Goal: Contribute content: Contribute content

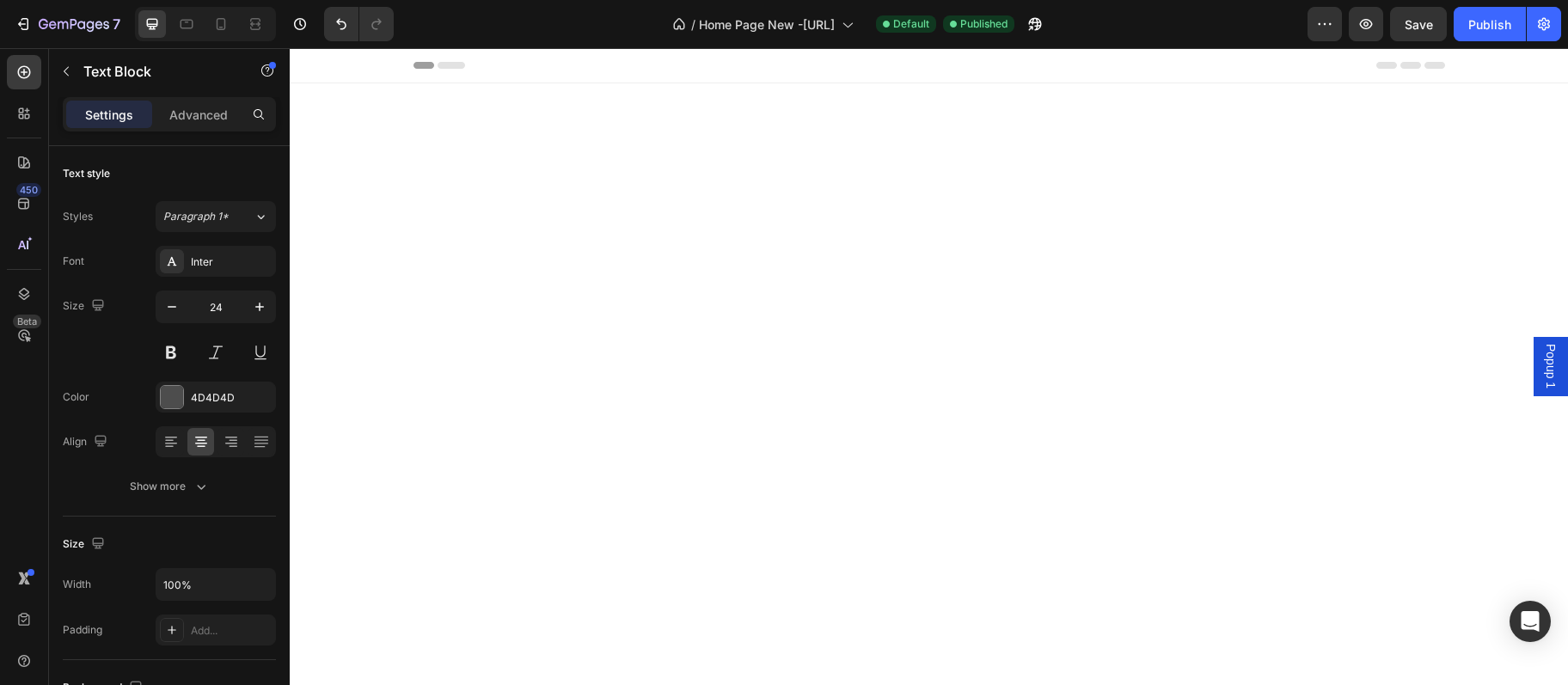
scroll to position [2903, 0]
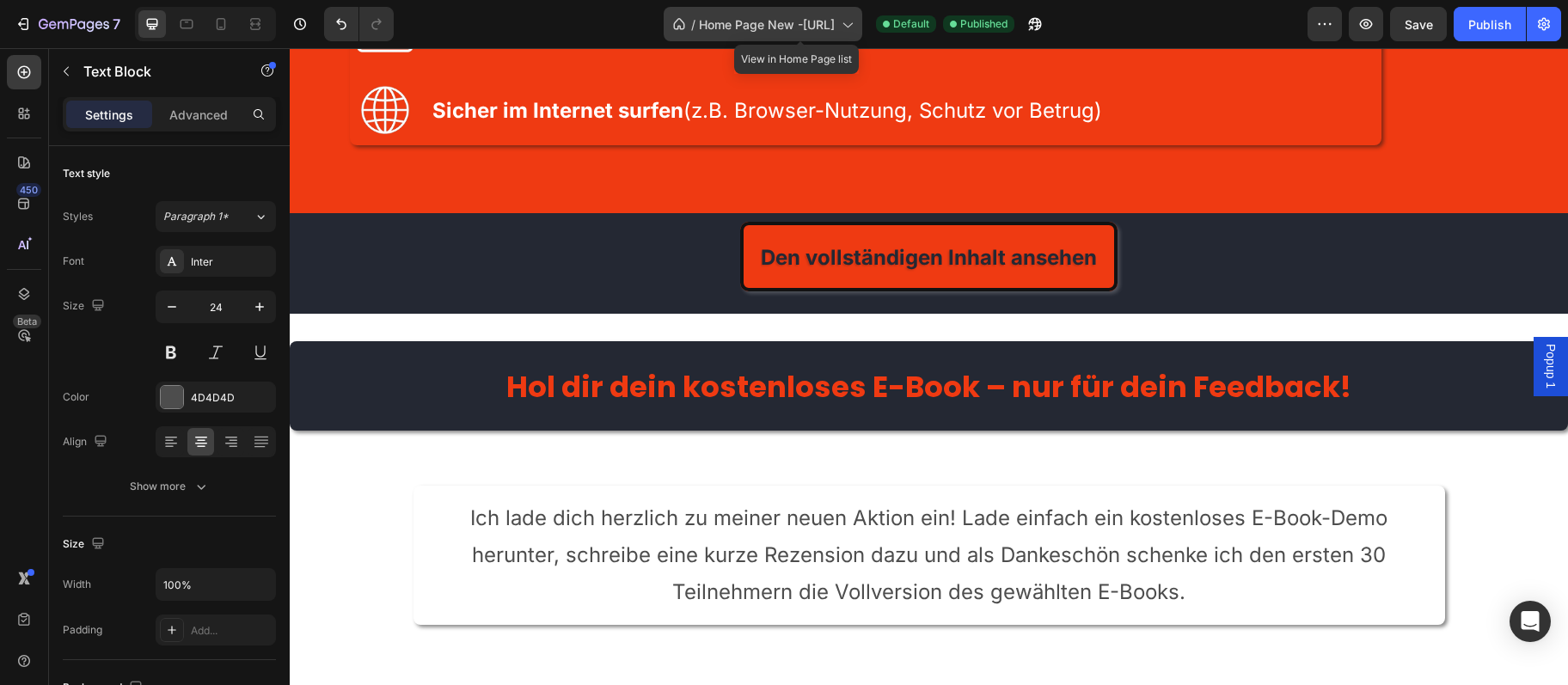
click at [748, 23] on span "Home Page New -Digitalebrucke.de" at bounding box center [767, 24] width 136 height 18
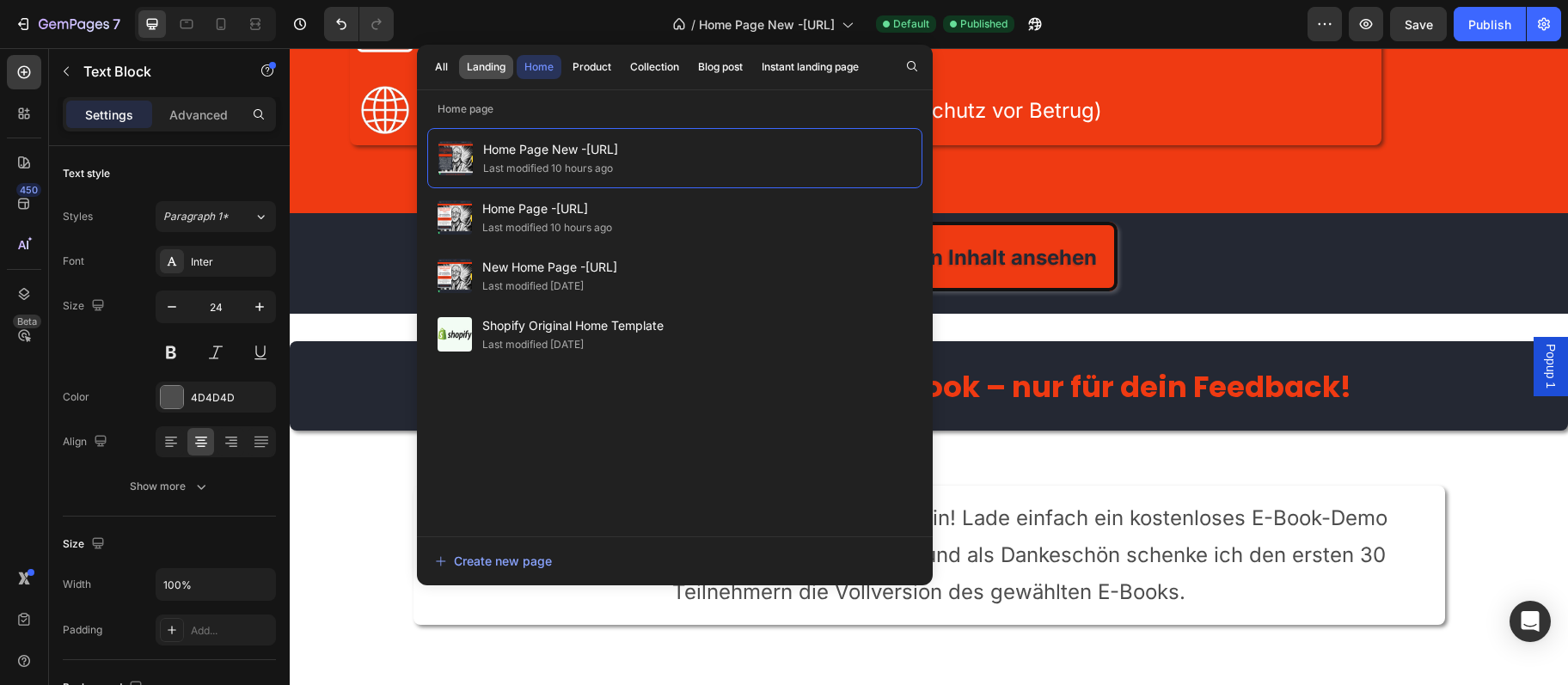
click at [491, 72] on div "Landing" at bounding box center [486, 67] width 39 height 15
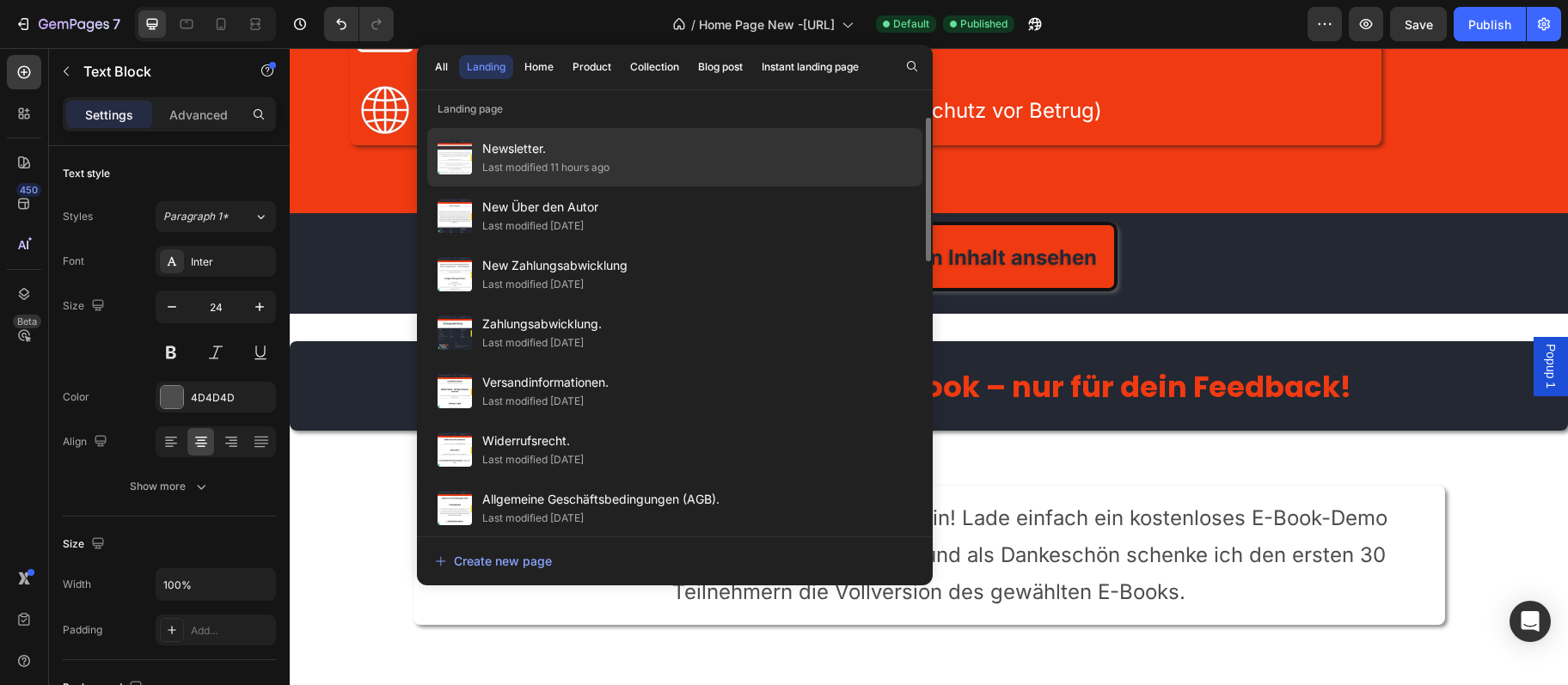
click at [499, 187] on div "Newsletter. Last modified 11 hours ago" at bounding box center [674, 216] width 495 height 58
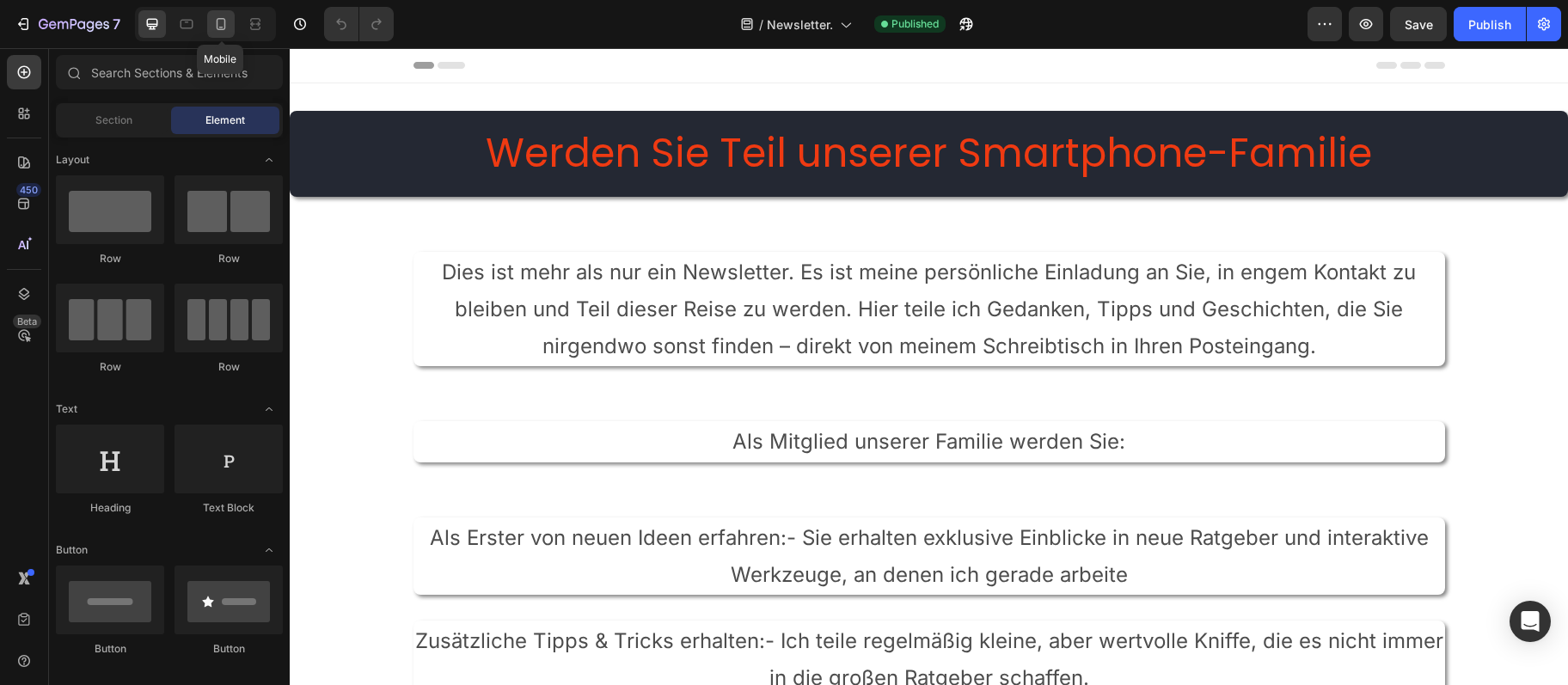
click at [219, 30] on icon at bounding box center [220, 23] width 17 height 17
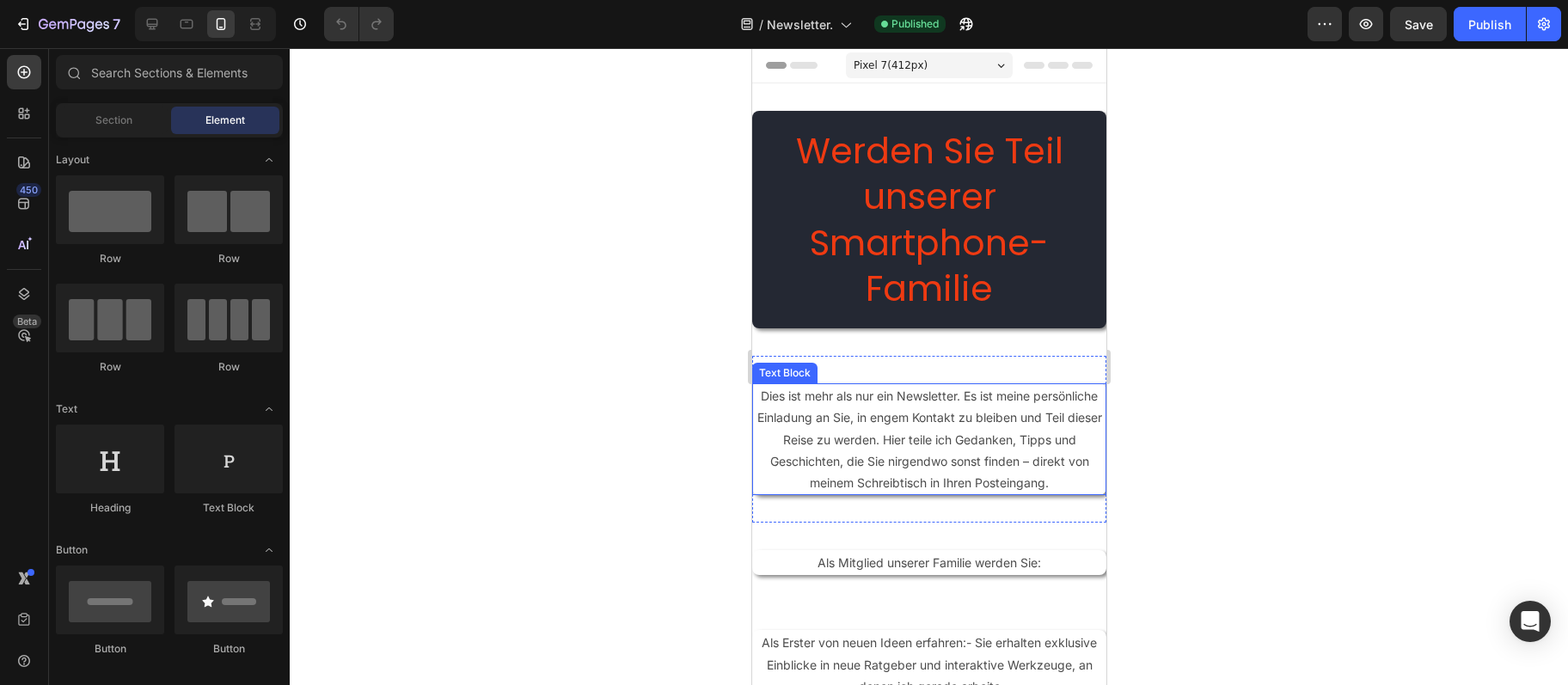
click at [851, 442] on p "Dies ist mehr als nur ein Newsletter. Es ist meine persönliche Einladung an Sie…" at bounding box center [929, 439] width 351 height 108
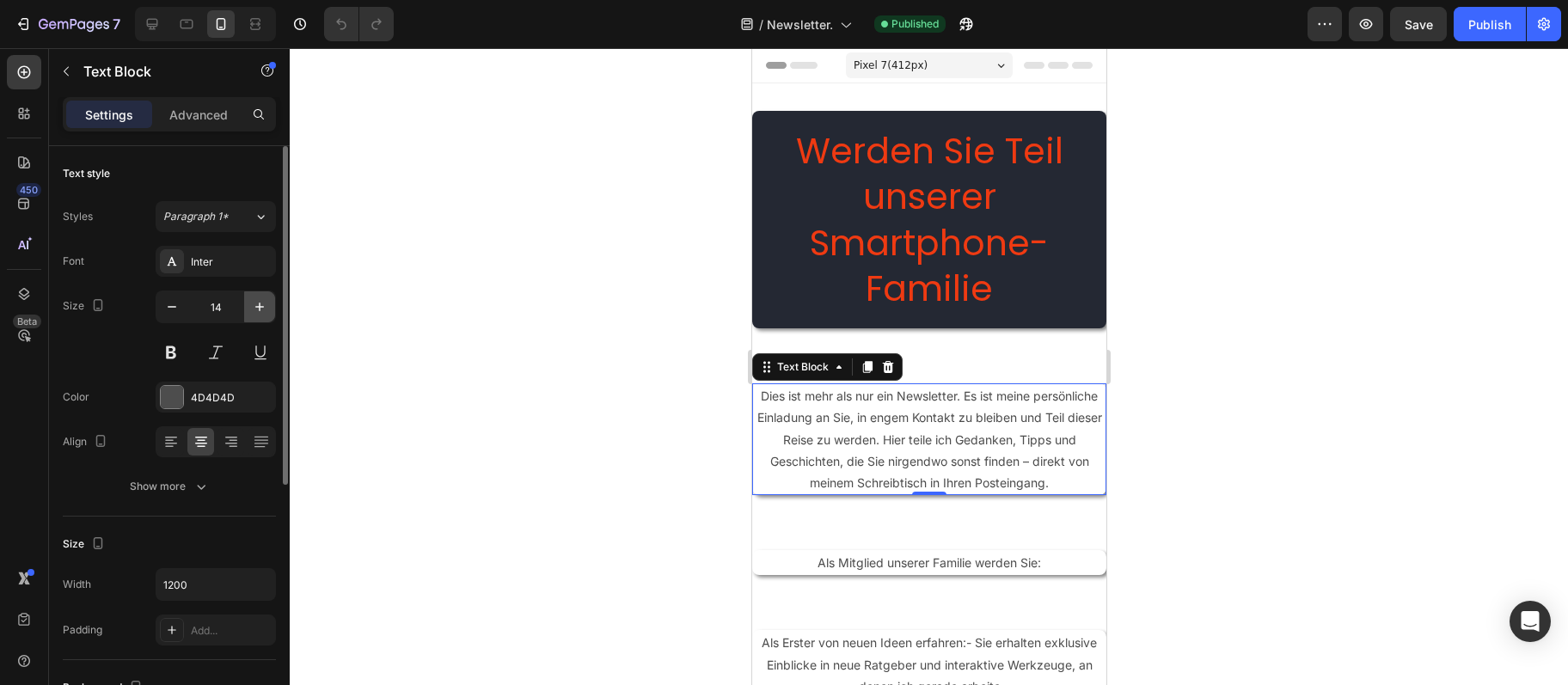
click at [265, 306] on icon "button" at bounding box center [259, 307] width 17 height 17
click at [264, 306] on icon "button" at bounding box center [259, 307] width 17 height 17
click at [263, 306] on icon "button" at bounding box center [259, 307] width 17 height 17
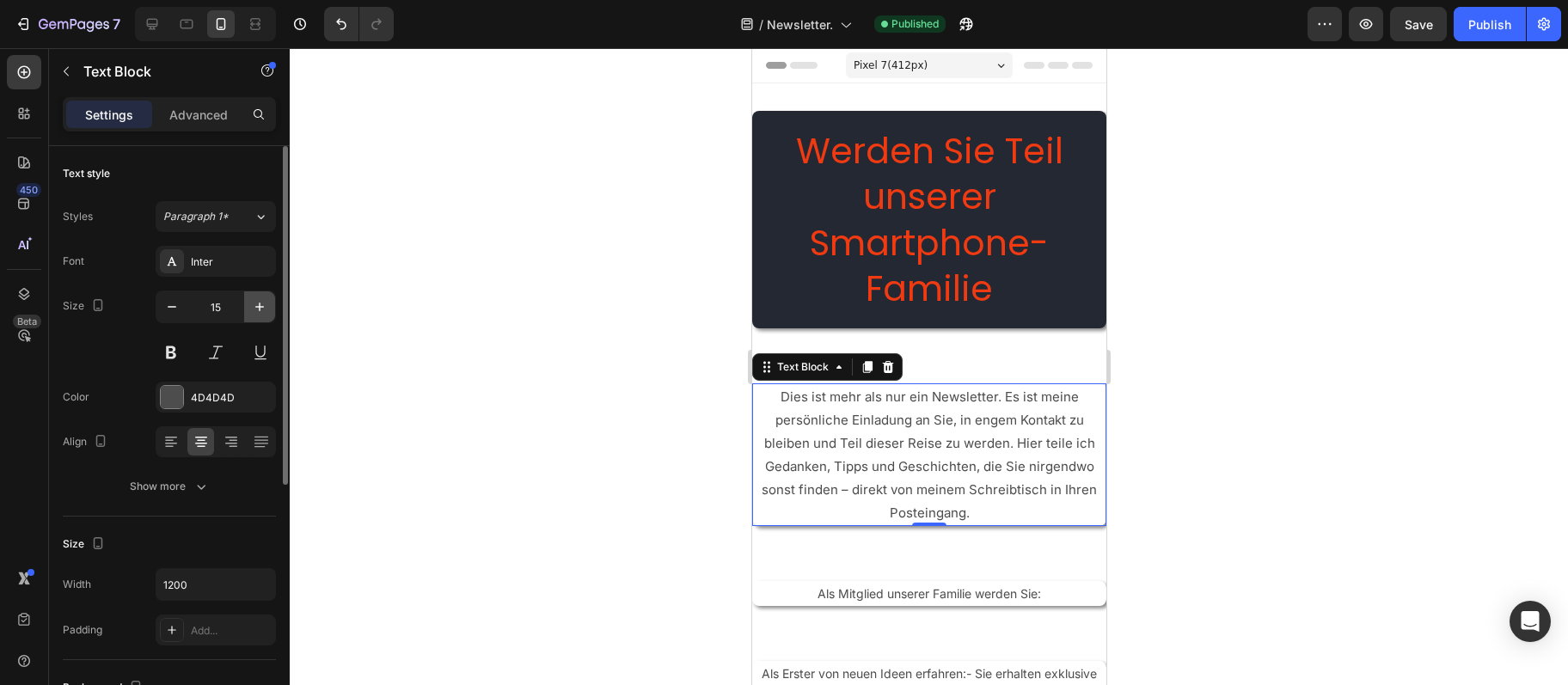
click at [263, 306] on icon "button" at bounding box center [259, 307] width 17 height 17
click at [263, 306] on icon "button" at bounding box center [260, 307] width 9 height 9
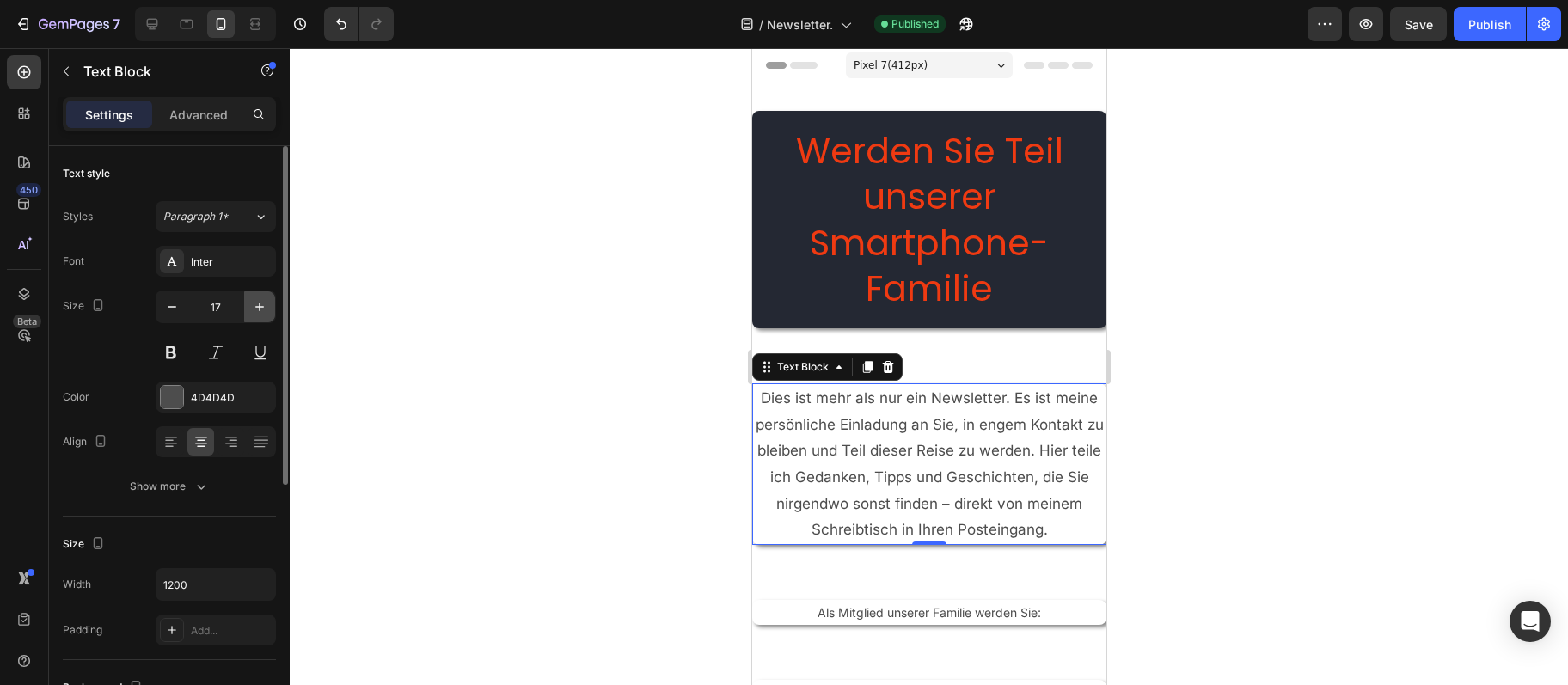
click at [263, 306] on icon "button" at bounding box center [260, 307] width 9 height 9
click at [262, 306] on icon "button" at bounding box center [260, 307] width 9 height 9
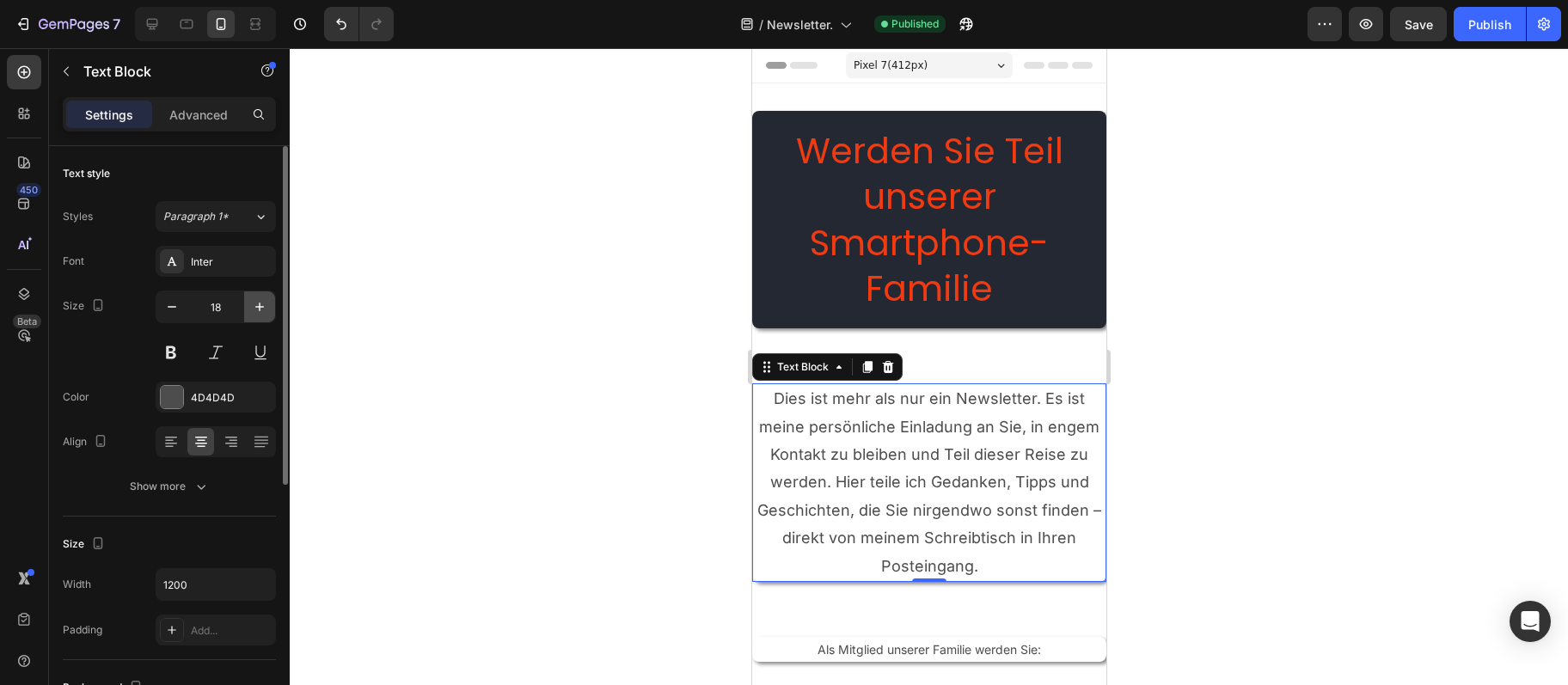
click at [262, 307] on icon "button" at bounding box center [260, 307] width 9 height 9
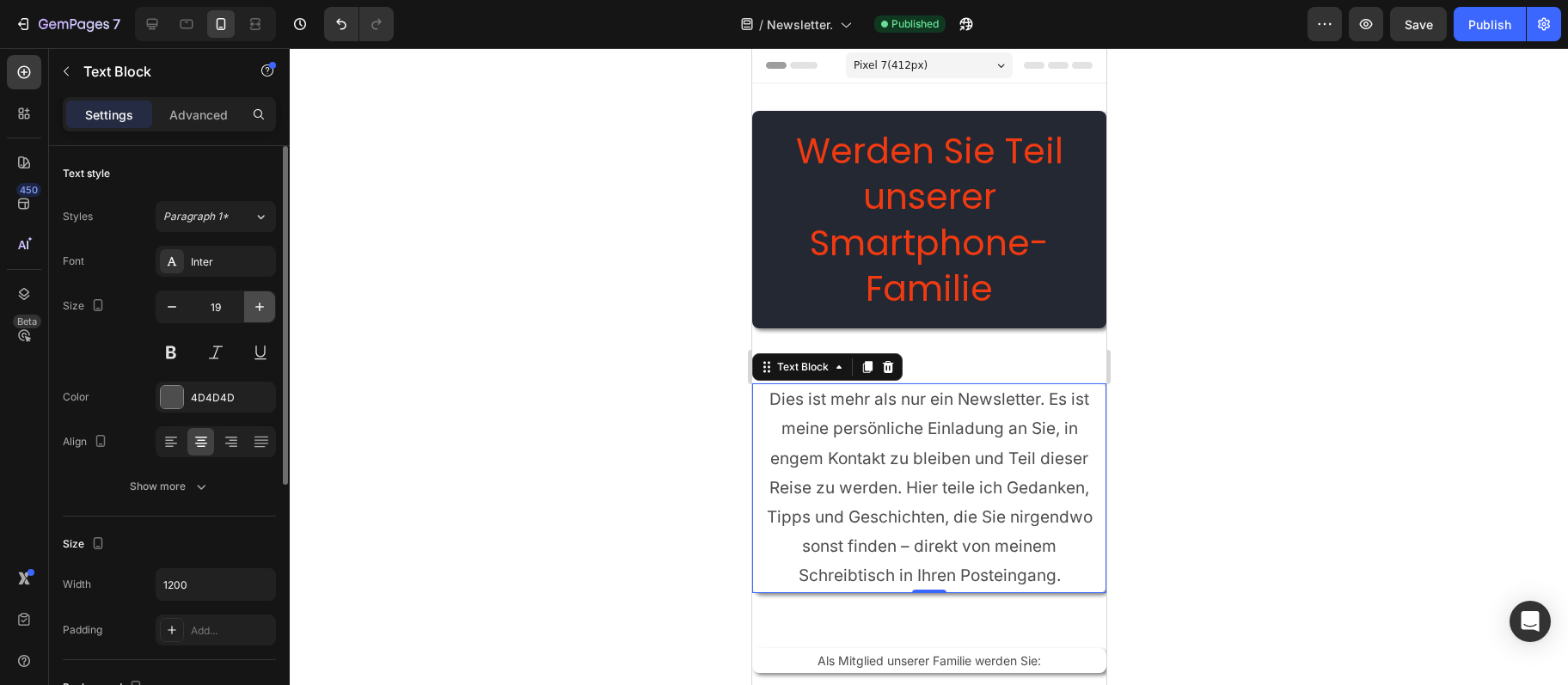
type input "20"
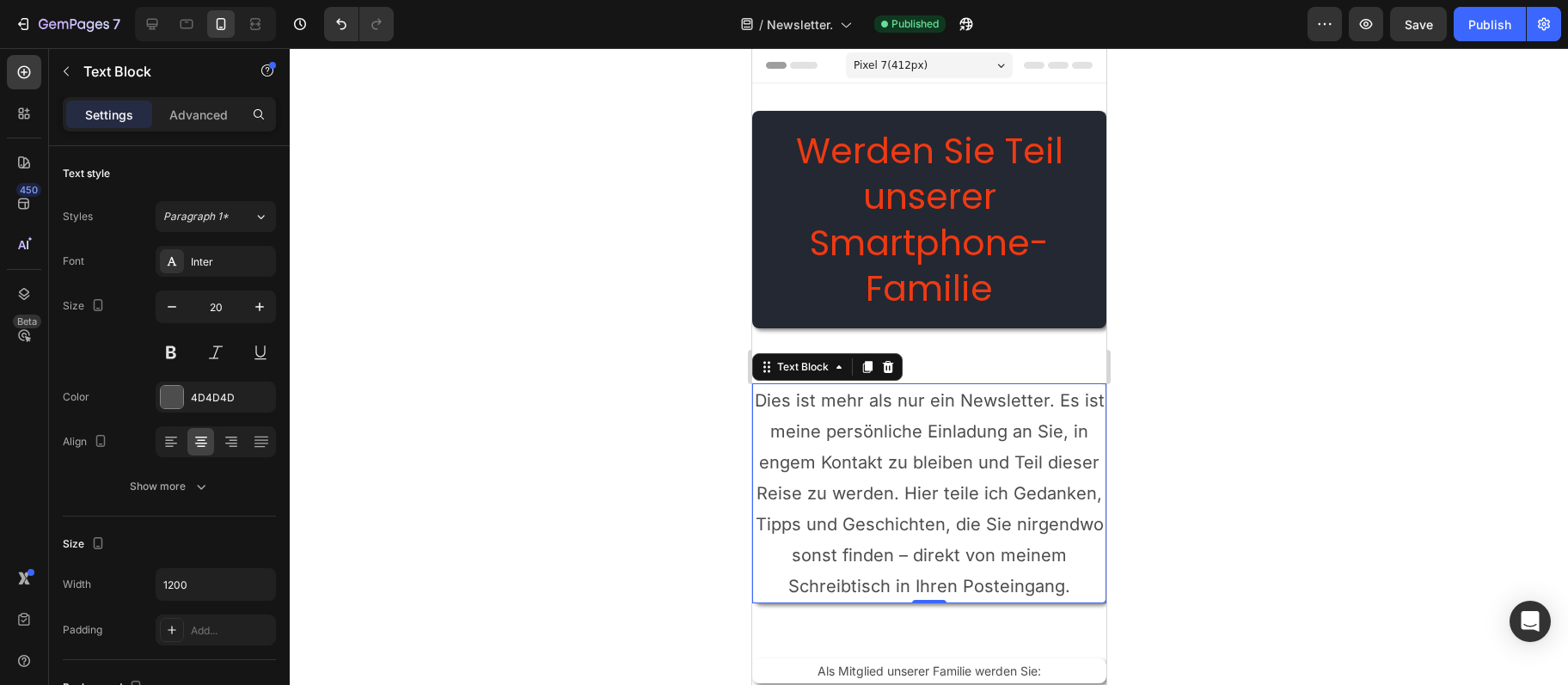
scroll to position [93, 0]
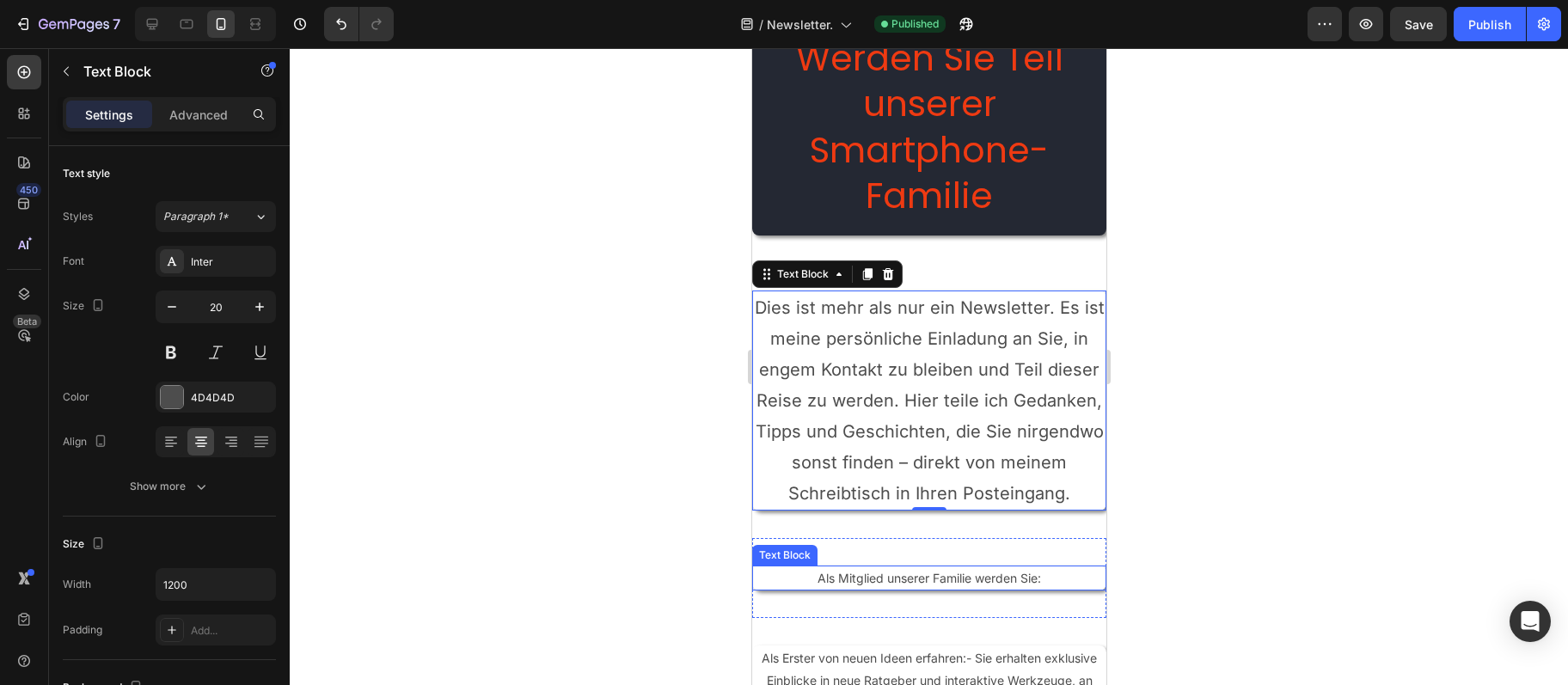
click at [896, 573] on p "Als Mitglied unserer Familie werden Sie:" at bounding box center [929, 578] width 351 height 22
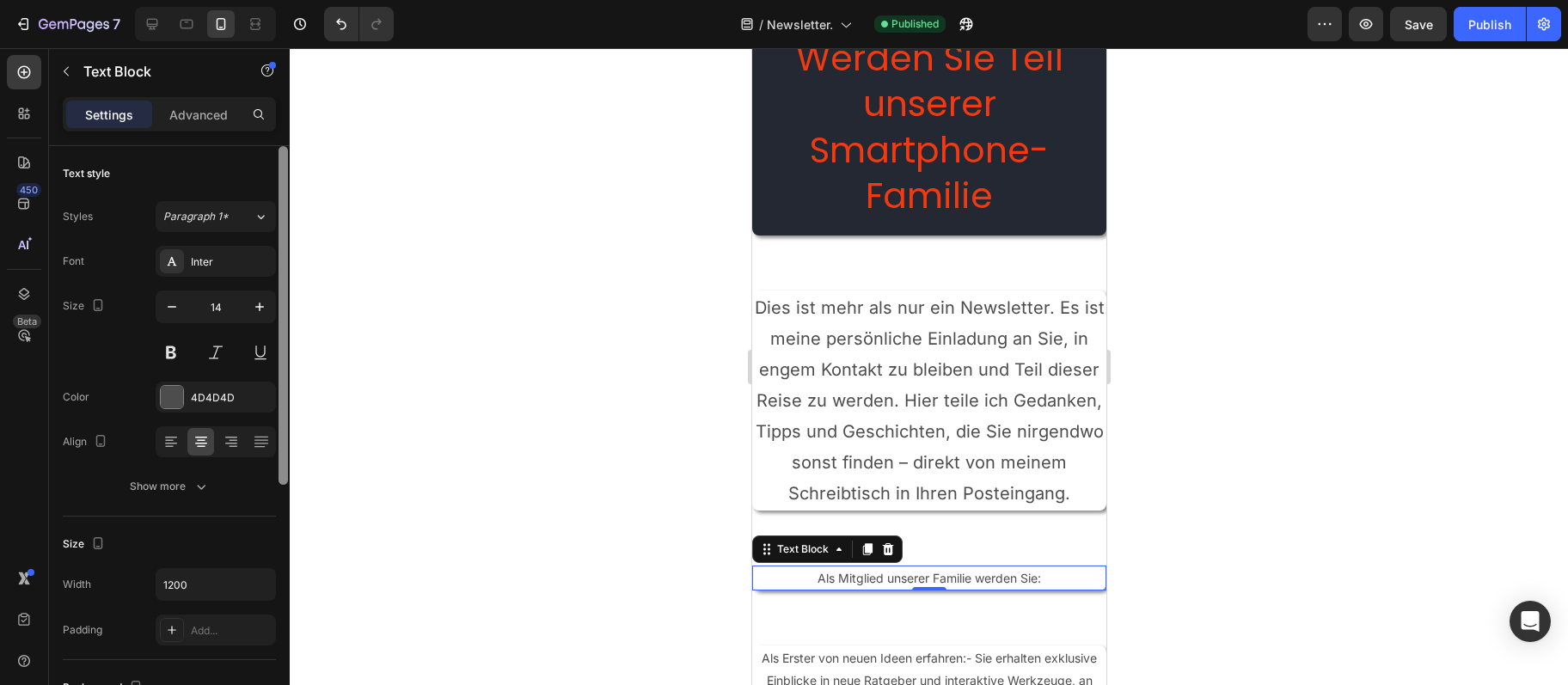
scroll to position [430, 0]
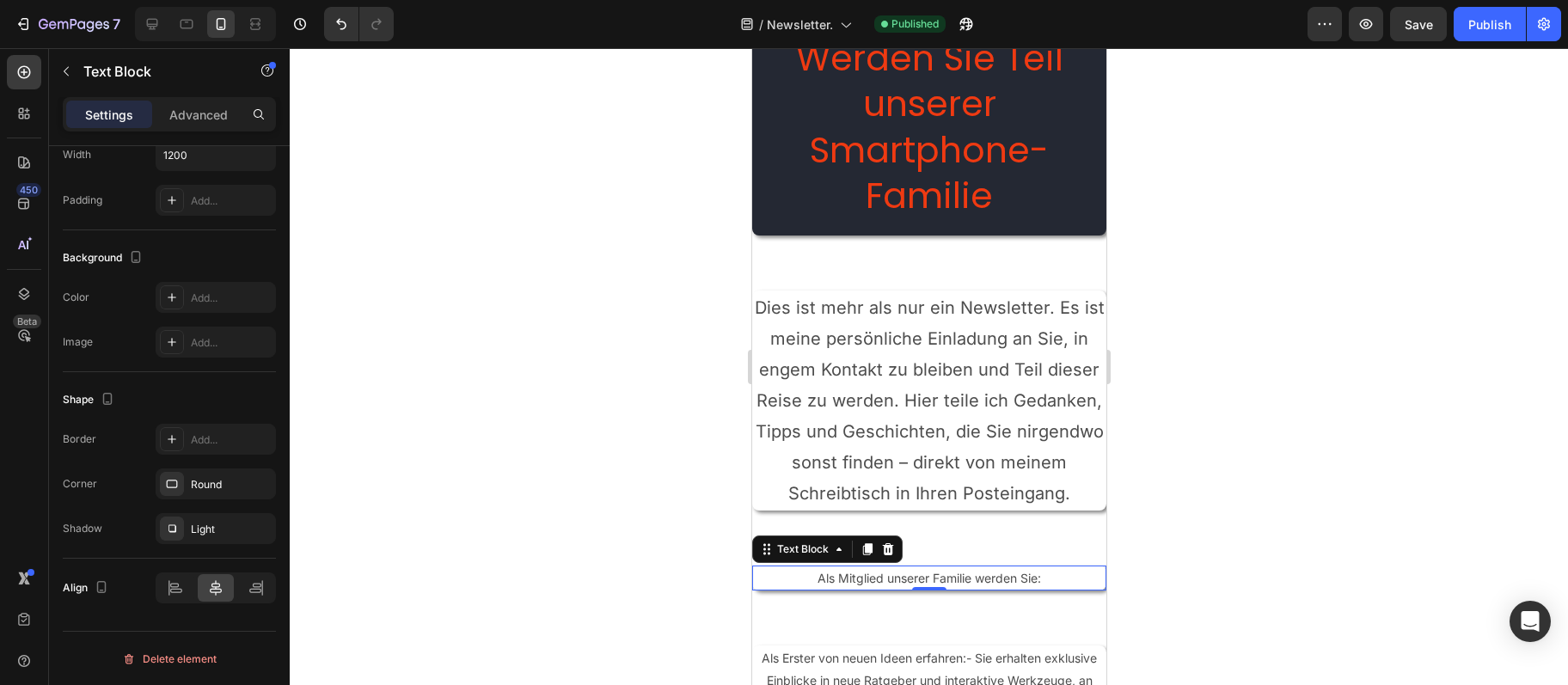
click at [279, 305] on div at bounding box center [283, 10] width 13 height 588
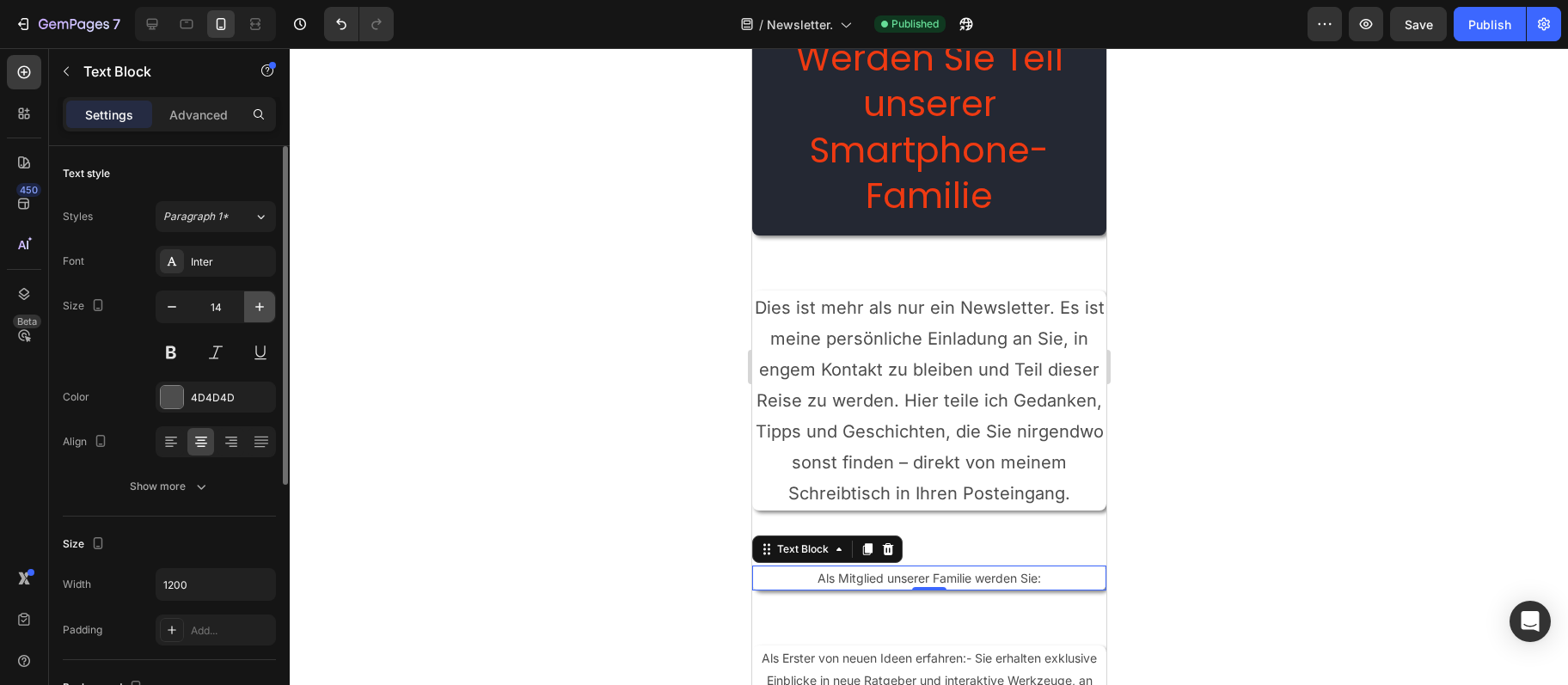
click at [268, 306] on icon "button" at bounding box center [259, 307] width 17 height 17
click at [267, 306] on icon "button" at bounding box center [259, 307] width 17 height 17
click at [266, 306] on icon "button" at bounding box center [259, 307] width 17 height 17
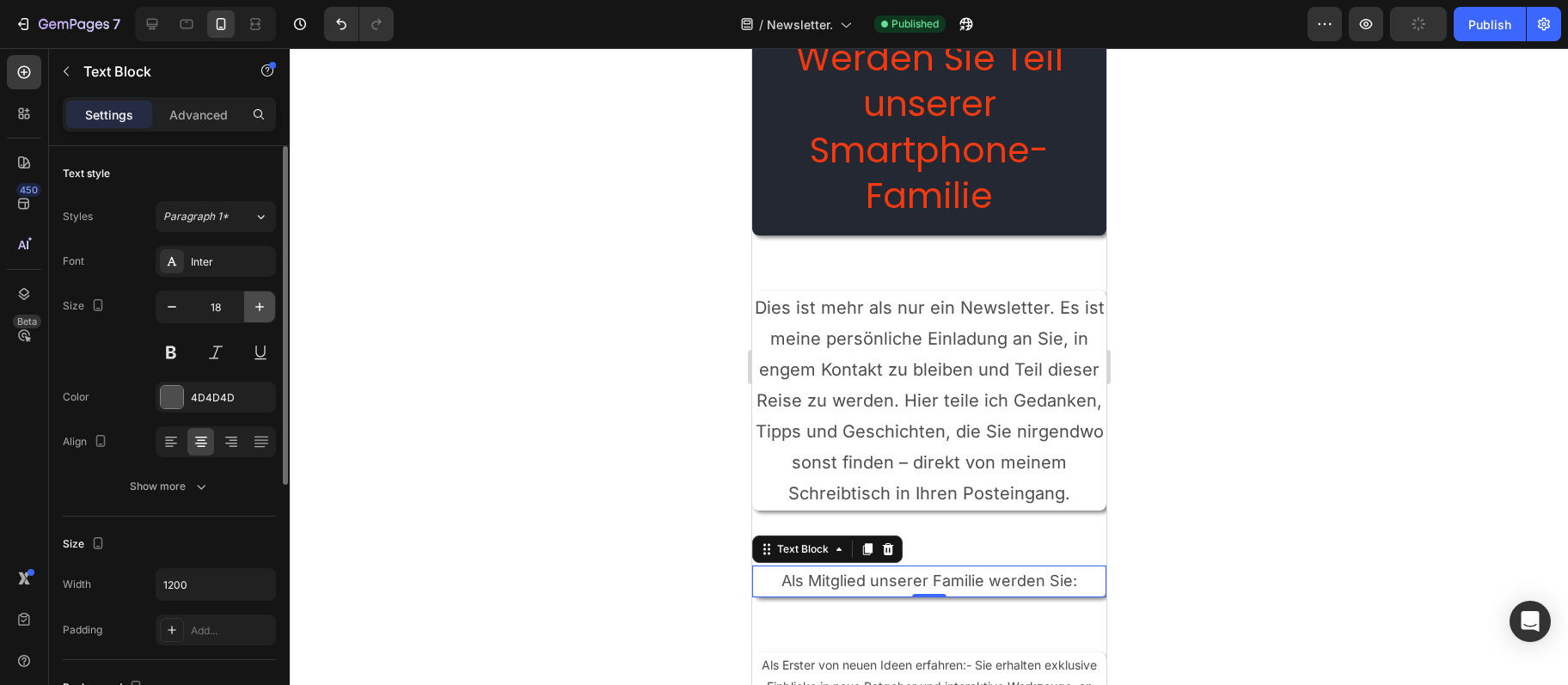
click at [266, 306] on icon "button" at bounding box center [259, 307] width 17 height 17
type input "20"
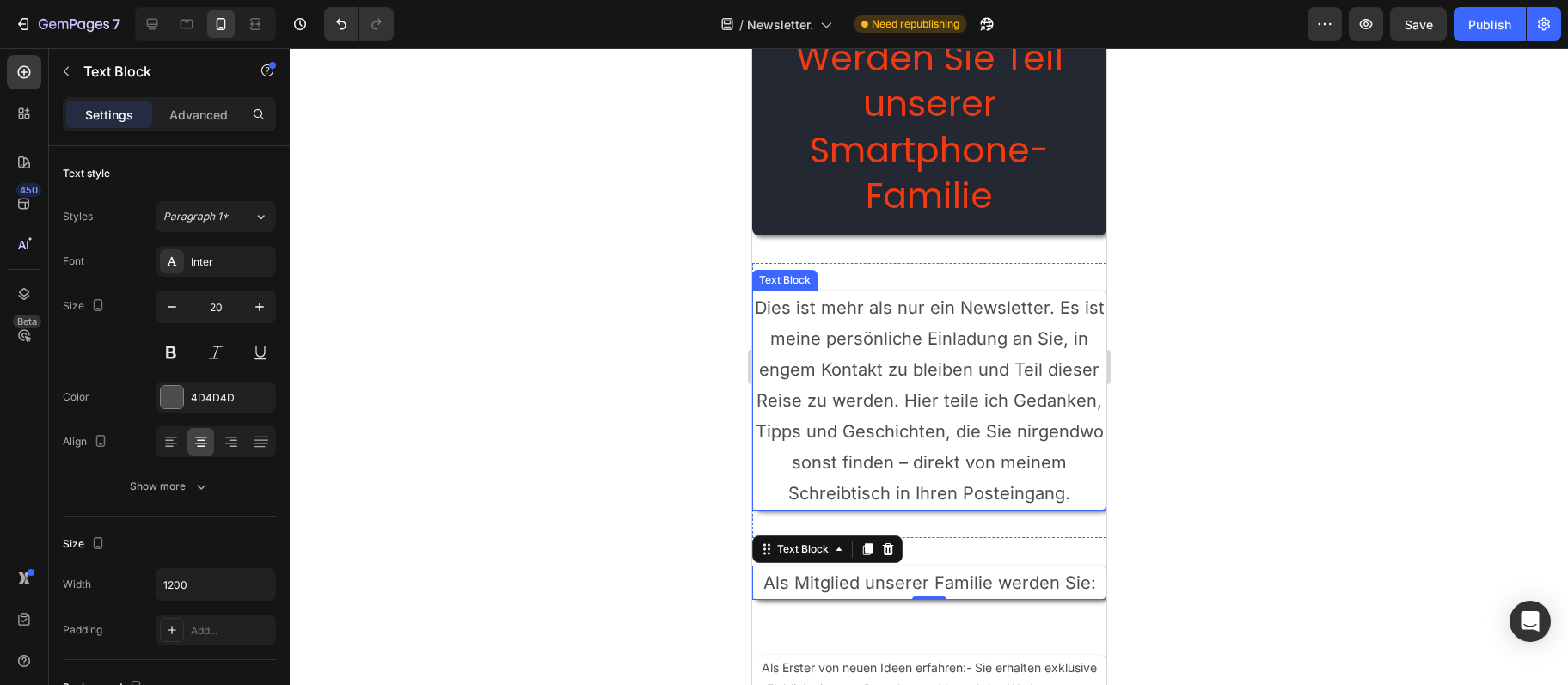
scroll to position [372, 0]
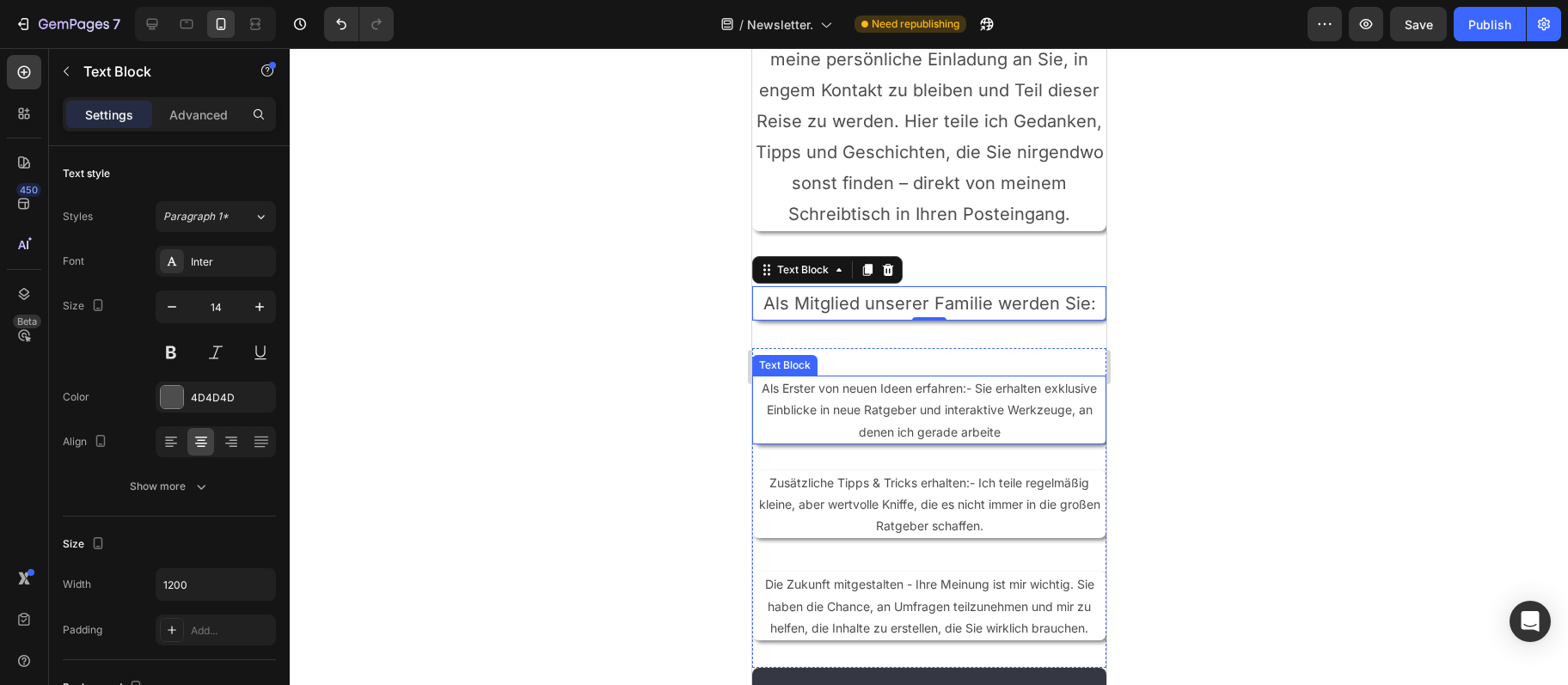
click at [1010, 426] on p "Als Erster von neuen Ideen erfahren:- Sie erhalten exklusive Einblicke in neue …" at bounding box center [929, 410] width 351 height 66
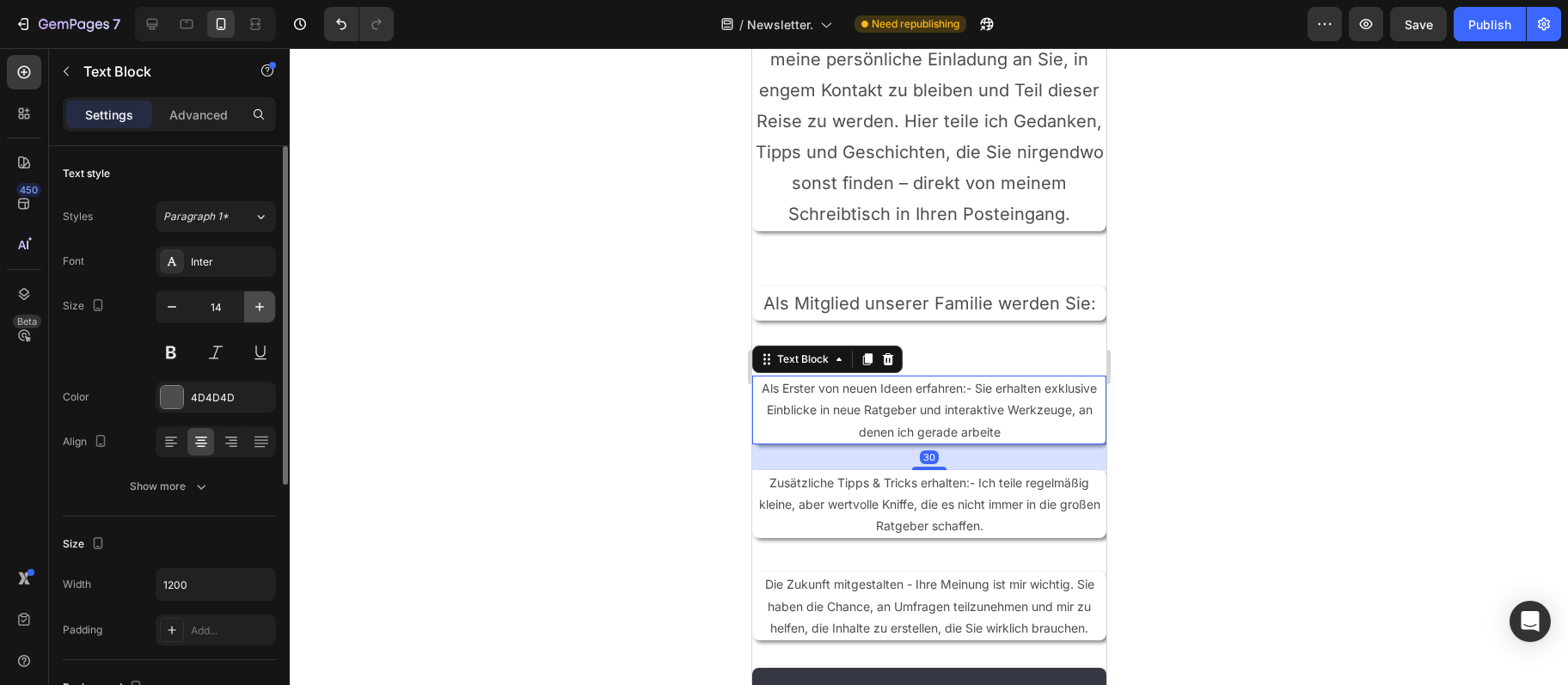
click at [255, 306] on icon "button" at bounding box center [260, 307] width 9 height 9
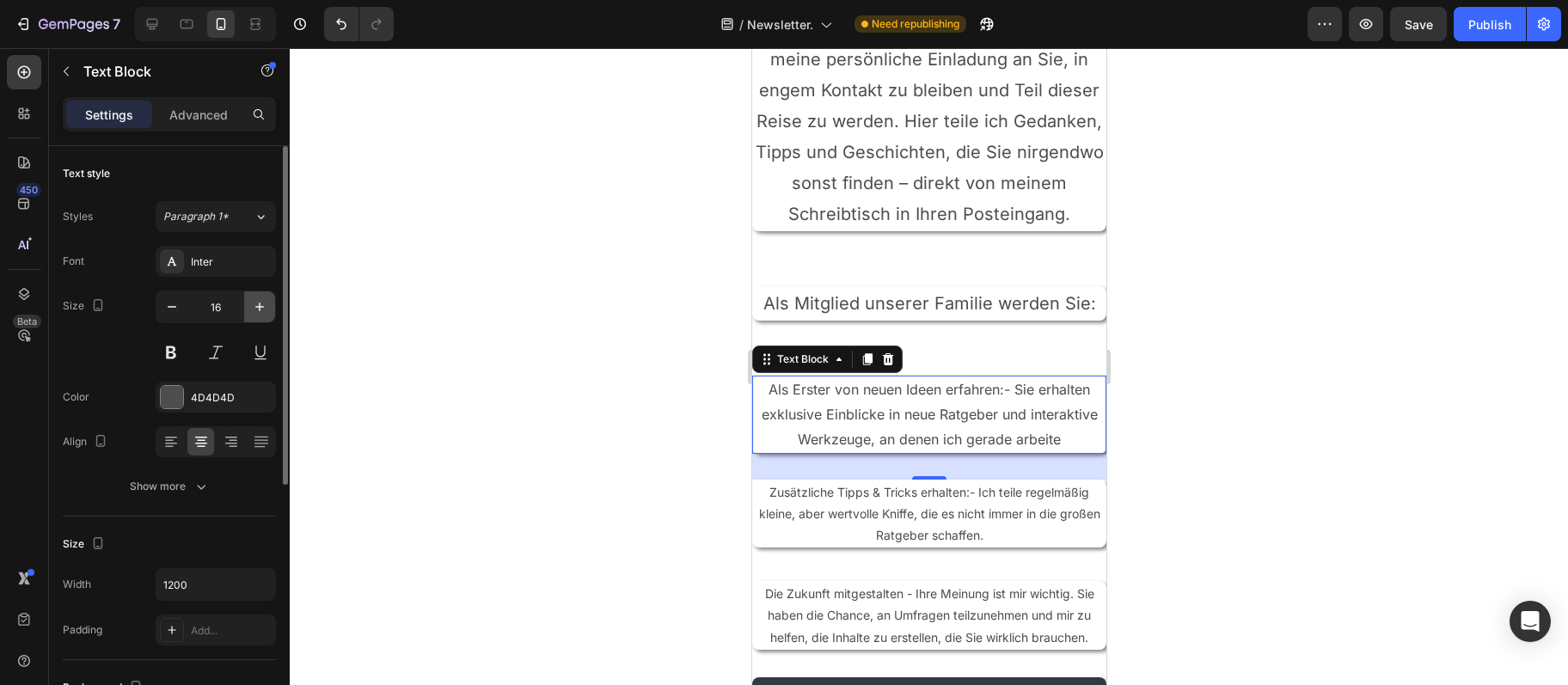
click at [255, 307] on icon "button" at bounding box center [260, 307] width 9 height 9
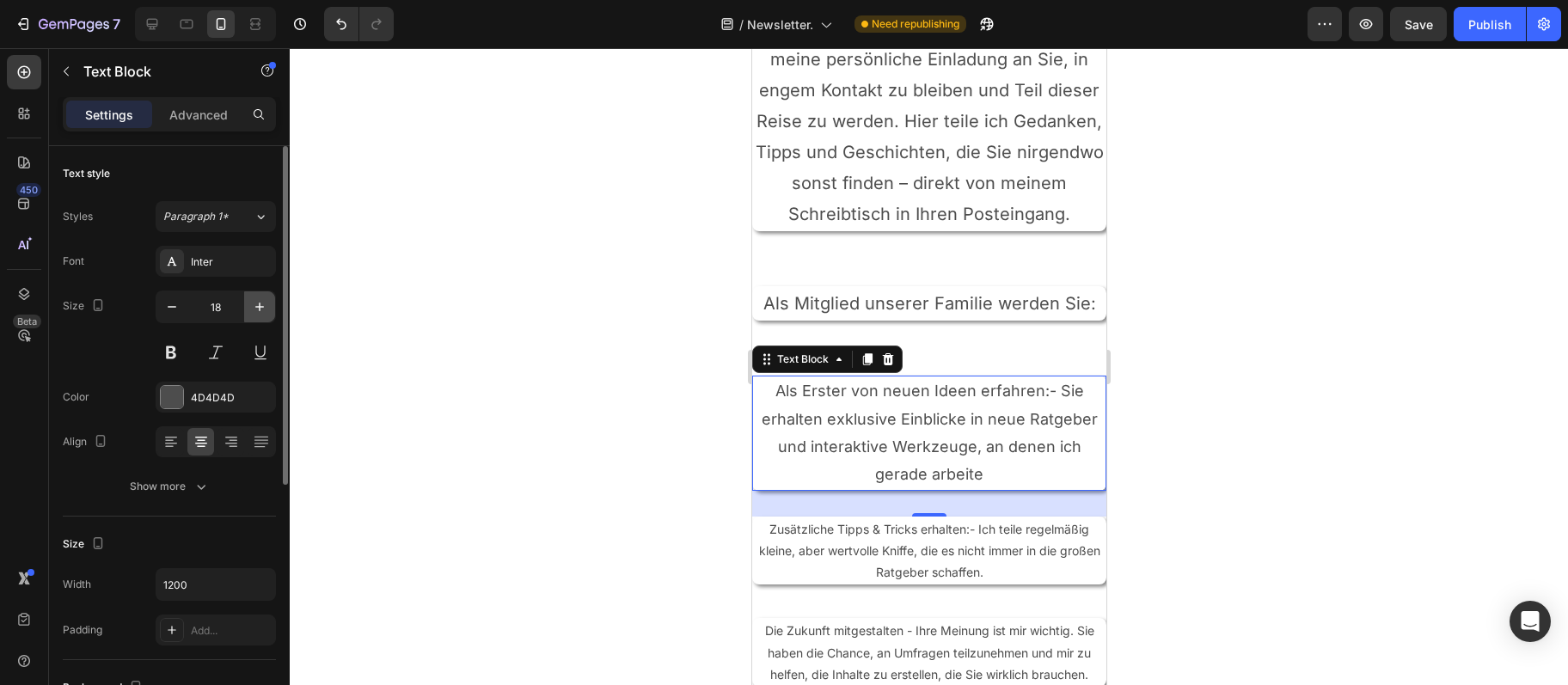
click at [254, 307] on icon "button" at bounding box center [259, 307] width 17 height 17
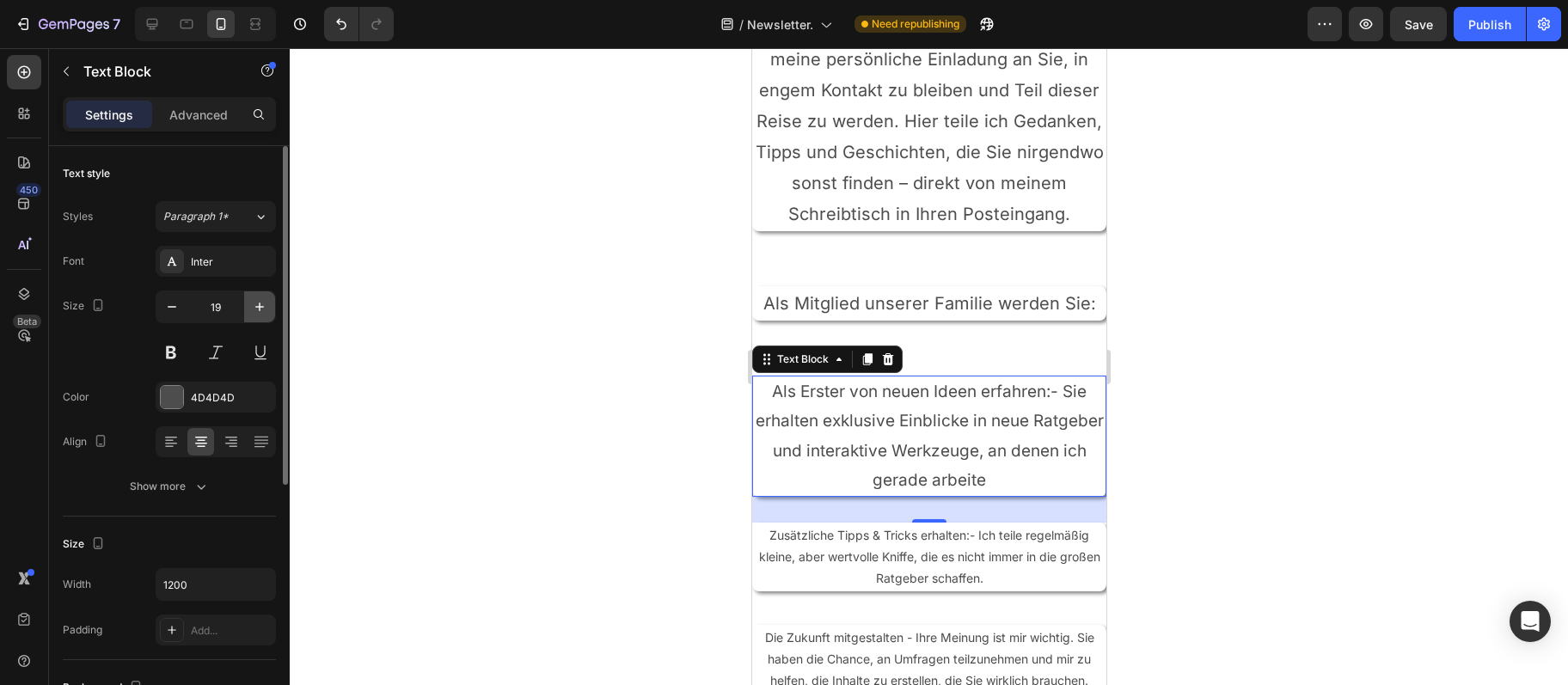
type input "20"
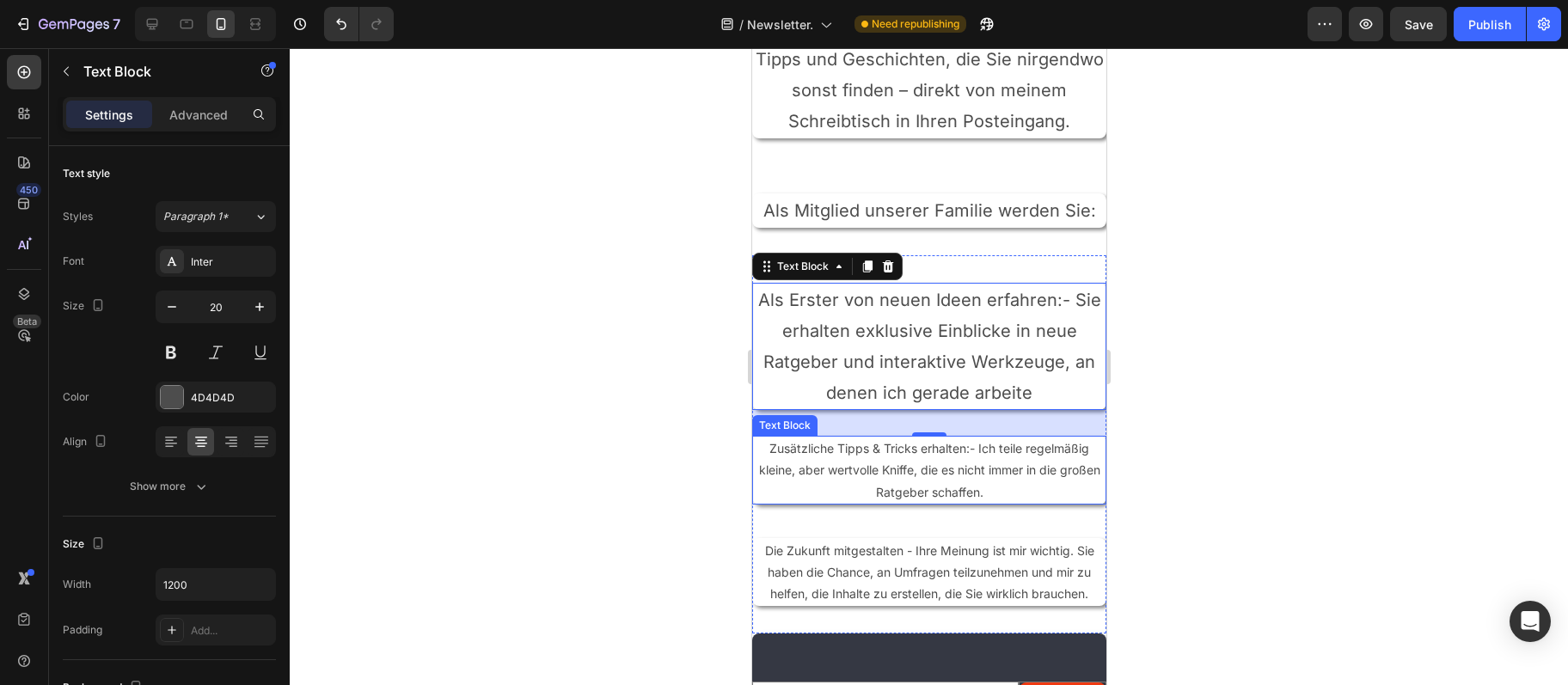
scroll to position [558, 0]
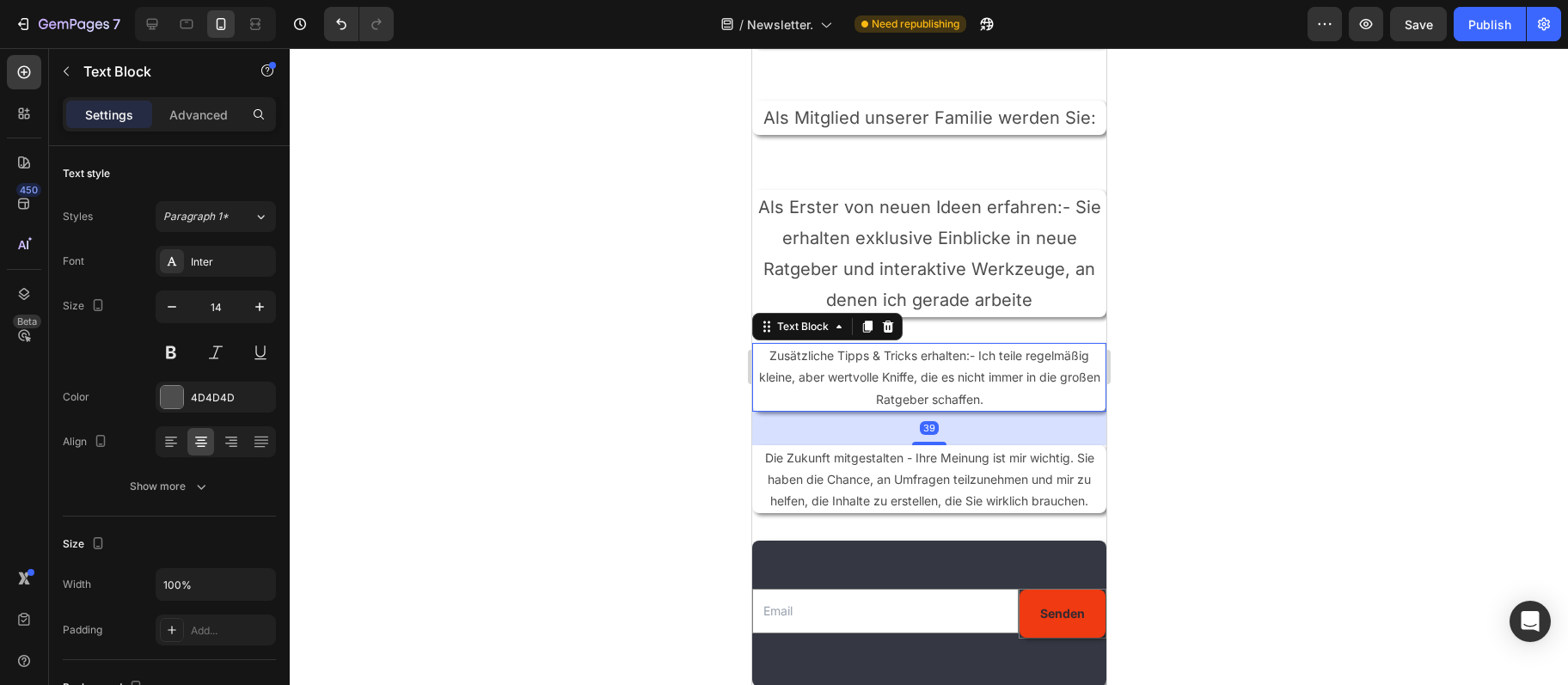
click at [899, 405] on p "Zusätzliche Tipps & Tricks erhalten:- Ich teile regelmäßig kleine, aber wertvol…" at bounding box center [929, 377] width 351 height 66
click at [254, 298] on button "button" at bounding box center [260, 307] width 31 height 31
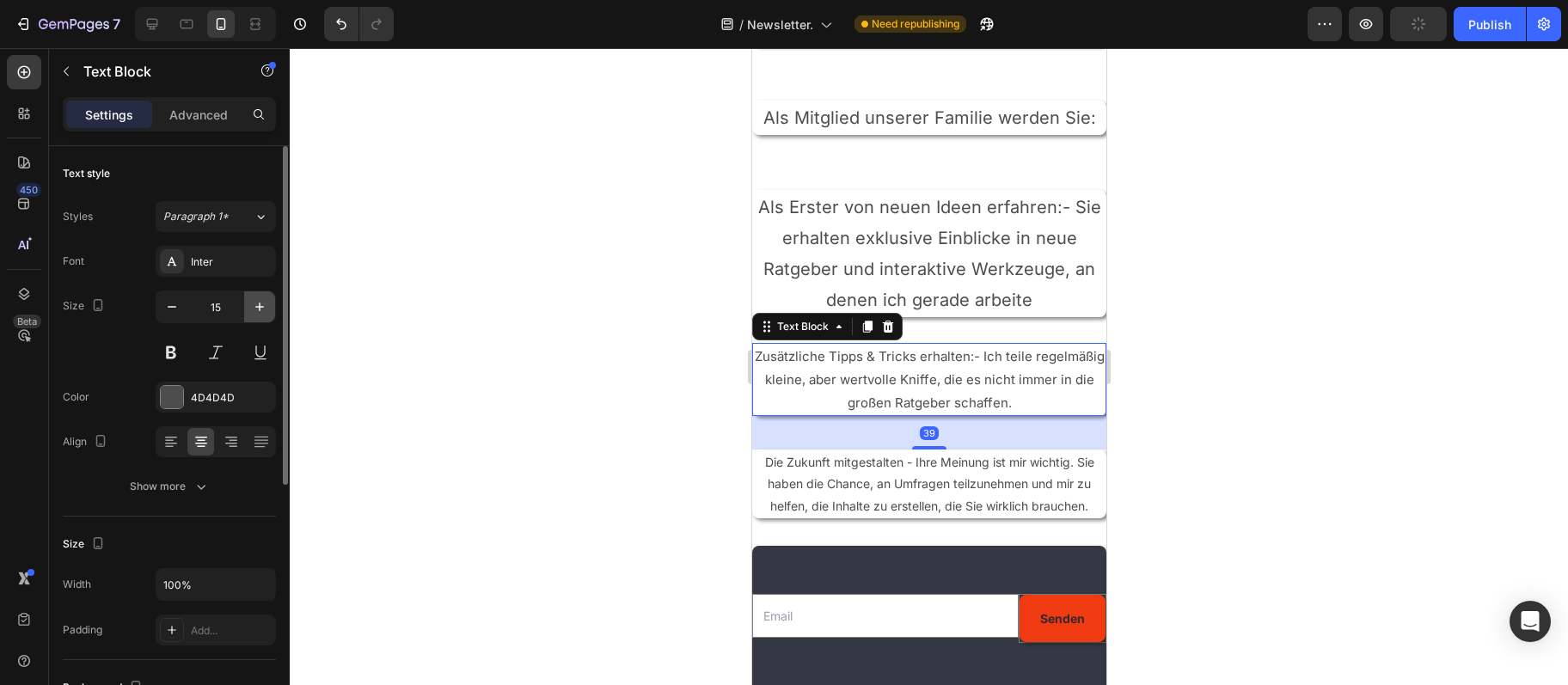
click at [254, 298] on button "button" at bounding box center [260, 307] width 31 height 31
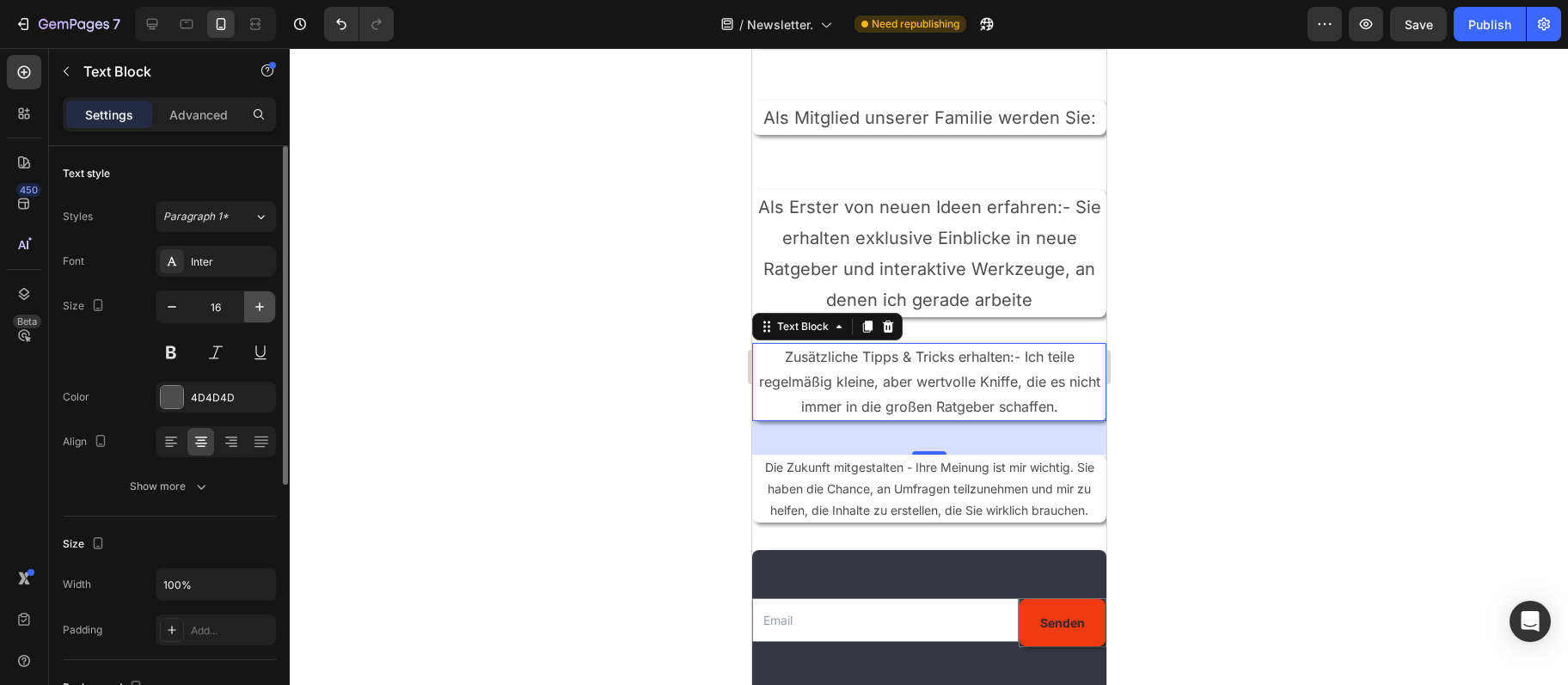
click at [254, 298] on button "button" at bounding box center [260, 307] width 31 height 31
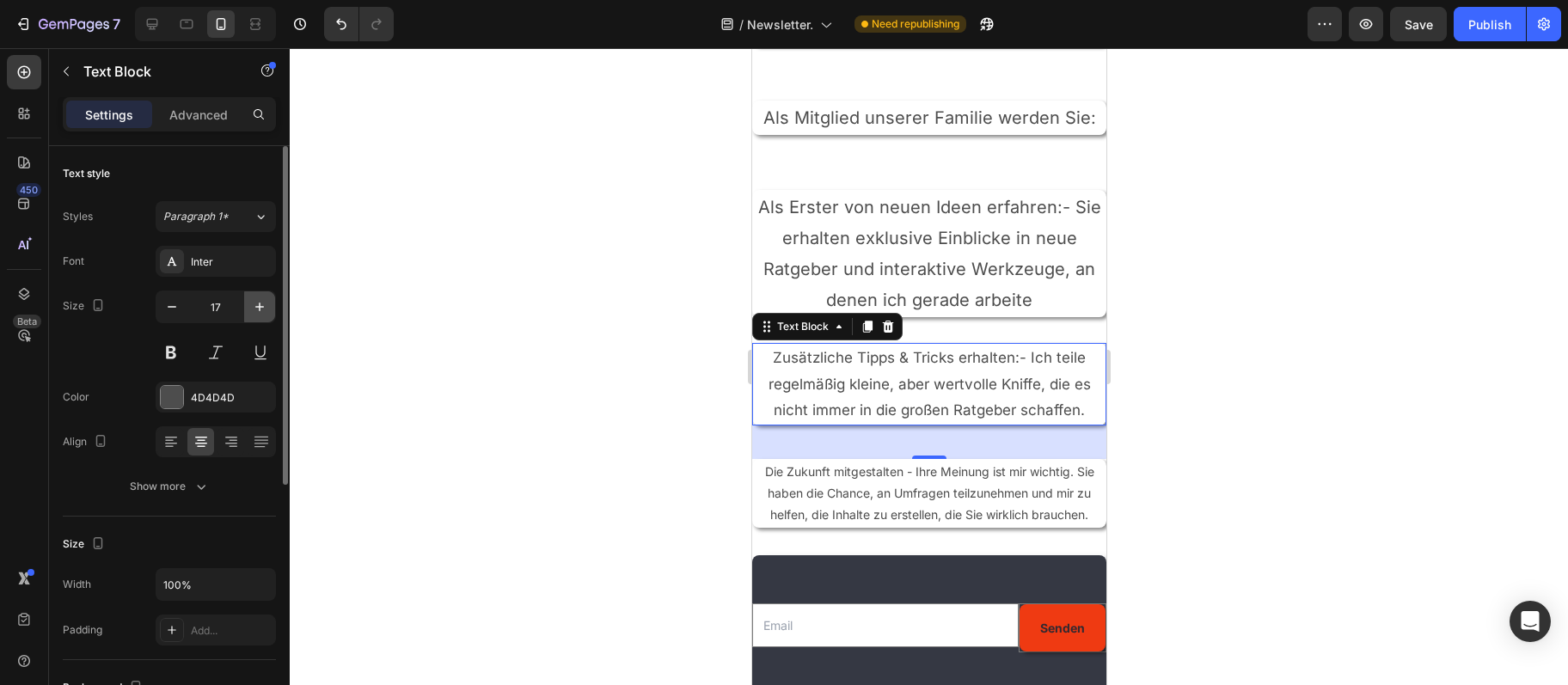
click at [256, 298] on button "button" at bounding box center [260, 307] width 31 height 31
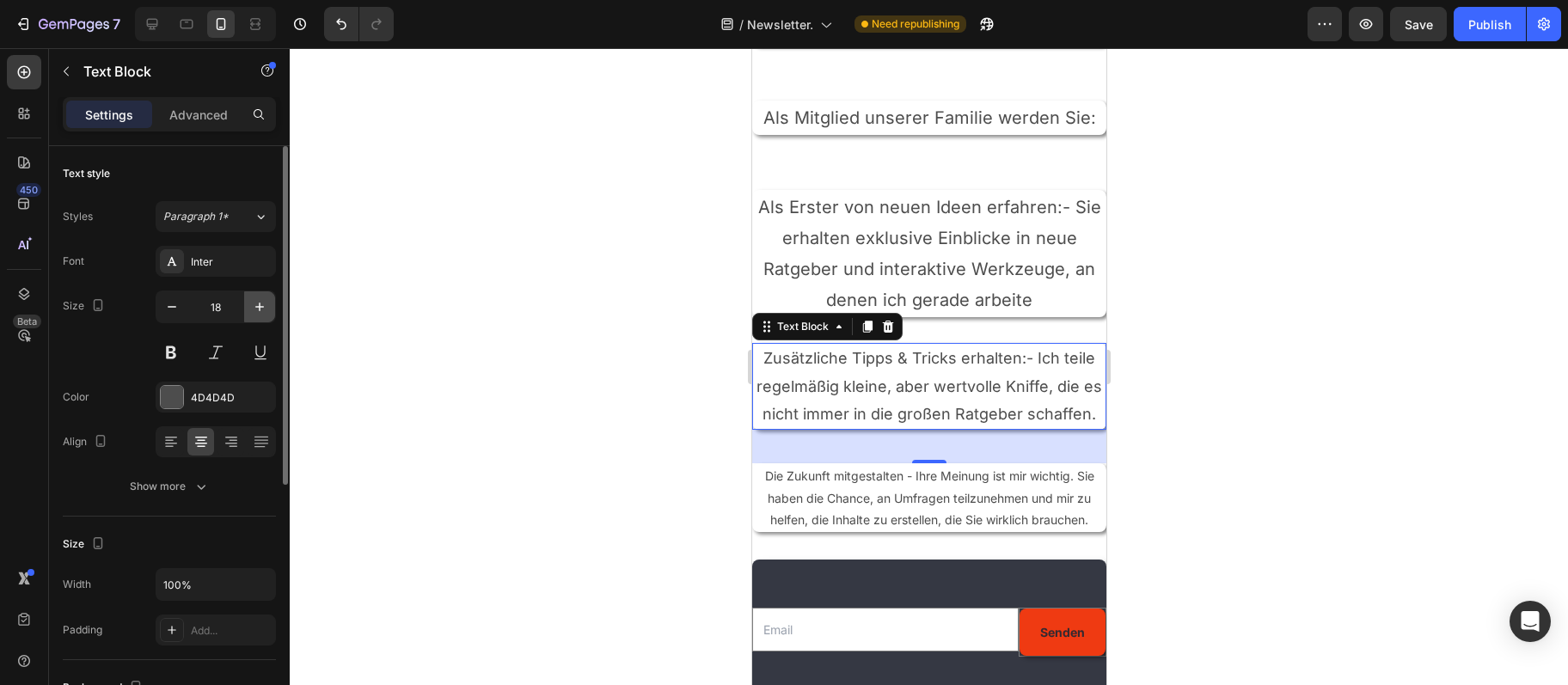
click at [256, 298] on button "button" at bounding box center [260, 307] width 31 height 31
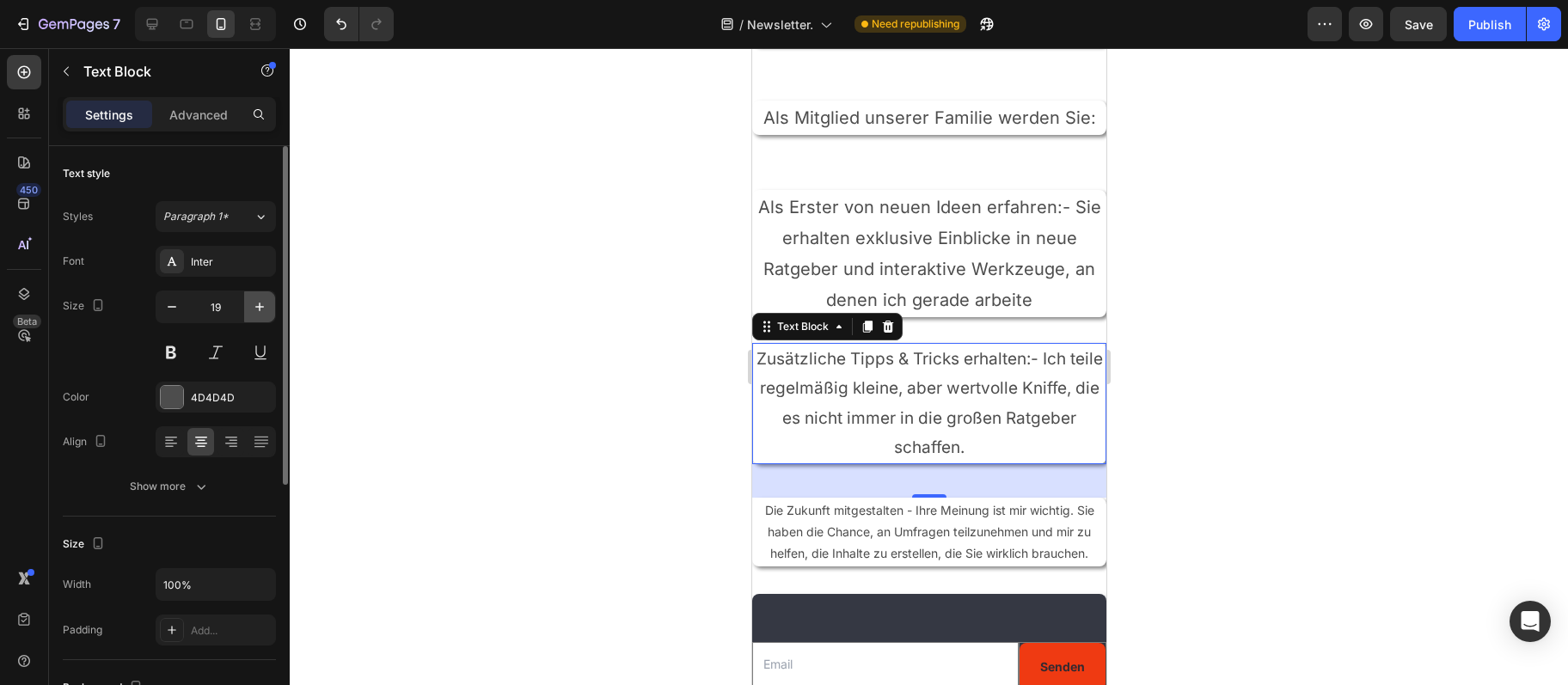
click at [256, 298] on button "button" at bounding box center [260, 307] width 31 height 31
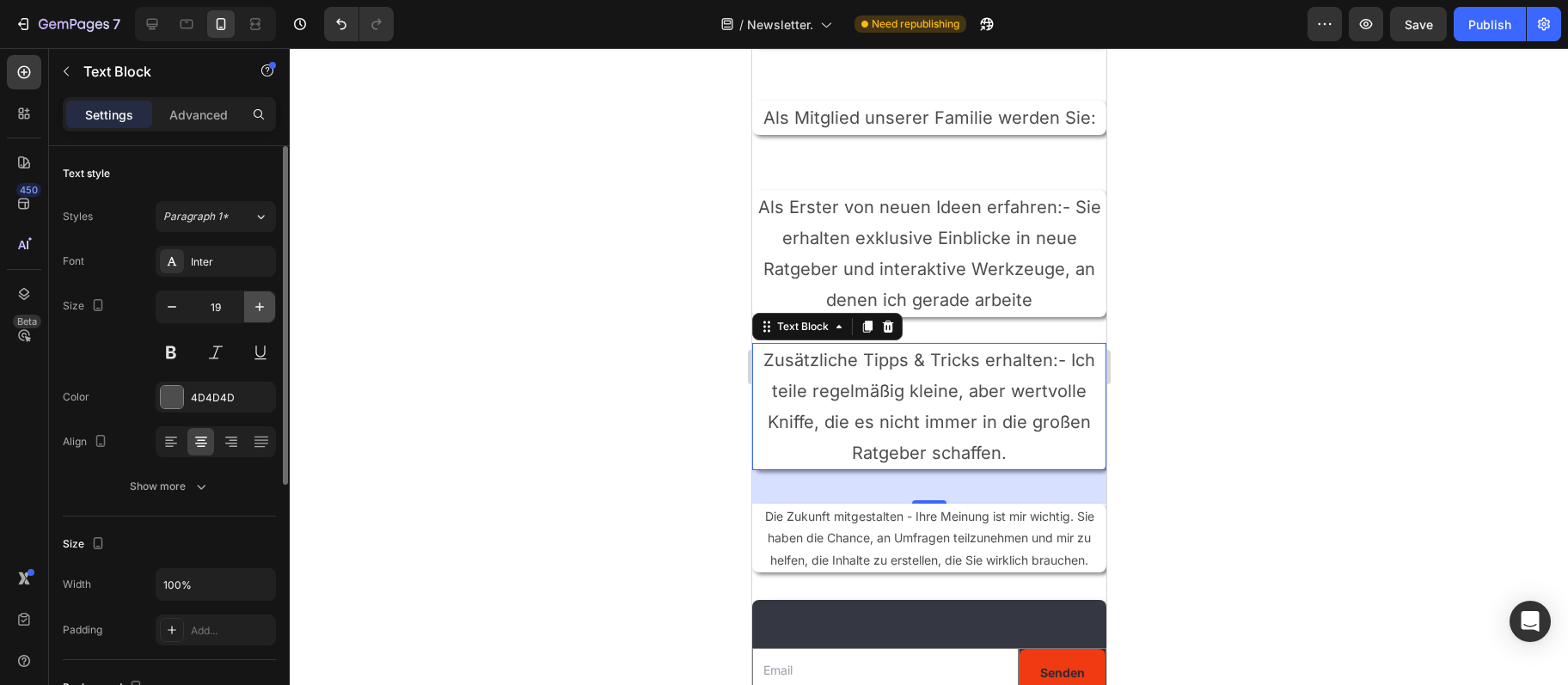
type input "20"
drag, startPoint x: 834, startPoint y: 536, endPoint x: 812, endPoint y: 531, distance: 22.6
click at [833, 536] on p "Die Zukunft mitgestalten - Ihre Meinung ist mir wichtig. Sie haben die Chance, …" at bounding box center [929, 538] width 351 height 66
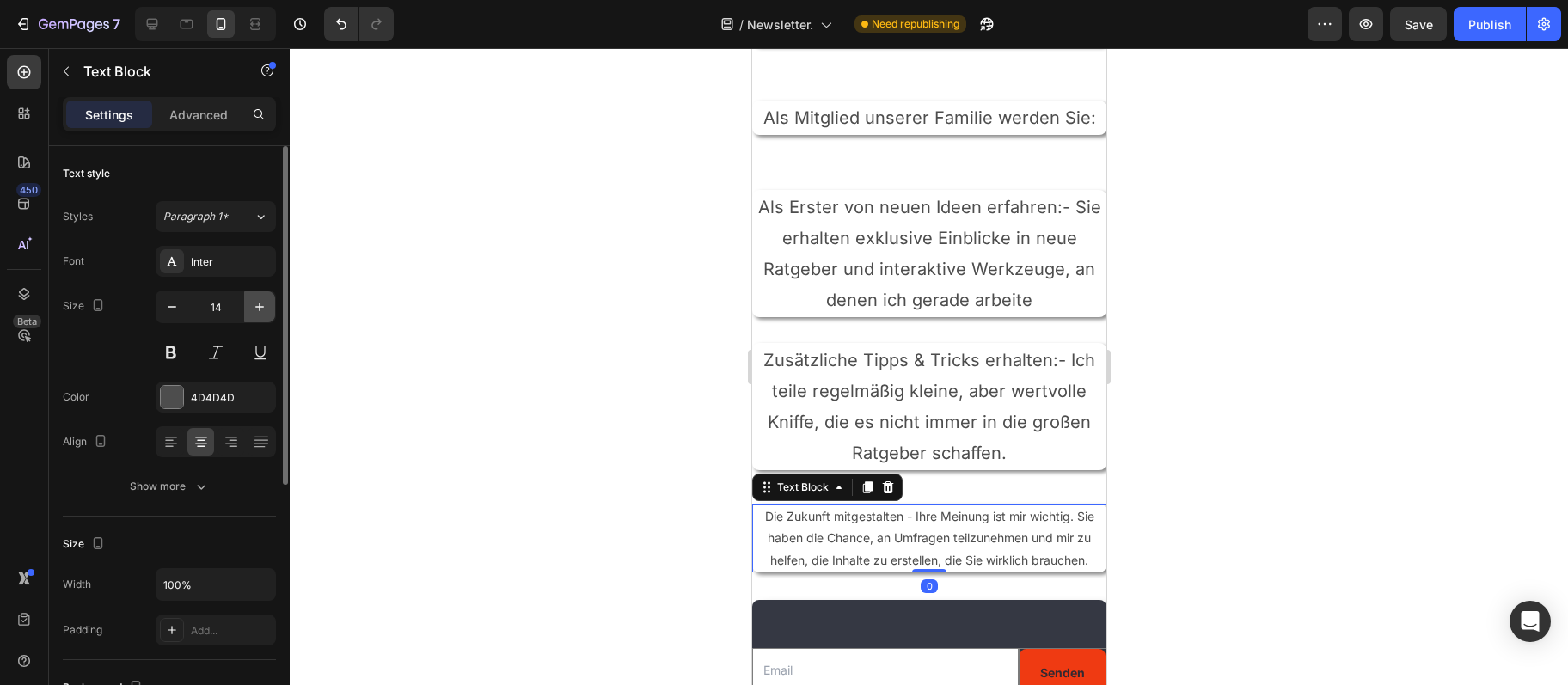
click at [258, 311] on icon "button" at bounding box center [259, 307] width 17 height 17
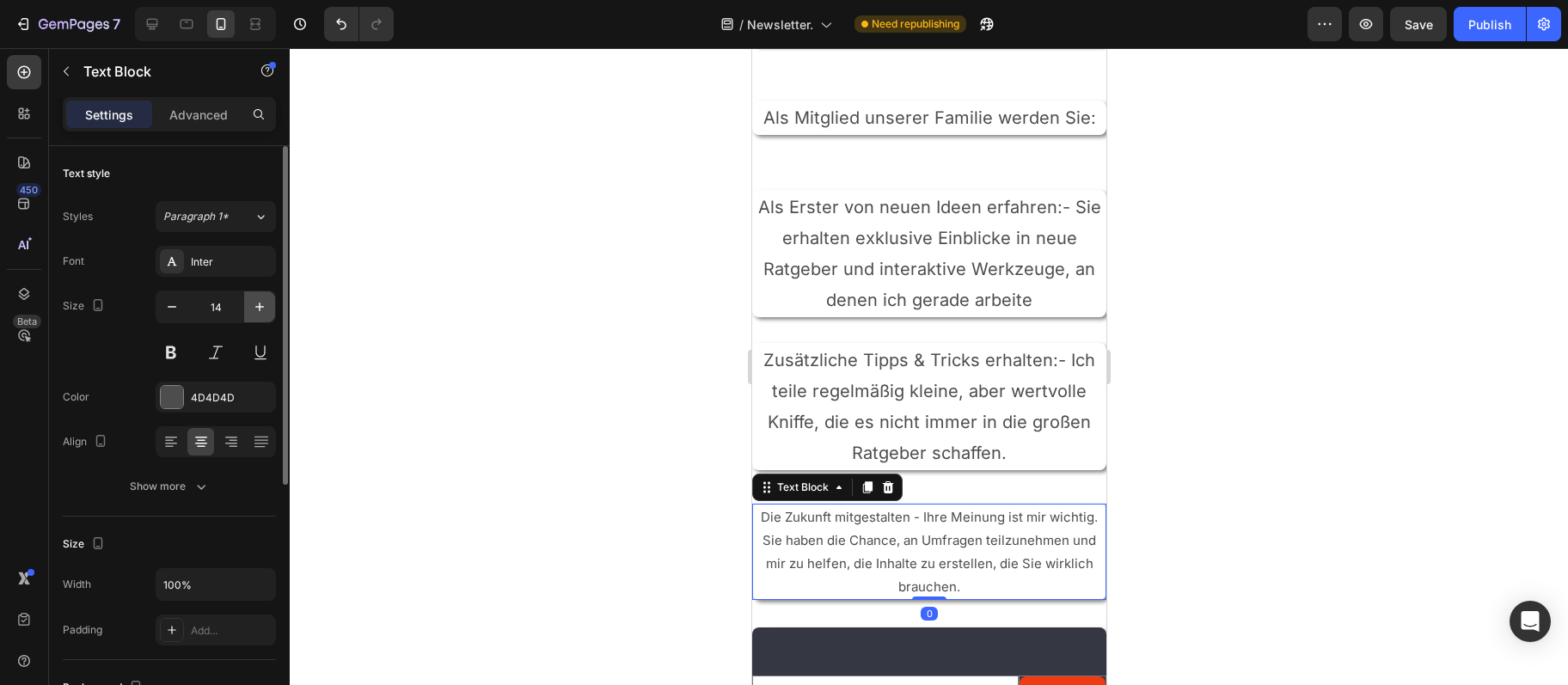
click at [258, 311] on icon "button" at bounding box center [259, 307] width 17 height 17
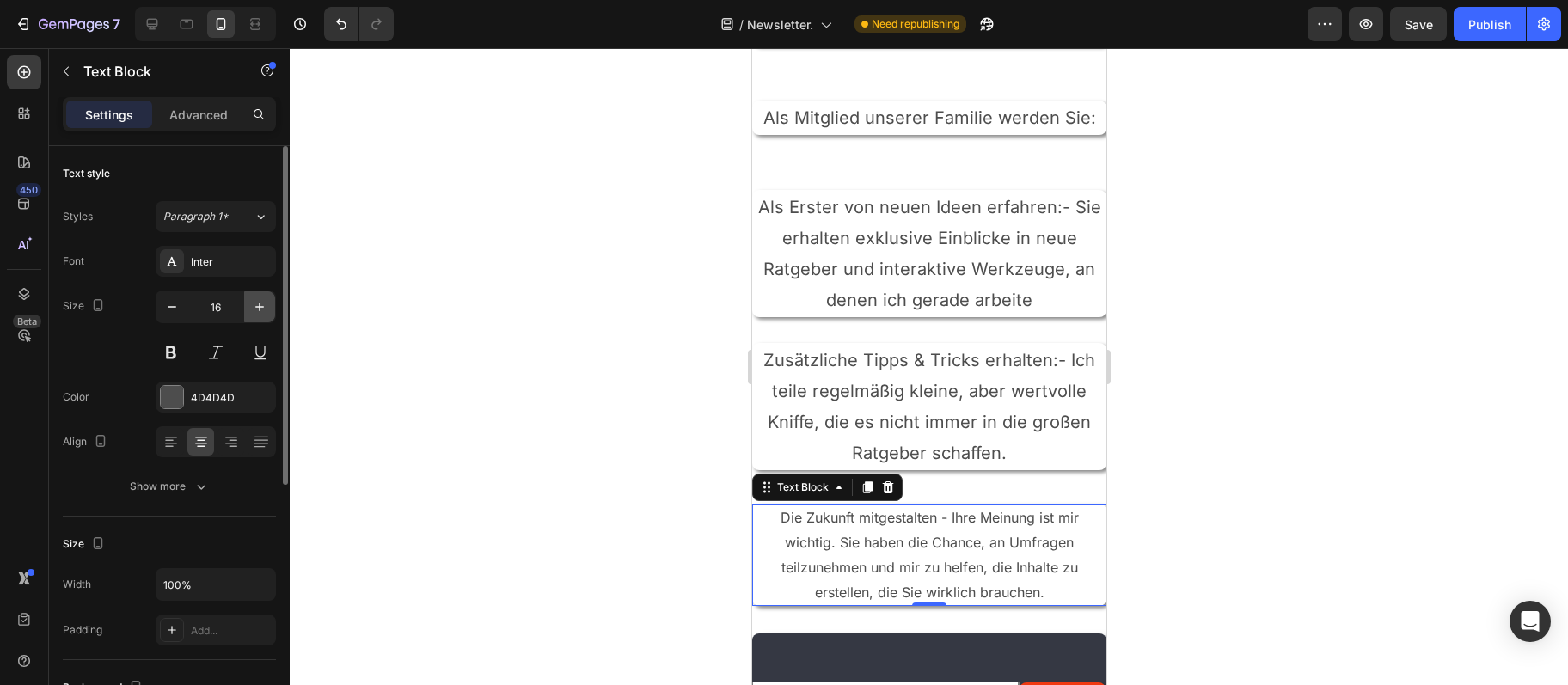
click at [258, 311] on icon "button" at bounding box center [259, 307] width 17 height 17
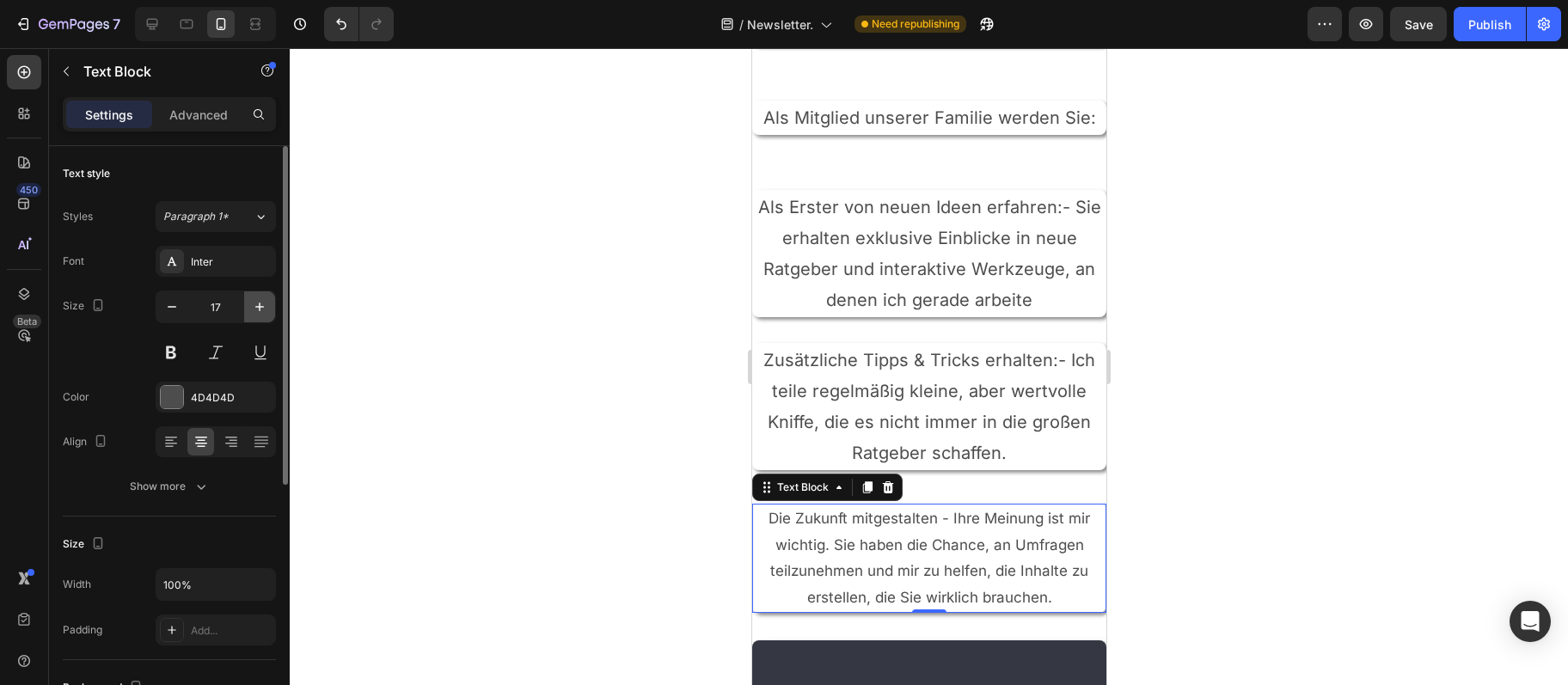
click at [258, 311] on icon "button" at bounding box center [259, 307] width 17 height 17
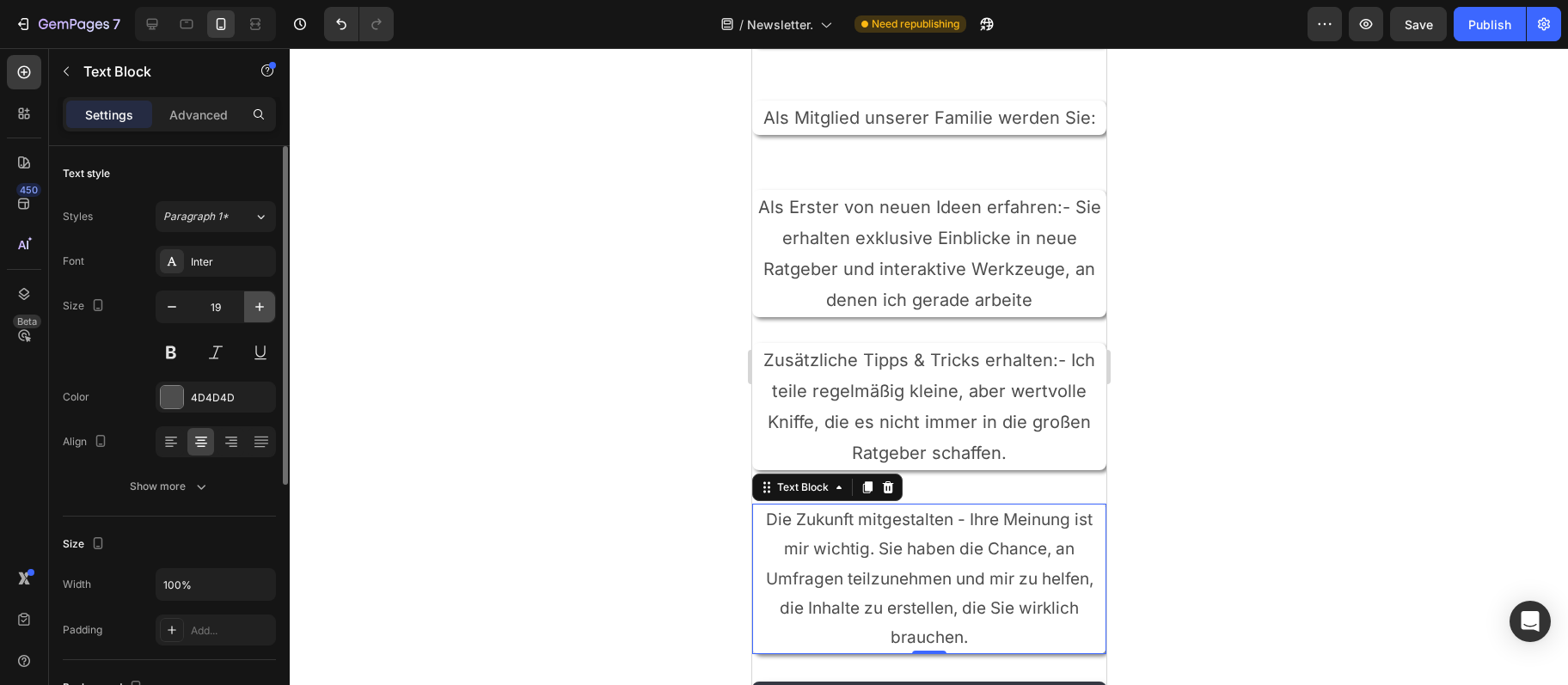
type input "20"
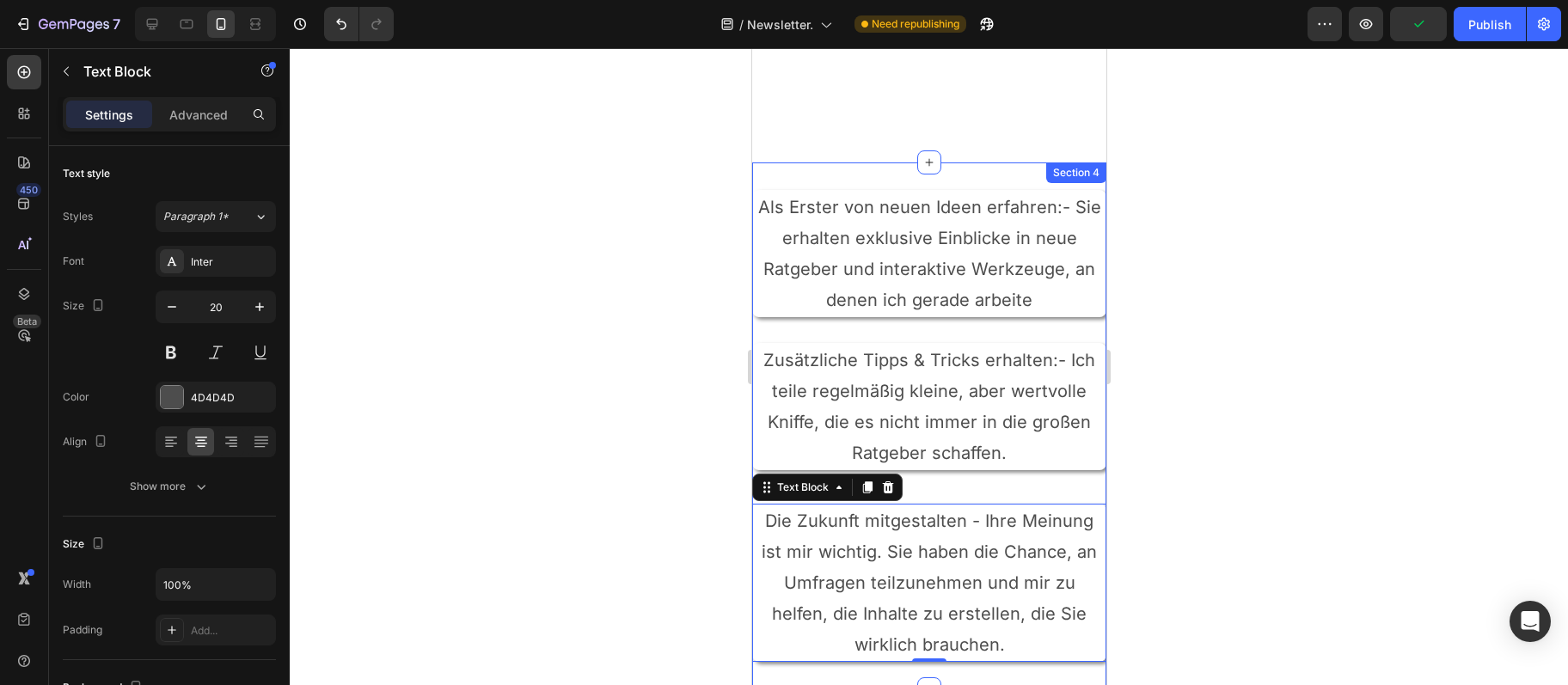
scroll to position [837, 0]
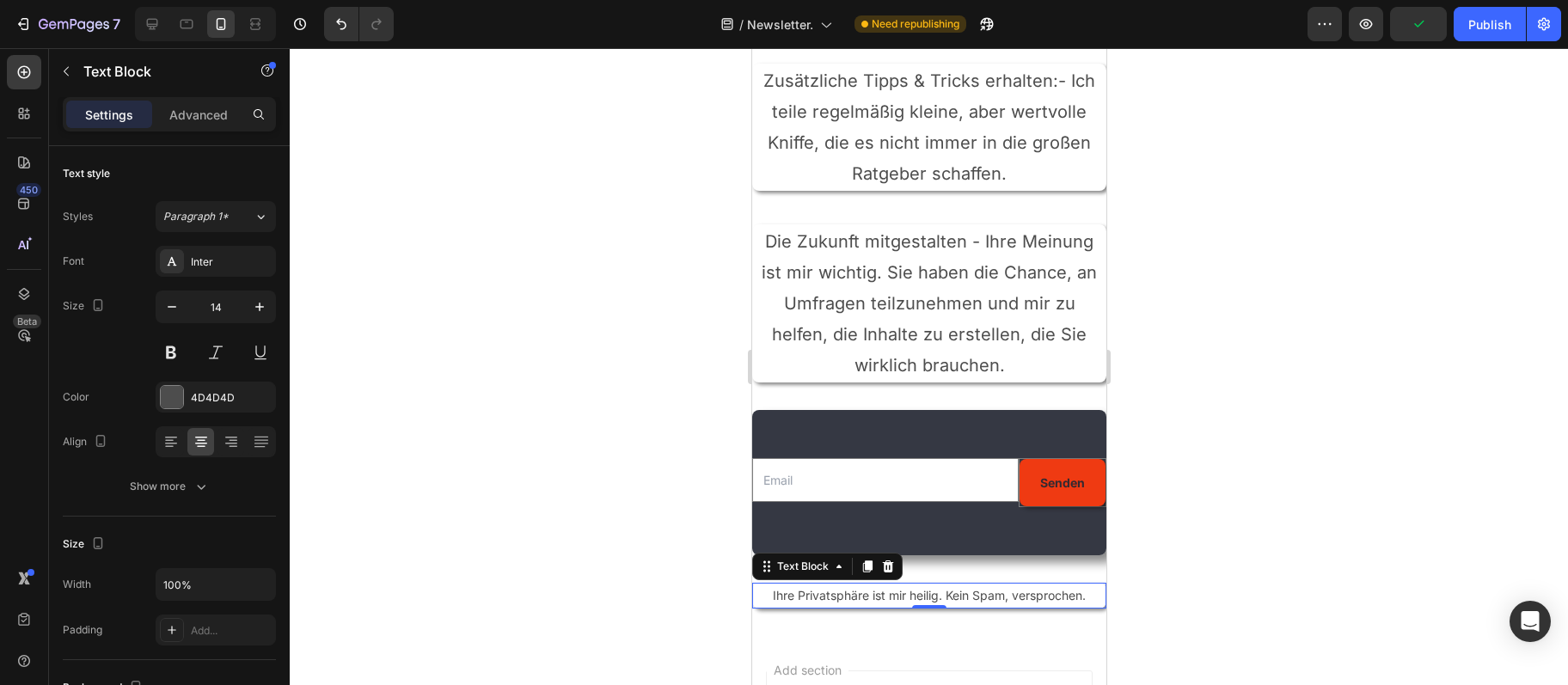
click at [903, 598] on p "Ihre Privatsphäre ist mir heilig. Kein Spam, versprochen." at bounding box center [929, 595] width 351 height 22
click at [253, 307] on icon "button" at bounding box center [259, 307] width 17 height 17
click at [254, 307] on icon "button" at bounding box center [259, 307] width 17 height 17
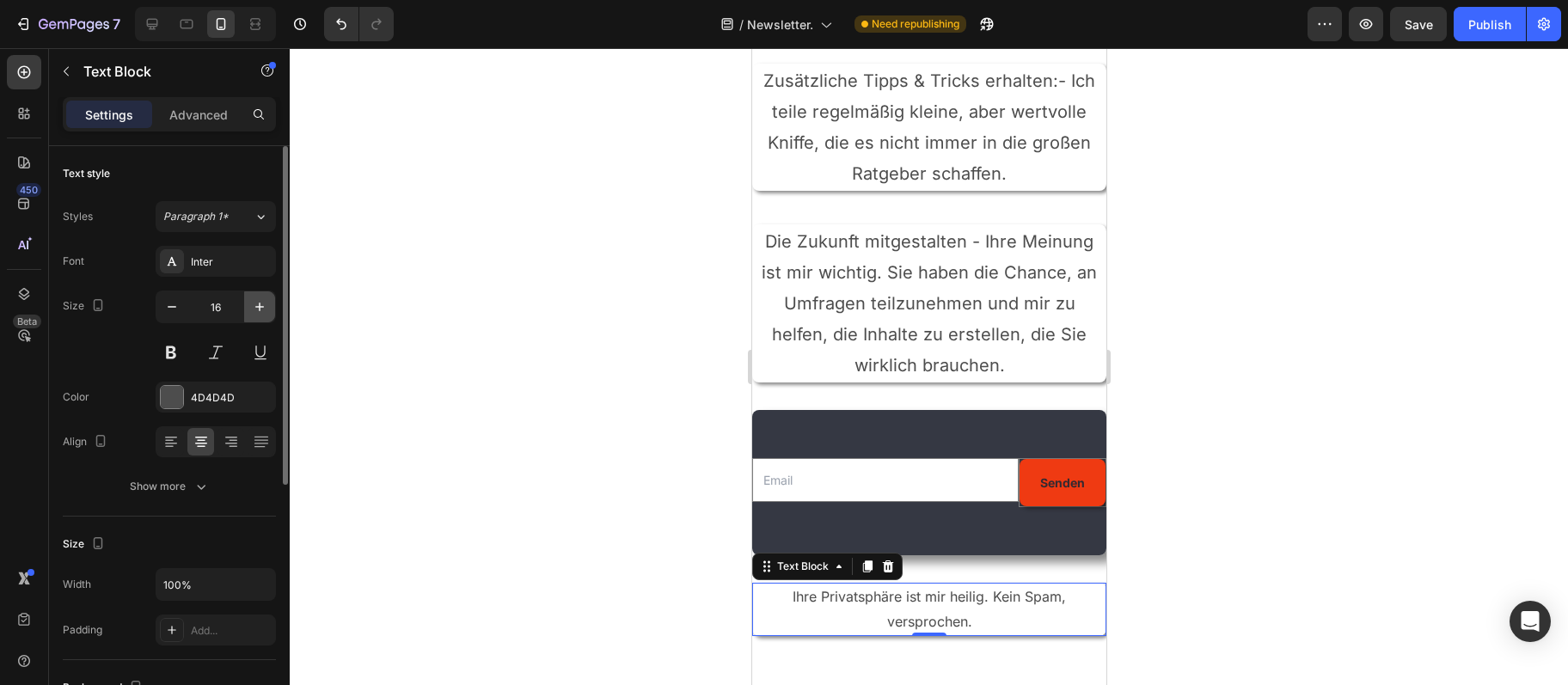
click at [254, 307] on icon "button" at bounding box center [259, 307] width 17 height 17
type input "20"
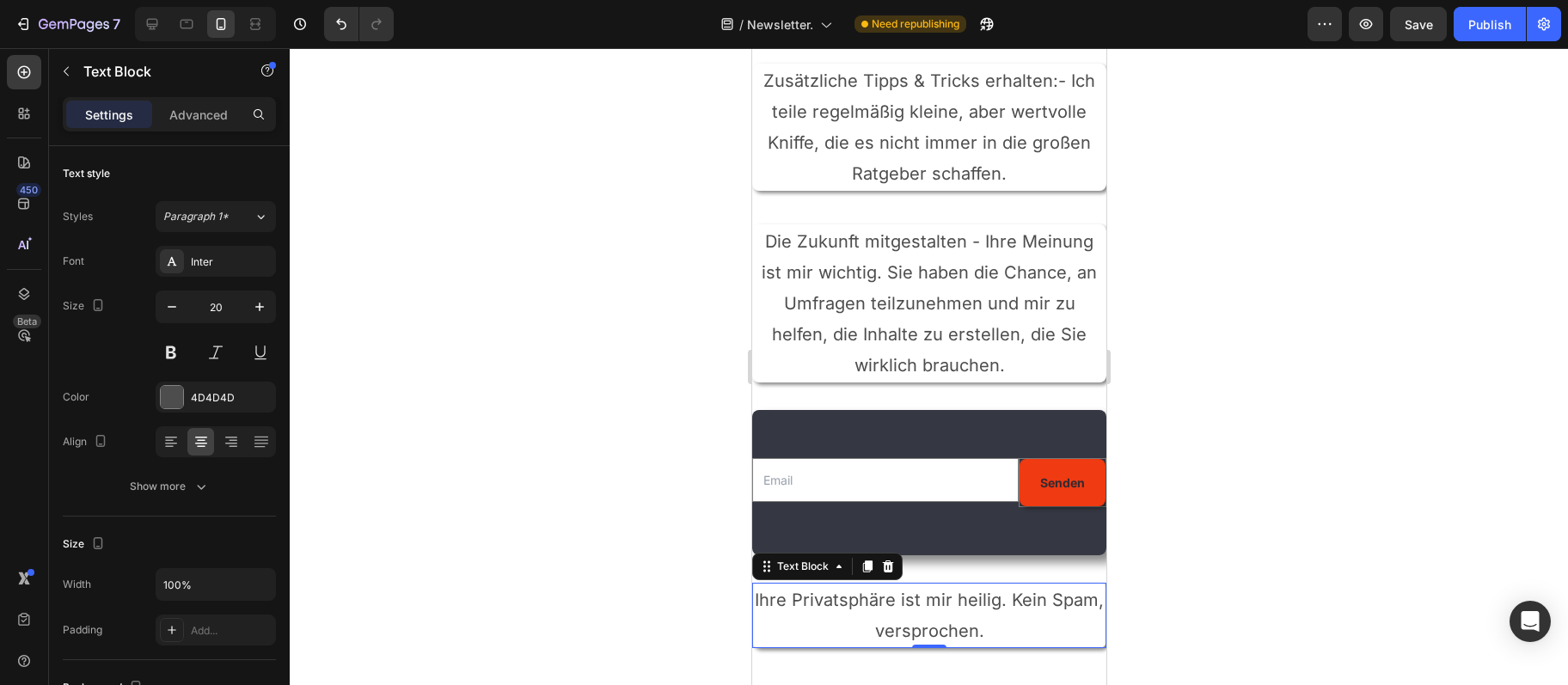
click at [1002, 600] on p "Ihre Privatsphäre ist mir heilig. Kein Spam, versprochen." at bounding box center [929, 615] width 351 height 62
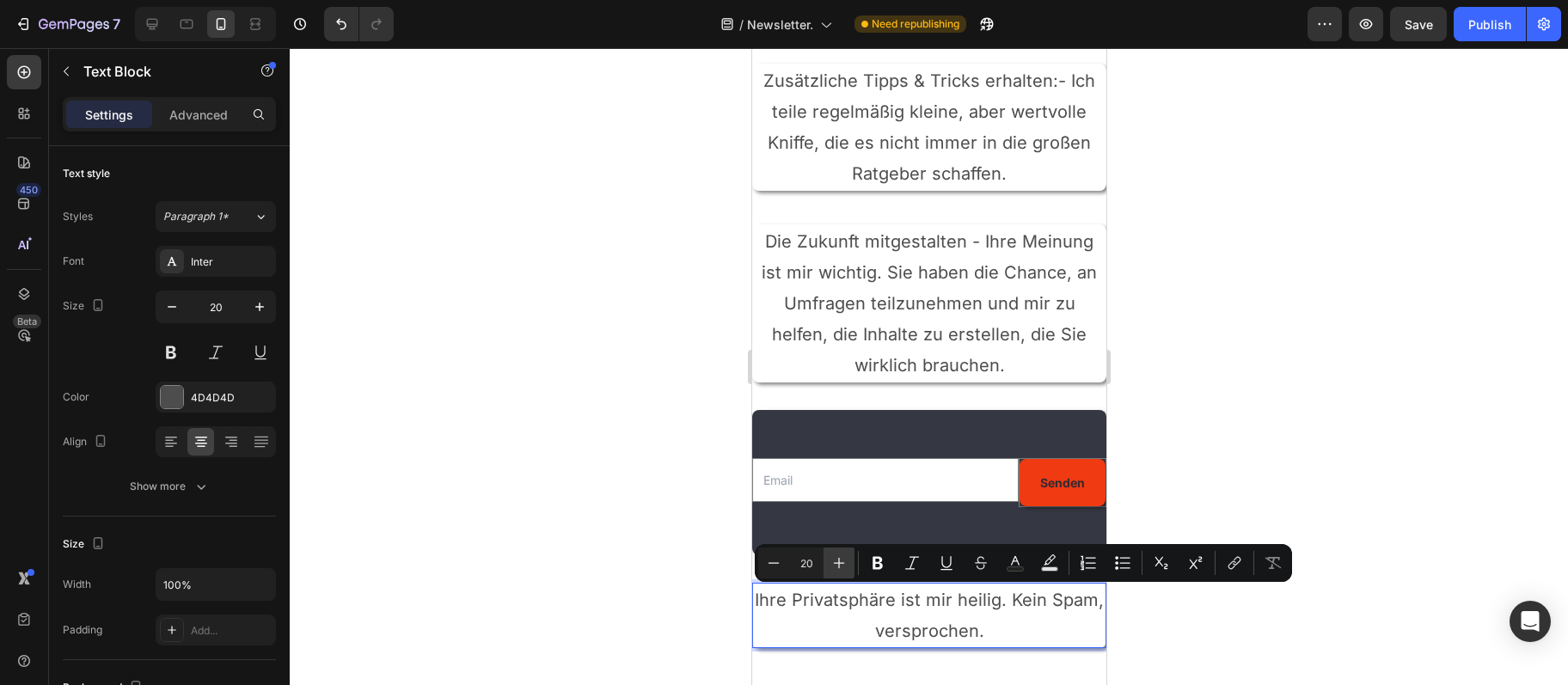
click at [839, 566] on icon "Editor contextual toolbar" at bounding box center [840, 564] width 11 height 11
type input "22"
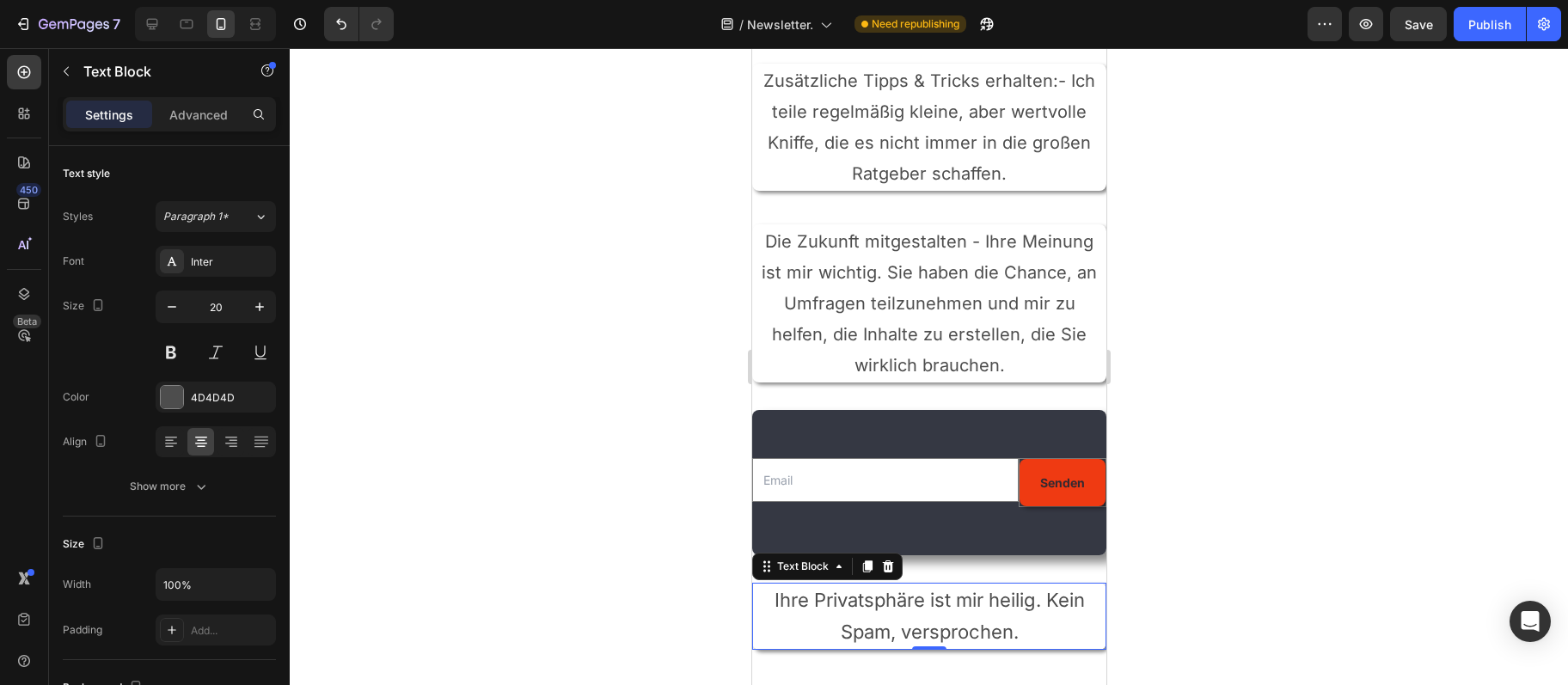
click at [838, 566] on icon at bounding box center [839, 566] width 5 height 4
click at [841, 601] on span "Ihre Privatsphäre ist mir heilig. Kein Spam, versprochen." at bounding box center [929, 616] width 310 height 54
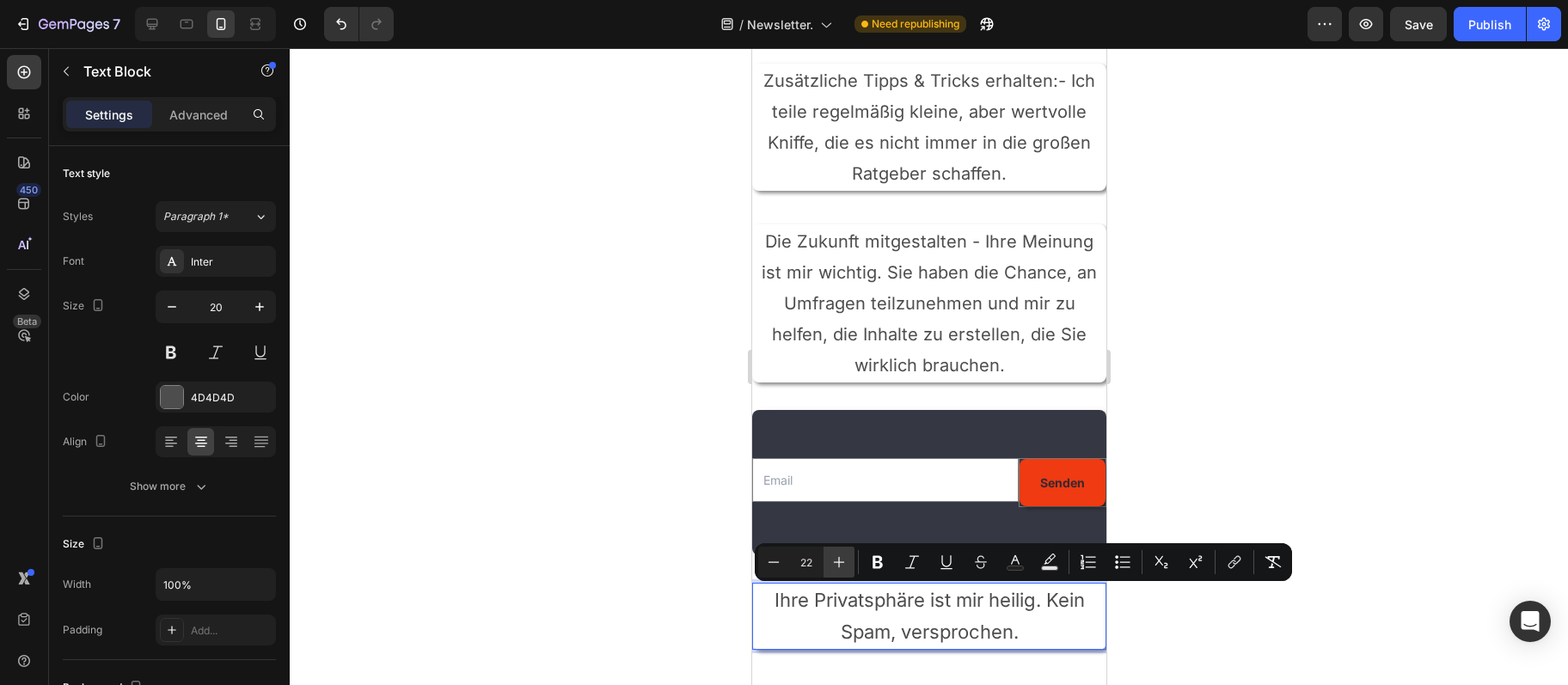
click at [838, 565] on icon "Editor contextual toolbar" at bounding box center [839, 562] width 17 height 17
type input "24"
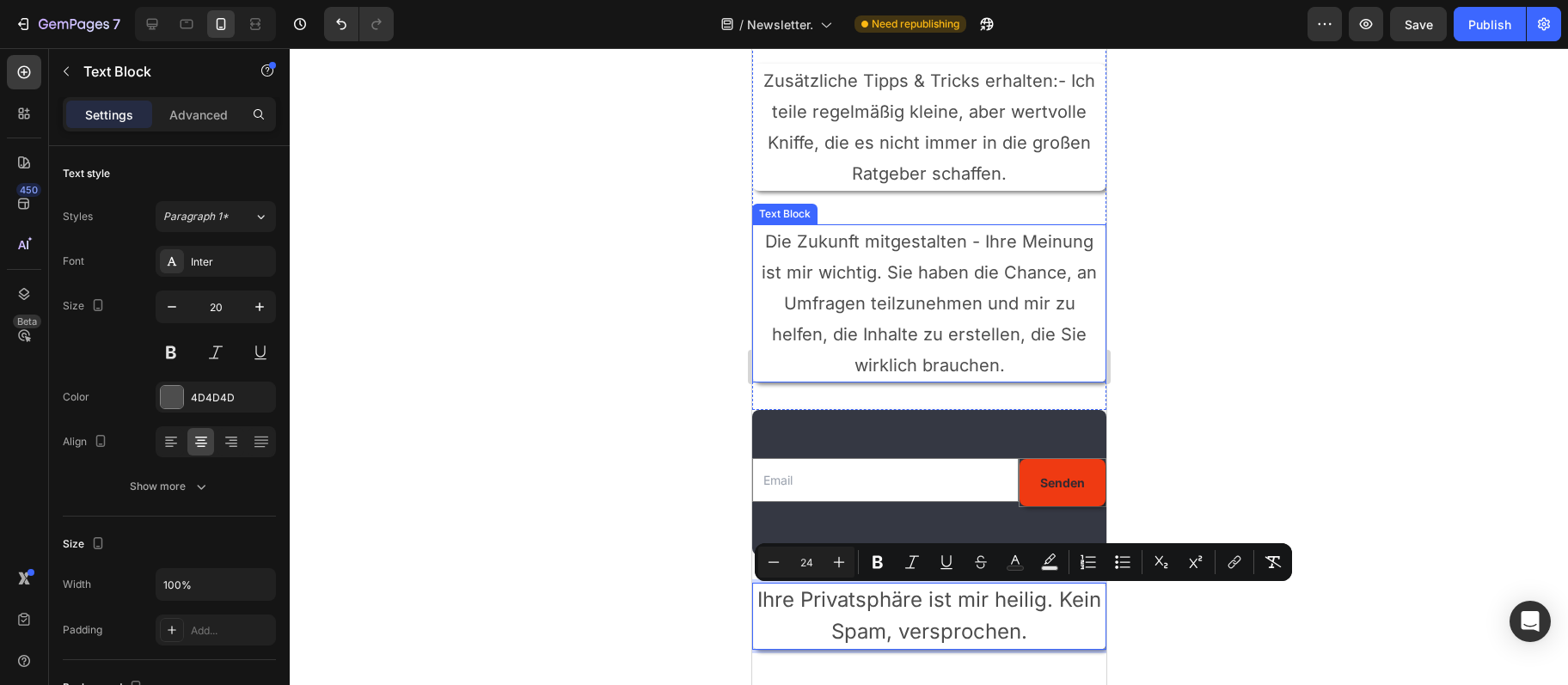
click at [868, 294] on p "Die Zukunft mitgestalten - Ihre Meinung ist mir wichtig. Sie haben die Chance, …" at bounding box center [929, 304] width 351 height 155
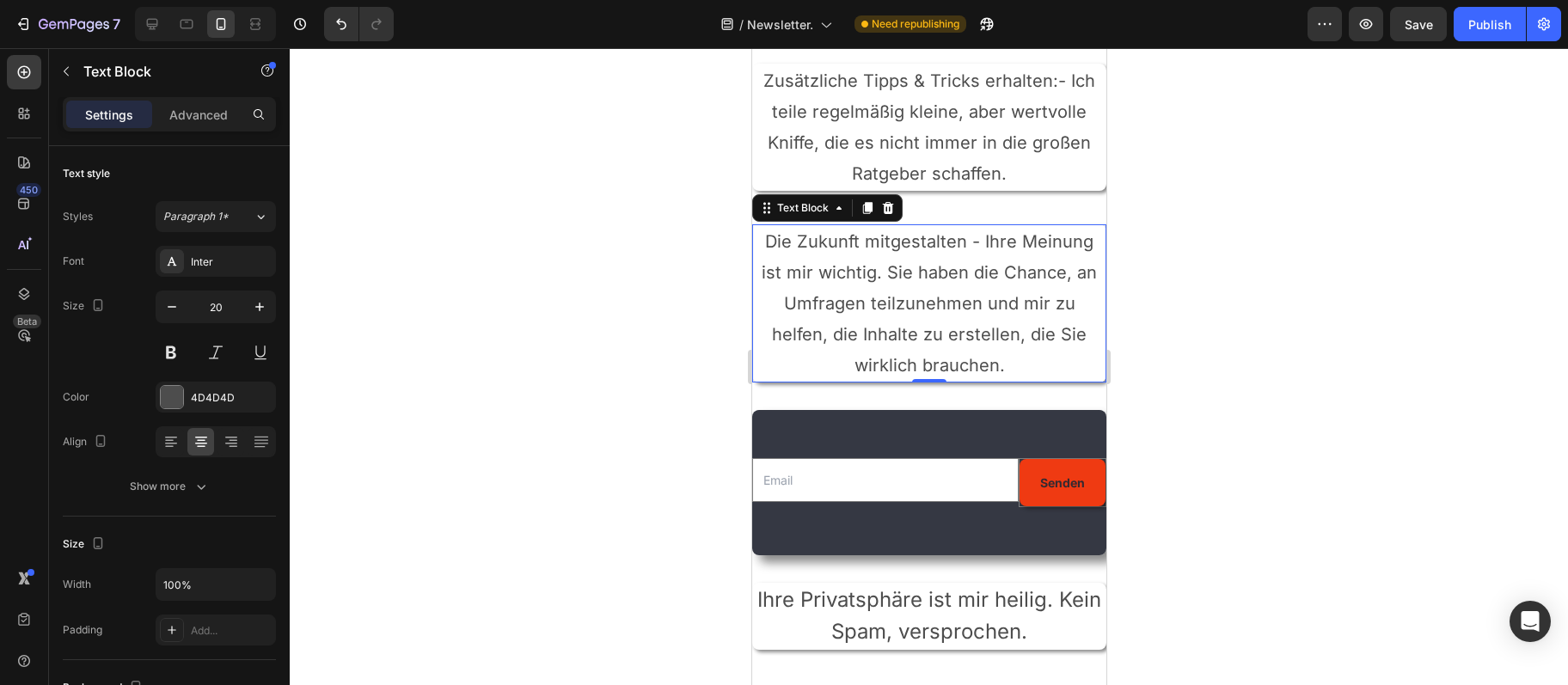
click at [868, 294] on p "Die Zukunft mitgestalten - Ihre Meinung ist mir wichtig. Sie haben die Chance, …" at bounding box center [929, 304] width 351 height 155
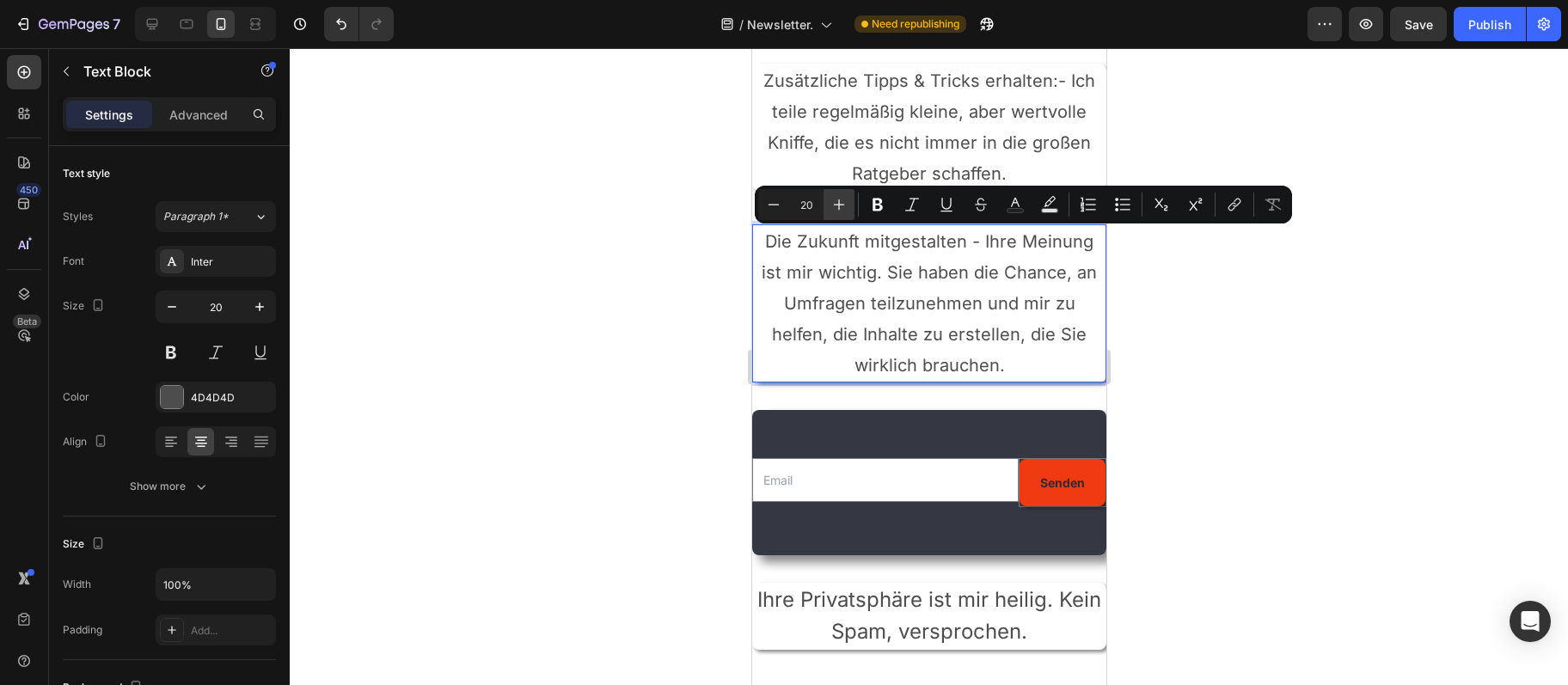
click at [836, 208] on icon "Editor contextual toolbar" at bounding box center [839, 204] width 17 height 17
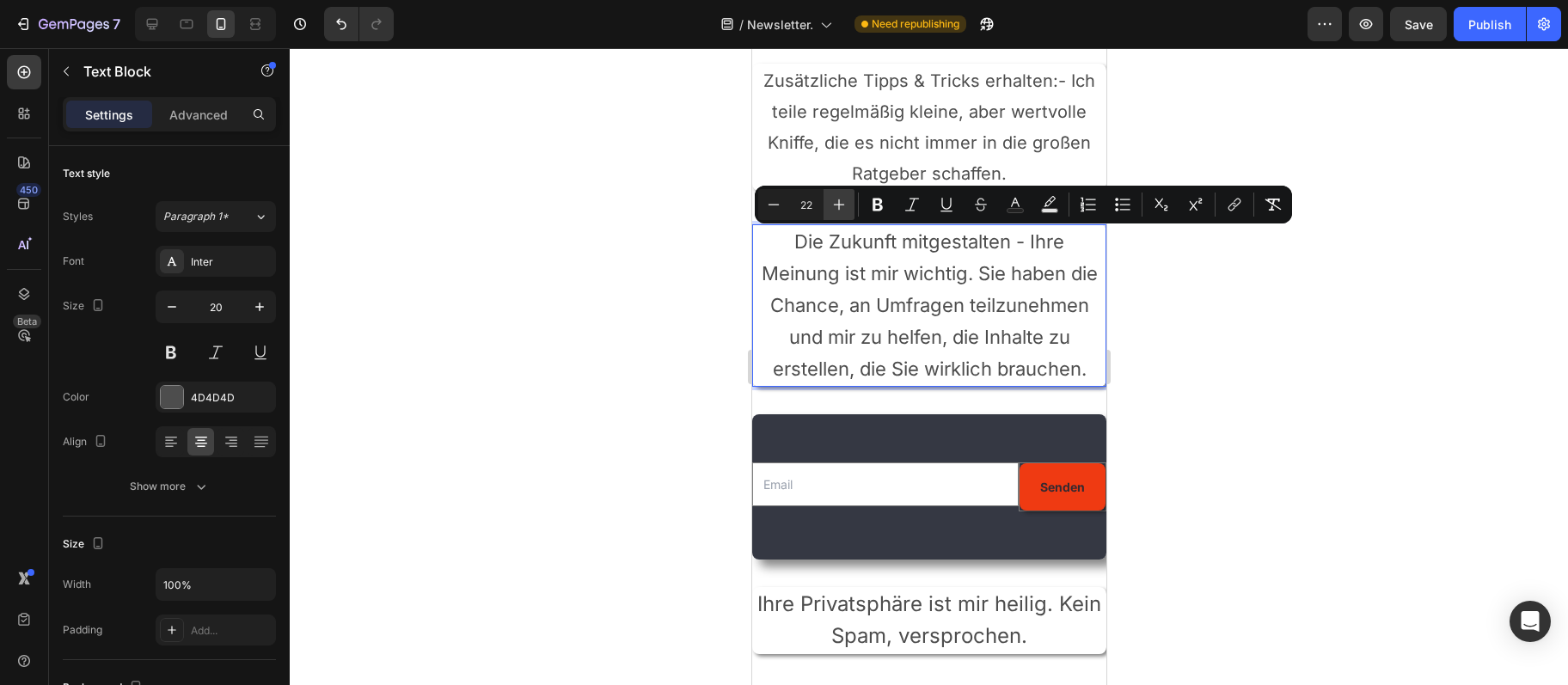
click at [836, 208] on icon "Editor contextual toolbar" at bounding box center [839, 204] width 17 height 17
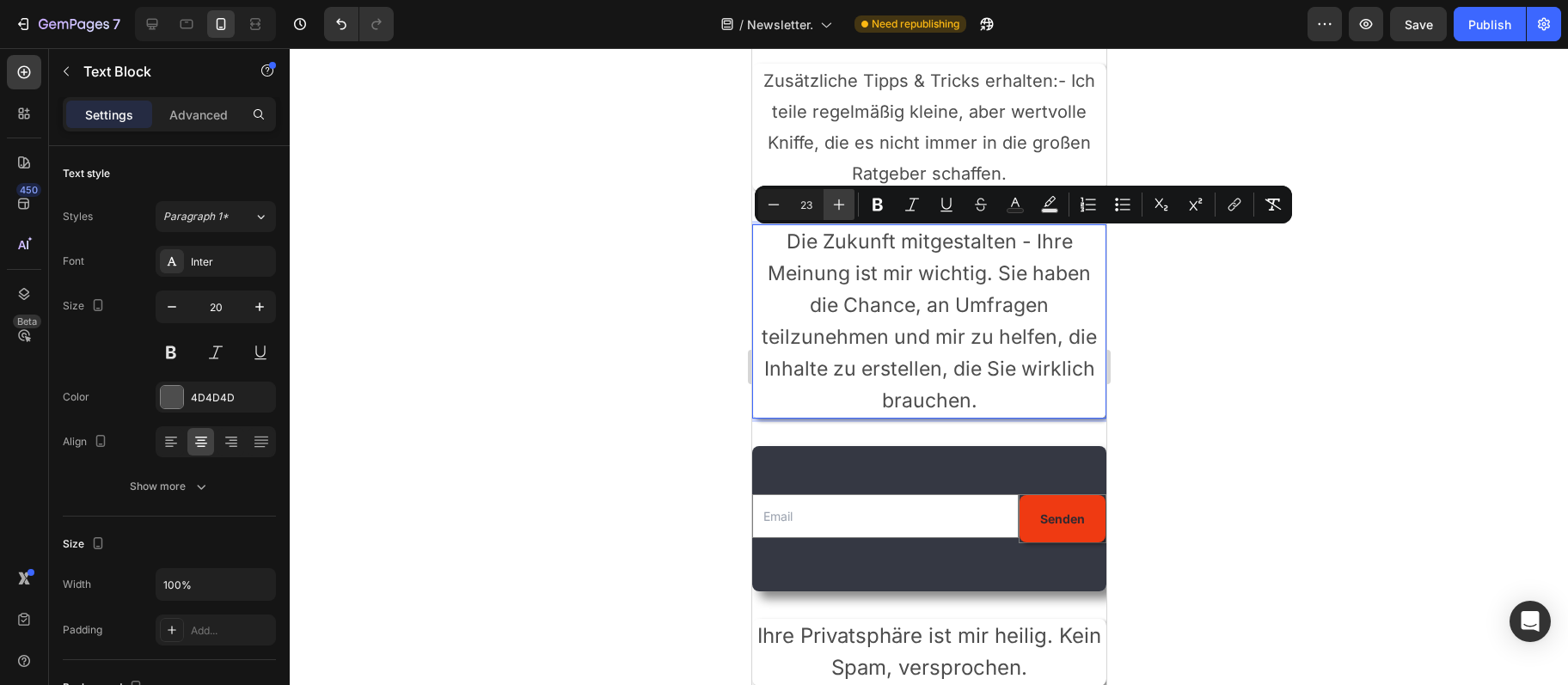
click at [836, 208] on icon "Editor contextual toolbar" at bounding box center [839, 204] width 17 height 17
type input "24"
click at [879, 128] on p "Zusätzliche Tipps & Tricks erhalten:- Ich teile regelmäßig kleine, aber wertvol…" at bounding box center [929, 128] width 351 height 124
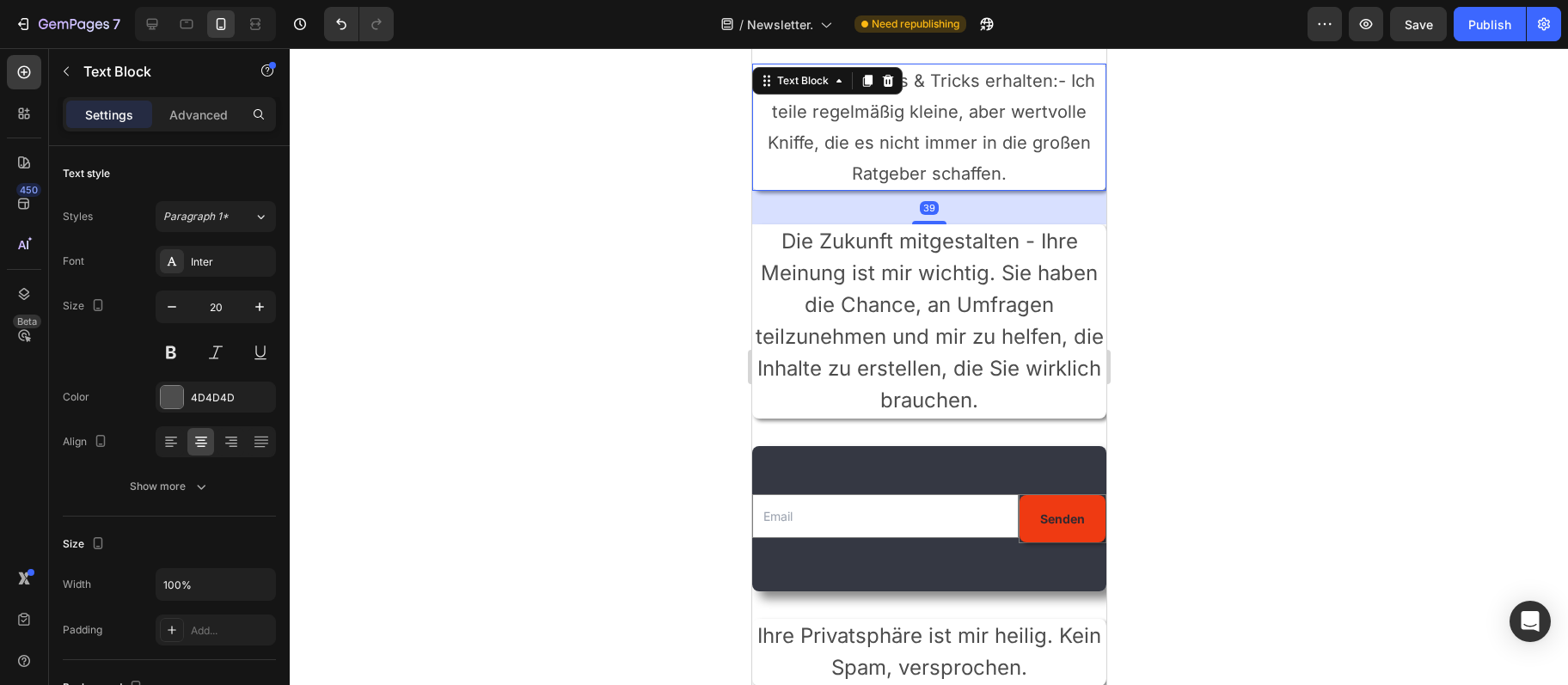
click at [879, 128] on p "Zusätzliche Tipps & Tricks erhalten:- Ich teile regelmäßig kleine, aber wertvol…" at bounding box center [929, 128] width 351 height 124
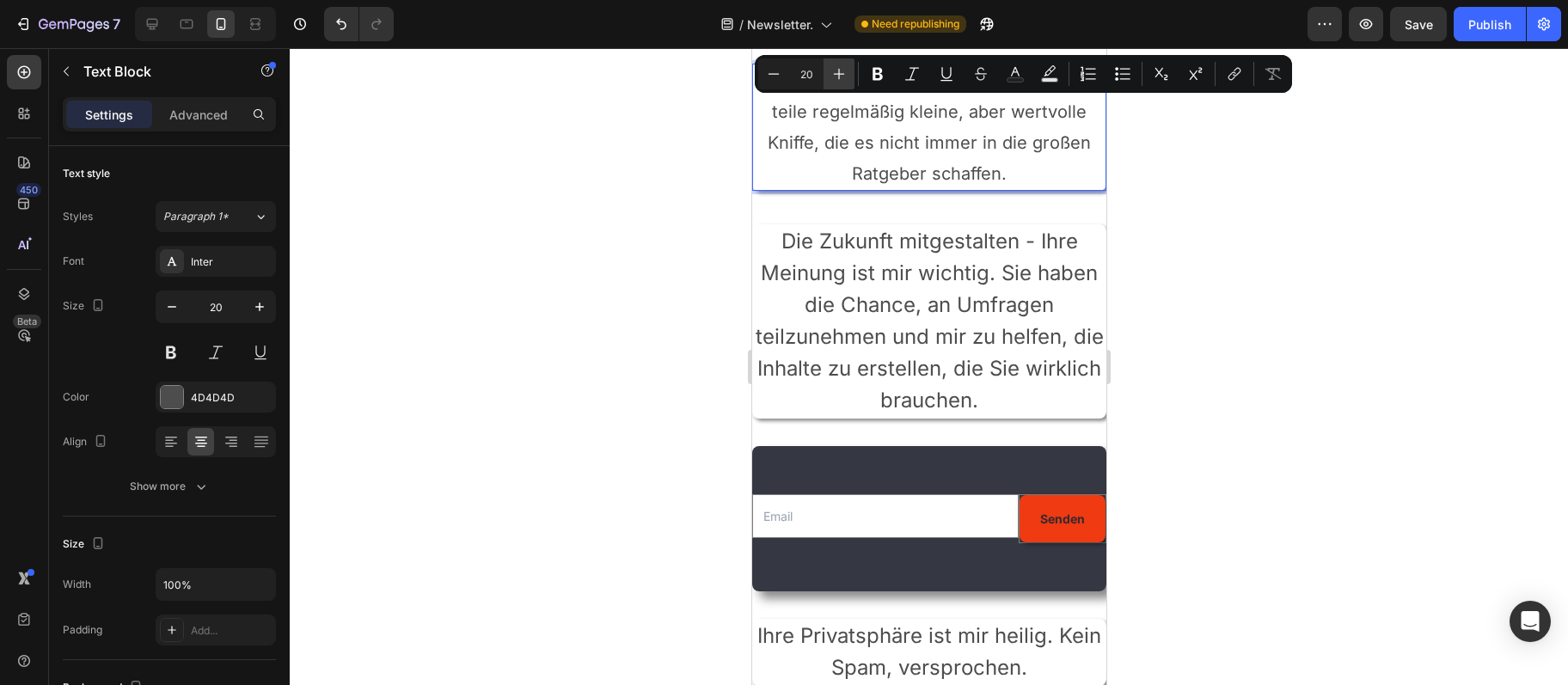
click at [833, 78] on icon "Editor contextual toolbar" at bounding box center [839, 74] width 17 height 17
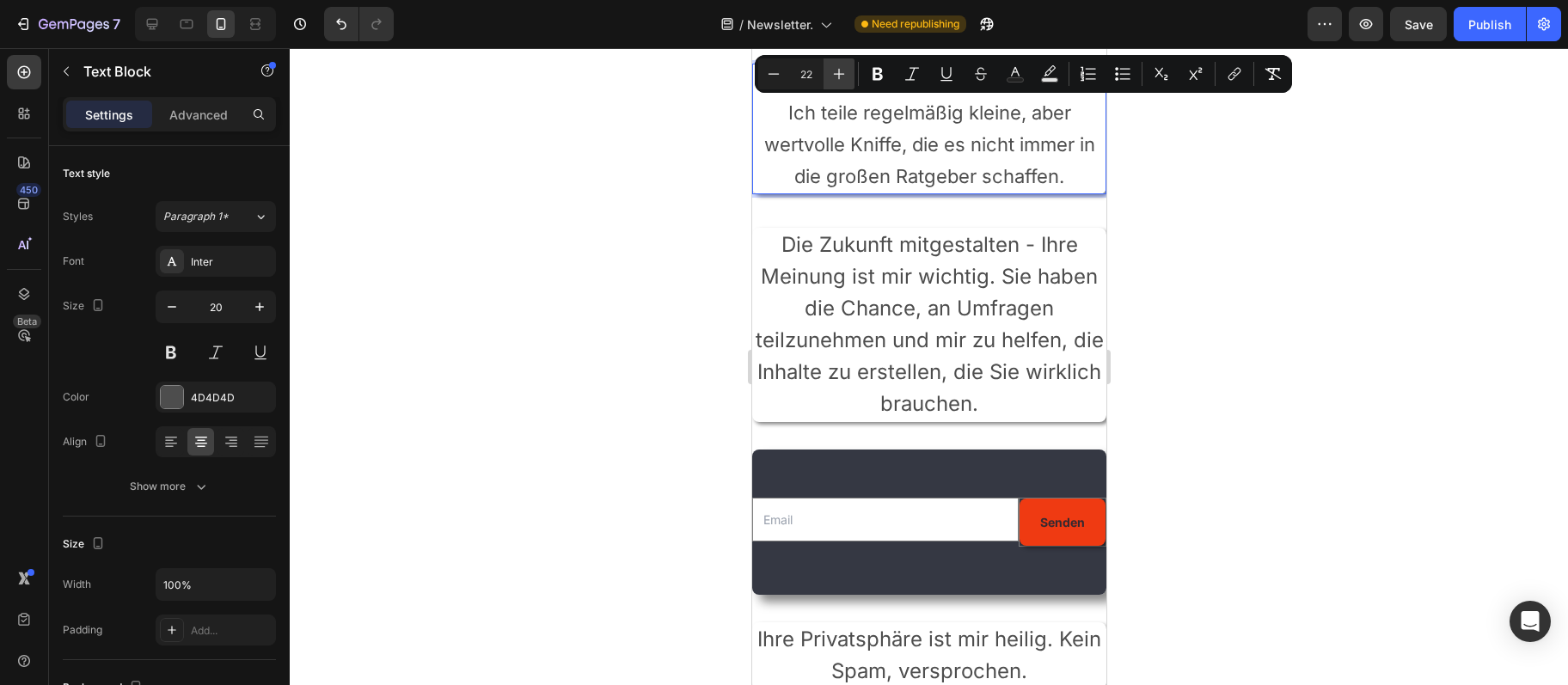
click at [833, 78] on icon "Editor contextual toolbar" at bounding box center [839, 74] width 17 height 17
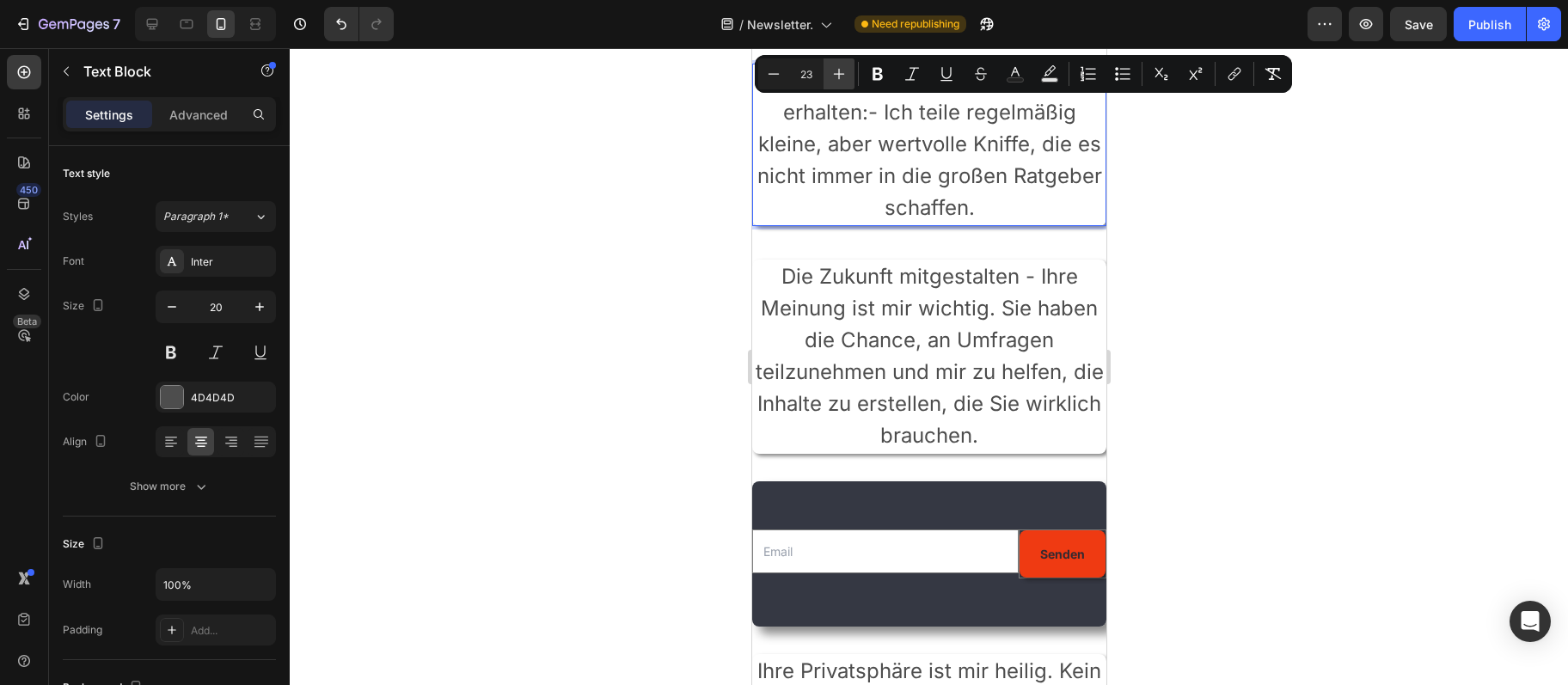
type input "24"
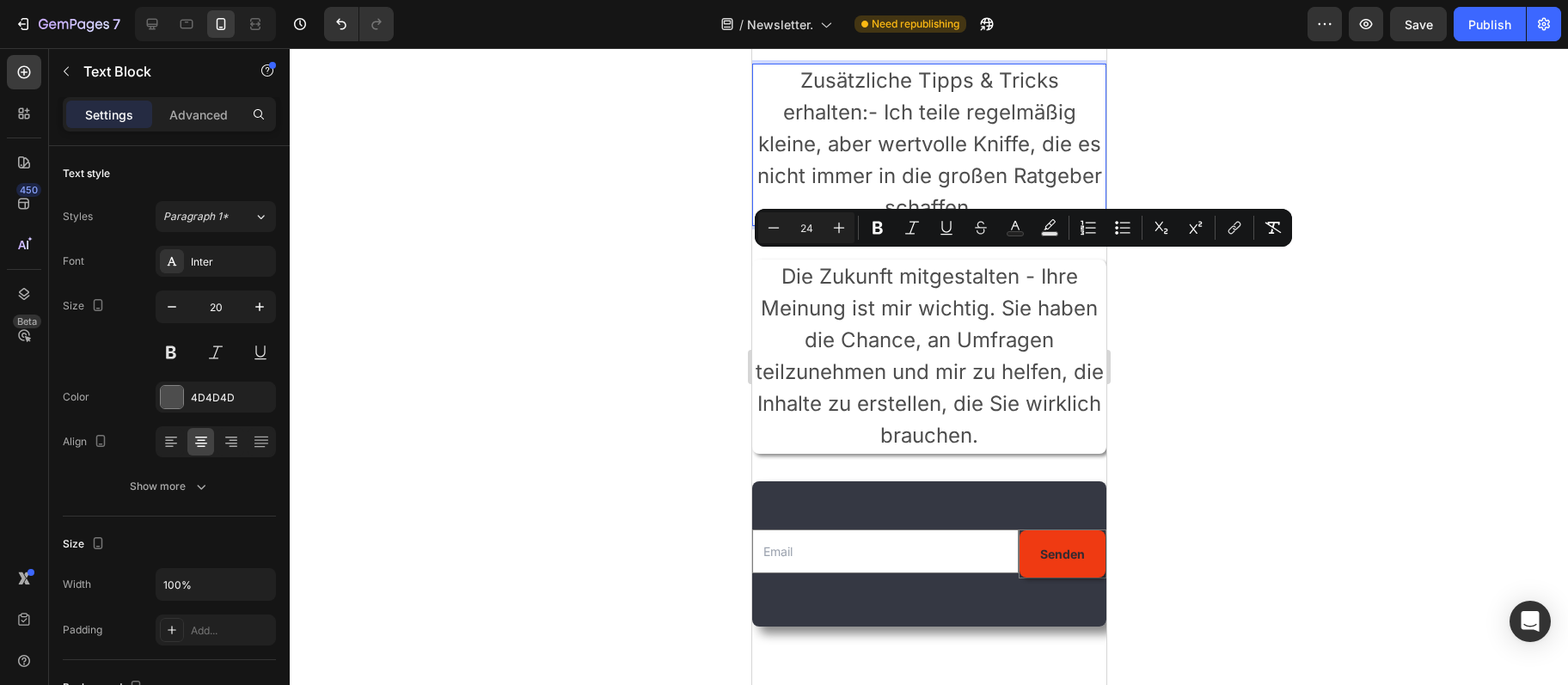
scroll to position [652, 0]
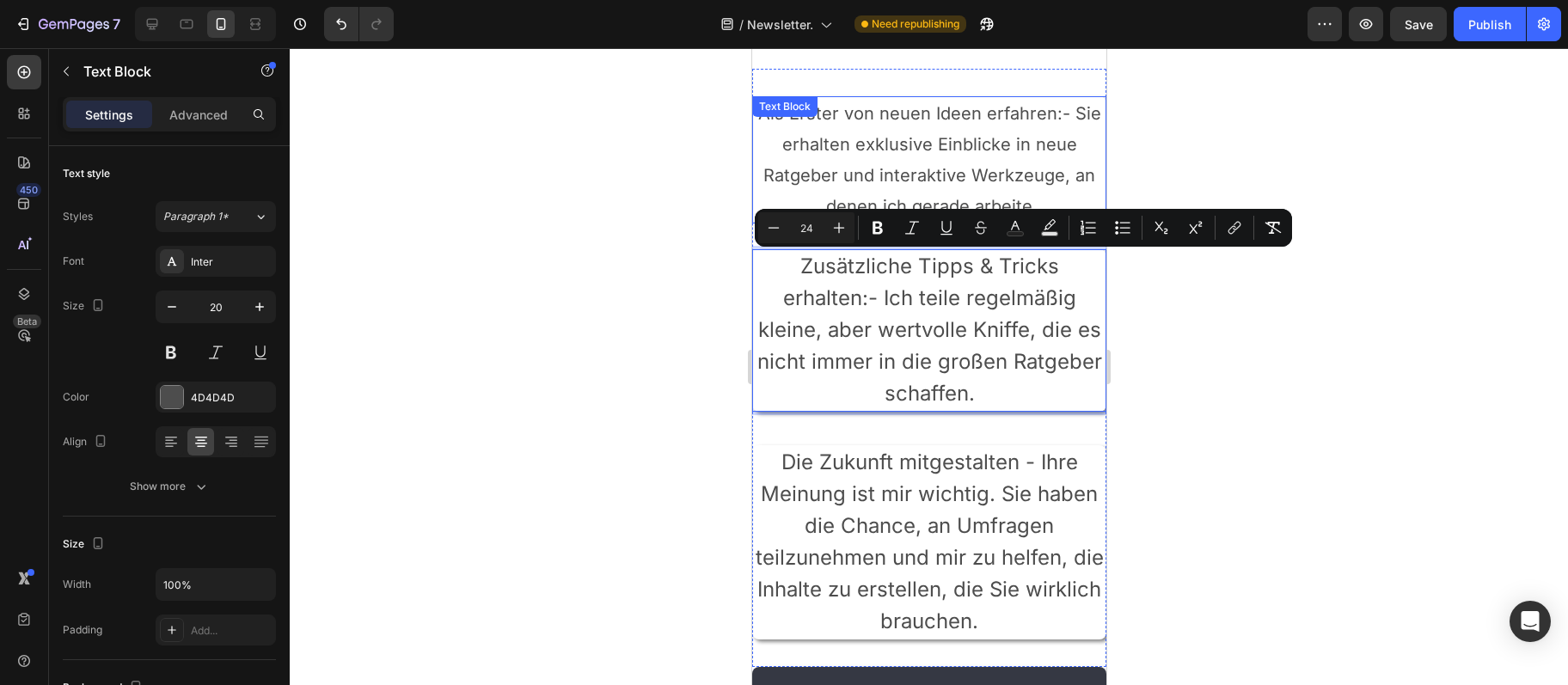
click at [906, 158] on p "Als Erster von neuen Ideen erfahren:- Sie erhalten exklusive Einblicke in neue …" at bounding box center [929, 160] width 351 height 124
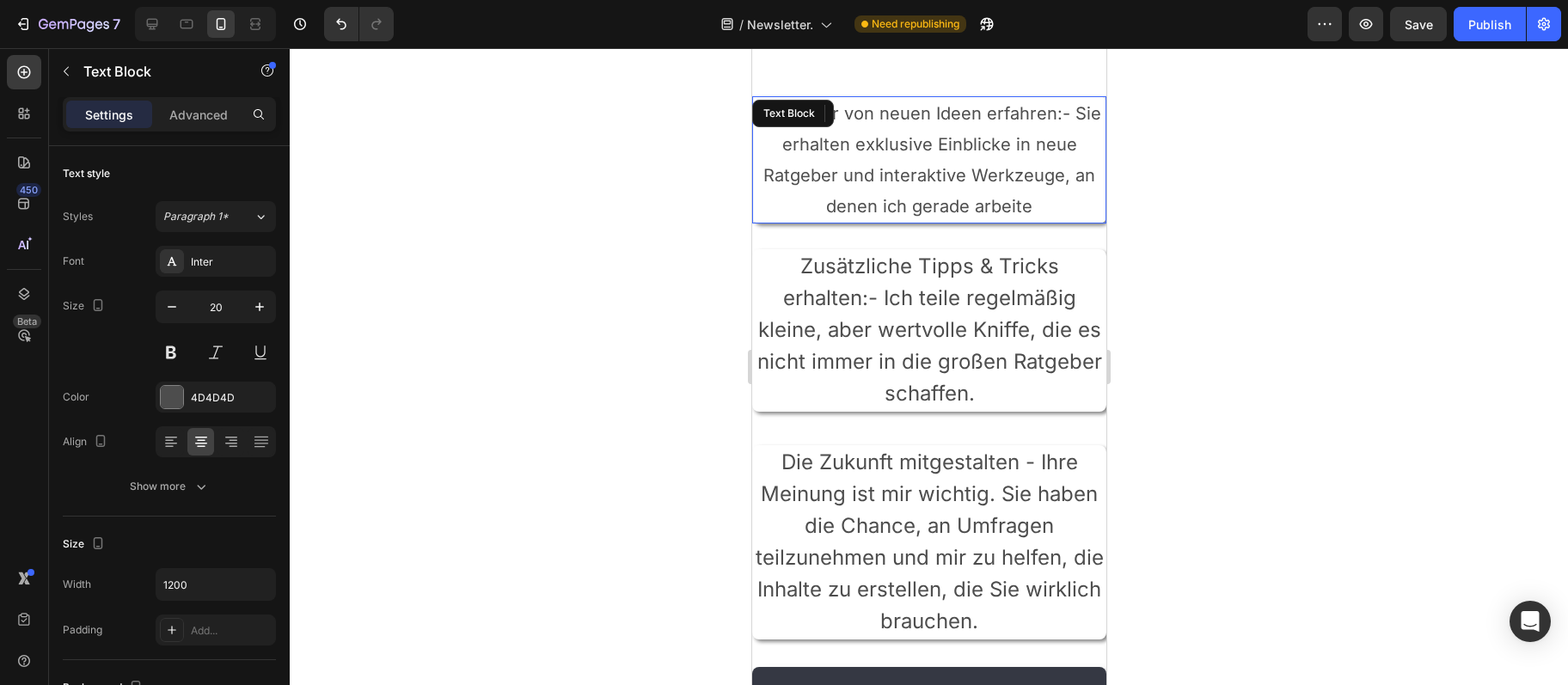
click at [906, 158] on p "Als Erster von neuen Ideen erfahren:- Sie erhalten exklusive Einblicke in neue …" at bounding box center [929, 160] width 351 height 124
click at [909, 152] on p "Als Erster von neuen Ideen erfahren:- Sie erhalten exklusive Einblicke in neue …" at bounding box center [929, 160] width 351 height 124
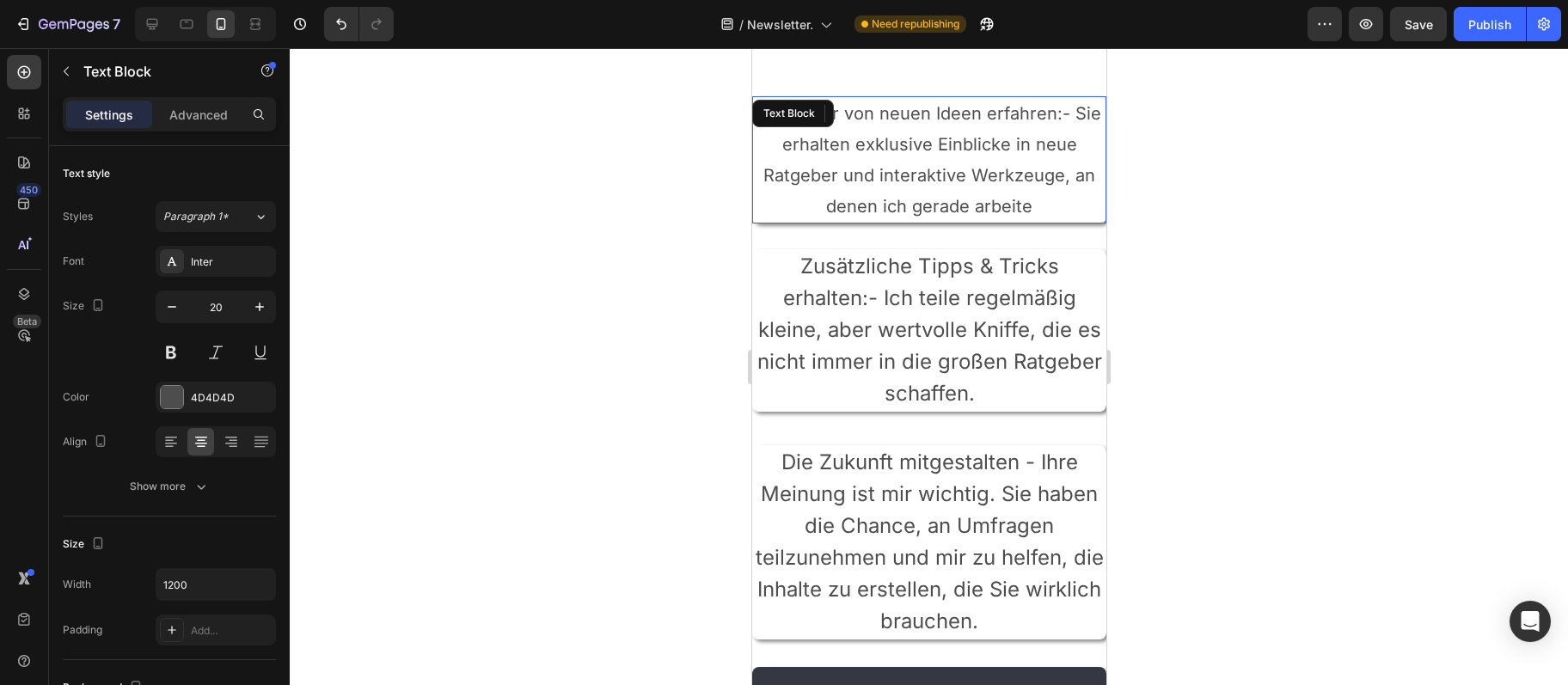
click at [912, 140] on p "Als Erster von neuen Ideen erfahren:- Sie erhalten exklusive Einblicke in neue …" at bounding box center [929, 160] width 351 height 124
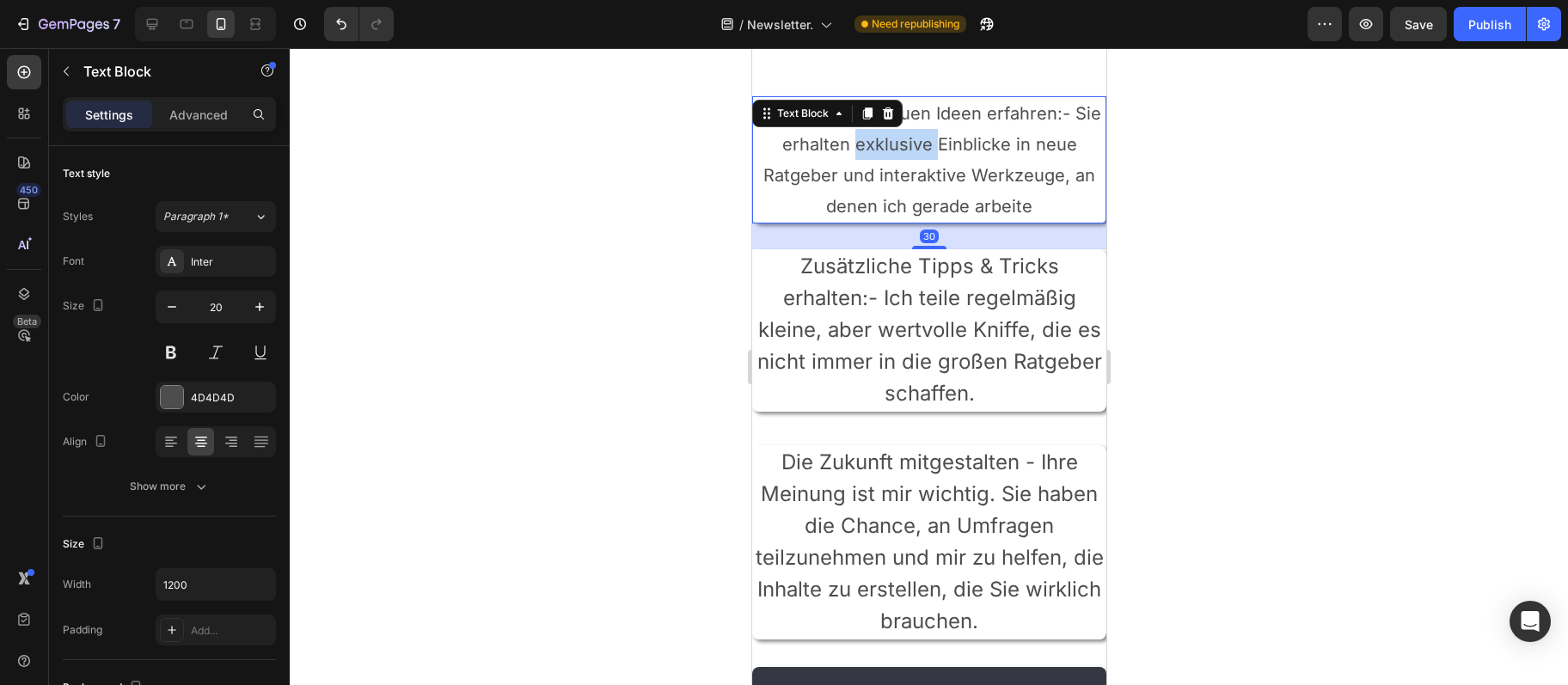
click at [912, 140] on p "Als Erster von neuen Ideen erfahren:- Sie erhalten exklusive Einblicke in neue …" at bounding box center [929, 160] width 351 height 124
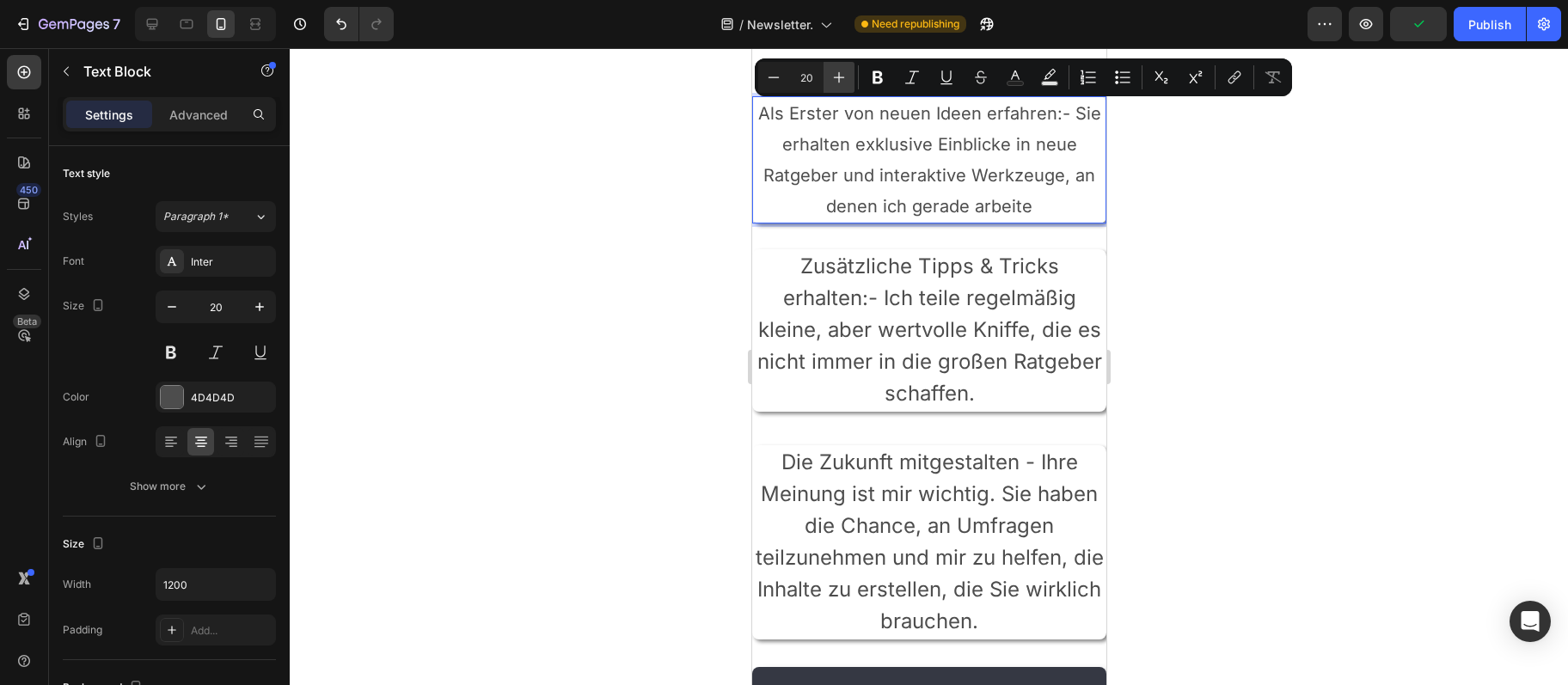
click at [851, 82] on button "Plus" at bounding box center [839, 77] width 31 height 31
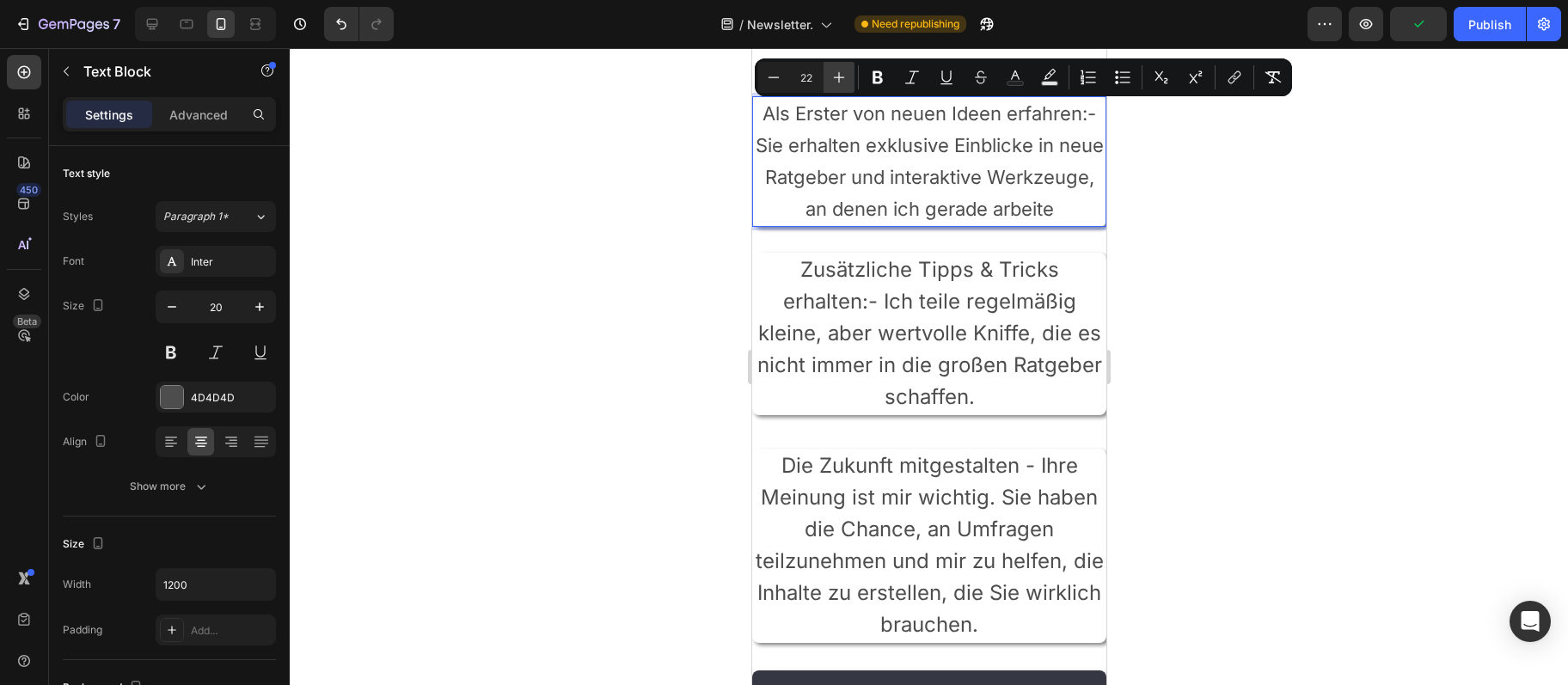
click at [851, 82] on button "Plus" at bounding box center [839, 77] width 31 height 31
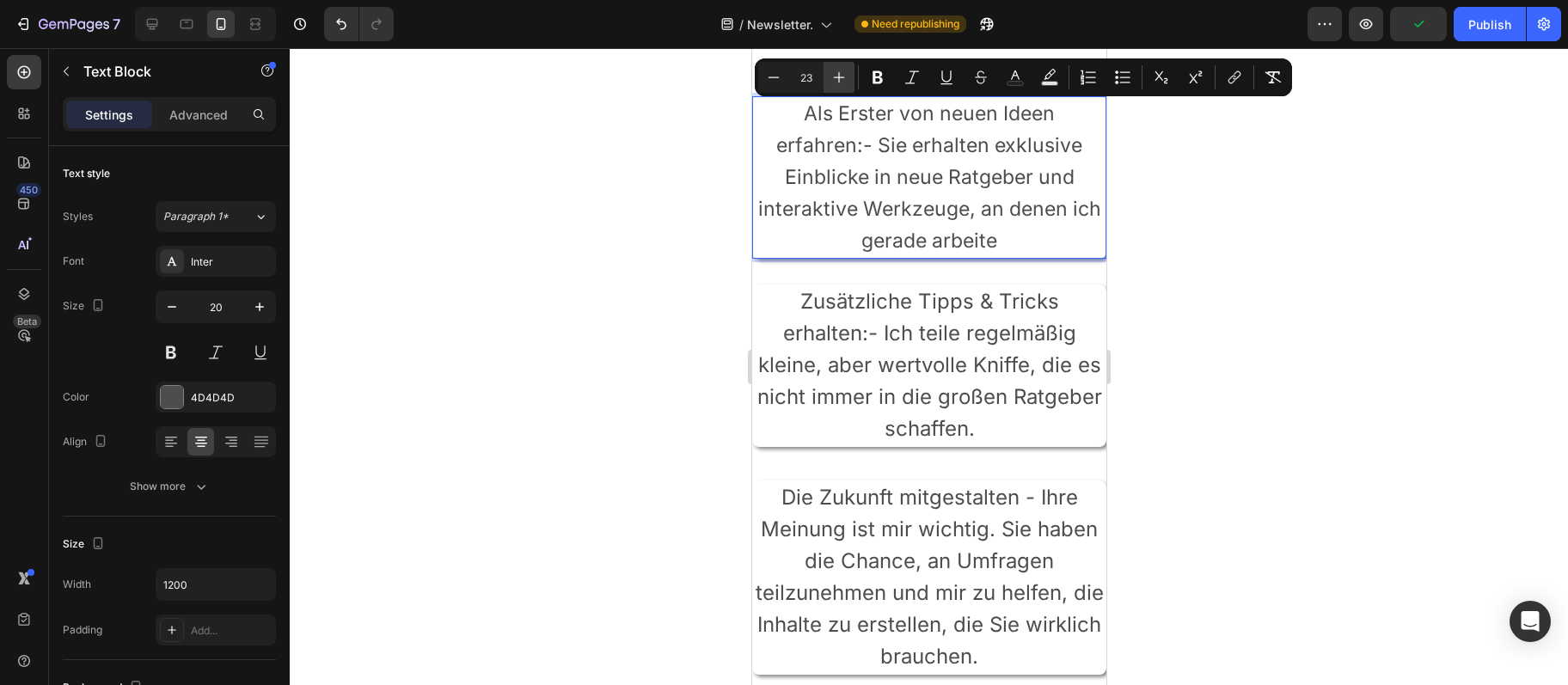
click at [851, 82] on button "Plus" at bounding box center [839, 77] width 31 height 31
type input "24"
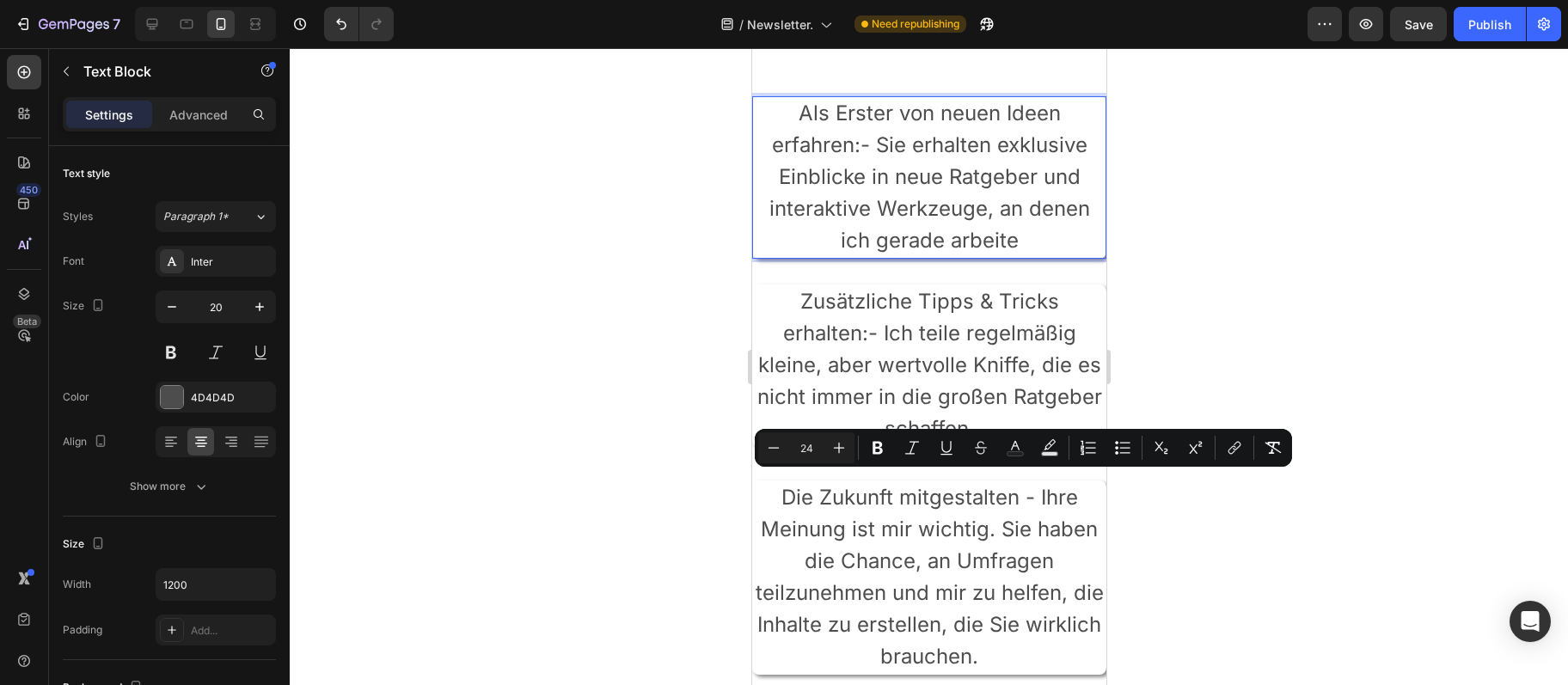
scroll to position [279, 0]
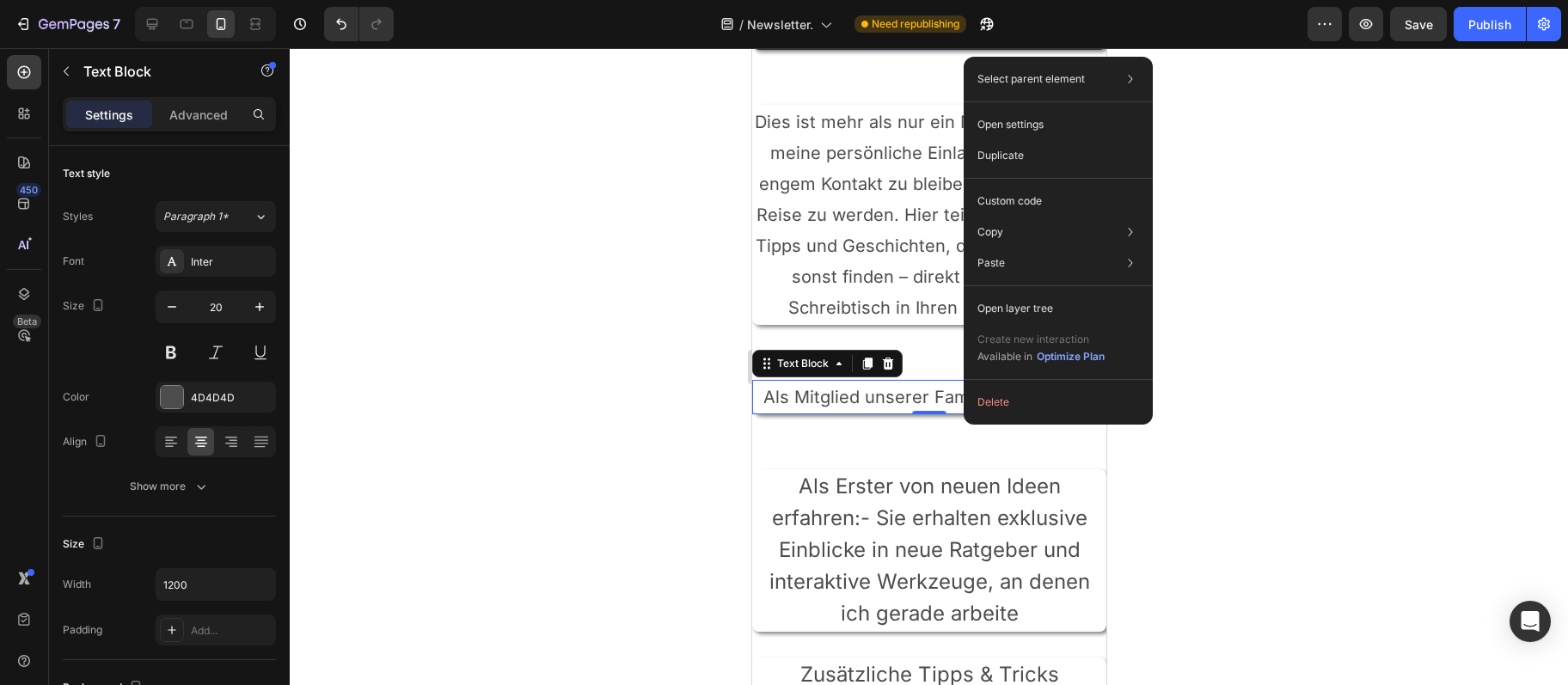
click at [919, 401] on p "Als Mitglied unserer Familie werden Sie:" at bounding box center [929, 397] width 351 height 31
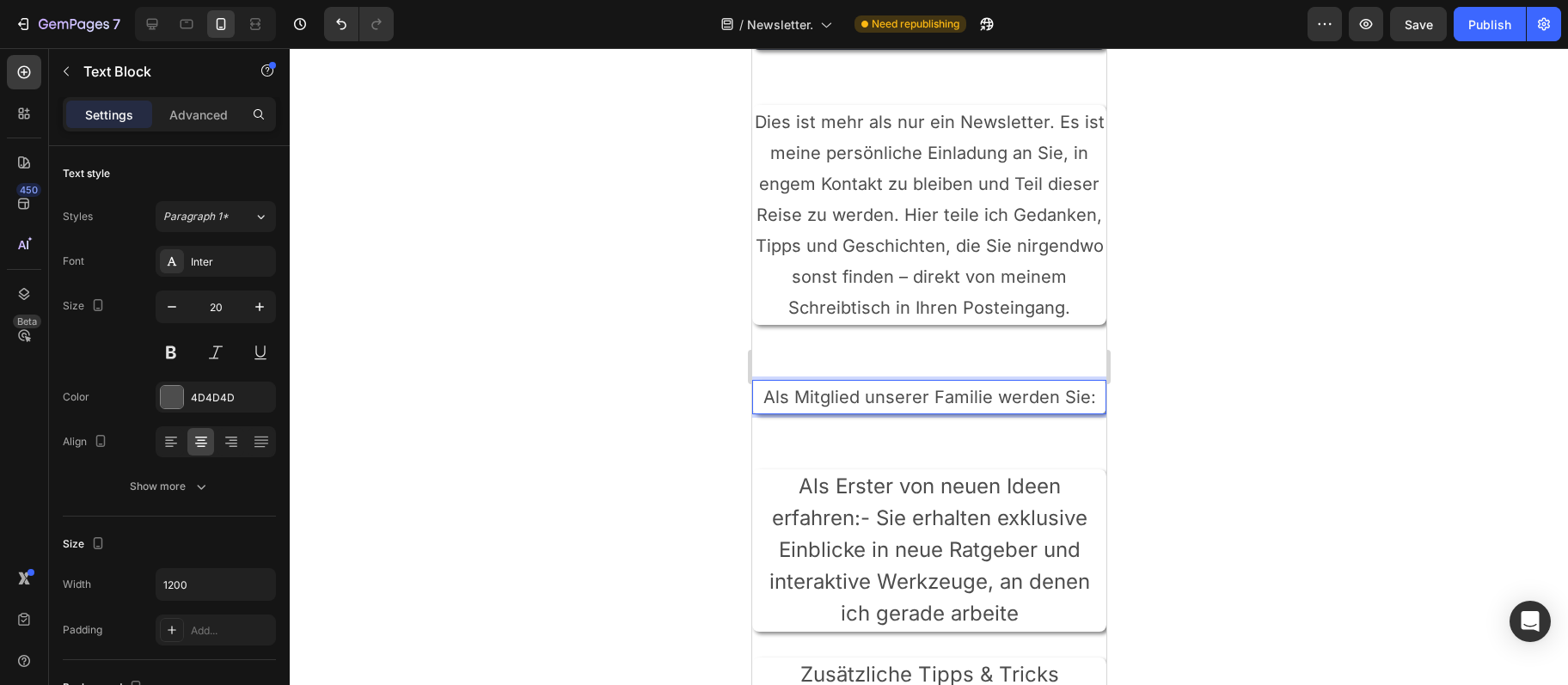
click at [890, 384] on p "Als Mitglied unserer Familie werden Sie:" at bounding box center [929, 397] width 351 height 31
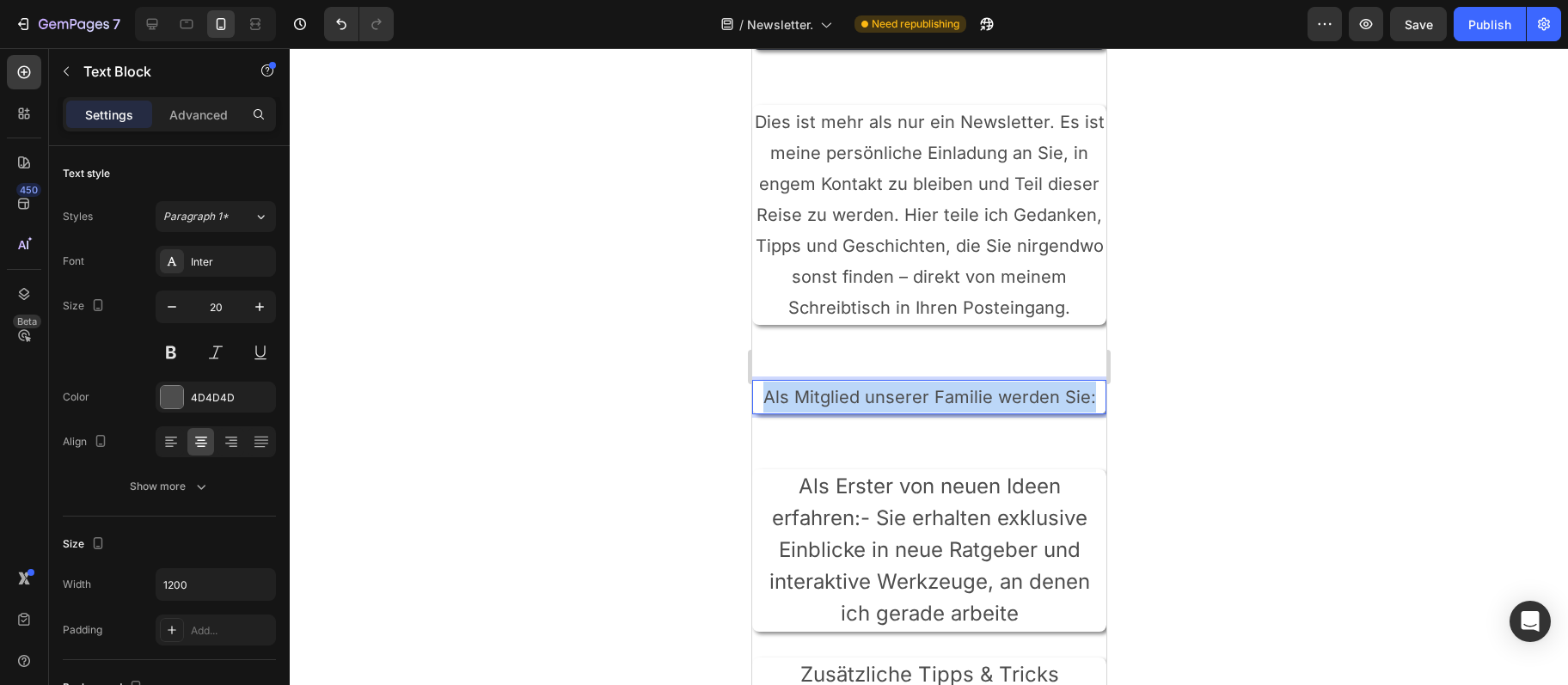
click at [891, 384] on p "Als Mitglied unserer Familie werden Sie:" at bounding box center [929, 397] width 351 height 31
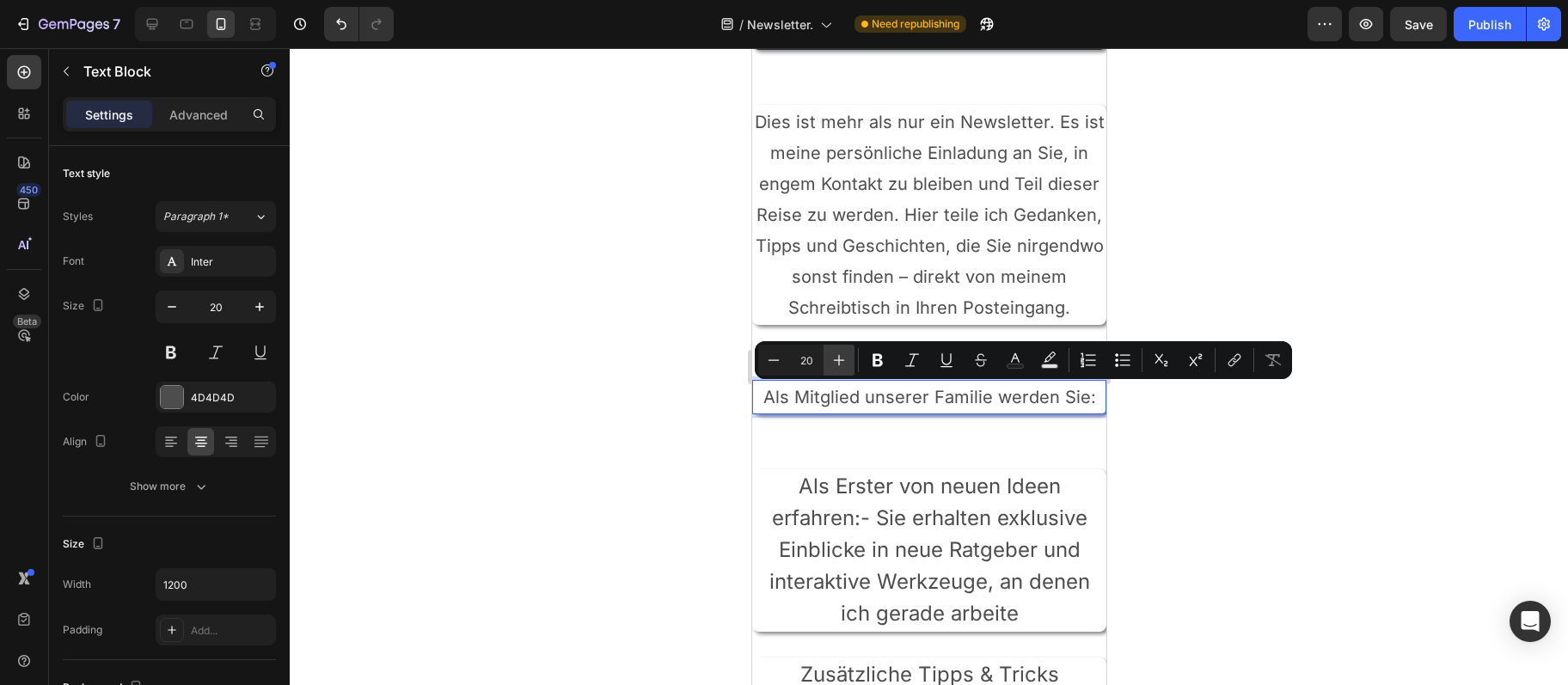
click at [855, 366] on button "Plus" at bounding box center [839, 360] width 31 height 31
type input "21"
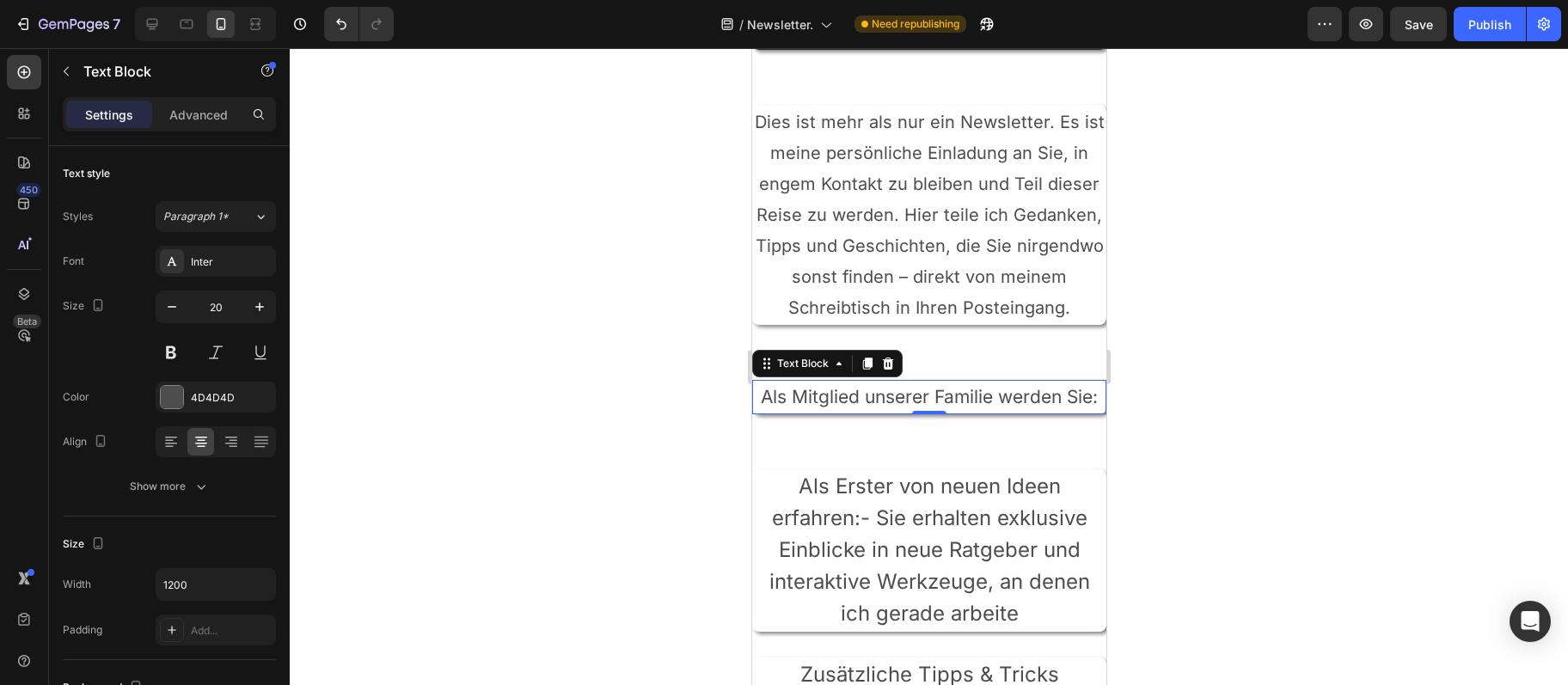
click at [856, 386] on span "Als Mitglied unserer Familie werden Sie:" at bounding box center [928, 396] width 337 height 22
click at [856, 385] on p "Als Mitglied unserer Familie werden Sie:" at bounding box center [929, 397] width 351 height 31
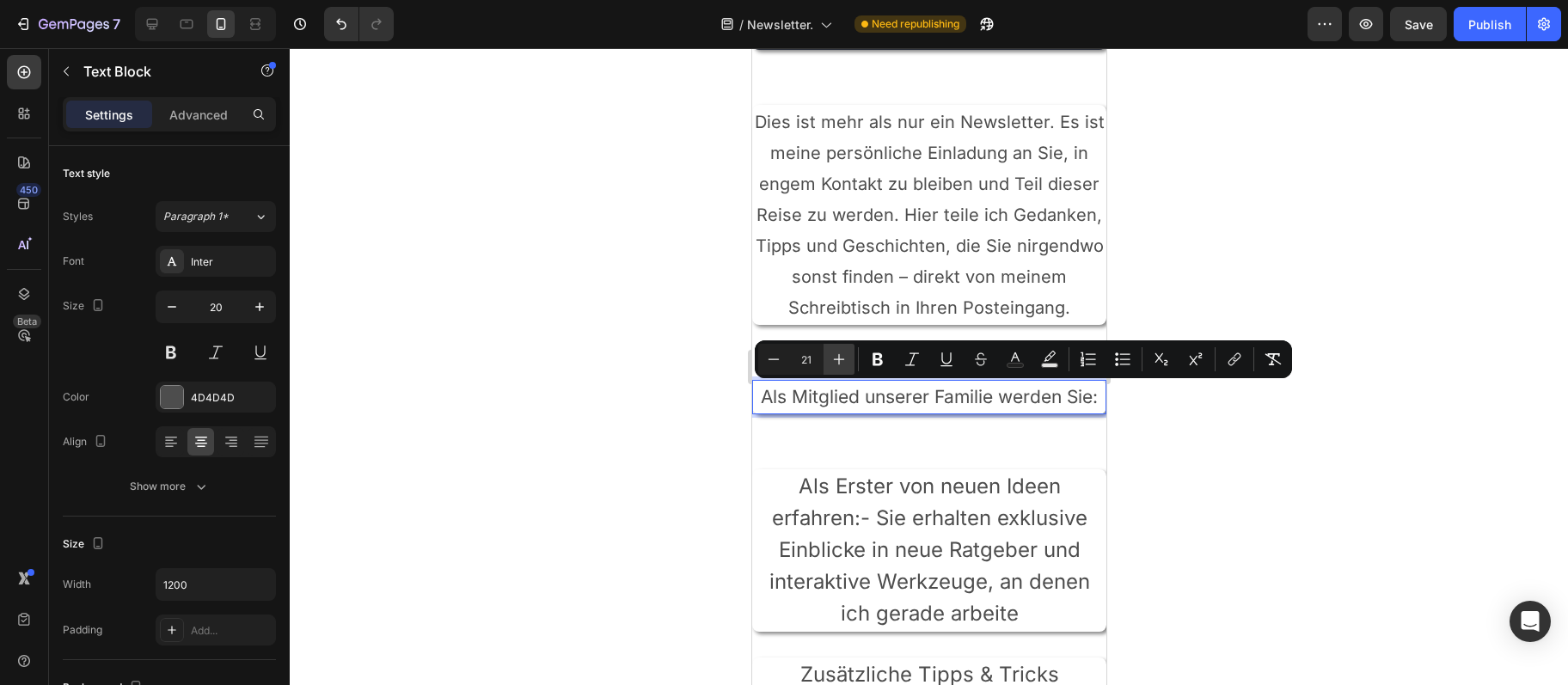
click at [834, 351] on button "Plus" at bounding box center [839, 360] width 31 height 31
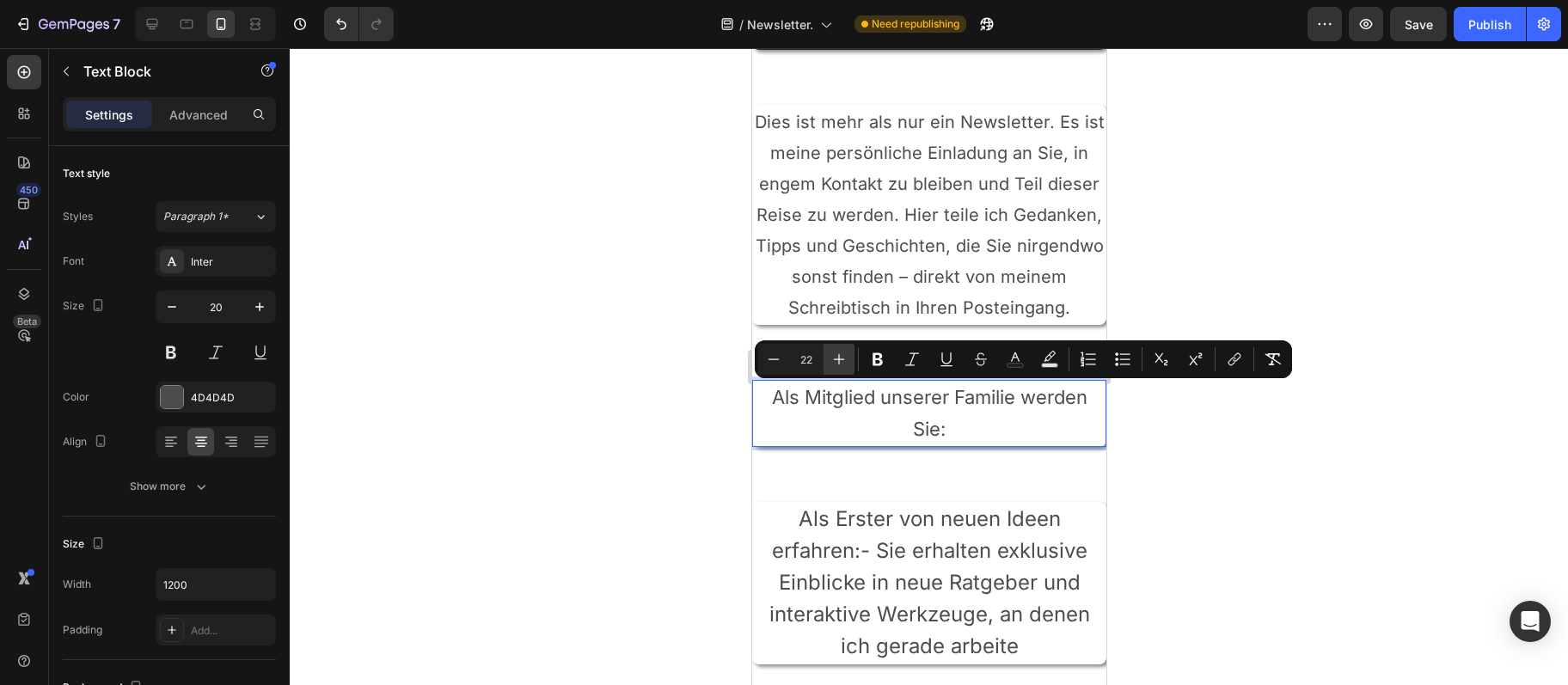
click at [834, 351] on button "Plus" at bounding box center [839, 360] width 31 height 31
type input "23"
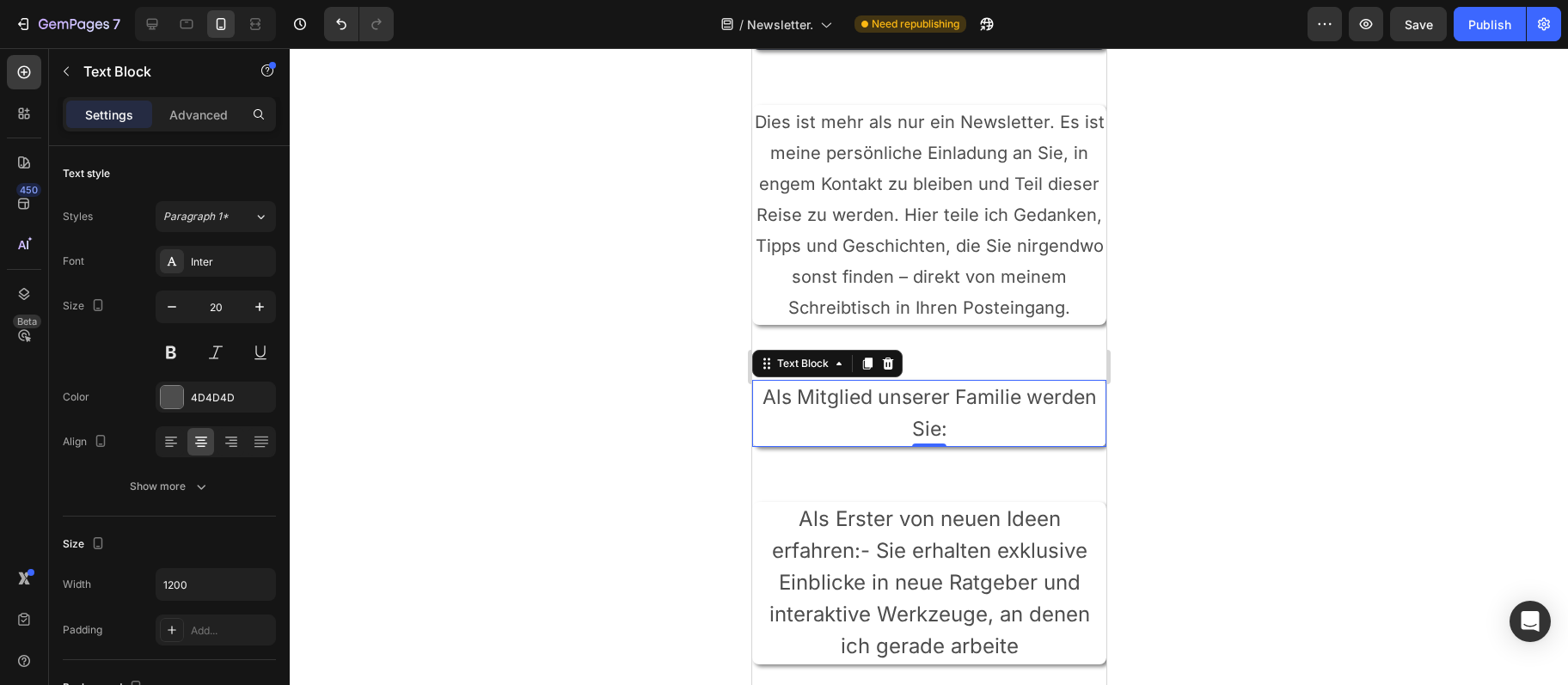
click at [924, 384] on p "Als Mitglied unserer Familie werden Sie:" at bounding box center [929, 414] width 351 height 64
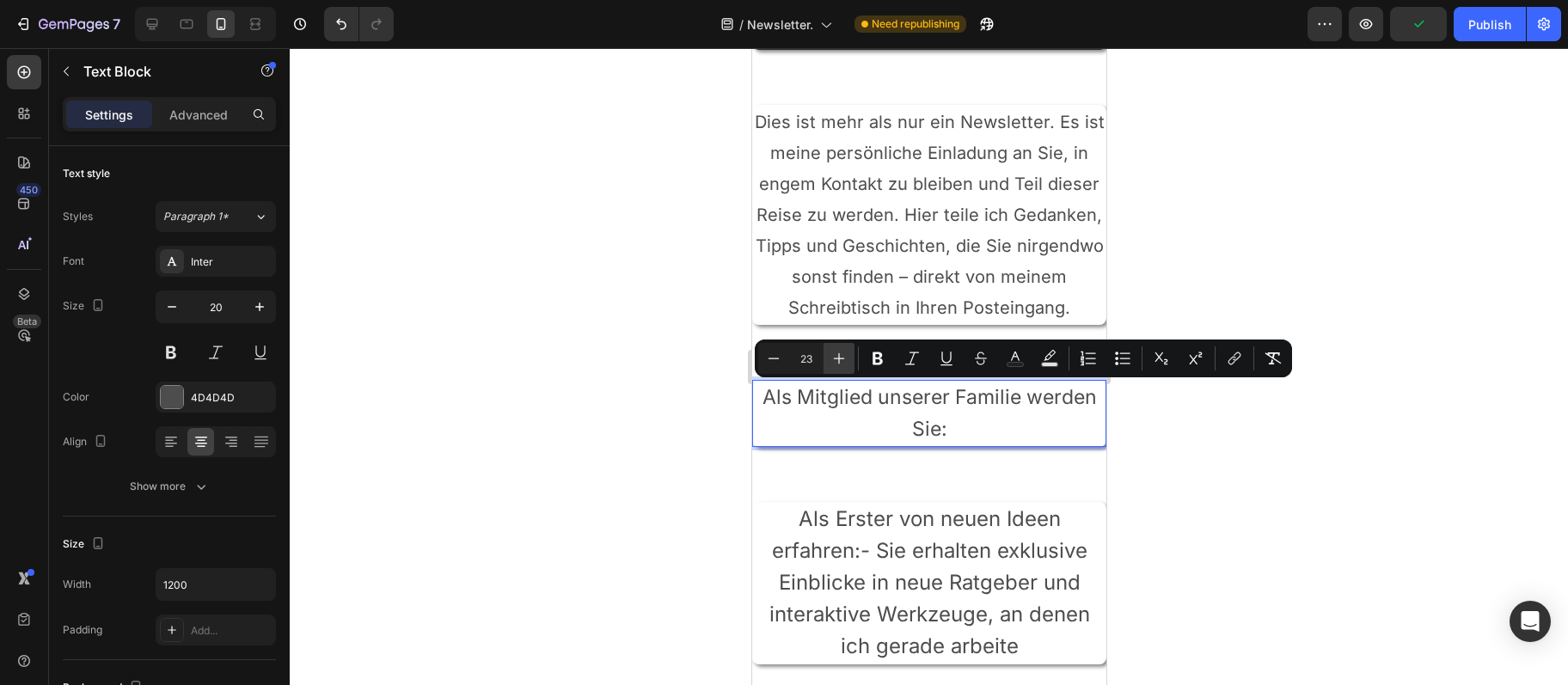
click at [842, 361] on icon "Editor contextual toolbar" at bounding box center [839, 358] width 17 height 17
type input "24"
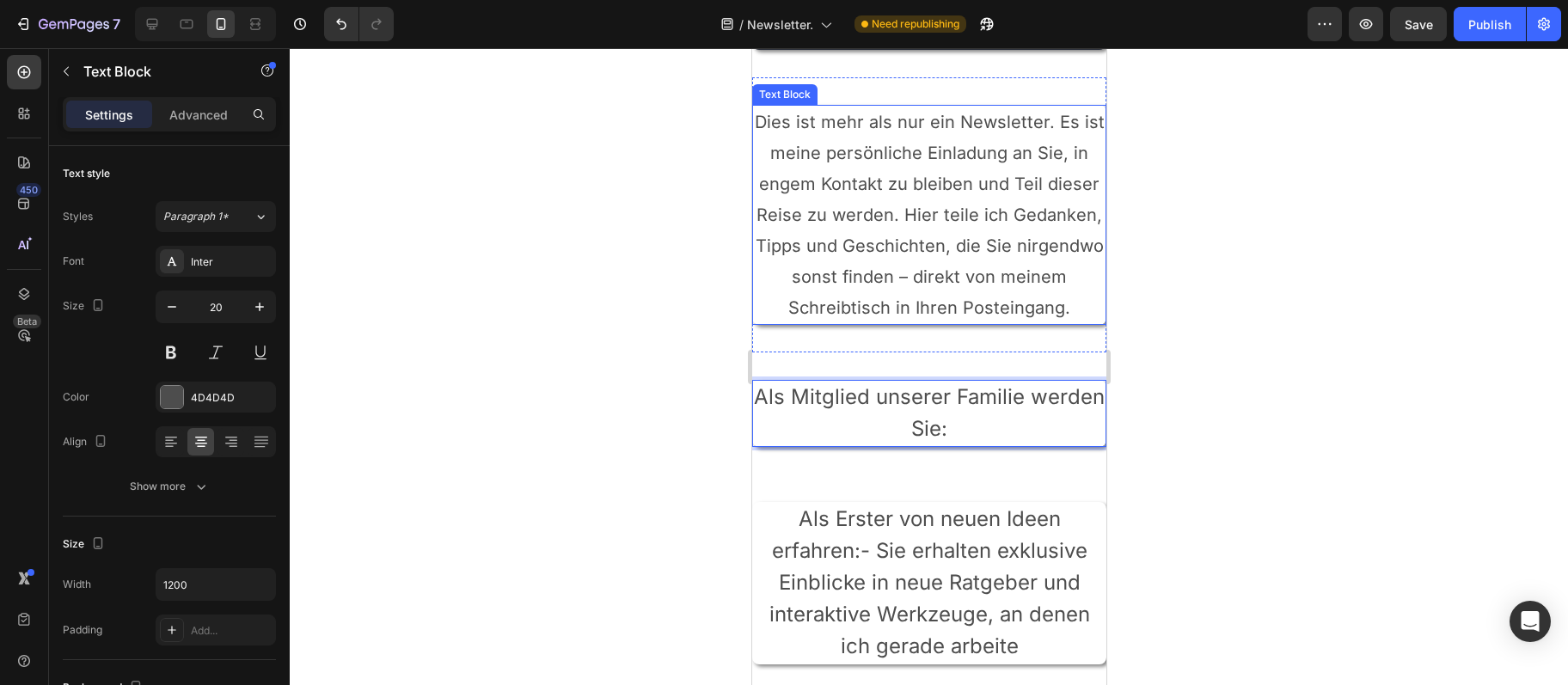
click at [951, 272] on p "Dies ist mehr als nur ein Newsletter. Es ist meine persönliche Einladung an Sie…" at bounding box center [929, 215] width 351 height 217
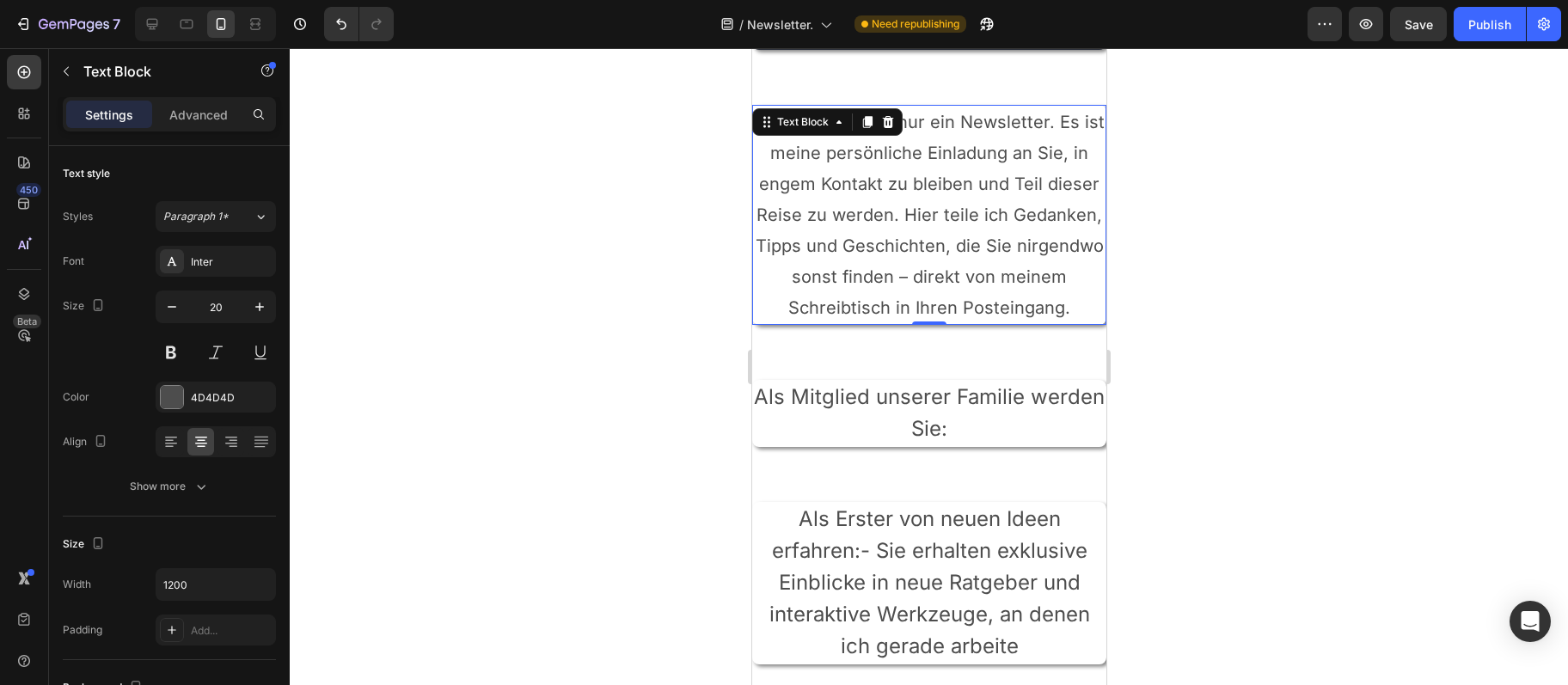
click at [951, 272] on p "Dies ist mehr als nur ein Newsletter. Es ist meine persönliche Einladung an Sie…" at bounding box center [929, 215] width 351 height 217
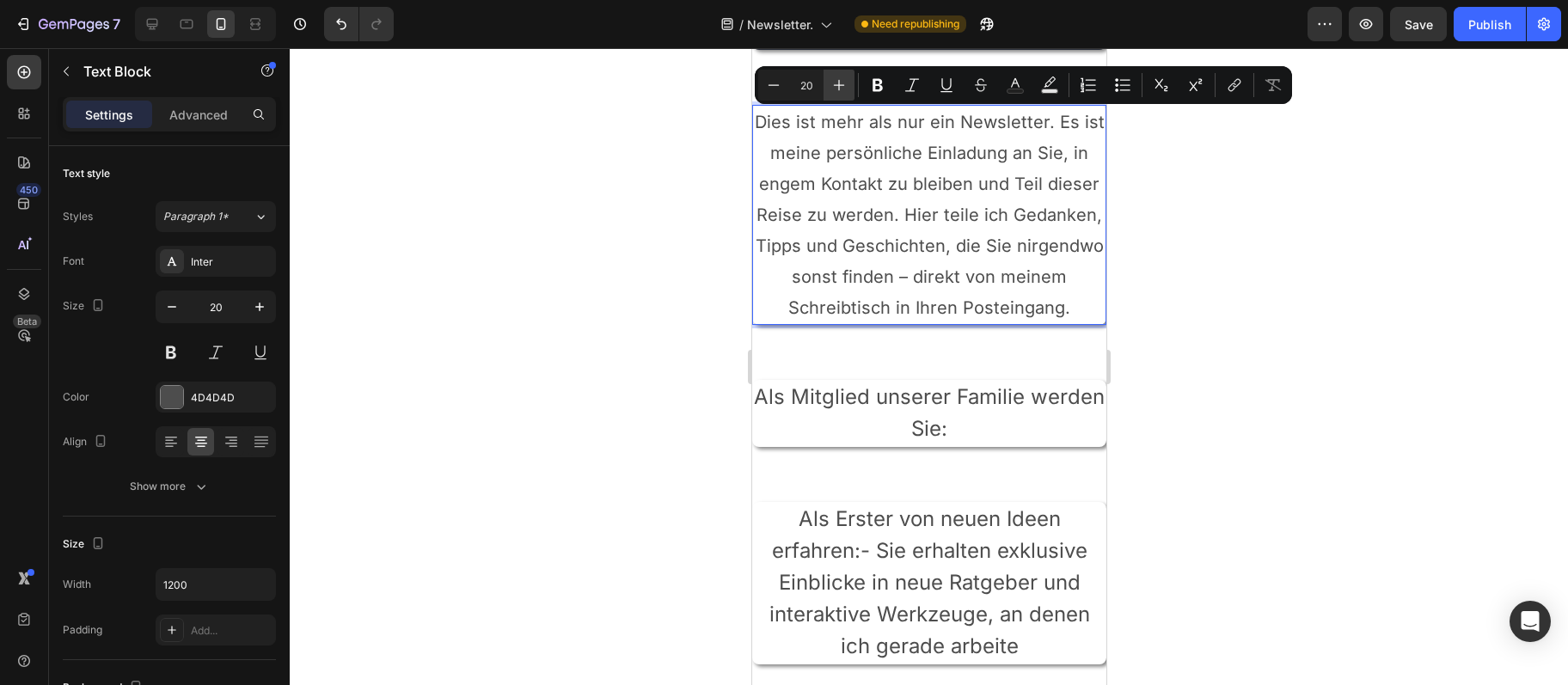
click at [832, 86] on icon "Editor contextual toolbar" at bounding box center [839, 85] width 17 height 17
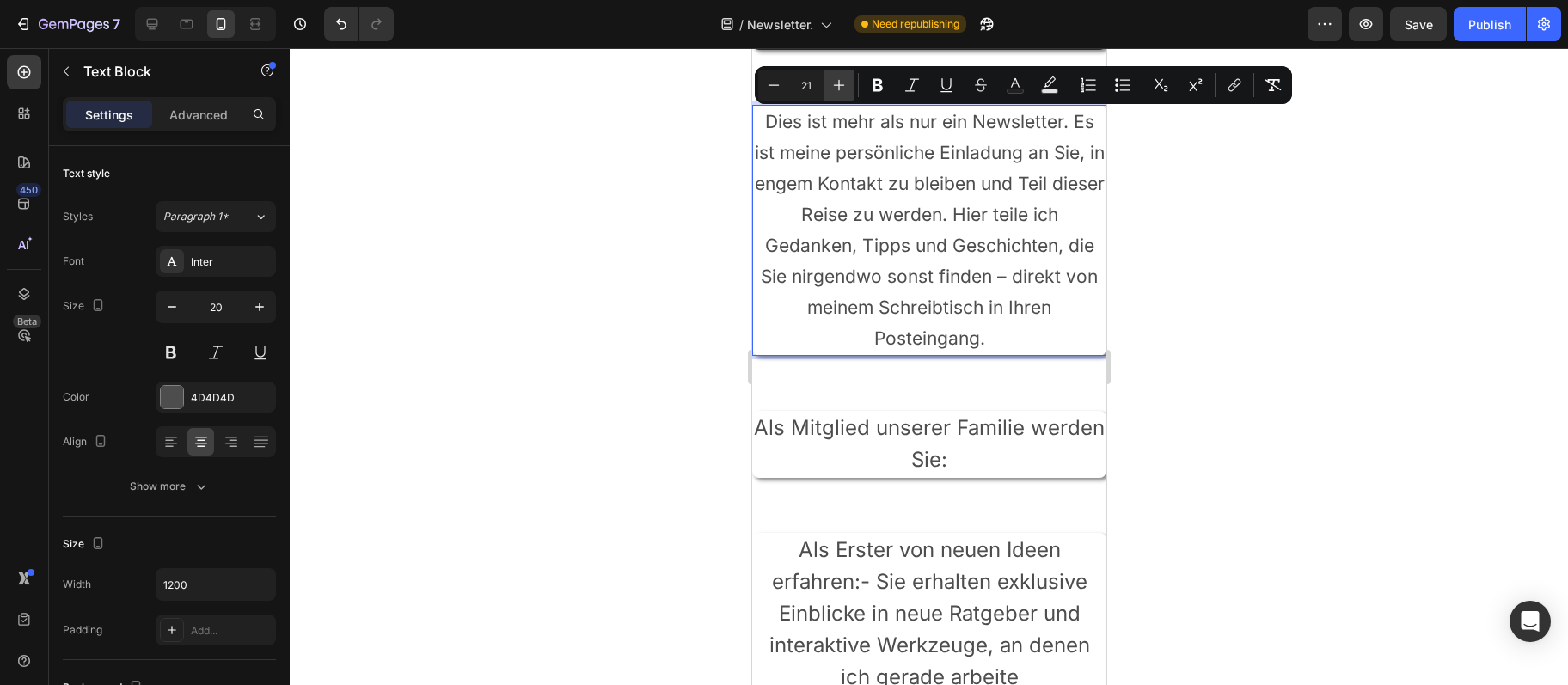
click at [832, 86] on icon "Editor contextual toolbar" at bounding box center [839, 85] width 17 height 17
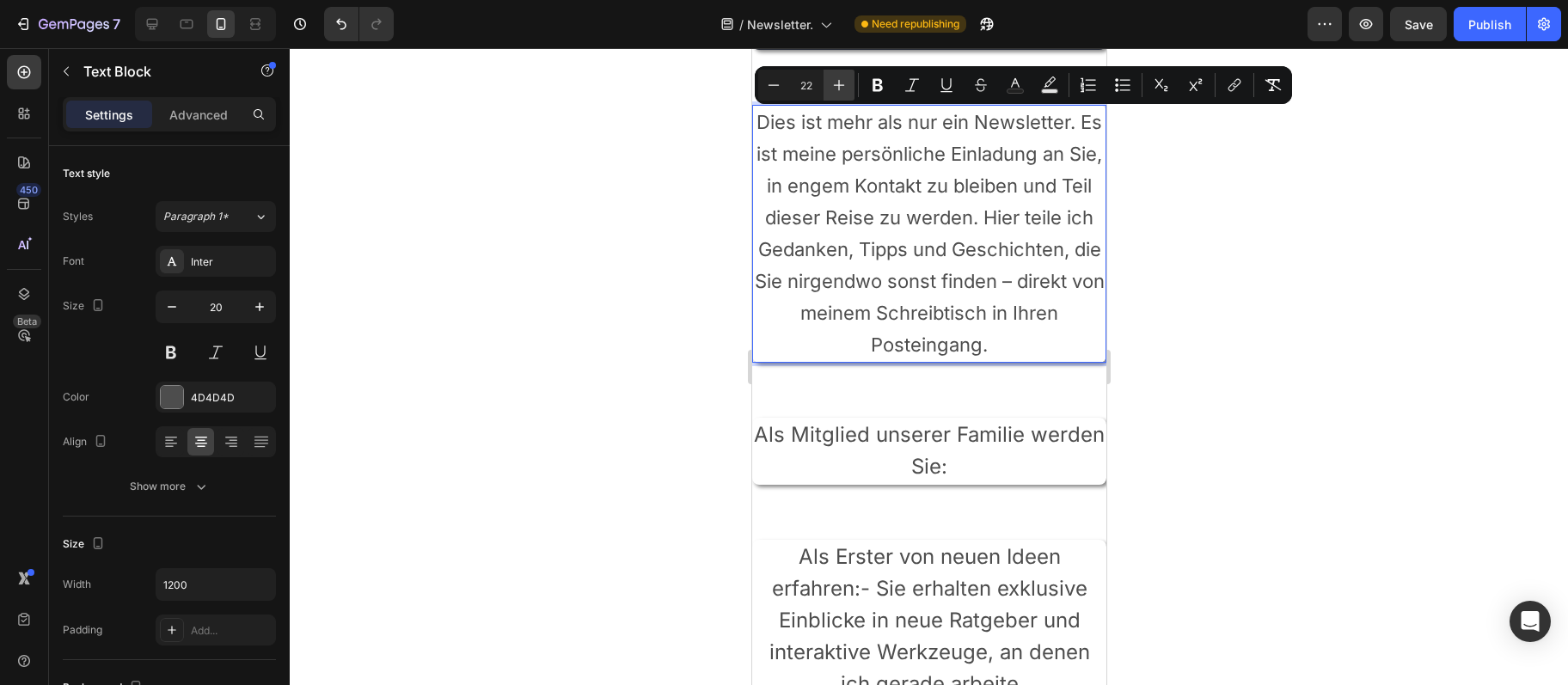
click at [832, 86] on icon "Editor contextual toolbar" at bounding box center [839, 85] width 17 height 17
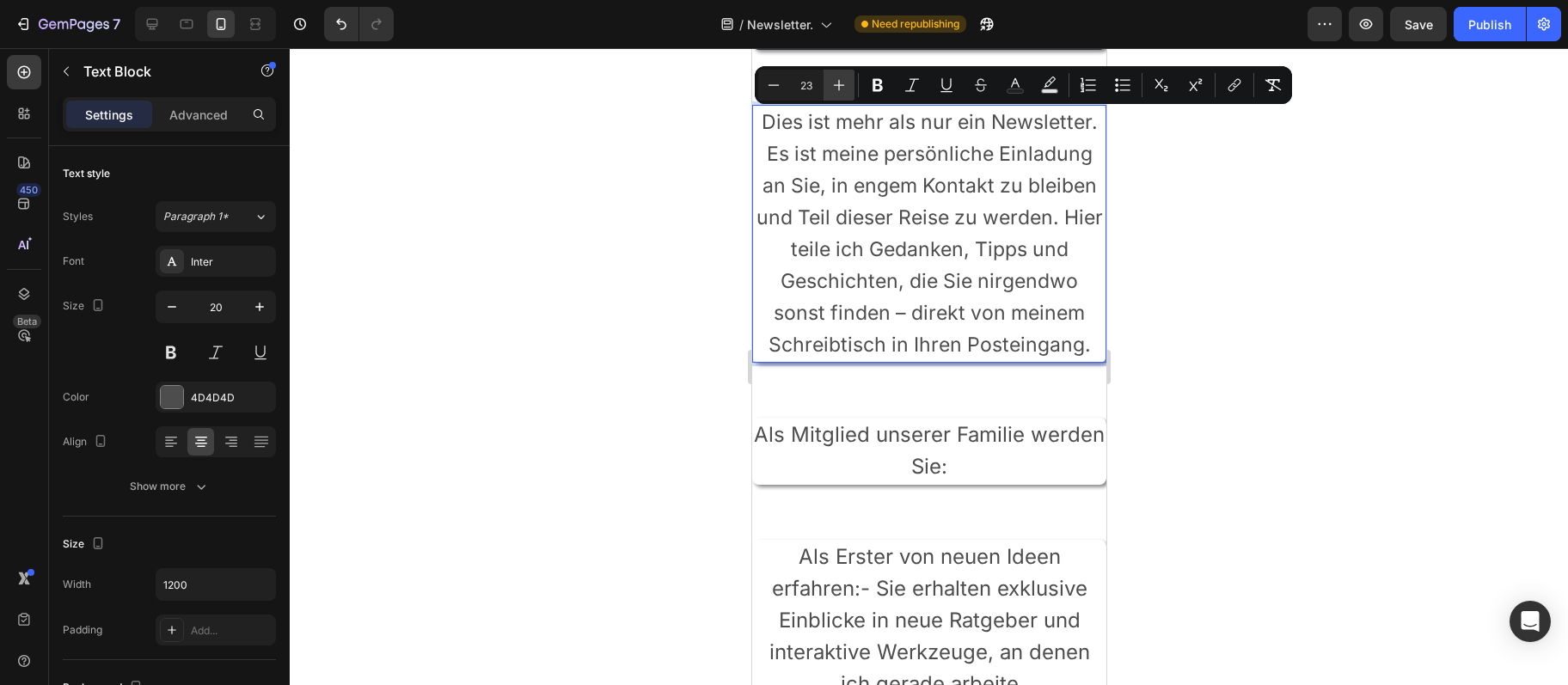
click at [832, 86] on icon "Editor contextual toolbar" at bounding box center [839, 85] width 17 height 17
type input "24"
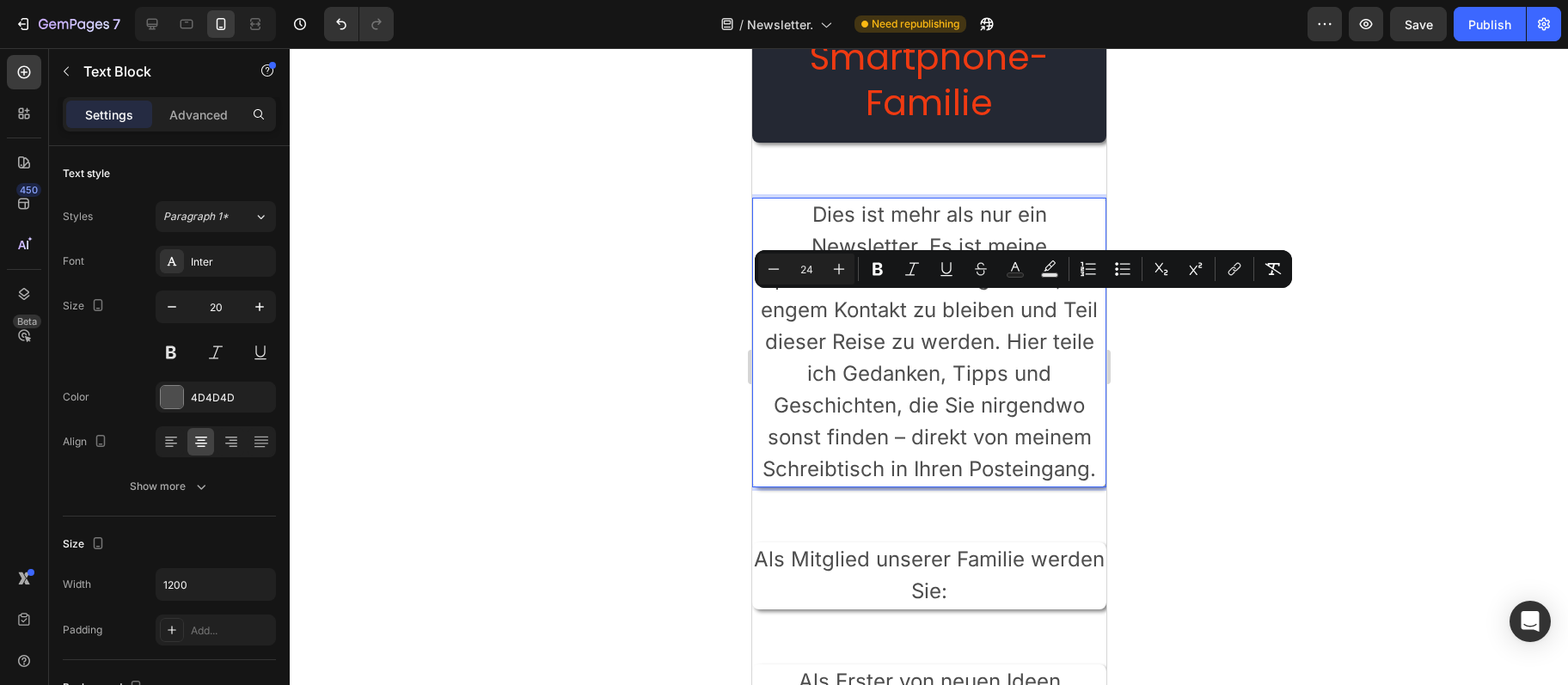
scroll to position [93, 0]
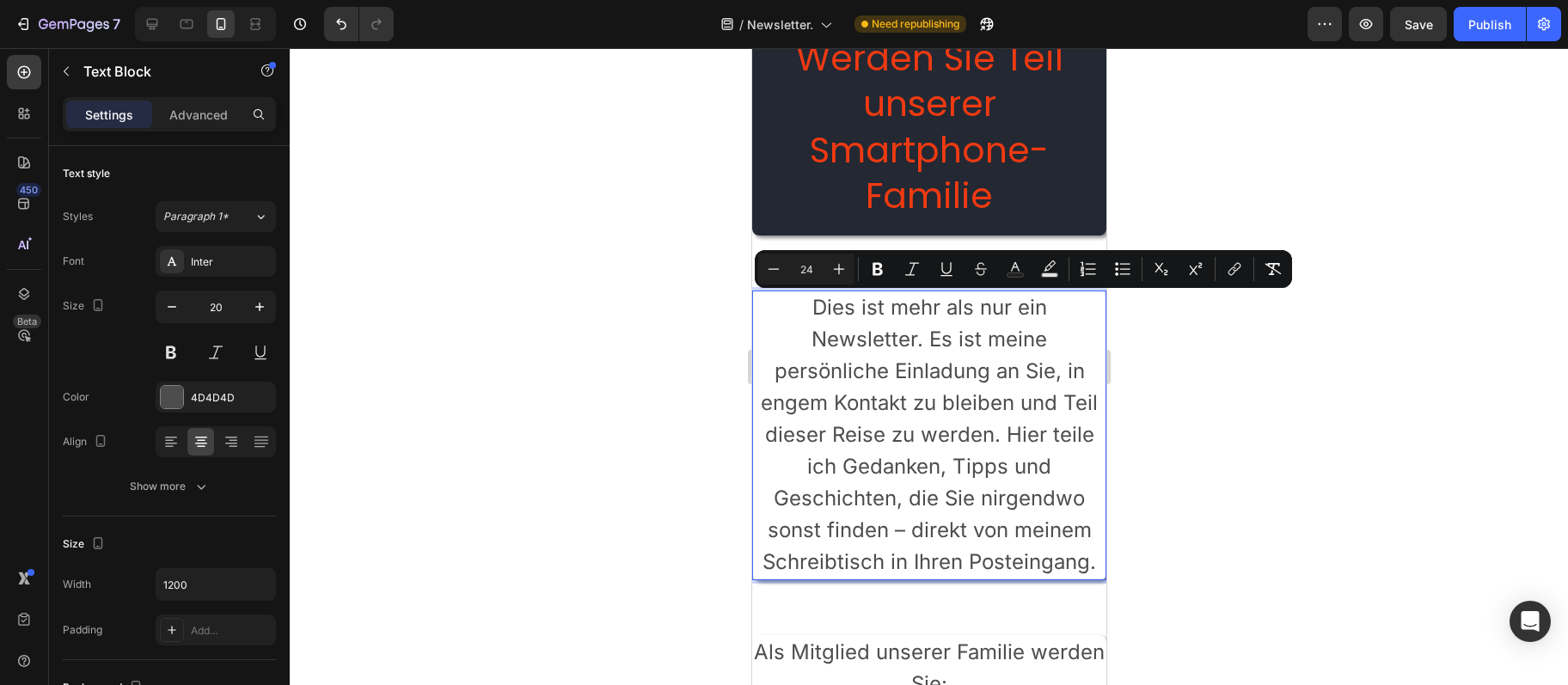
click at [1234, 417] on div at bounding box center [929, 367] width 1278 height 637
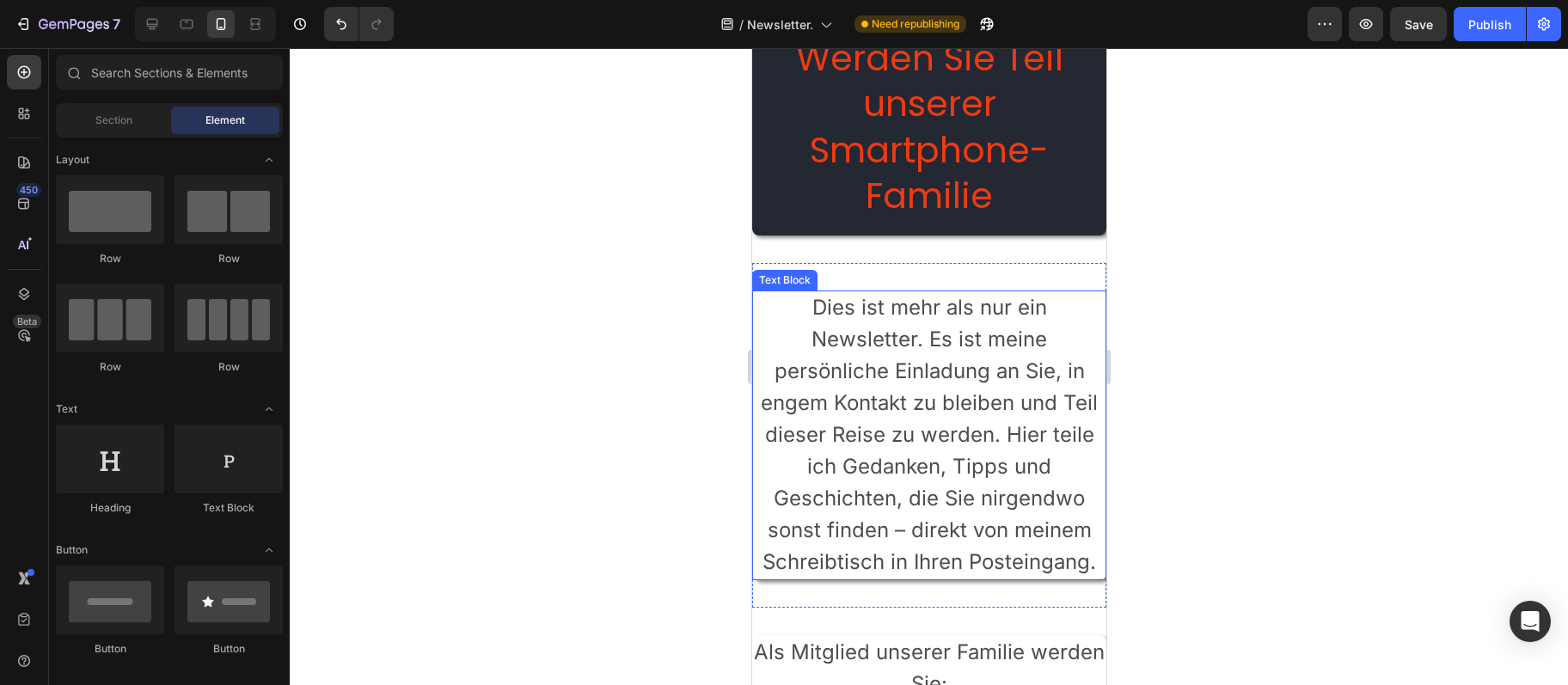
click at [1019, 424] on span "Dies ist mehr als nur ein Newsletter. Es ist meine persönliche Einladung an Sie…" at bounding box center [928, 434] width 337 height 280
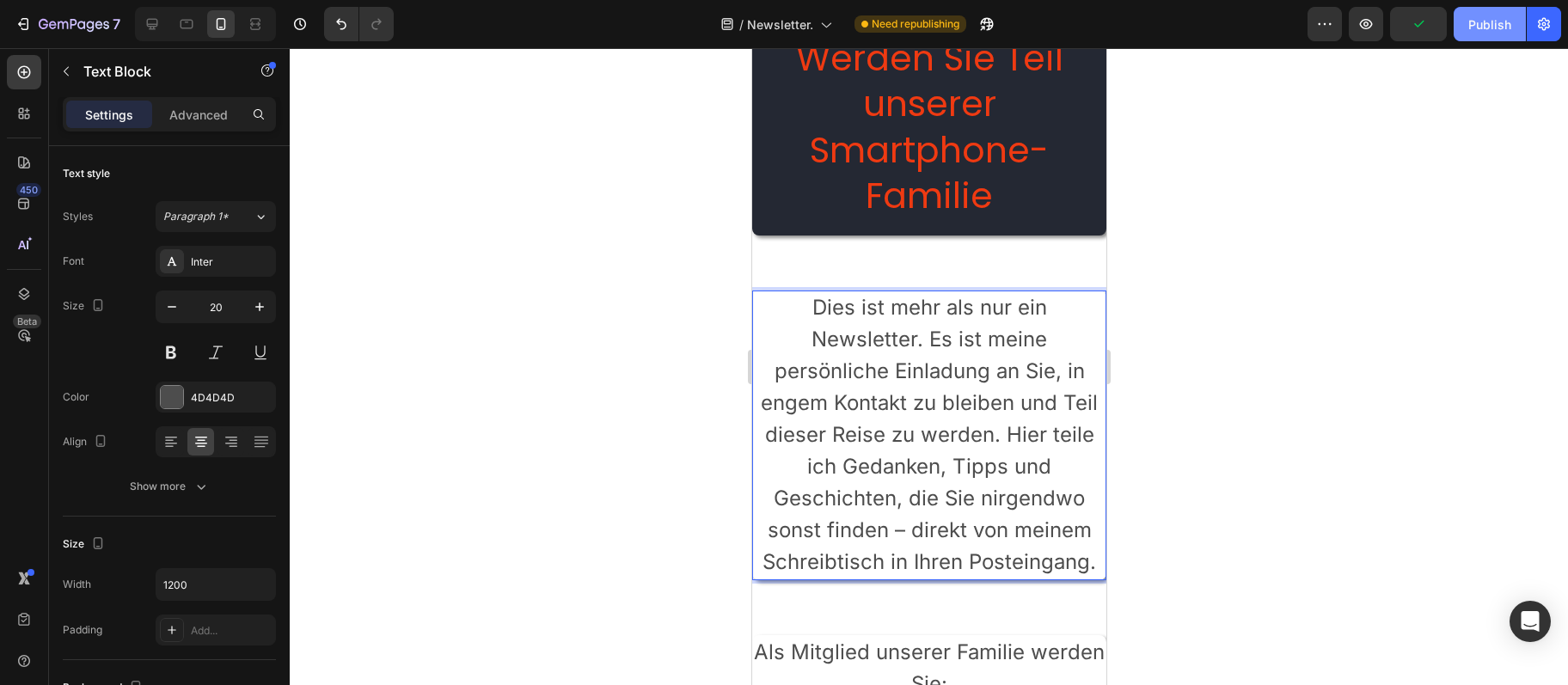
click at [1473, 17] on div "Publish" at bounding box center [1490, 24] width 43 height 18
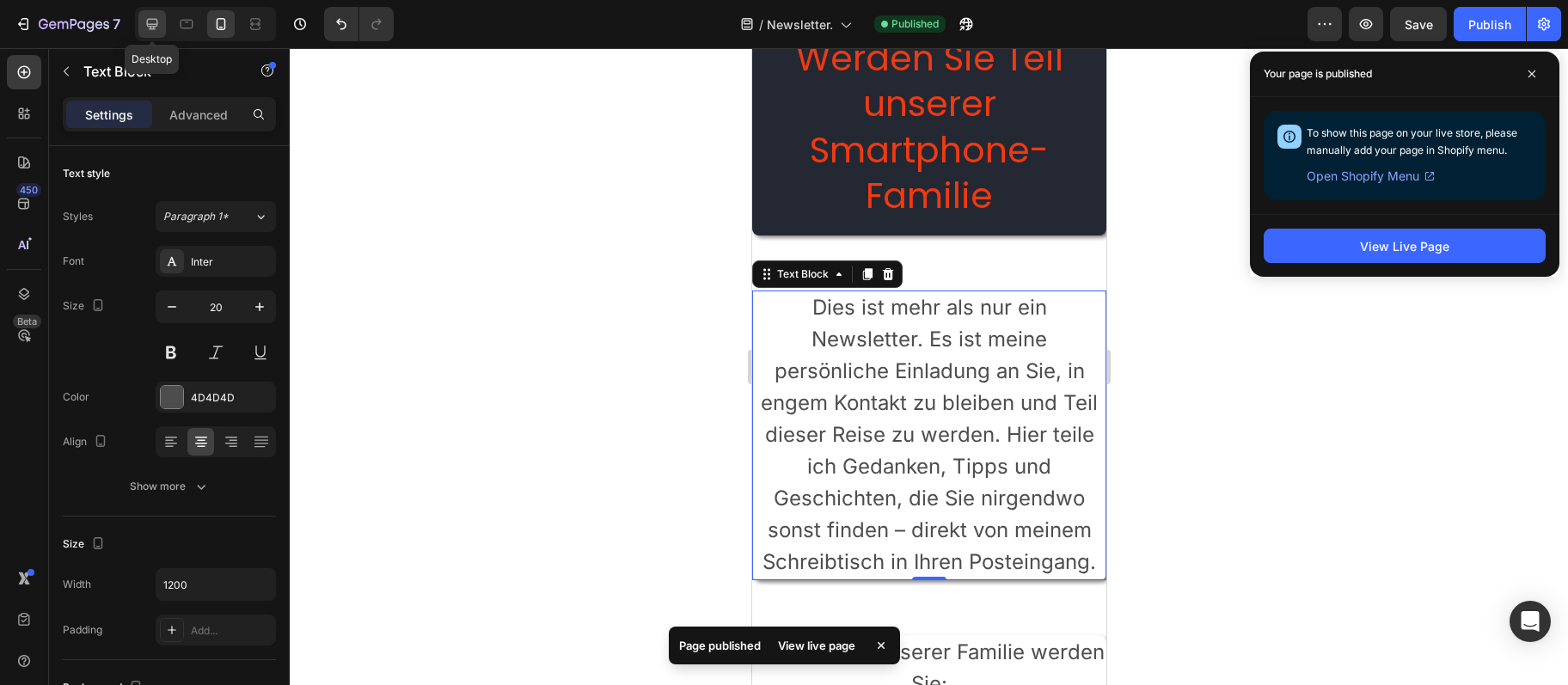
click at [141, 26] on div at bounding box center [152, 23] width 28 height 28
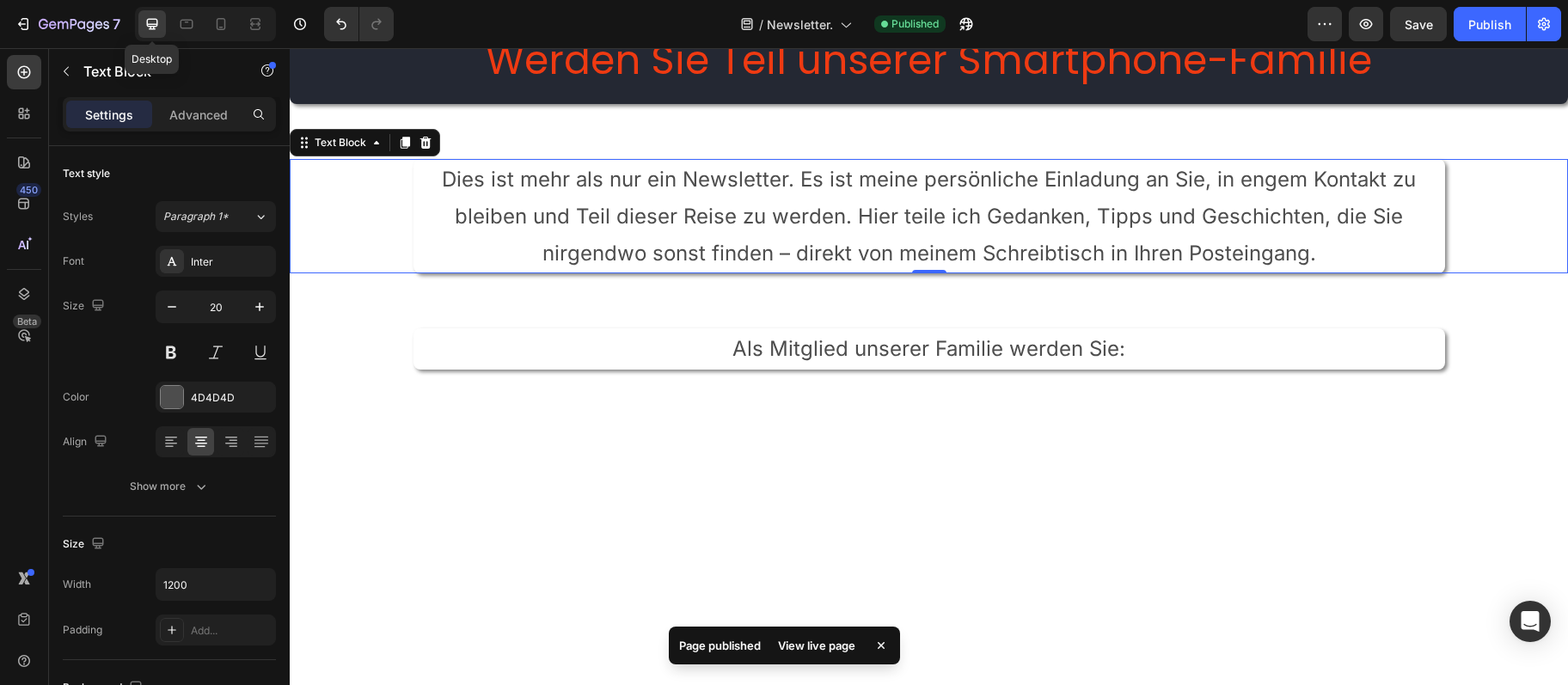
type input "24"
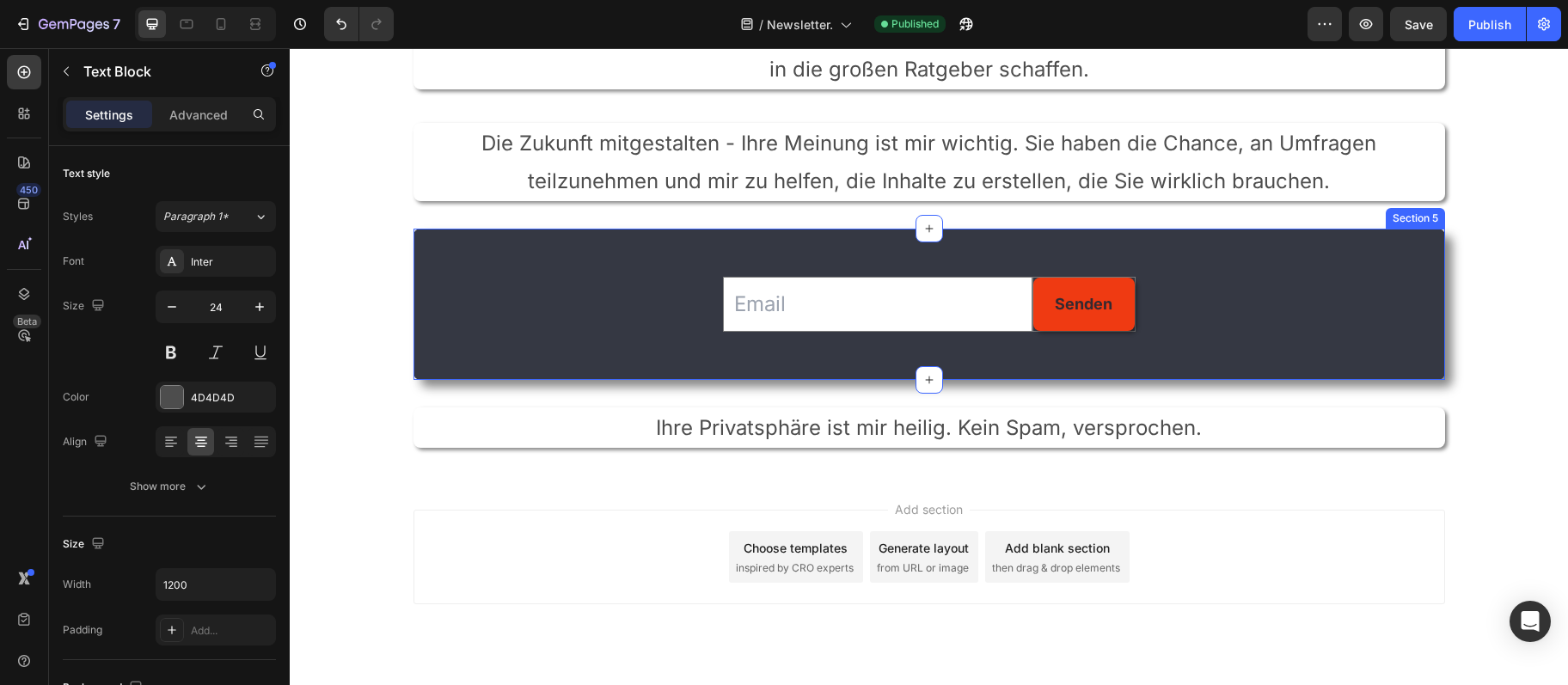
scroll to position [646, 0]
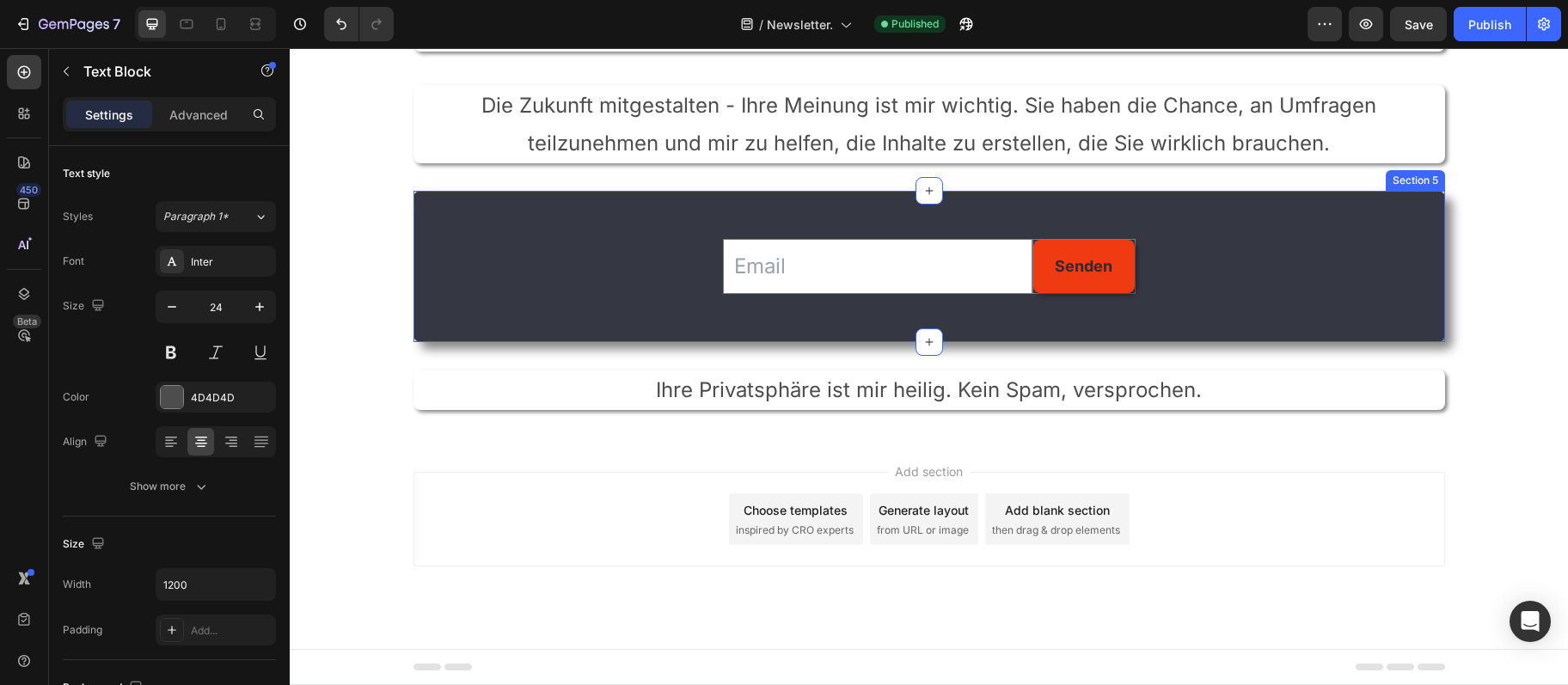
click at [664, 306] on div "Email Field Senden Submit Button Row Newsletter" at bounding box center [930, 266] width 1032 height 96
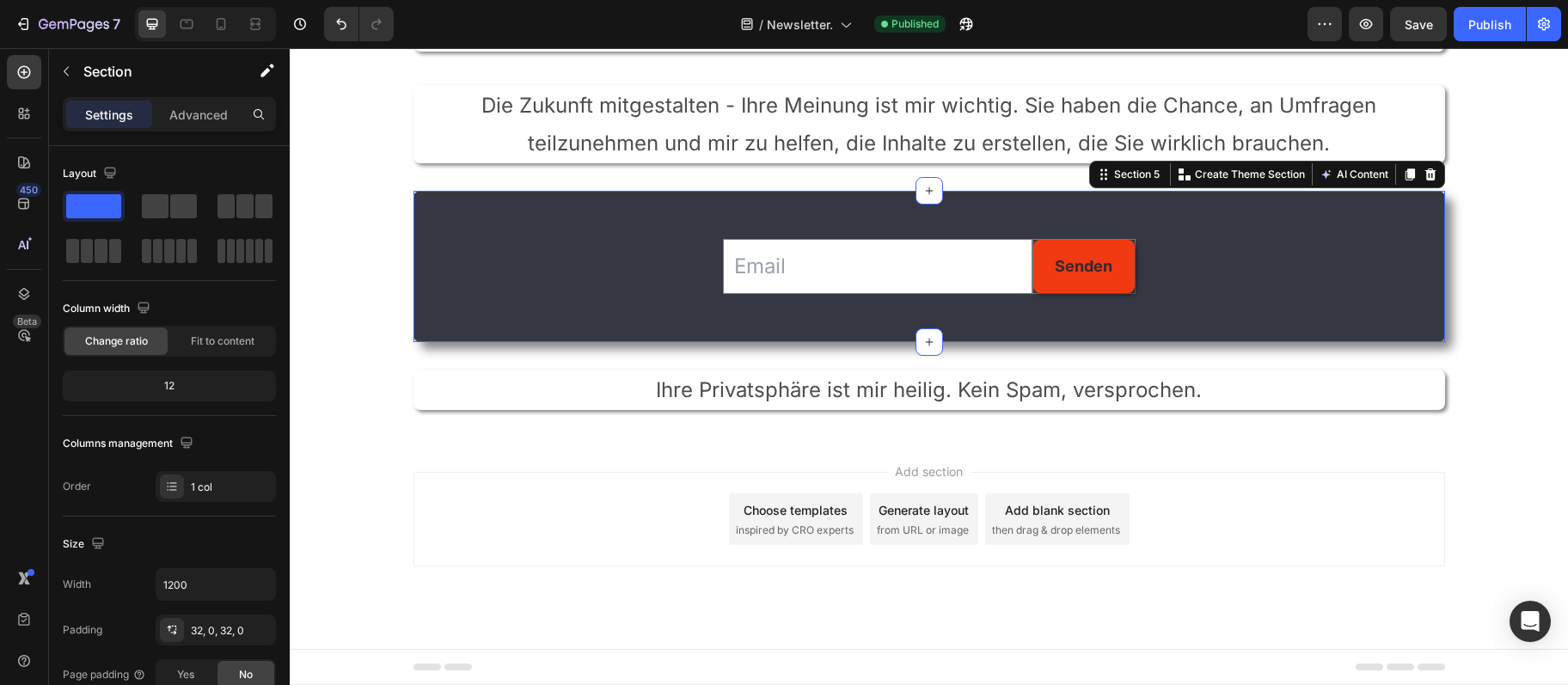
click at [647, 248] on div "Email Field Senden Submit Button Row Newsletter" at bounding box center [930, 266] width 1032 height 96
click at [856, 271] on input "email" at bounding box center [878, 266] width 309 height 55
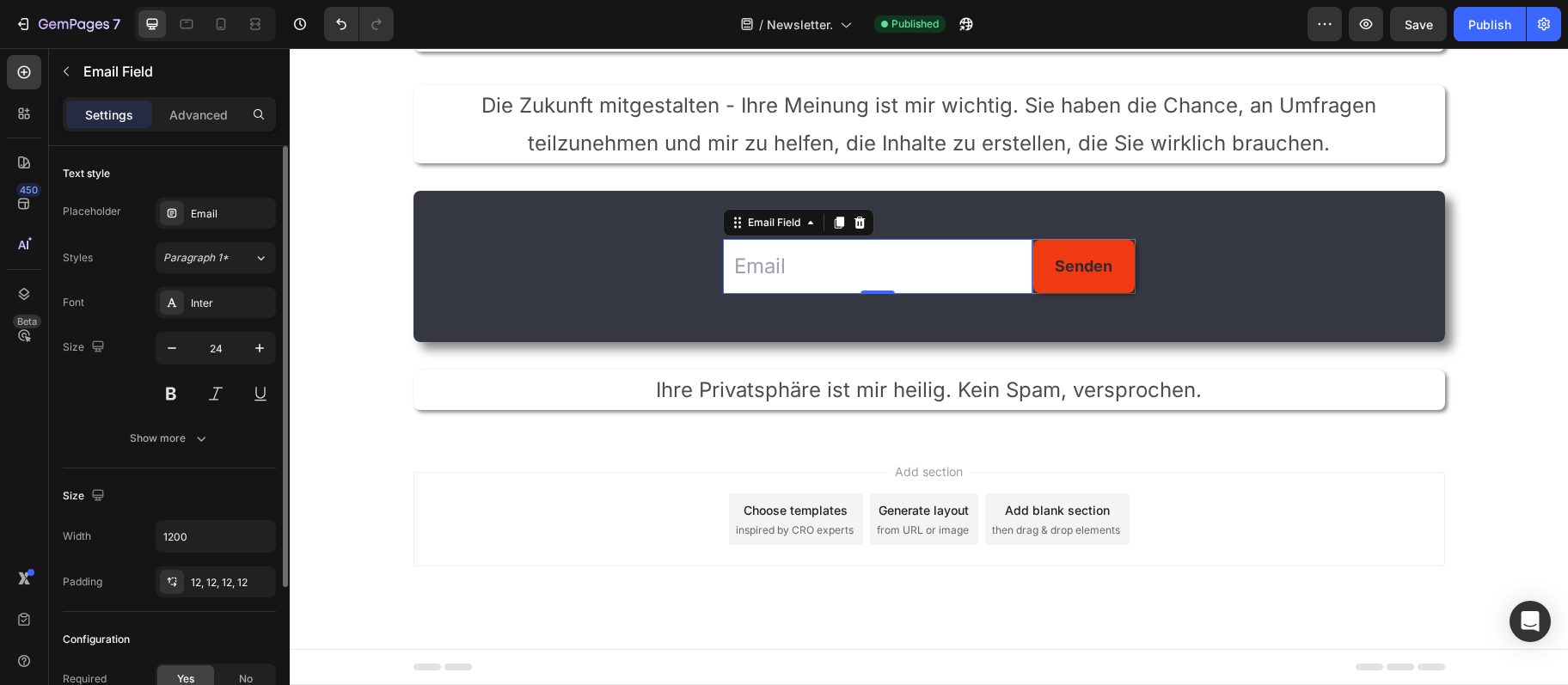
click at [207, 599] on div "Size Width 1200 Padding 12, 12, 12, 12" at bounding box center [169, 540] width 213 height 144
click at [213, 590] on div "12, 12, 12, 12" at bounding box center [215, 583] width 49 height 15
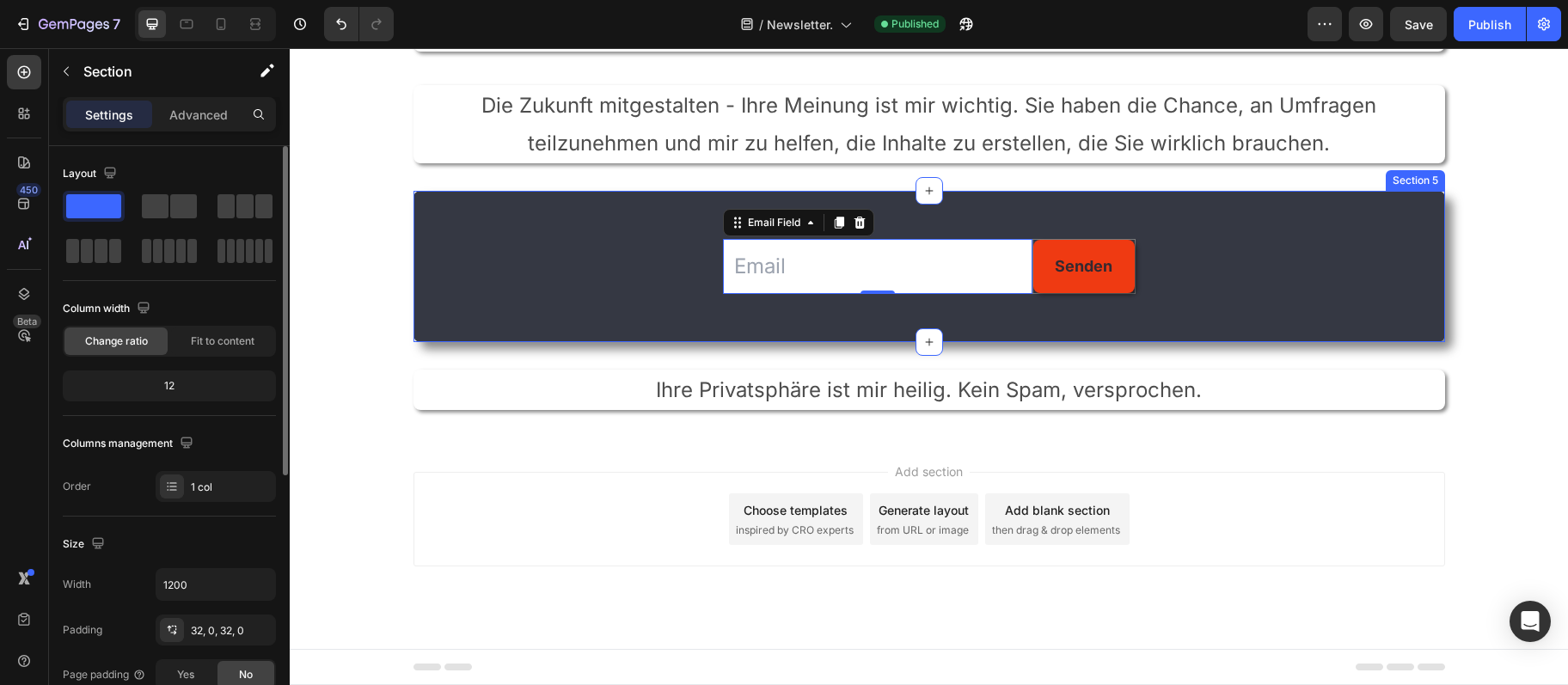
click at [471, 289] on div "Email Field 0 Senden Submit Button Row Newsletter" at bounding box center [930, 266] width 1032 height 96
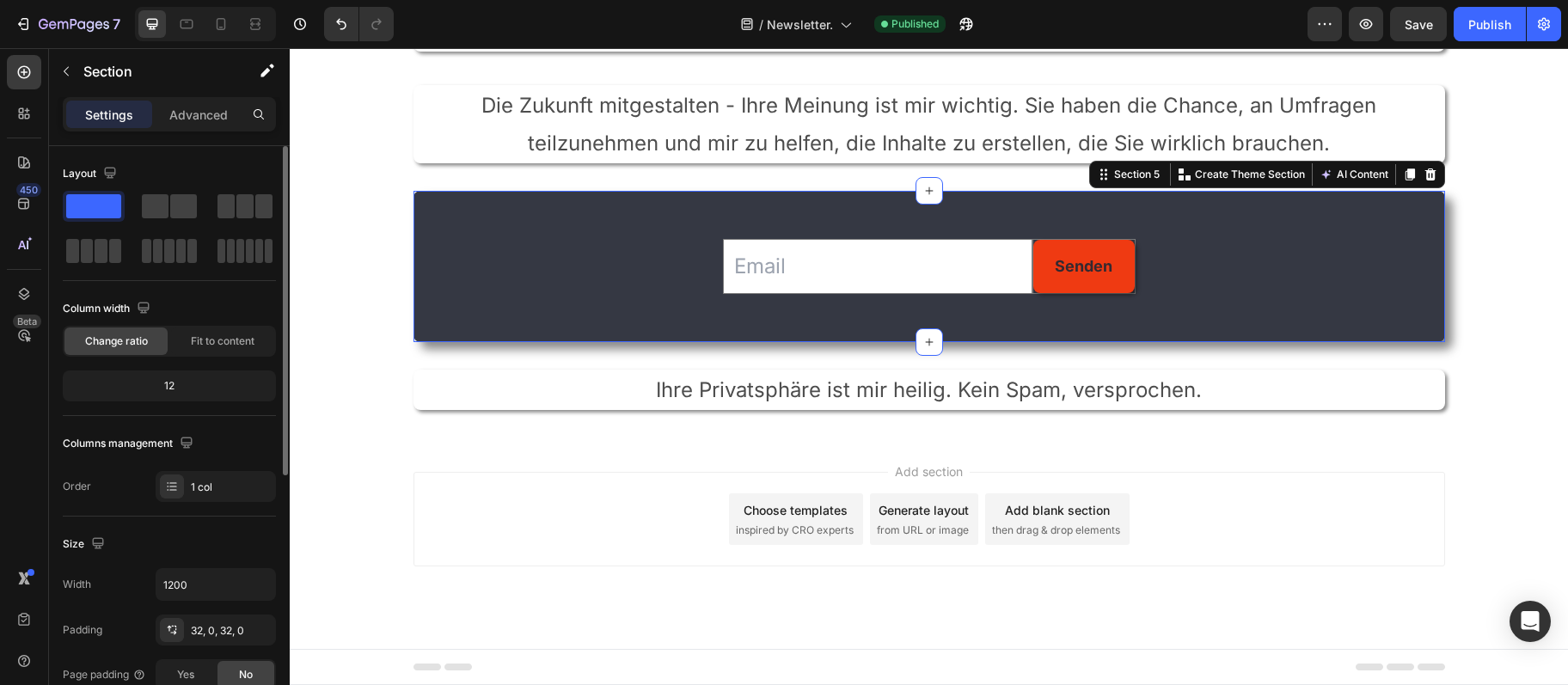
click at [488, 290] on div "Email Field Senden Submit Button Row Newsletter" at bounding box center [930, 266] width 1032 height 96
click at [234, 637] on div "32, 0, 32, 0" at bounding box center [215, 630] width 49 height 15
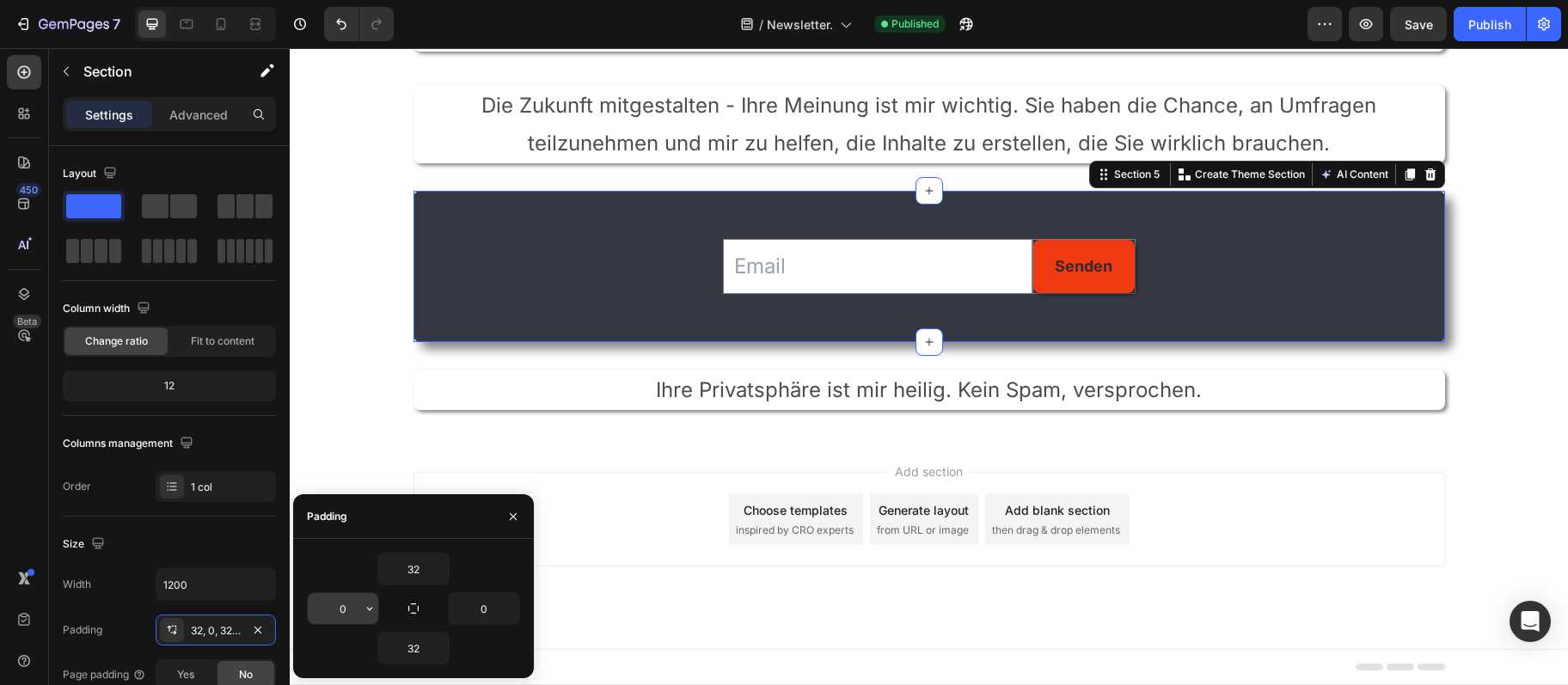
click at [350, 614] on input "0" at bounding box center [343, 609] width 70 height 31
type input "10"
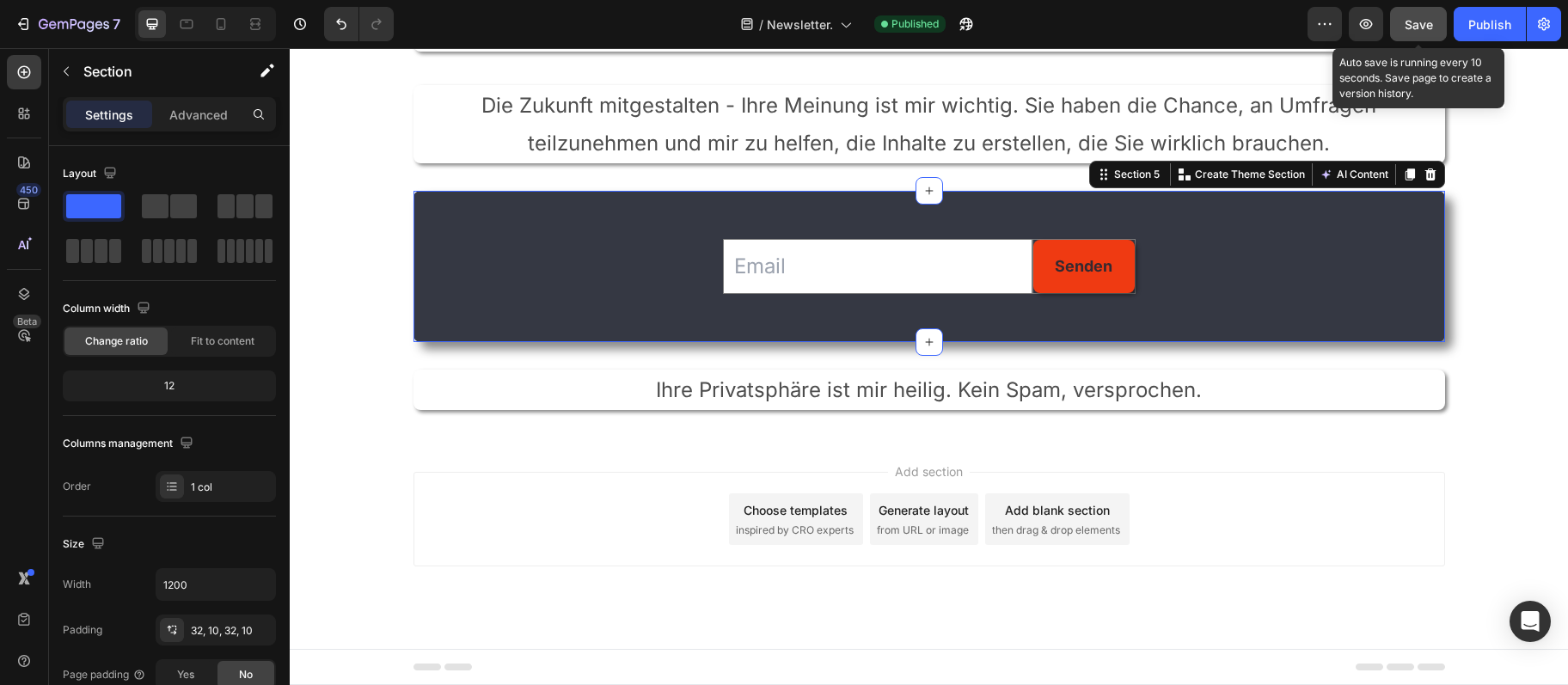
click at [1427, 22] on span "Save" at bounding box center [1420, 24] width 29 height 14
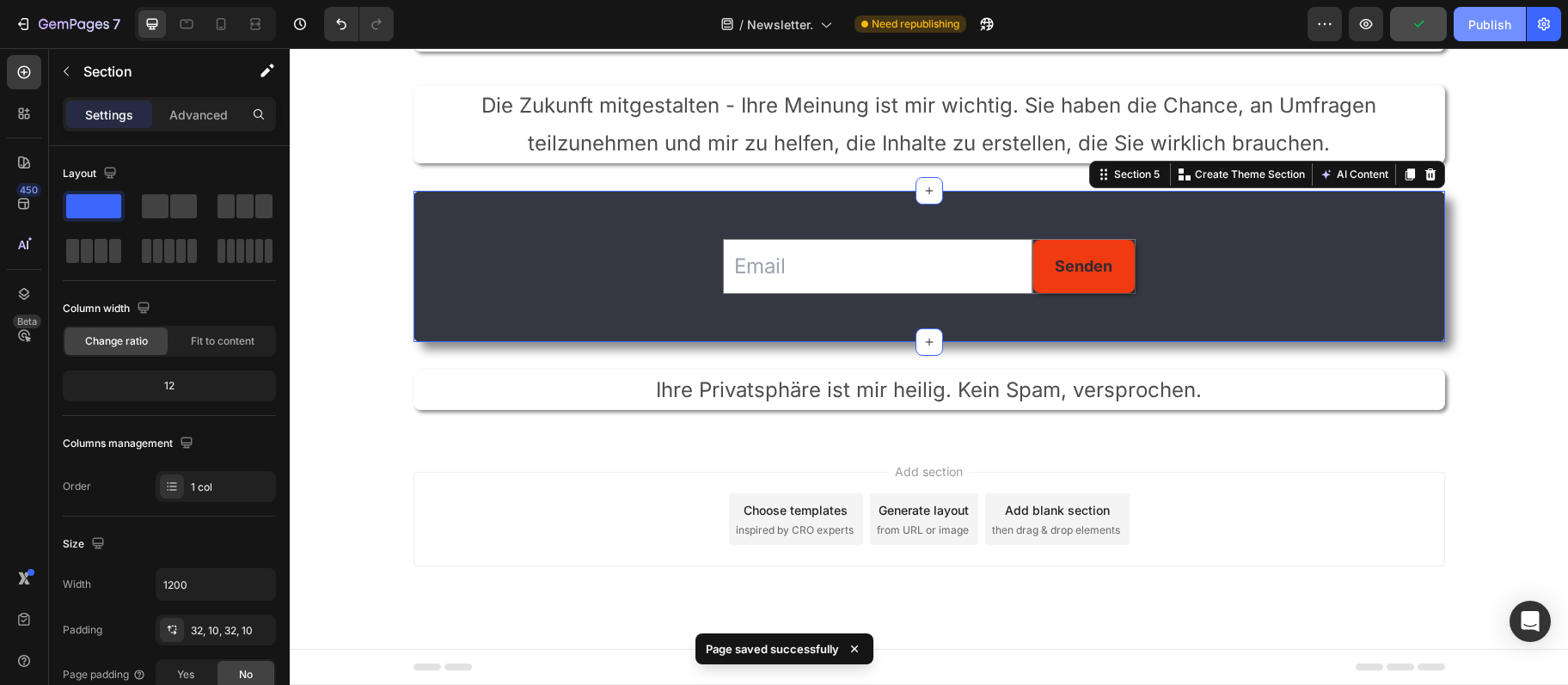
click at [1468, 20] on div "Publish" at bounding box center [1490, 24] width 43 height 18
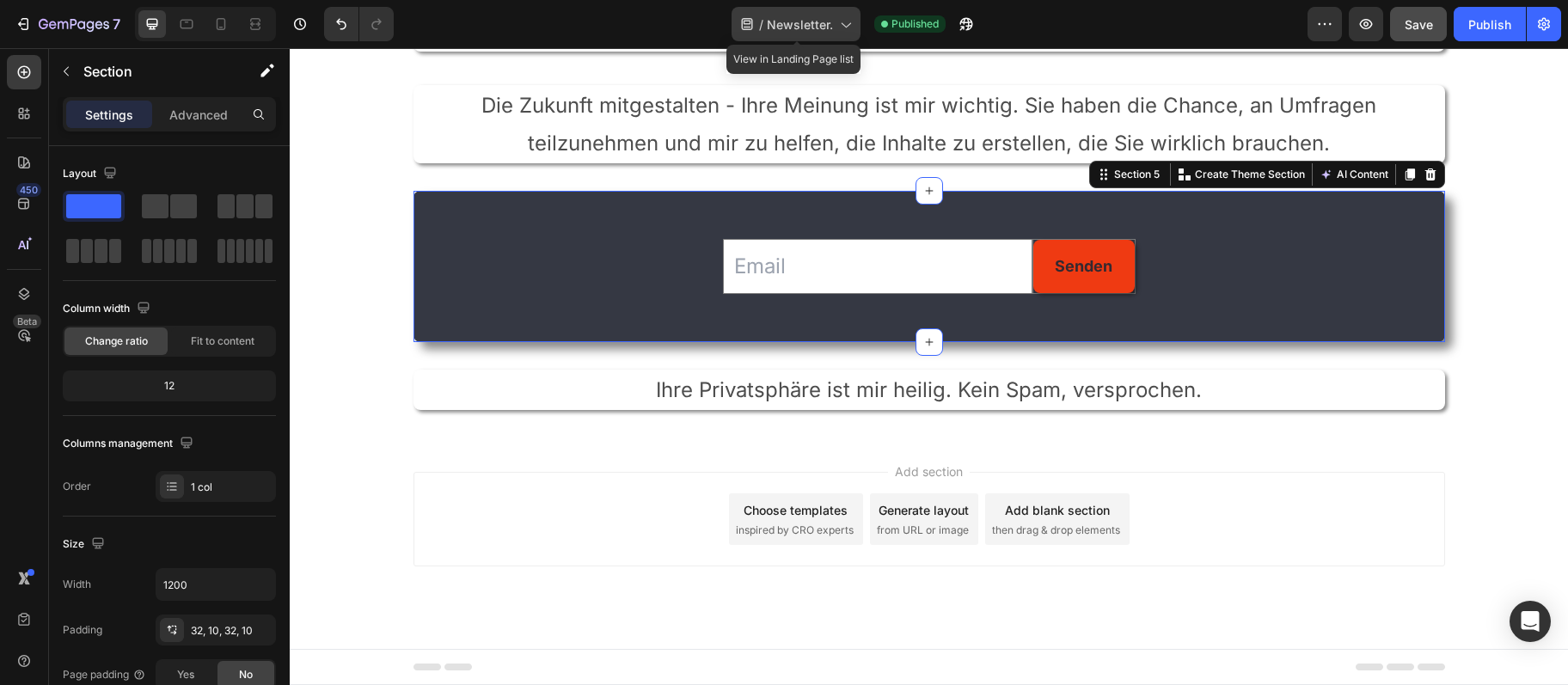
click at [818, 32] on span "Newsletter." at bounding box center [800, 24] width 67 height 18
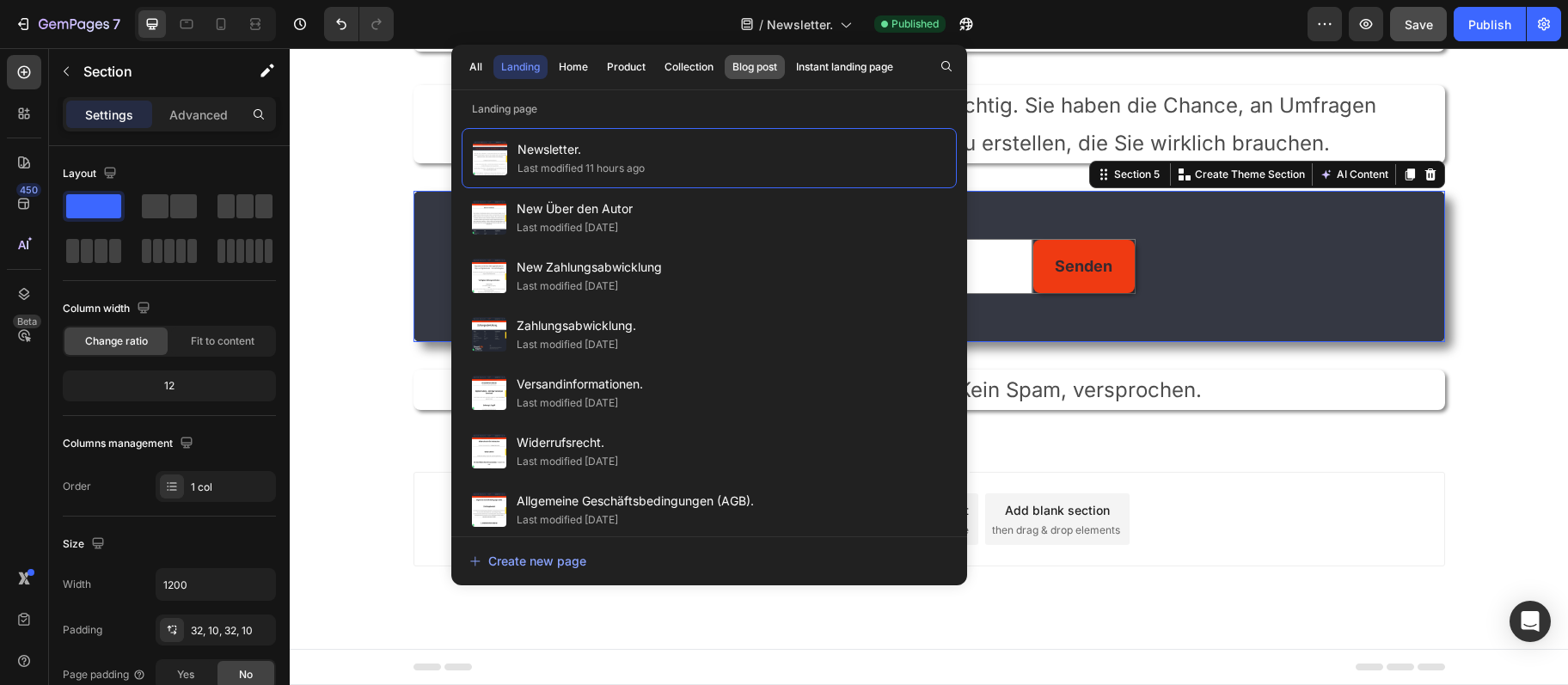
click at [788, 77] on button "Blog post" at bounding box center [844, 67] width 112 height 24
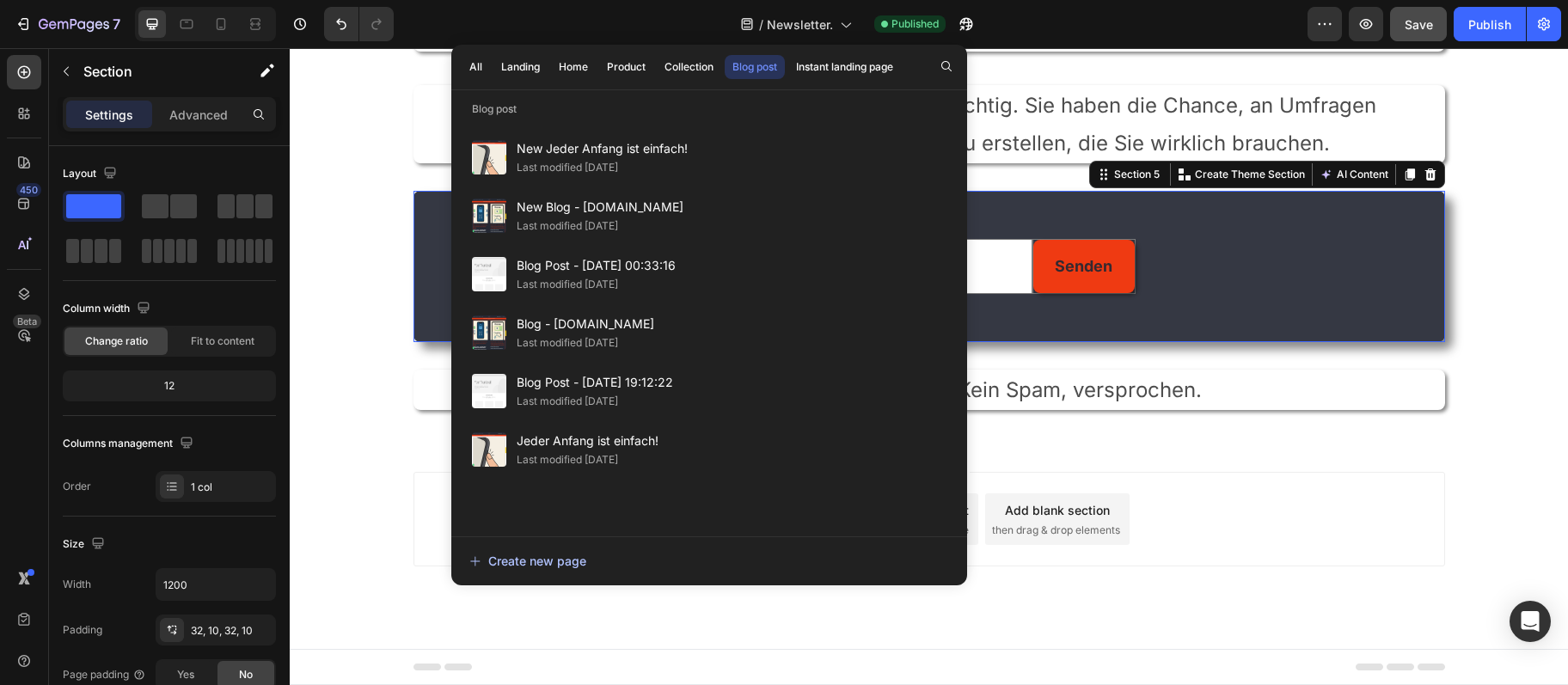
click at [521, 567] on div "Create new page" at bounding box center [528, 561] width 117 height 18
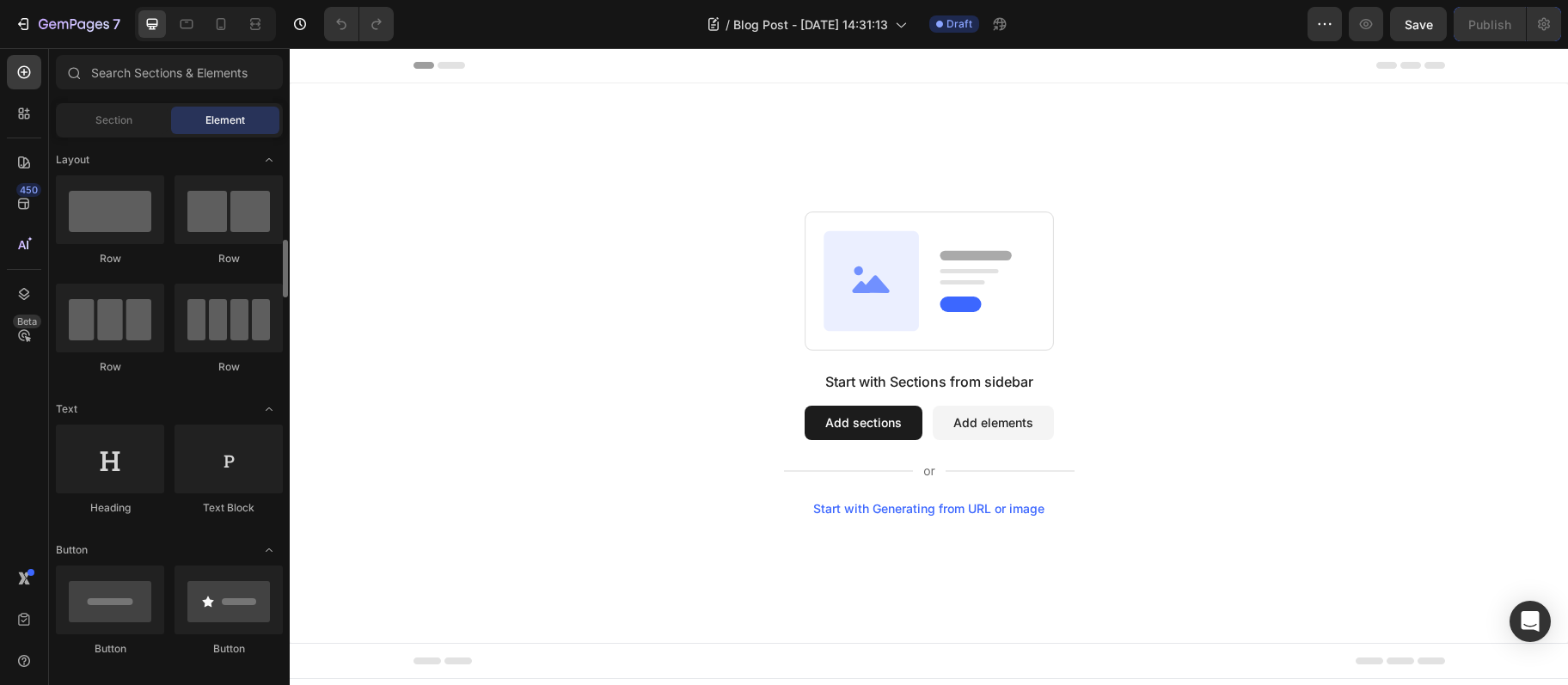
scroll to position [186, 0]
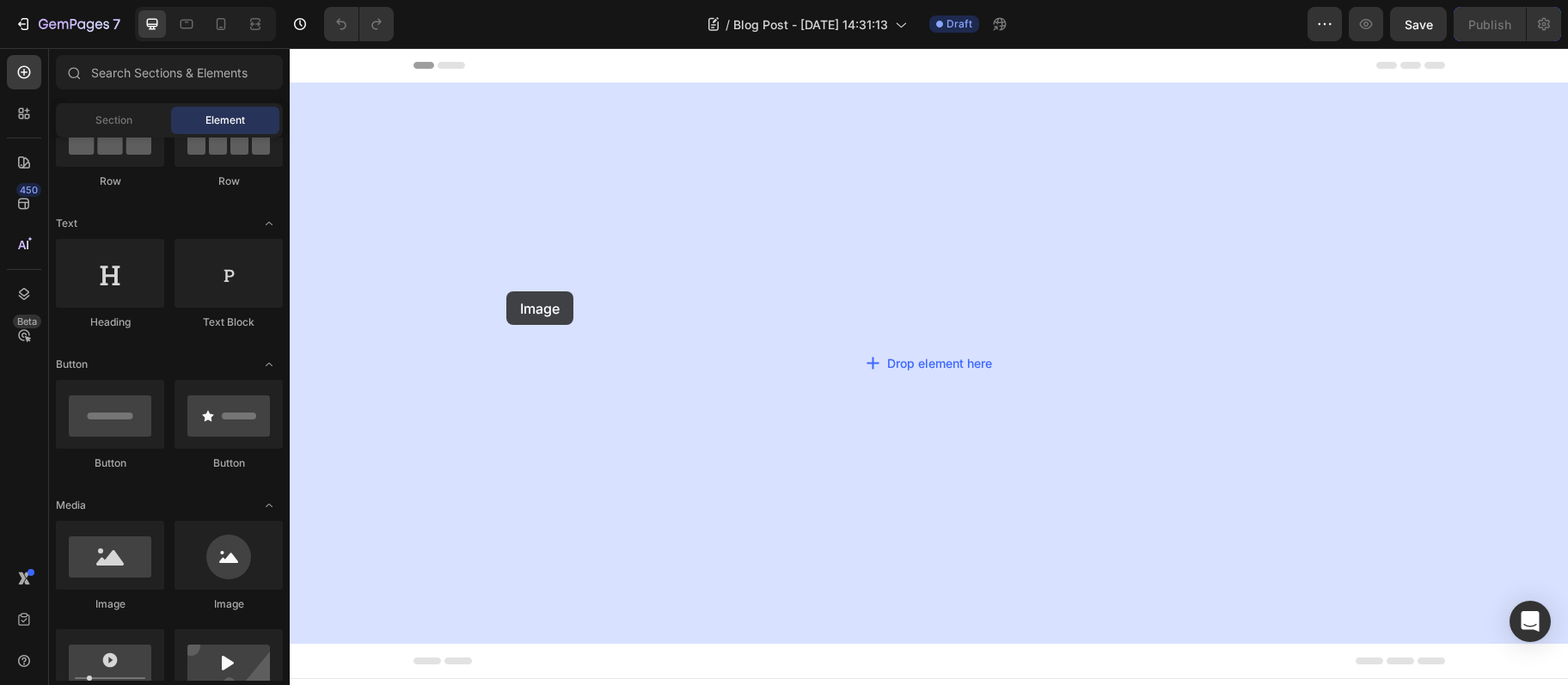
drag, startPoint x: 417, startPoint y: 609, endPoint x: 506, endPoint y: 291, distance: 330.2
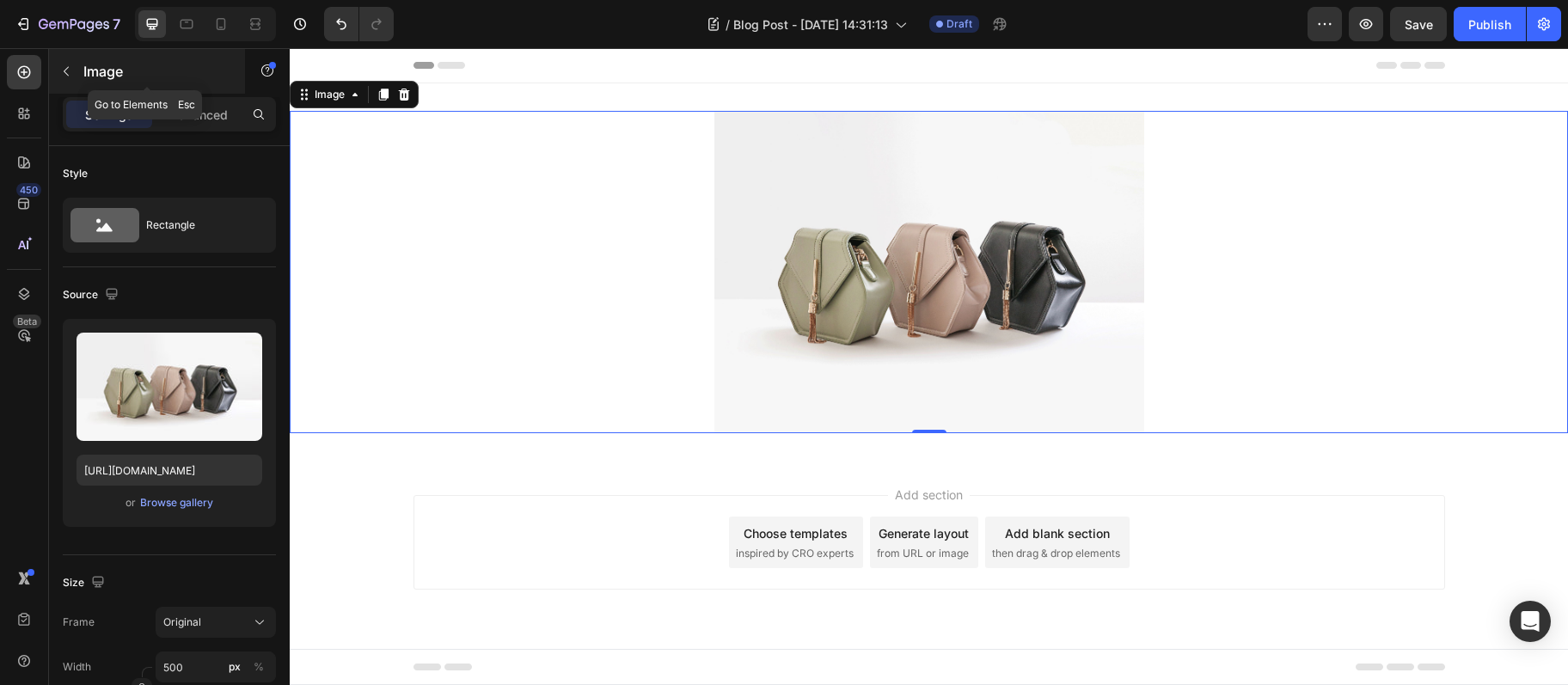
click at [66, 74] on icon "button" at bounding box center [66, 71] width 13 height 13
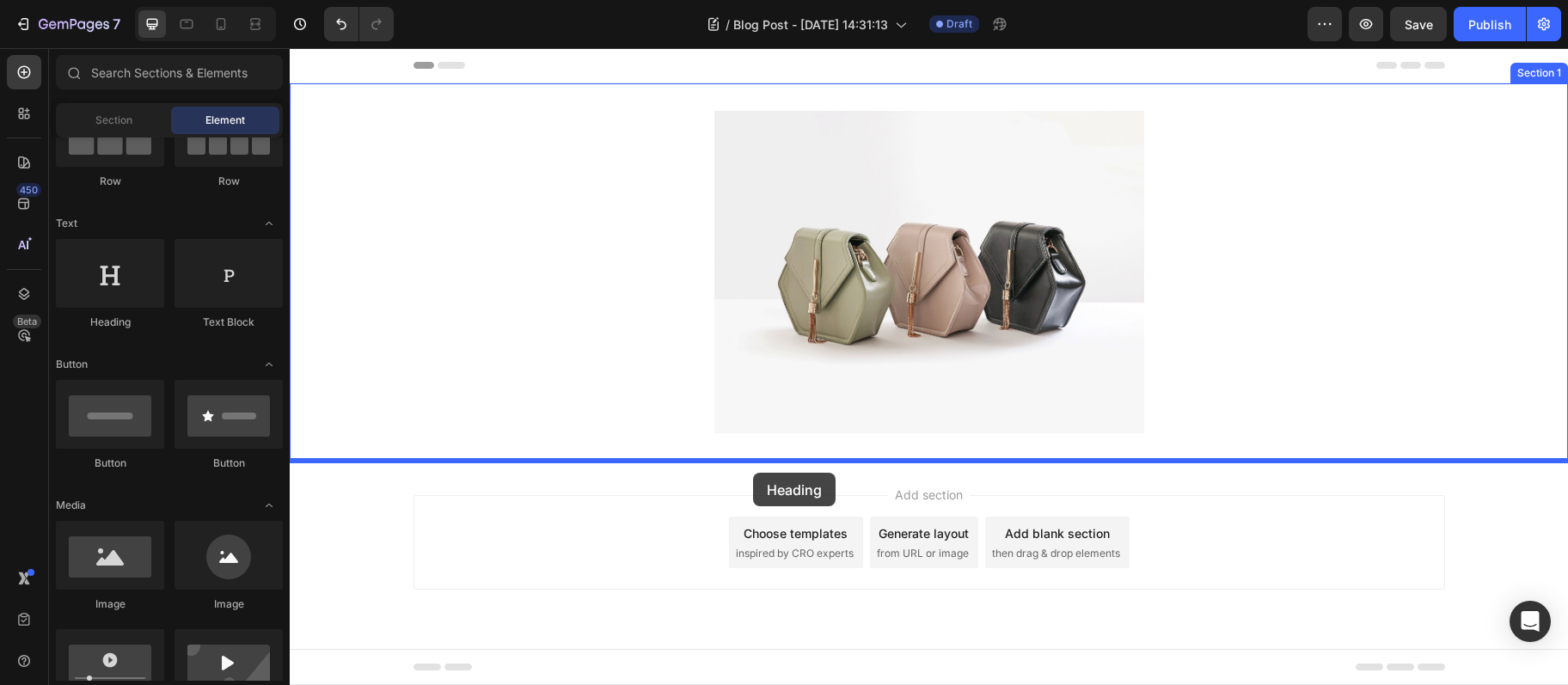
drag, startPoint x: 418, startPoint y: 329, endPoint x: 753, endPoint y: 473, distance: 364.6
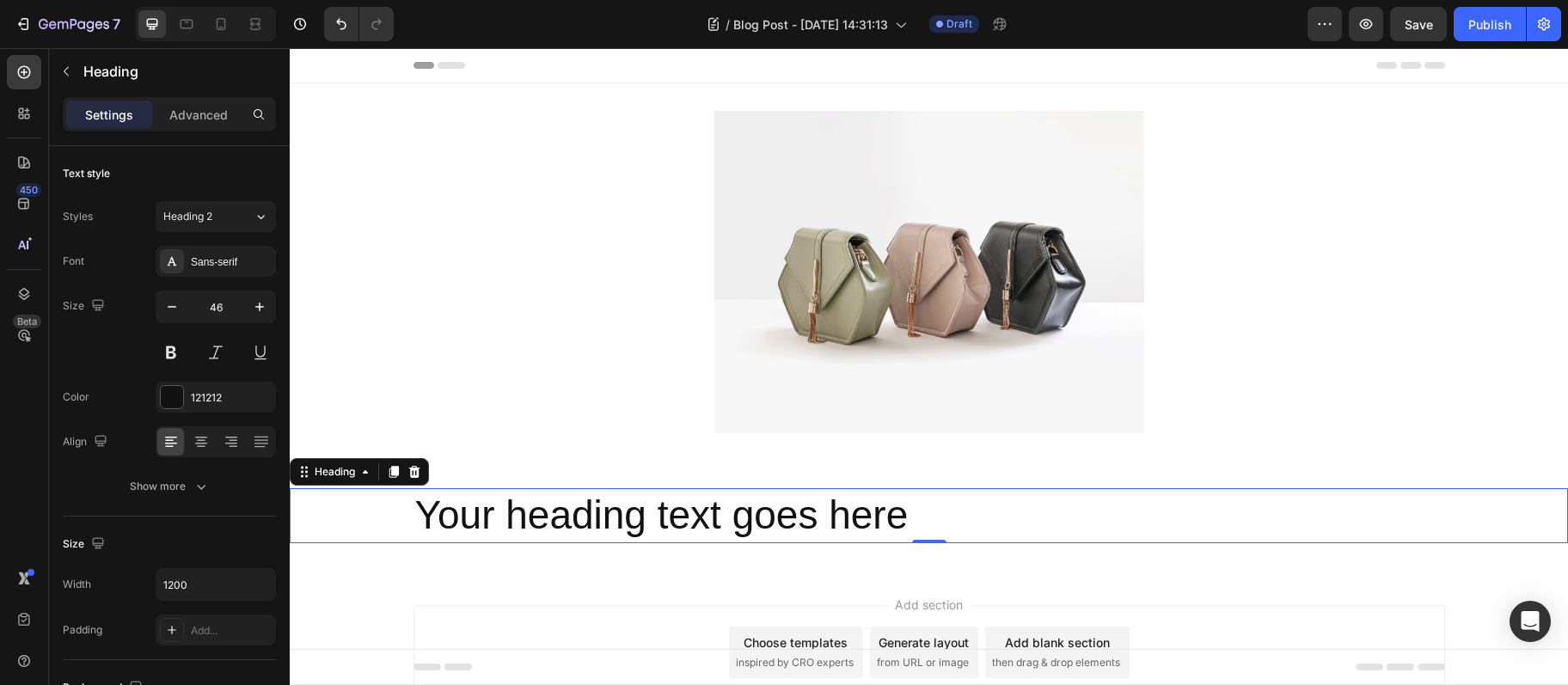
click at [683, 520] on h2 "Your heading text goes here" at bounding box center [930, 515] width 1032 height 55
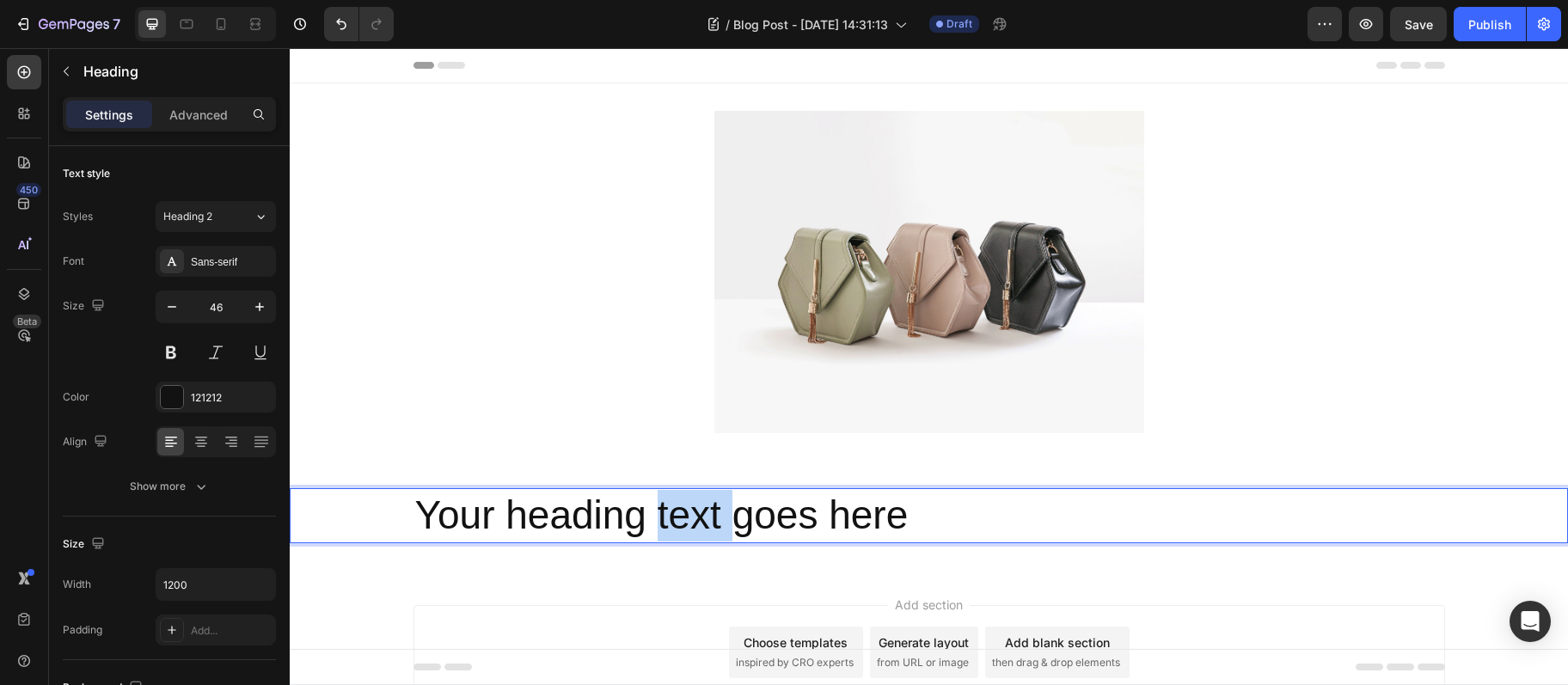
click at [683, 519] on p "Your heading text goes here" at bounding box center [930, 515] width 1029 height 51
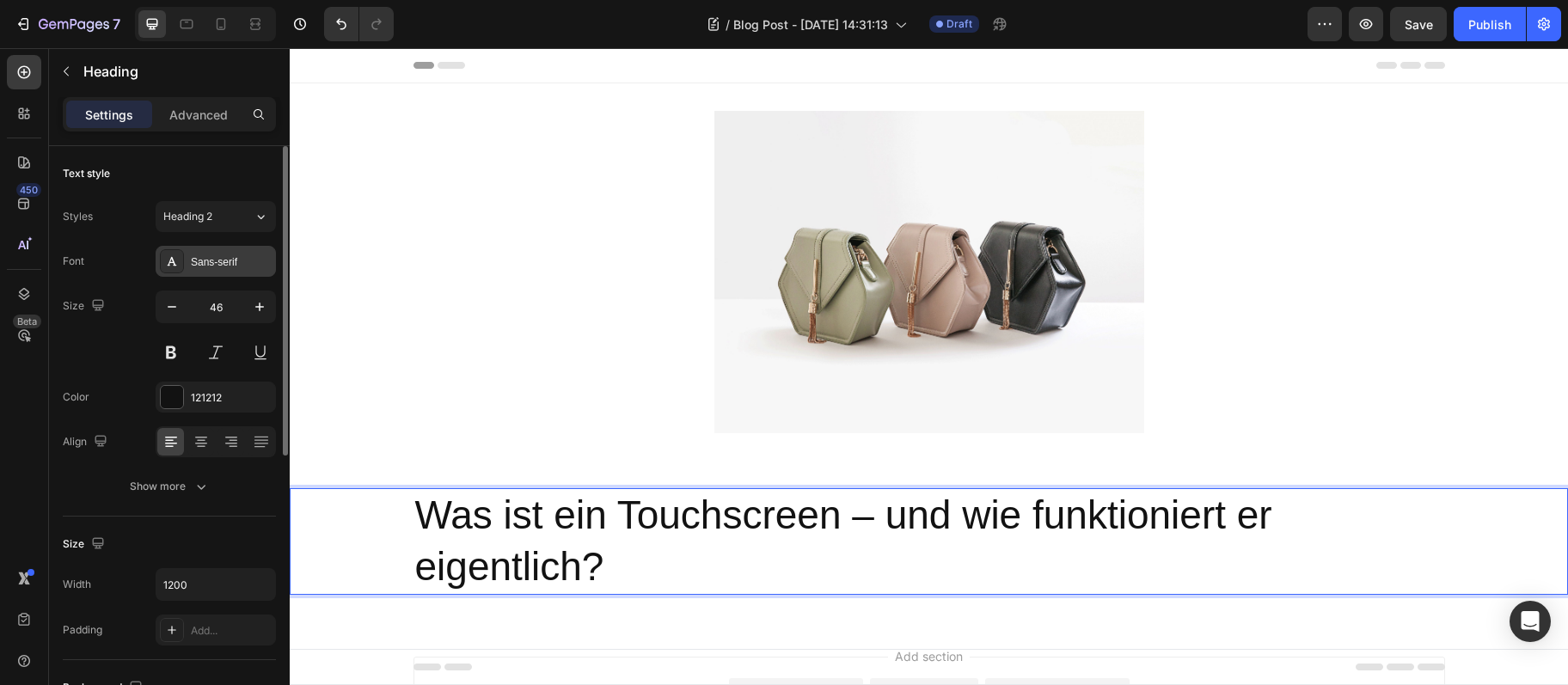
click at [211, 259] on div "Sans-serif" at bounding box center [231, 262] width 81 height 15
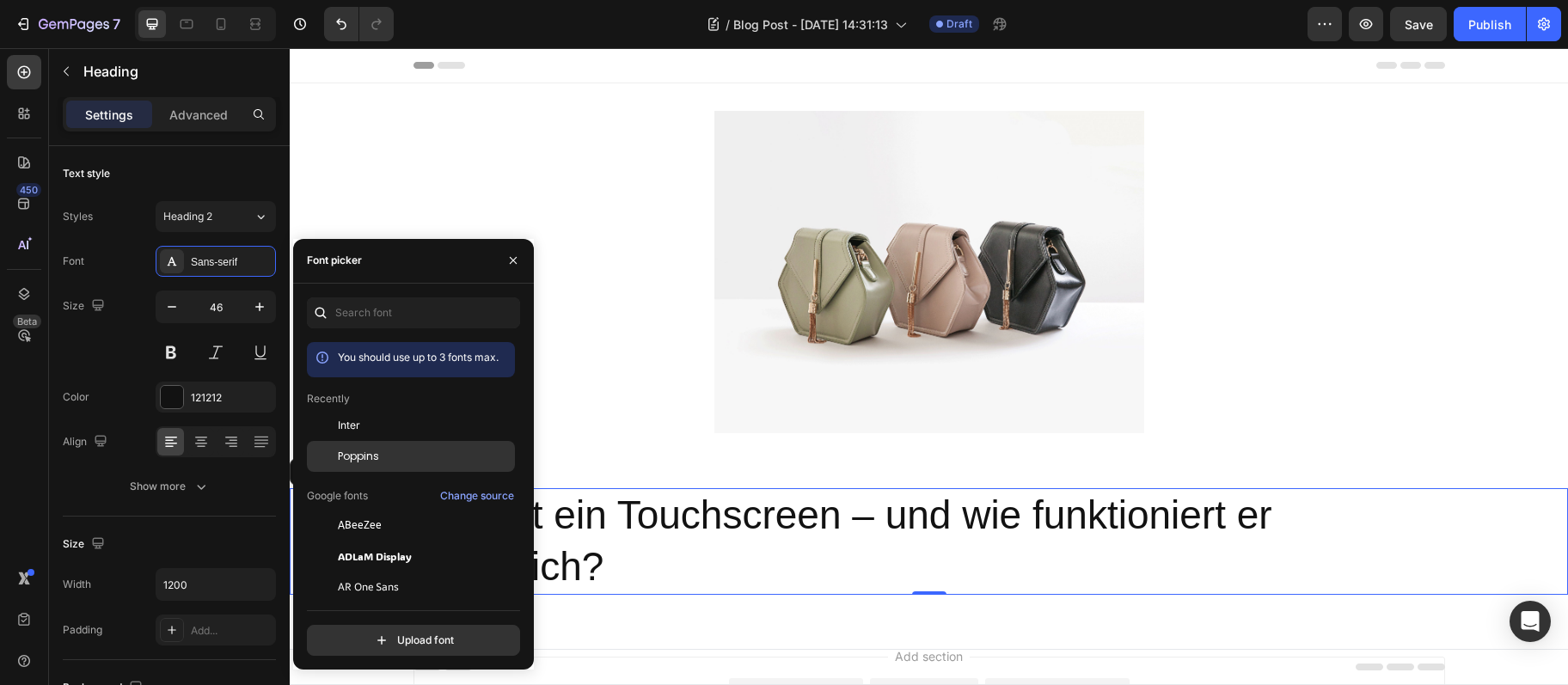
click at [415, 464] on div "Poppins" at bounding box center [424, 456] width 174 height 15
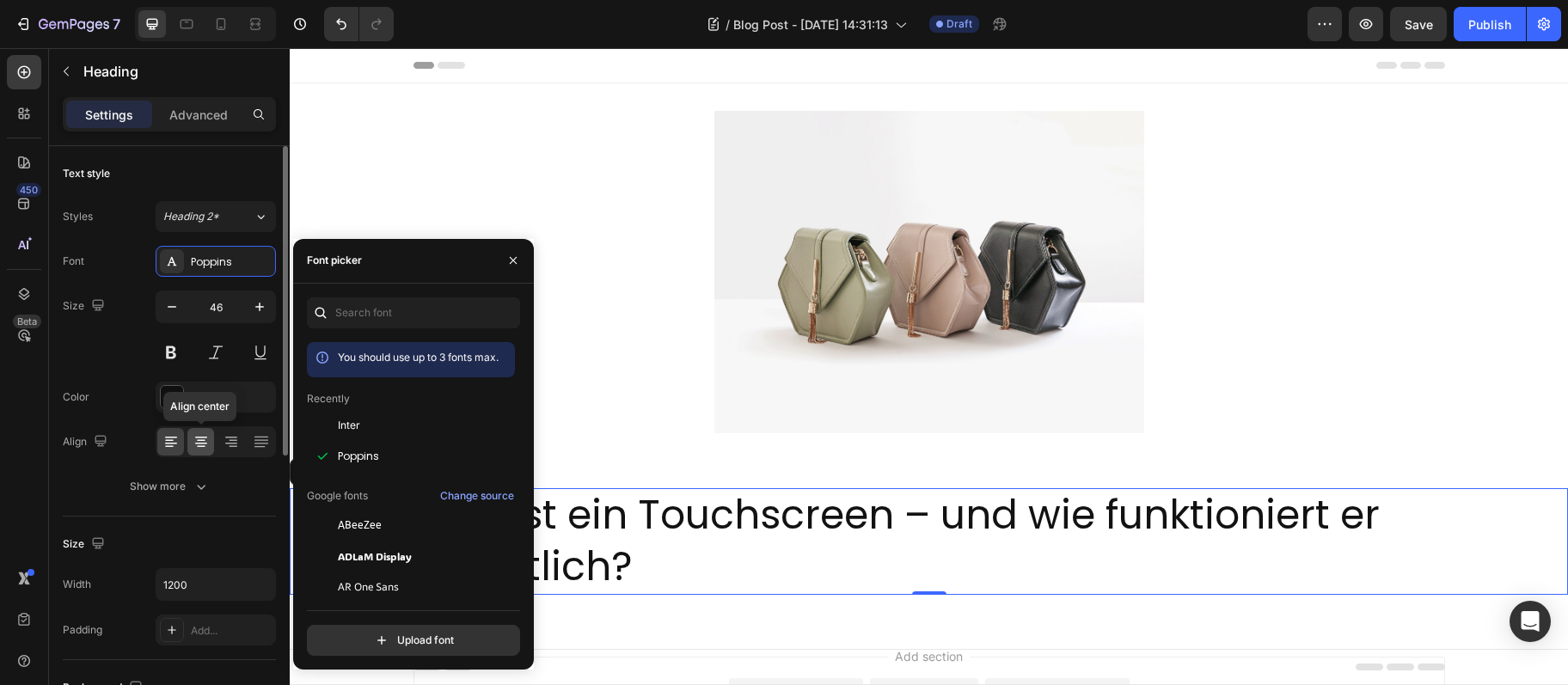
click at [196, 438] on icon at bounding box center [200, 441] width 17 height 17
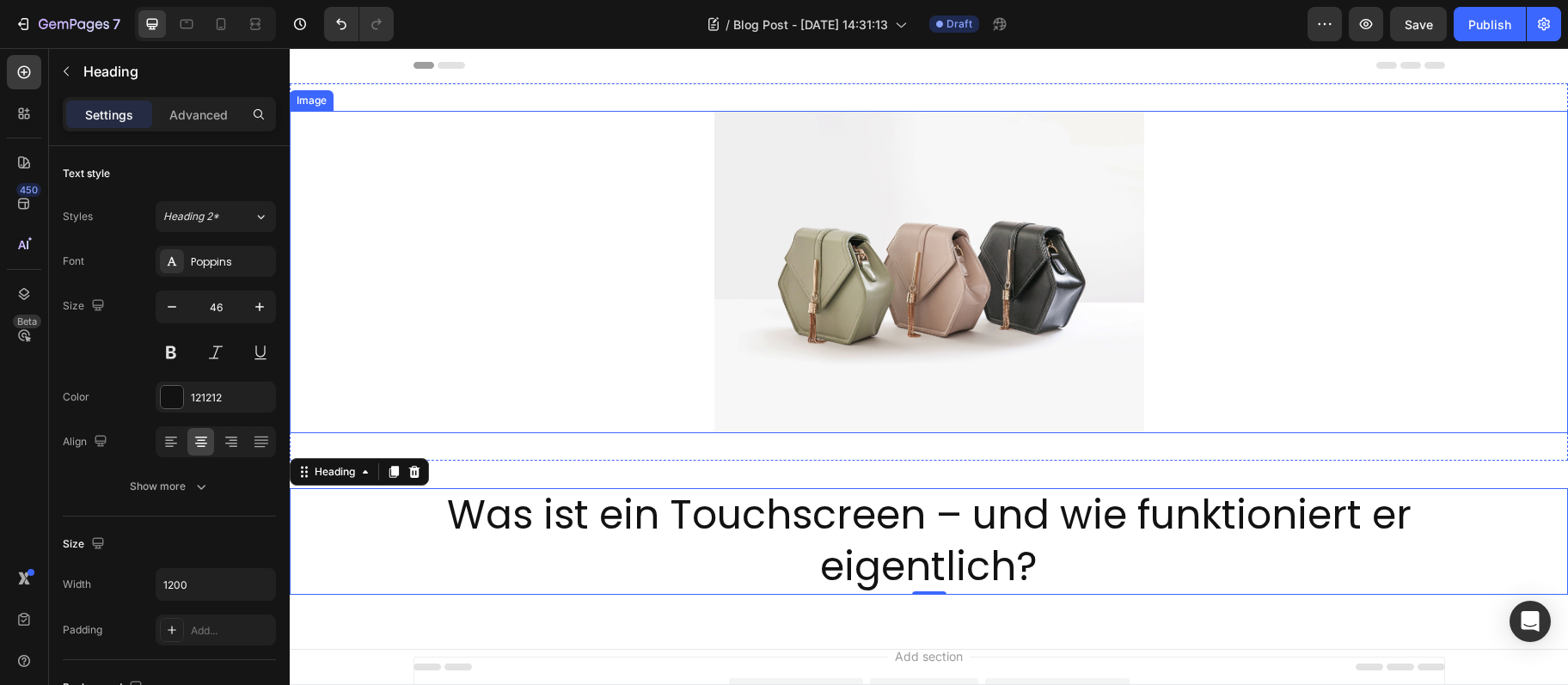
click at [825, 289] on img at bounding box center [930, 271] width 430 height 323
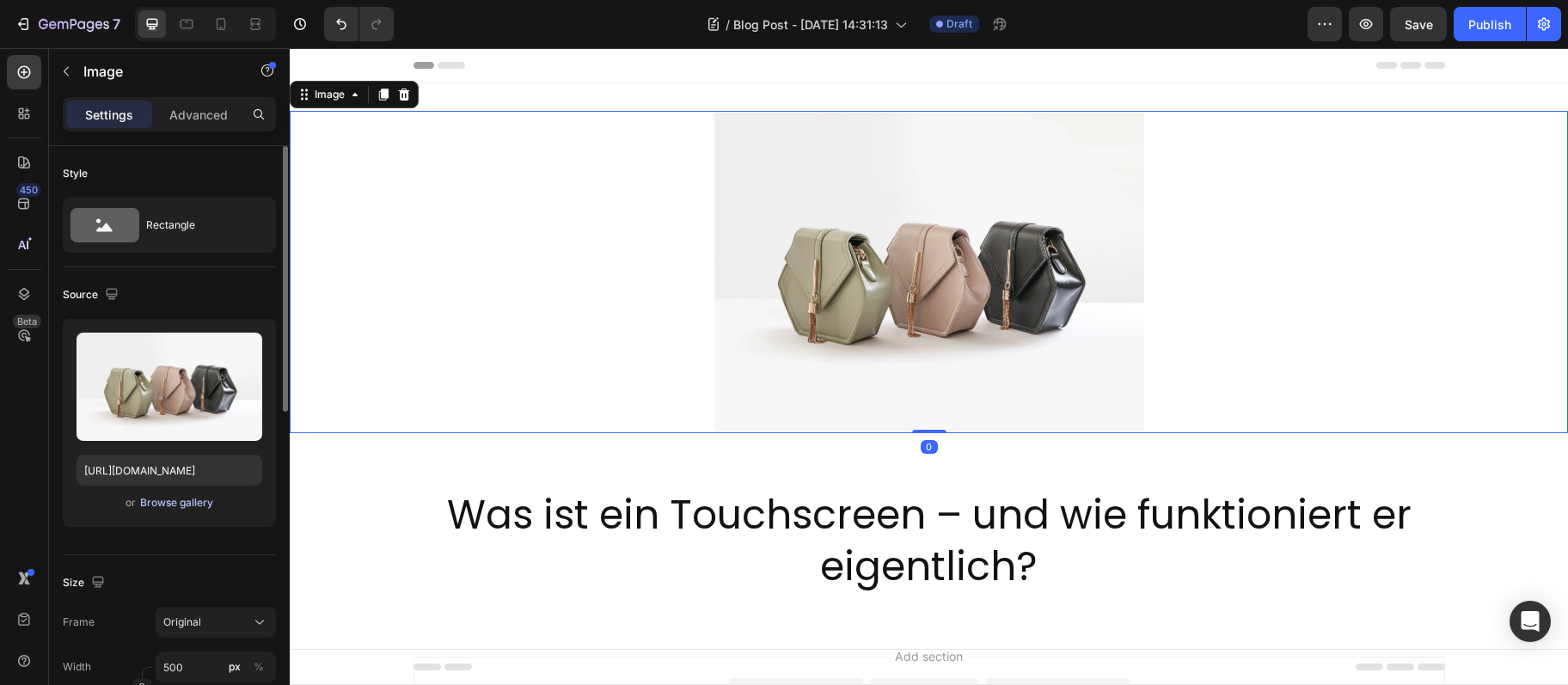
click at [180, 504] on div "Browse gallery" at bounding box center [176, 503] width 73 height 15
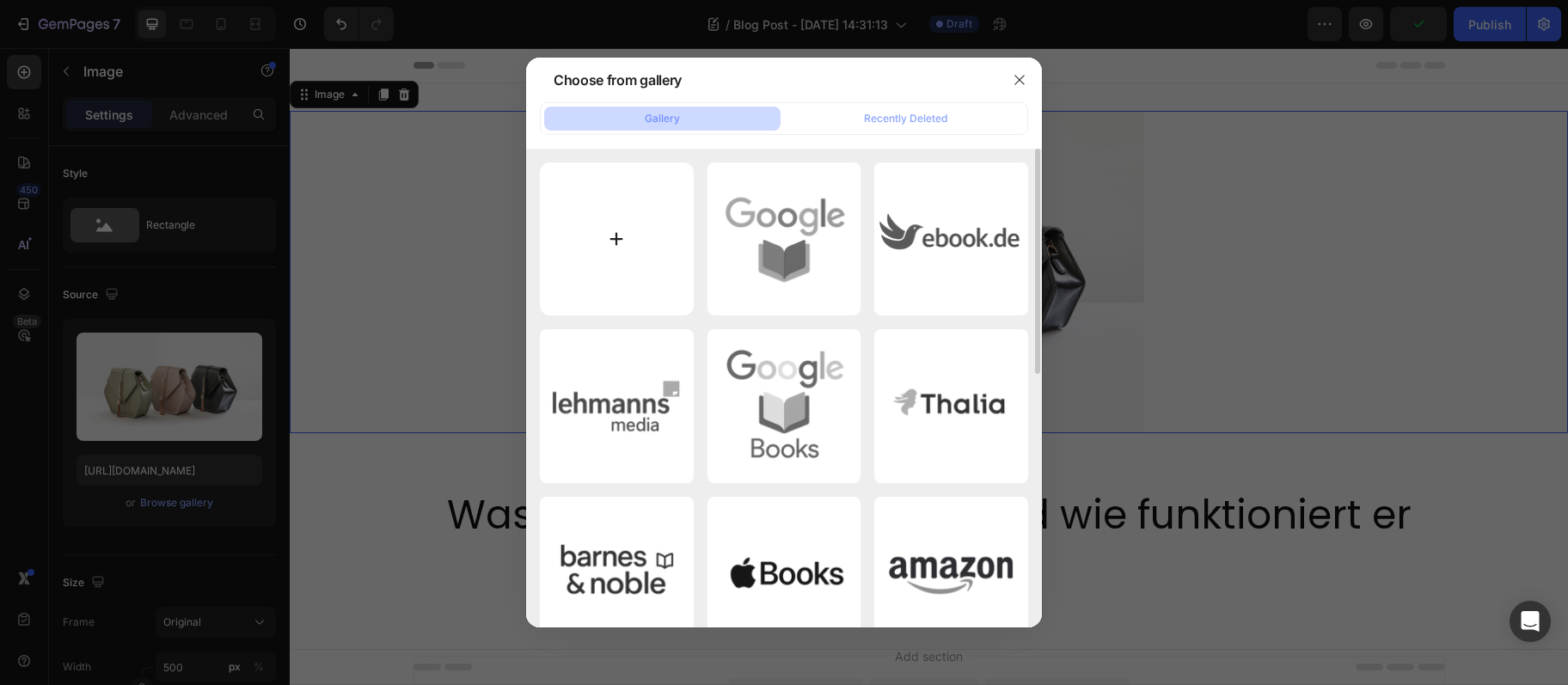
click at [618, 269] on input "file" at bounding box center [617, 239] width 154 height 154
type input "C:\fakepath\smartphone touchscreen.webp"
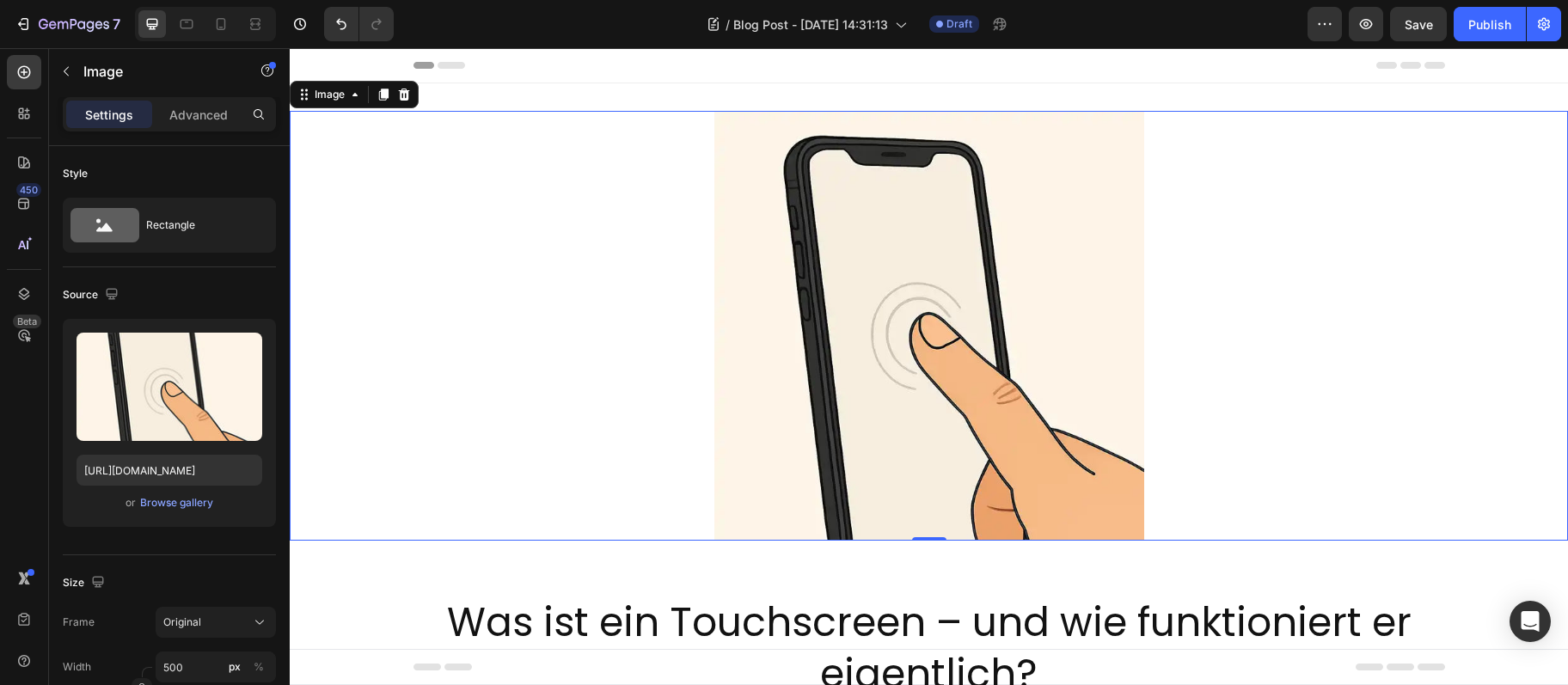
type input "https://cdn.shopify.com/s/files/1/0909/3811/4396/files/gempages_573510913986921…"
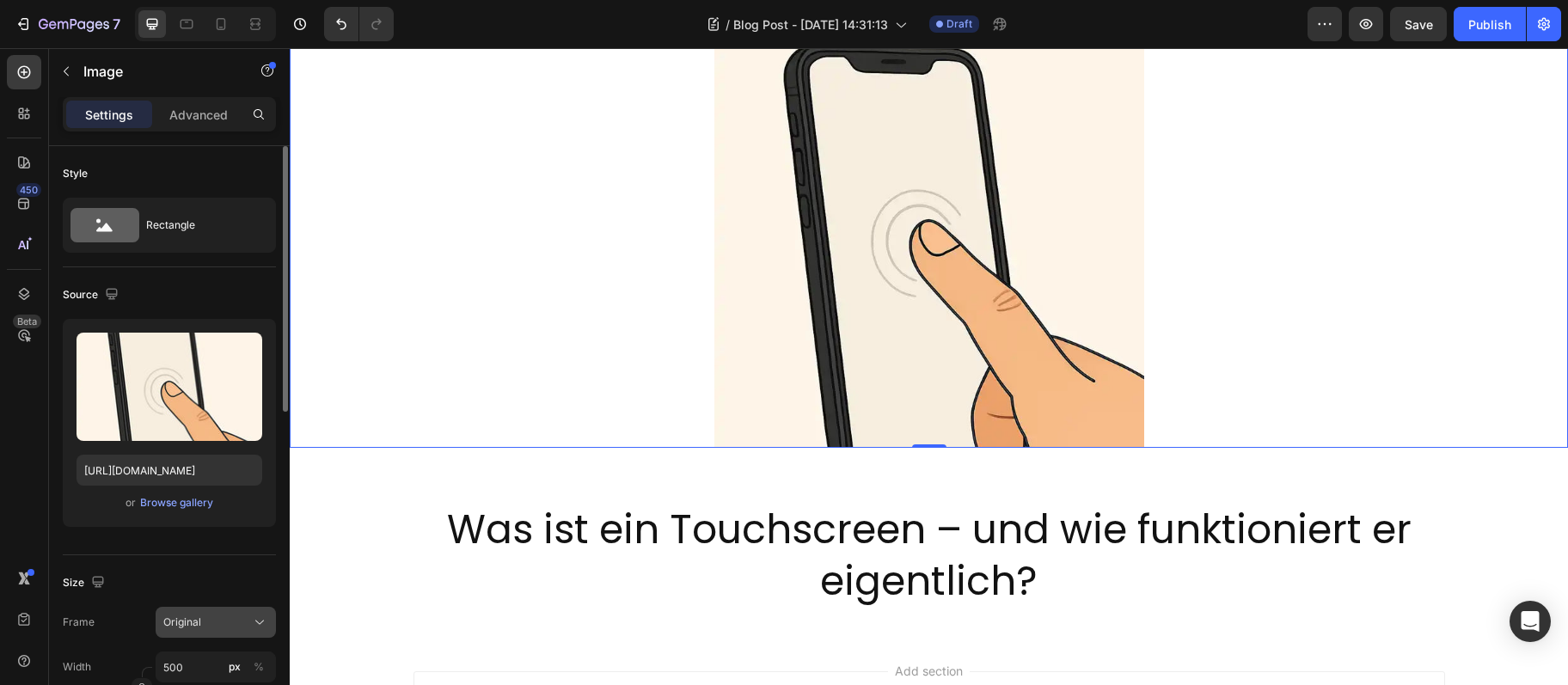
click at [216, 618] on div "Original" at bounding box center [206, 622] width 85 height 15
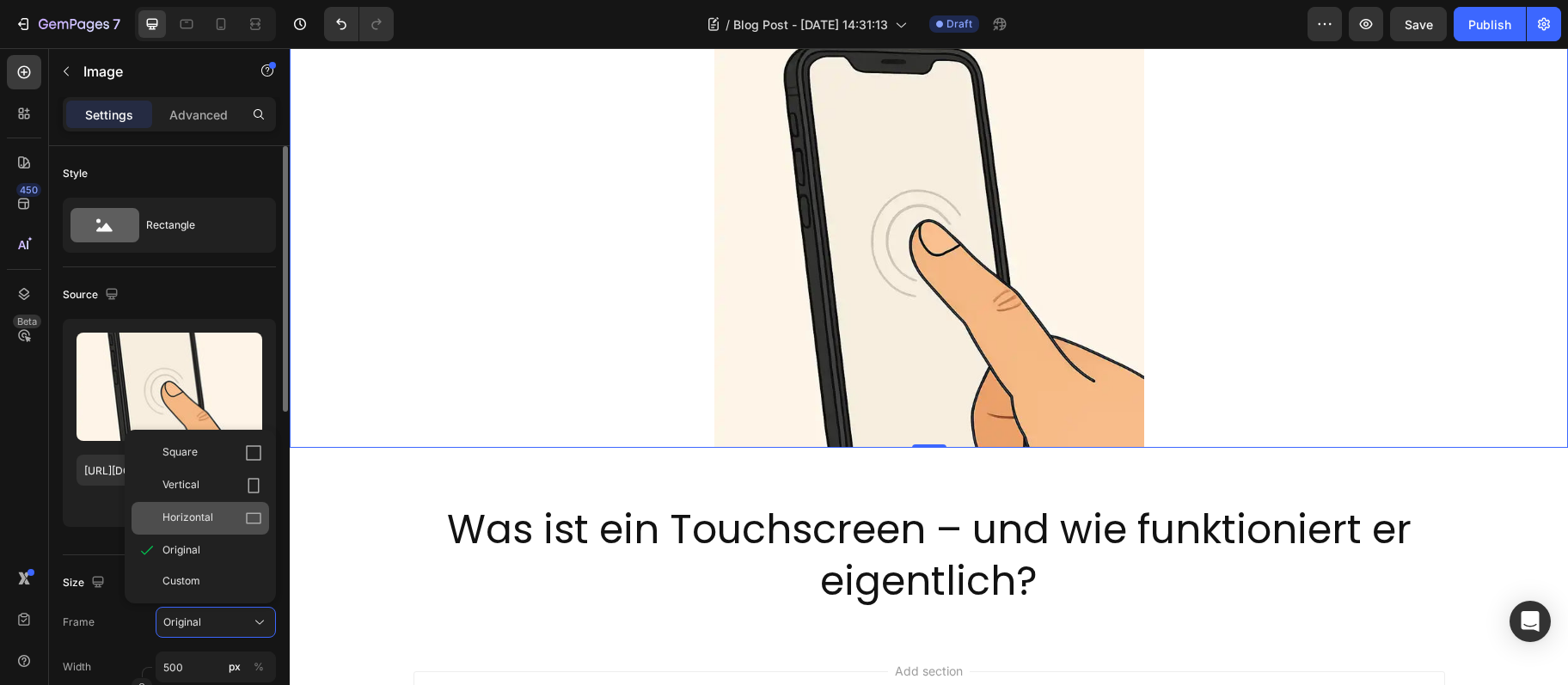
click at [254, 517] on icon at bounding box center [254, 518] width 17 height 17
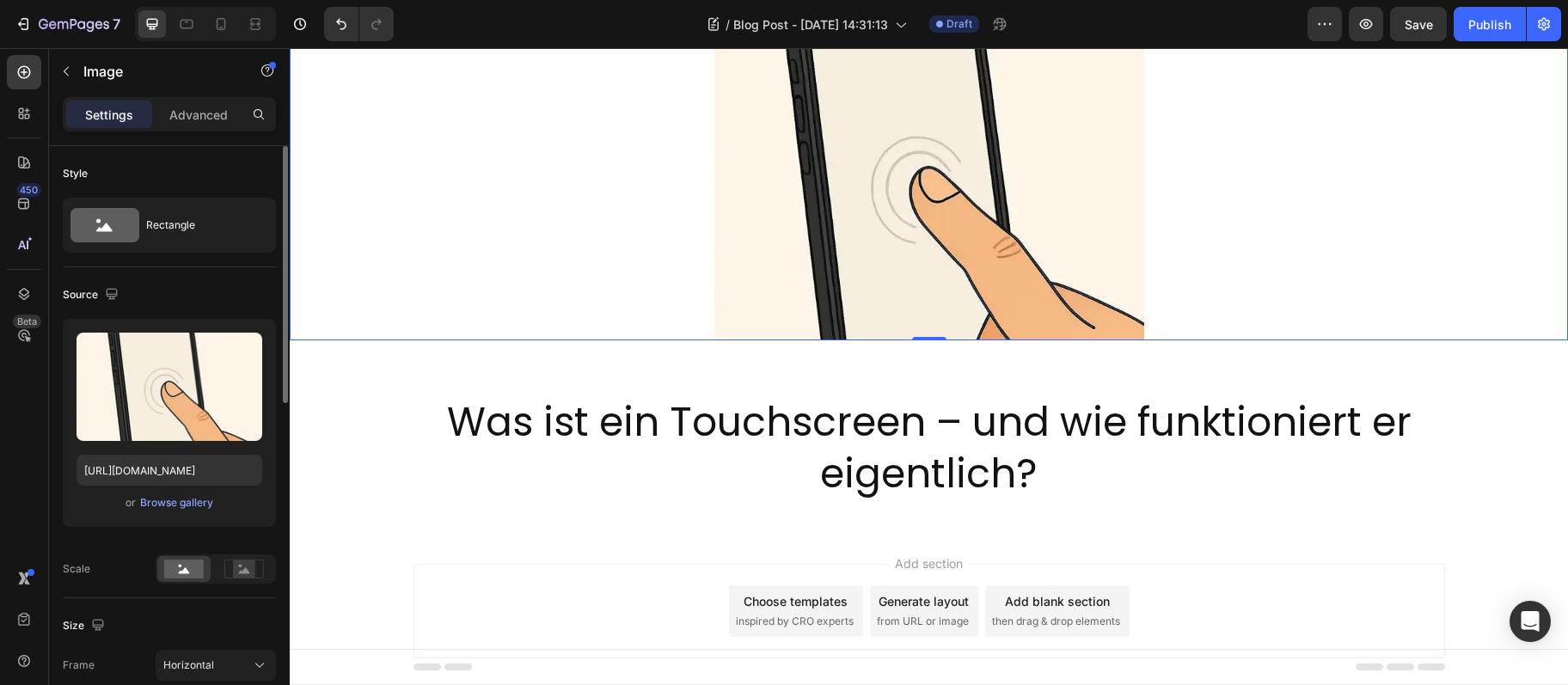
click at [240, 556] on div at bounding box center [216, 569] width 120 height 30
click at [237, 562] on rect at bounding box center [244, 569] width 22 height 17
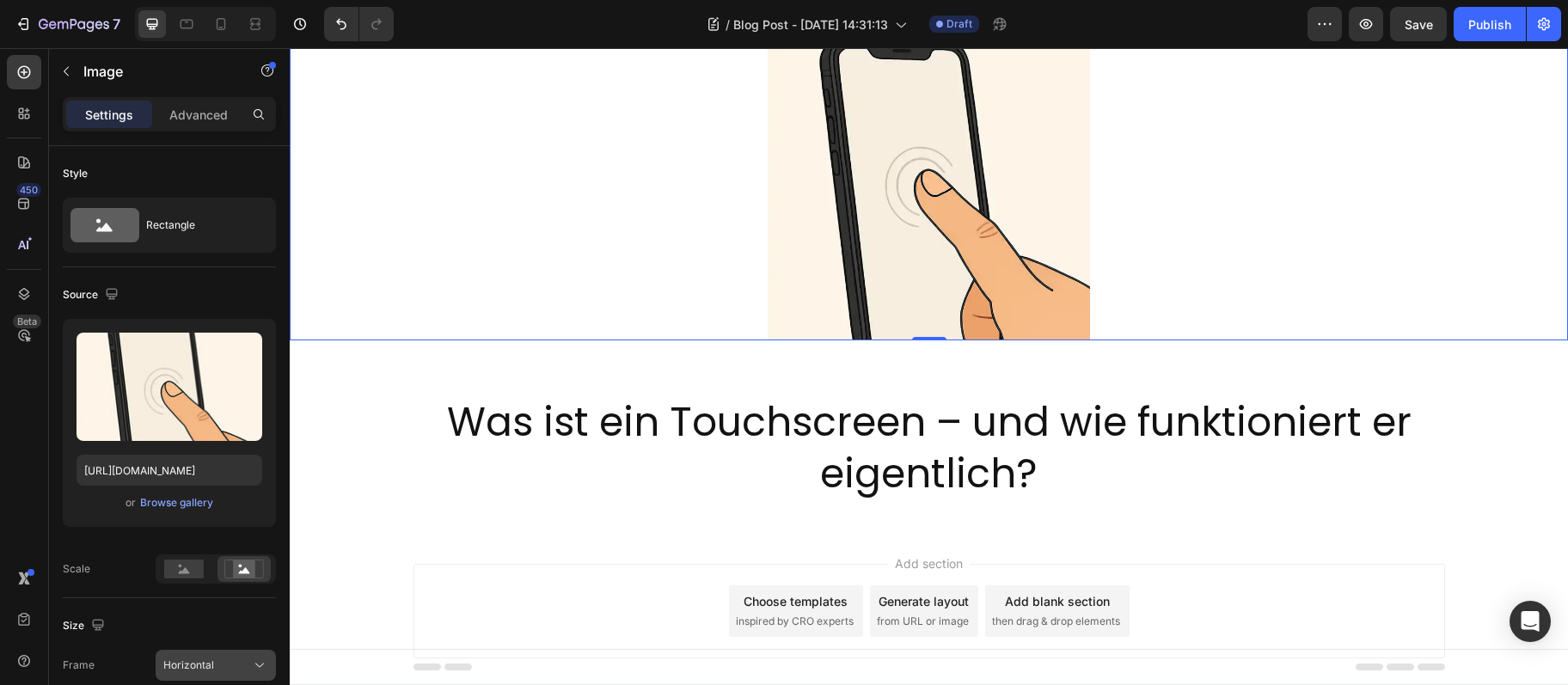
click at [222, 679] on button "Horizontal" at bounding box center [216, 665] width 120 height 31
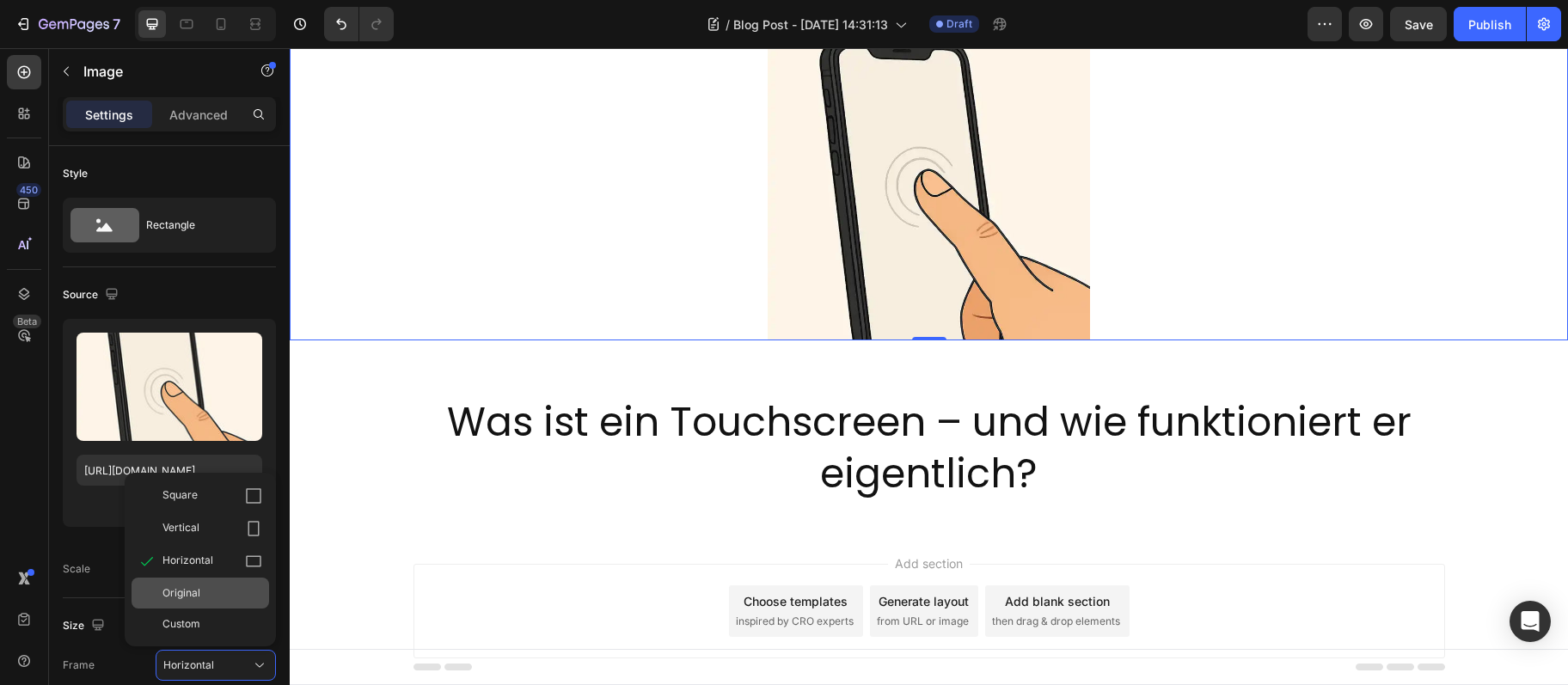
click at [209, 585] on div "Original" at bounding box center [212, 592] width 100 height 15
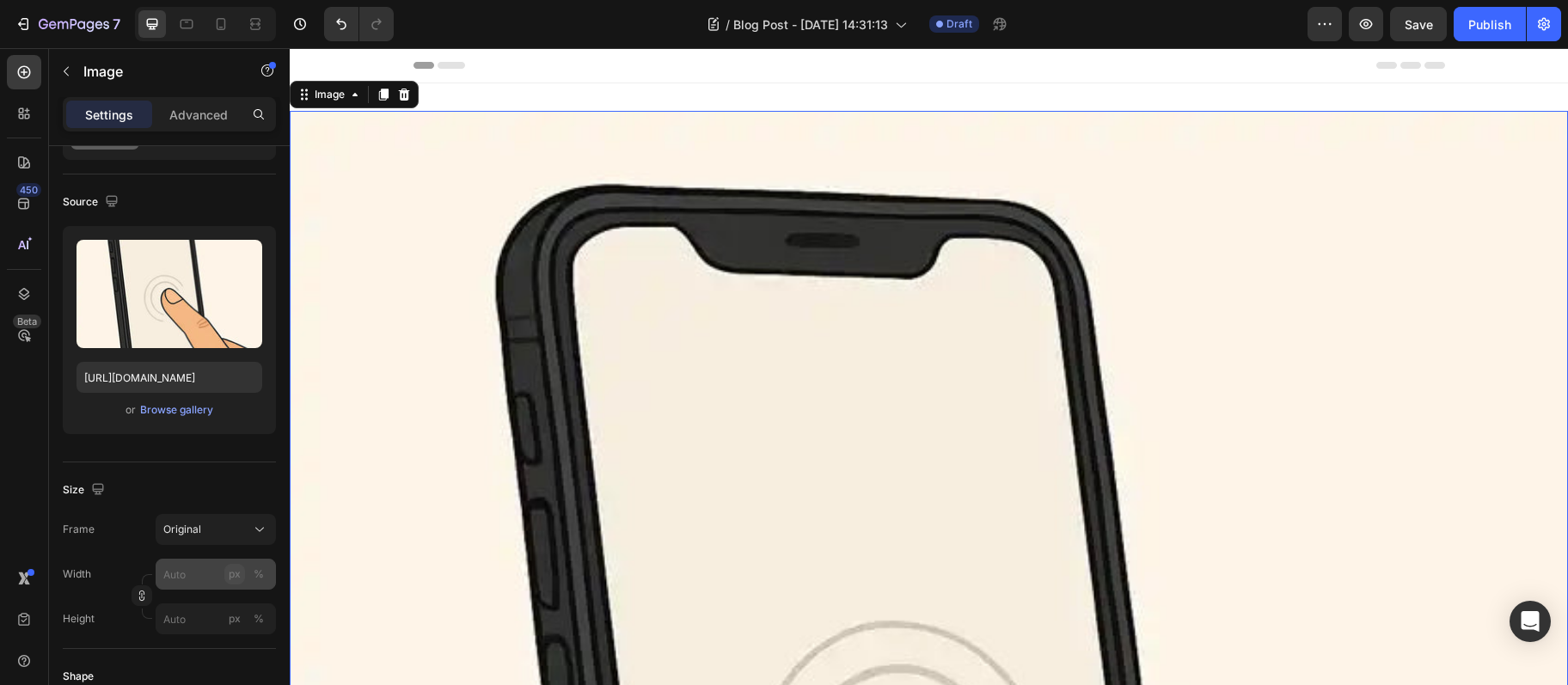
click at [226, 570] on button "px" at bounding box center [235, 574] width 21 height 21
click at [205, 576] on input "px %" at bounding box center [216, 574] width 120 height 31
click at [118, 513] on div "Size Frame Original Width px % Height px %" at bounding box center [169, 556] width 213 height 187
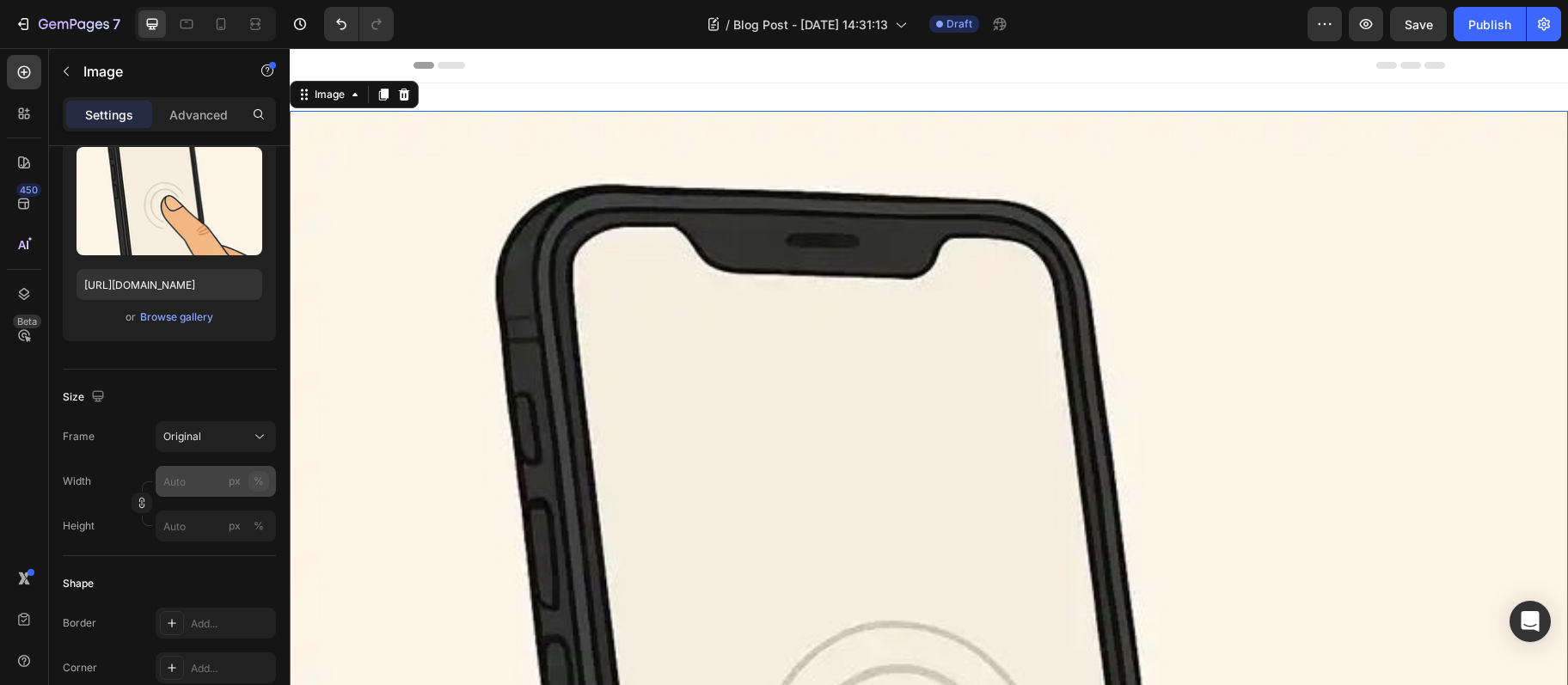
click at [264, 485] on div "%" at bounding box center [258, 481] width 10 height 15
click at [140, 504] on icon "button" at bounding box center [141, 503] width 12 height 12
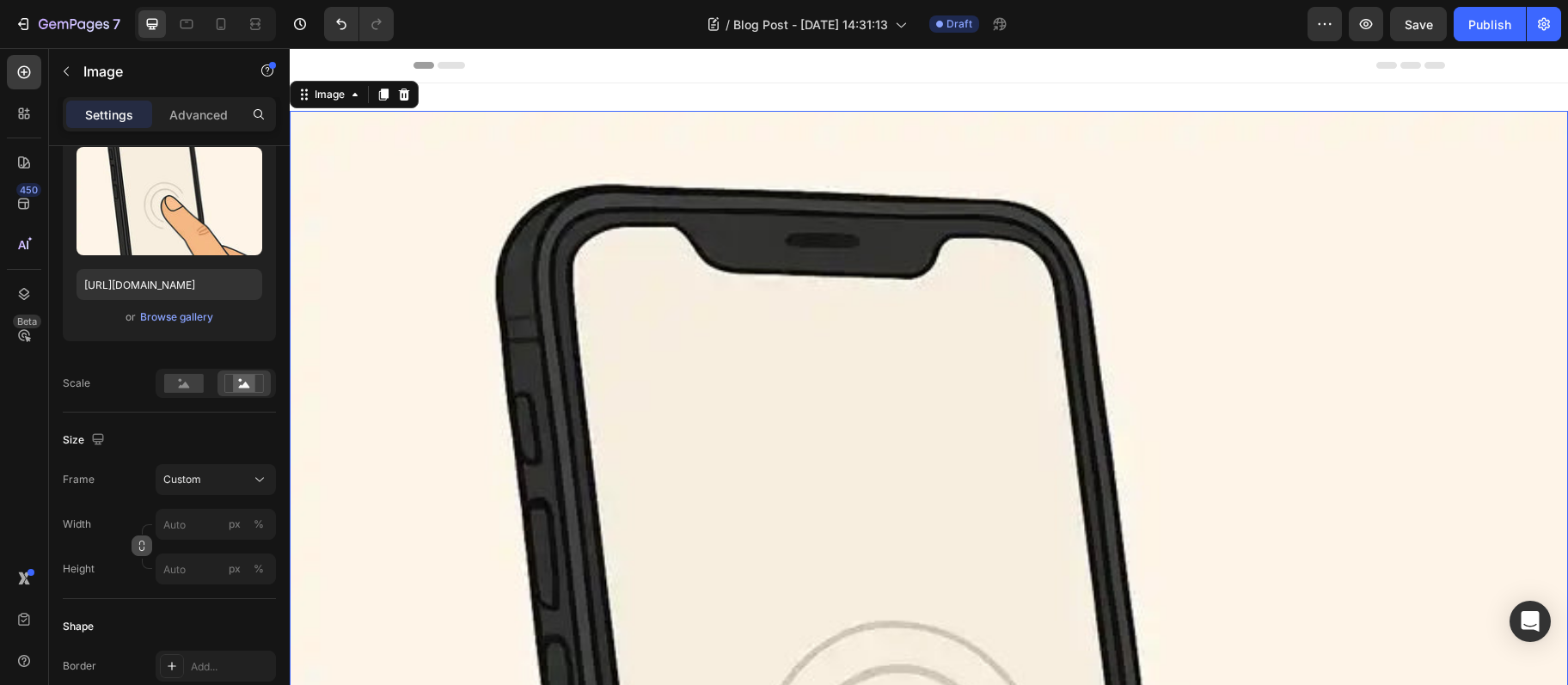
click at [135, 546] on button "button" at bounding box center [141, 546] width 21 height 21
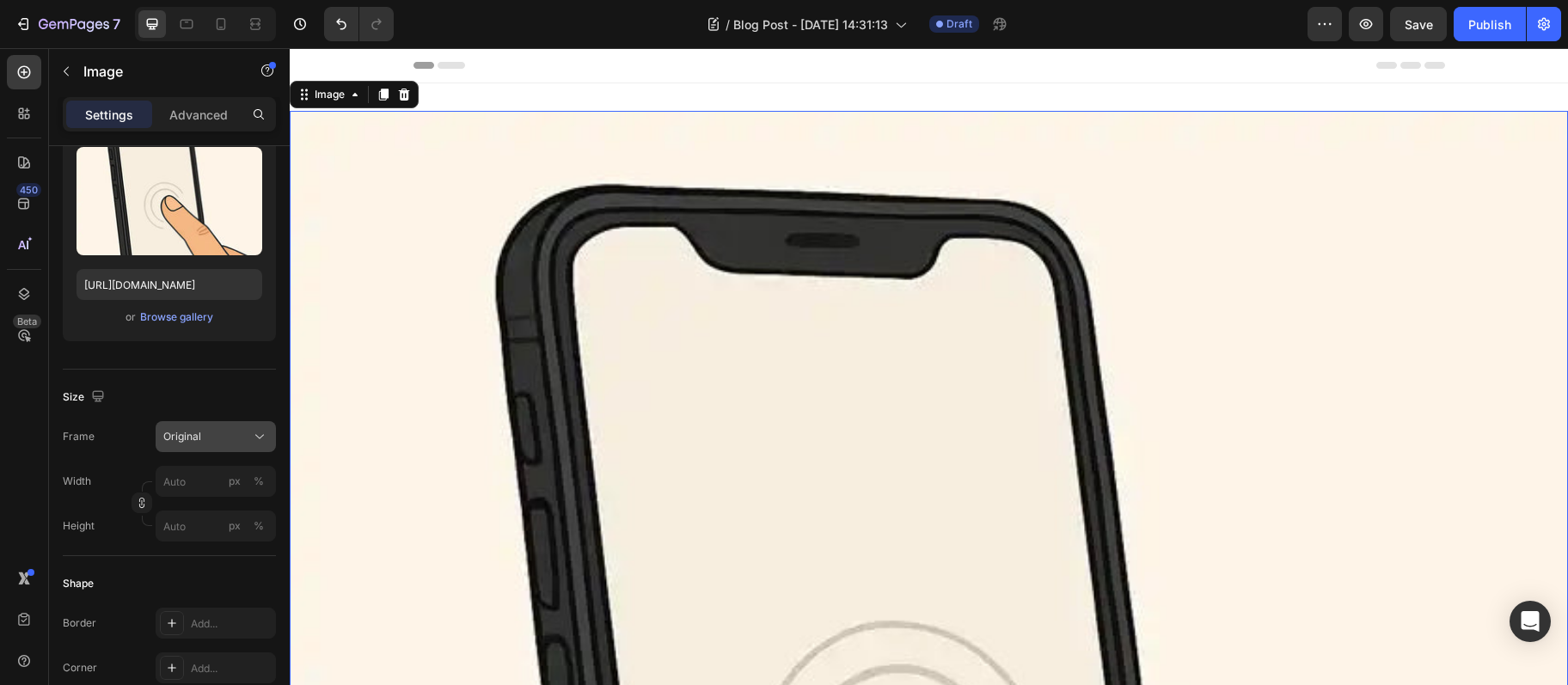
click at [224, 442] on div "Original" at bounding box center [206, 436] width 85 height 15
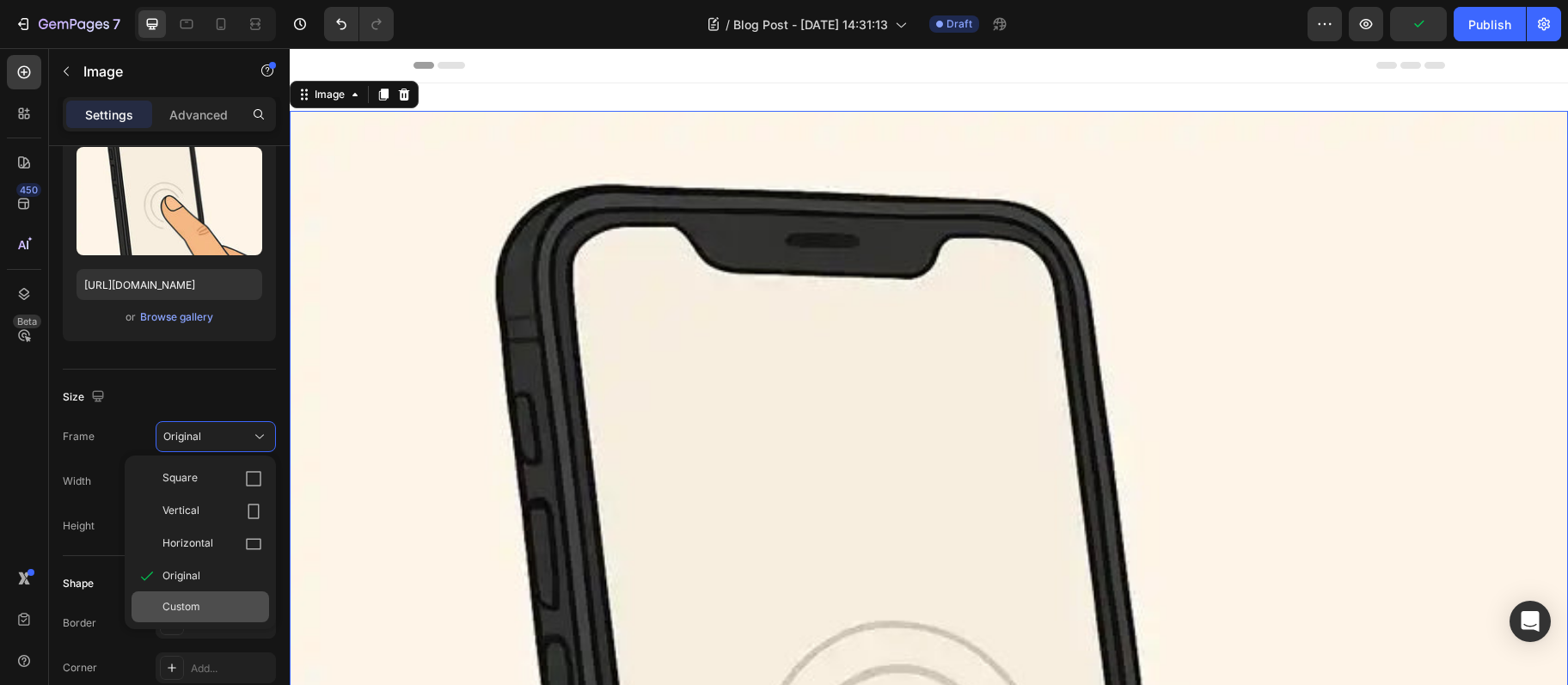
click at [199, 608] on span "Custom" at bounding box center [182, 607] width 38 height 15
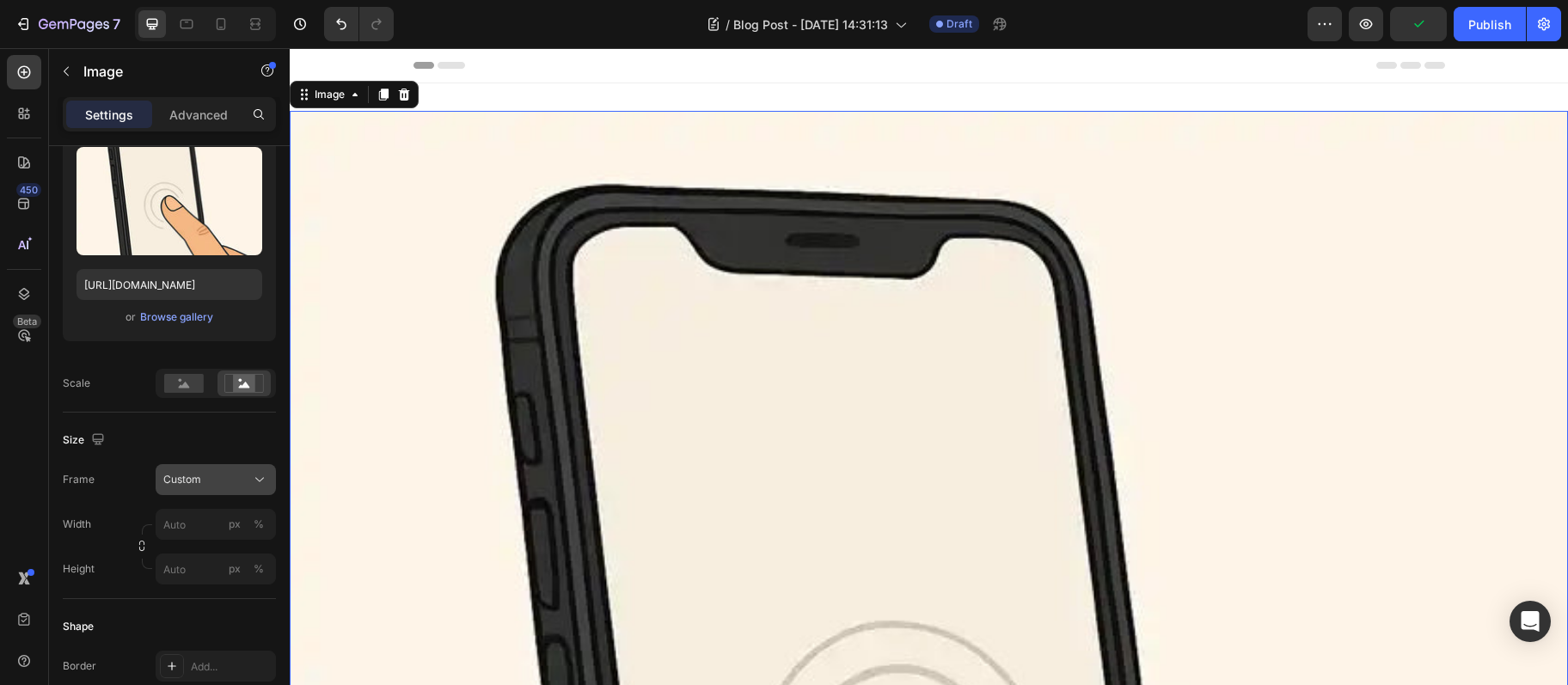
click at [232, 483] on div "Custom" at bounding box center [206, 479] width 85 height 15
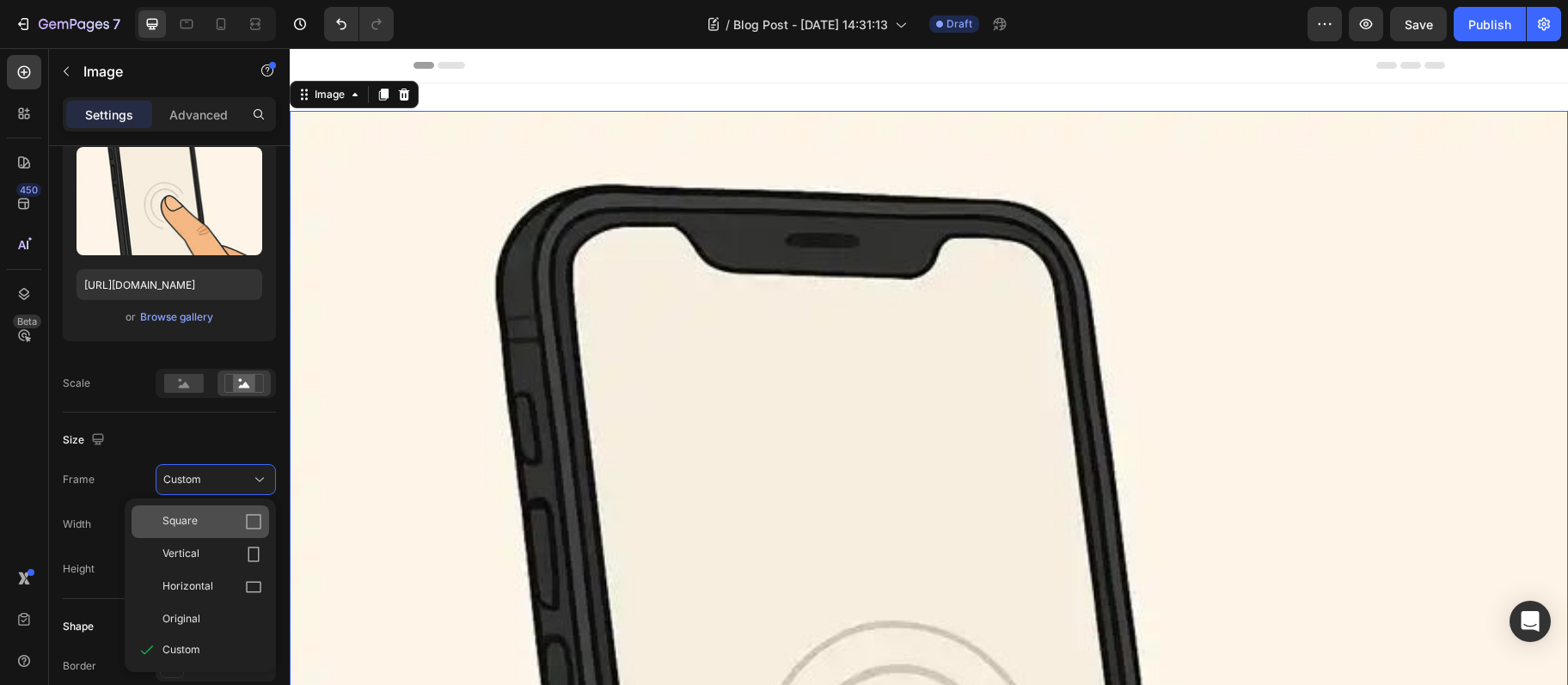
click at [244, 528] on div "Square" at bounding box center [212, 521] width 100 height 17
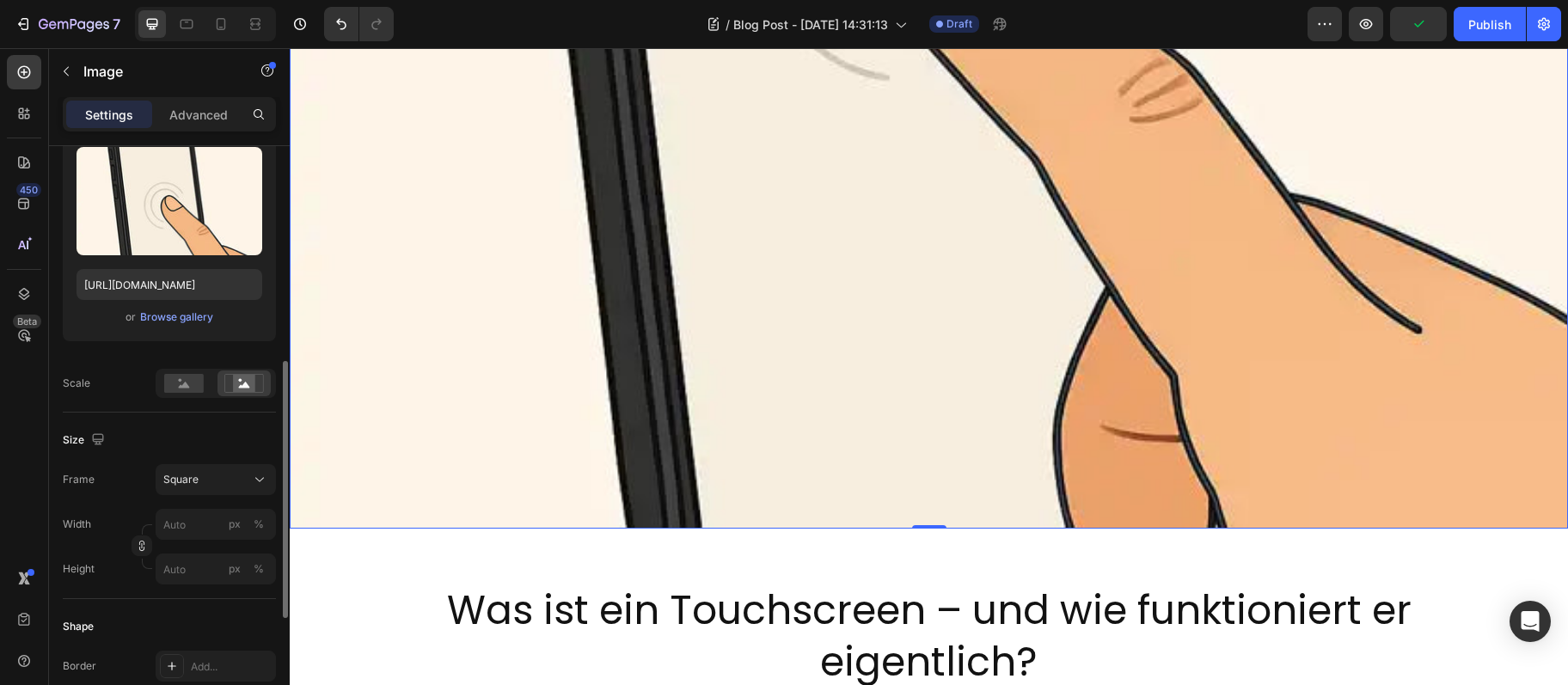
scroll to position [279, 0]
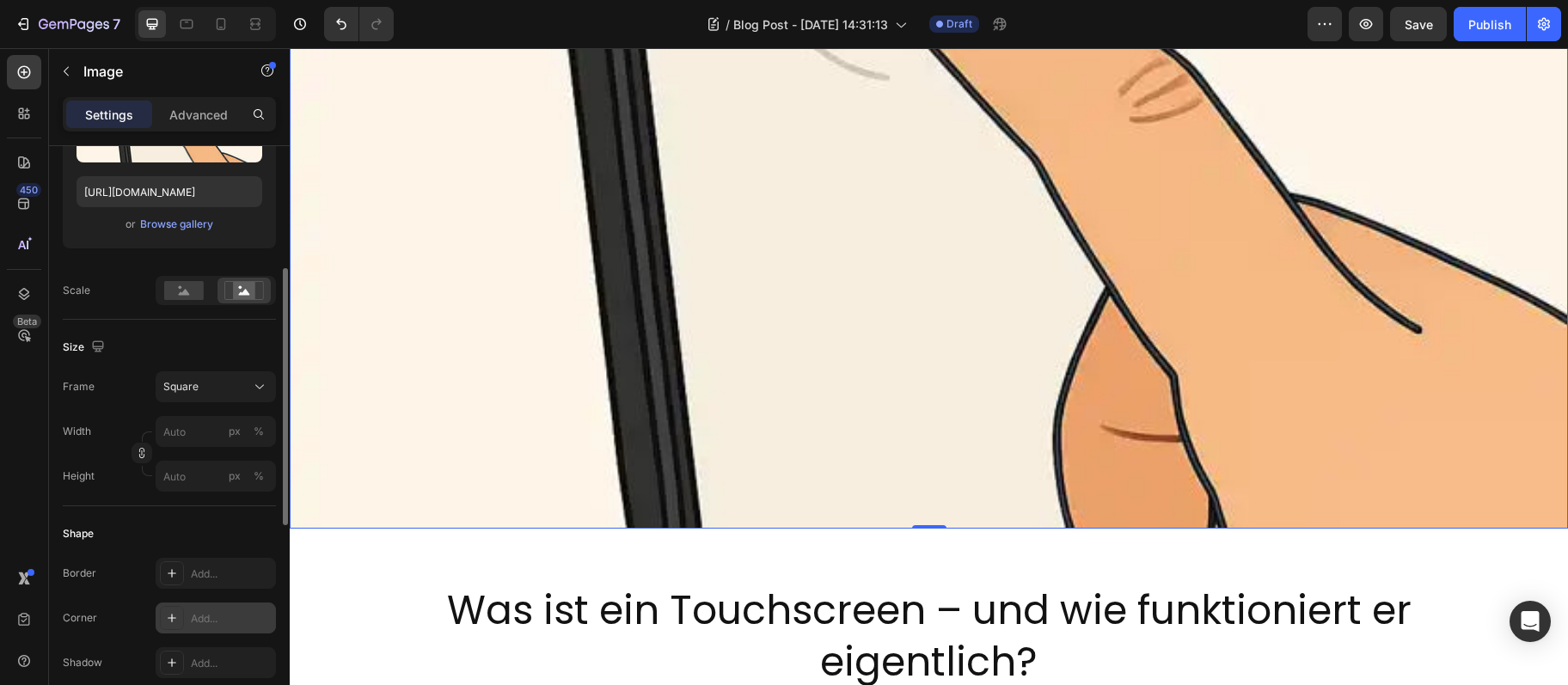
click at [218, 625] on div "Add..." at bounding box center [231, 618] width 81 height 15
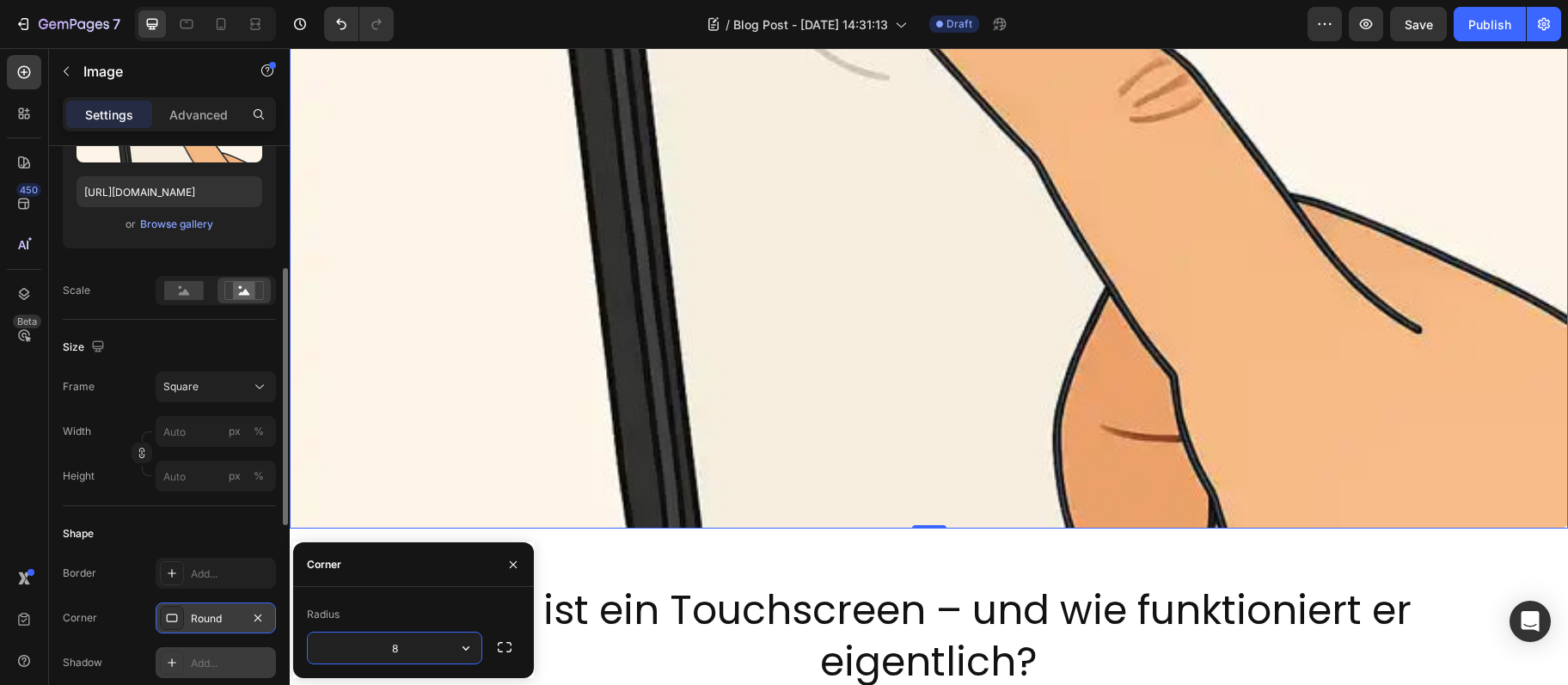
click at [221, 652] on div "Add..." at bounding box center [216, 663] width 120 height 31
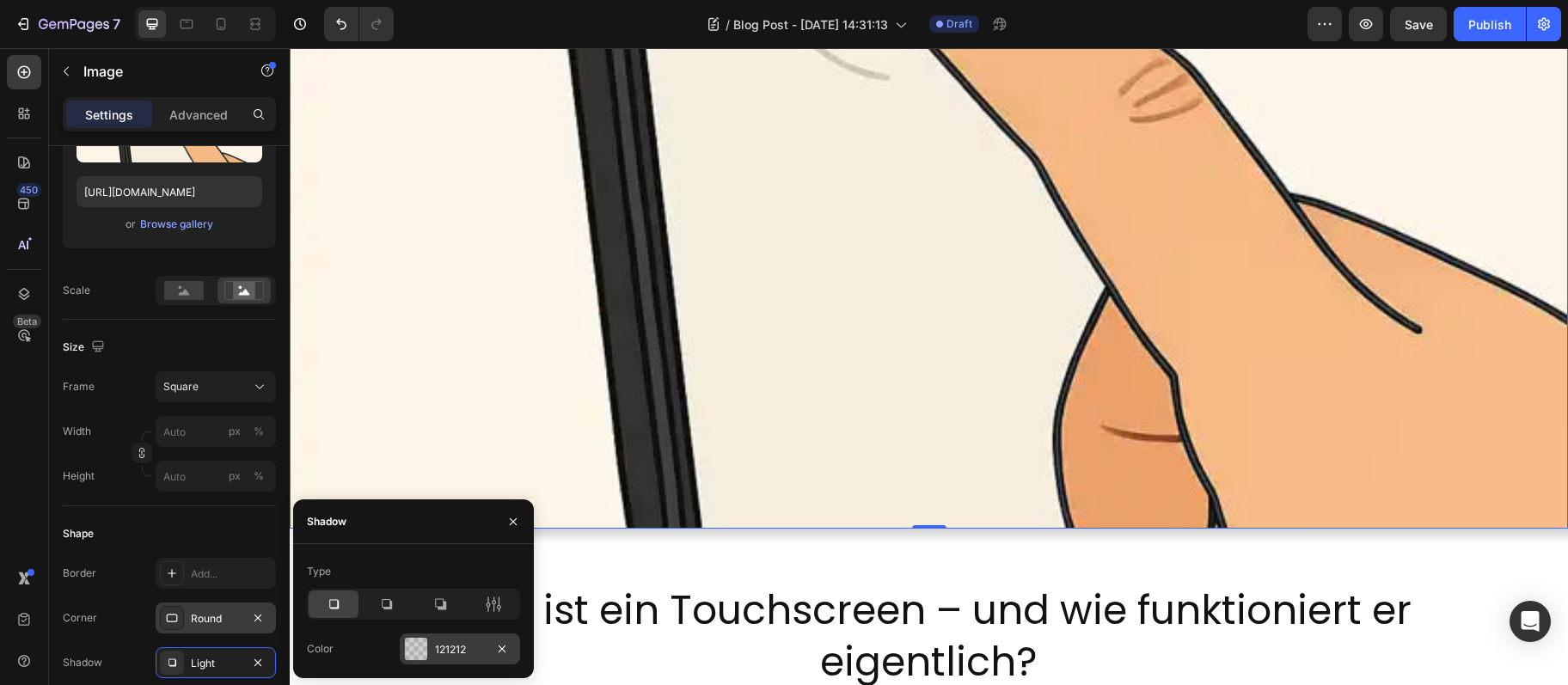
click at [433, 651] on div "121212" at bounding box center [460, 649] width 120 height 31
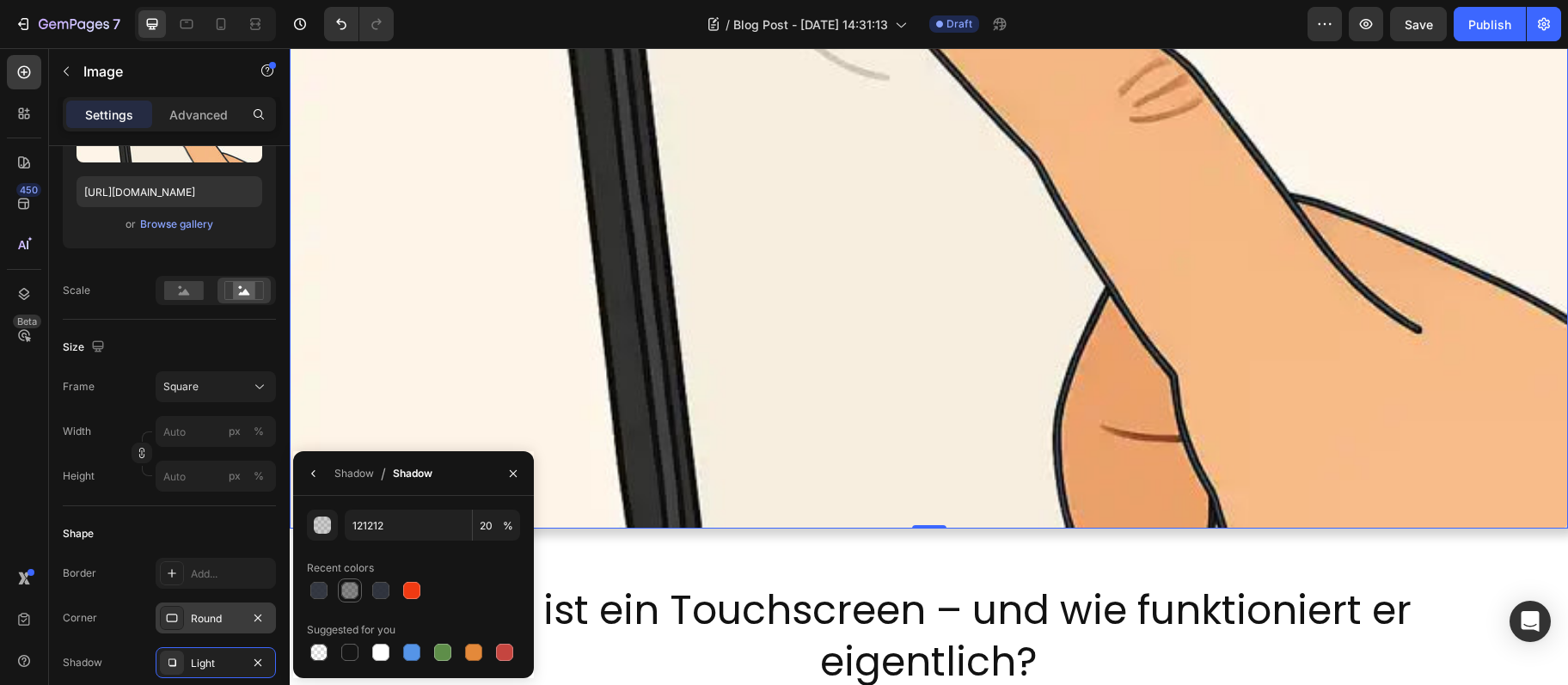
click at [346, 590] on div at bounding box center [350, 590] width 17 height 17
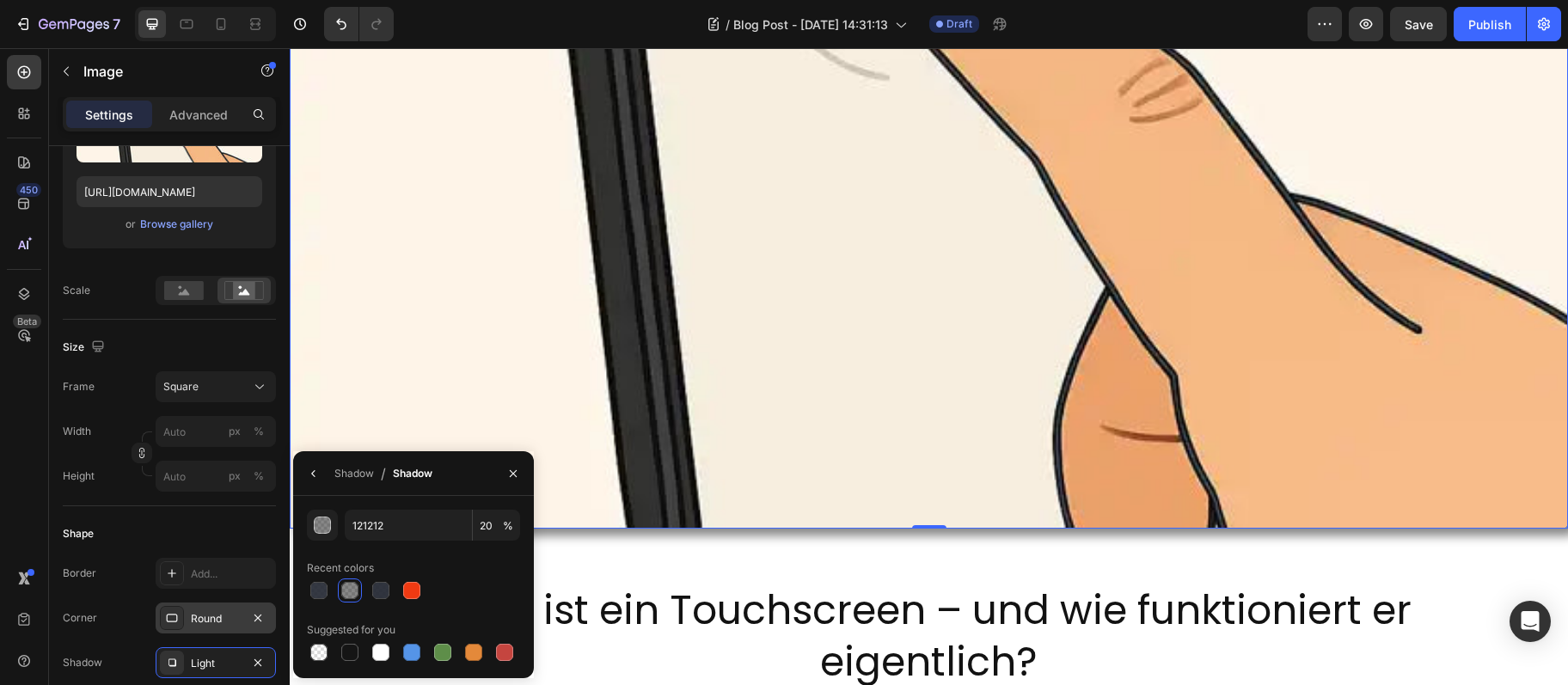
type input "50"
click at [888, 583] on div "Was ist ein Touchscreen – und wie funktioniert er eigentlich? Heading Section 2" at bounding box center [929, 637] width 1278 height 162
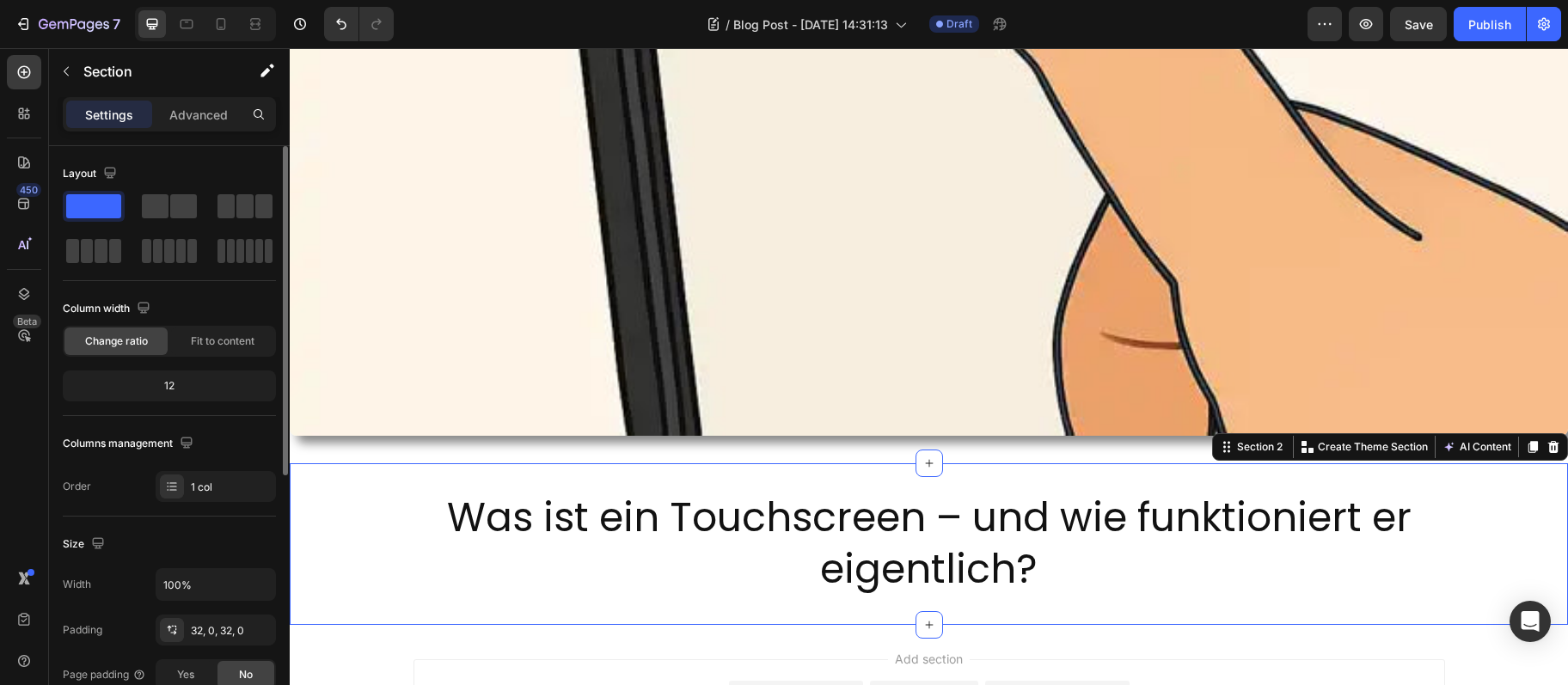
scroll to position [1046, 0]
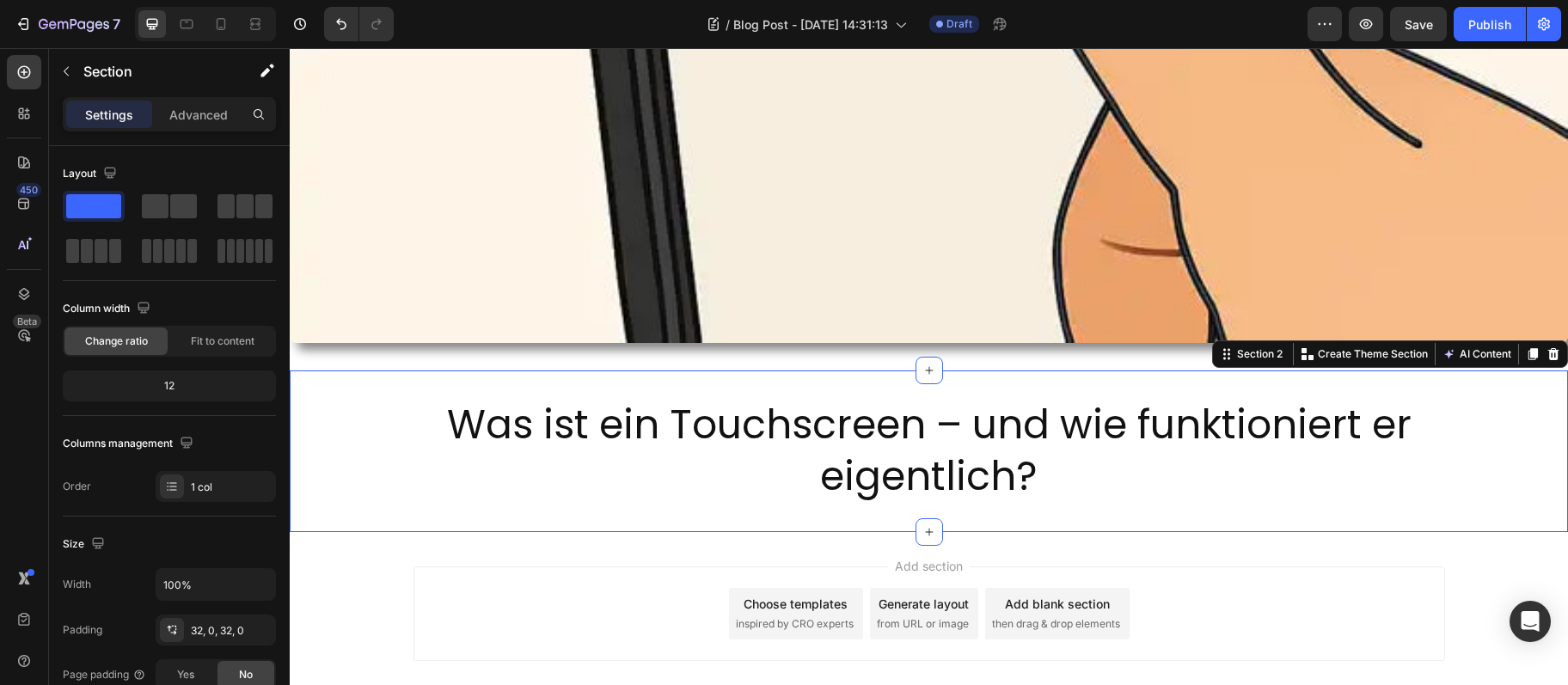
click at [726, 391] on div "Was ist ein Touchscreen – und wie funktioniert er eigentlich? Heading Section 2…" at bounding box center [929, 451] width 1278 height 162
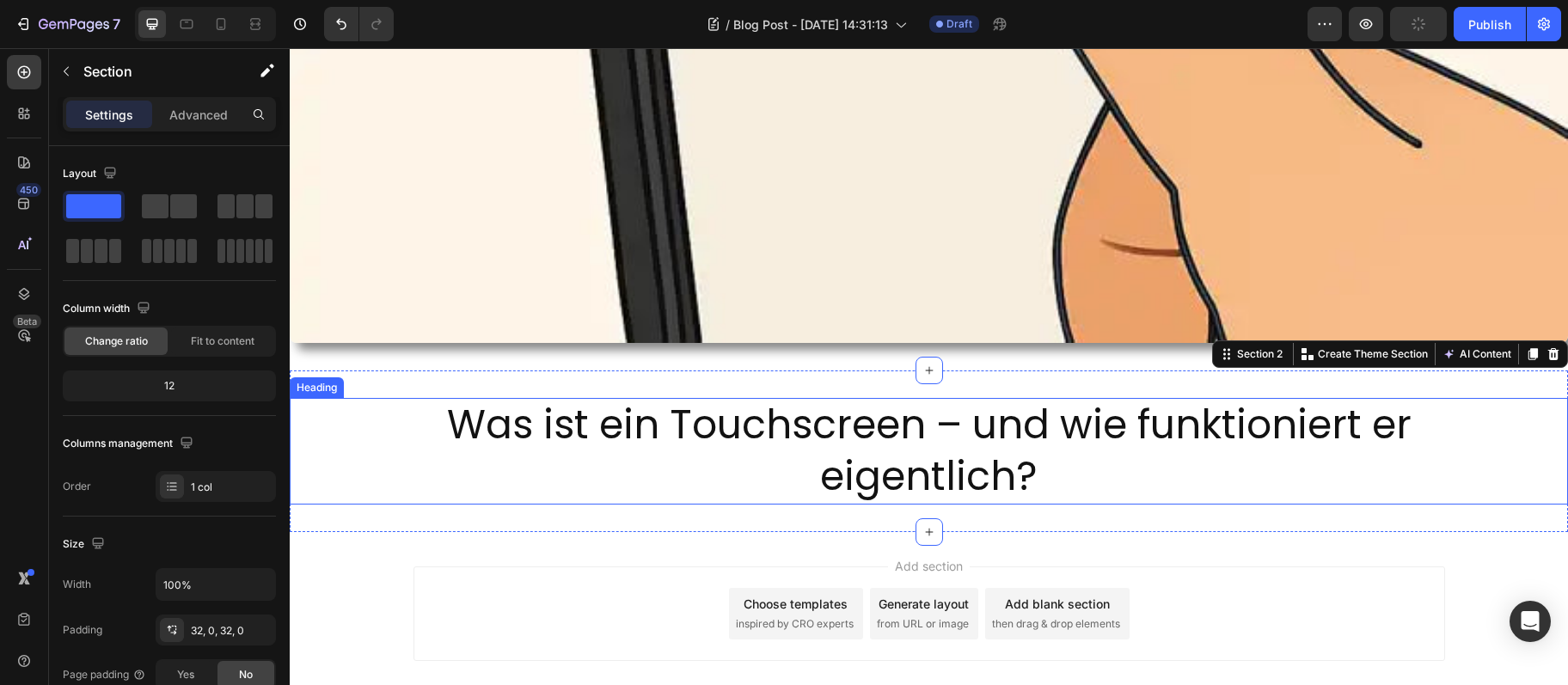
click at [695, 410] on h2 "Was ist ein Touchscreen – und wie funktioniert er eigentlich?" at bounding box center [930, 451] width 1032 height 107
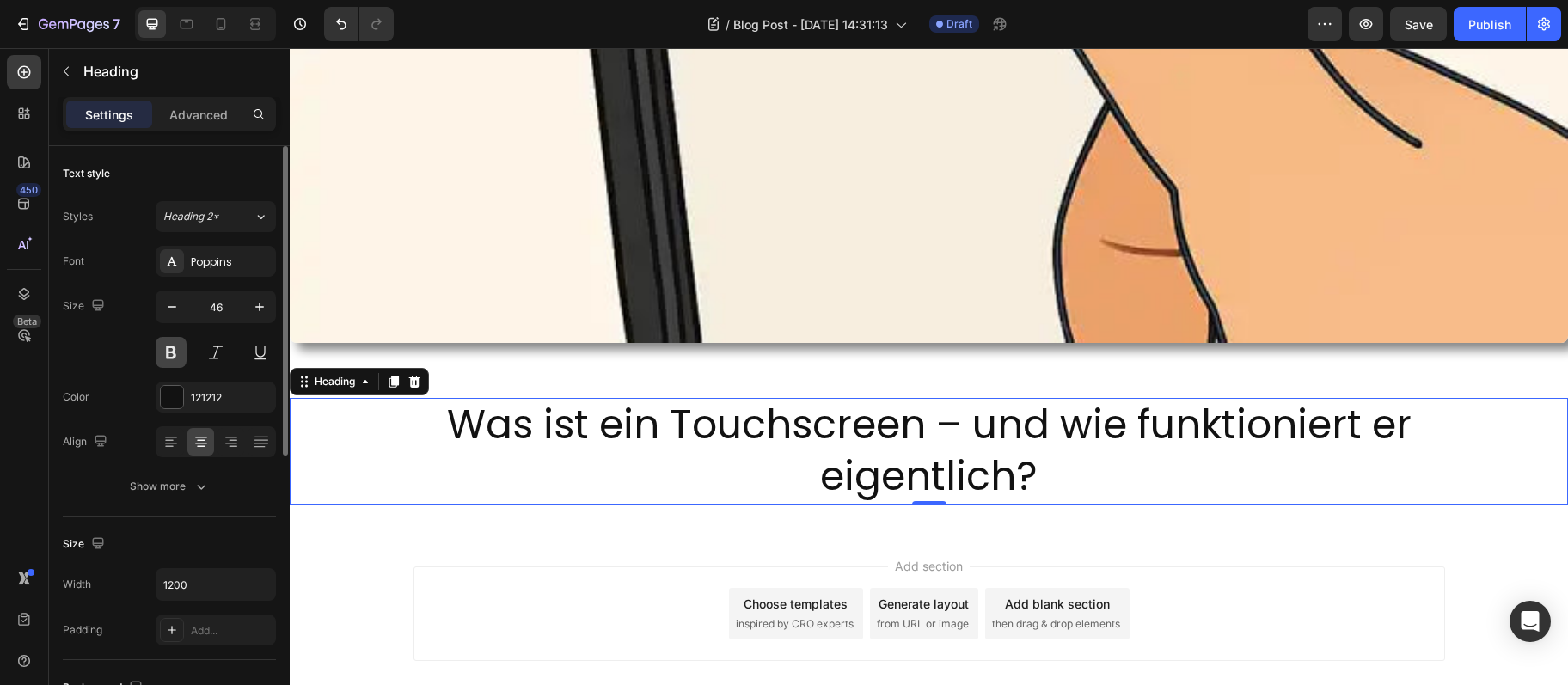
click at [181, 352] on button at bounding box center [171, 352] width 31 height 31
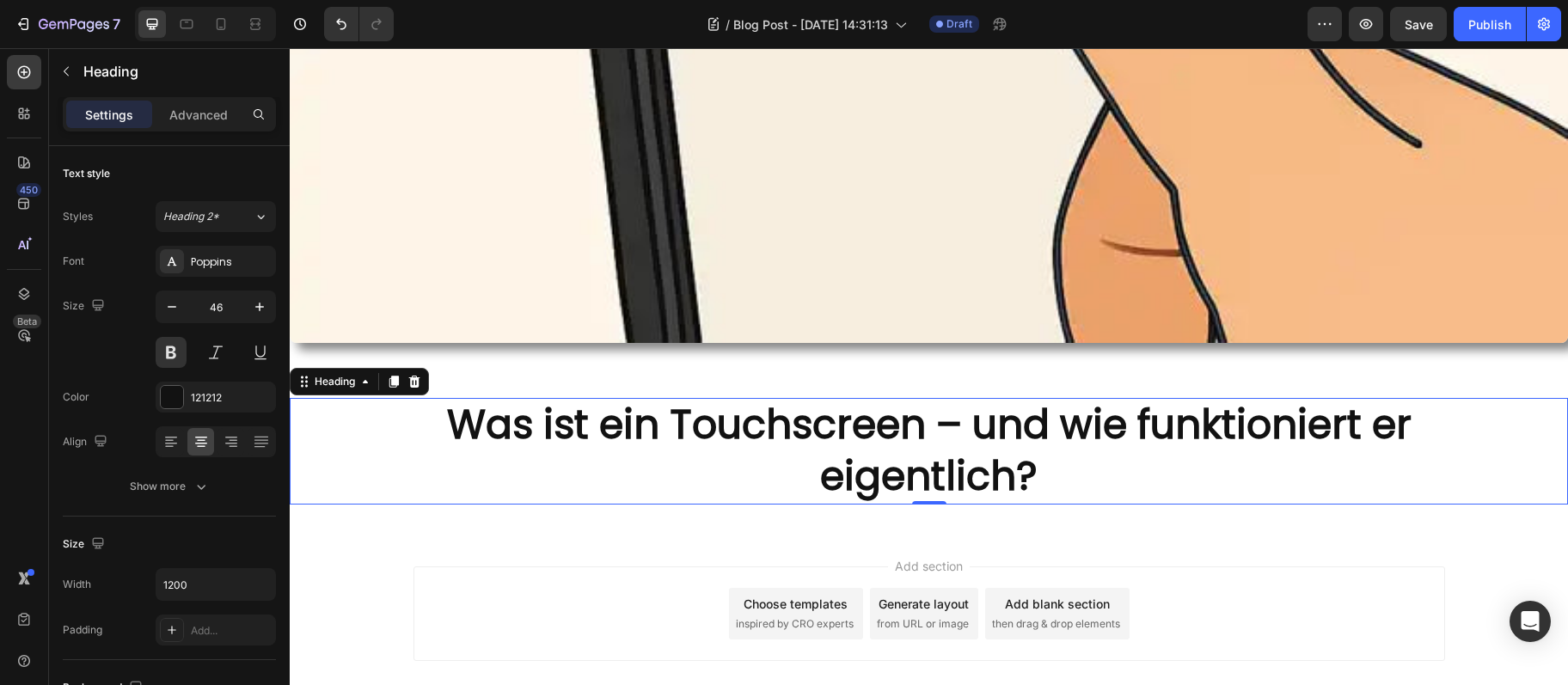
click at [891, 421] on h2 "Was ist ein Touchscreen – und wie funktioniert er eigentlich?" at bounding box center [930, 451] width 1032 height 107
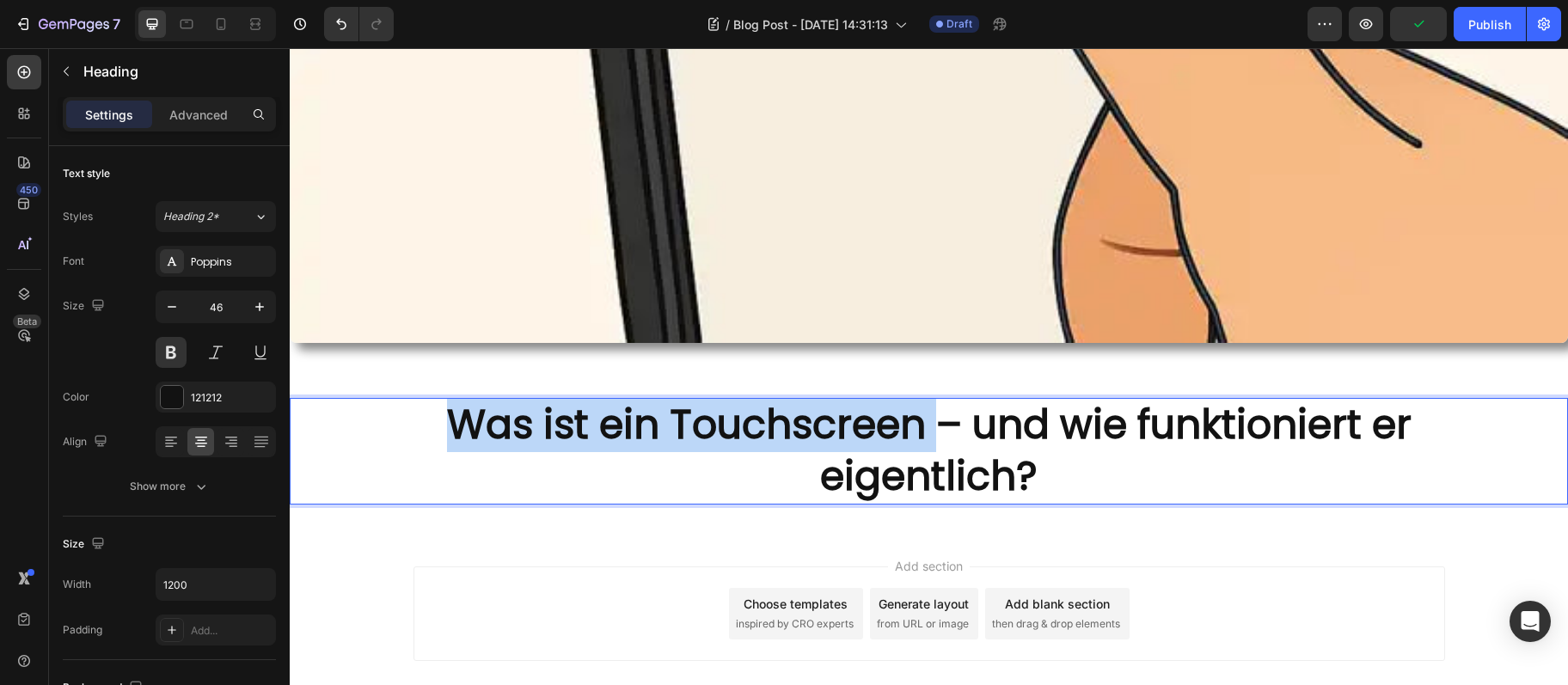
drag, startPoint x: 923, startPoint y: 426, endPoint x: 1250, endPoint y: 86, distance: 471.7
click at [418, 408] on p "Was ist ein Touchscreen – und wie funktioniert er eigentlich?" at bounding box center [930, 451] width 1029 height 103
copy p "Was ist ein Touchscreen"
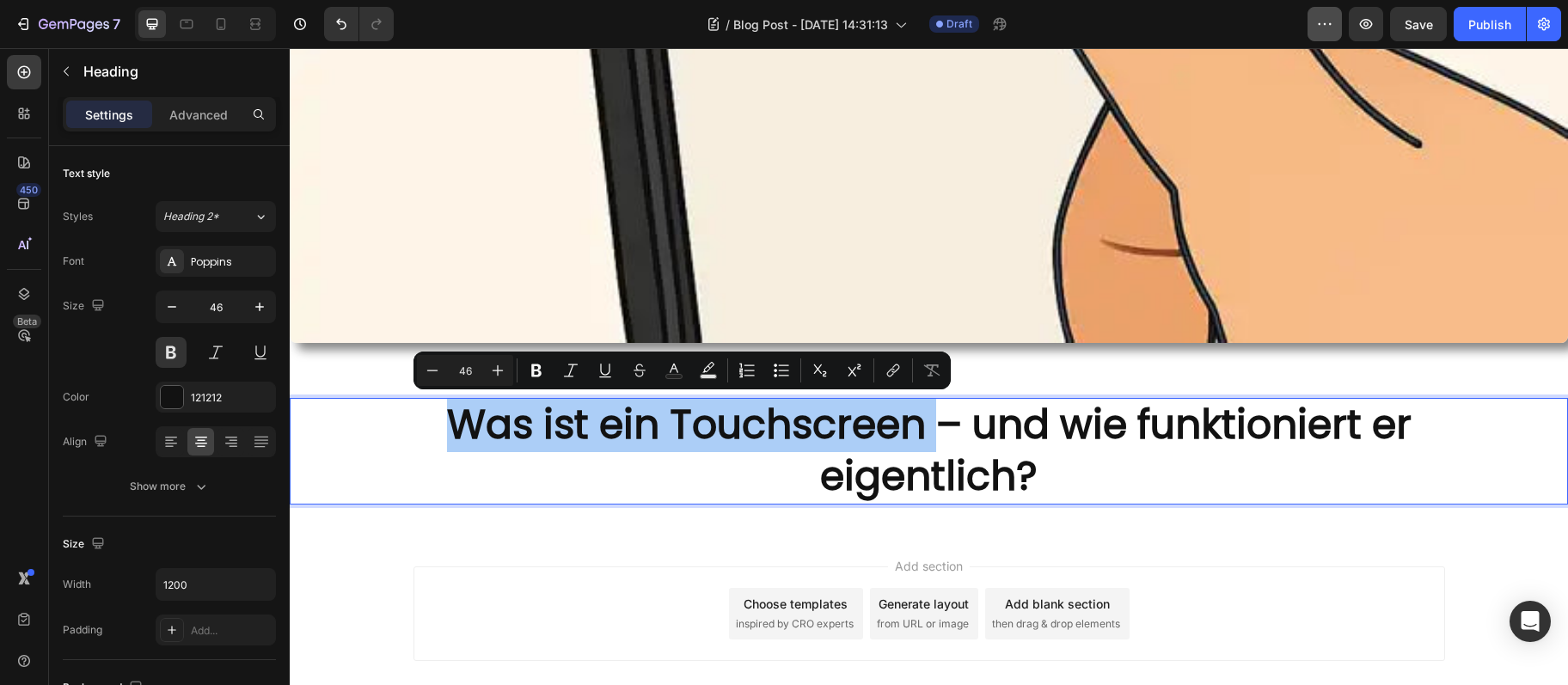
click at [1319, 25] on icon "button" at bounding box center [1324, 23] width 17 height 17
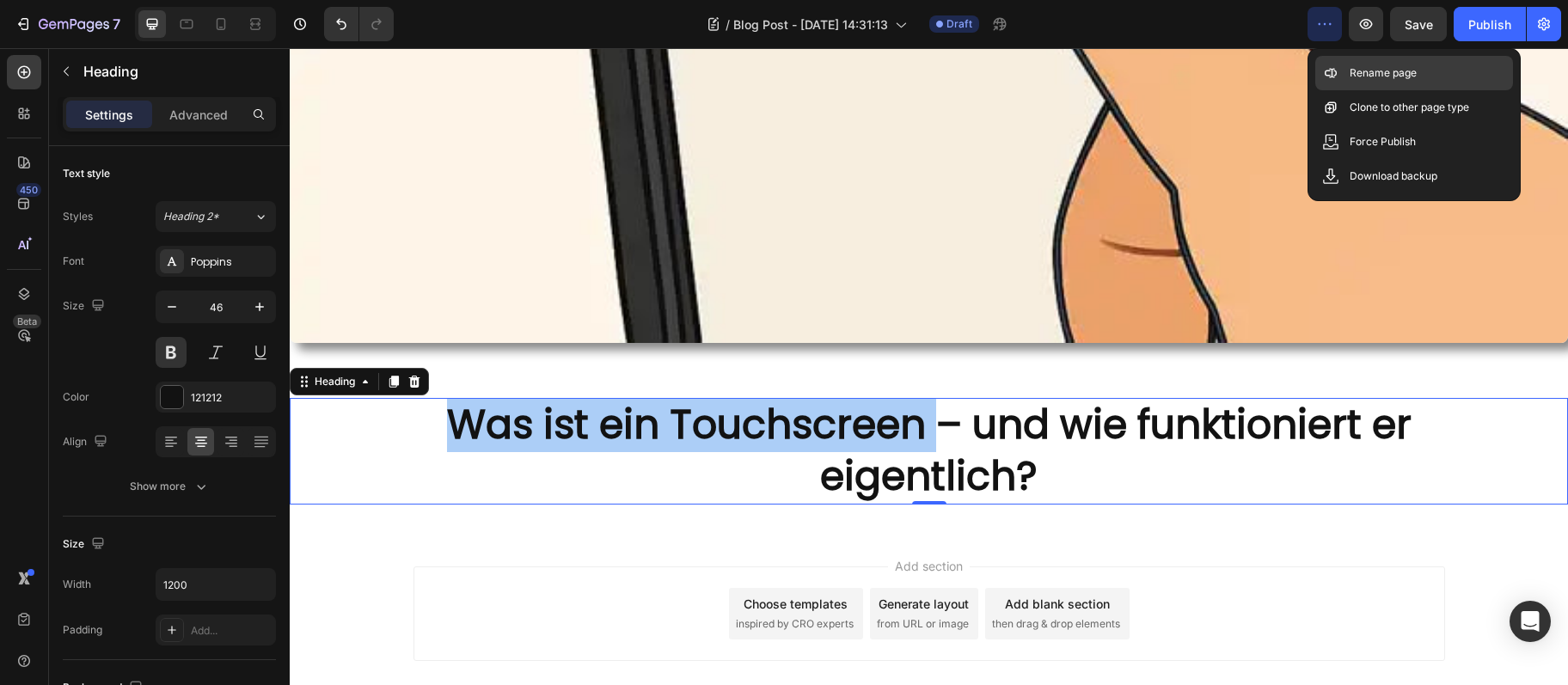
click at [1349, 90] on div "Rename page" at bounding box center [1414, 107] width 198 height 34
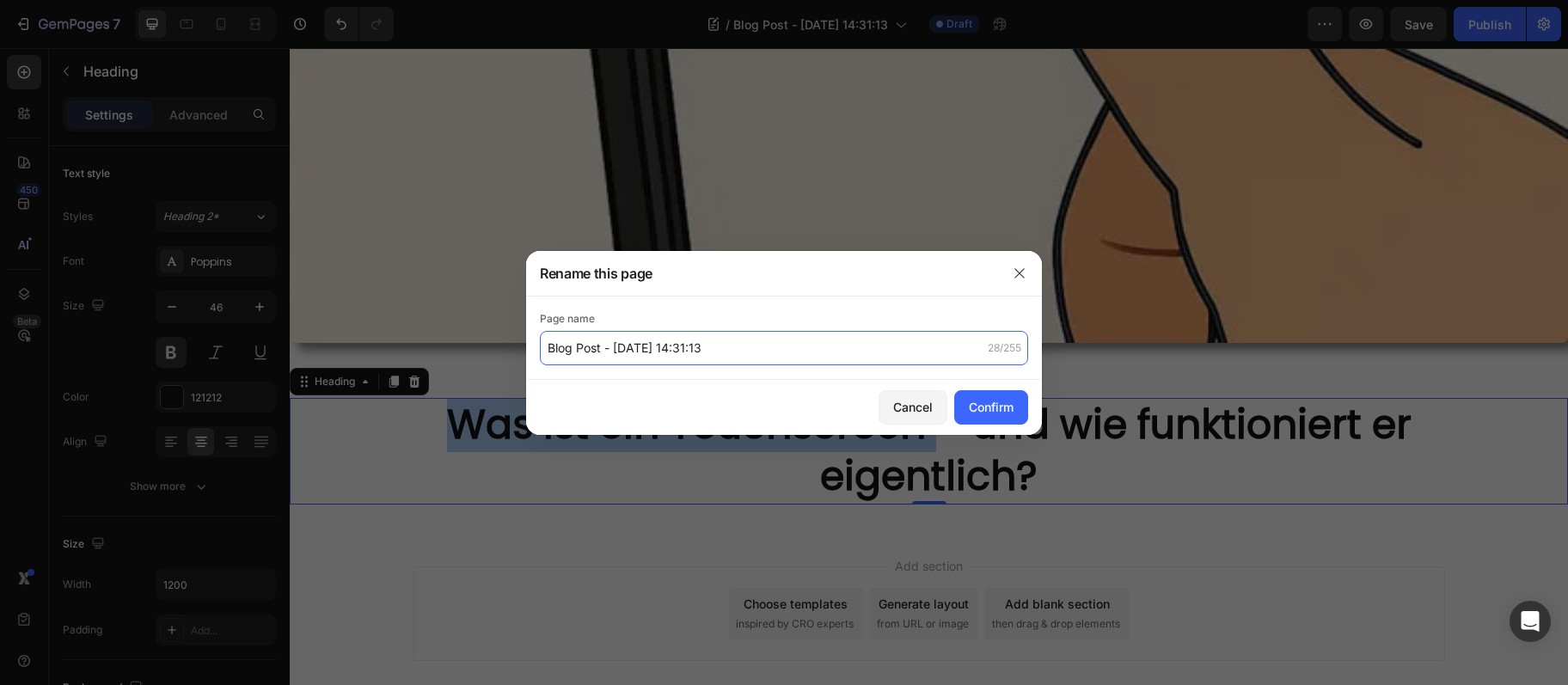
click at [746, 351] on input "Blog Post - Aug 26, 14:31:13" at bounding box center [784, 348] width 488 height 34
paste input "Was ist ein Touchscreen"
click at [721, 351] on input "Blog Post - Aug 26, 14:31:Was ist ein Touchscreen" at bounding box center [784, 348] width 488 height 34
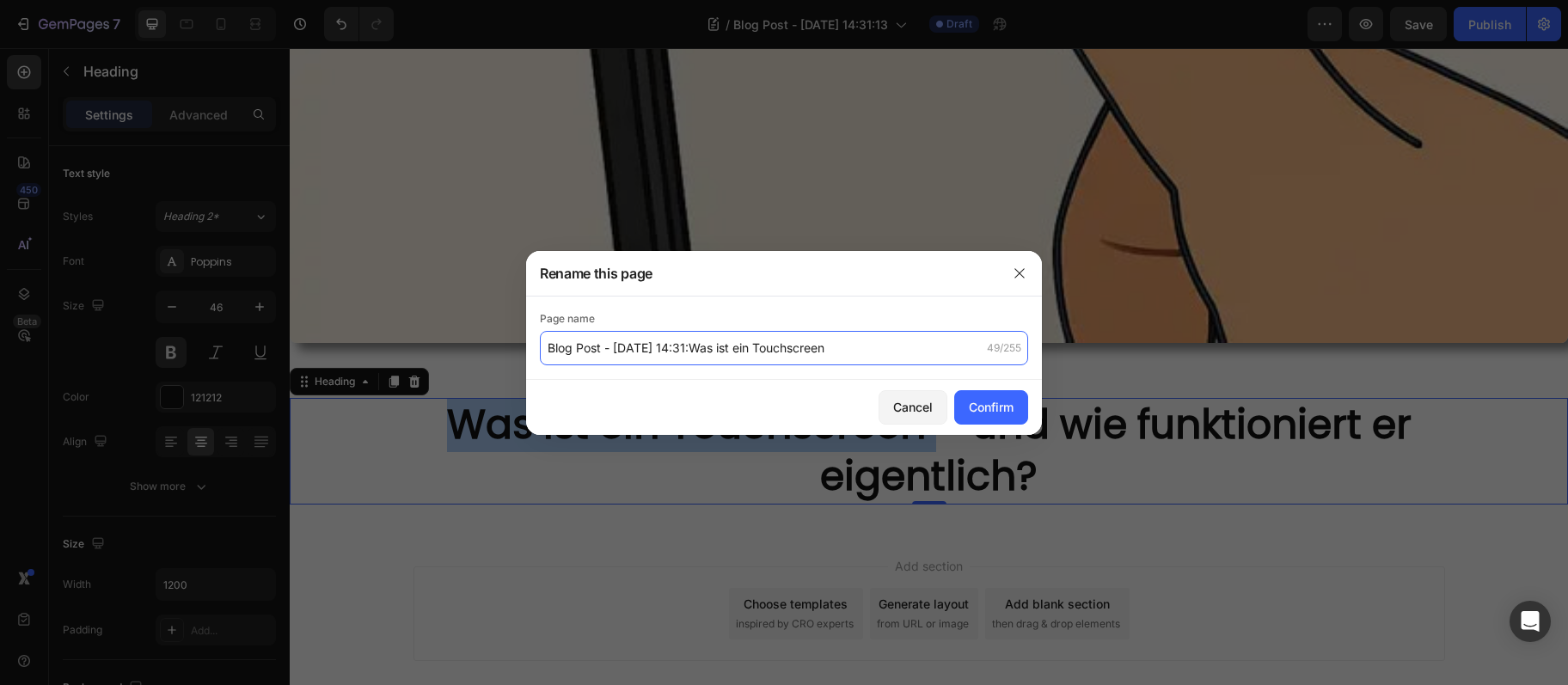
click at [721, 351] on input "Blog Post - Aug 26, 14:31:Was ist ein Touchscreen" at bounding box center [784, 348] width 488 height 34
paste input "text"
type input "Was ist ein Touchscreen"
click at [995, 409] on div "Confirm" at bounding box center [992, 407] width 45 height 18
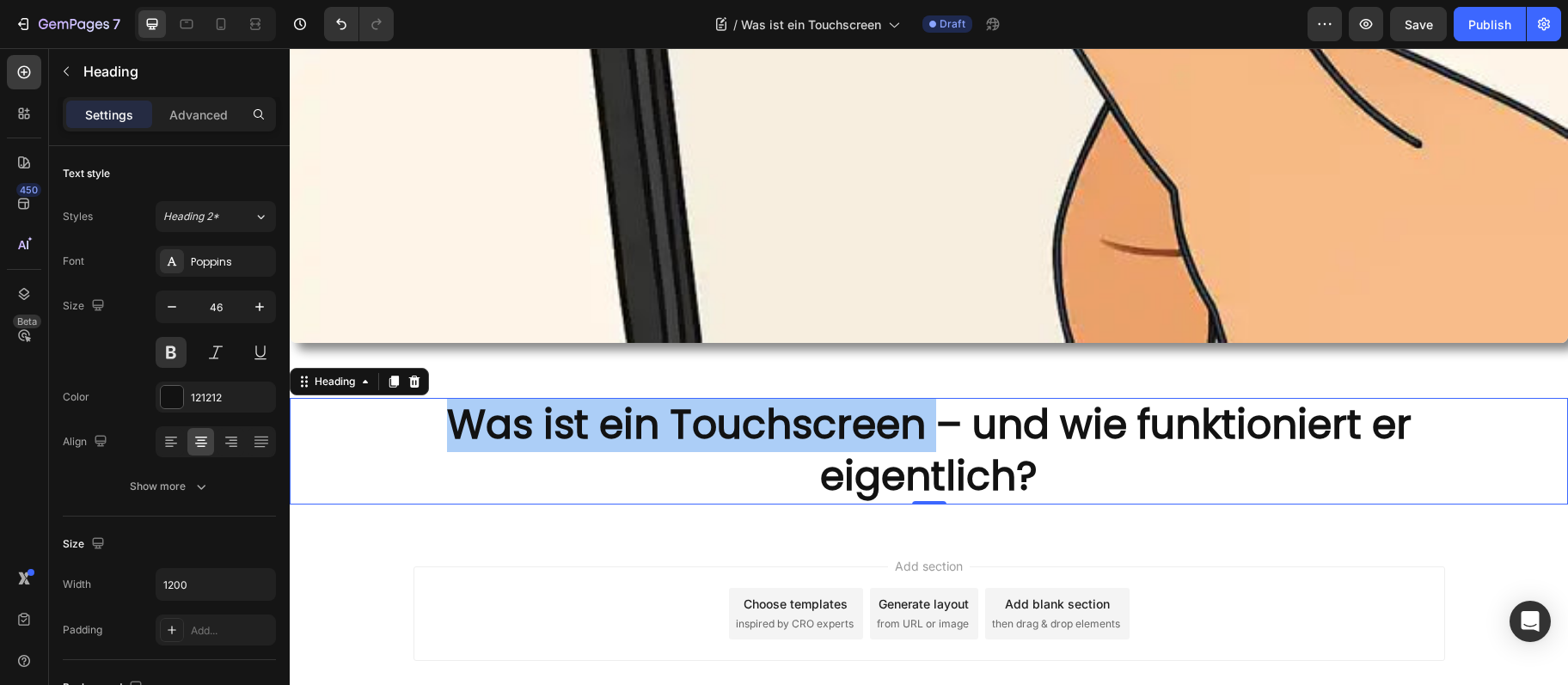
scroll to position [372, 0]
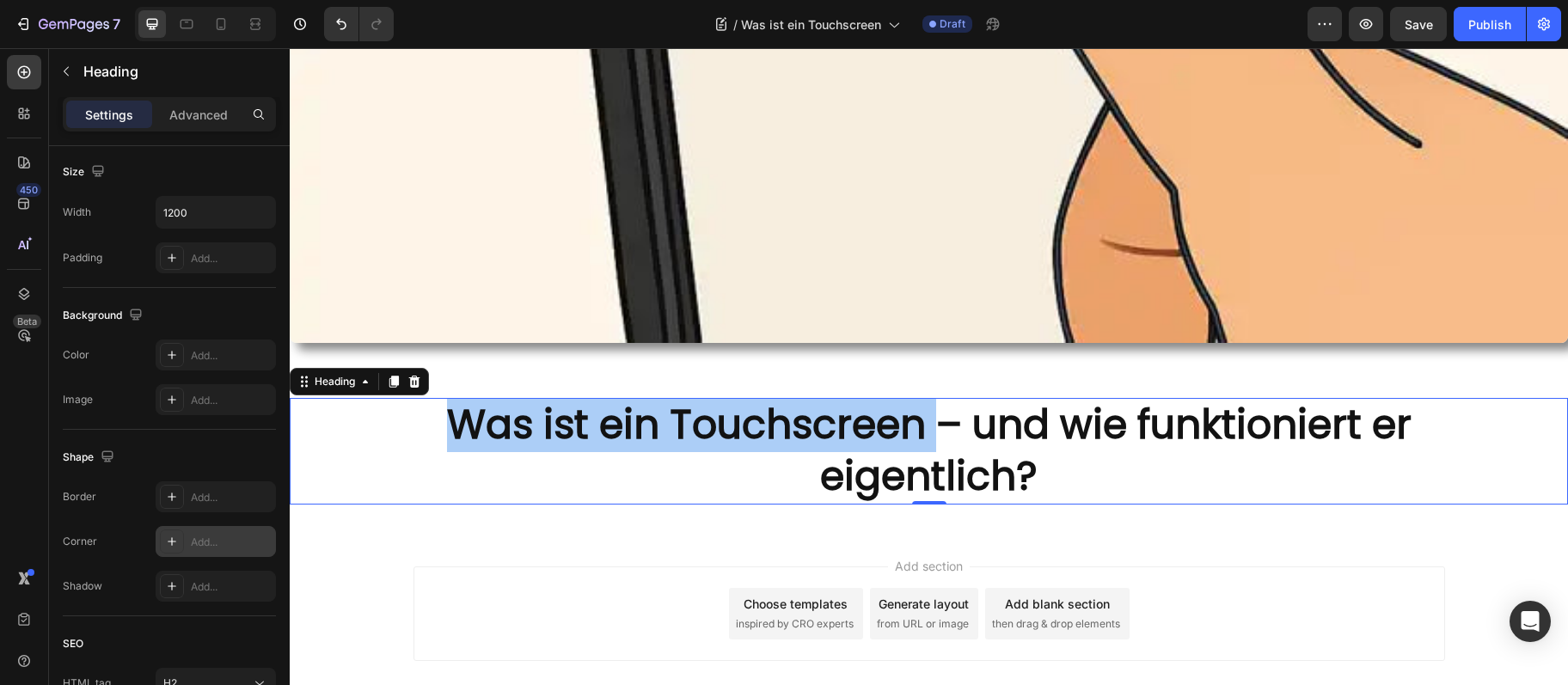
click at [199, 555] on div "Add..." at bounding box center [216, 541] width 120 height 31
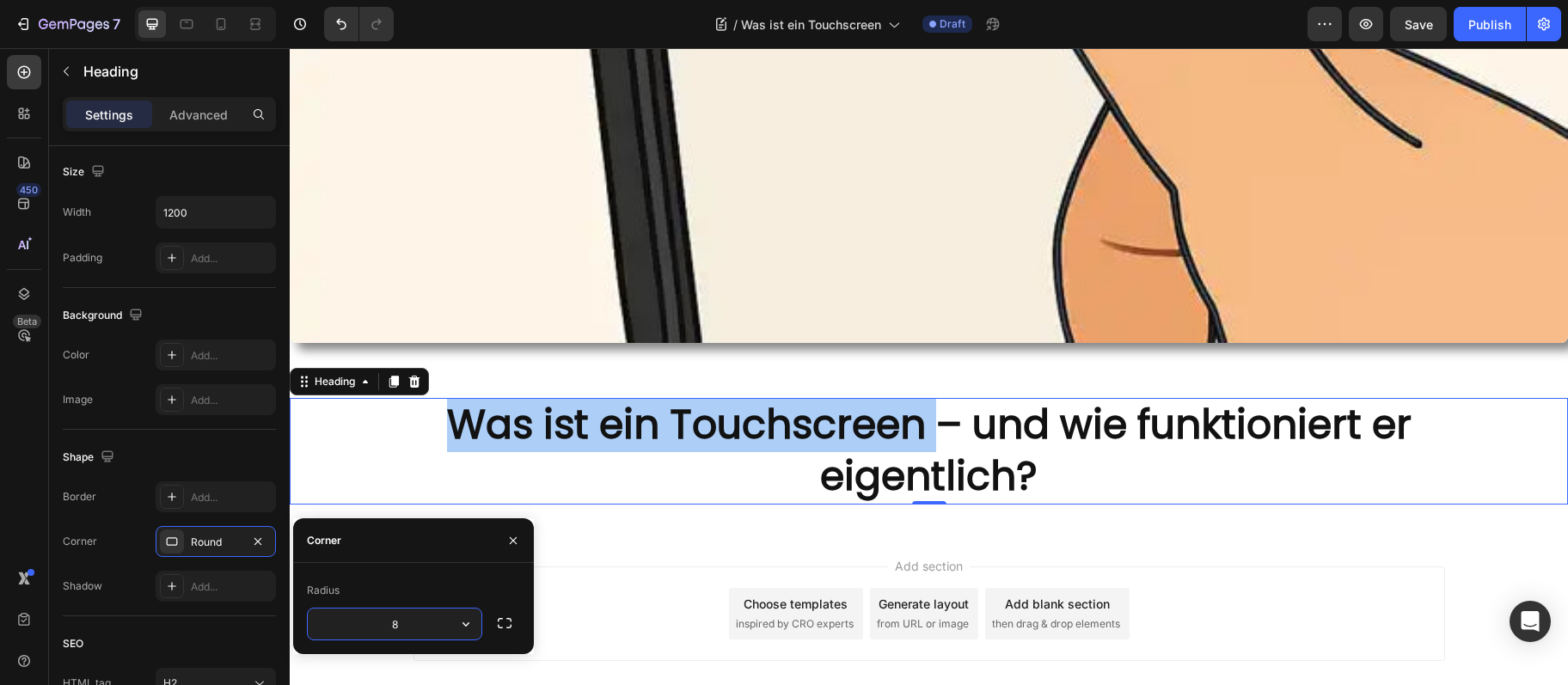
click at [214, 605] on div "Shape Border Add... Corner Round Shadow Add..." at bounding box center [169, 523] width 213 height 187
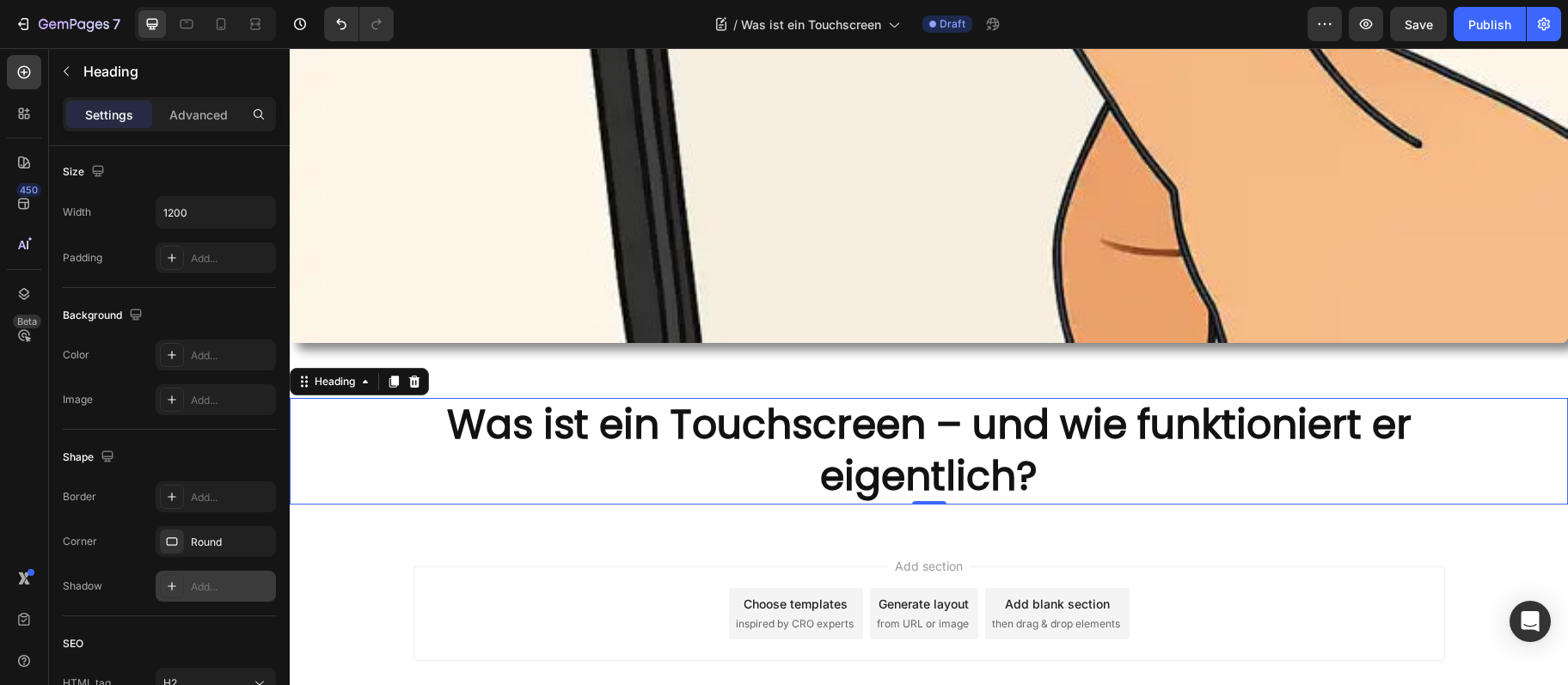
click at [214, 595] on div "Add..." at bounding box center [216, 586] width 120 height 31
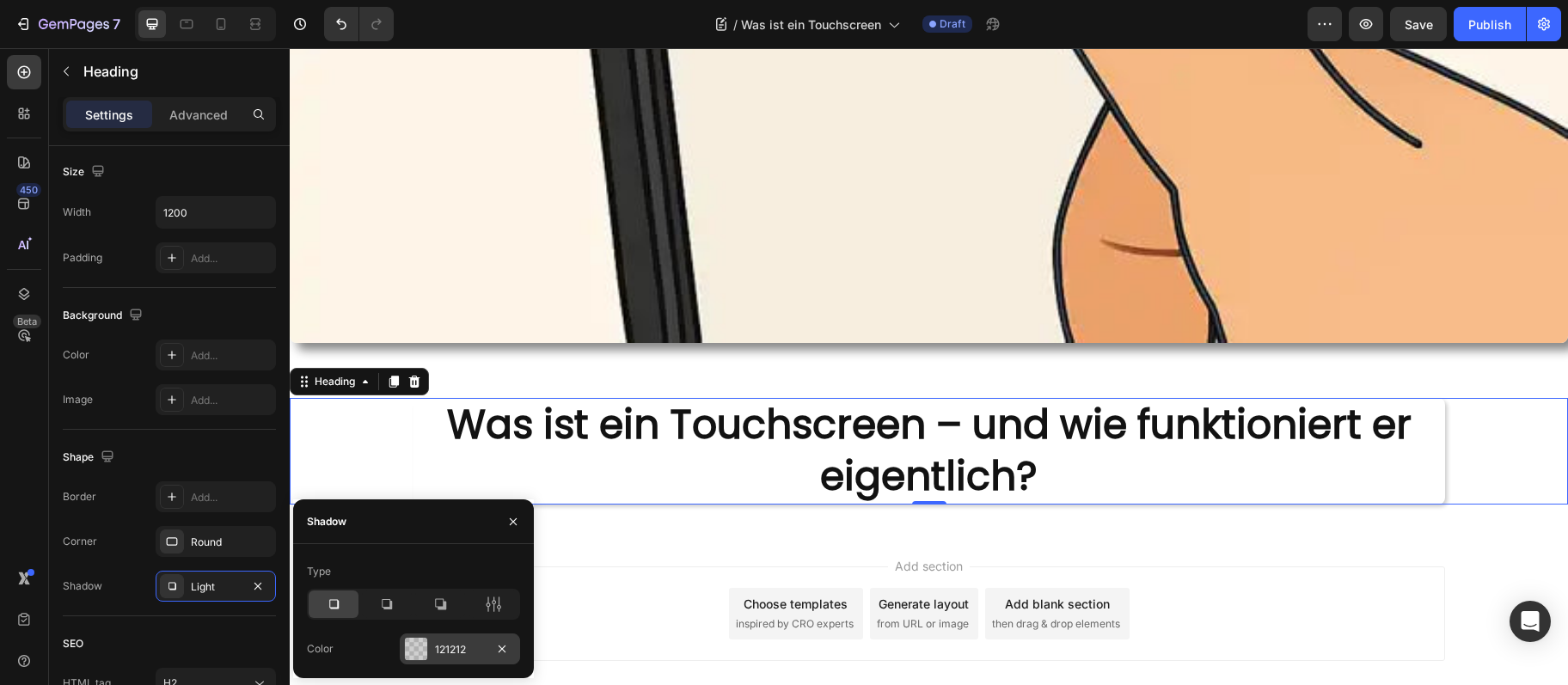
click at [422, 644] on div at bounding box center [415, 649] width 22 height 22
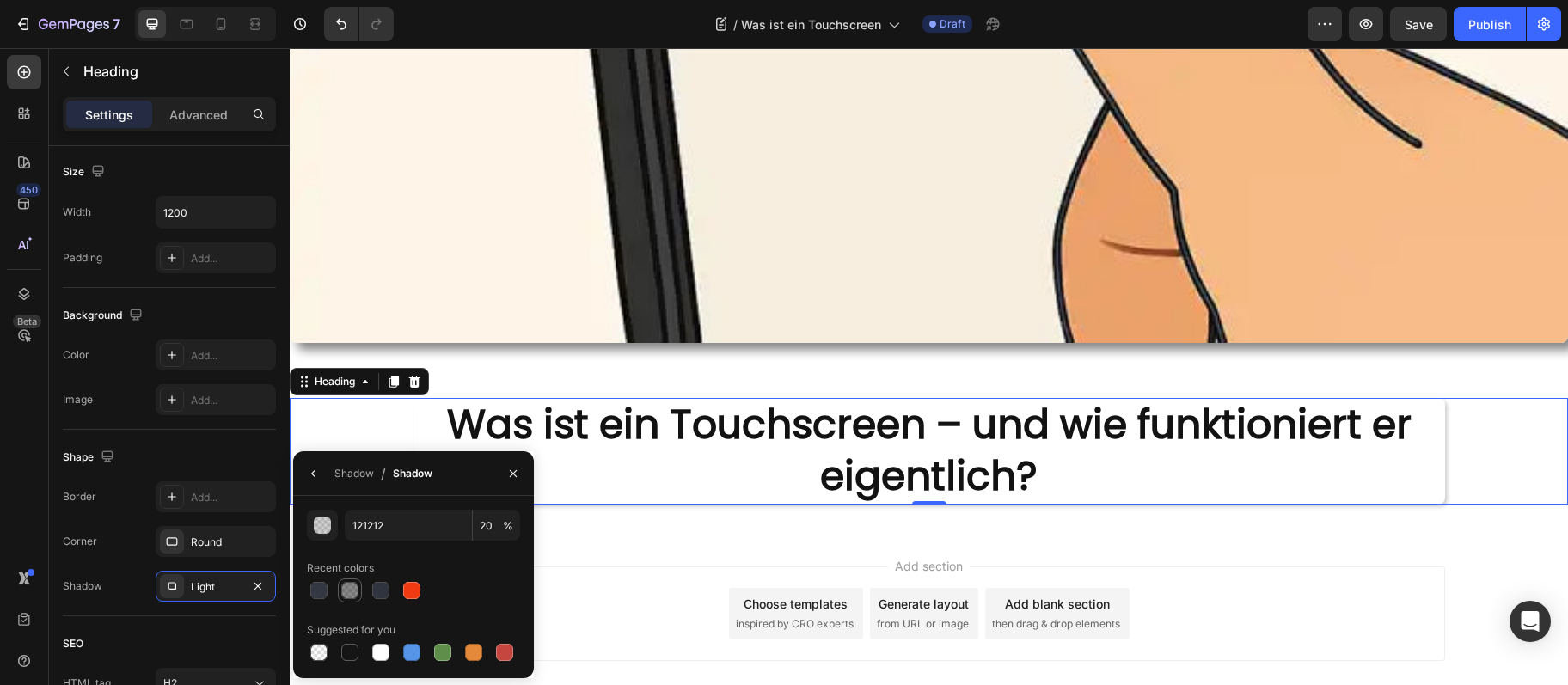
click at [352, 594] on div at bounding box center [350, 590] width 17 height 17
type input "50"
click at [592, 577] on div "Add section Choose templates inspired by CRO experts Generate layout from URL o…" at bounding box center [930, 613] width 1032 height 94
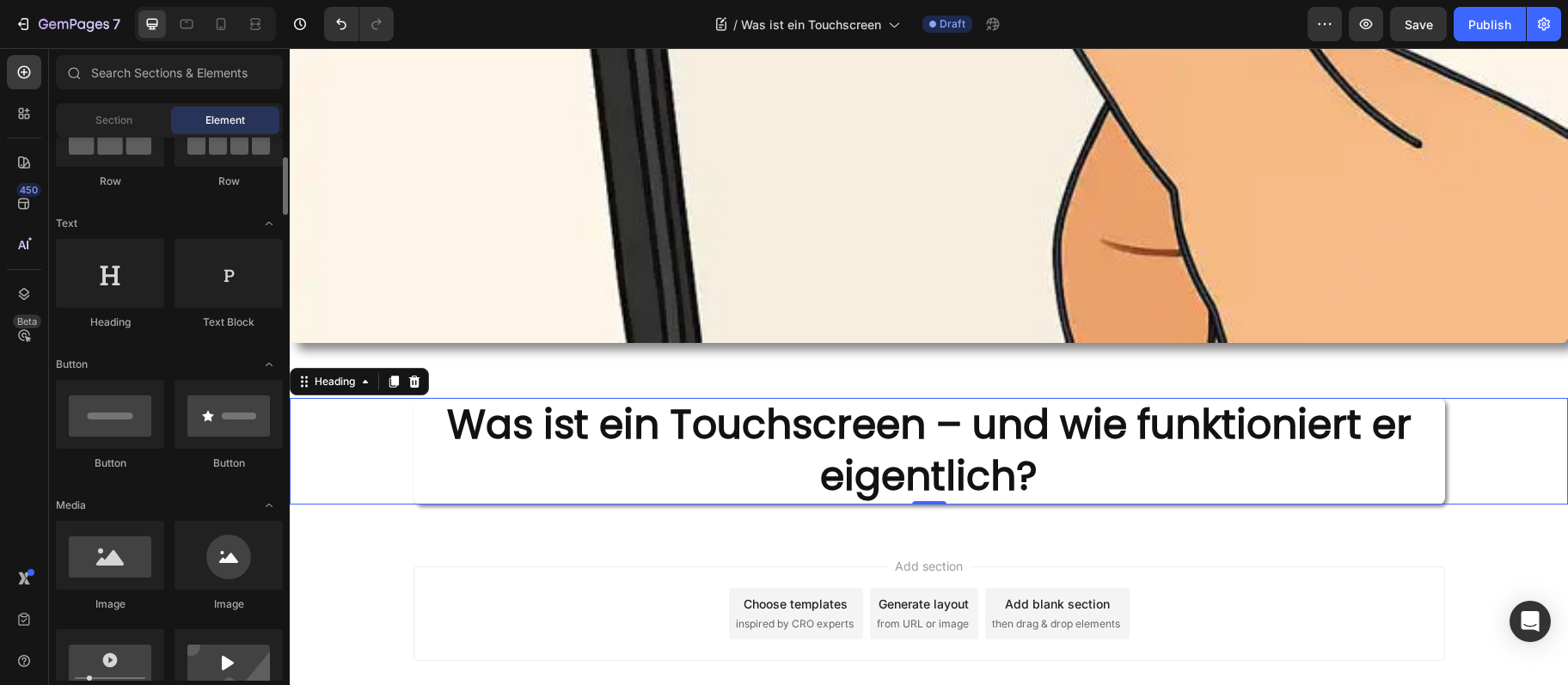
scroll to position [186, 0]
click at [543, 455] on p "Was ist ein Touchscreen – und wie funktioniert er eigentlich?" at bounding box center [930, 451] width 1029 height 103
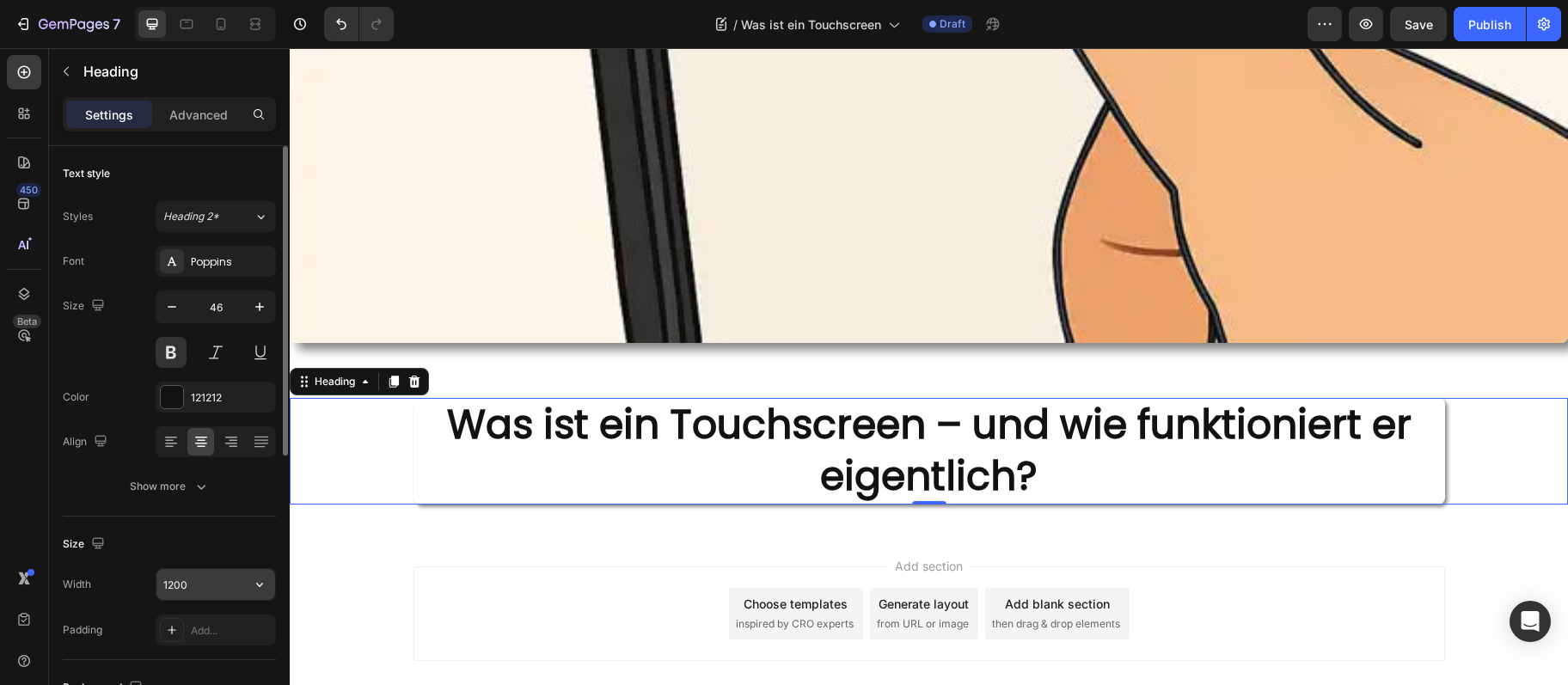
click at [269, 582] on button "button" at bounding box center [260, 584] width 31 height 31
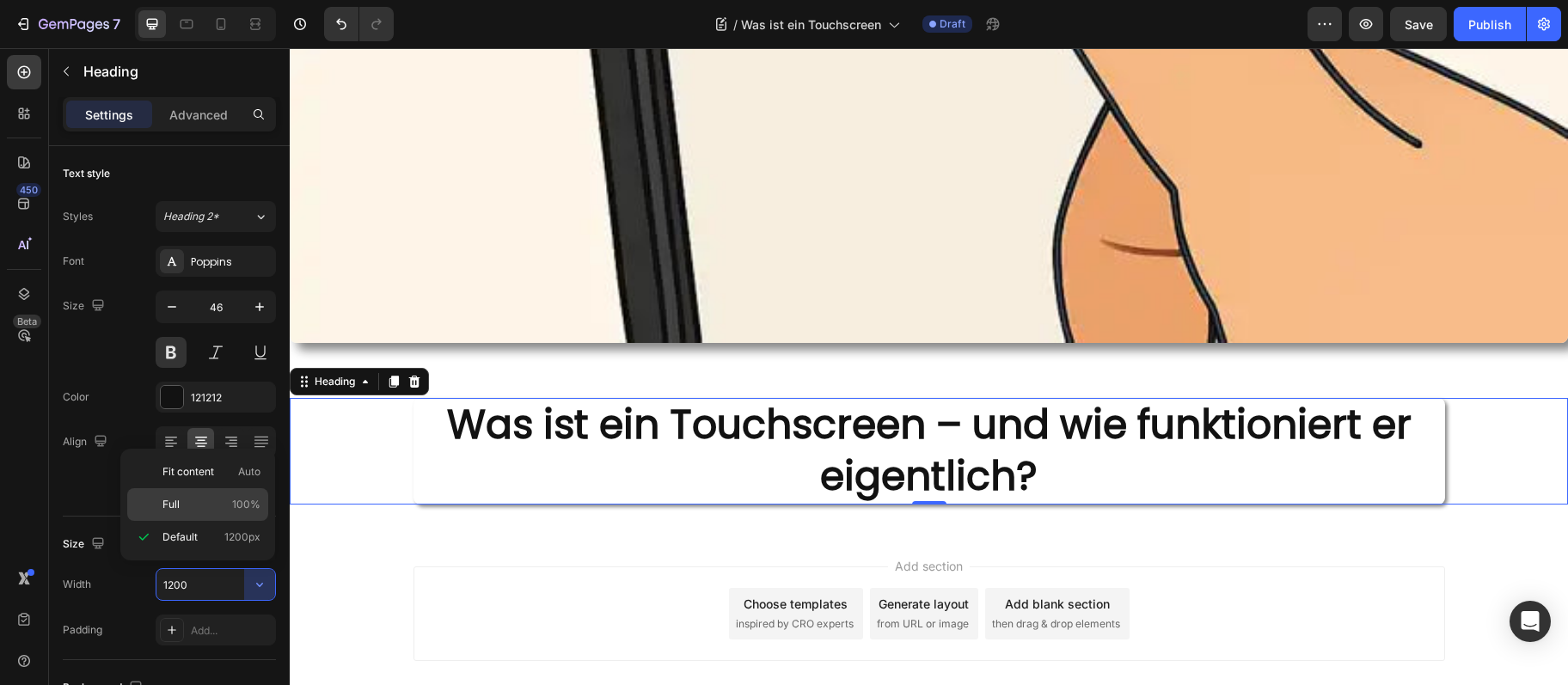
click at [261, 512] on span "100%" at bounding box center [246, 504] width 29 height 15
type input "100%"
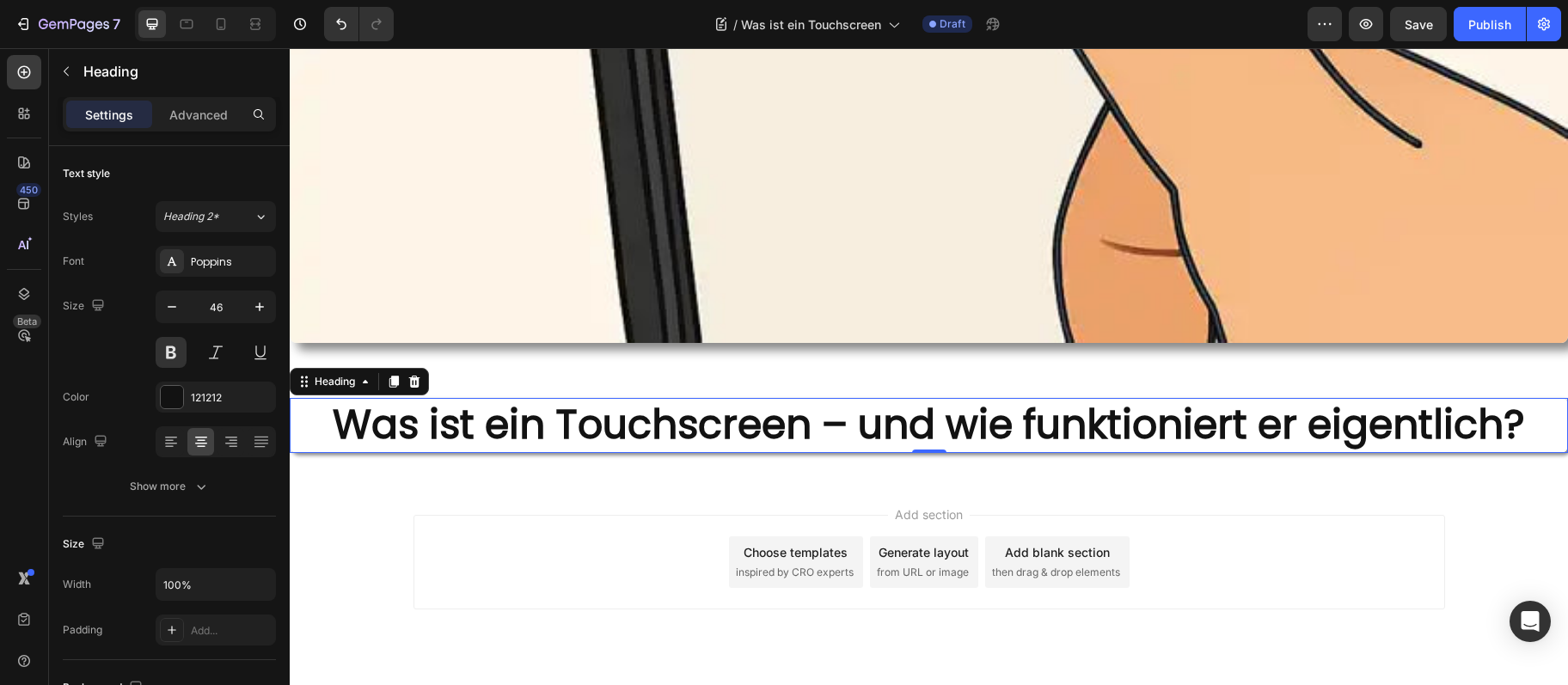
click at [577, 550] on div "Add section Choose templates inspired by CRO experts Generate layout from URL o…" at bounding box center [930, 562] width 1032 height 94
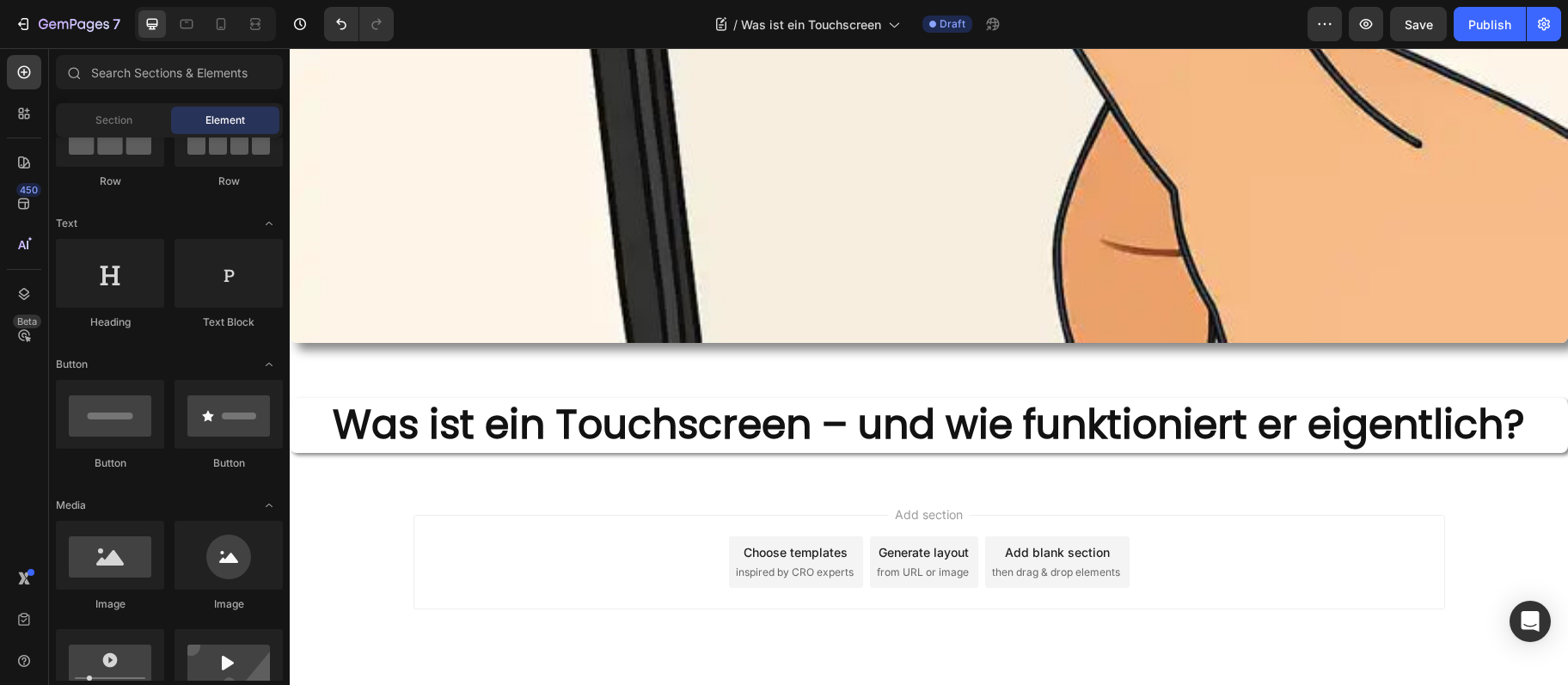
scroll to position [1089, 0]
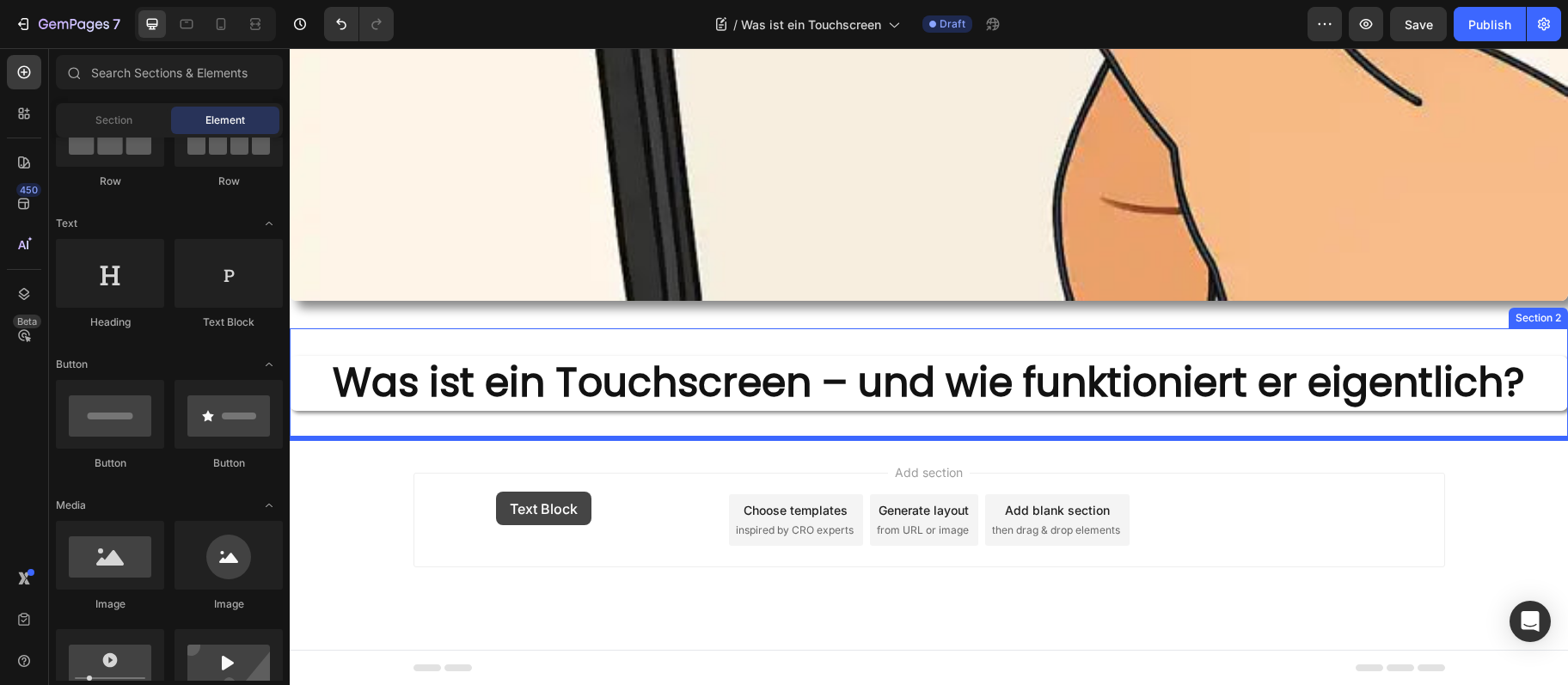
drag, startPoint x: 517, startPoint y: 304, endPoint x: 496, endPoint y: 492, distance: 189.2
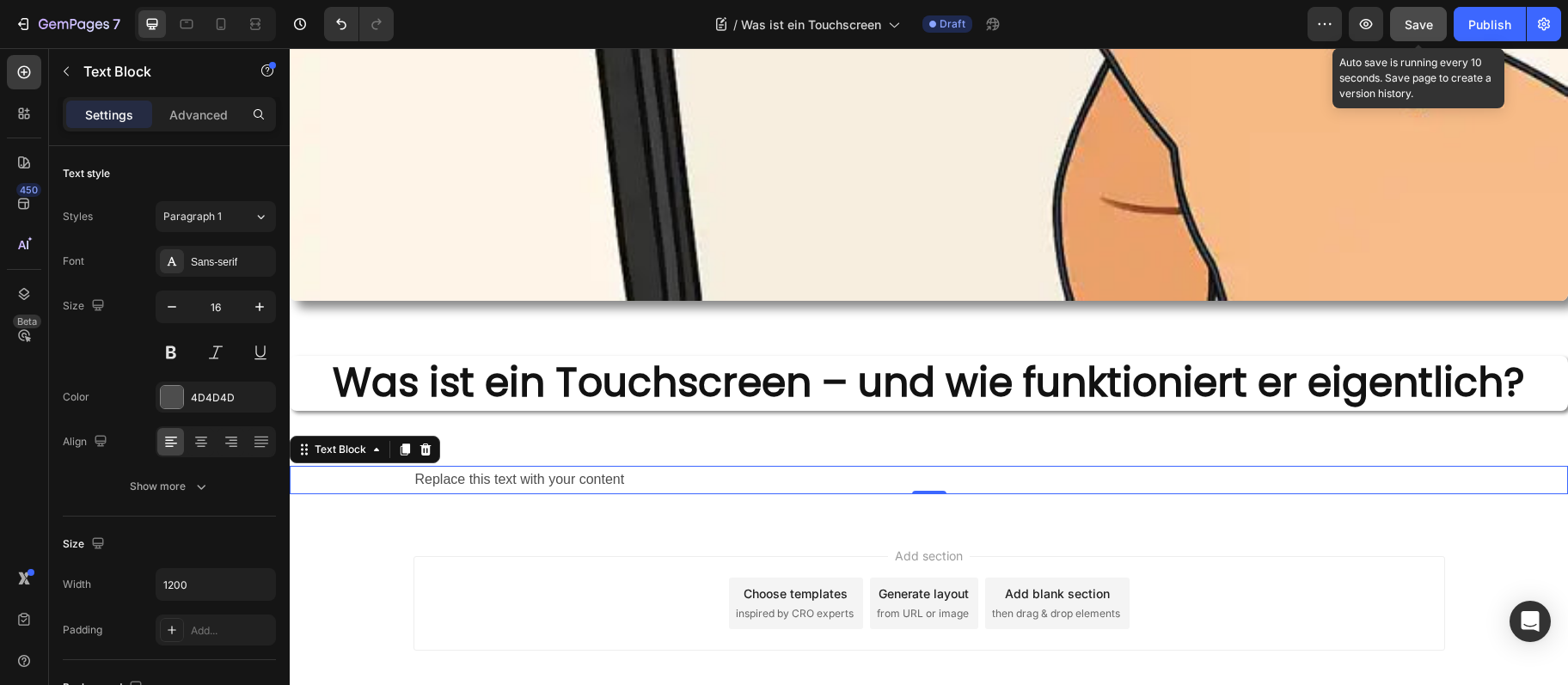
click at [1426, 22] on span "Save" at bounding box center [1420, 24] width 29 height 14
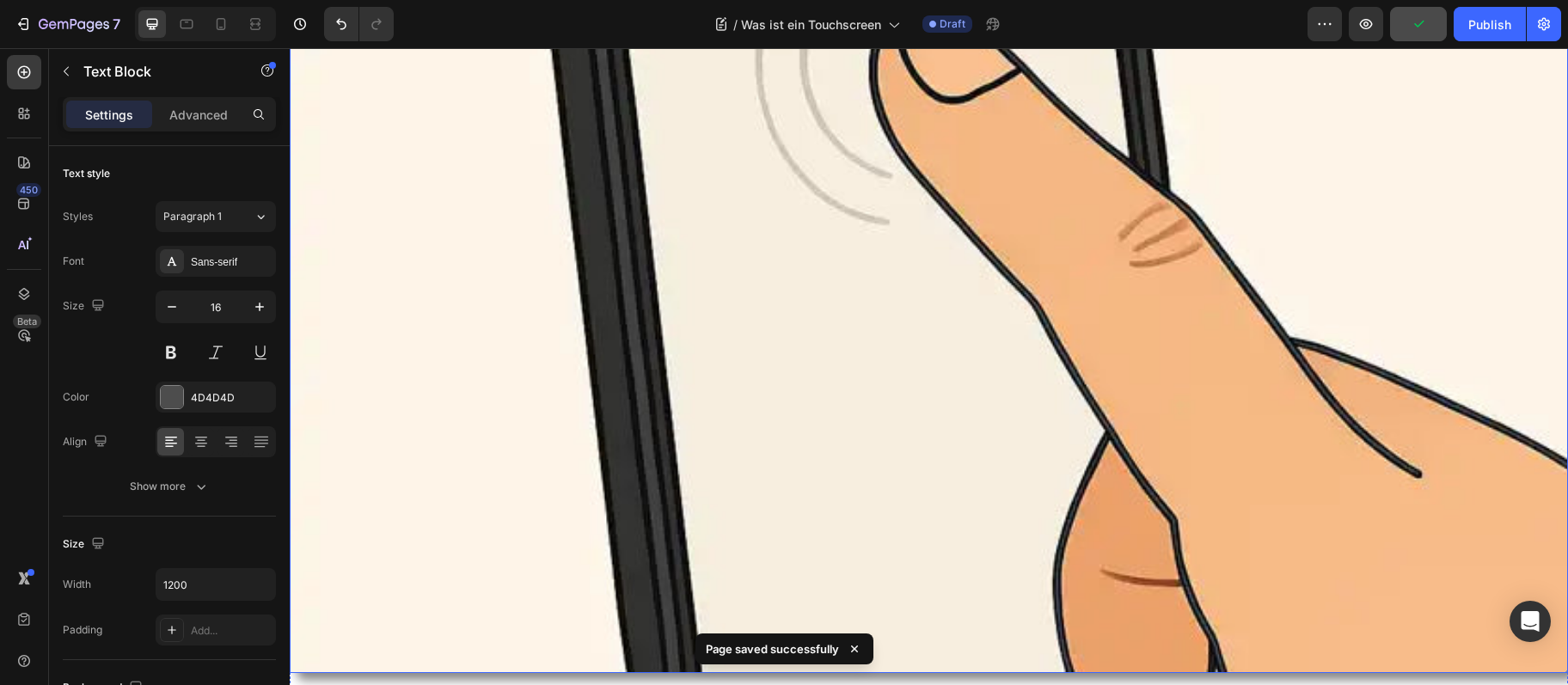
scroll to position [622, 0]
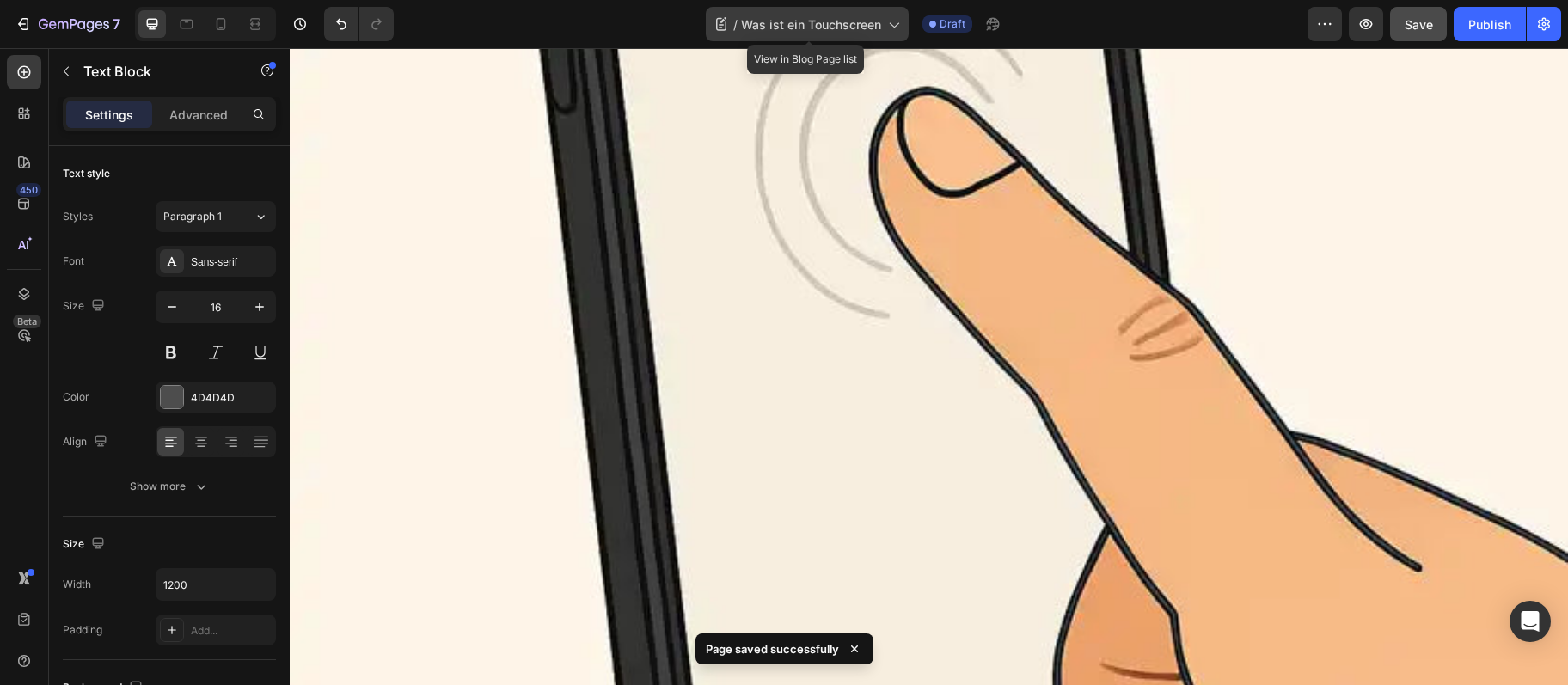
click at [812, 36] on div "/ Was ist ein Touchscreen" at bounding box center [807, 24] width 203 height 34
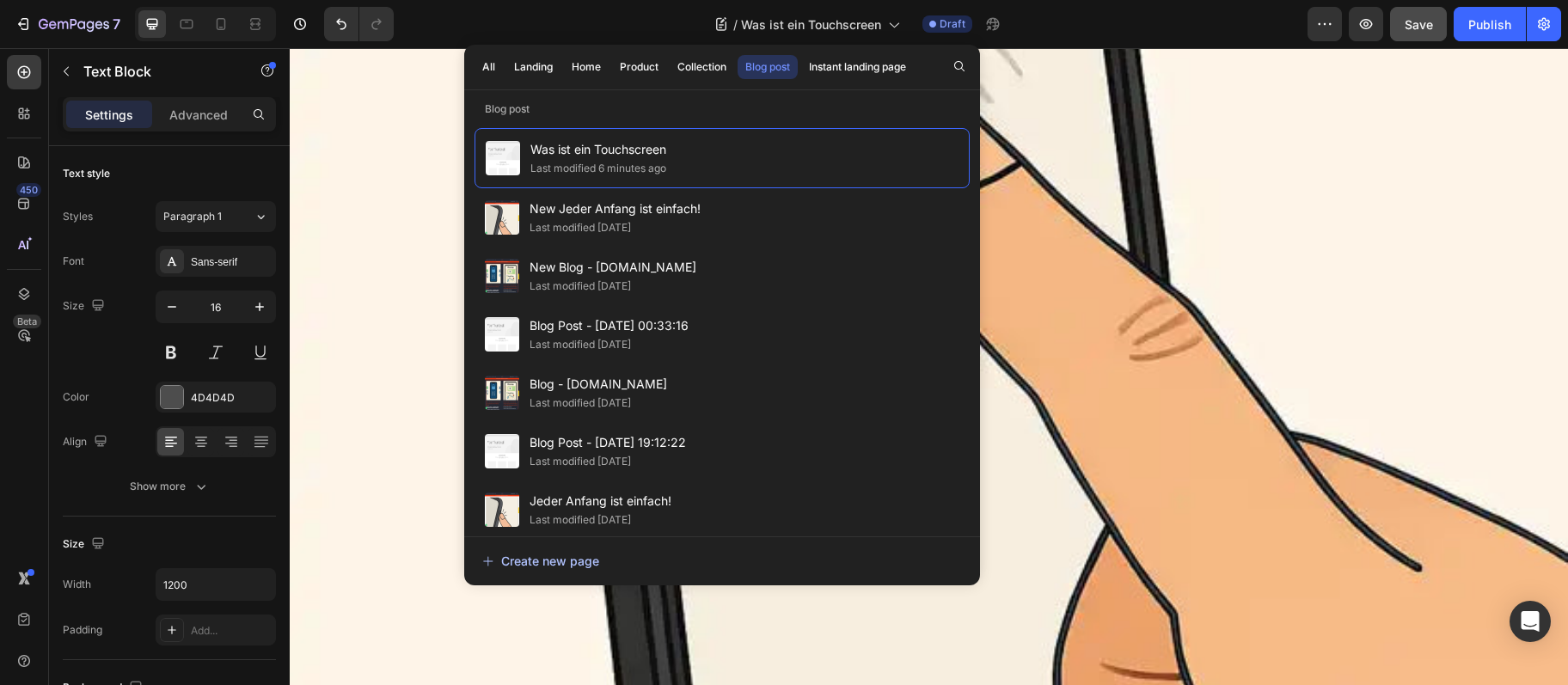
click at [552, 567] on div "Create new page" at bounding box center [541, 561] width 117 height 18
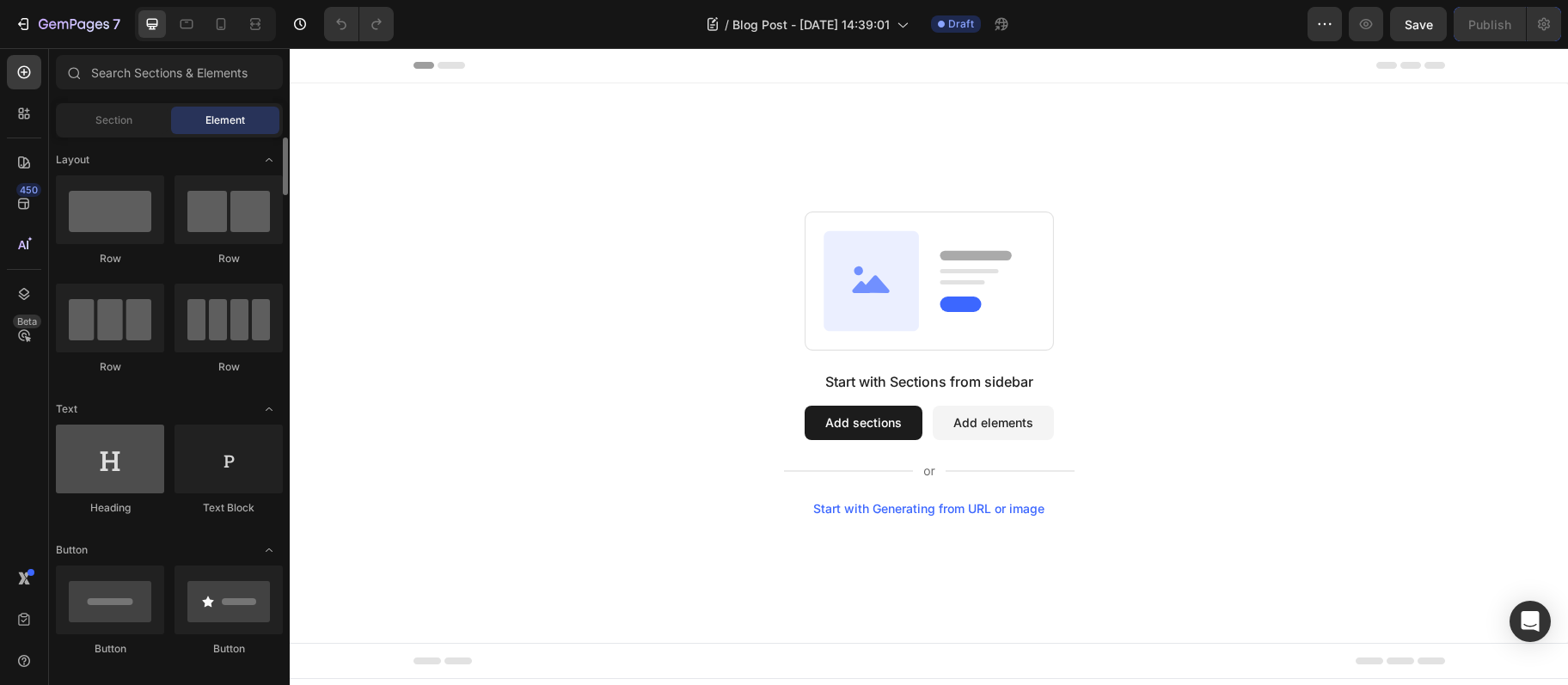
click at [111, 472] on div at bounding box center [110, 458] width 108 height 69
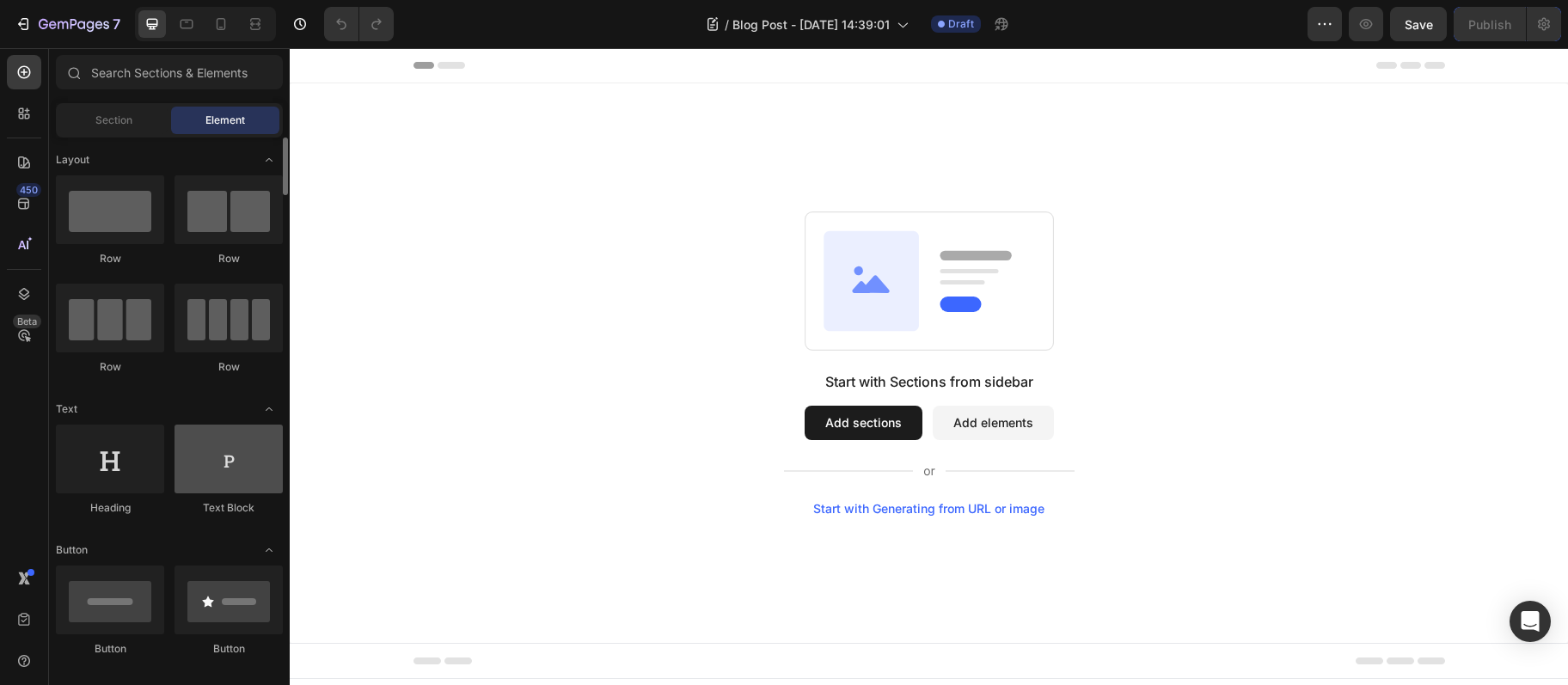
click at [197, 467] on div at bounding box center [228, 458] width 108 height 69
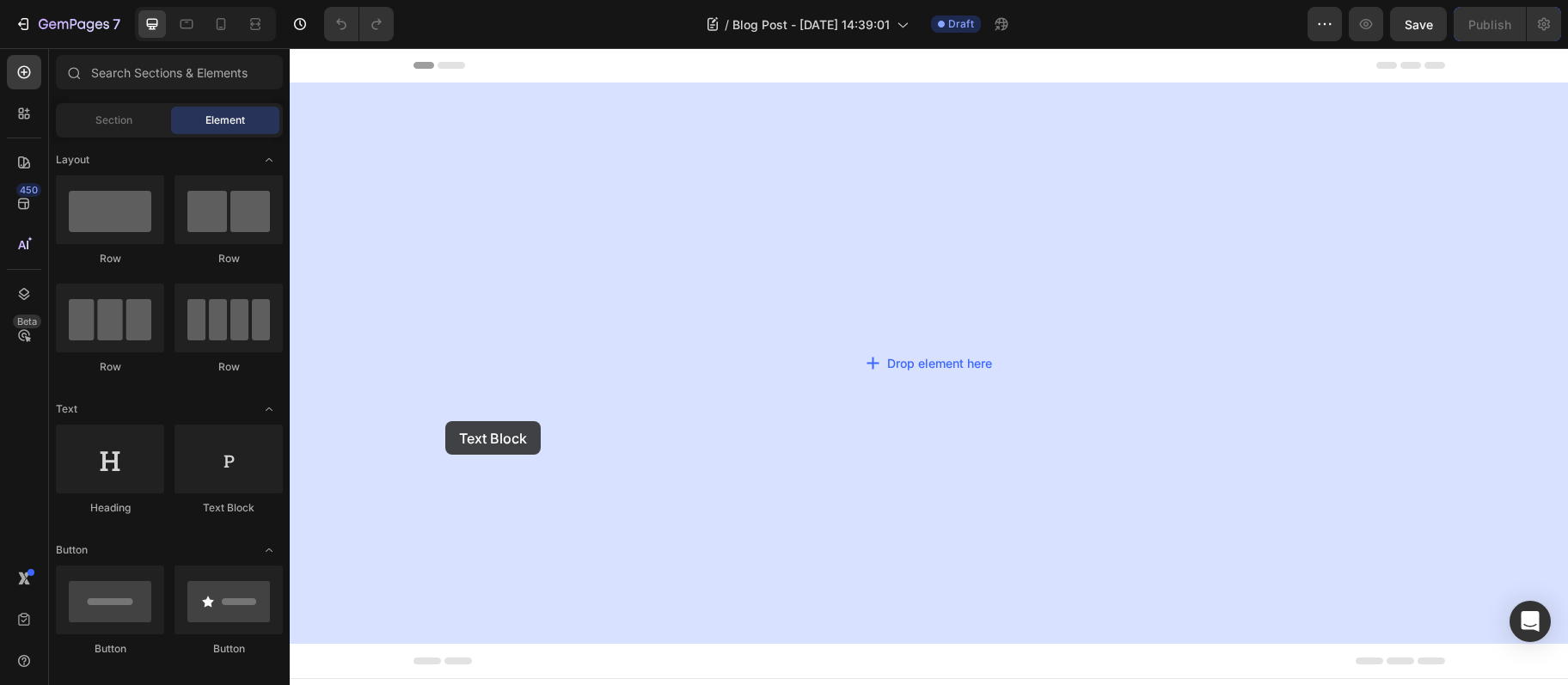
drag, startPoint x: 503, startPoint y: 518, endPoint x: 445, endPoint y: 422, distance: 112.2
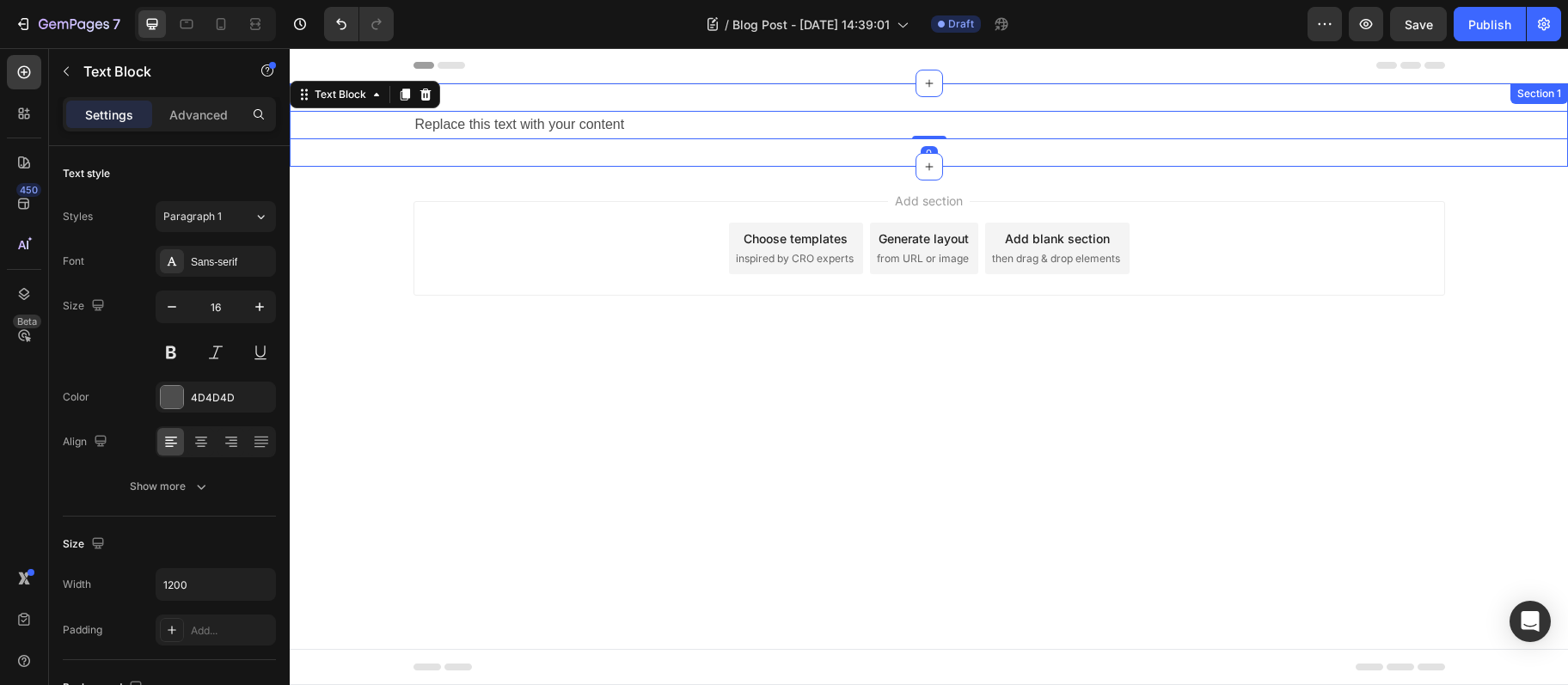
click at [521, 108] on div "Replace this text with your content Text Block 0 Section 1" at bounding box center [929, 125] width 1278 height 84
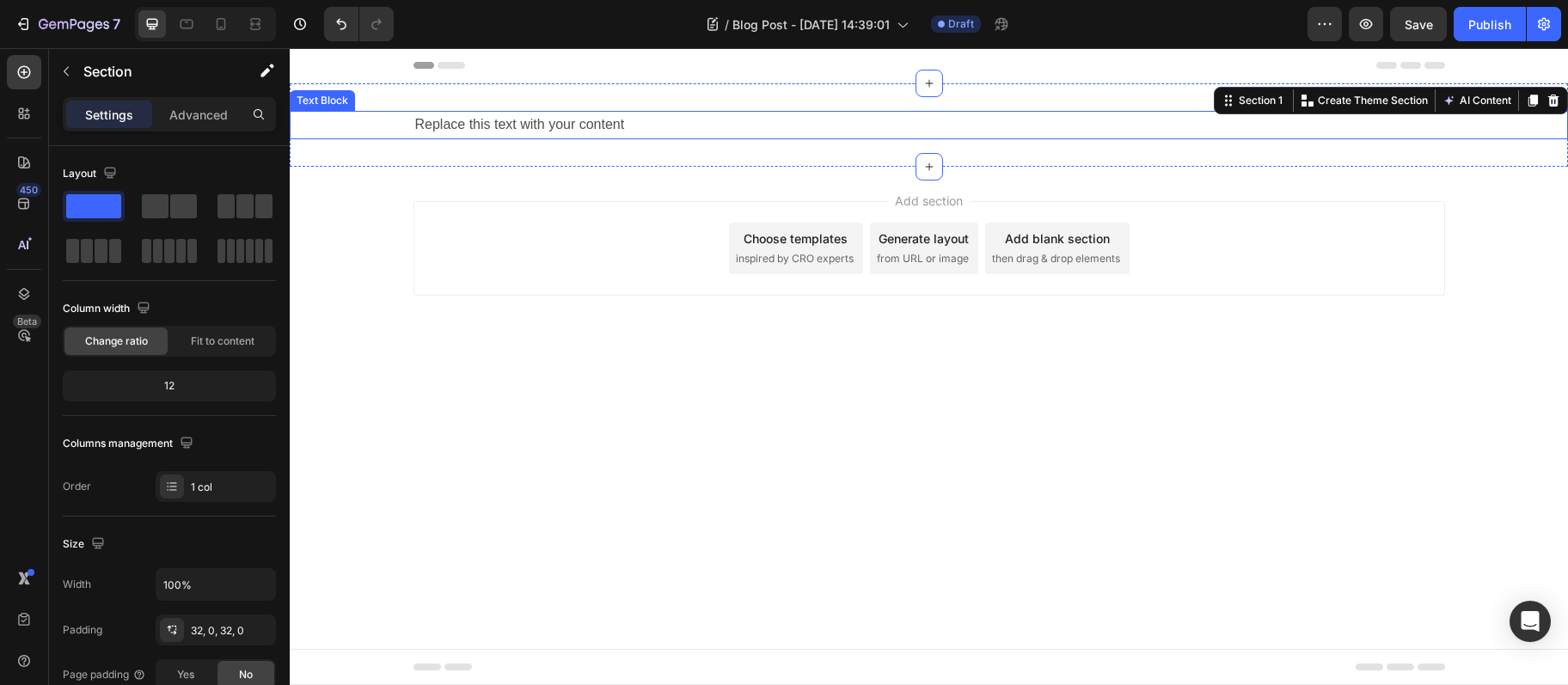
click at [521, 112] on div "Replace this text with your content" at bounding box center [930, 125] width 1032 height 29
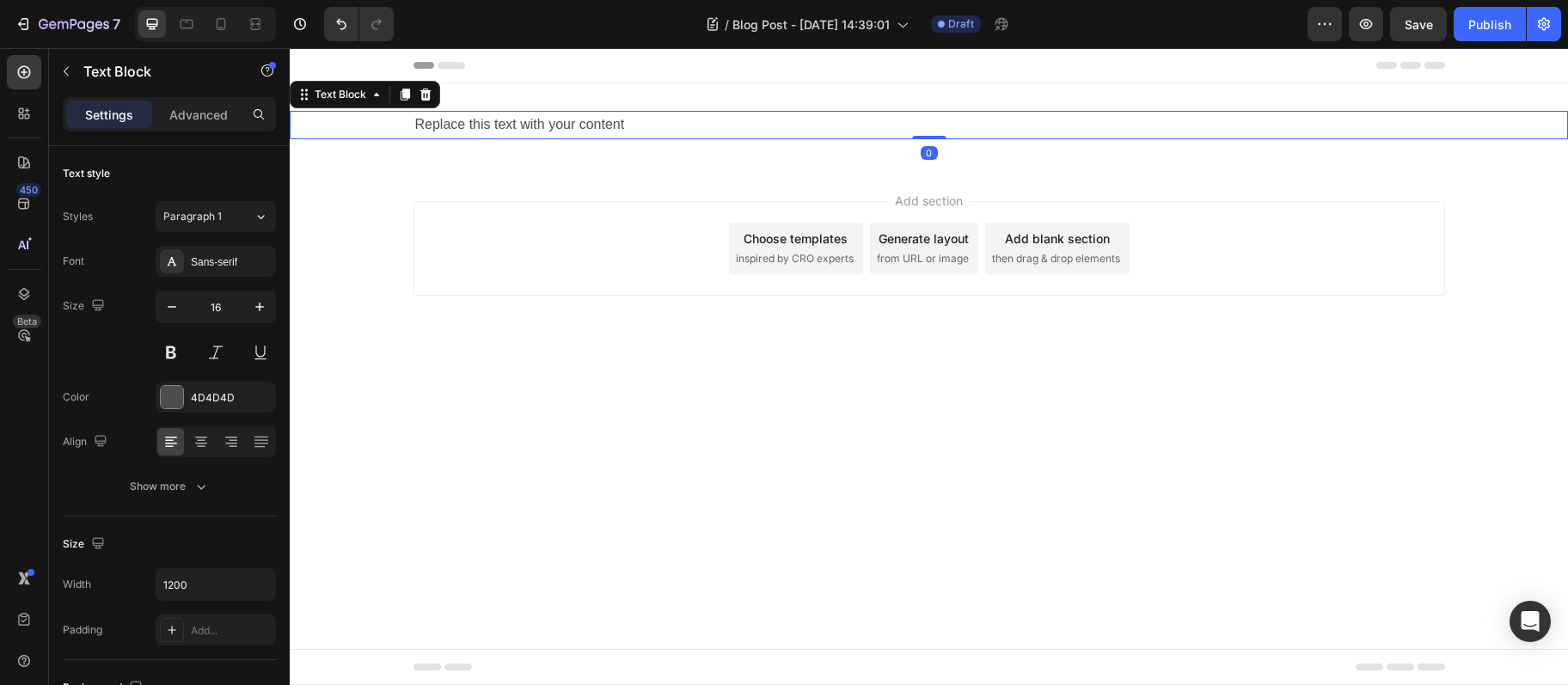
click at [521, 112] on div "Replace this text with your content" at bounding box center [930, 125] width 1032 height 29
click at [521, 112] on p "Replace this text with your content" at bounding box center [930, 125] width 1029 height 25
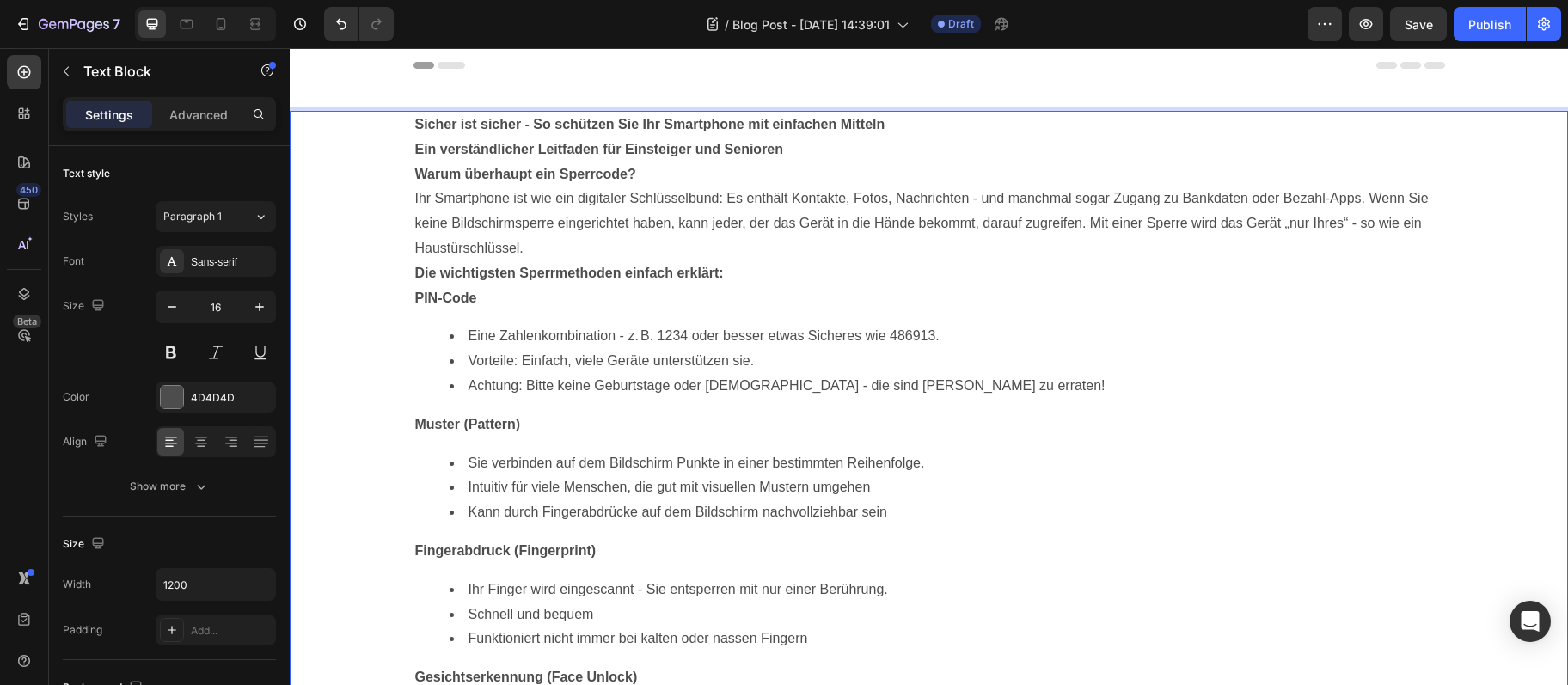
scroll to position [743, 0]
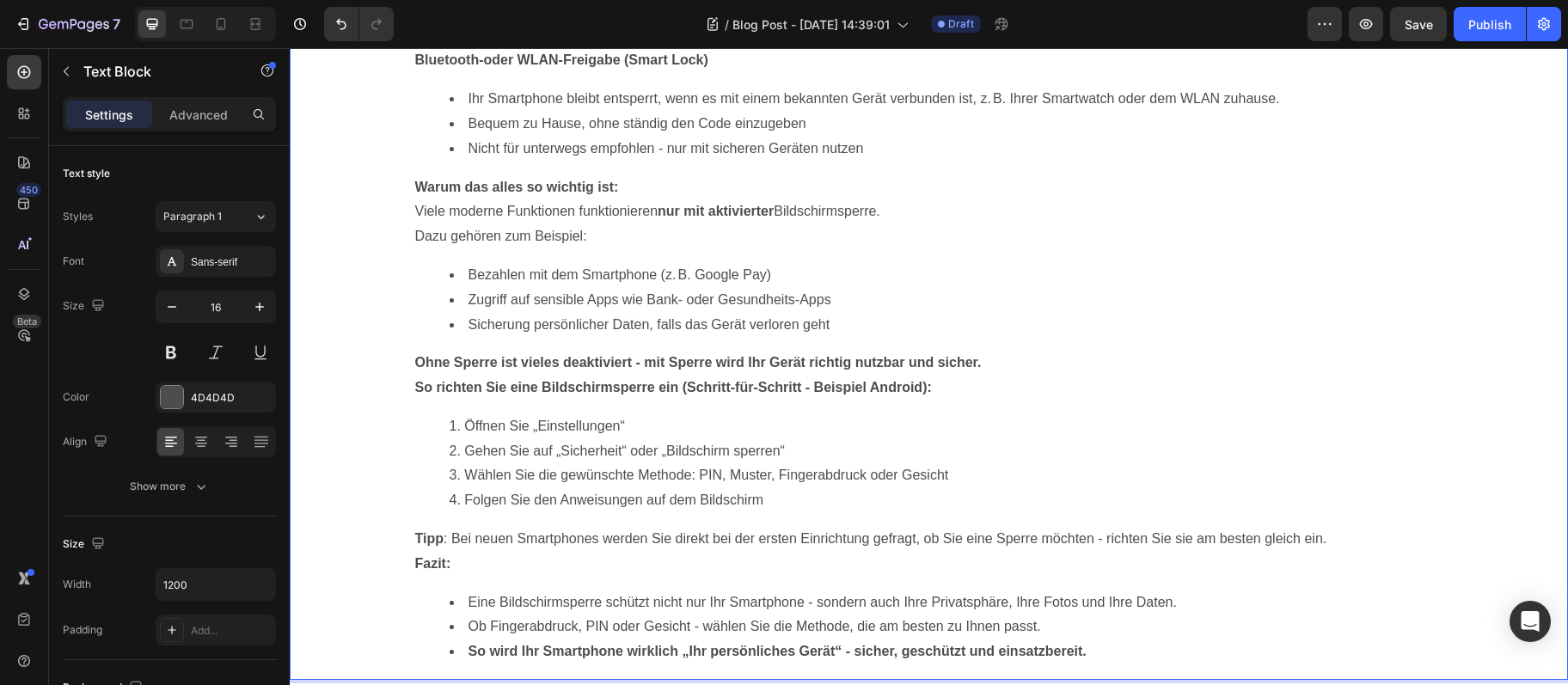
click at [1338, 550] on p "Tipp : Bei neuen Smartphones werden Sie direkt bei der ersten Einrichtung gefra…" at bounding box center [930, 539] width 1029 height 25
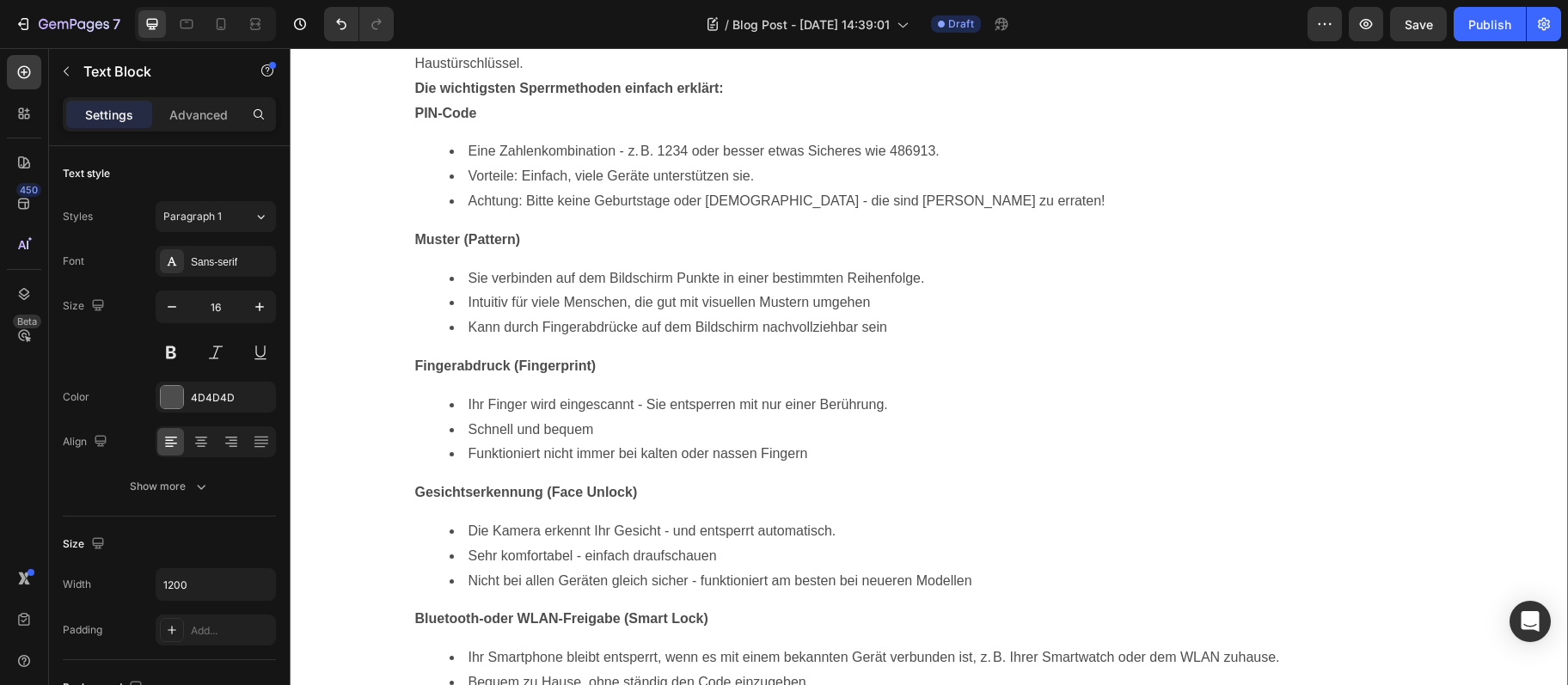
scroll to position [0, 0]
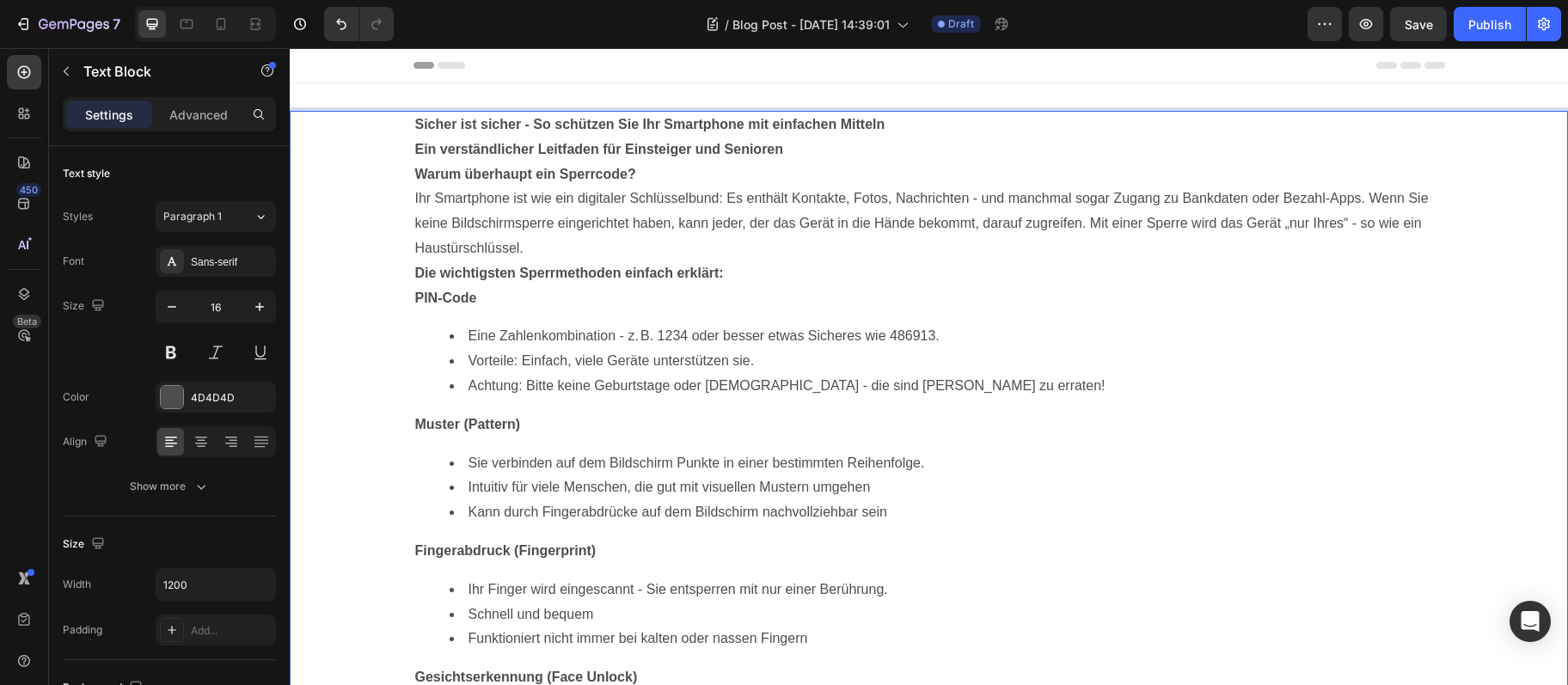
click at [907, 129] on p "Sicher ist sicher - So schützen Sie Ihr Smartphone mit einfachen Mitteln" at bounding box center [930, 125] width 1029 height 25
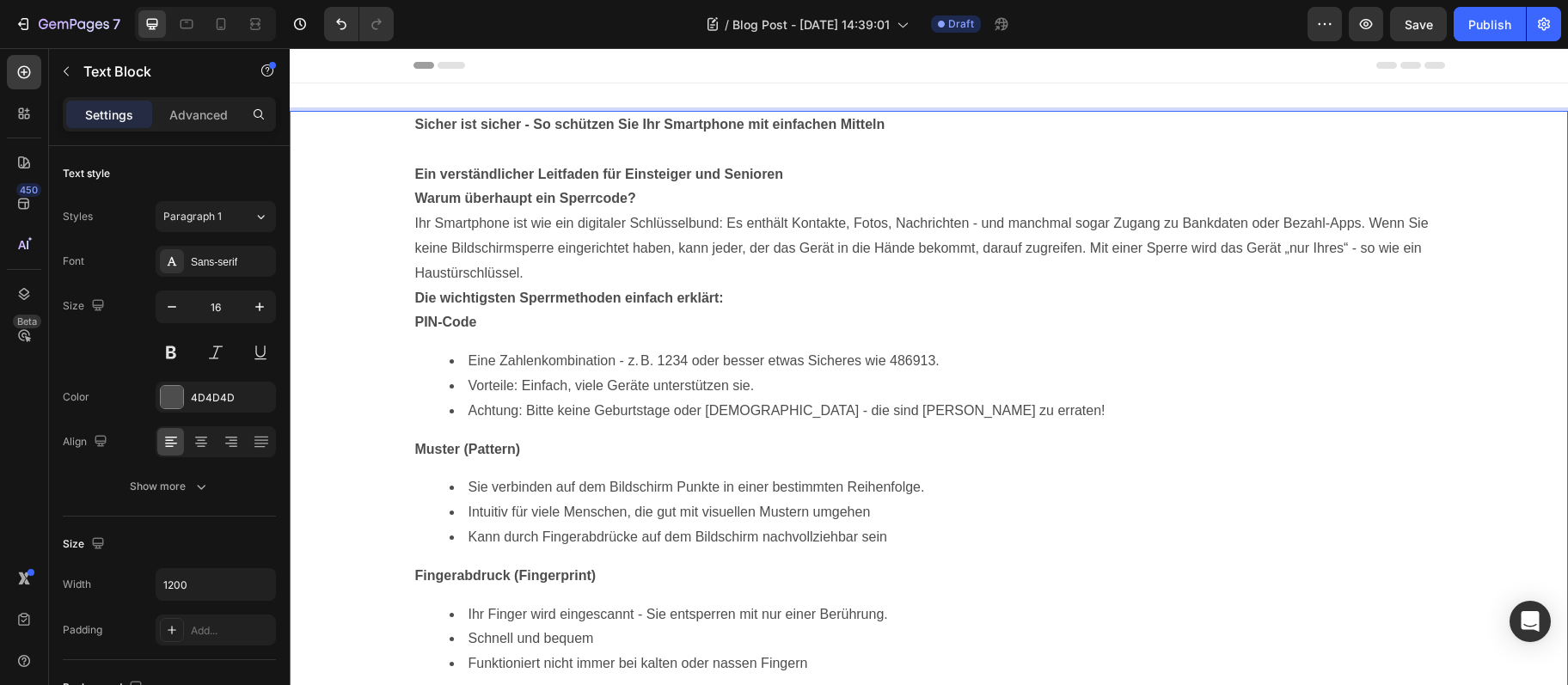
click at [881, 173] on p "Ein verständlicher Leitfaden für Einsteiger und Senioren" at bounding box center [930, 175] width 1029 height 25
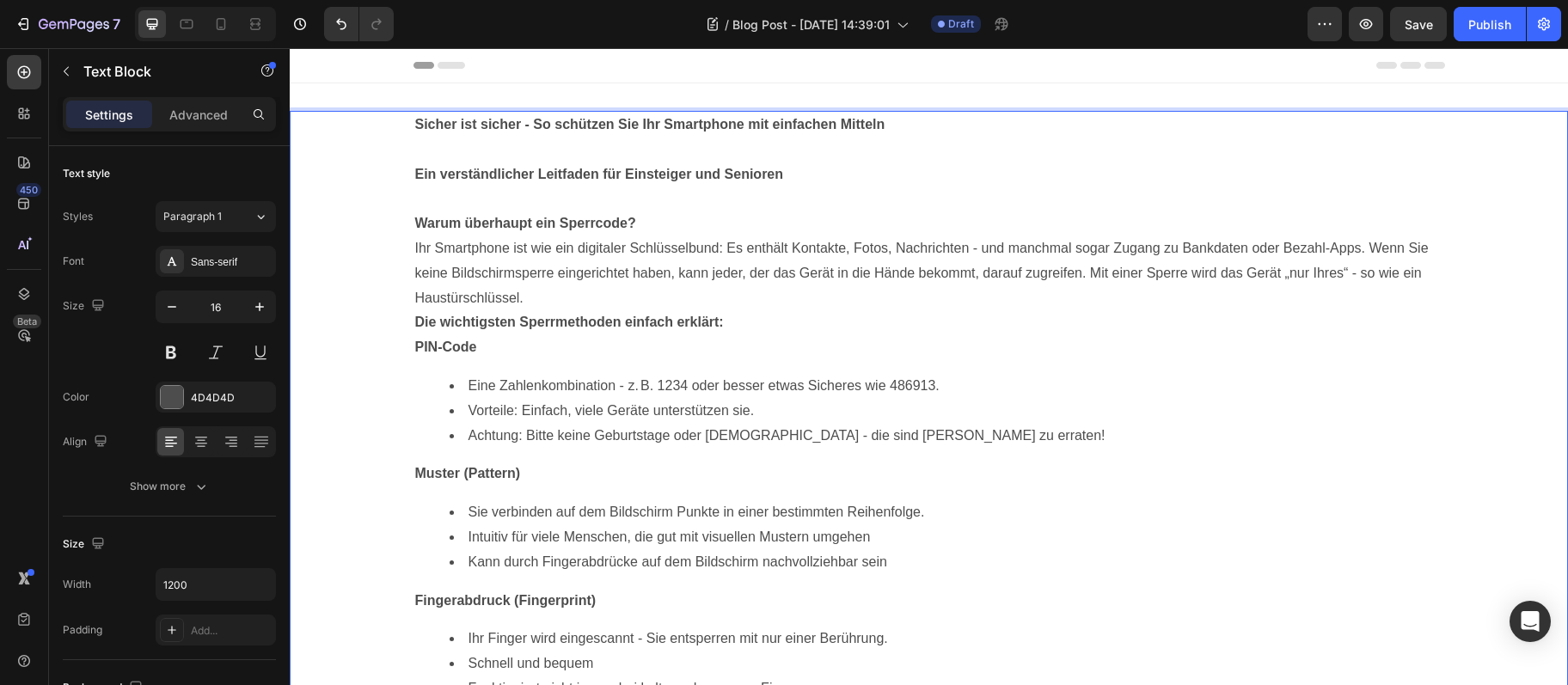
click at [807, 226] on p "Warum überhaupt ein Sperrcode?" at bounding box center [930, 224] width 1029 height 25
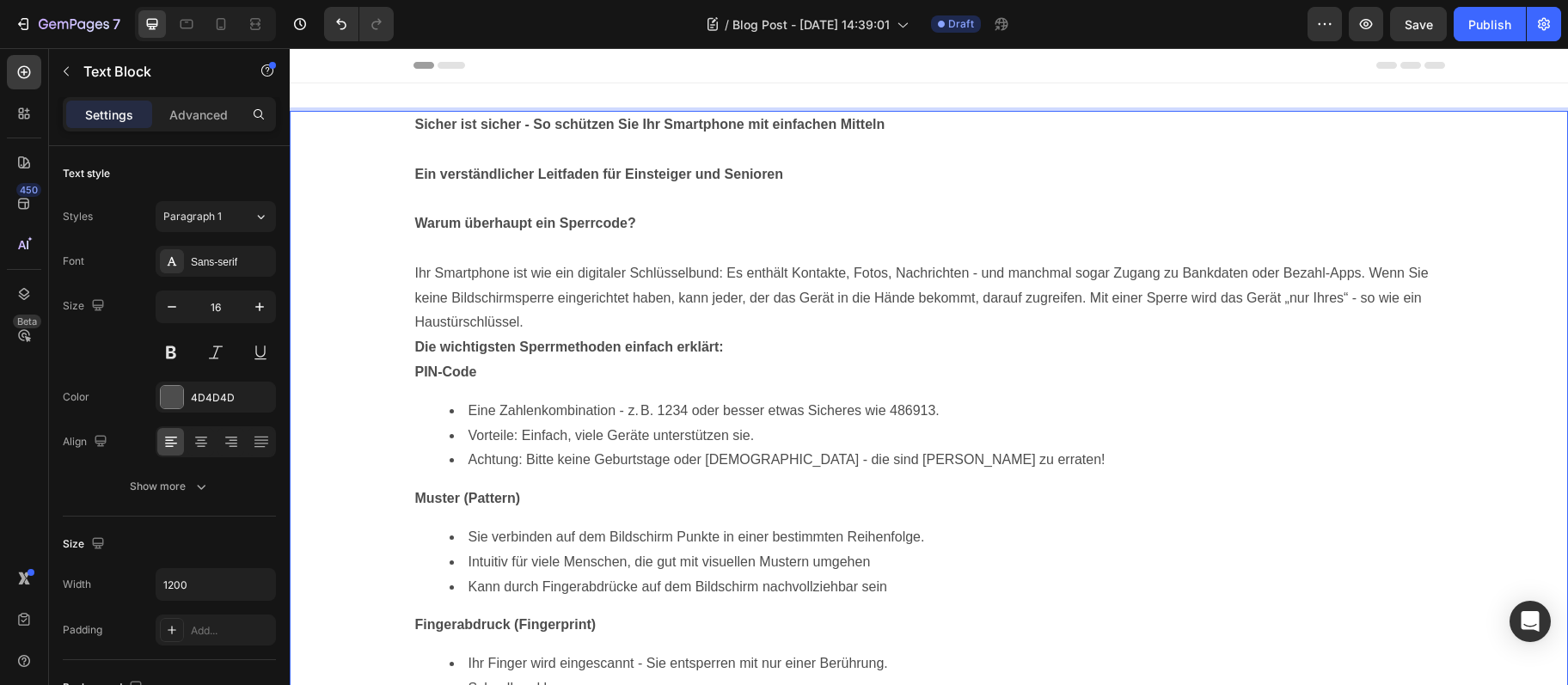
click at [421, 127] on strong "Sicher ist sicher - So schützen Sie Ihr Smartphone mit einfachen Mitteln" at bounding box center [650, 124] width 470 height 14
click at [417, 271] on p "Ihr Smartphone ist wie ein digitaler Schlüsselbund: Es enthält Kontakte, Fotos,…" at bounding box center [930, 298] width 1029 height 74
click at [416, 222] on strong "Warum überhaupt ein Sperrcode?" at bounding box center [526, 223] width 221 height 14
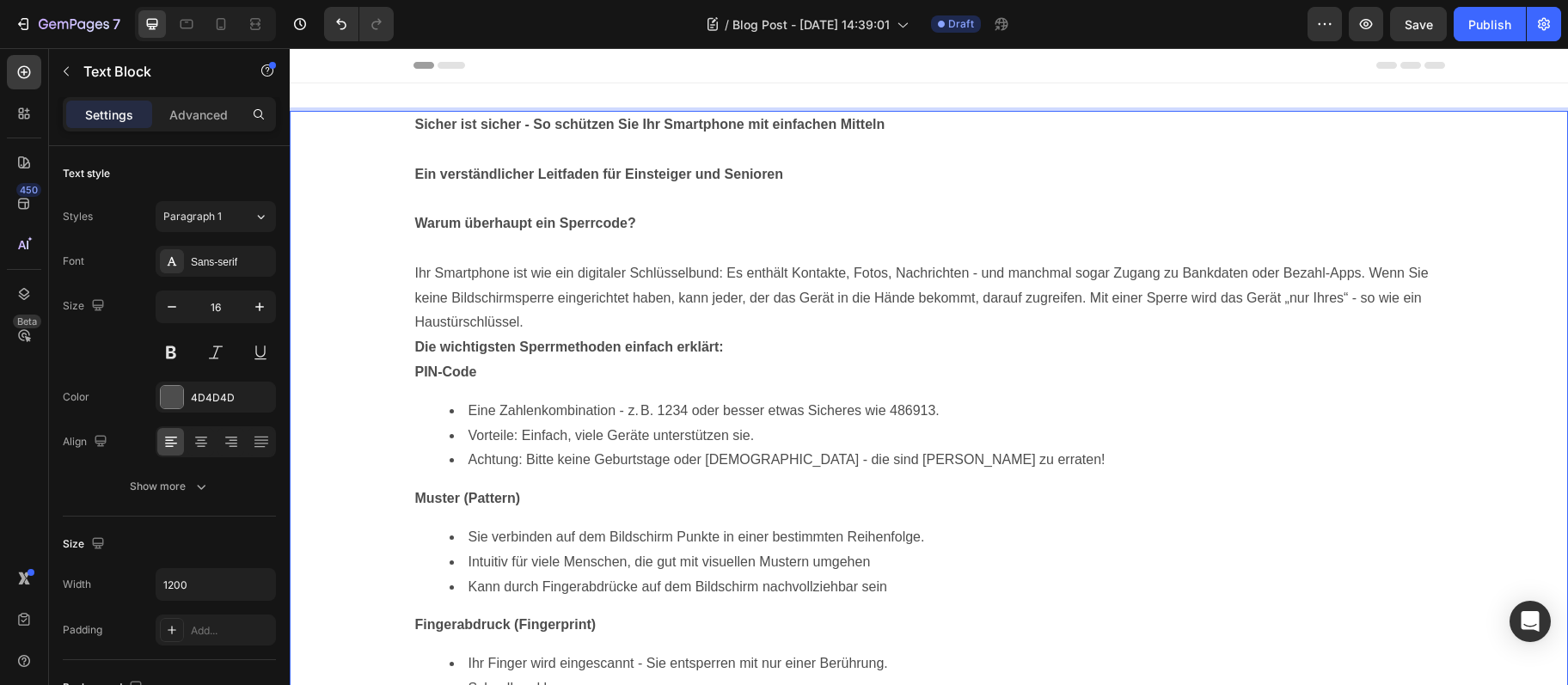
click at [606, 325] on p "Ihr Smartphone ist wie ein digitaler Schlüsselbund: Es enthält Kontakte, Fotos,…" at bounding box center [930, 298] width 1029 height 74
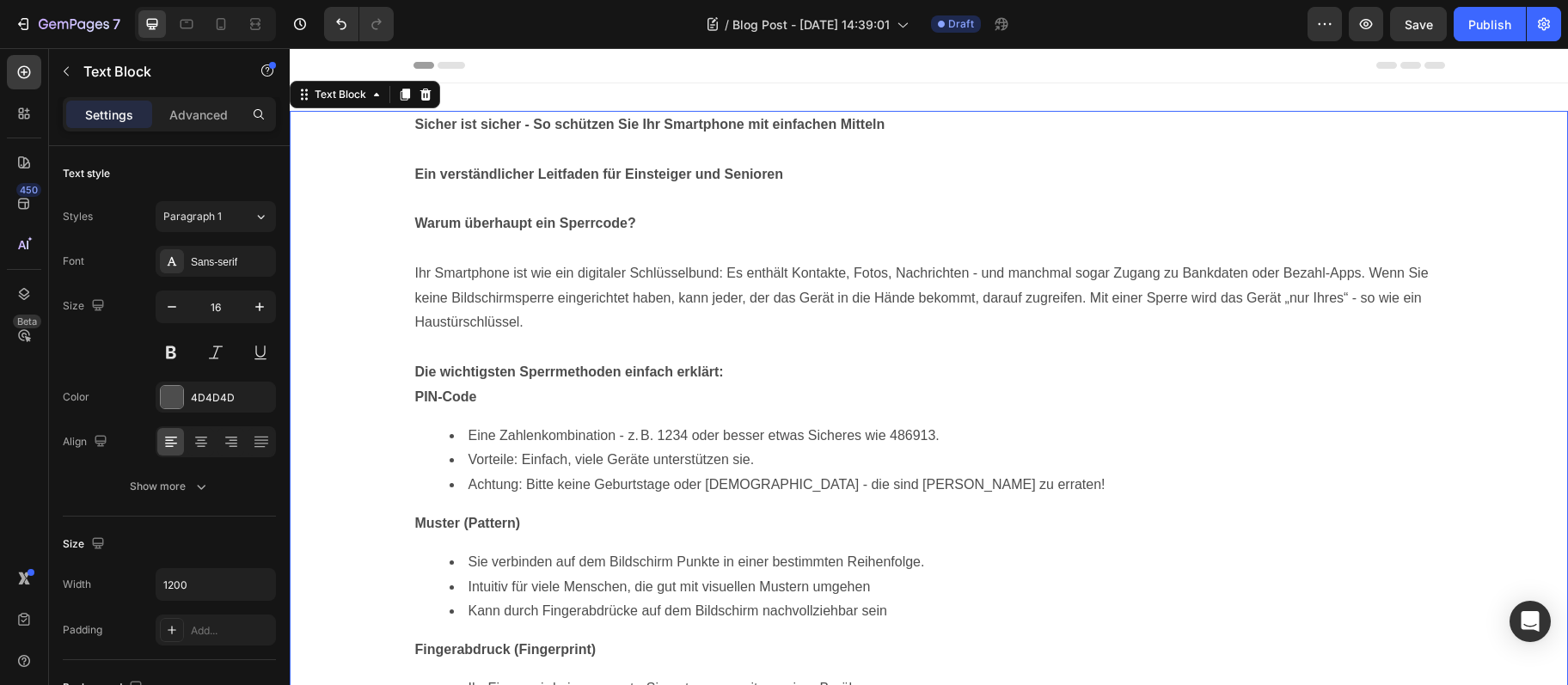
click at [423, 369] on strong "Die wichtigsten Sperrmethoden einfach erklärt:" at bounding box center [569, 371] width 308 height 14
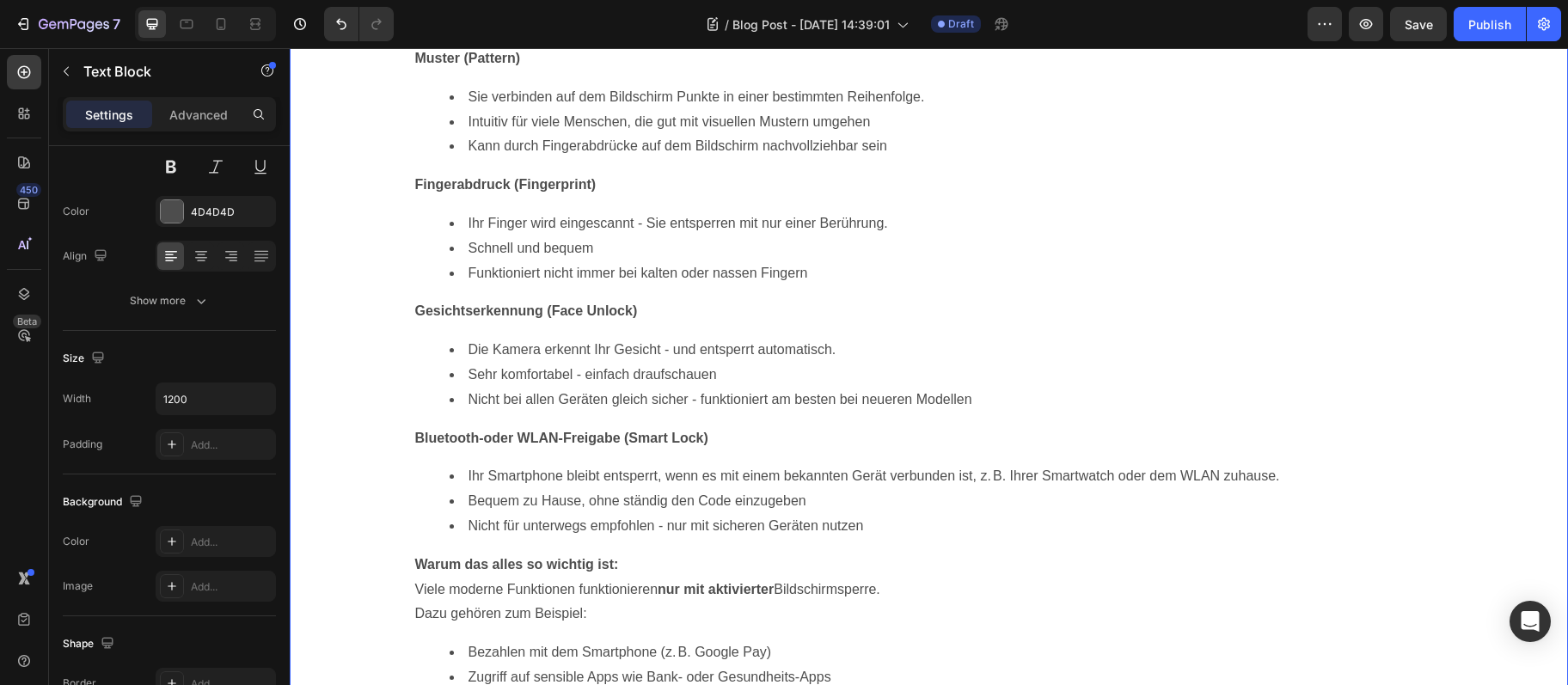
scroll to position [558, 0]
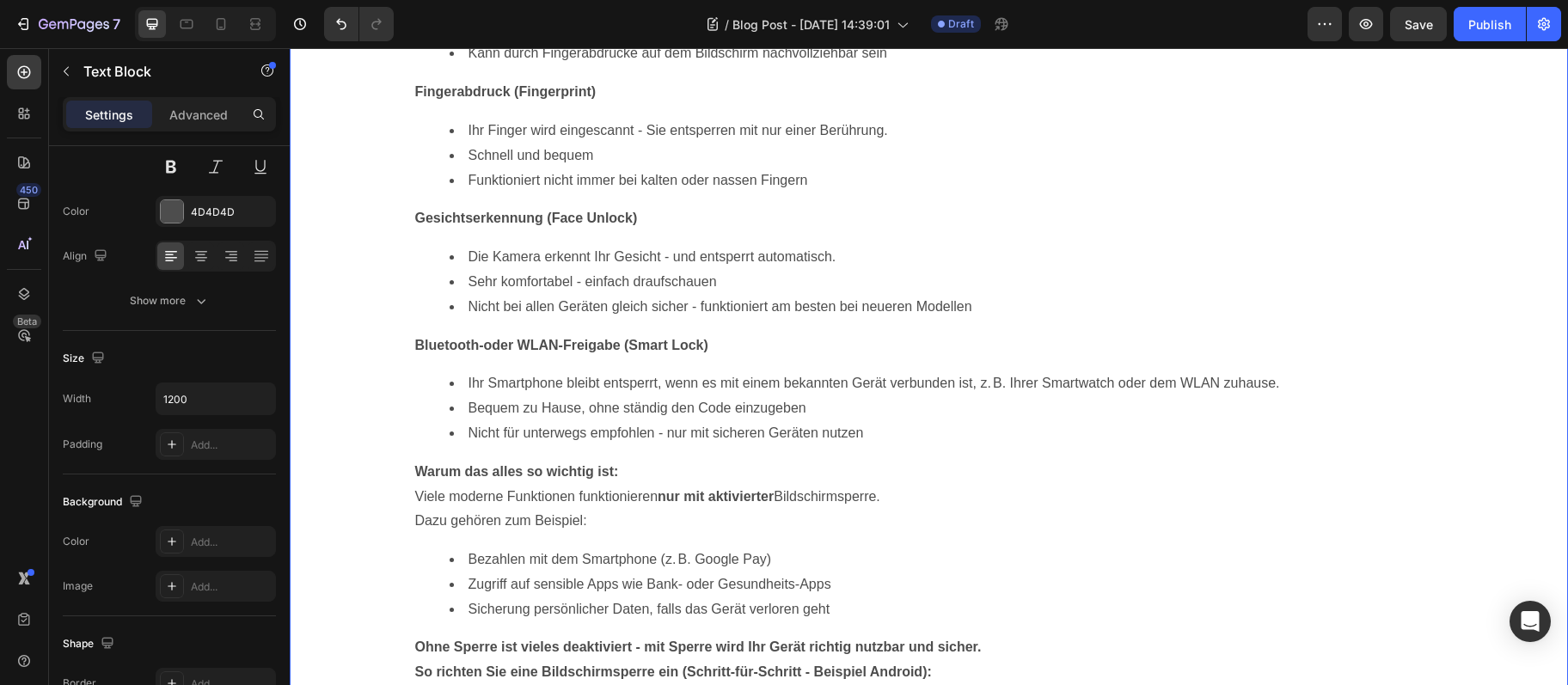
click at [388, 483] on div "Sicher ist sicher - So schützen Sie Ihr Smartphone mit einfachen Mitteln Ein ve…" at bounding box center [929, 271] width 1278 height 1437
drag, startPoint x: 1023, startPoint y: 410, endPoint x: 1004, endPoint y: 427, distance: 25.5
click at [1021, 411] on li "Bequem zu Hause, ohne ständig den Code einzugeben" at bounding box center [947, 409] width 994 height 25
click at [892, 462] on div "Sicher ist sicher - So schützen Sie Ihr Smartphone mit einfachen Mitteln Ein ve…" at bounding box center [930, 271] width 1032 height 1437
click at [895, 440] on li "Nicht für unterwegs empfohlen - nur mit sicheren Geräten nutzen" at bounding box center [947, 434] width 994 height 25
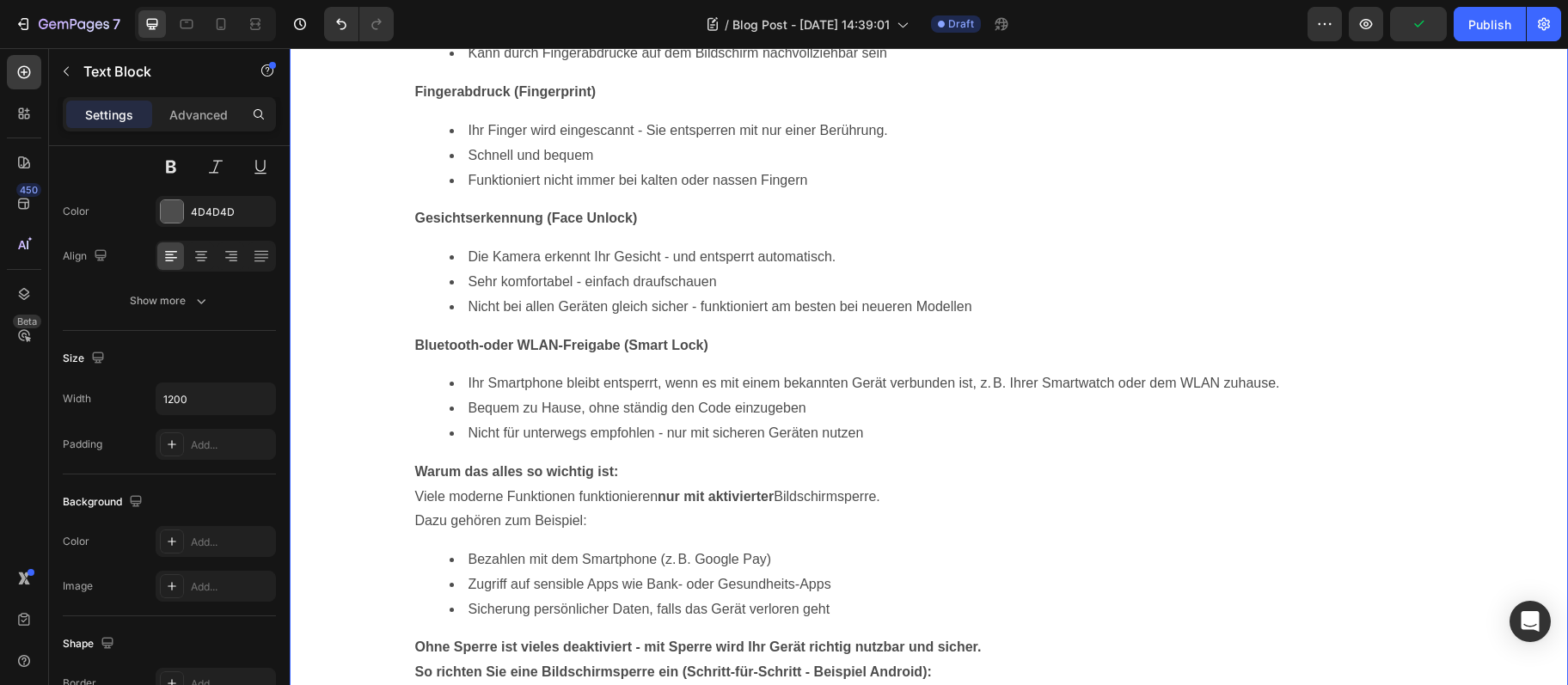
click at [388, 467] on div "Sicher ist sicher - So schützen Sie Ihr Smartphone mit einfachen Mitteln Ein ve…" at bounding box center [929, 271] width 1278 height 1437
click at [437, 476] on strong "Warum das alles so wichtig ist:" at bounding box center [517, 471] width 204 height 14
click at [415, 477] on div "Sicher ist sicher - So schützen Sie Ihr Smartphone mit einfachen Mitteln Ein ve…" at bounding box center [930, 271] width 1032 height 1437
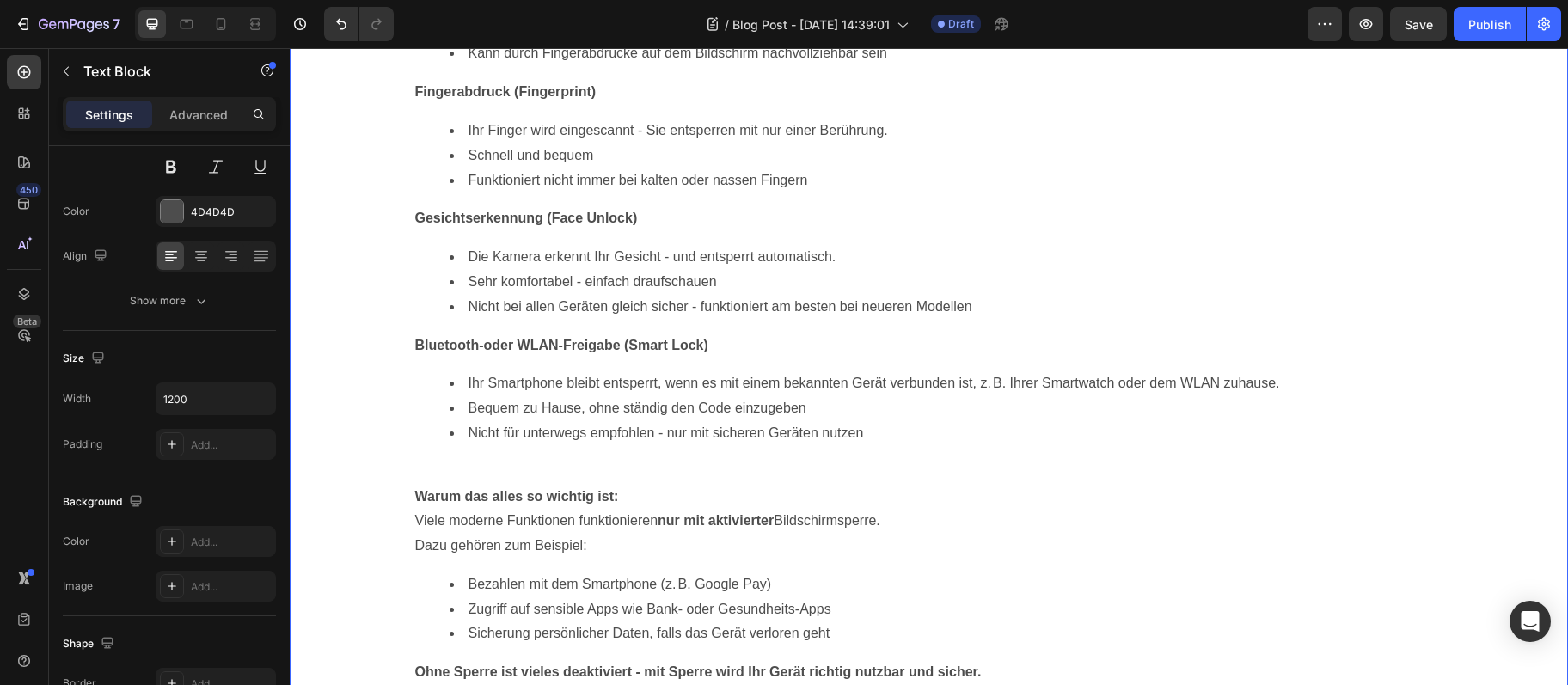
scroll to position [744, 0]
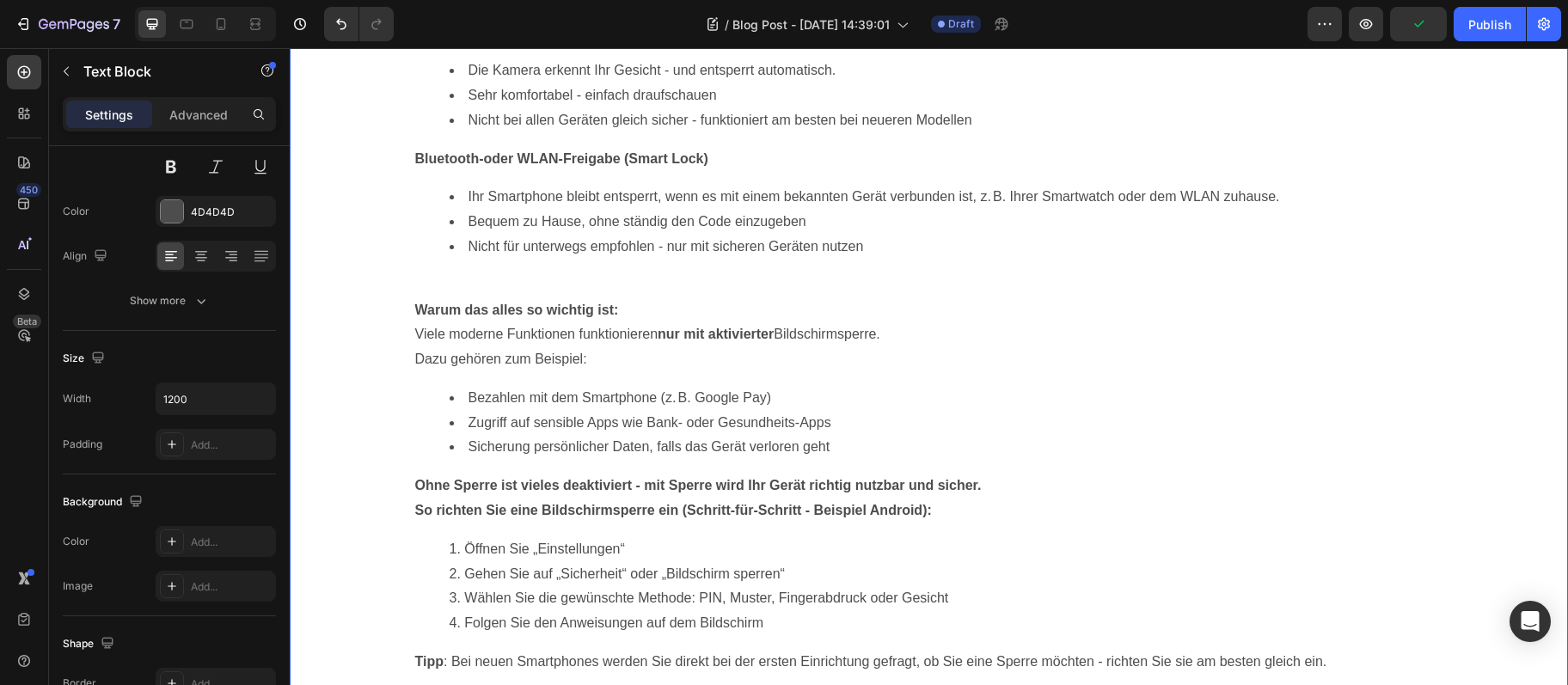
click at [414, 498] on div "Sicher ist sicher - So schützen Sie Ihr Smartphone mit einfachen Mitteln Ein ve…" at bounding box center [930, 97] width 1032 height 1462
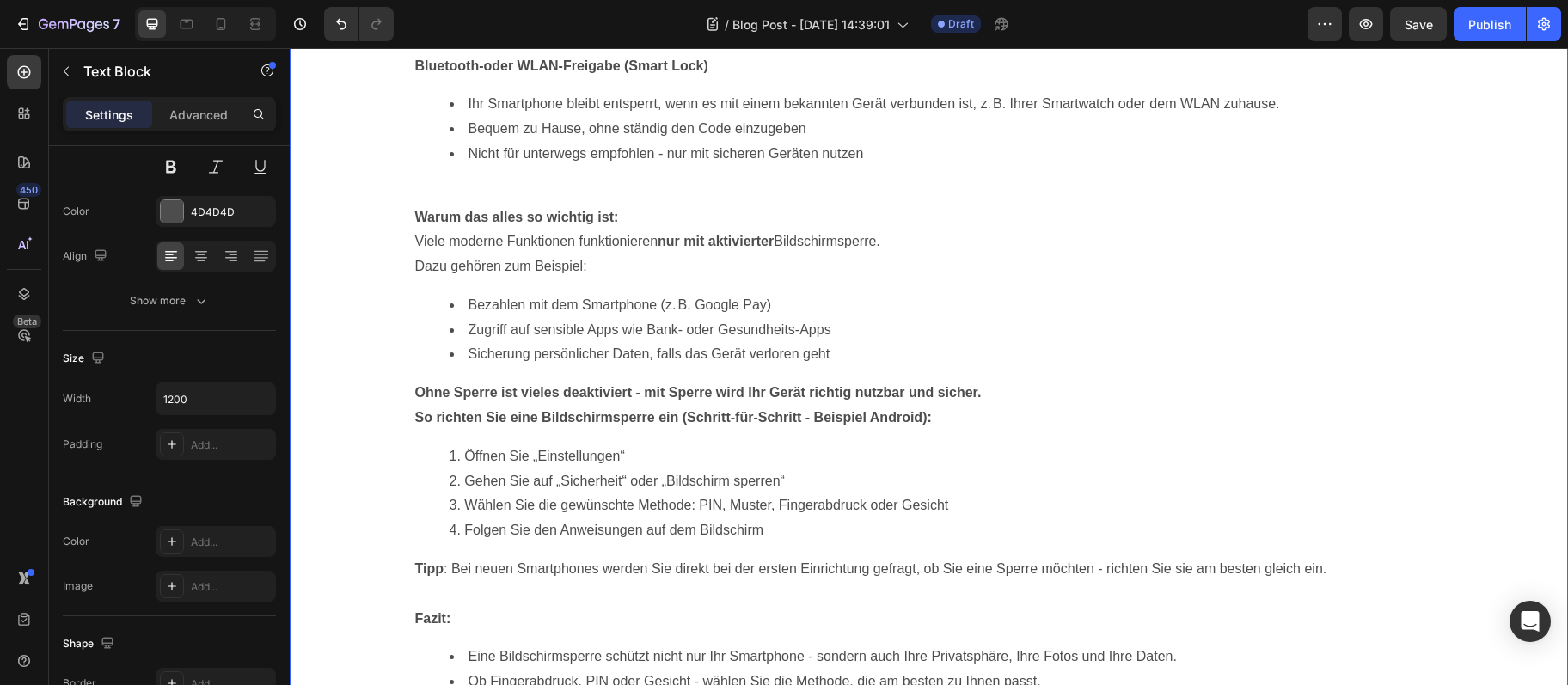
click at [411, 581] on div "Sicher ist sicher - So schützen Sie Ihr Smartphone mit einfachen Mitteln Ein ve…" at bounding box center [929, 4] width 1278 height 1462
click at [417, 576] on strong "Tipp" at bounding box center [430, 568] width 29 height 14
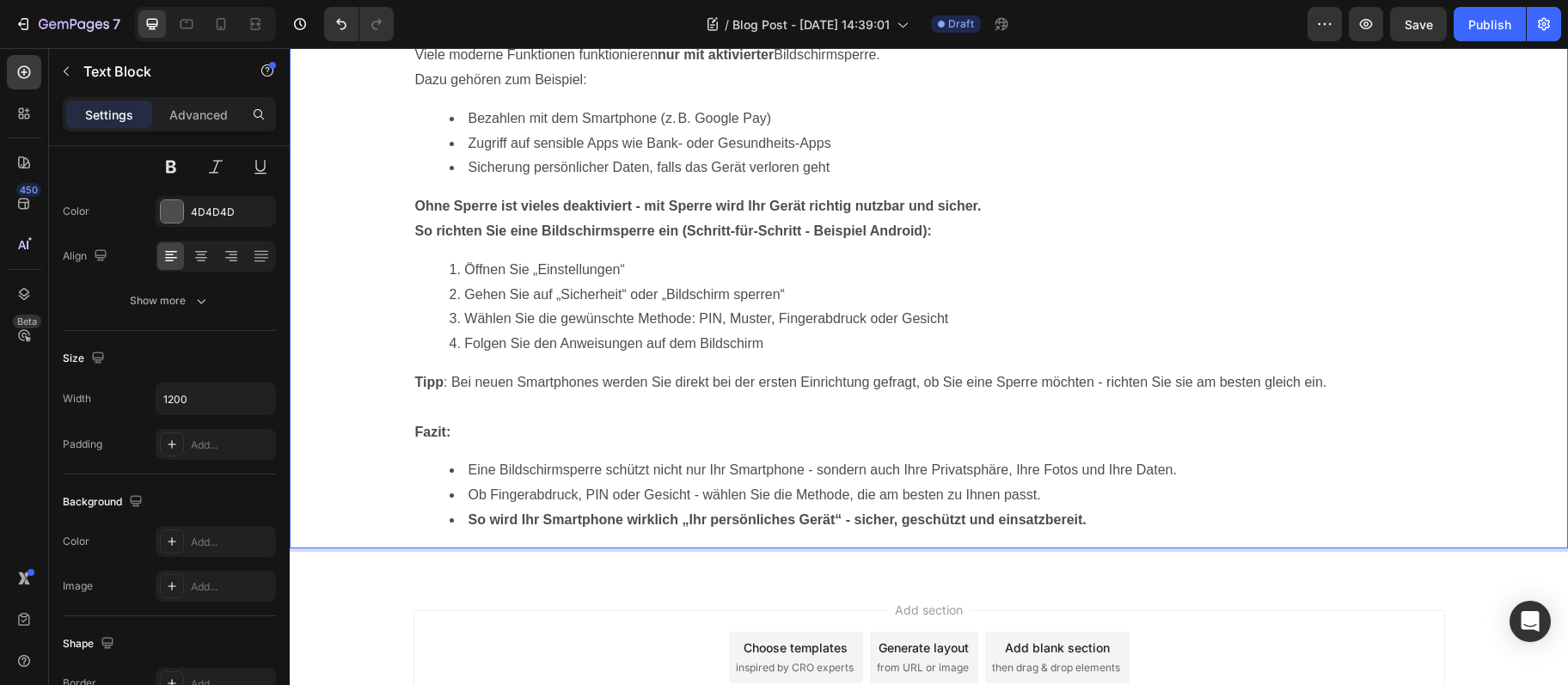
click at [557, 344] on li "Folgen Sie den Anweisungen auf dem Bildschirm" at bounding box center [947, 344] width 994 height 25
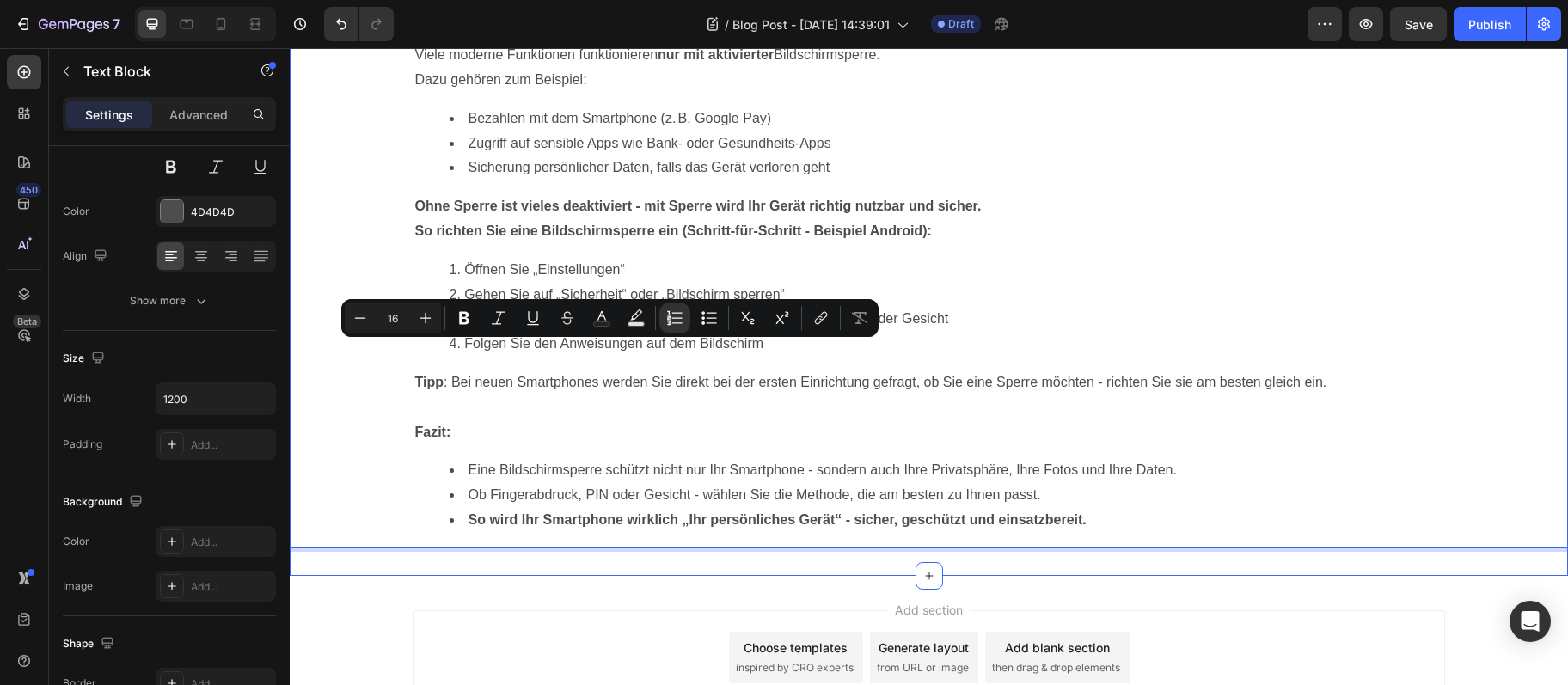
click at [1091, 483] on li "Eine Bildschirmsperre schützt nicht nur Ihr Smartphone - sondern auch Ihre Priv…" at bounding box center [947, 471] width 994 height 25
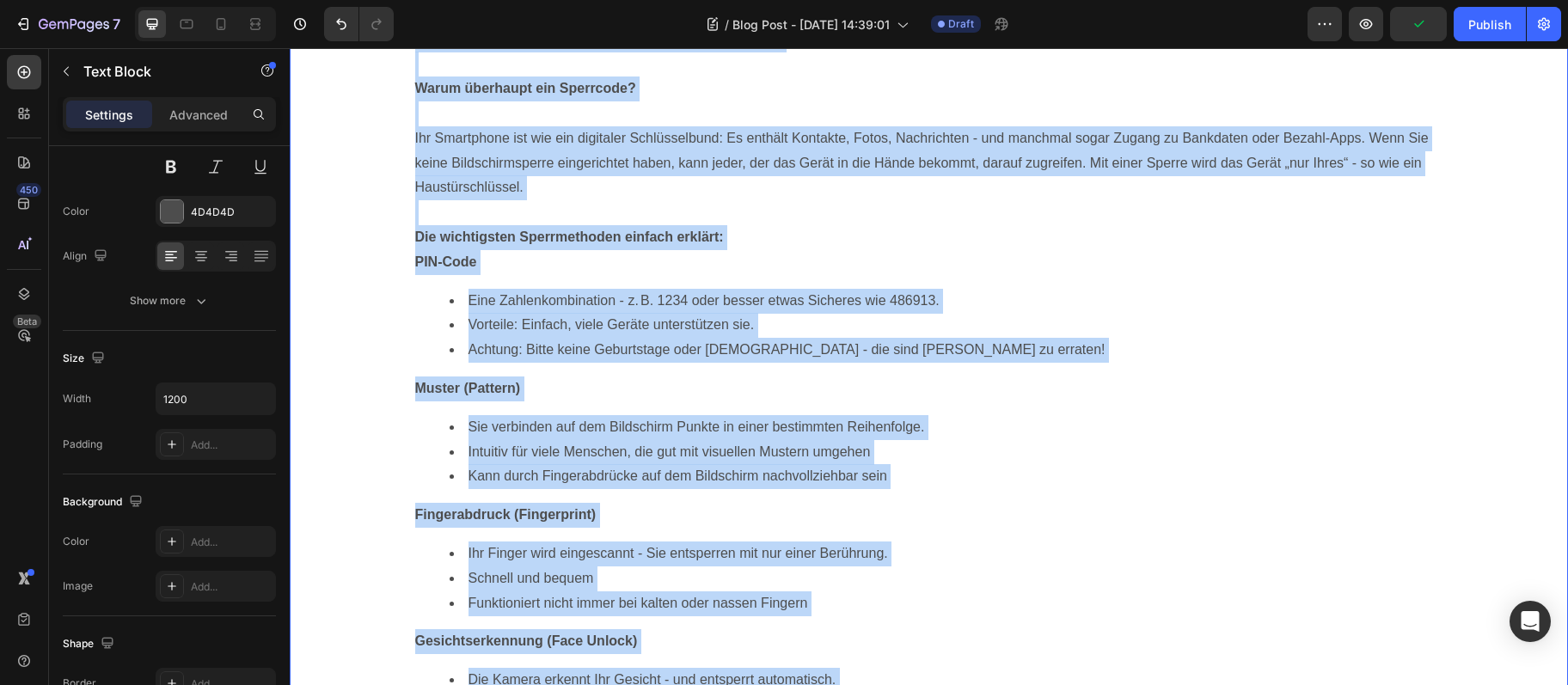
scroll to position [0, 0]
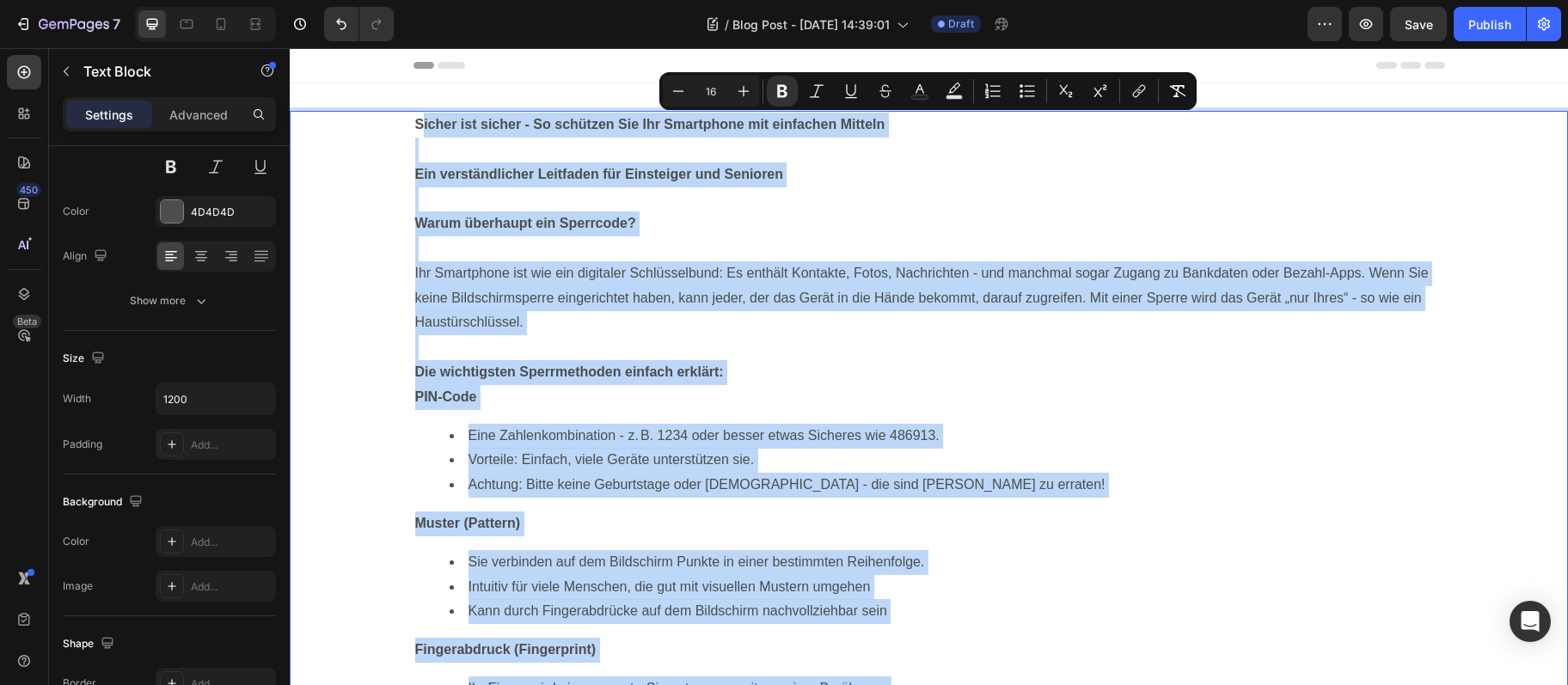
drag, startPoint x: 1111, startPoint y: 535, endPoint x: 421, endPoint y: 108, distance: 811.4
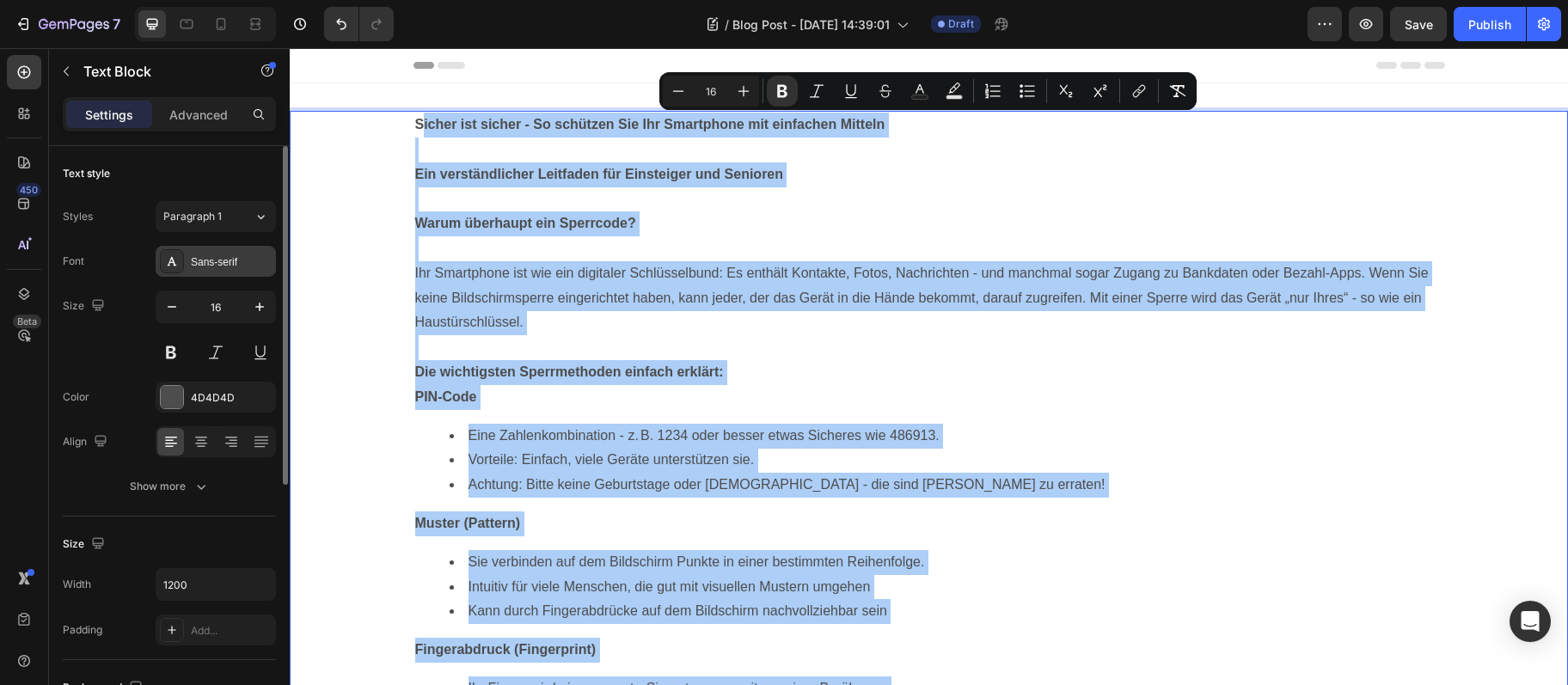
click at [212, 262] on div "Sans-serif" at bounding box center [231, 262] width 81 height 15
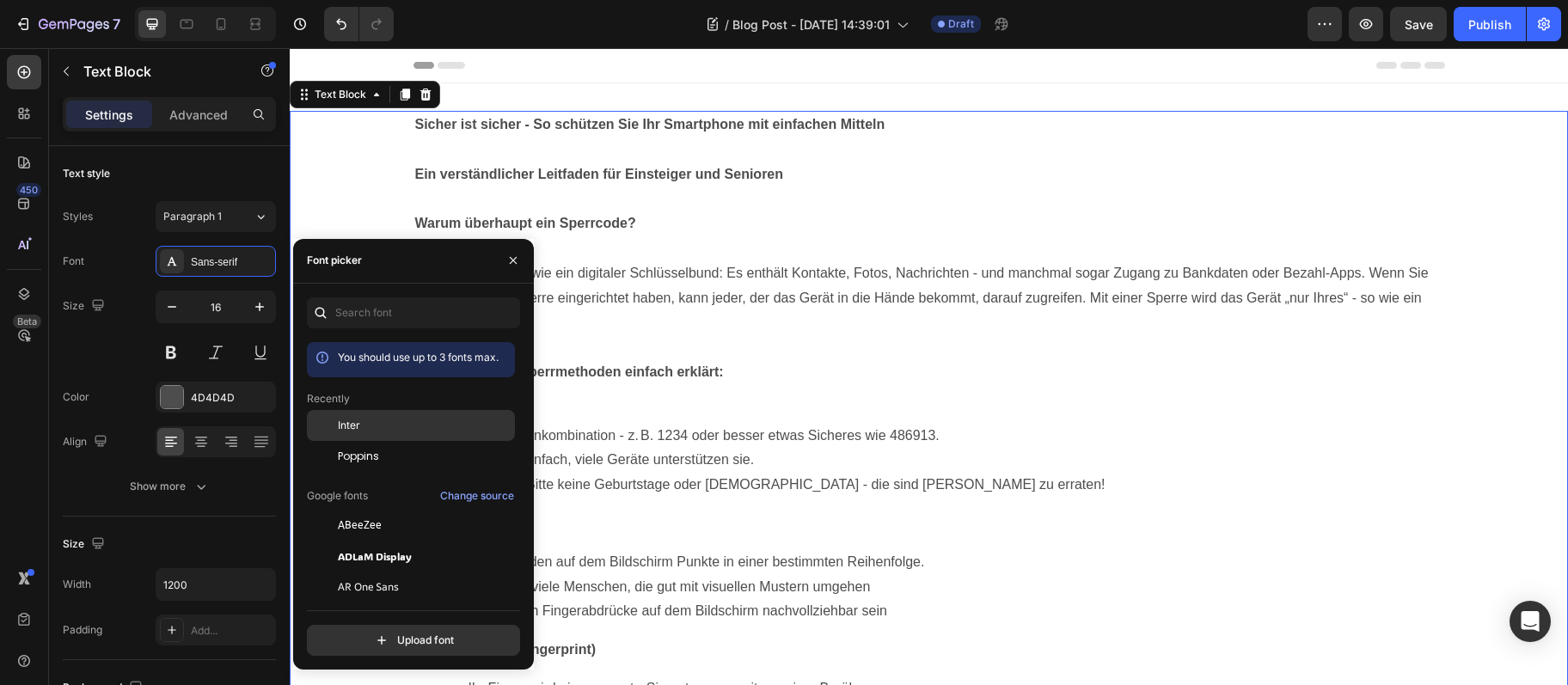
click at [378, 433] on div "Inter" at bounding box center [424, 425] width 174 height 15
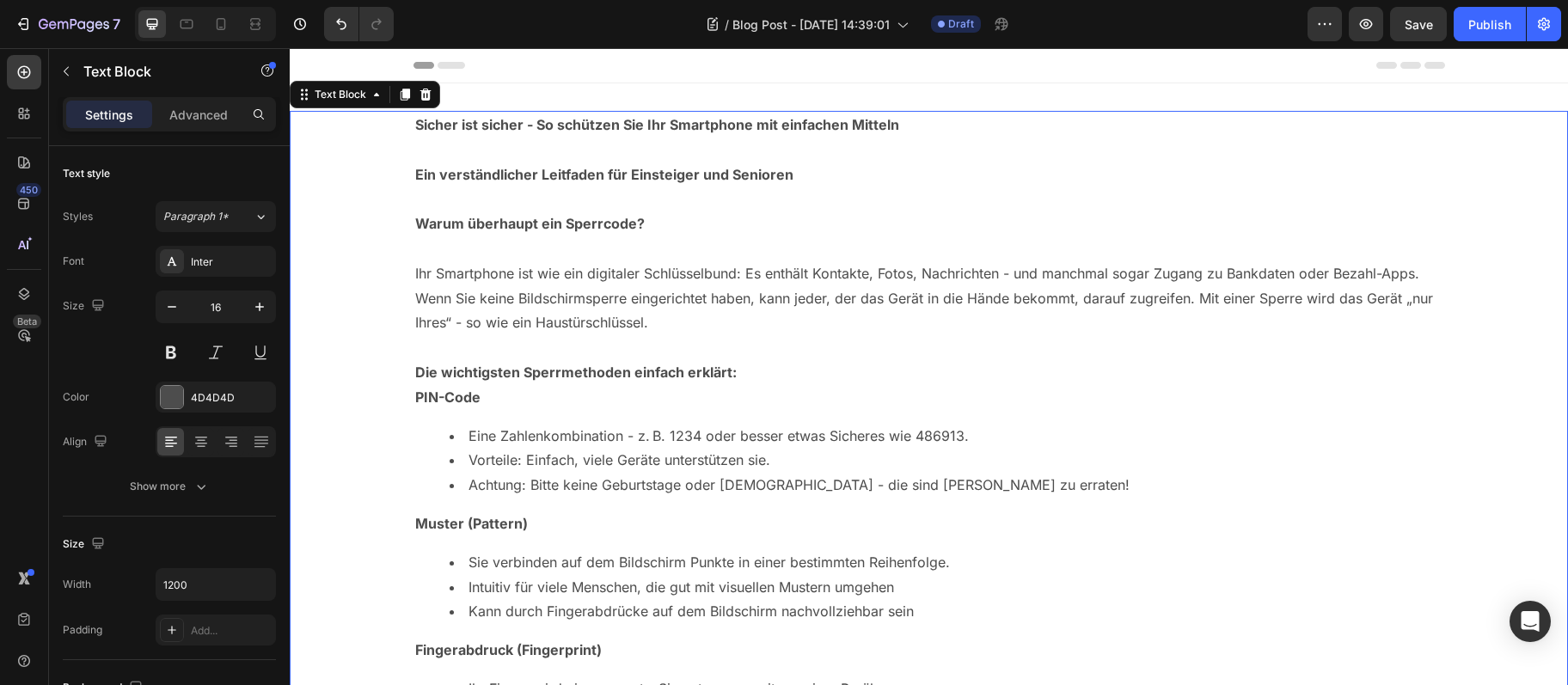
drag, startPoint x: 405, startPoint y: 123, endPoint x: 836, endPoint y: 495, distance: 569.3
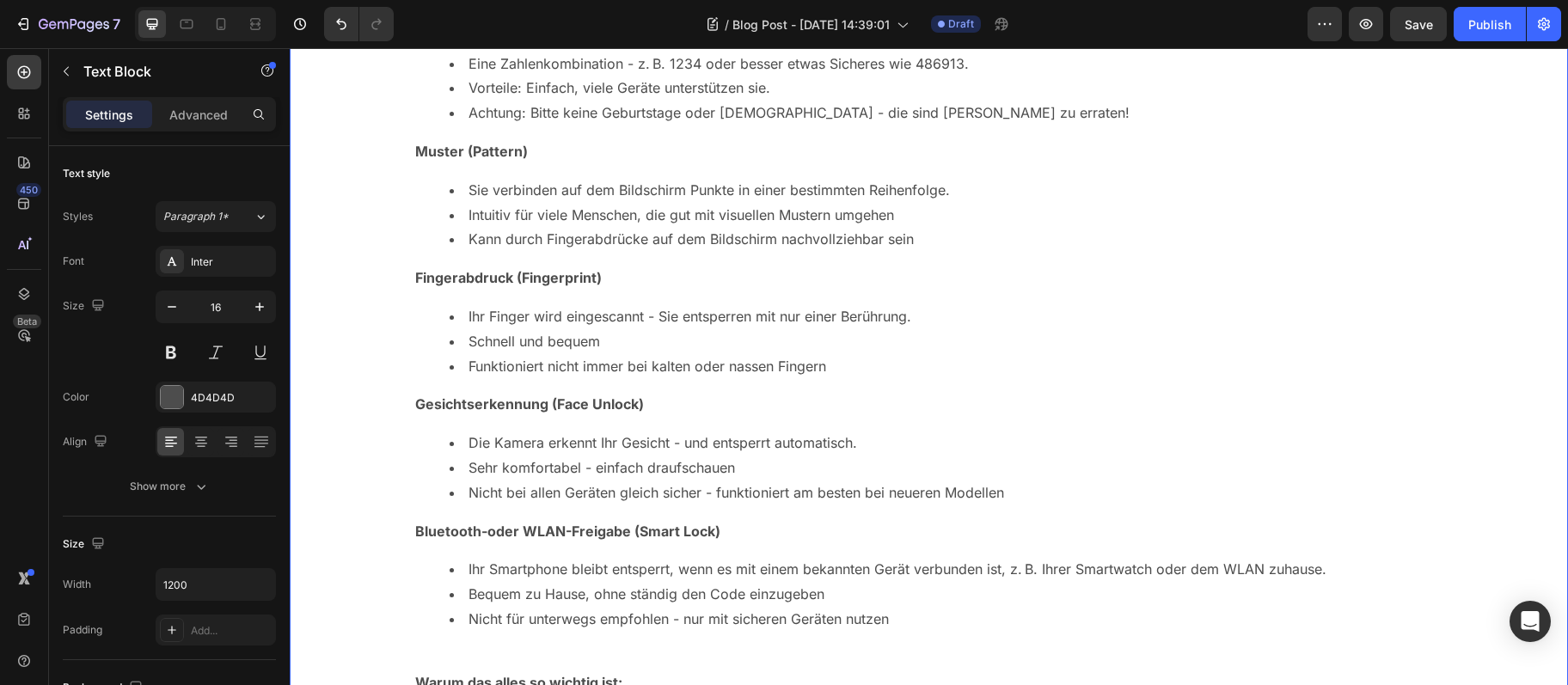
click at [1131, 277] on p "Fingerabdruck (Fingerprint)" at bounding box center [930, 279] width 1029 height 25
click at [261, 312] on icon "button" at bounding box center [259, 307] width 17 height 17
click at [260, 312] on icon "button" at bounding box center [259, 307] width 17 height 17
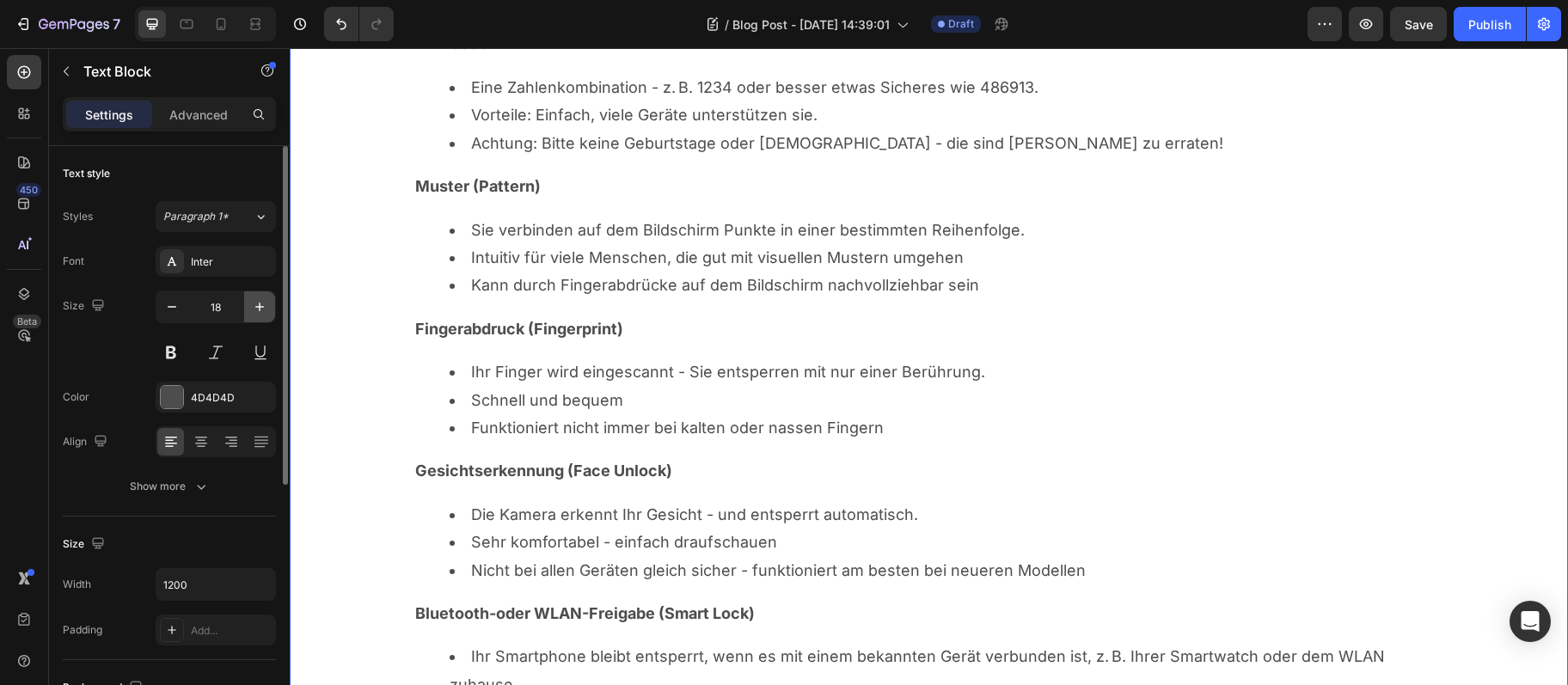
click at [260, 312] on icon "button" at bounding box center [259, 307] width 17 height 17
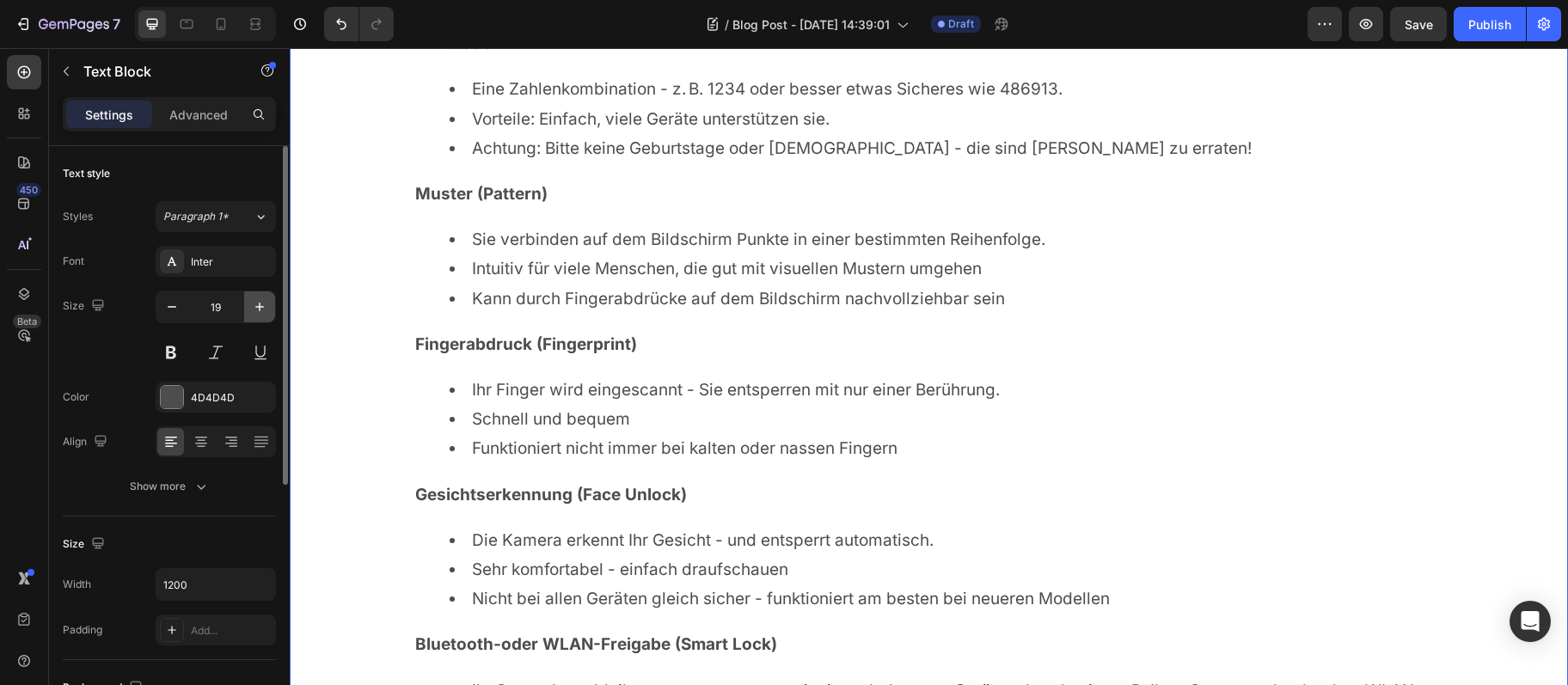
click at [259, 312] on icon "button" at bounding box center [259, 307] width 17 height 17
type input "20"
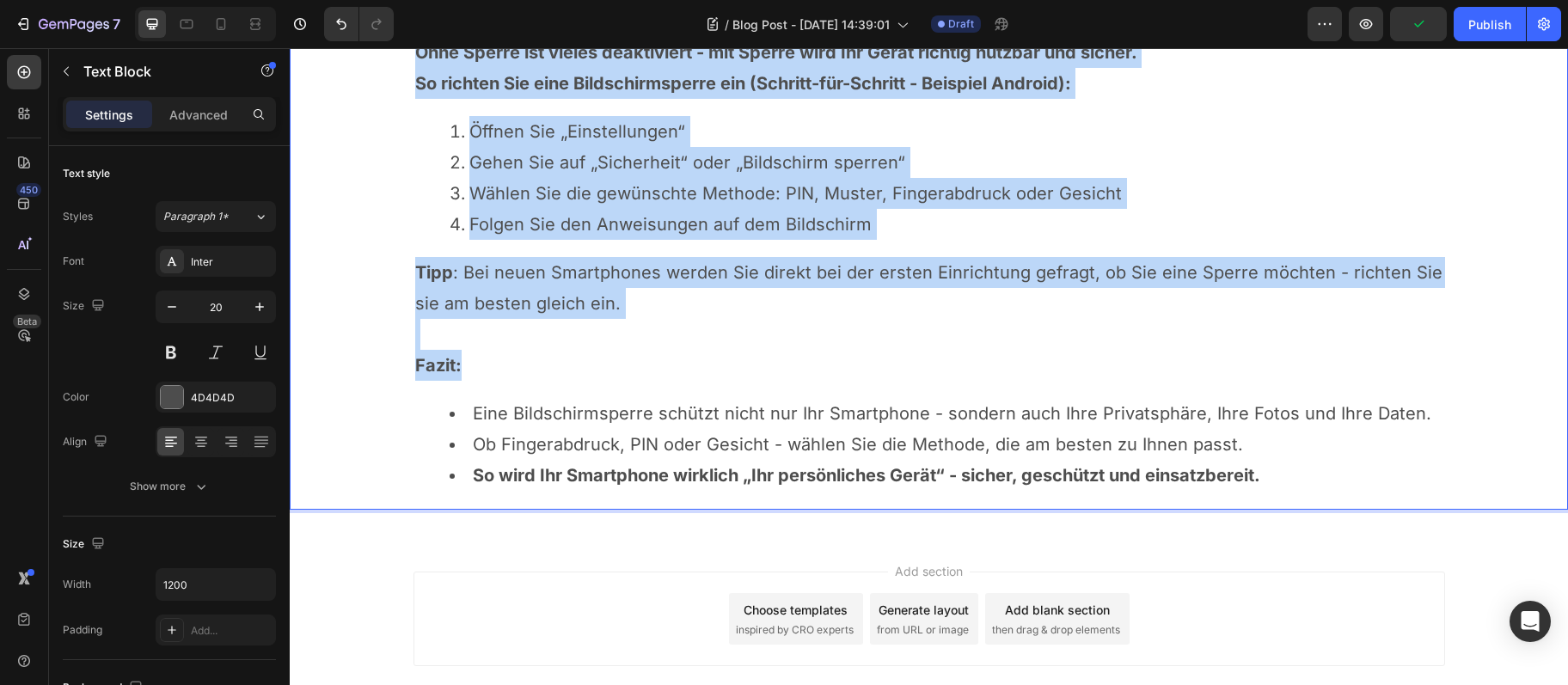
scroll to position [1597, 0]
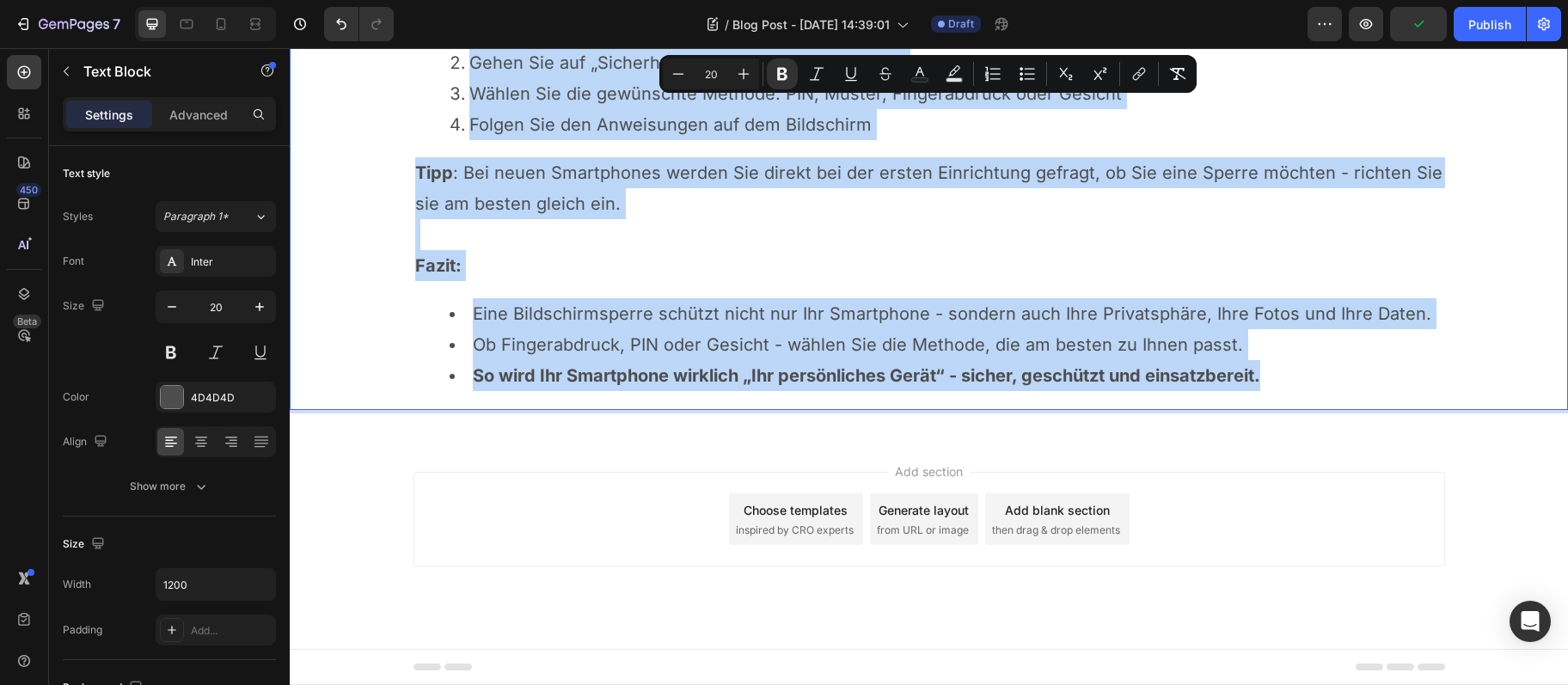
drag, startPoint x: 428, startPoint y: 128, endPoint x: 1278, endPoint y: 376, distance: 885.4
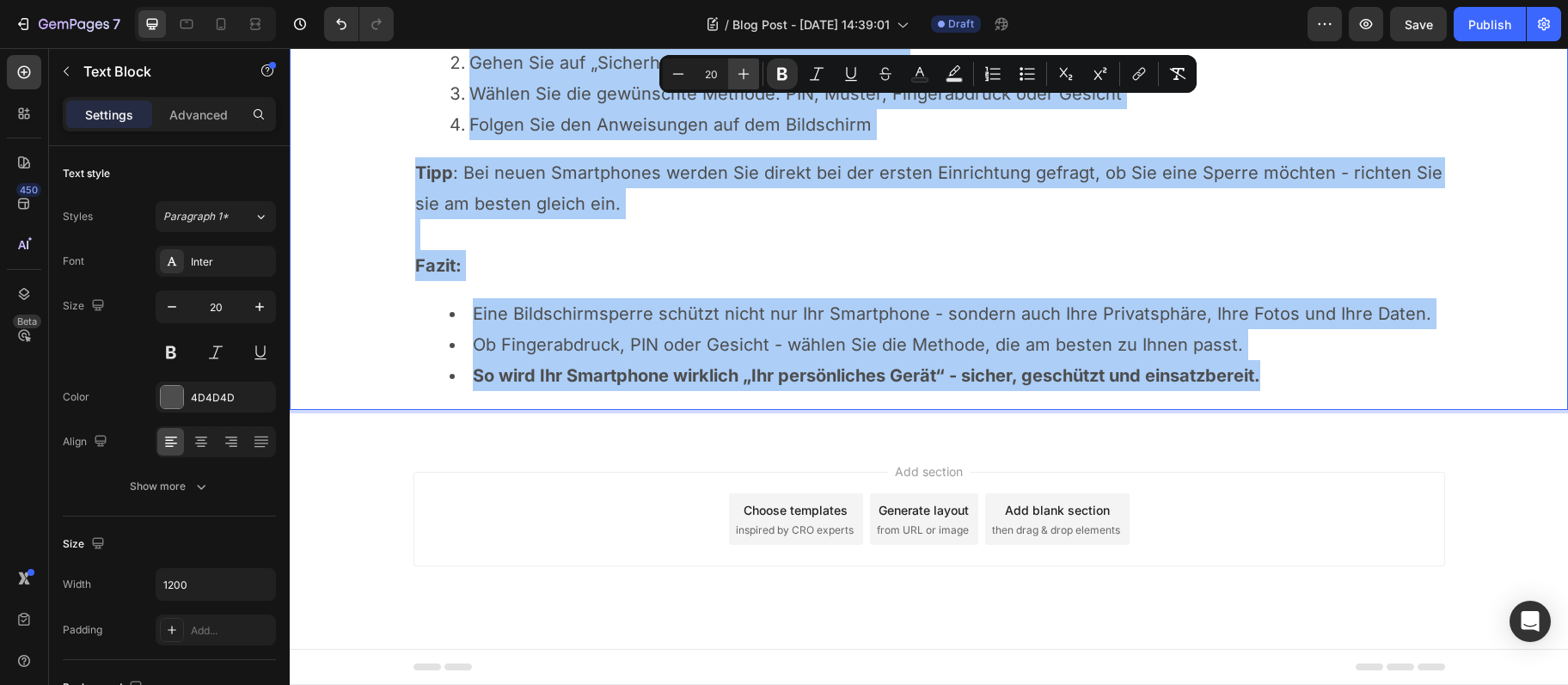
click at [738, 79] on icon "Editor contextual toolbar" at bounding box center [744, 74] width 17 height 17
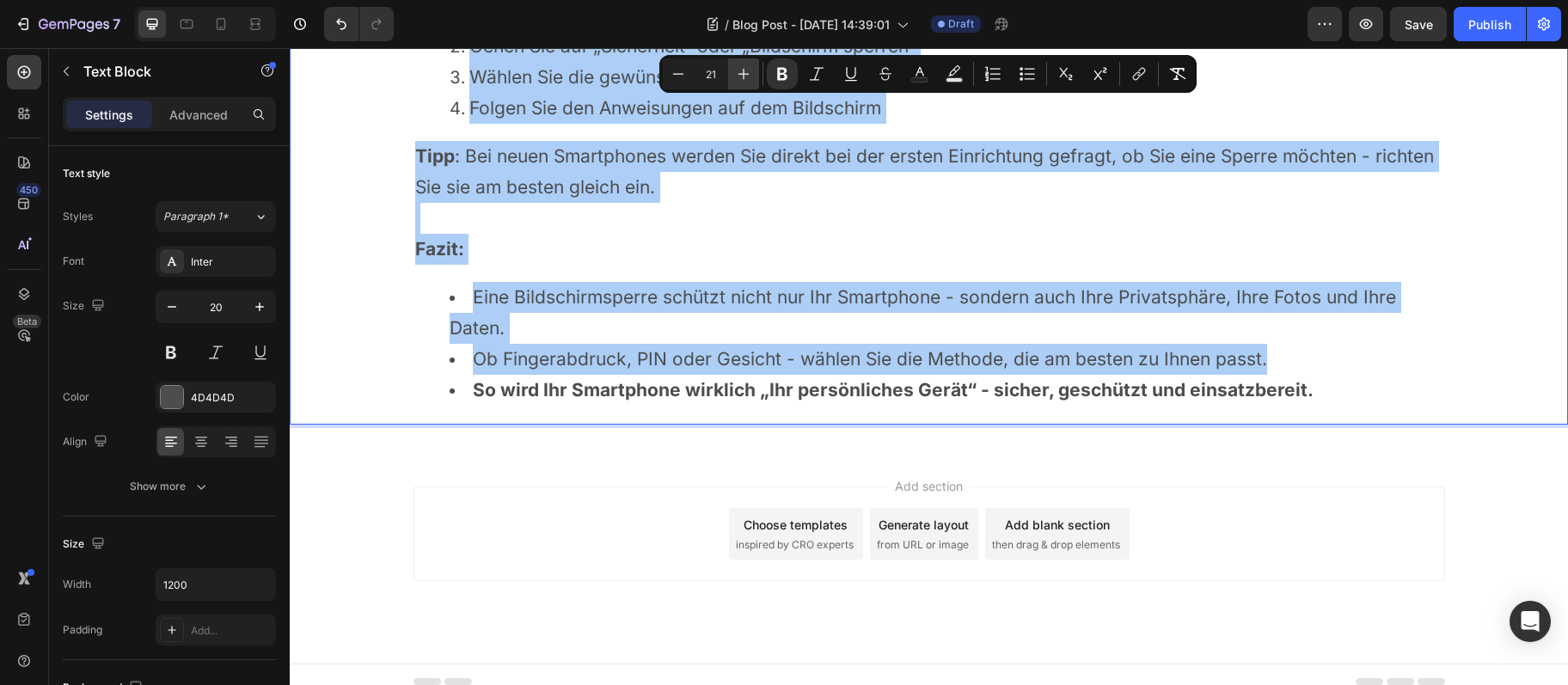
click at [738, 79] on icon "Editor contextual toolbar" at bounding box center [744, 74] width 17 height 17
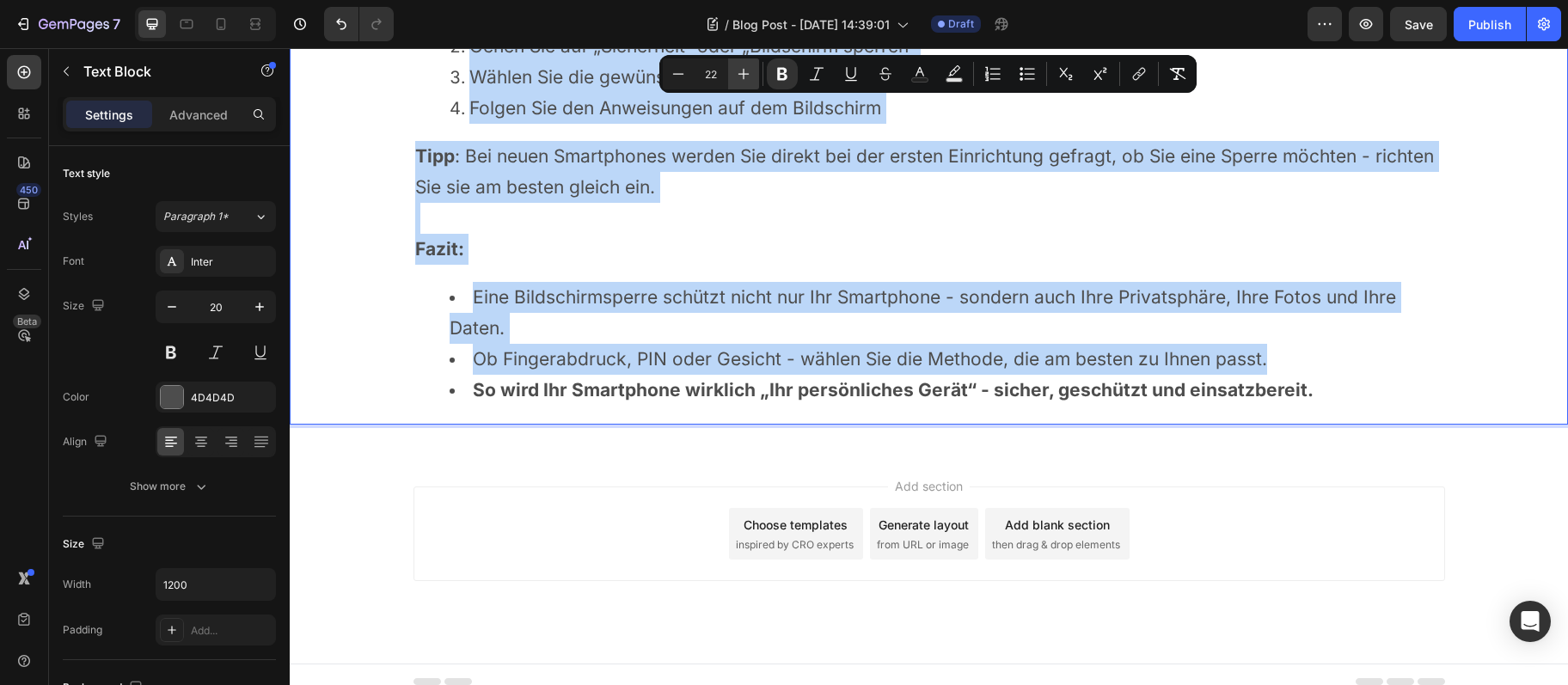
type input "24"
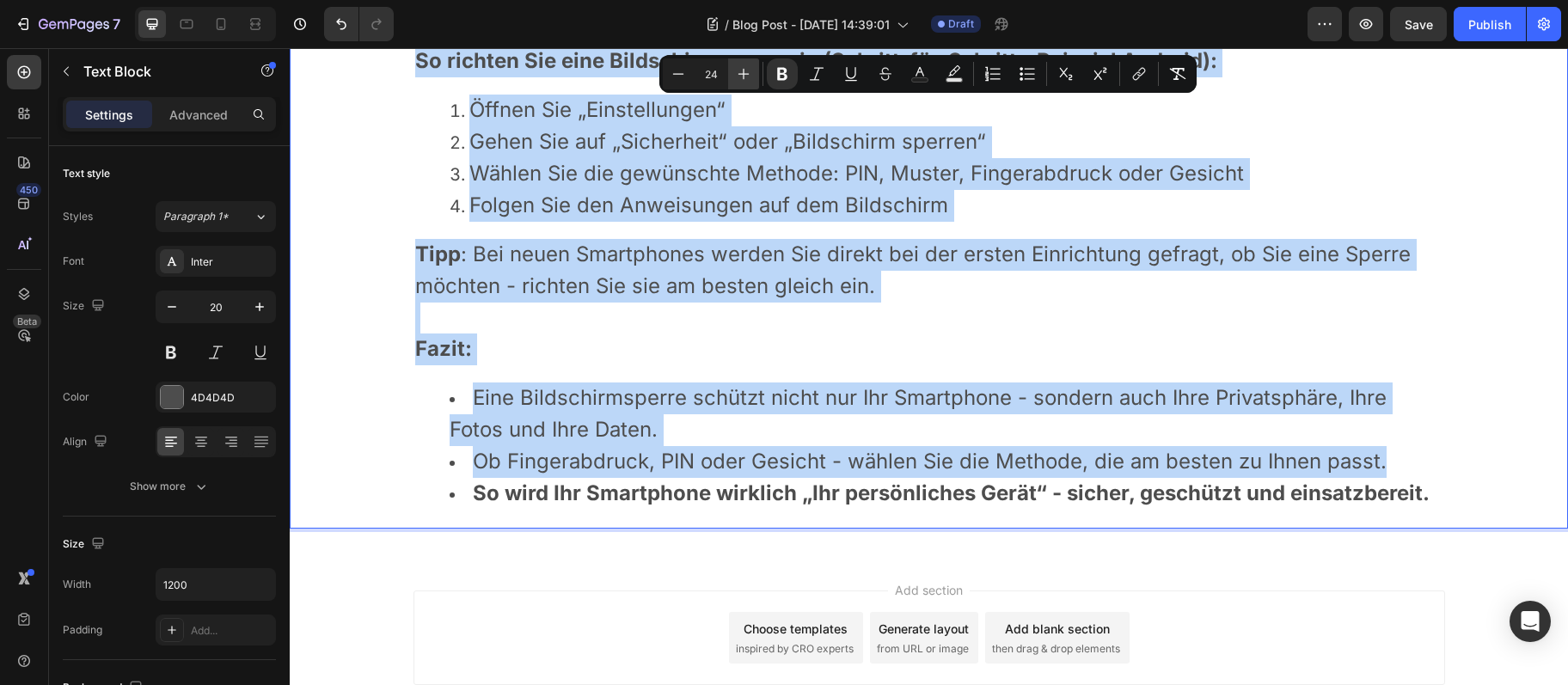
scroll to position [1666, 0]
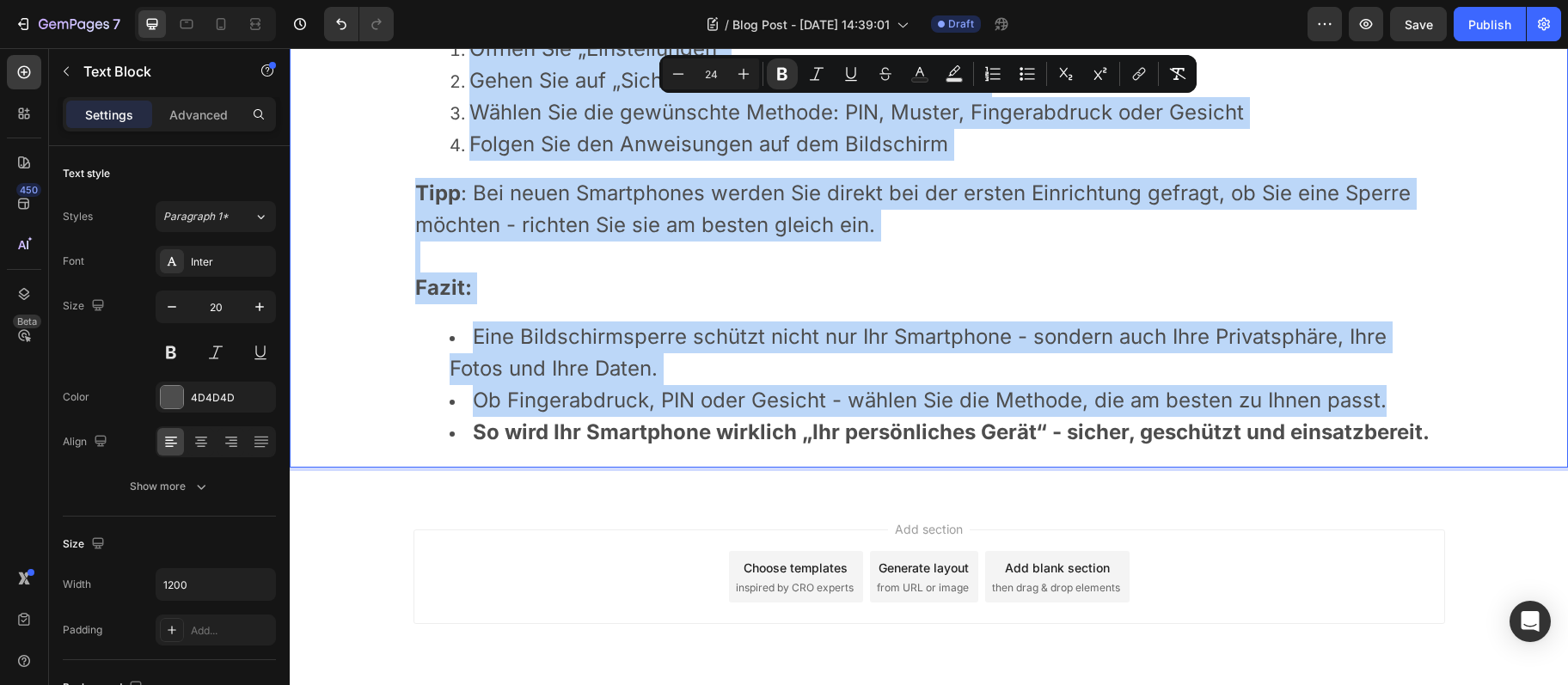
click at [896, 255] on p "Rich Text Editor. Editing area: main" at bounding box center [930, 257] width 1029 height 31
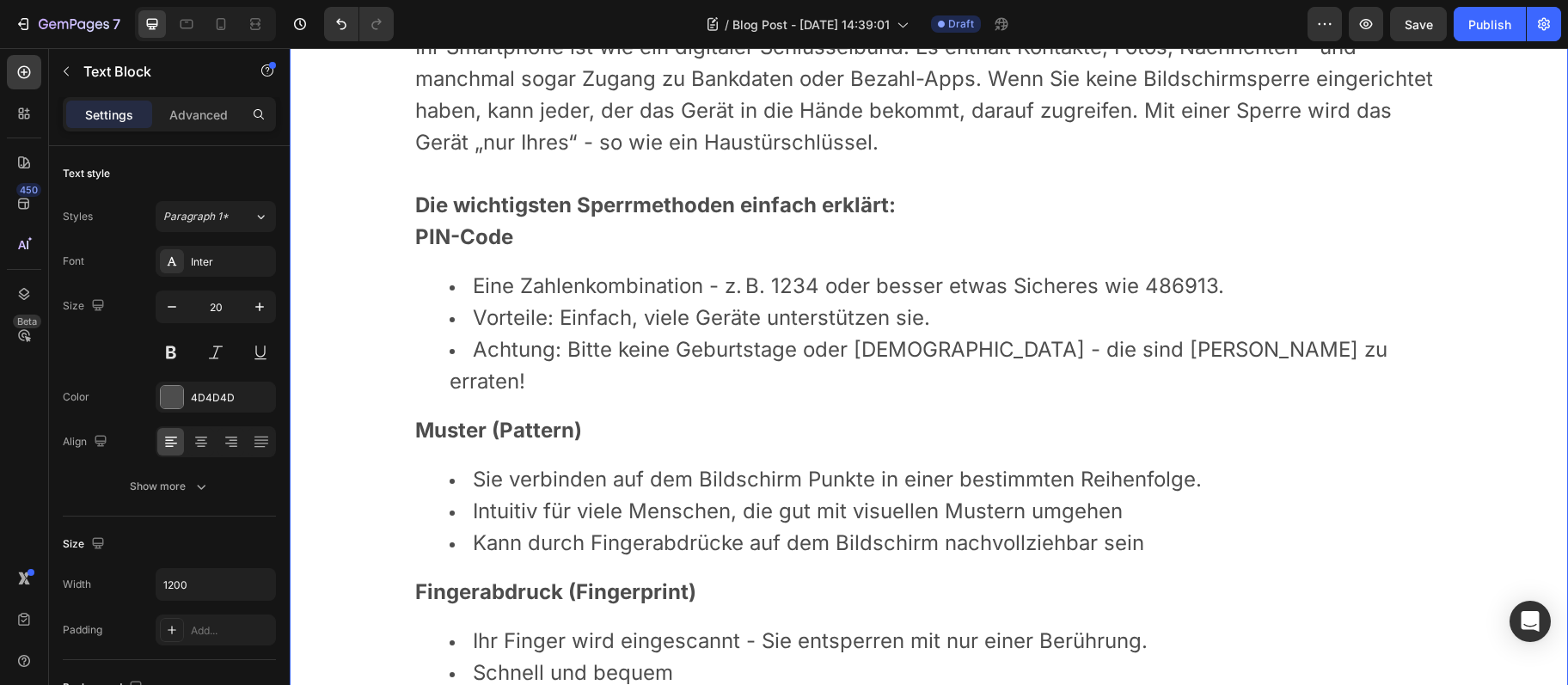
scroll to position [0, 0]
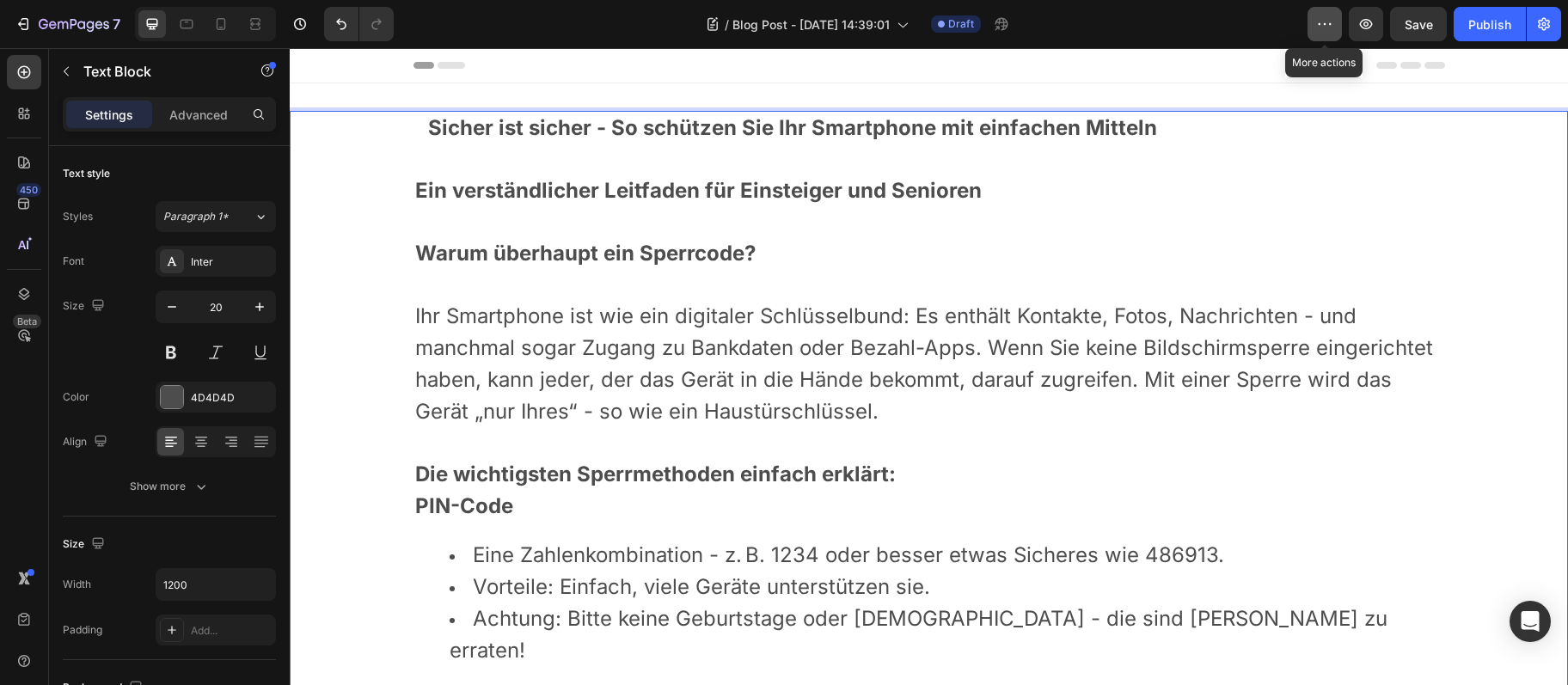
click at [1322, 20] on icon "button" at bounding box center [1324, 23] width 17 height 17
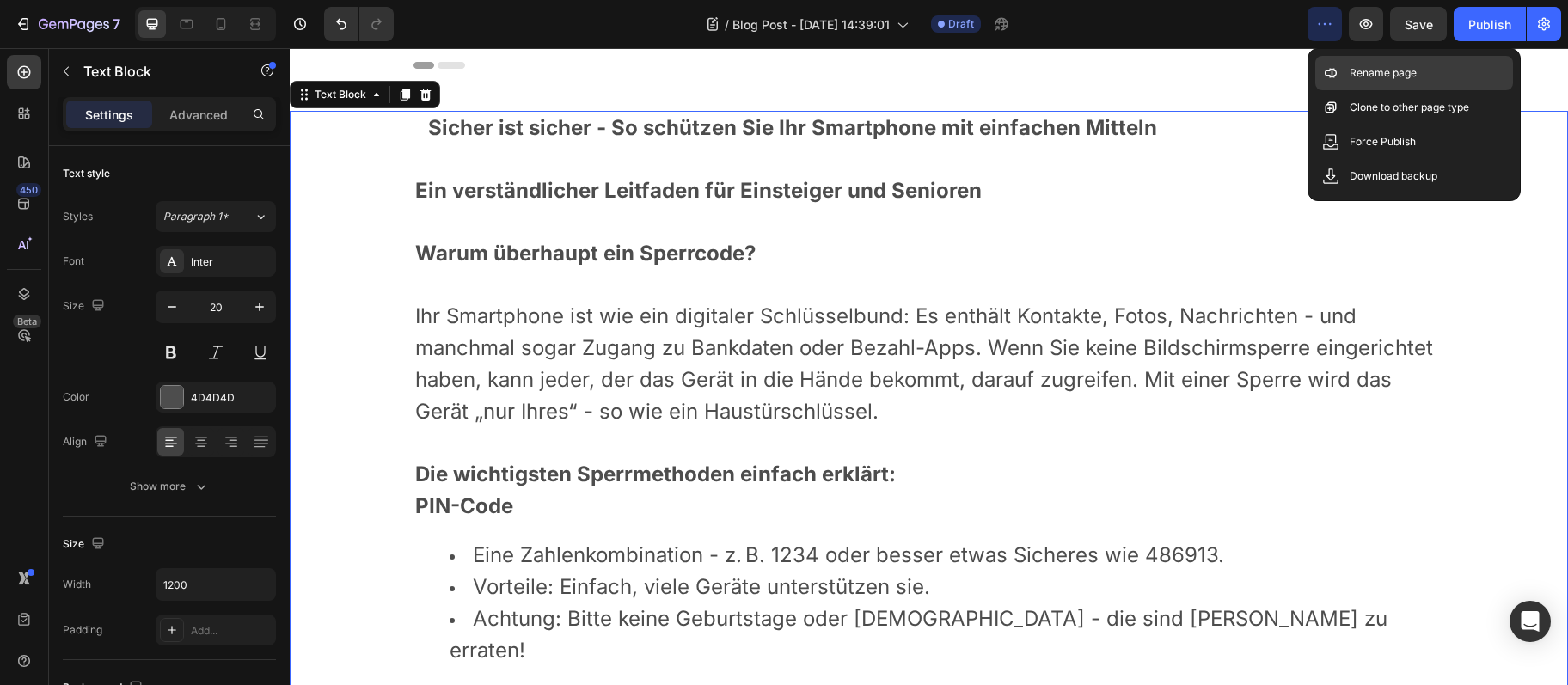
click at [1345, 90] on div "Rename page" at bounding box center [1414, 107] width 198 height 34
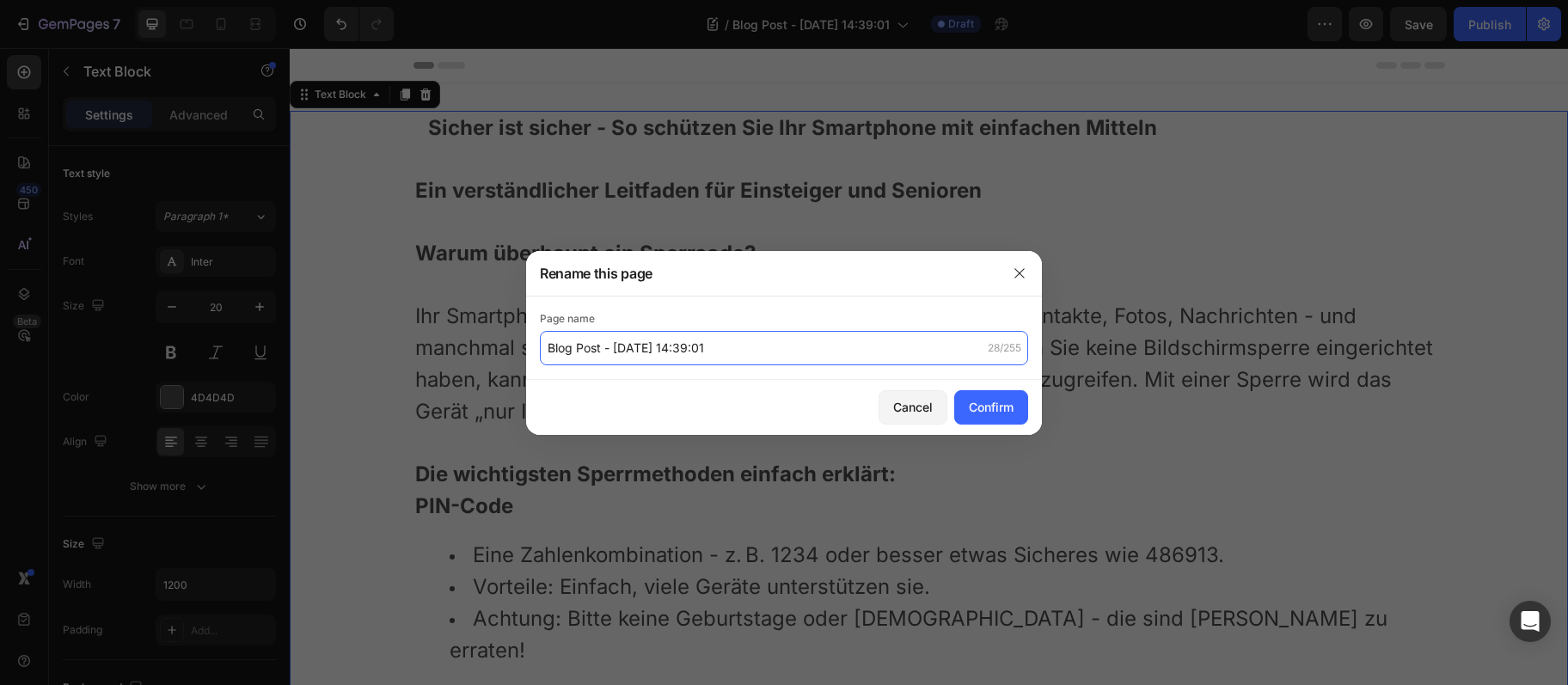
click at [795, 334] on input "Blog Post - [DATE] 14:39:01" at bounding box center [784, 348] width 488 height 34
click at [795, 334] on input "Blog Post - [DATE] 14:39:01" at bounding box center [784, 348] width 488 height 34
drag, startPoint x: 788, startPoint y: 325, endPoint x: 787, endPoint y: 334, distance: 9.1
click at [788, 328] on div "Page name Blog Post - [DATE] 14:39:01 28/255" at bounding box center [784, 337] width 488 height 55
click at [772, 351] on input "Blog Post - [DATE] 14:39:01" at bounding box center [784, 348] width 488 height 34
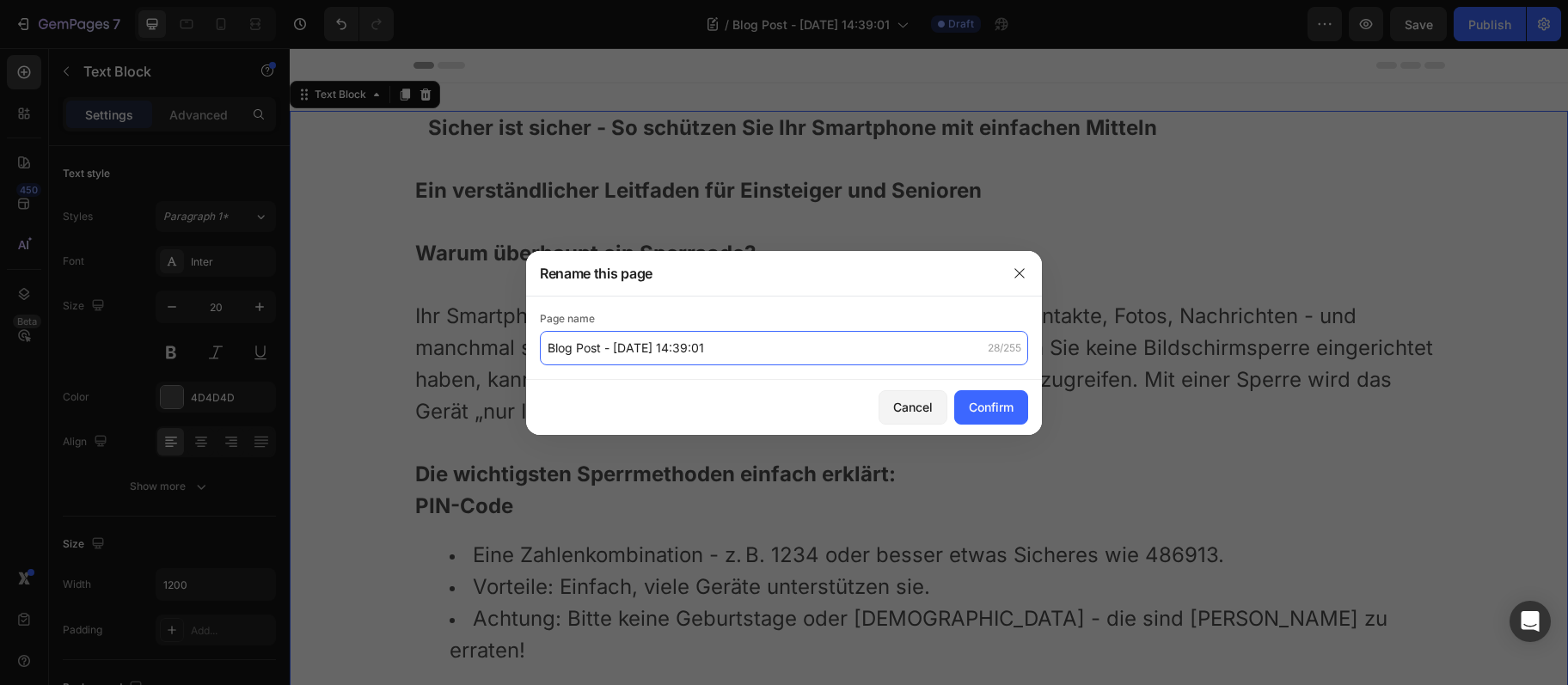
click at [772, 351] on input "Blog Post - [DATE] 14:39:01" at bounding box center [784, 348] width 488 height 34
click at [771, 347] on input "Blog Post - [DATE] 14:39:01" at bounding box center [784, 348] width 488 height 34
paste input "Sicher ist sicher - So schützen Sie Ihr Smartphone mit einfachen Mitteln"
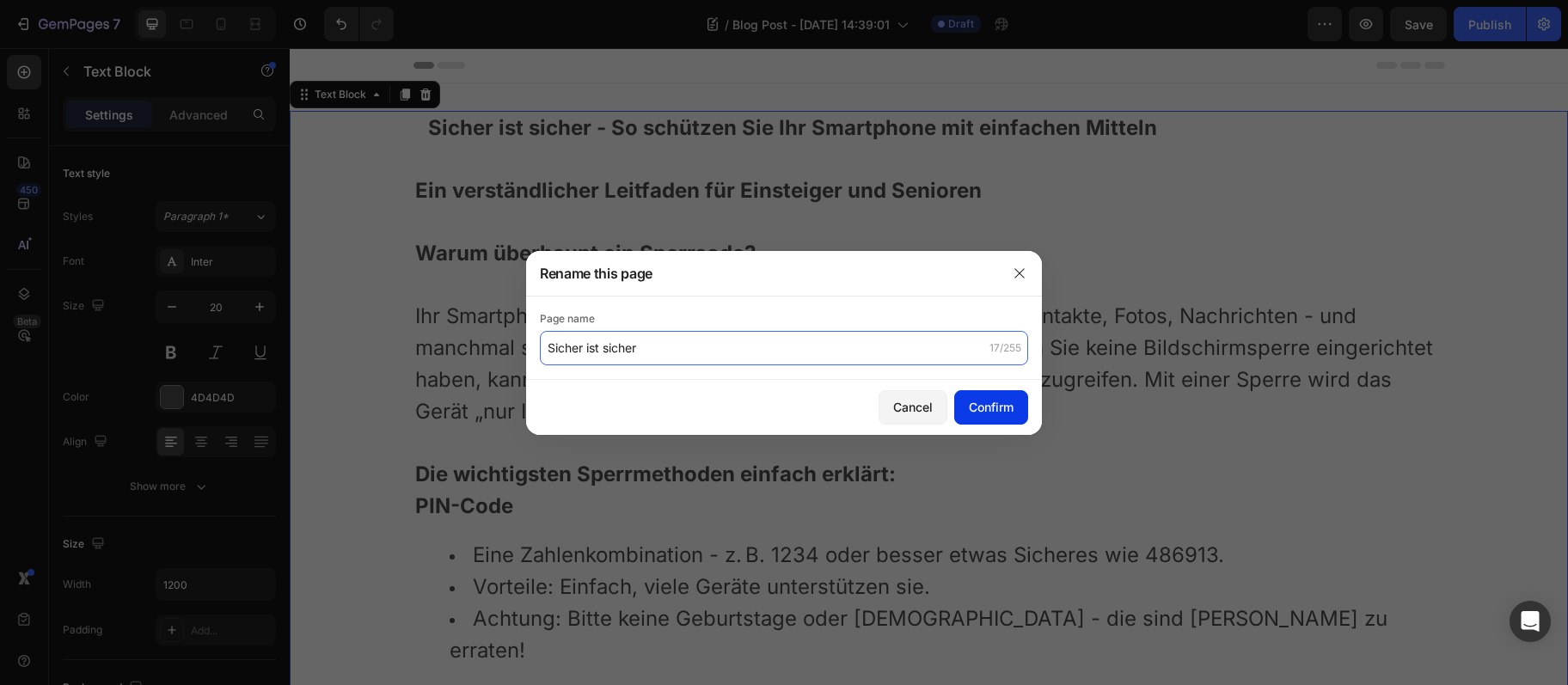
type input "Sicher ist sicher"
click at [1001, 409] on div "Confirm" at bounding box center [992, 407] width 45 height 18
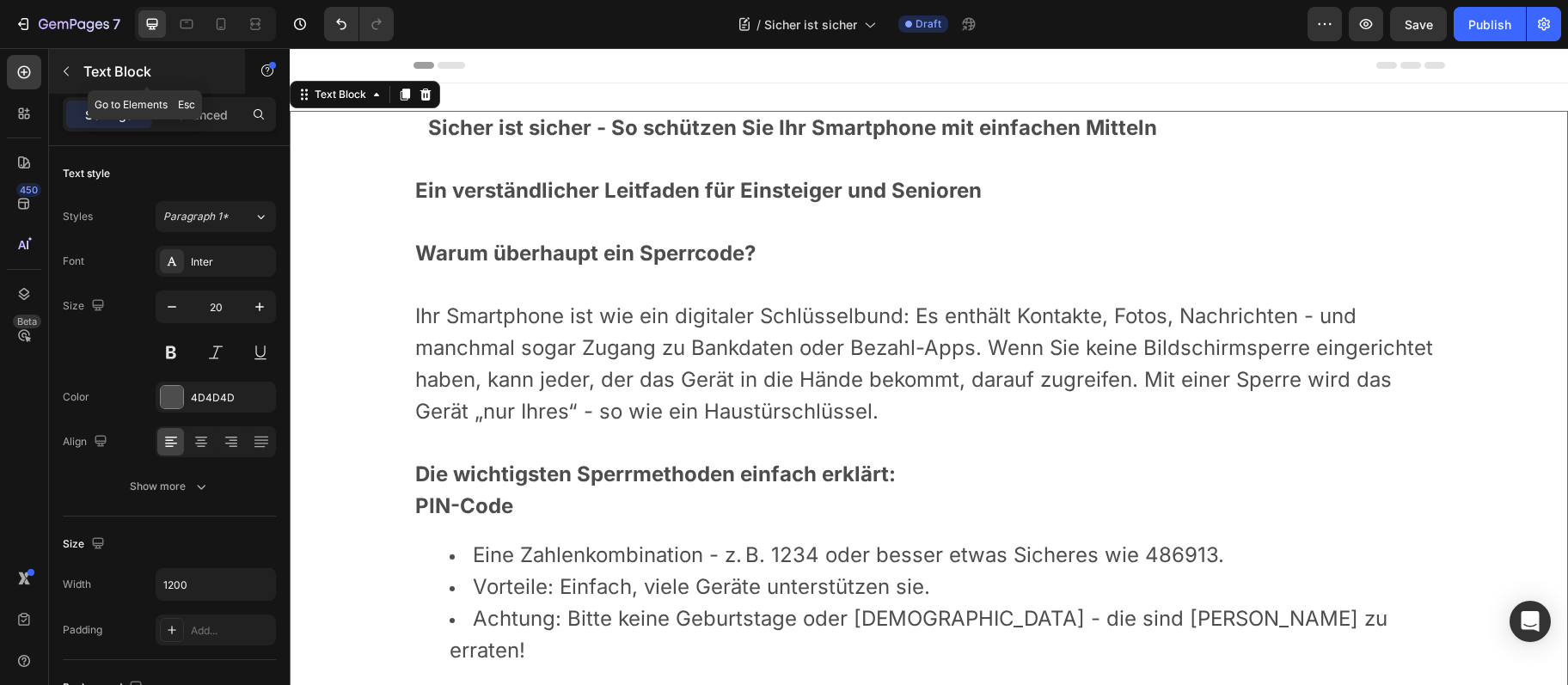
click at [60, 67] on icon "button" at bounding box center [66, 71] width 13 height 13
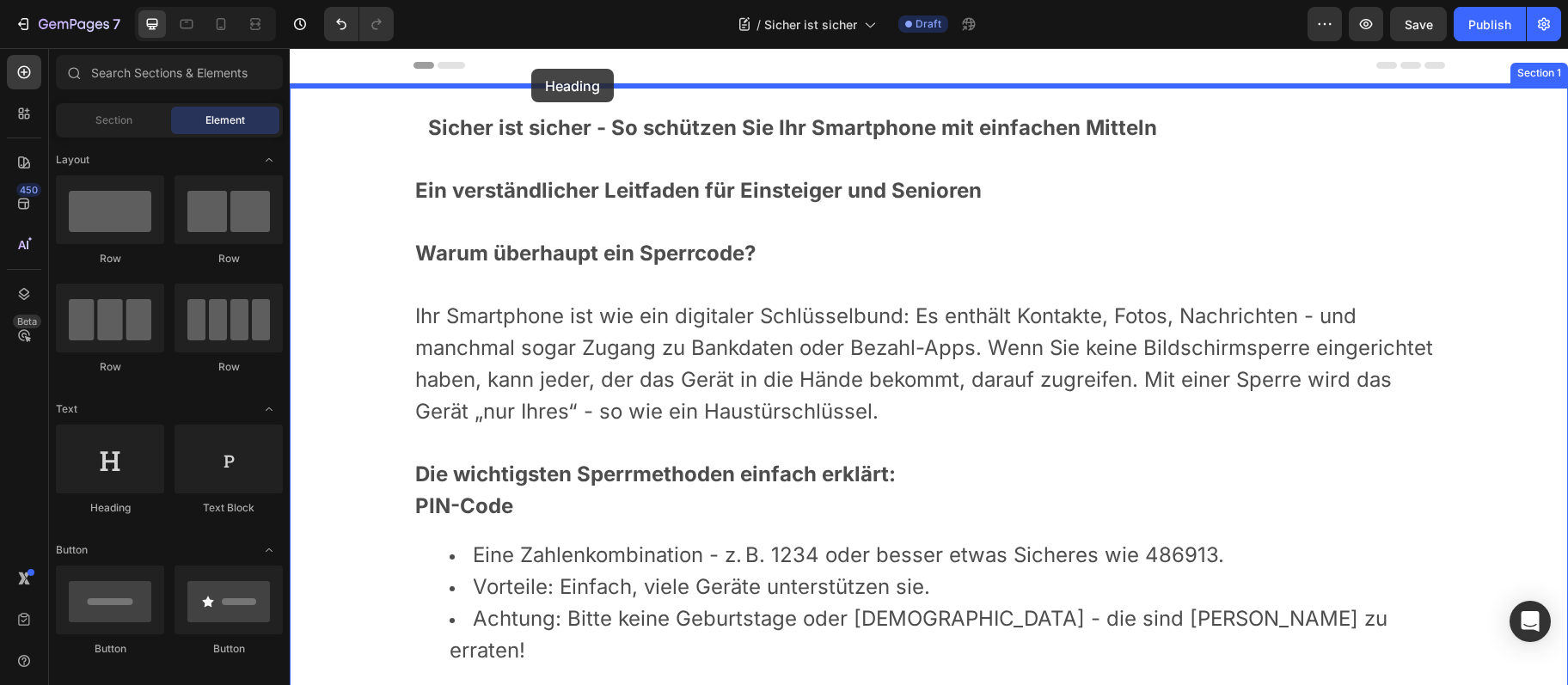
drag, startPoint x: 390, startPoint y: 536, endPoint x: 531, endPoint y: 69, distance: 487.8
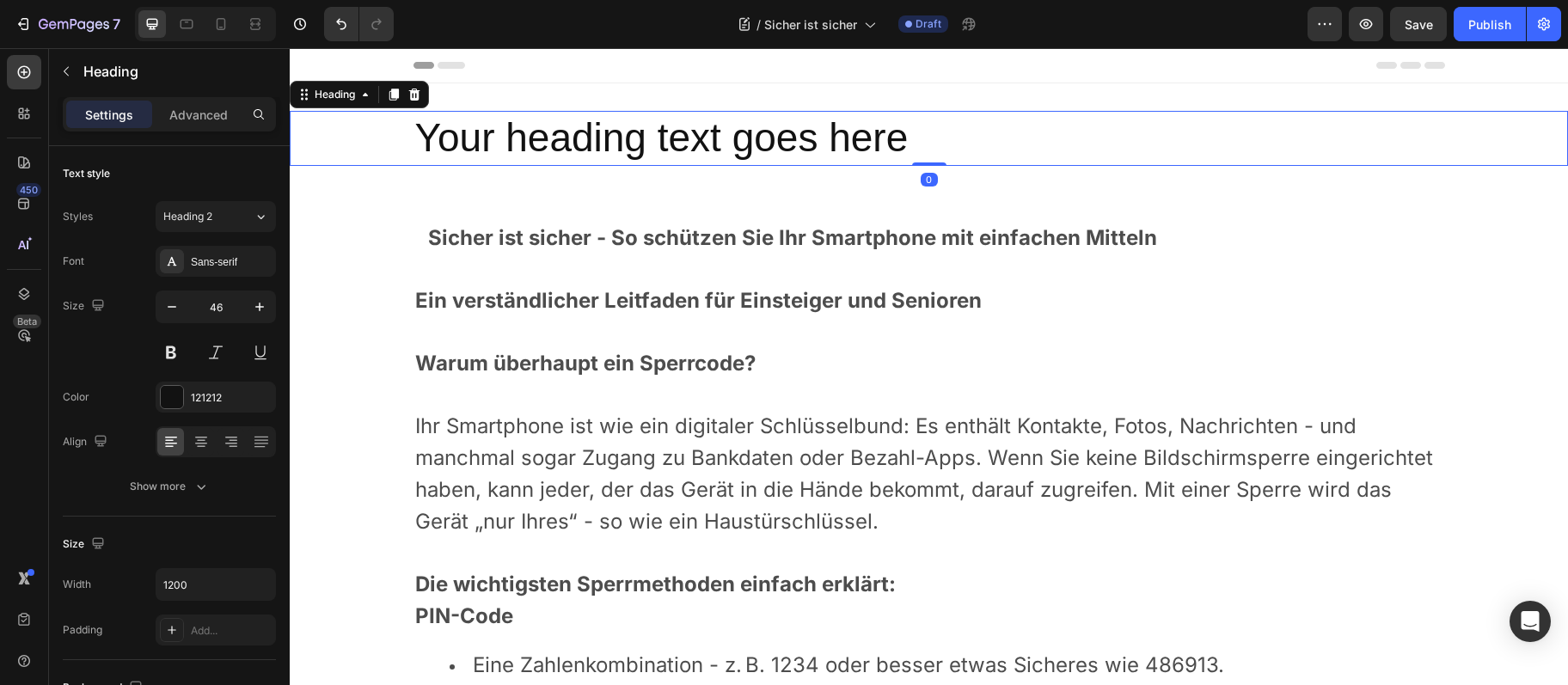
click at [537, 136] on h2 "Your heading text goes here" at bounding box center [930, 138] width 1032 height 55
click at [537, 136] on p "Your heading text goes here" at bounding box center [930, 138] width 1029 height 51
click at [537, 135] on p "Your heading text goes here" at bounding box center [930, 138] width 1029 height 51
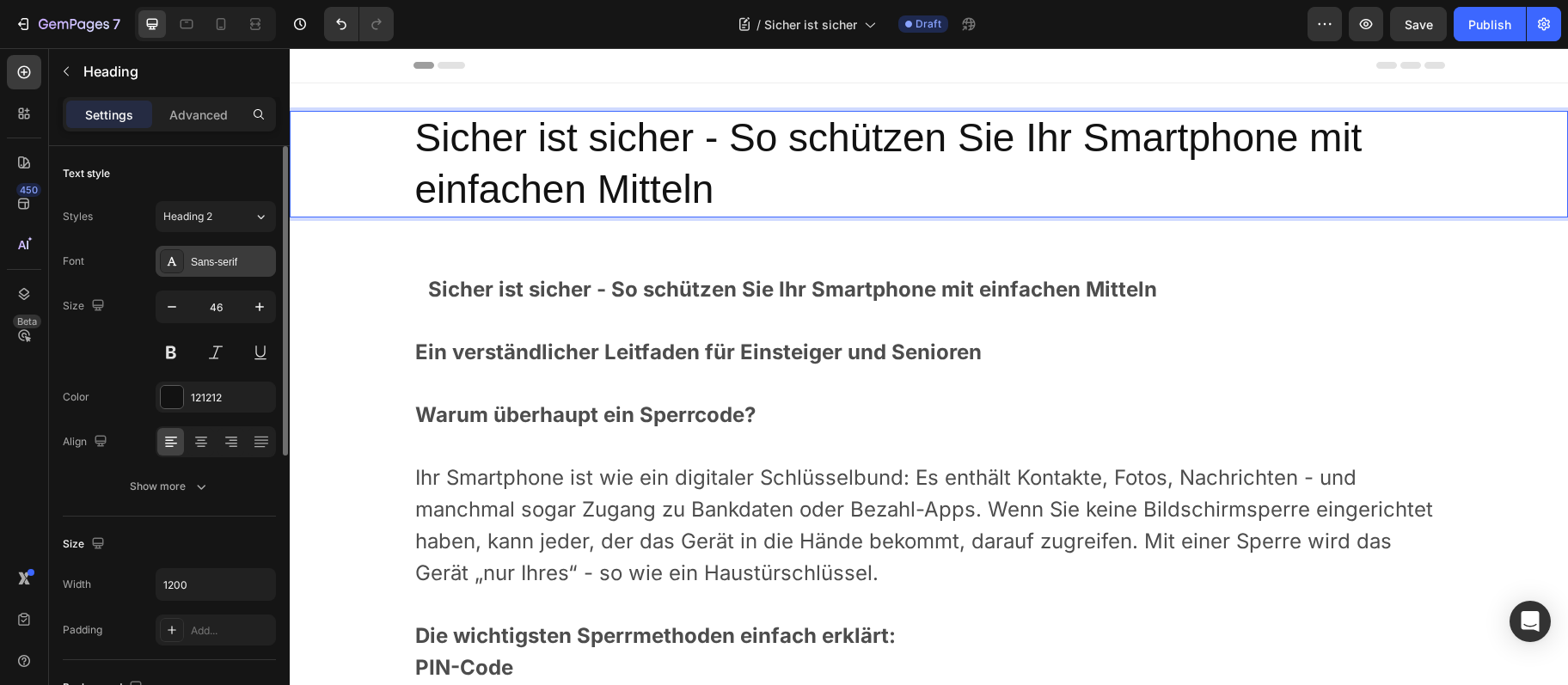
click at [244, 256] on div "Sans-serif" at bounding box center [231, 262] width 81 height 15
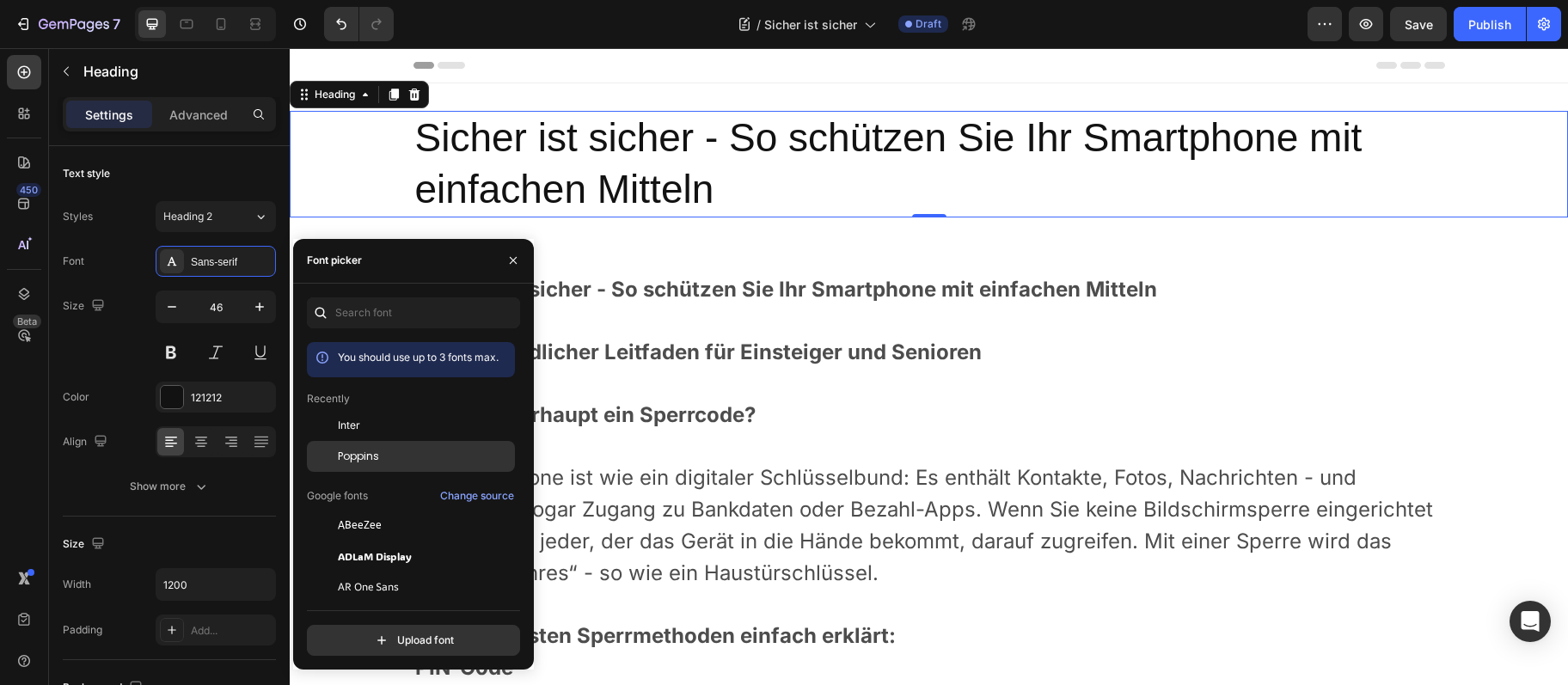
click at [355, 464] on span "Poppins" at bounding box center [359, 456] width 41 height 15
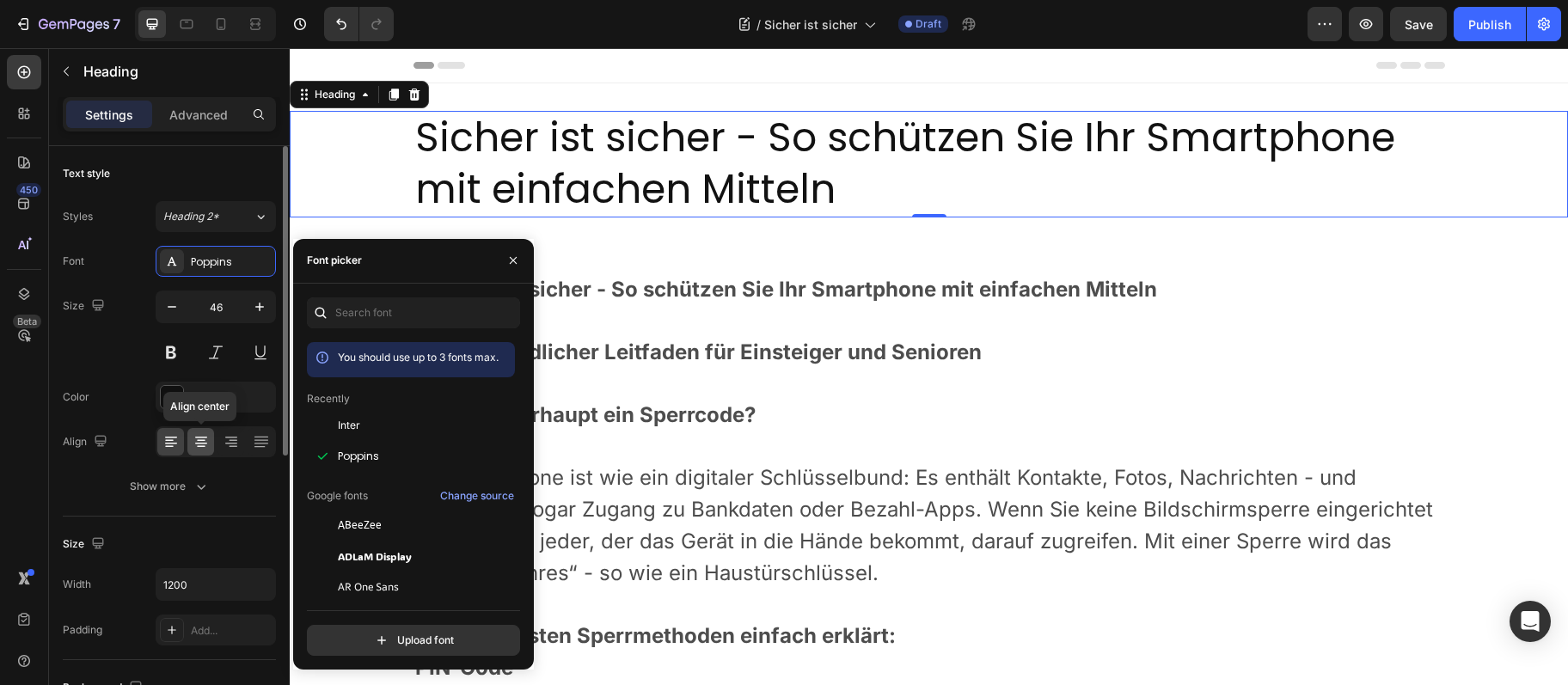
click at [200, 438] on icon at bounding box center [200, 441] width 17 height 17
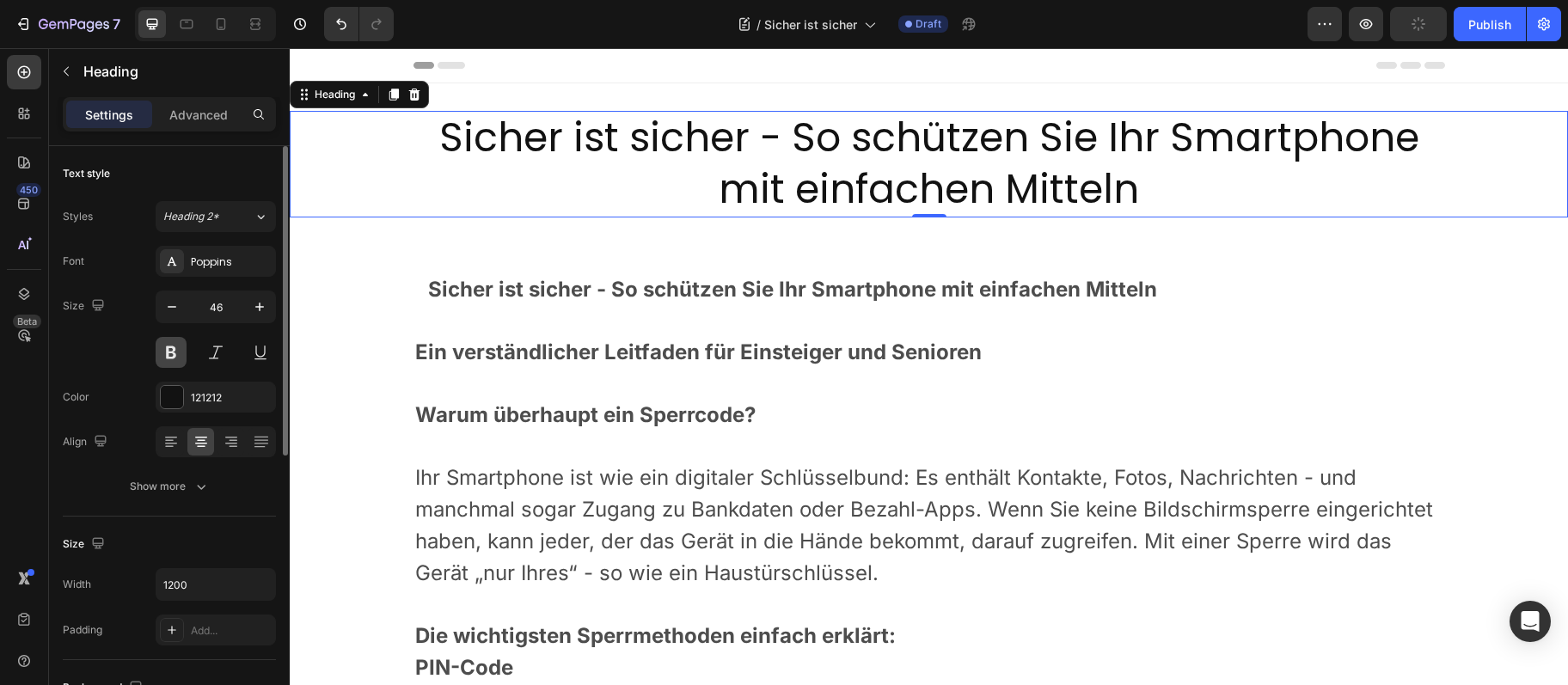
click at [183, 356] on button at bounding box center [171, 352] width 31 height 31
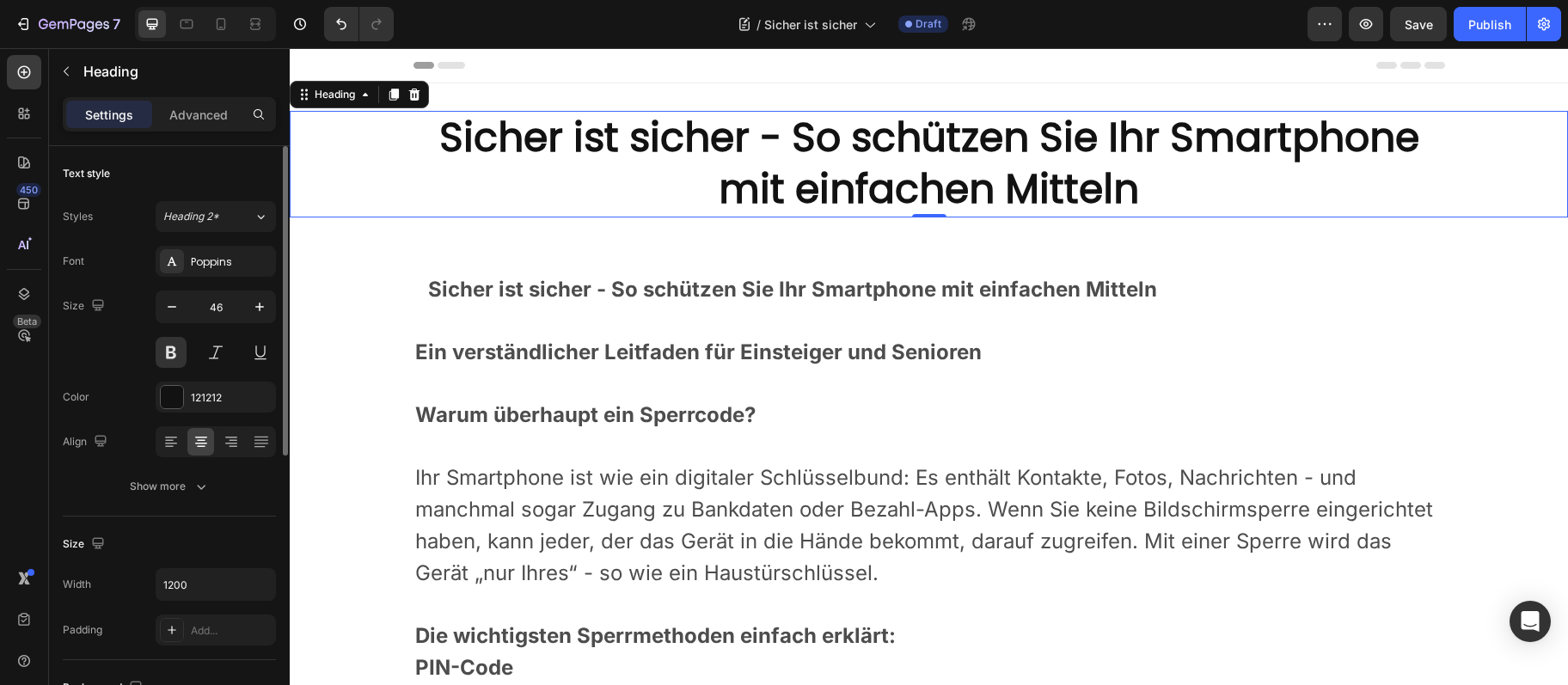
click at [127, 348] on div "Size 46" at bounding box center [169, 329] width 213 height 77
click at [253, 581] on icon "button" at bounding box center [259, 584] width 17 height 17
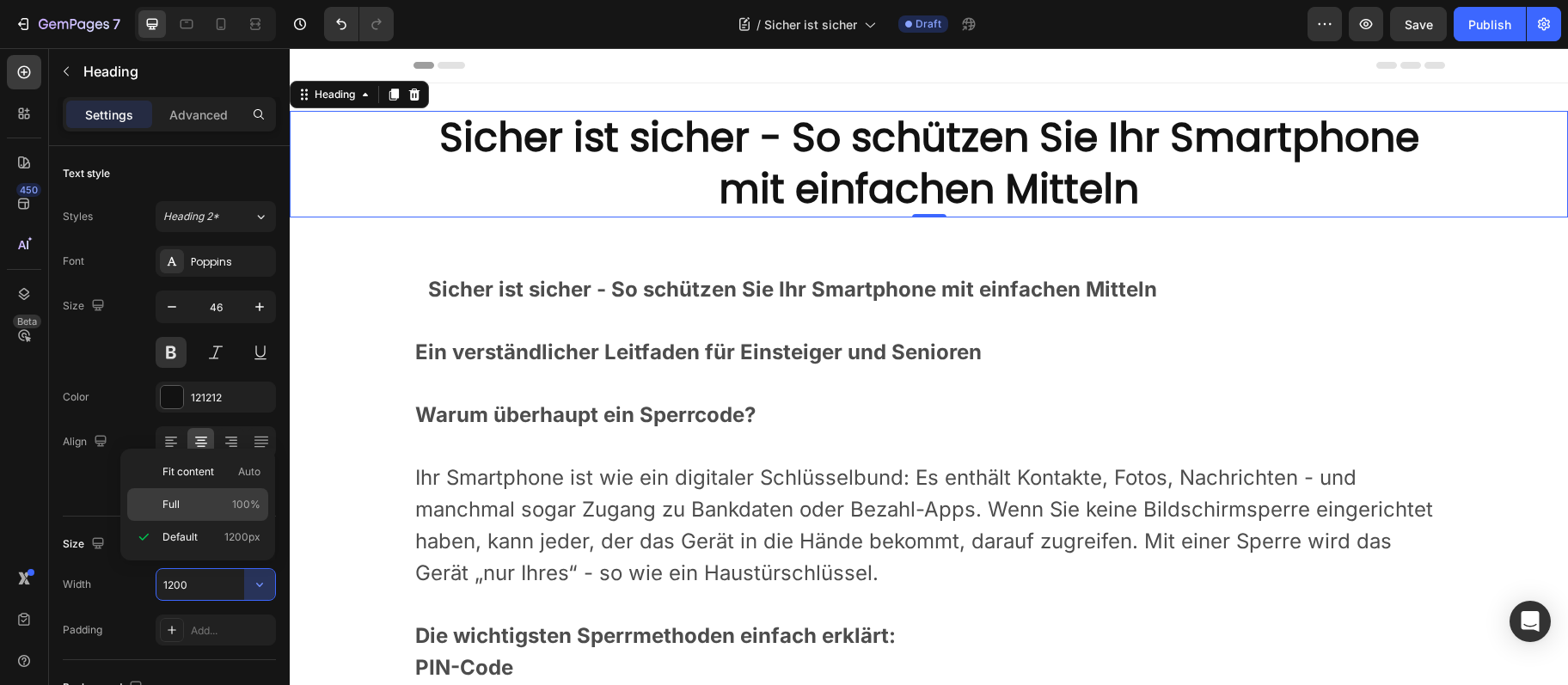
click at [218, 509] on p "Full 100%" at bounding box center [211, 504] width 98 height 15
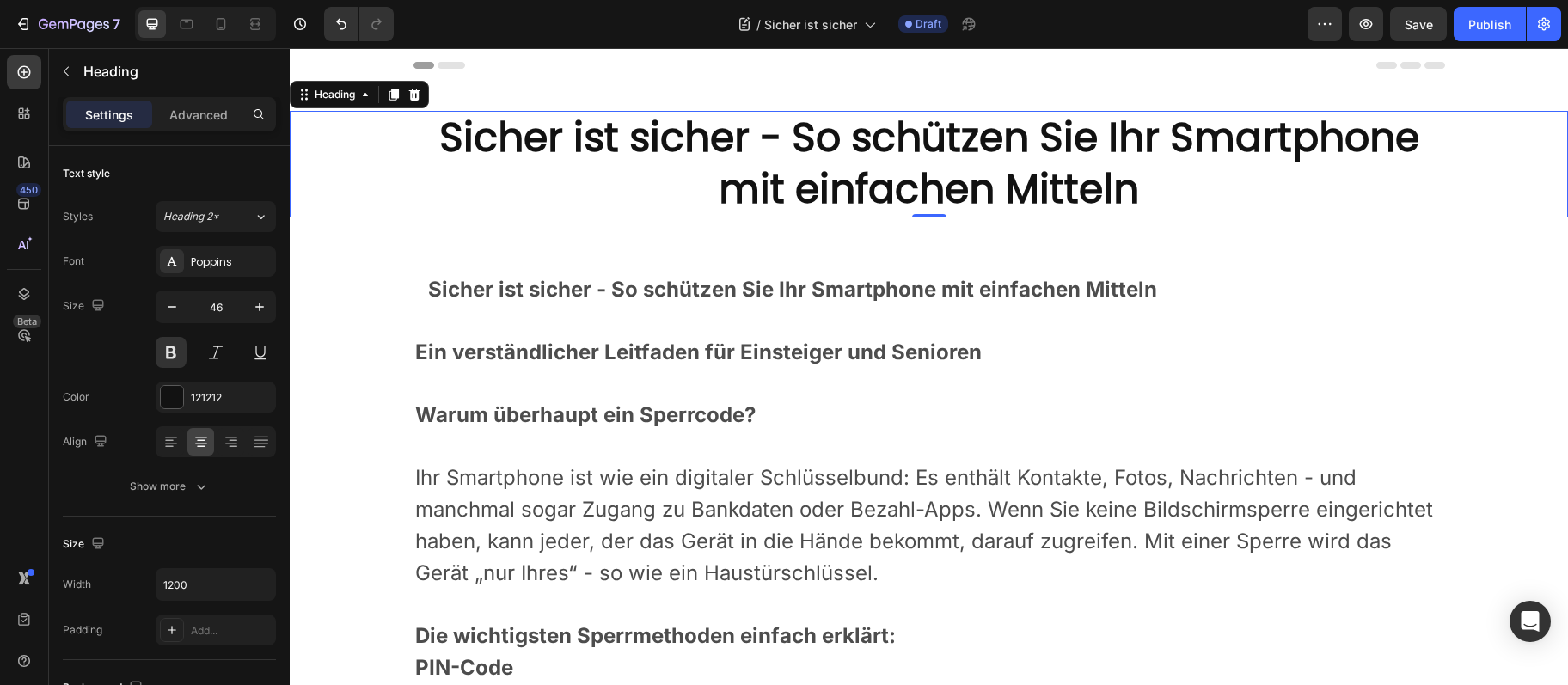
type input "100%"
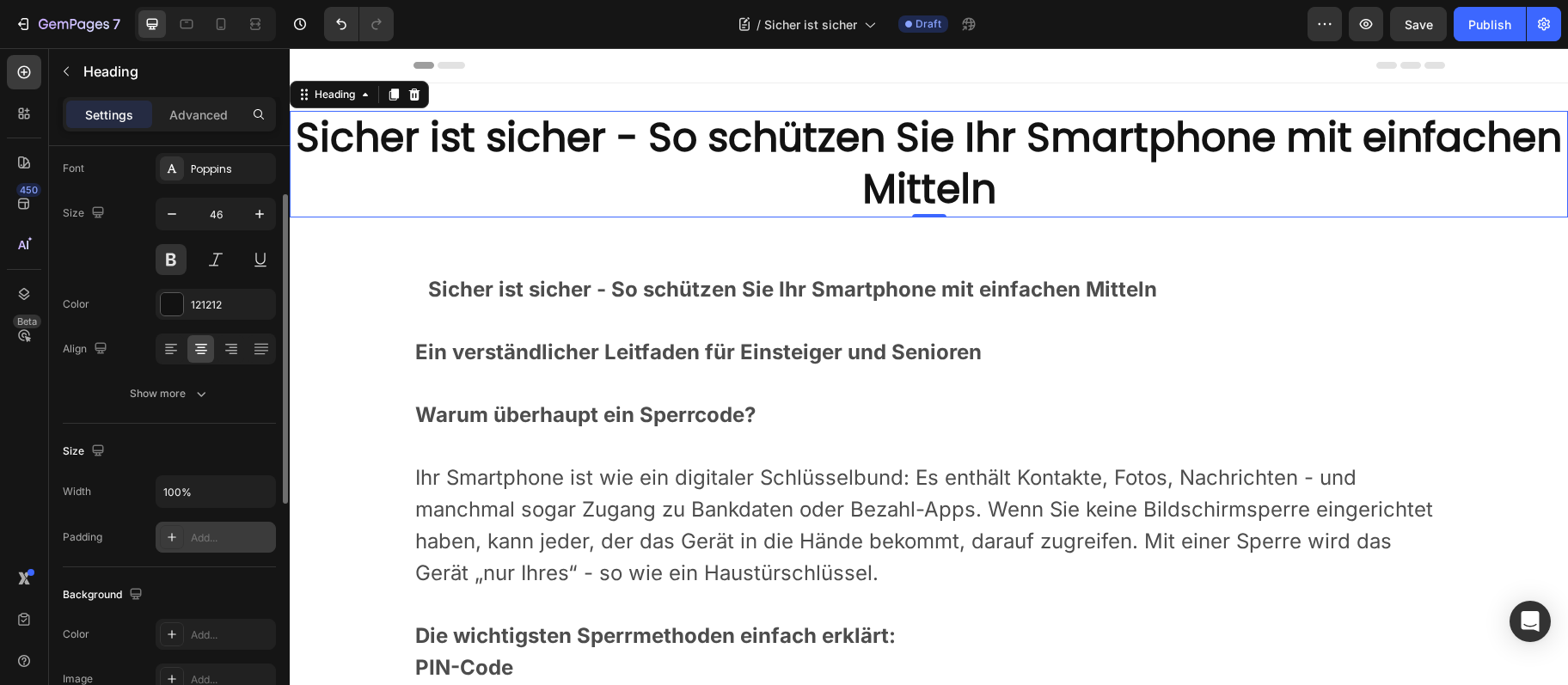
scroll to position [279, 0]
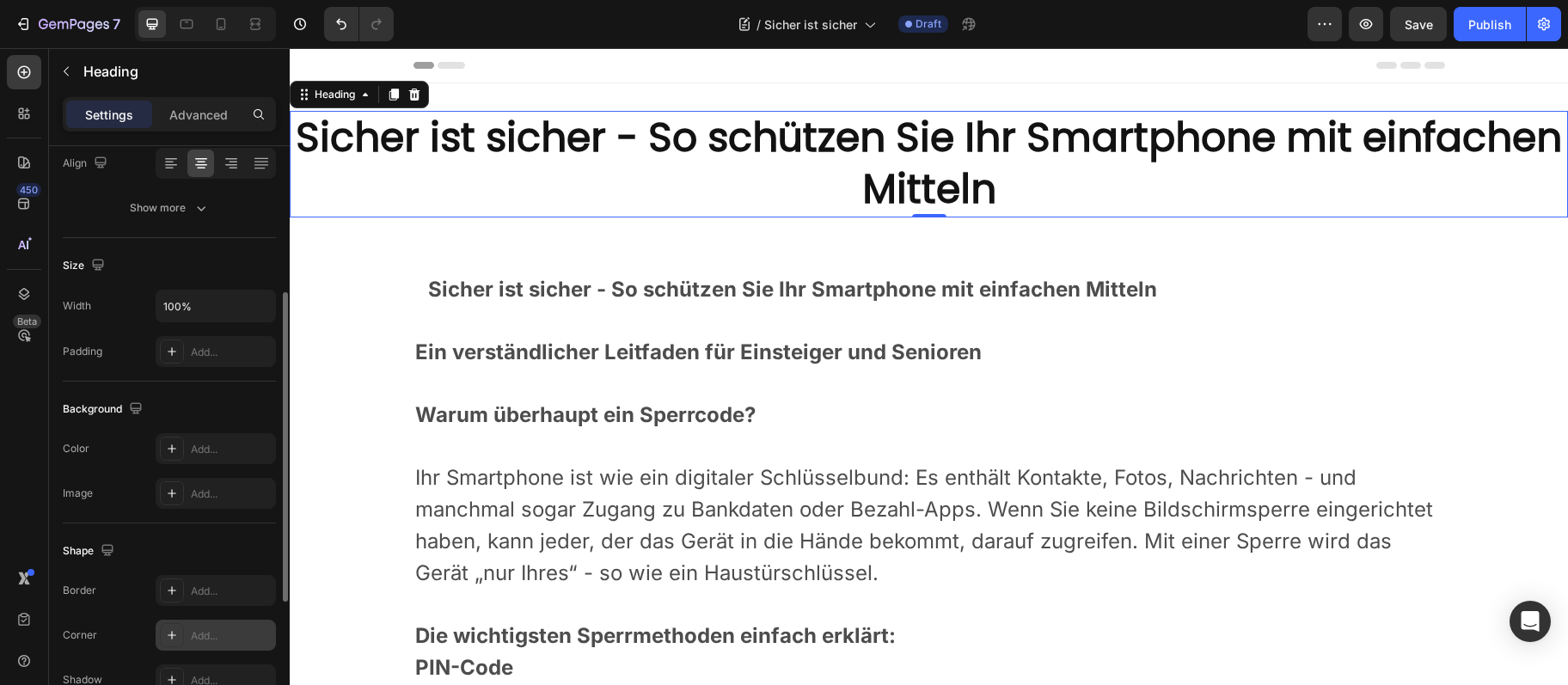
click at [198, 633] on div "Add..." at bounding box center [231, 636] width 81 height 15
click at [204, 679] on div "Add..." at bounding box center [231, 681] width 81 height 15
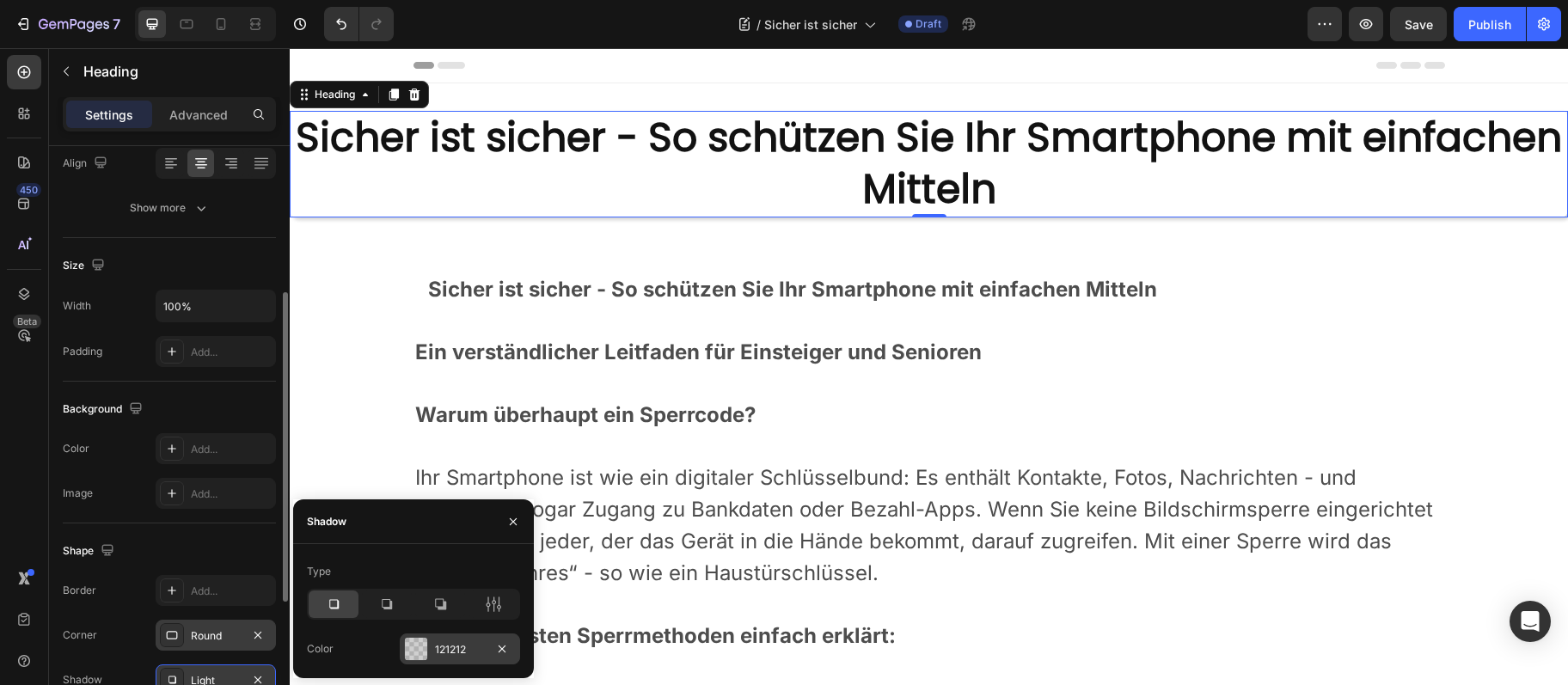
click at [429, 645] on div "121212" at bounding box center [460, 649] width 120 height 31
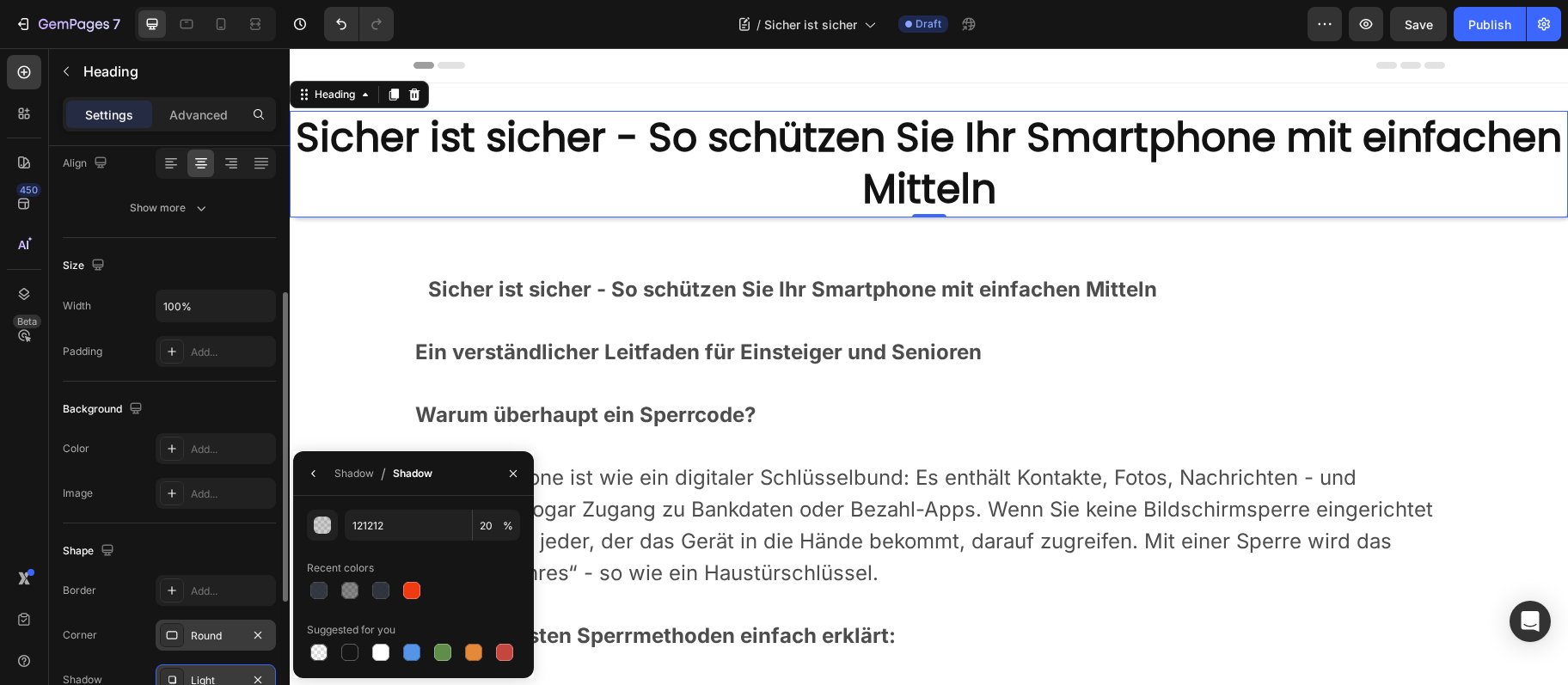
click at [347, 579] on div "Recent colors" at bounding box center [413, 568] width 213 height 28
click at [349, 586] on div at bounding box center [350, 590] width 17 height 17
type input "50"
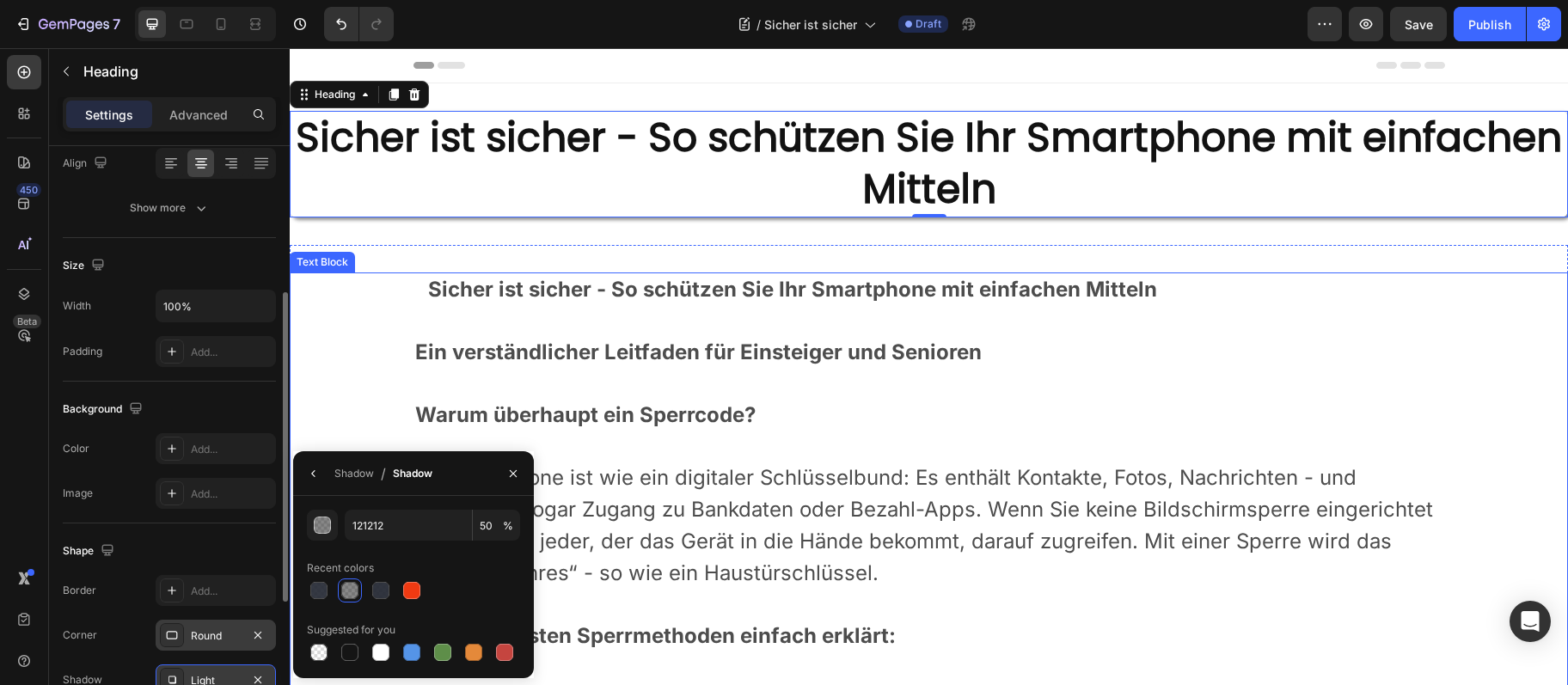
click at [780, 534] on span "Ihr Smartphone ist wie ein digitaler Schlüsselbund: Es enthält Kontakte, Fotos,…" at bounding box center [924, 525] width 1018 height 120
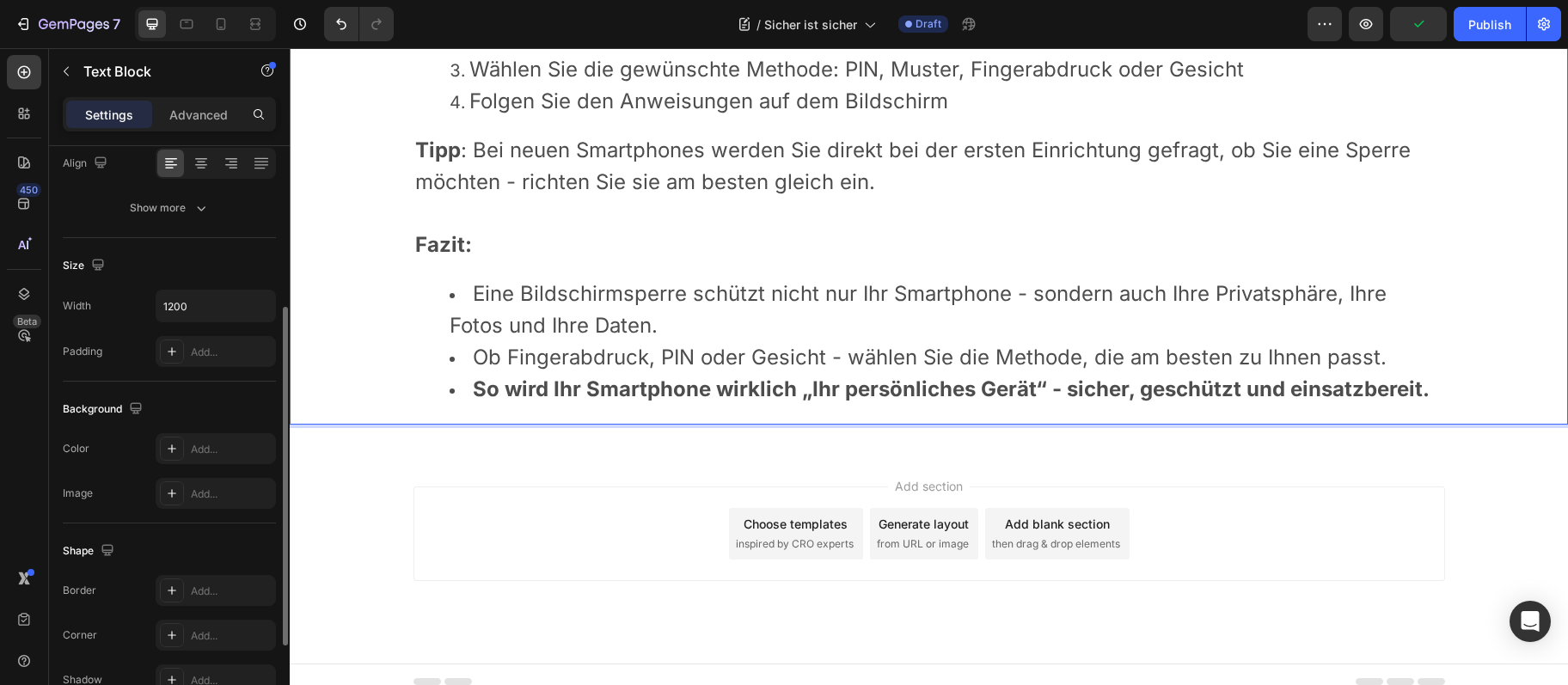
scroll to position [372, 0]
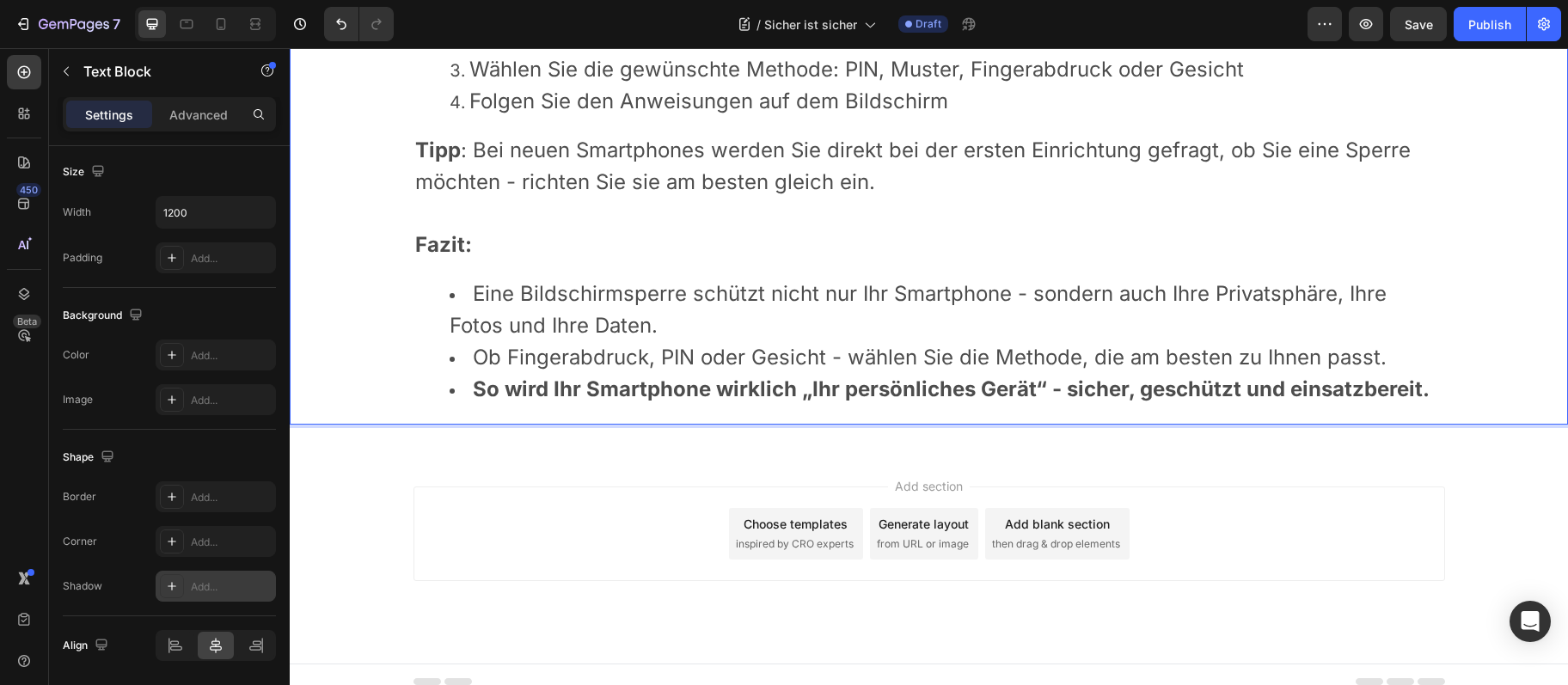
click at [207, 582] on div "Add..." at bounding box center [231, 587] width 81 height 15
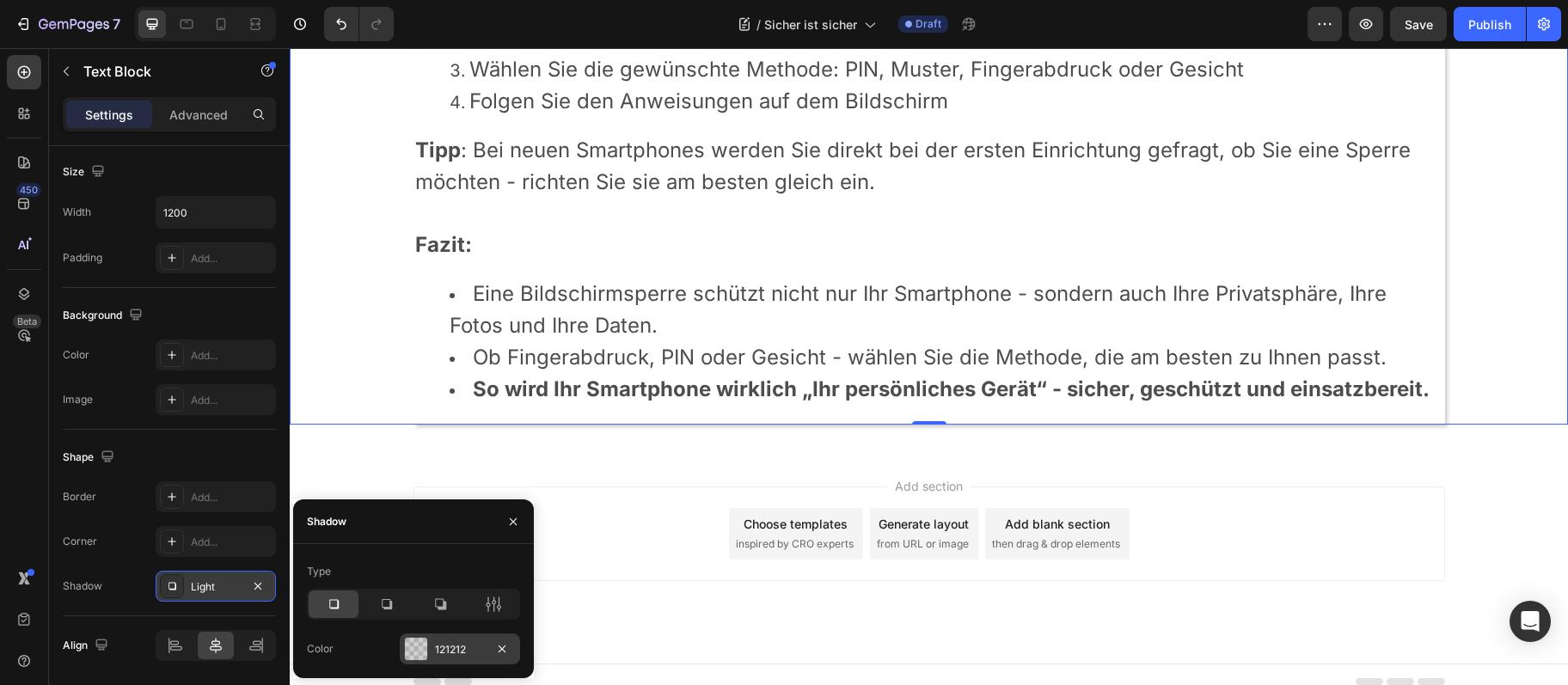
click at [454, 646] on div "121212" at bounding box center [459, 649] width 49 height 15
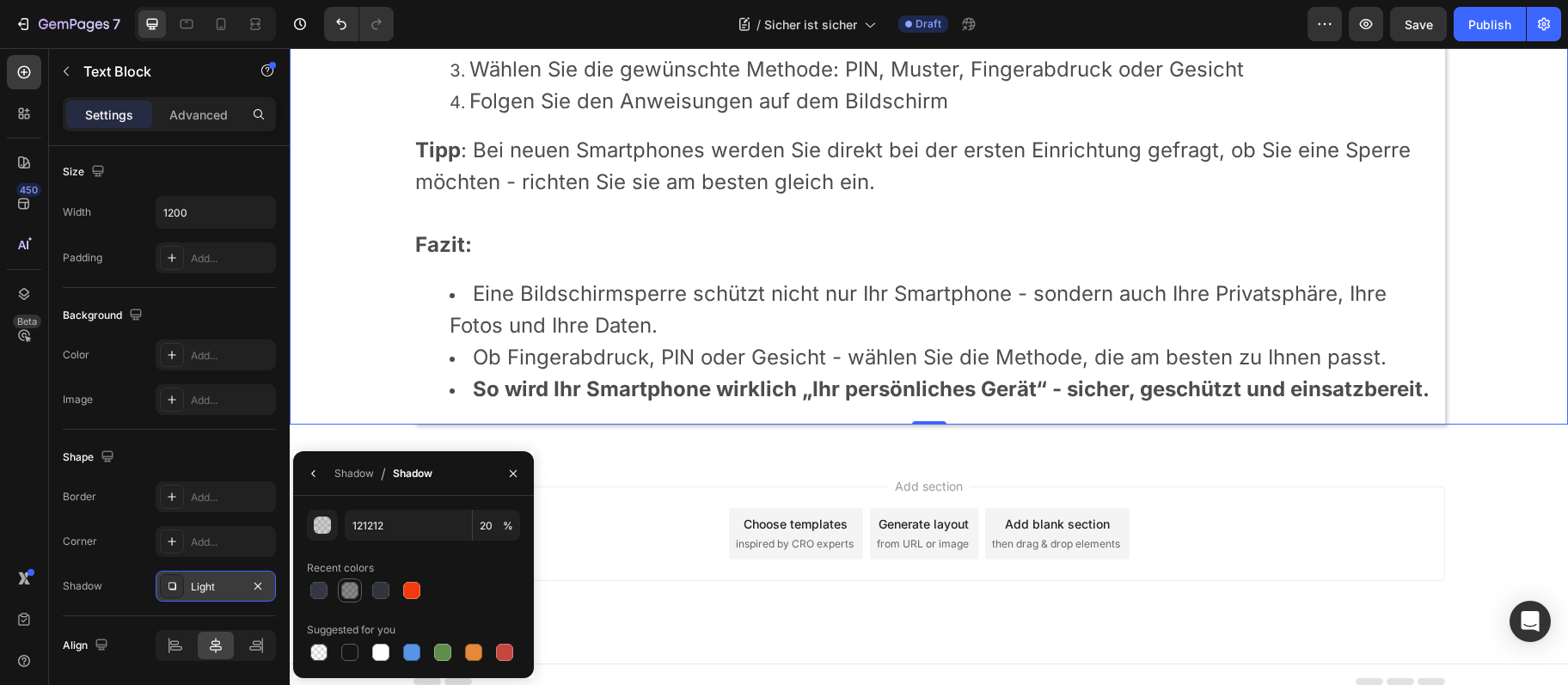
click at [356, 589] on div at bounding box center [350, 590] width 17 height 17
type input "50"
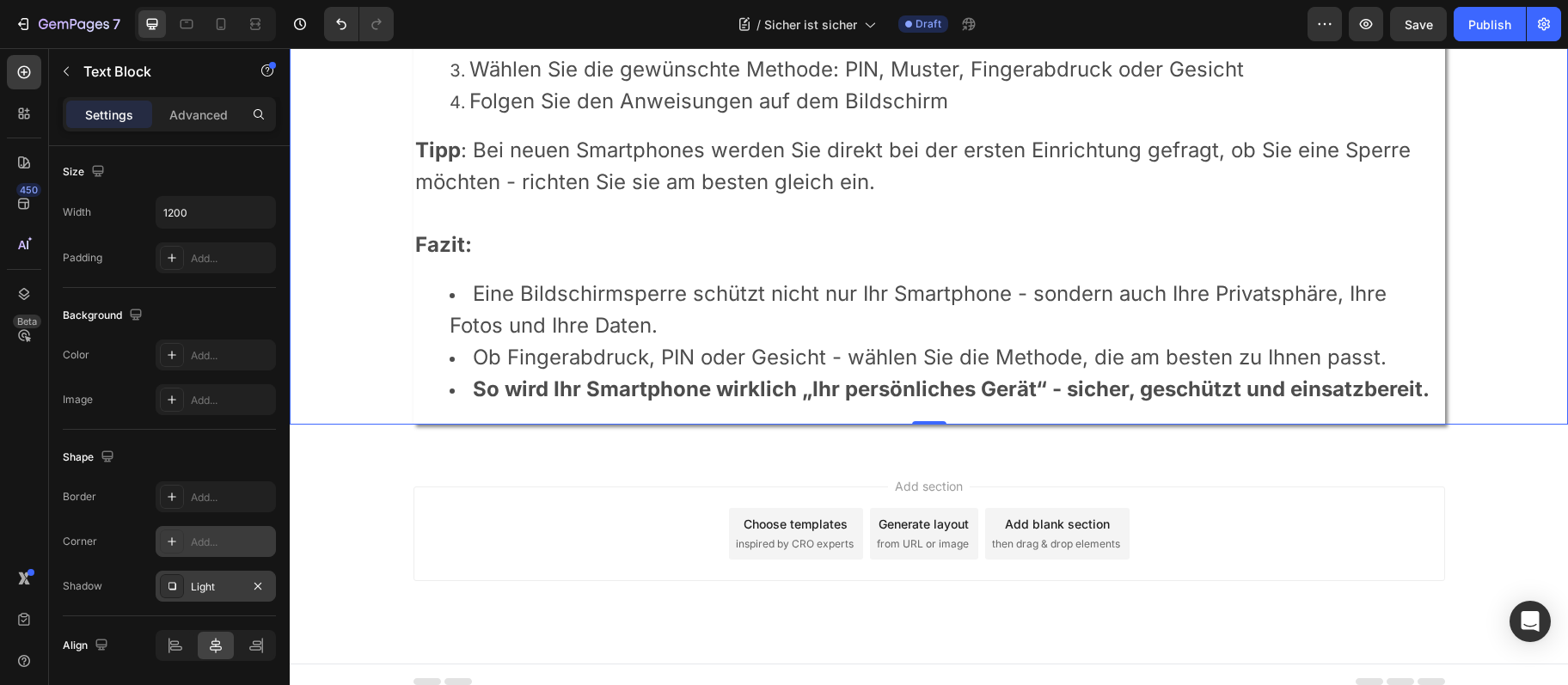
click at [226, 543] on div "Add..." at bounding box center [231, 542] width 81 height 15
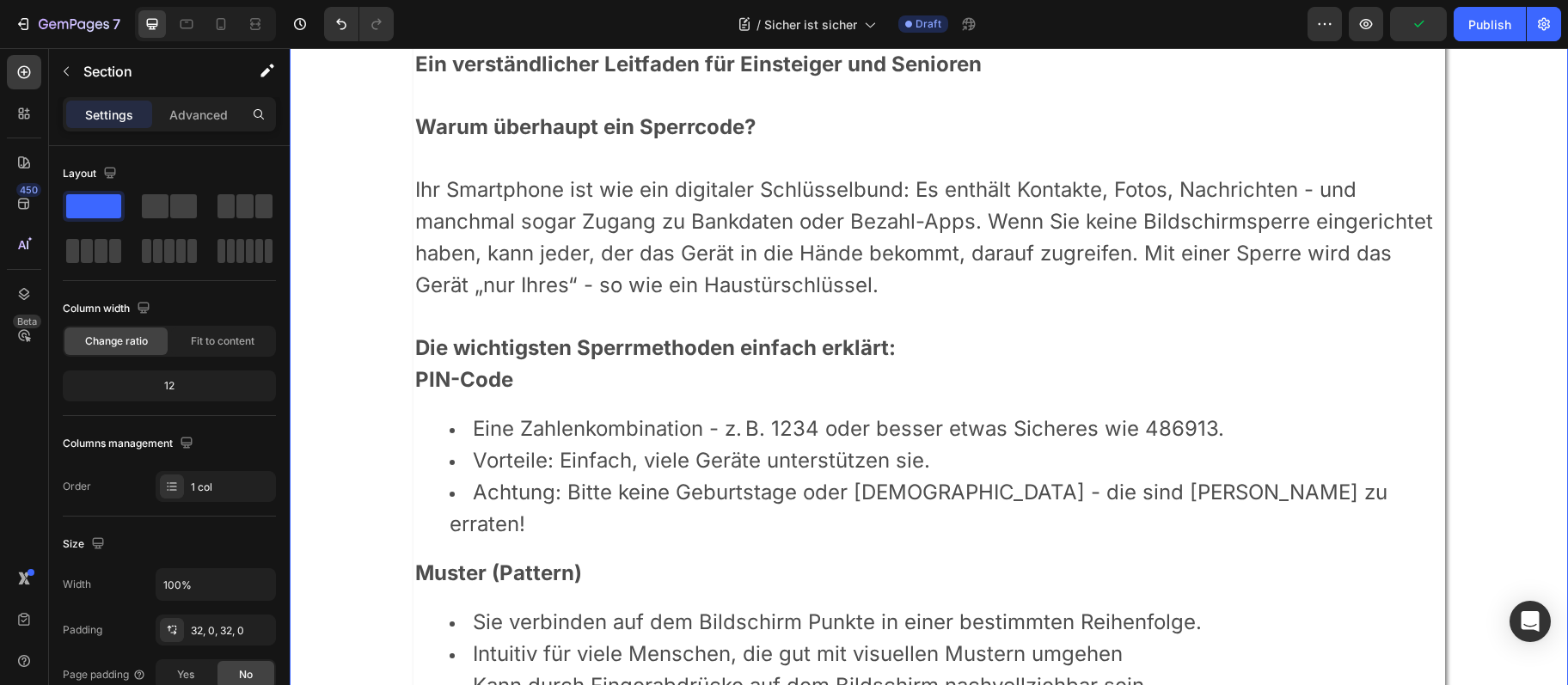
scroll to position [0, 0]
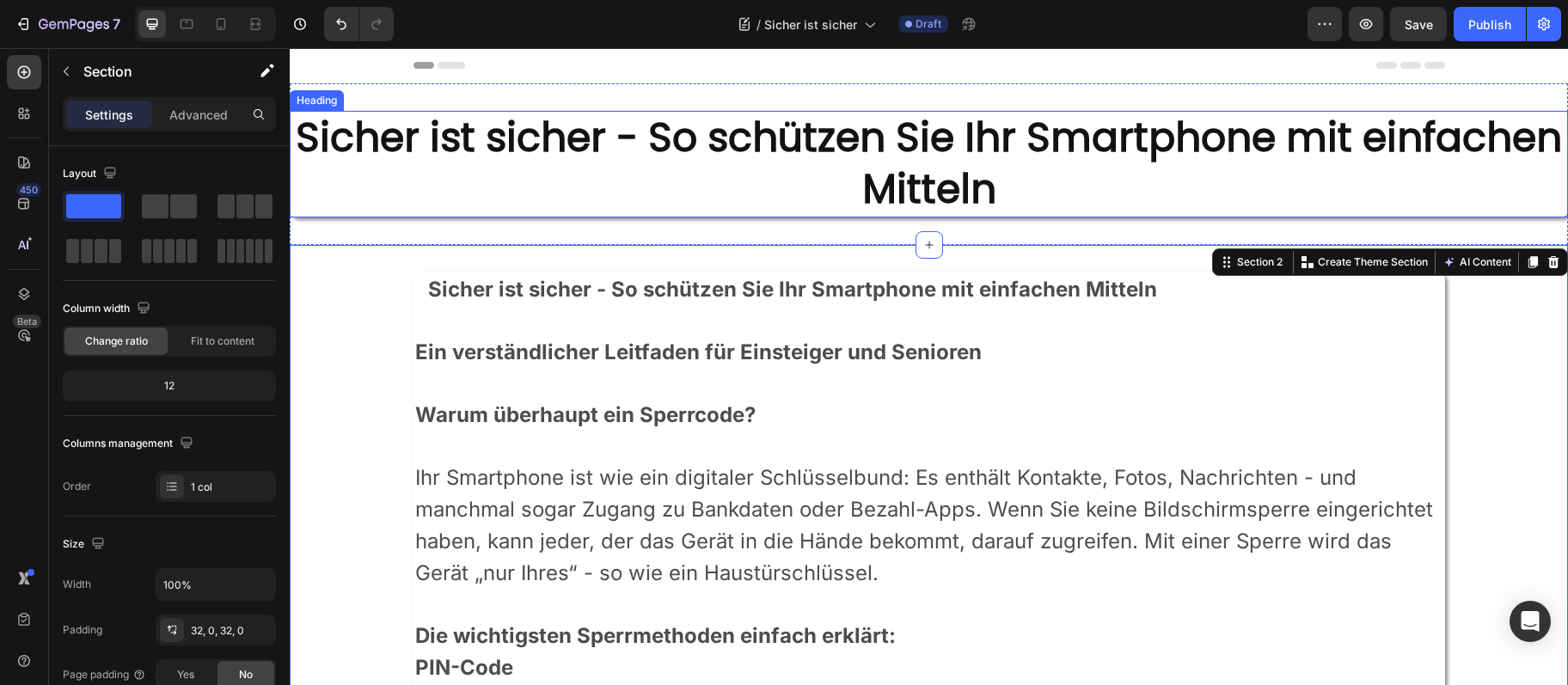
click at [541, 147] on h2 "Sicher ist sicher - So schützen Sie Ihr Smartphone mit einfachen Mitteln" at bounding box center [929, 164] width 1278 height 107
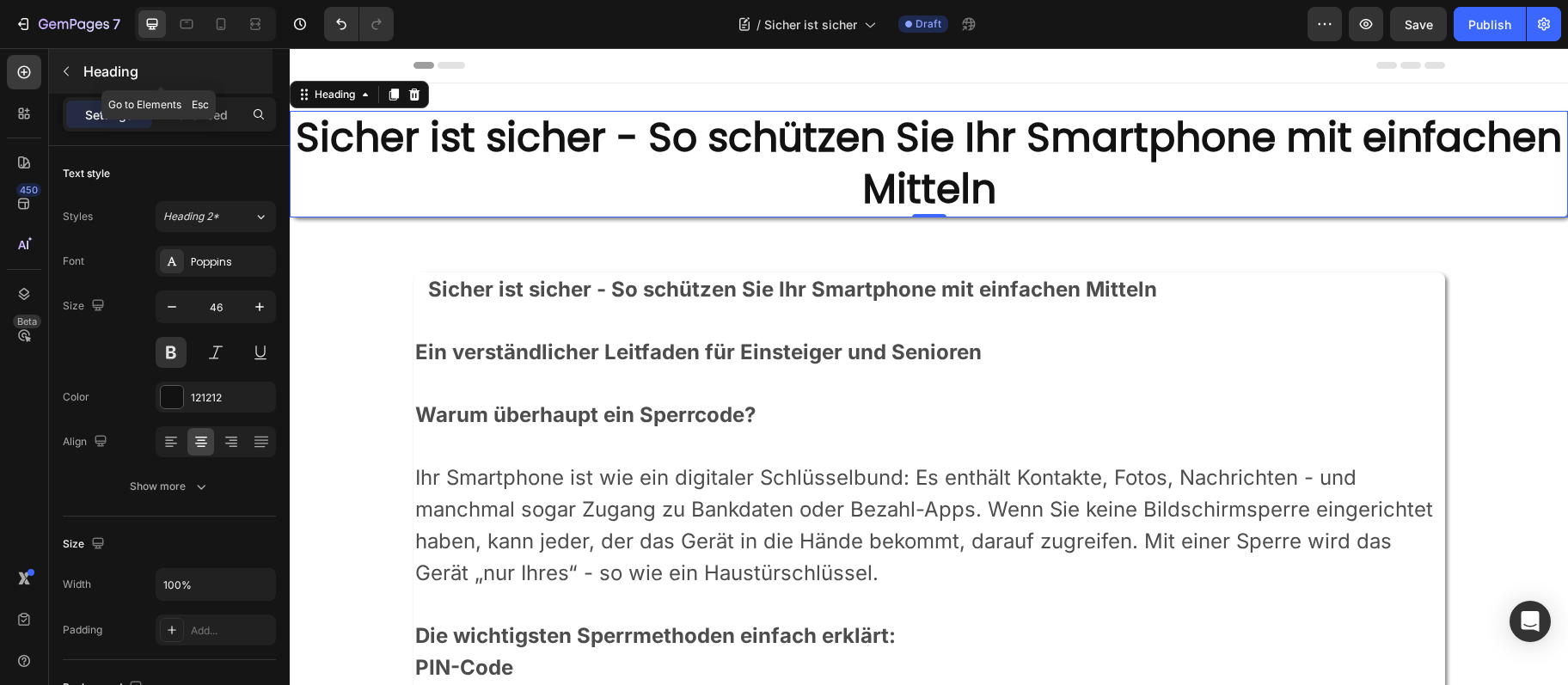
click at [63, 76] on icon "button" at bounding box center [66, 71] width 13 height 13
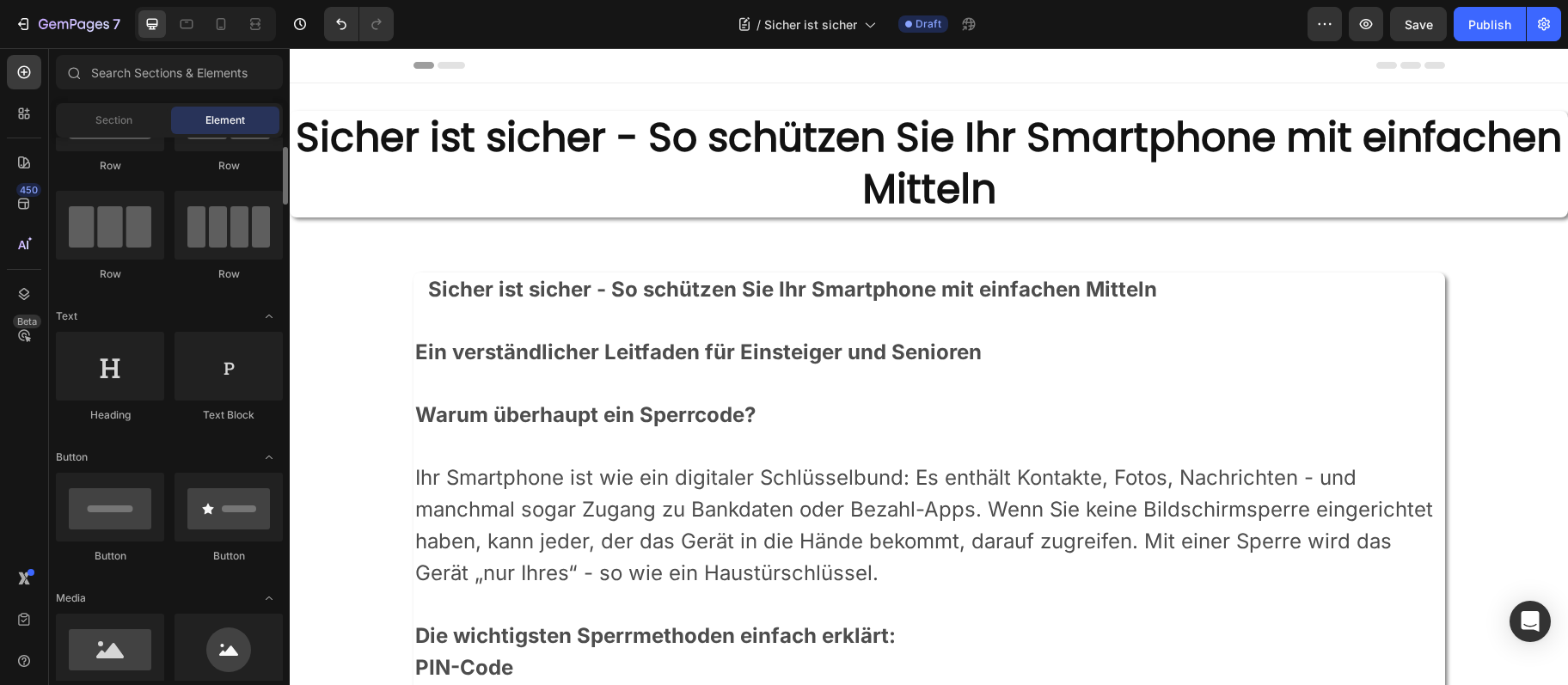
scroll to position [186, 0]
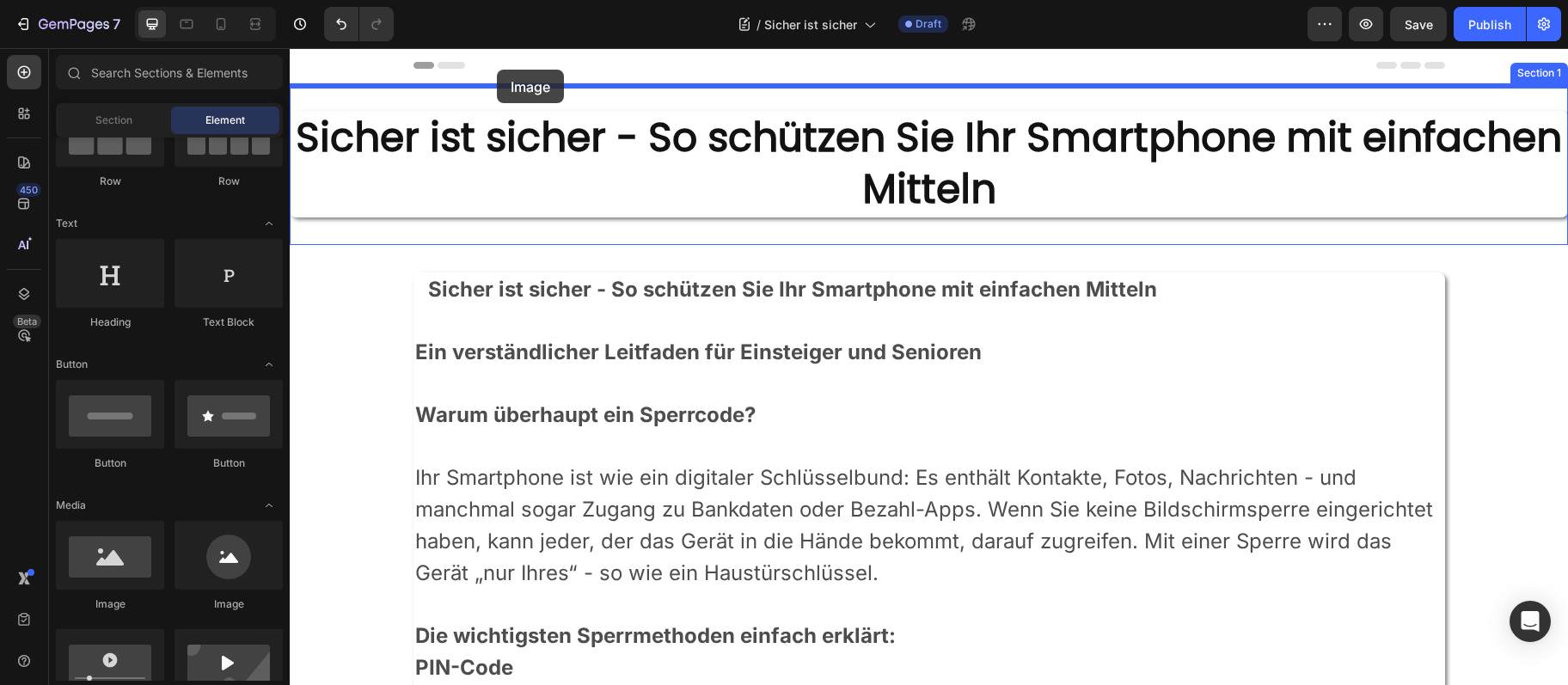
drag, startPoint x: 398, startPoint y: 616, endPoint x: 497, endPoint y: 71, distance: 553.9
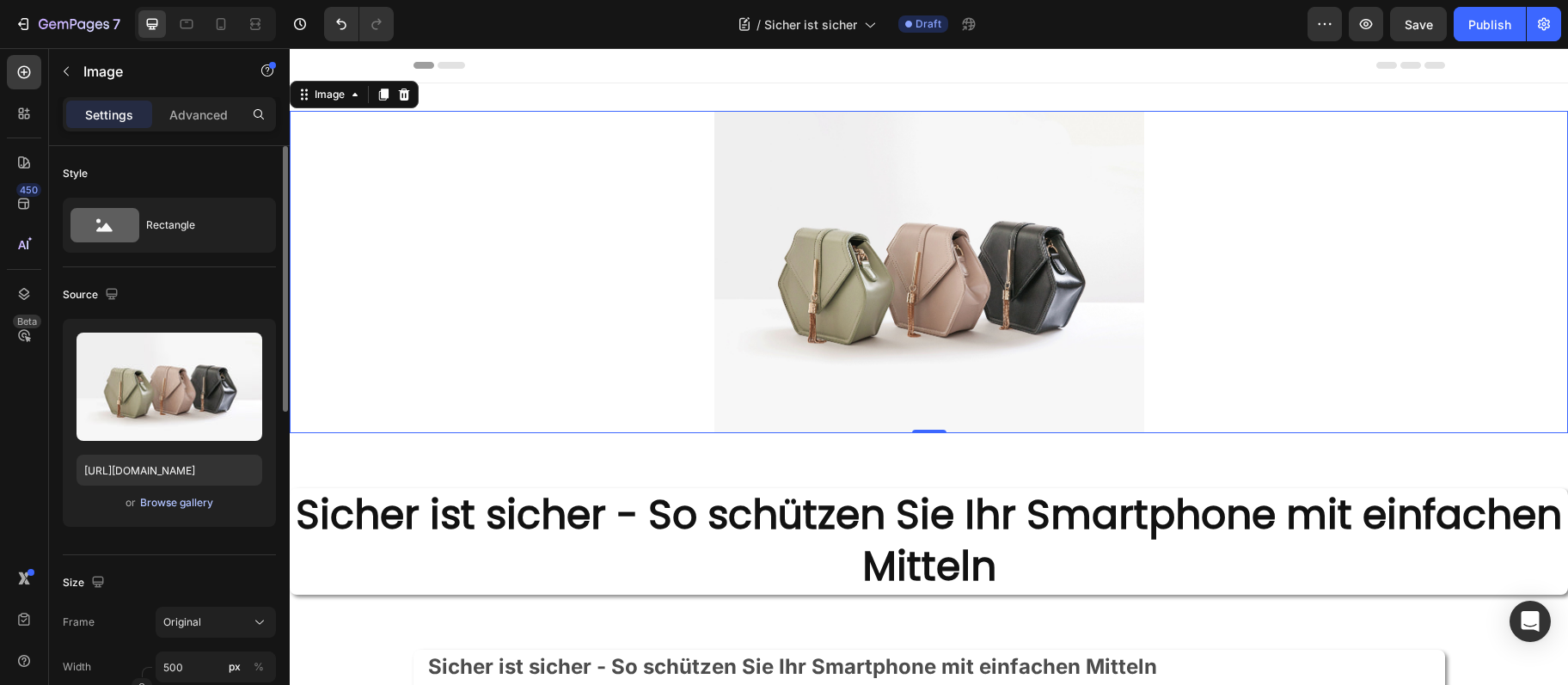
click at [155, 503] on div "Browse gallery" at bounding box center [176, 503] width 73 height 15
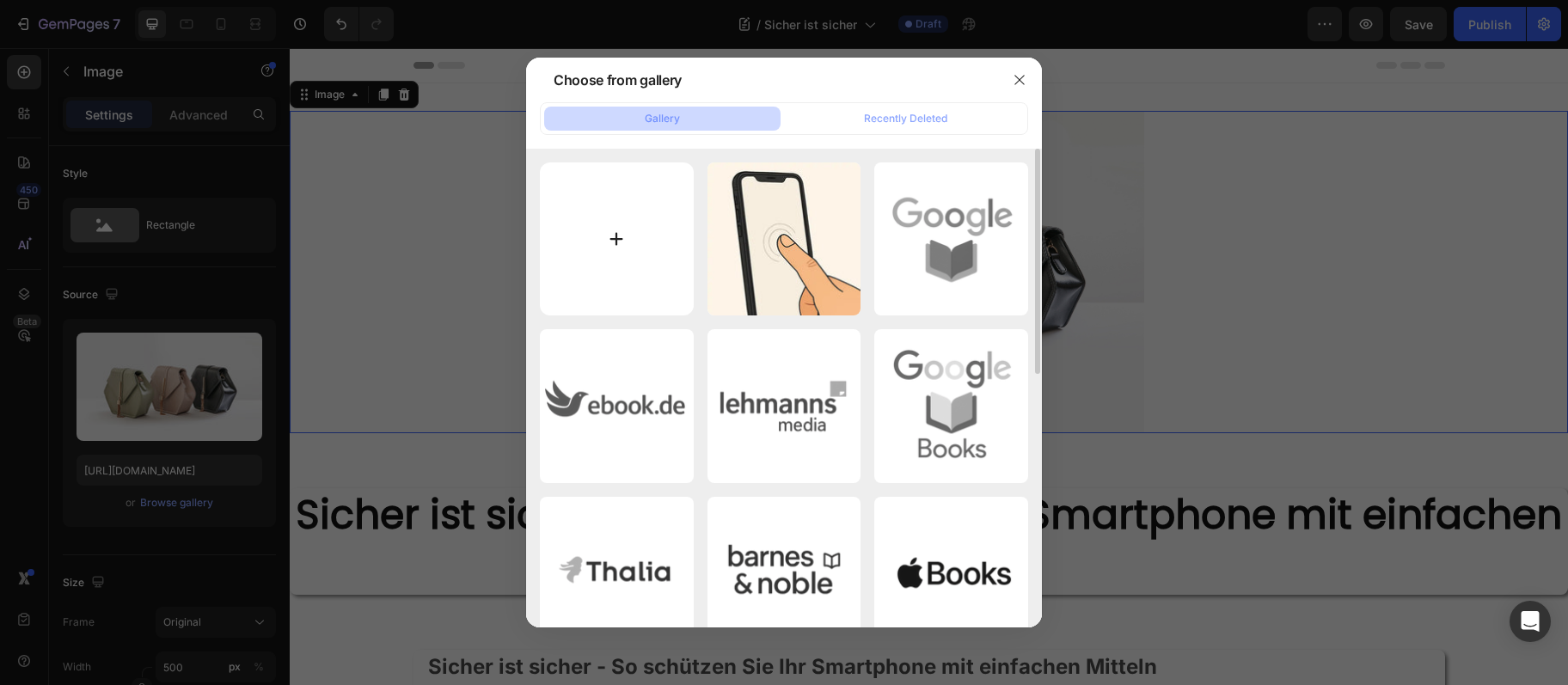
click at [629, 230] on input "file" at bounding box center [617, 239] width 154 height 154
type input "C:\fakepath\Security.webp"
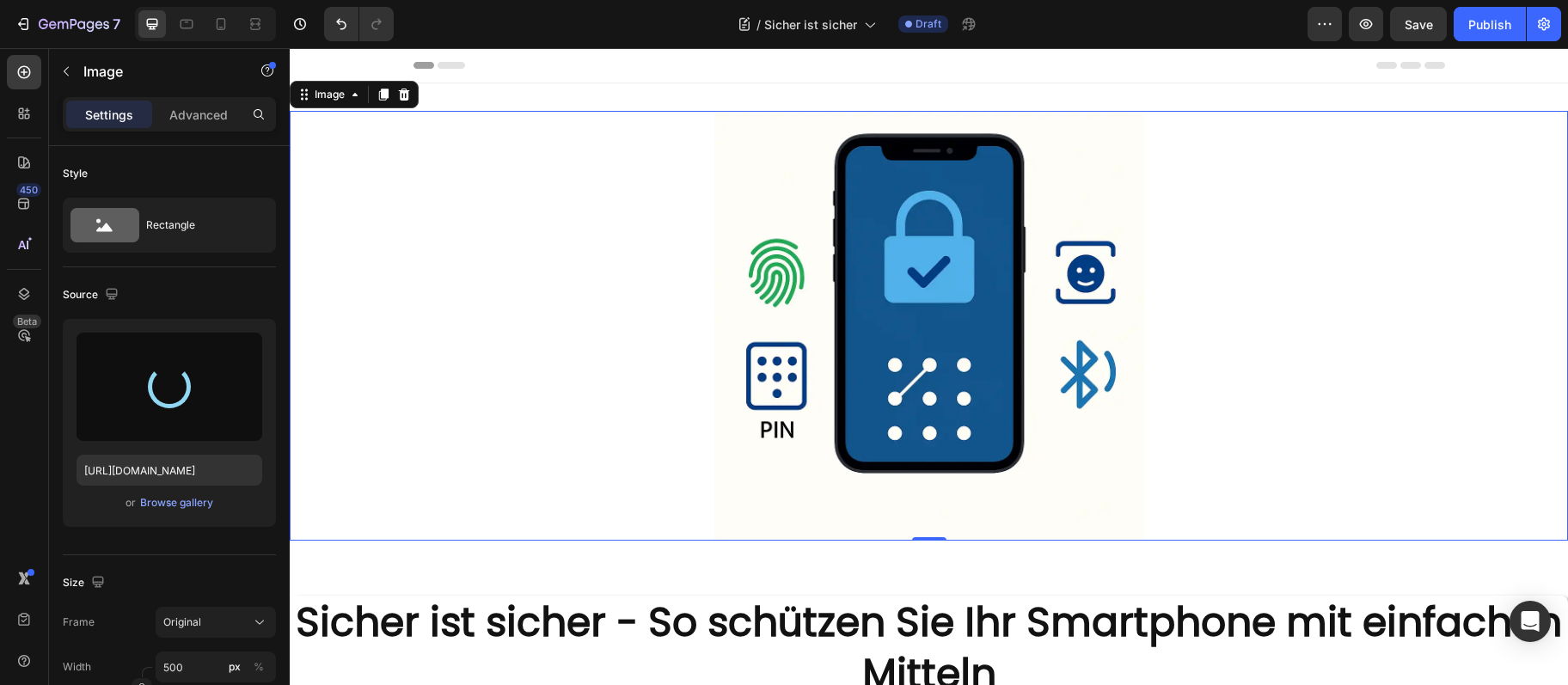
type input "[URL][DOMAIN_NAME]"
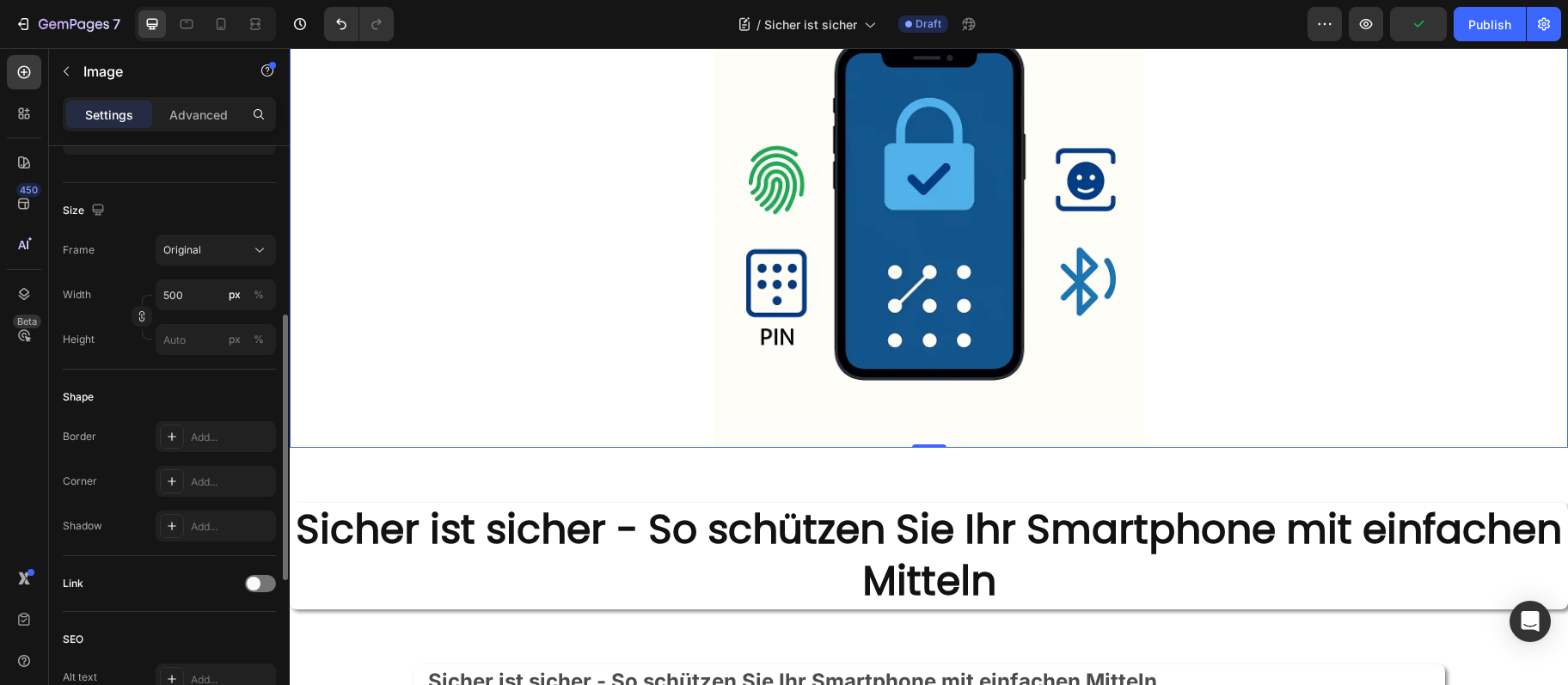
scroll to position [558, 0]
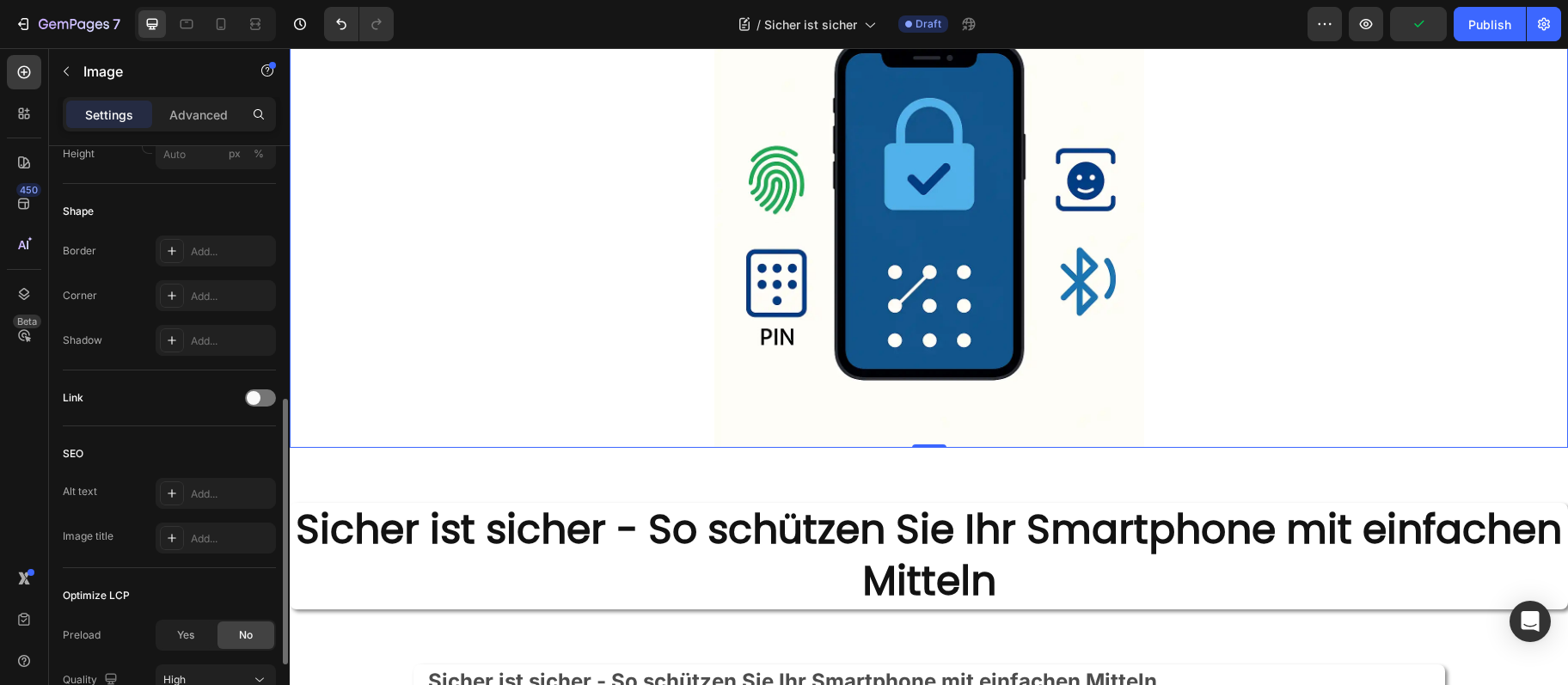
click at [796, 276] on img at bounding box center [930, 233] width 430 height 430
click at [594, 287] on div at bounding box center [929, 233] width 1278 height 430
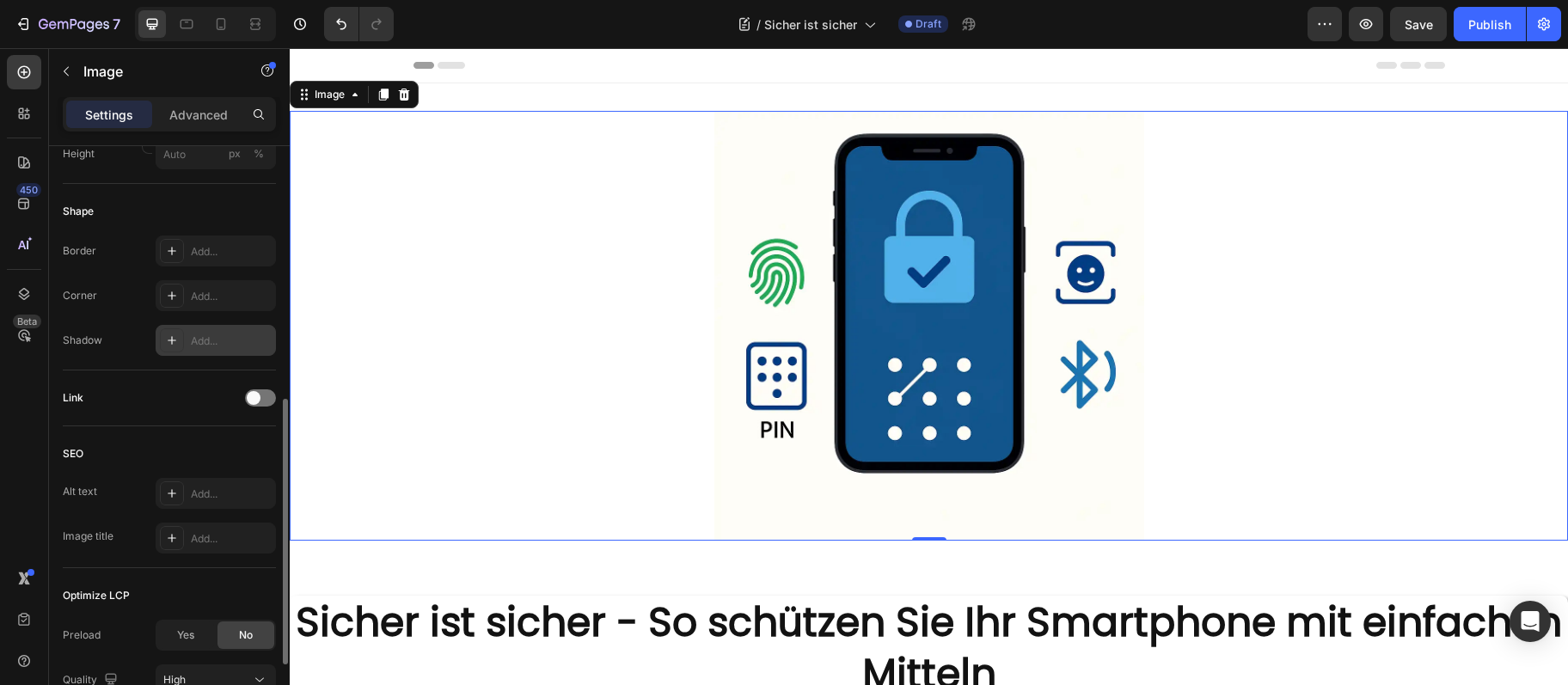
click at [207, 341] on div "Add..." at bounding box center [231, 341] width 81 height 15
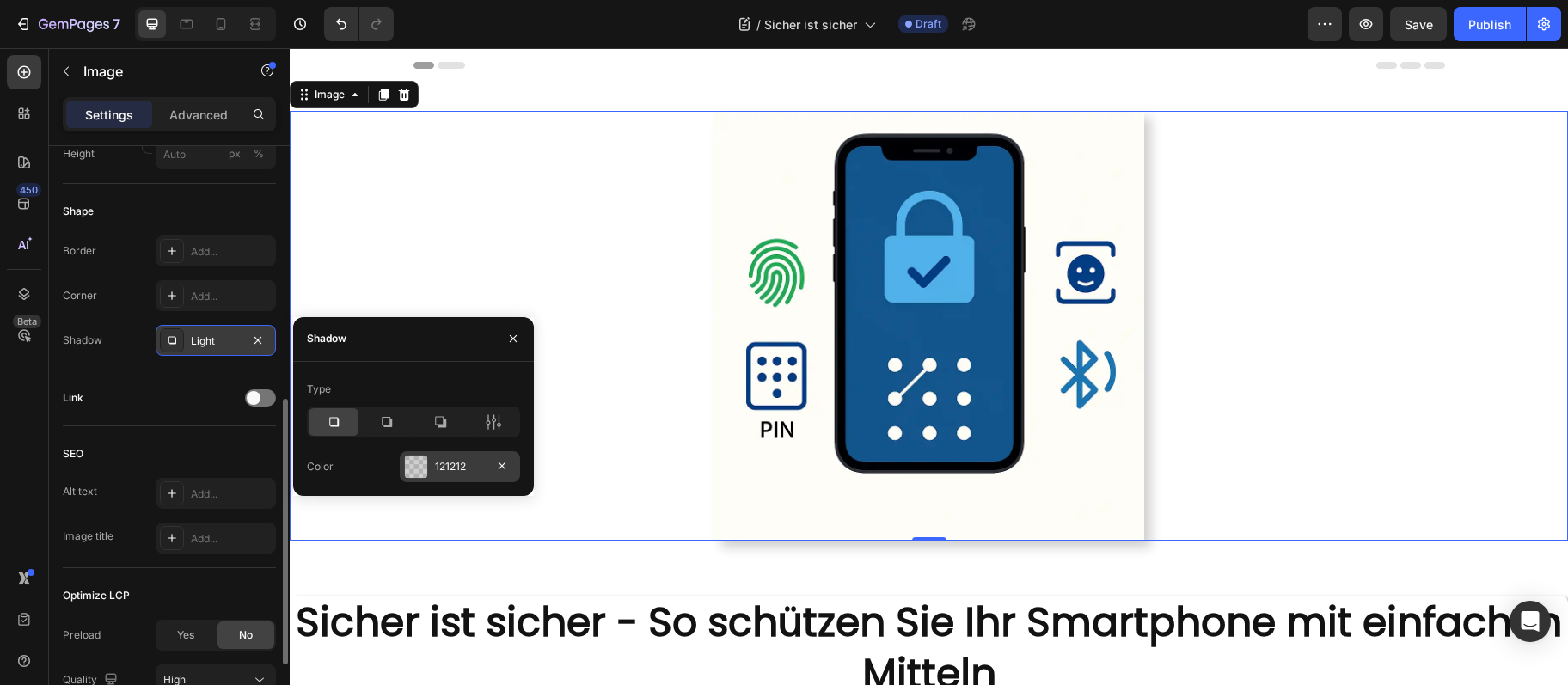
click at [449, 476] on div "121212" at bounding box center [460, 467] width 120 height 31
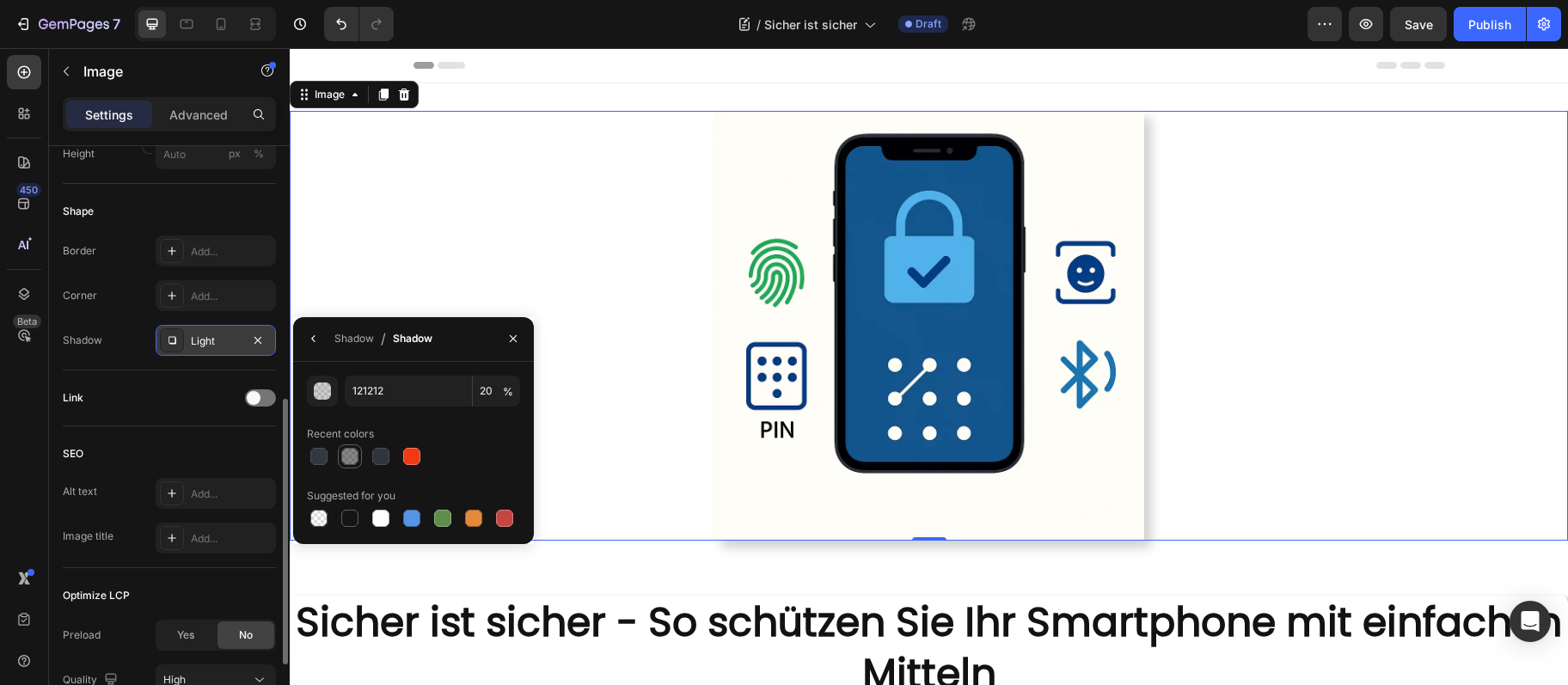
click at [349, 449] on div at bounding box center [350, 456] width 17 height 17
type input "50"
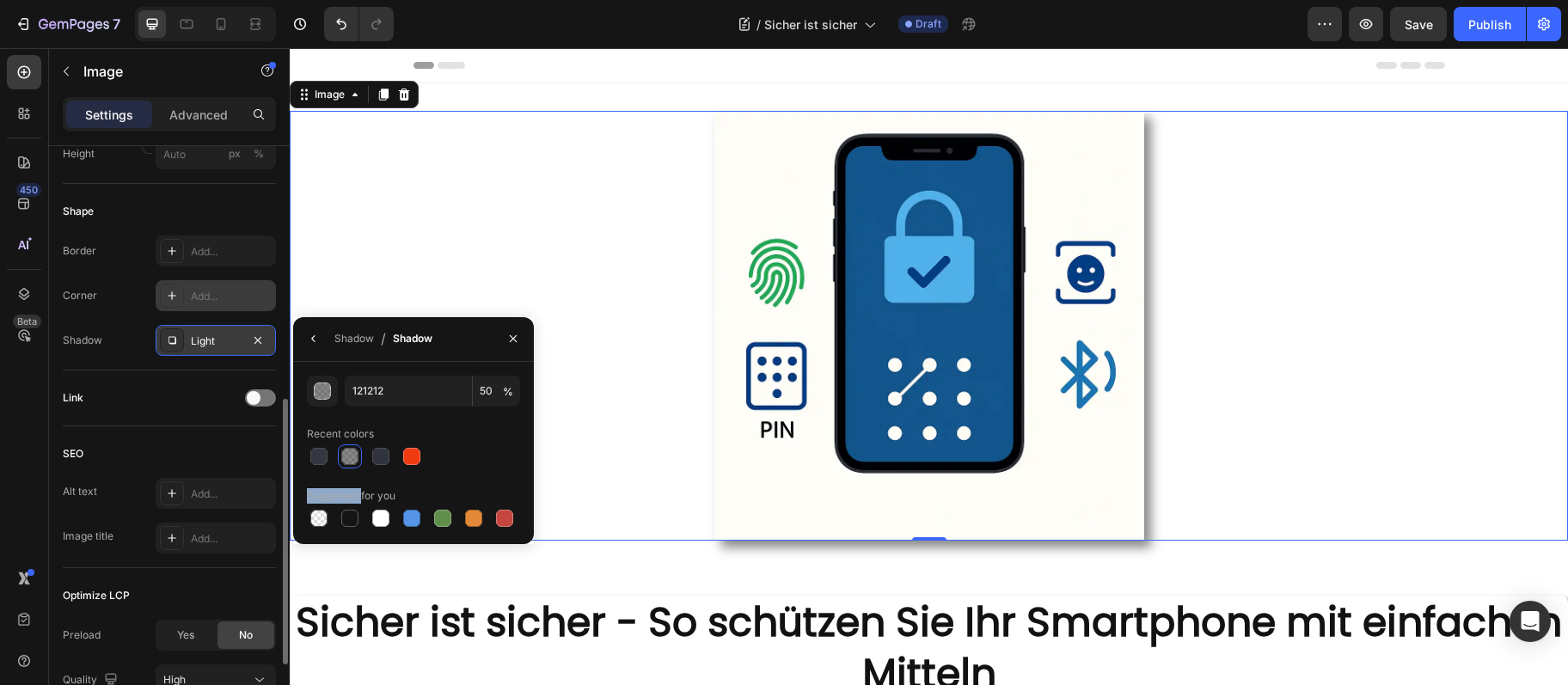
click at [226, 293] on div "Add..." at bounding box center [231, 296] width 81 height 15
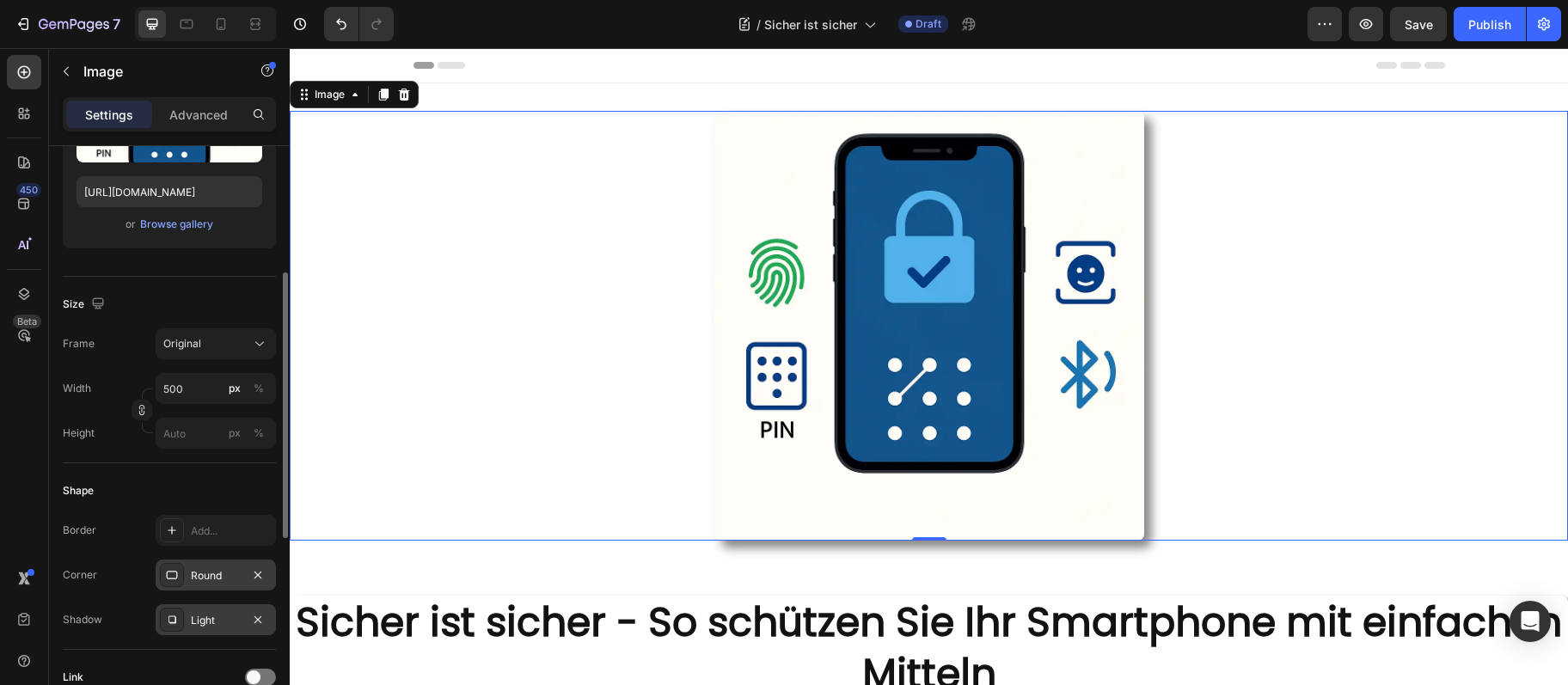
scroll to position [186, 0]
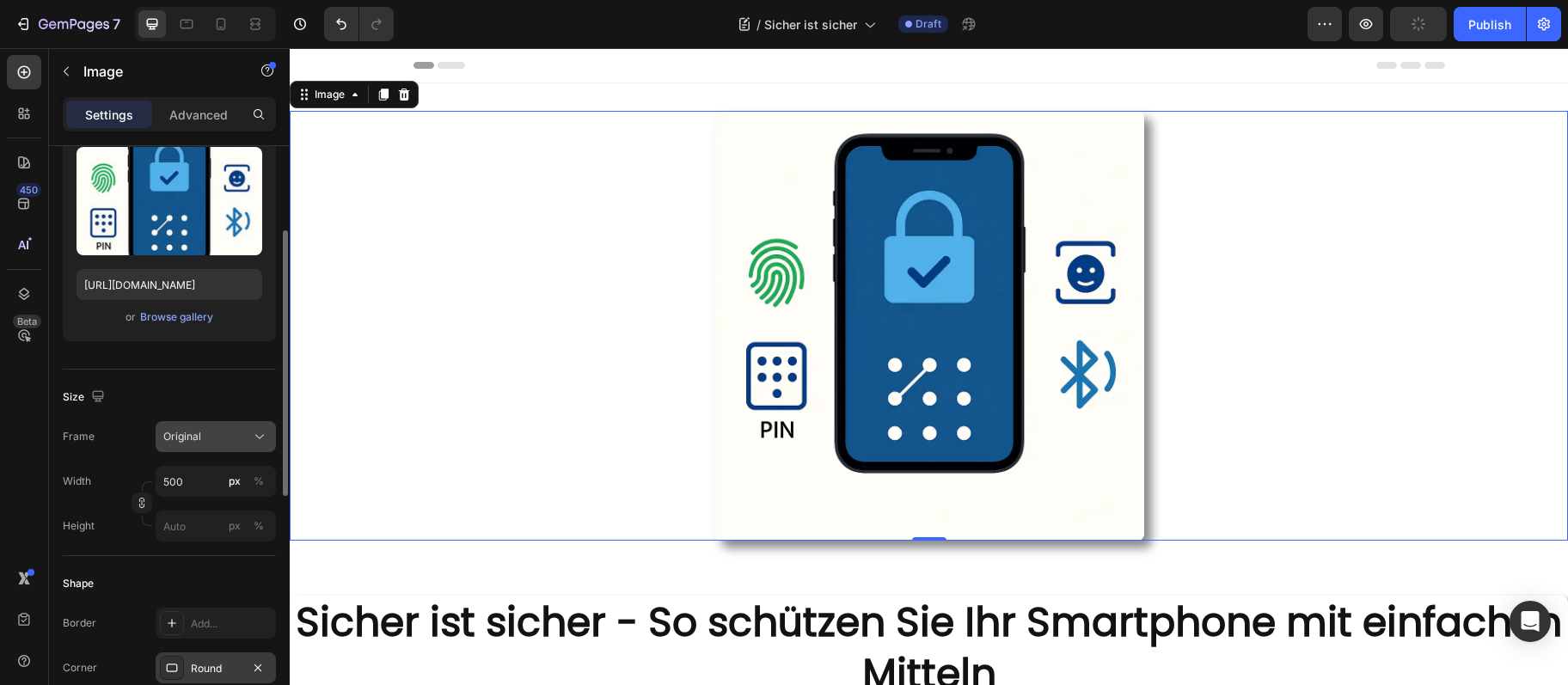
click at [263, 432] on icon at bounding box center [259, 436] width 17 height 17
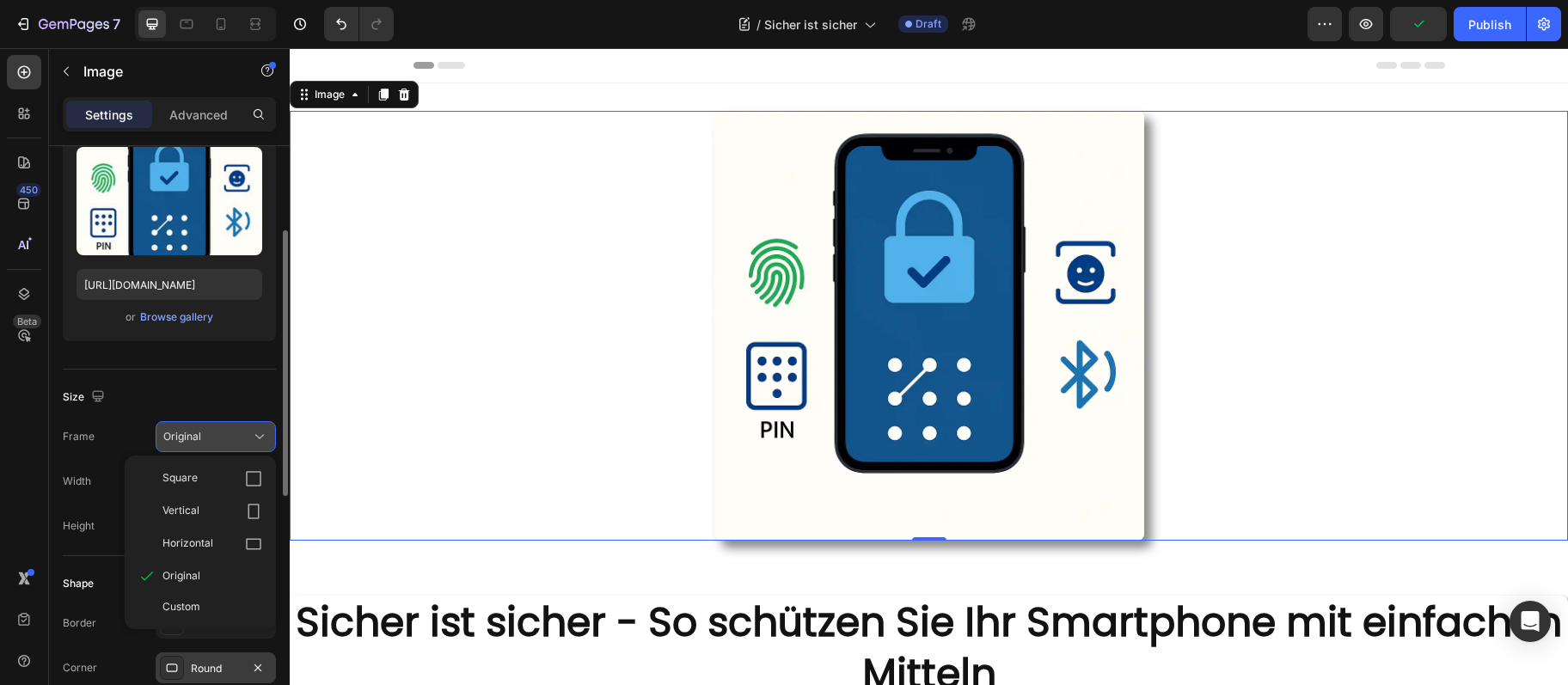
click at [263, 432] on icon at bounding box center [259, 436] width 17 height 17
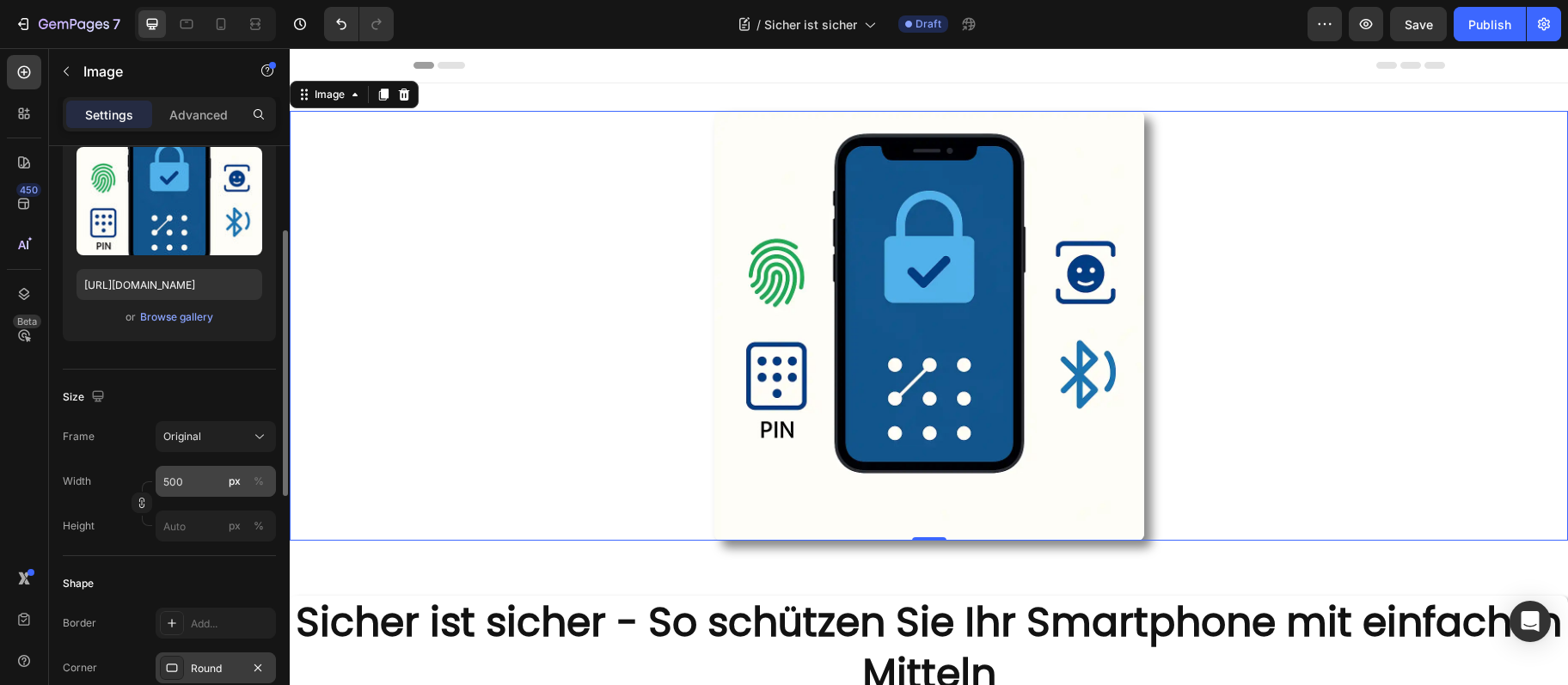
click at [245, 475] on button "px" at bounding box center [235, 481] width 21 height 21
drag, startPoint x: 245, startPoint y: 475, endPoint x: 214, endPoint y: 483, distance: 32.0
click at [242, 476] on button "px" at bounding box center [235, 481] width 21 height 21
click at [212, 483] on input "500" at bounding box center [216, 481] width 120 height 31
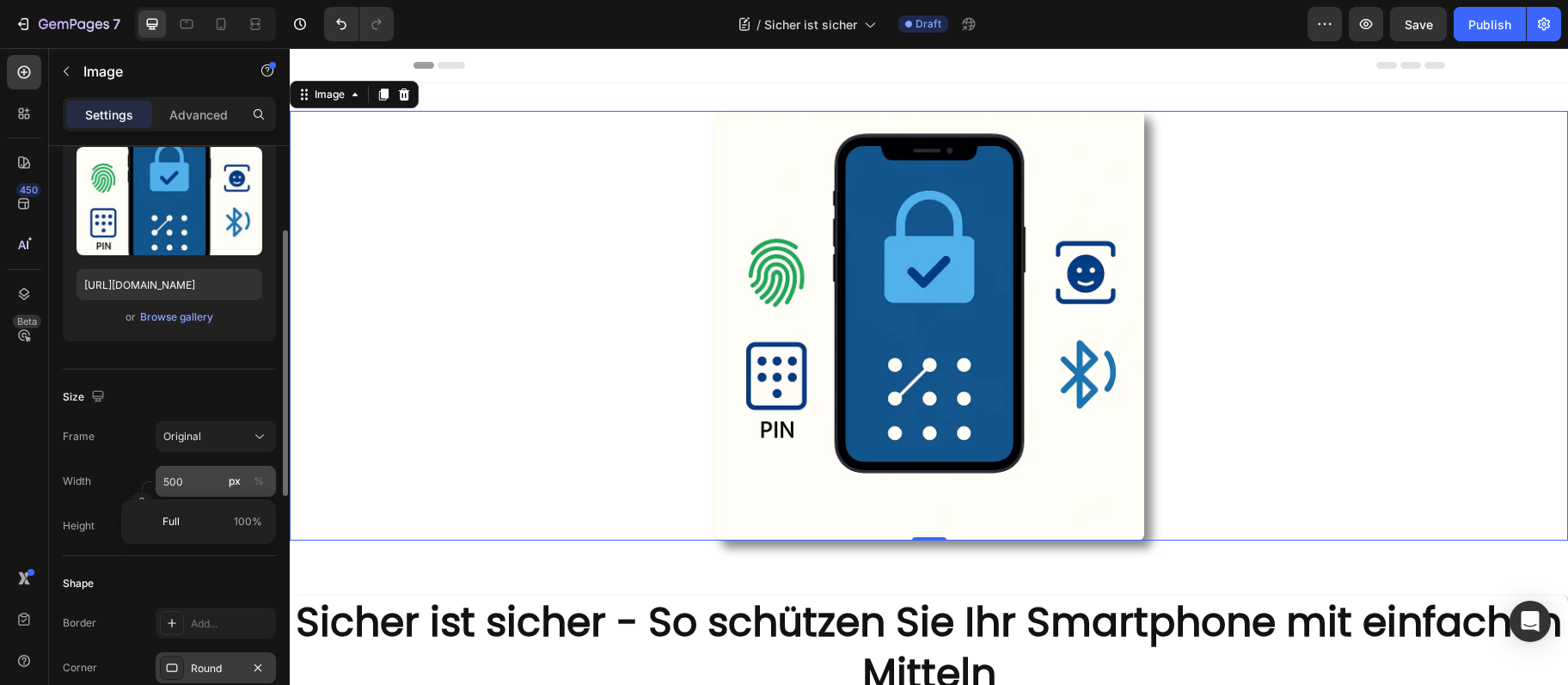
click at [246, 481] on div "px %" at bounding box center [247, 481] width 45 height 31
click at [246, 481] on input "500" at bounding box center [216, 481] width 120 height 31
click at [246, 481] on div "px %" at bounding box center [247, 481] width 45 height 31
click at [246, 481] on input "500" at bounding box center [216, 481] width 120 height 31
click at [218, 434] on div "Original" at bounding box center [206, 436] width 85 height 15
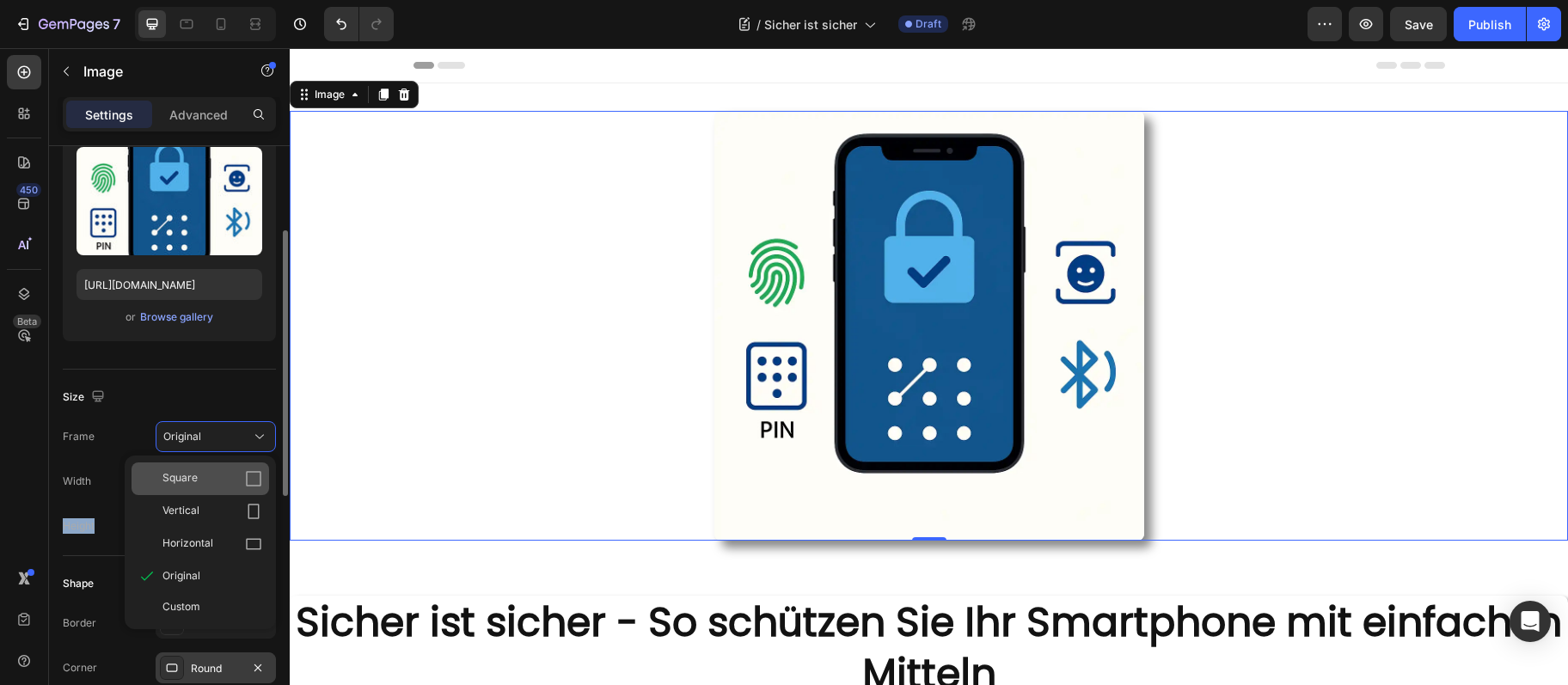
click at [236, 476] on div "Square" at bounding box center [212, 478] width 100 height 17
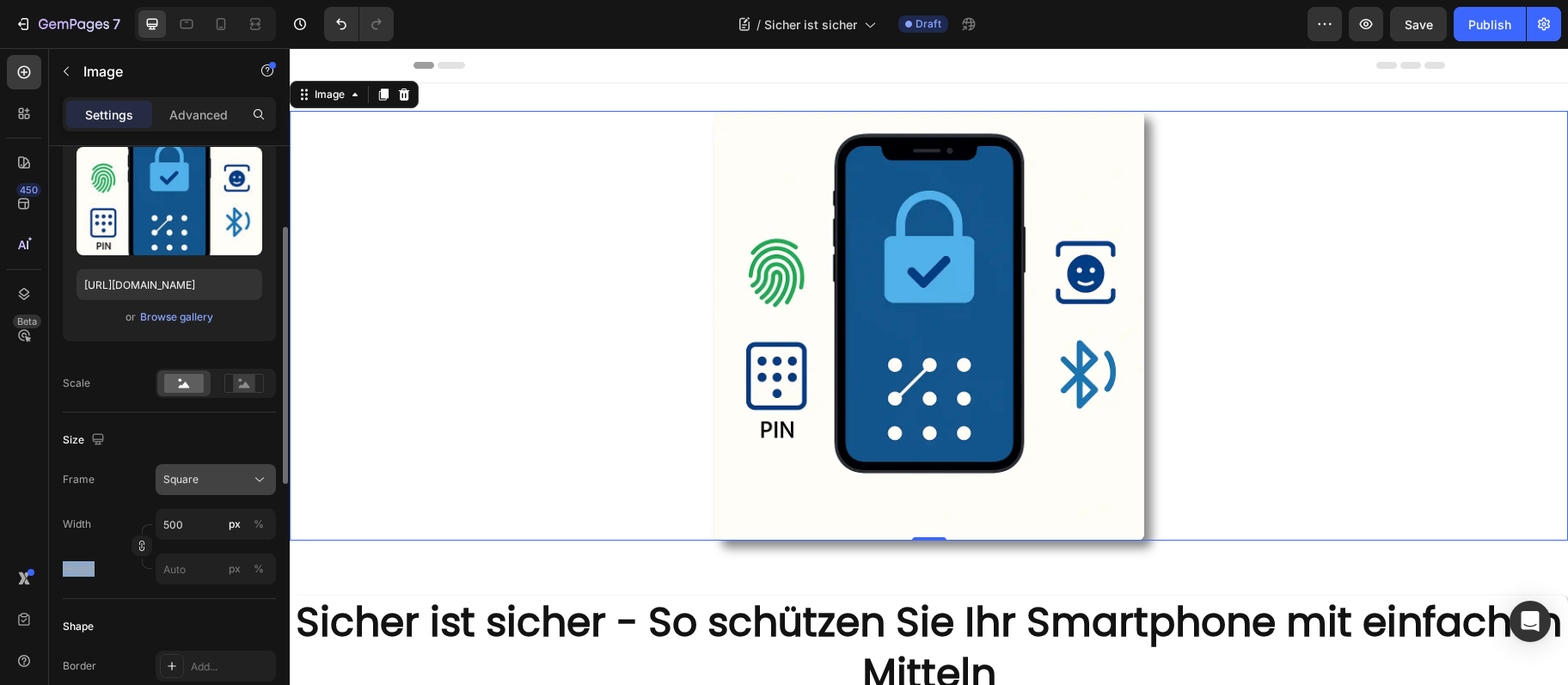
click at [236, 472] on div "Square" at bounding box center [206, 479] width 85 height 15
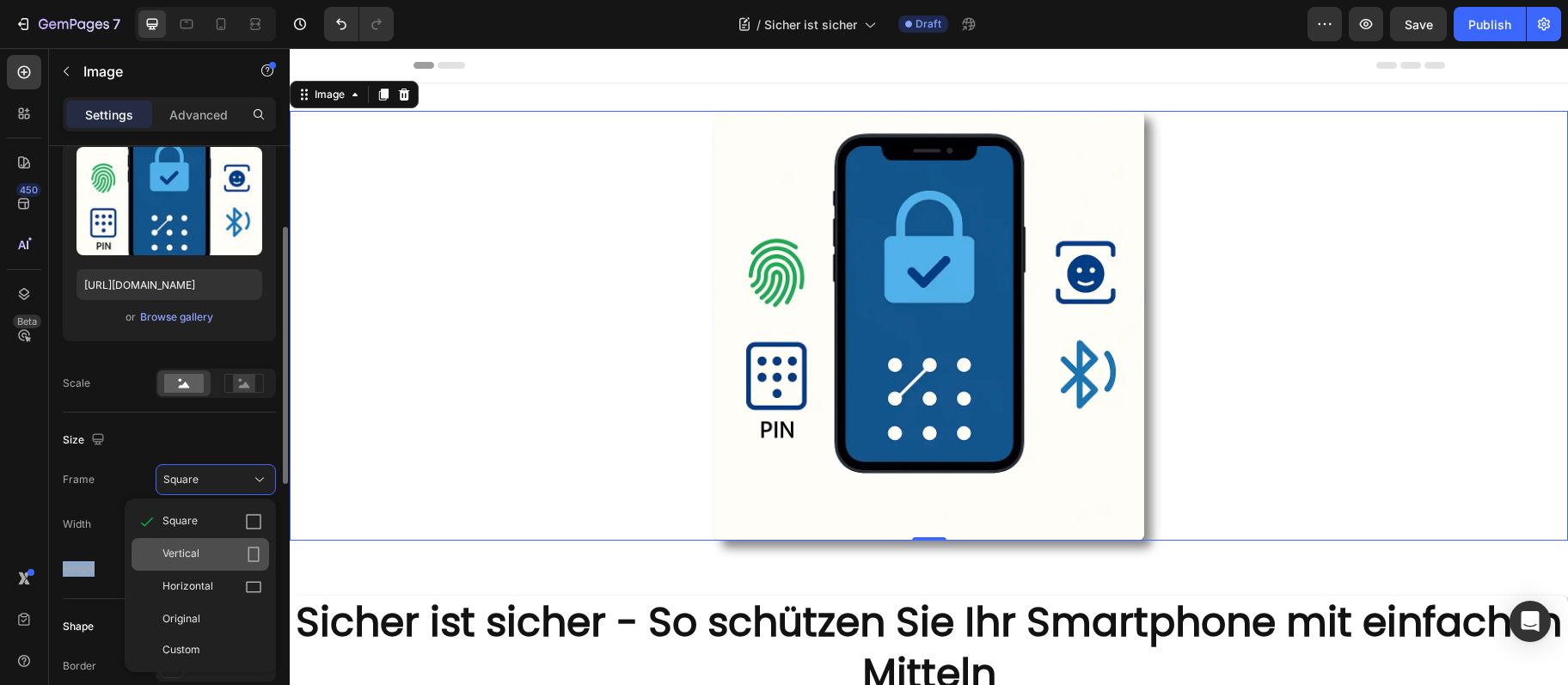
click at [223, 554] on div "Vertical" at bounding box center [212, 554] width 100 height 17
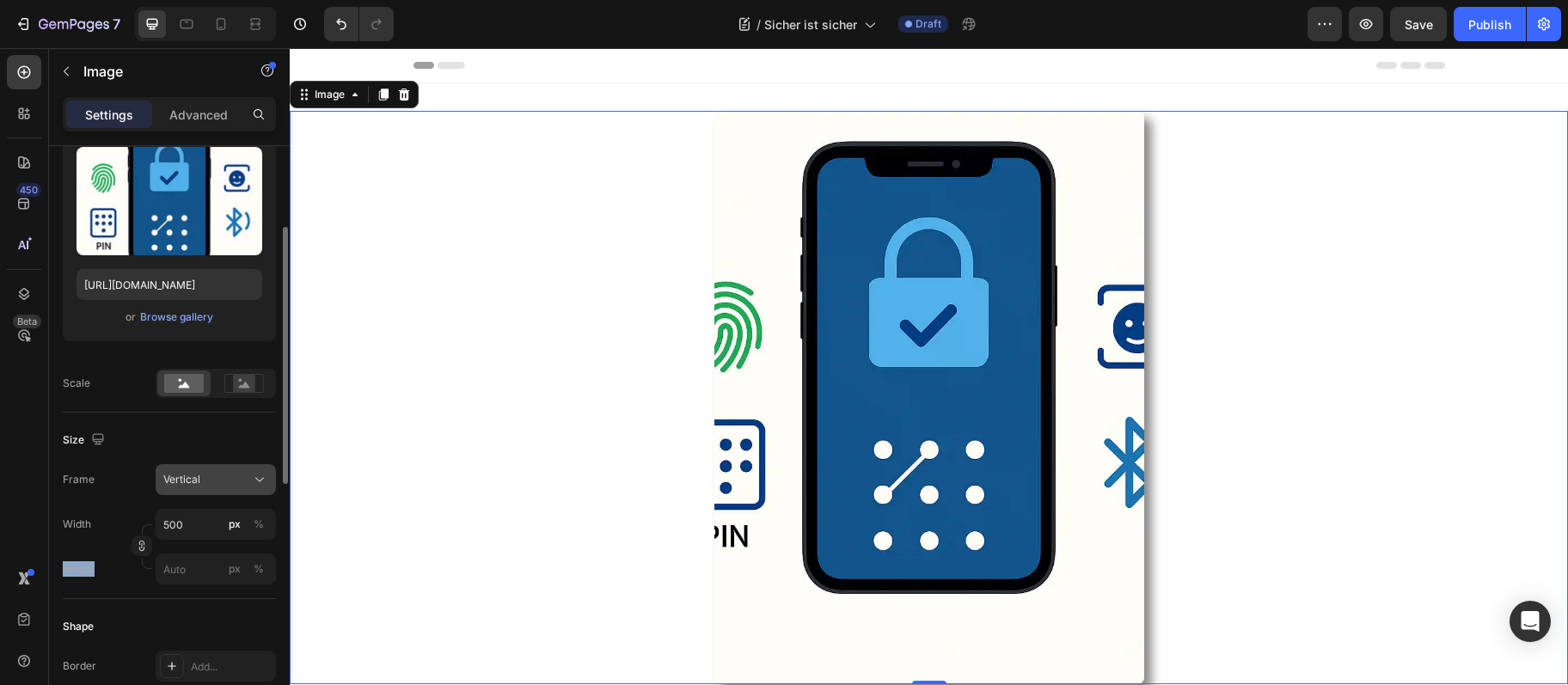
click at [225, 477] on div "Vertical" at bounding box center [206, 479] width 85 height 15
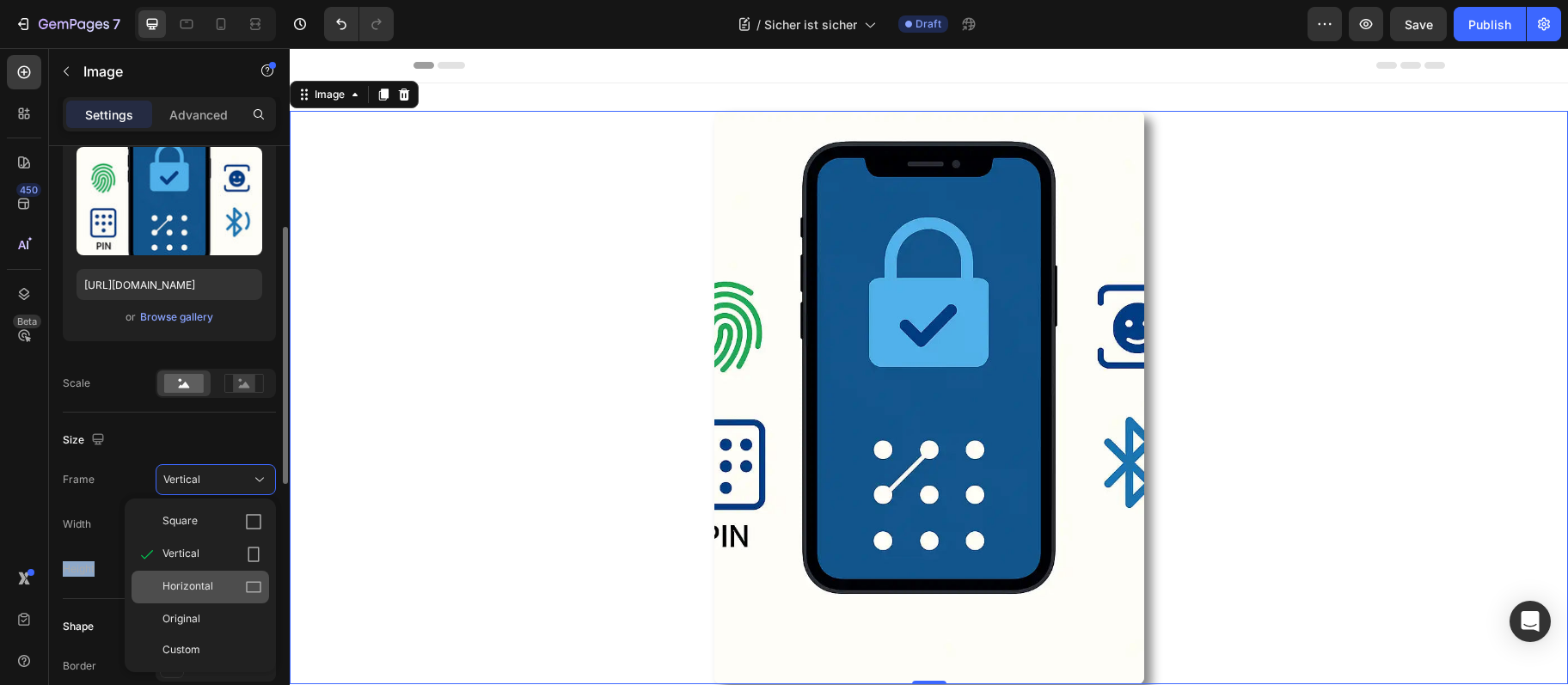
click at [226, 579] on div "Horizontal" at bounding box center [212, 587] width 100 height 17
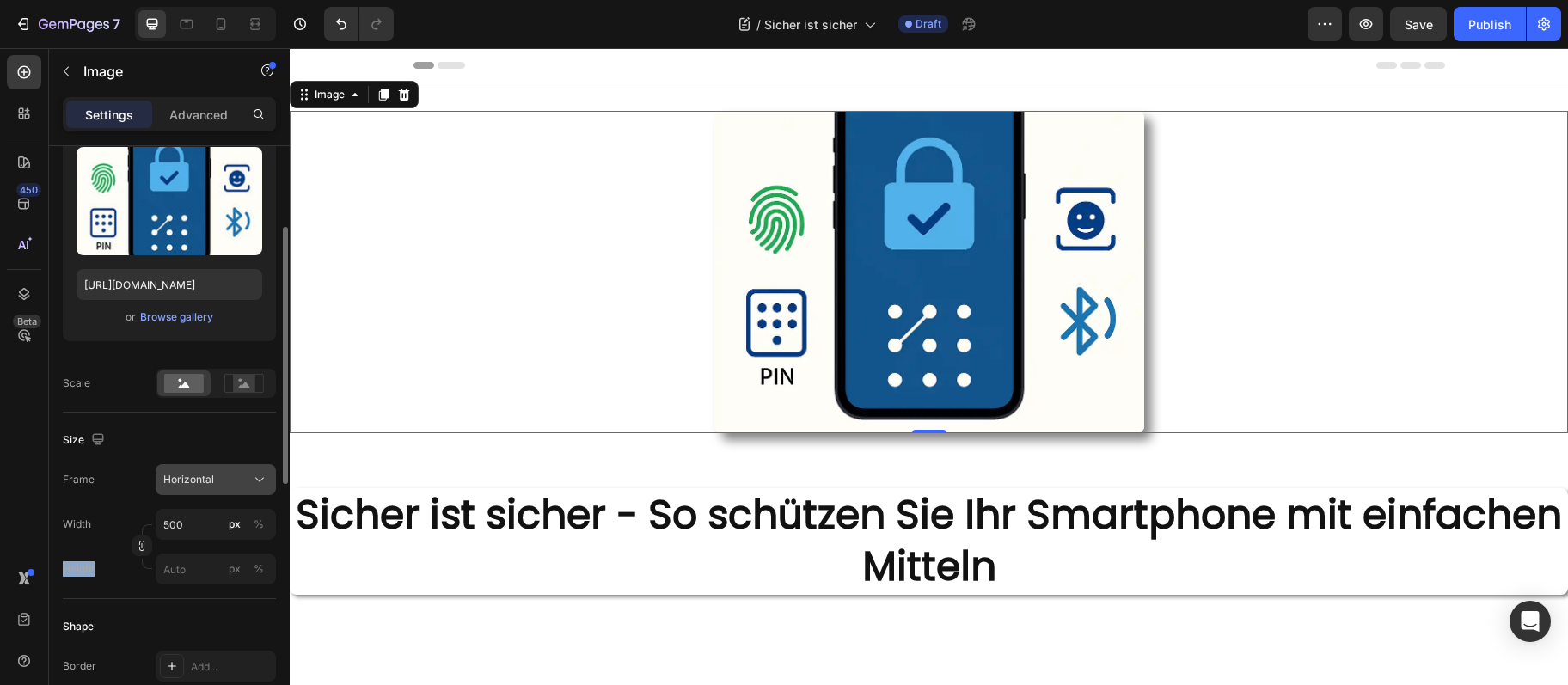
click at [215, 466] on button "Horizontal" at bounding box center [216, 479] width 120 height 31
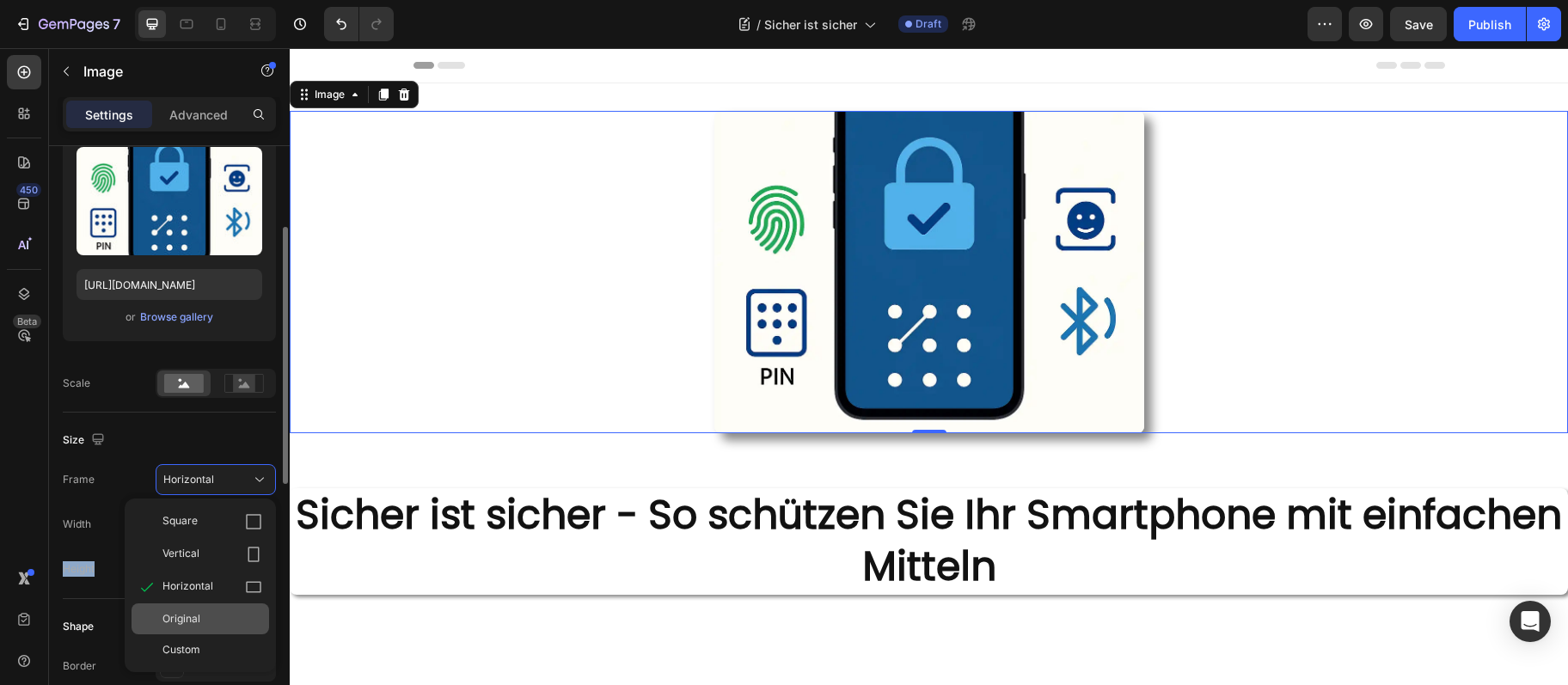
click at [195, 612] on div "Original" at bounding box center [200, 618] width 138 height 31
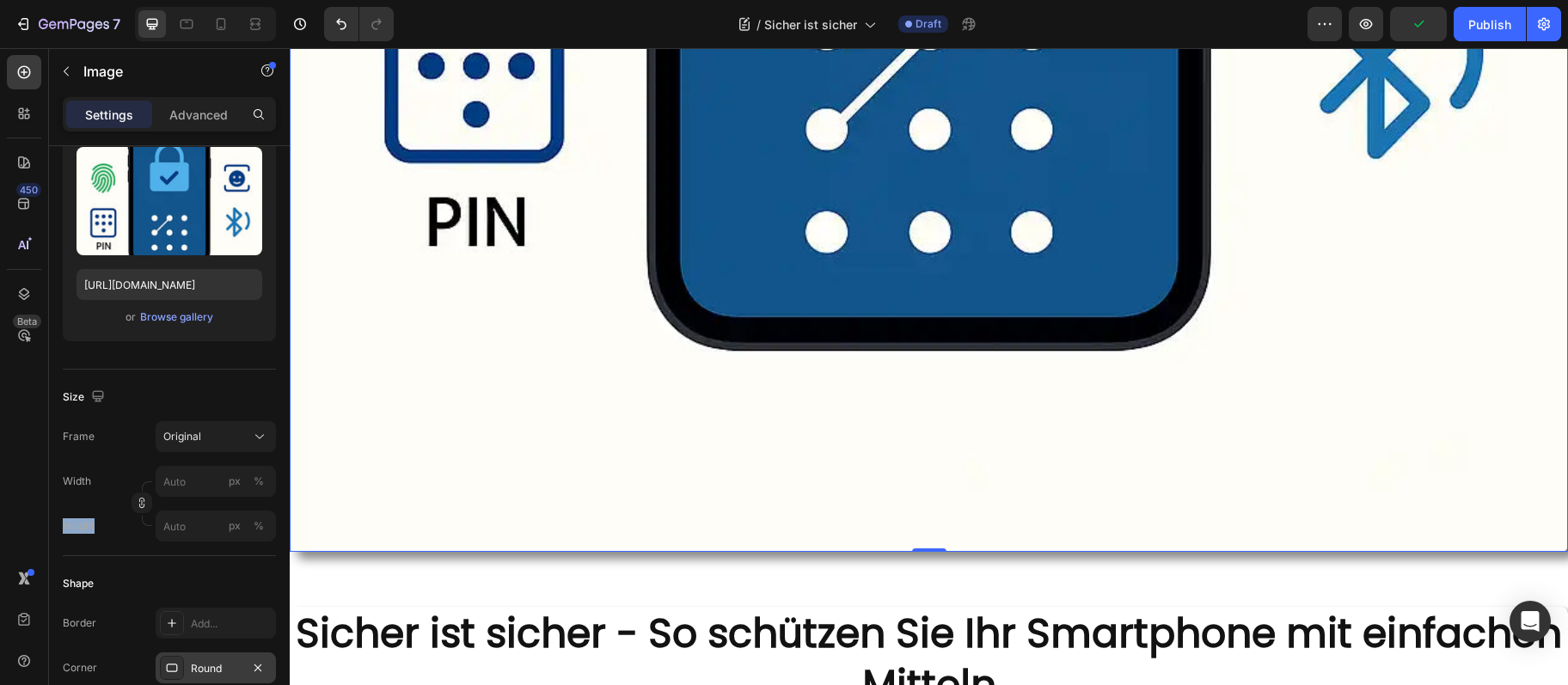
scroll to position [1024, 0]
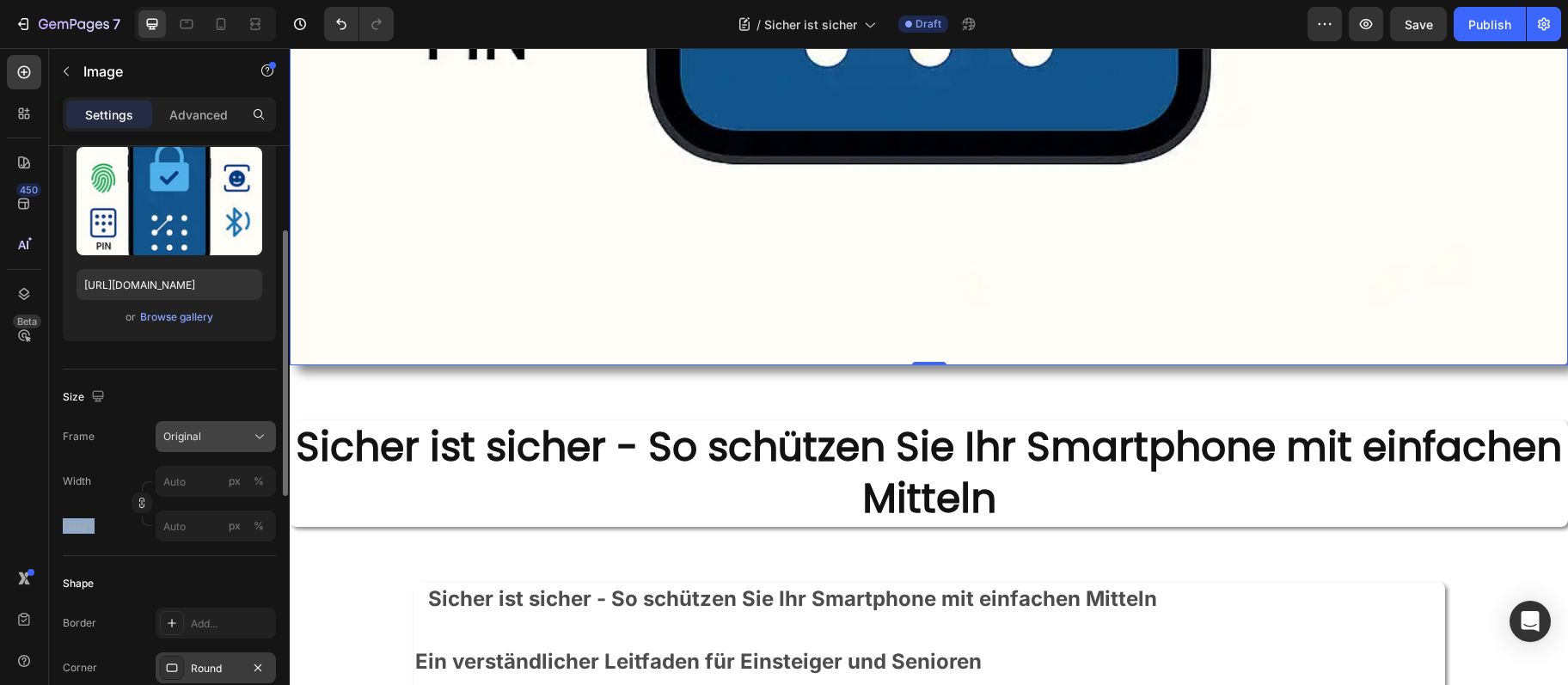
click at [240, 431] on div "Original" at bounding box center [206, 436] width 85 height 15
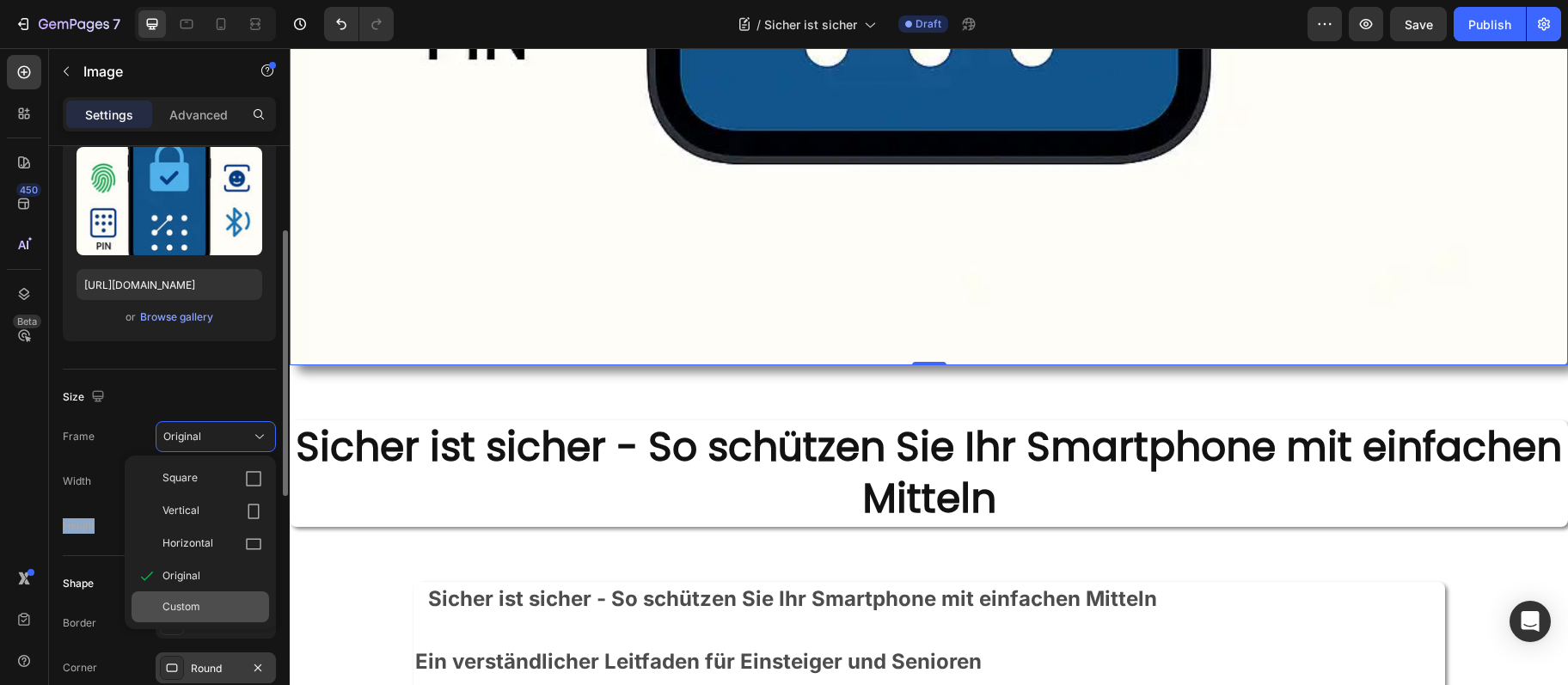
click at [221, 592] on div "Custom" at bounding box center [200, 607] width 138 height 31
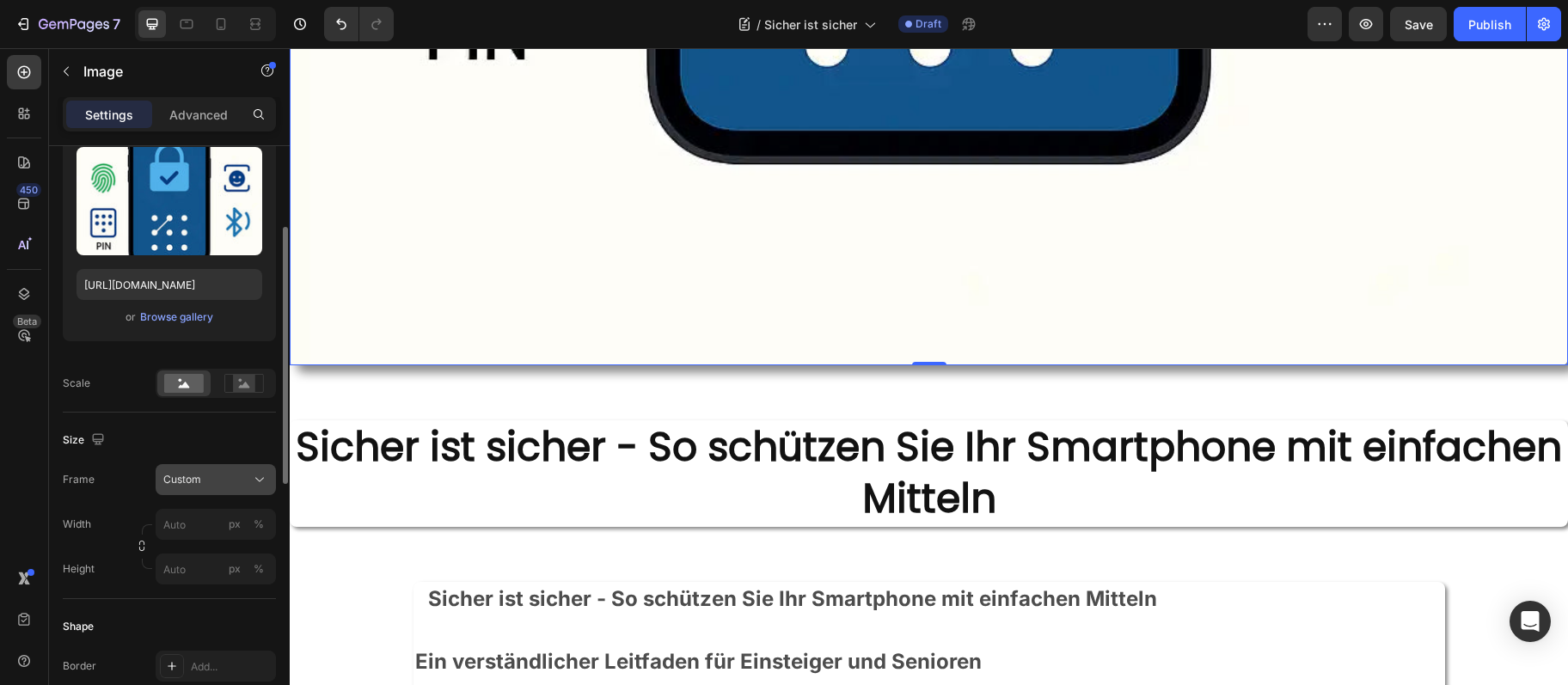
click at [257, 480] on div "Frame Custom Width px % Height px %" at bounding box center [169, 524] width 213 height 120
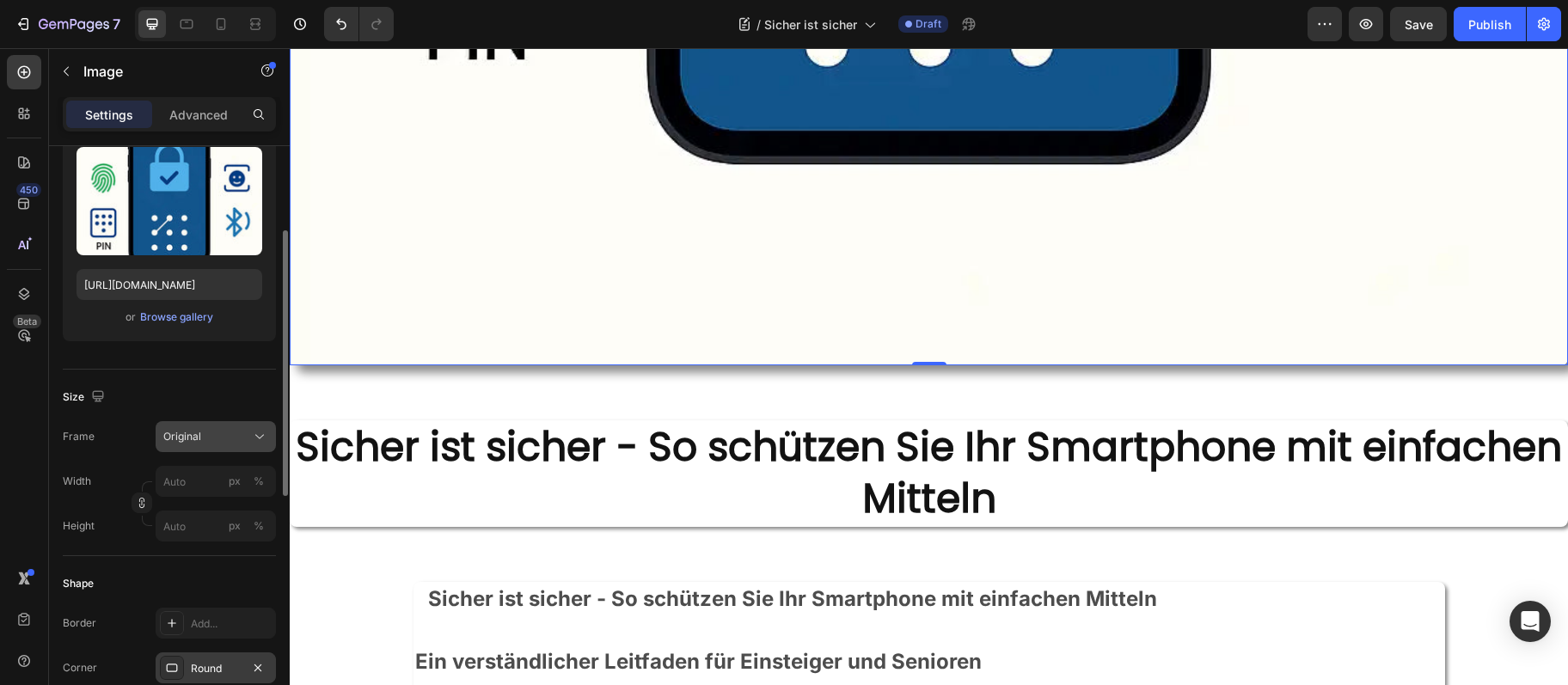
click at [265, 431] on icon at bounding box center [259, 436] width 17 height 17
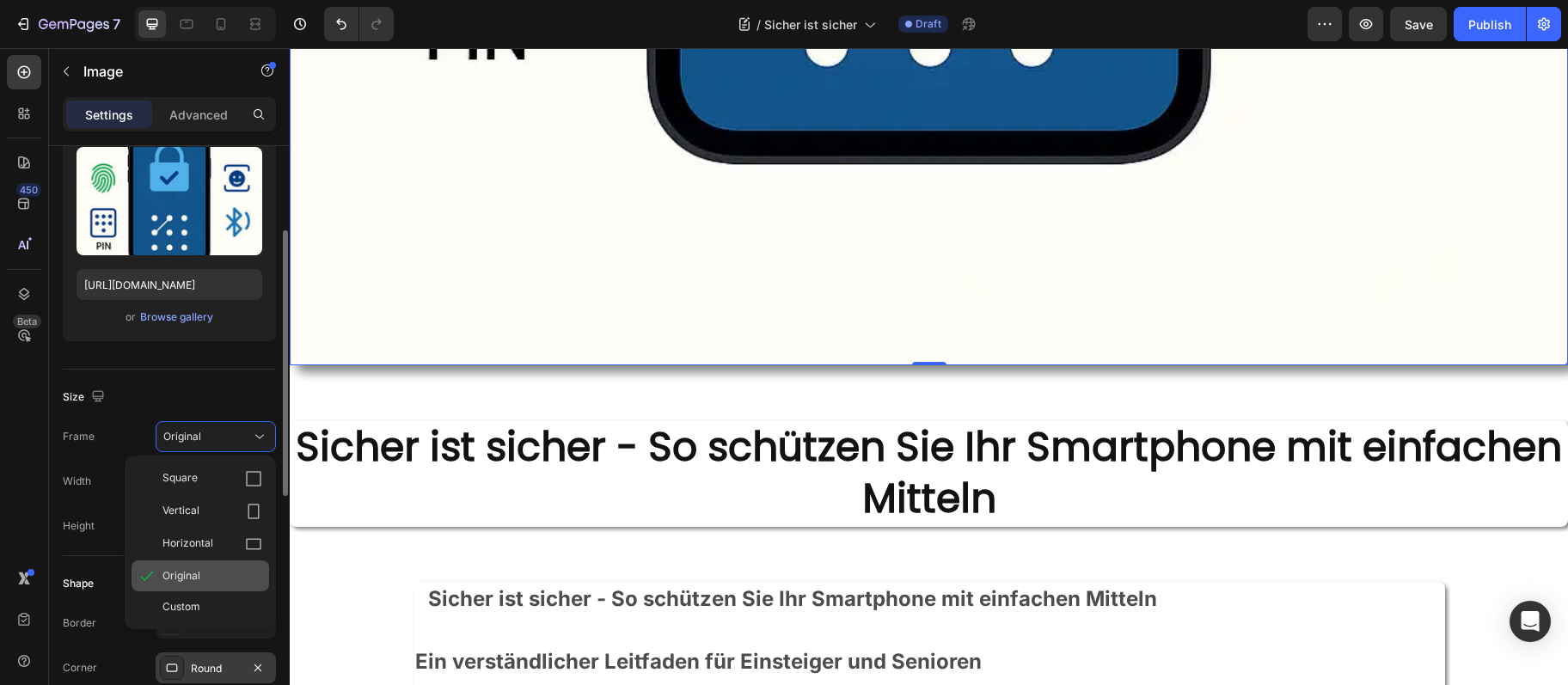
click at [216, 568] on div "Original" at bounding box center [212, 575] width 100 height 15
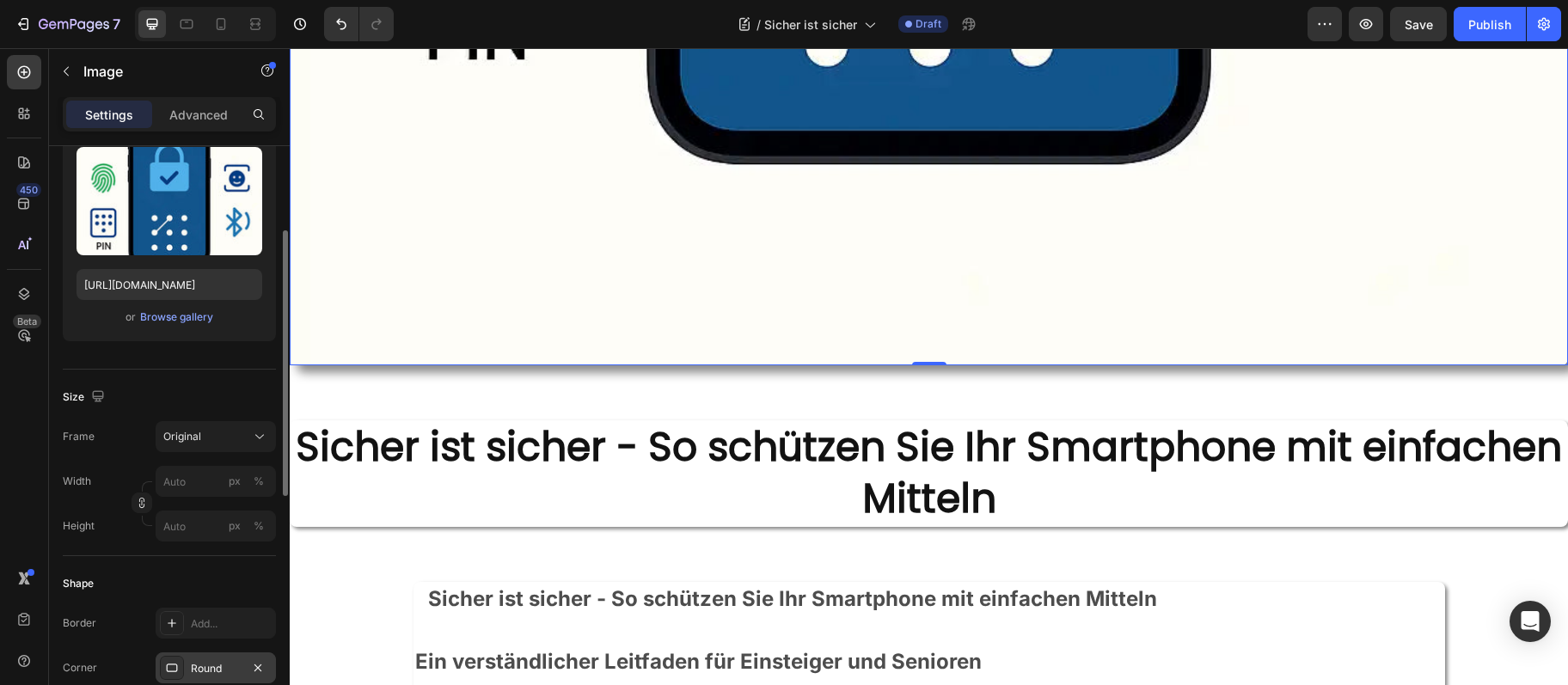
click at [239, 378] on div "Size Frame Original Width px % Height px %" at bounding box center [169, 463] width 213 height 187
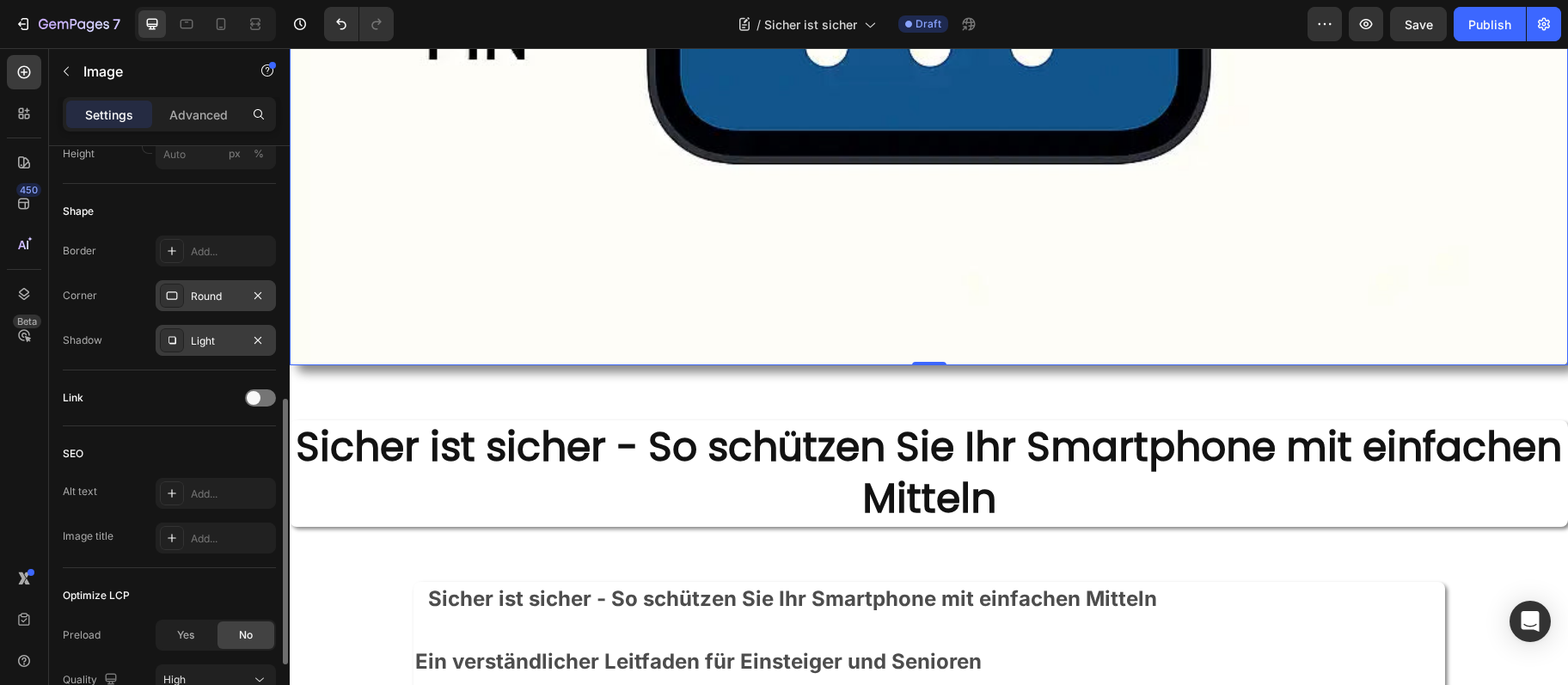
scroll to position [652, 0]
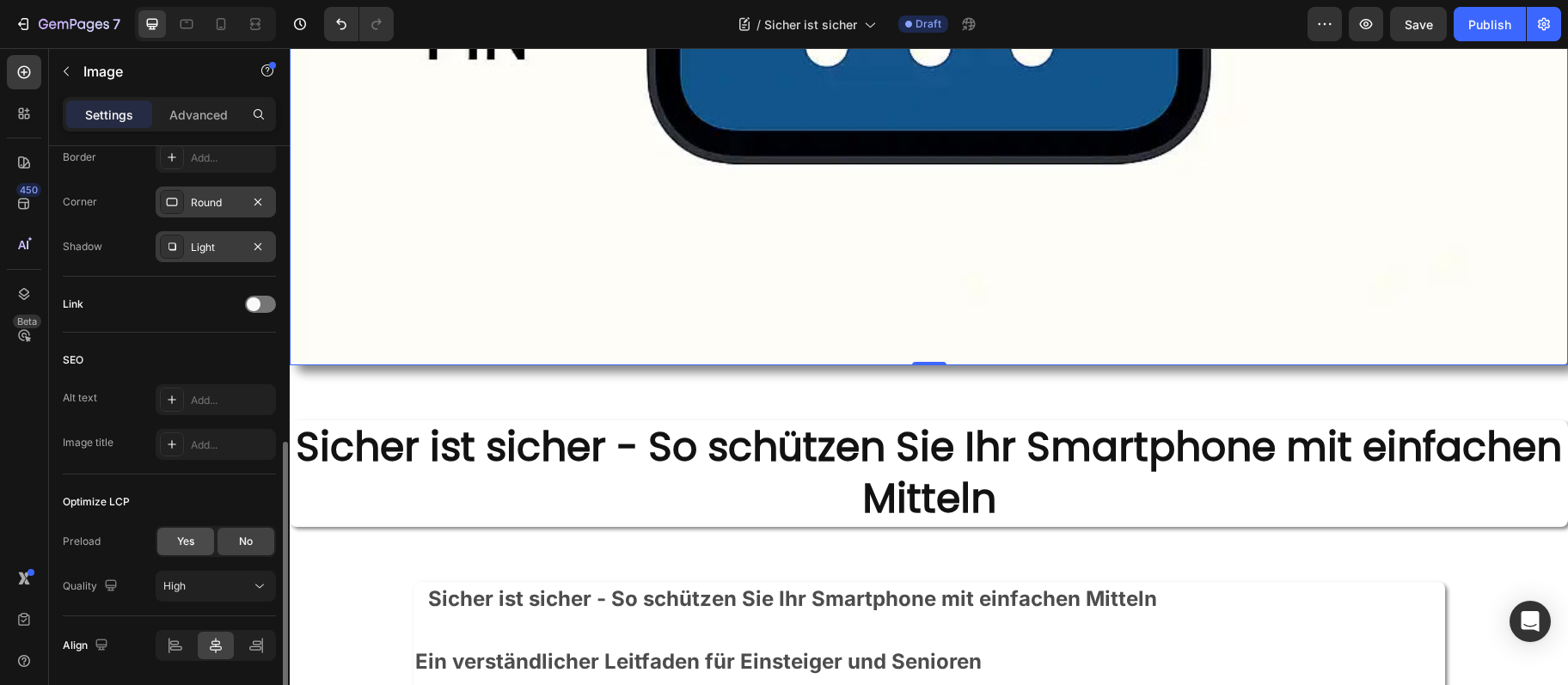
click at [199, 546] on div "Yes" at bounding box center [185, 541] width 57 height 28
click at [236, 533] on div "No" at bounding box center [245, 541] width 57 height 28
click at [251, 581] on div "High" at bounding box center [208, 586] width 88 height 15
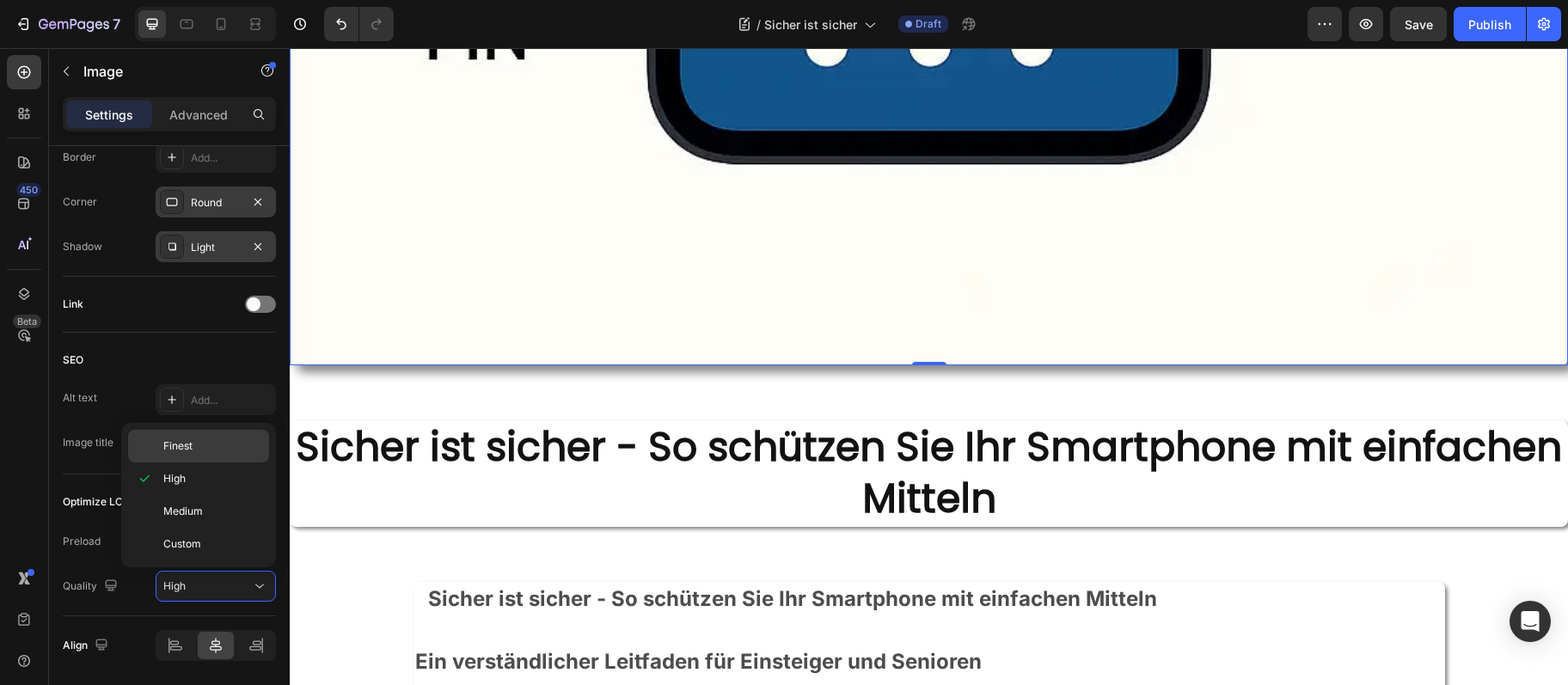
click at [210, 445] on p "Finest" at bounding box center [212, 446] width 98 height 15
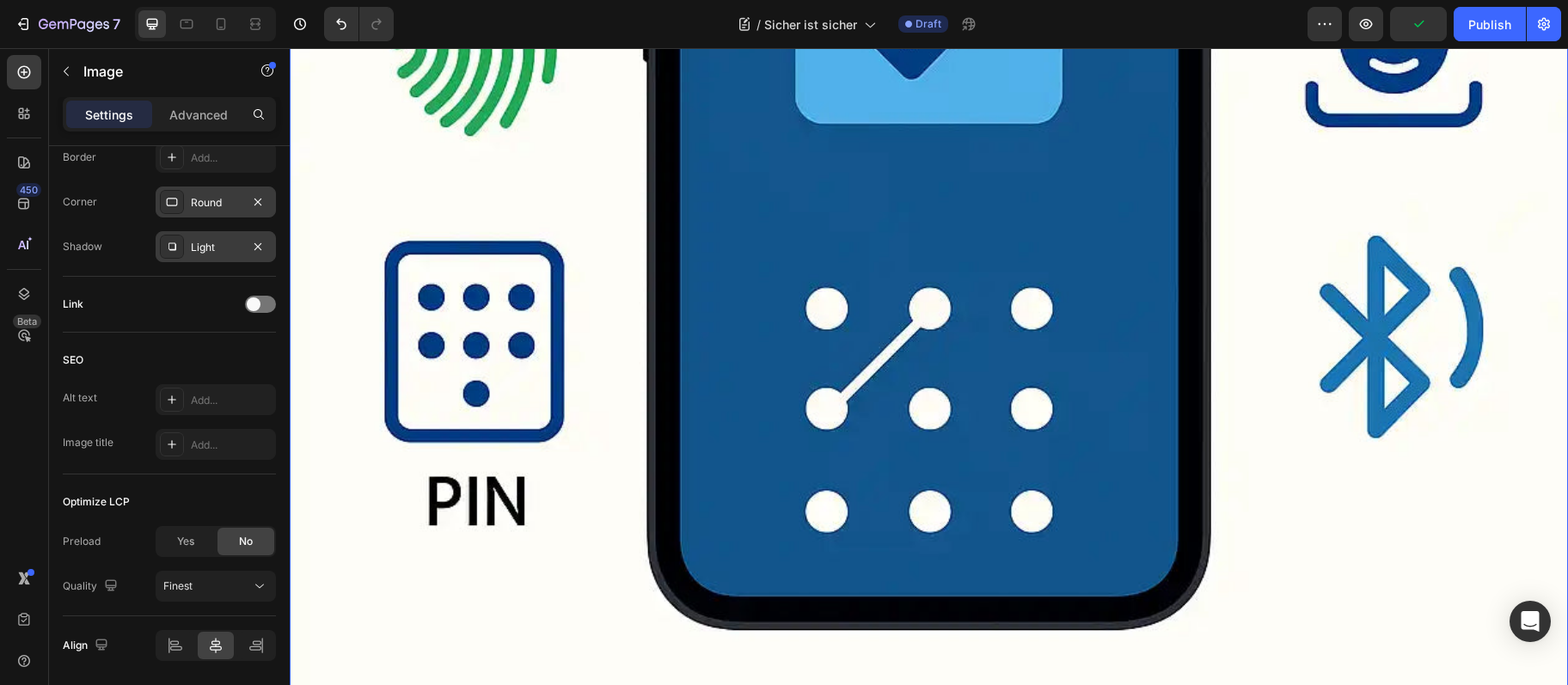
scroll to position [931, 0]
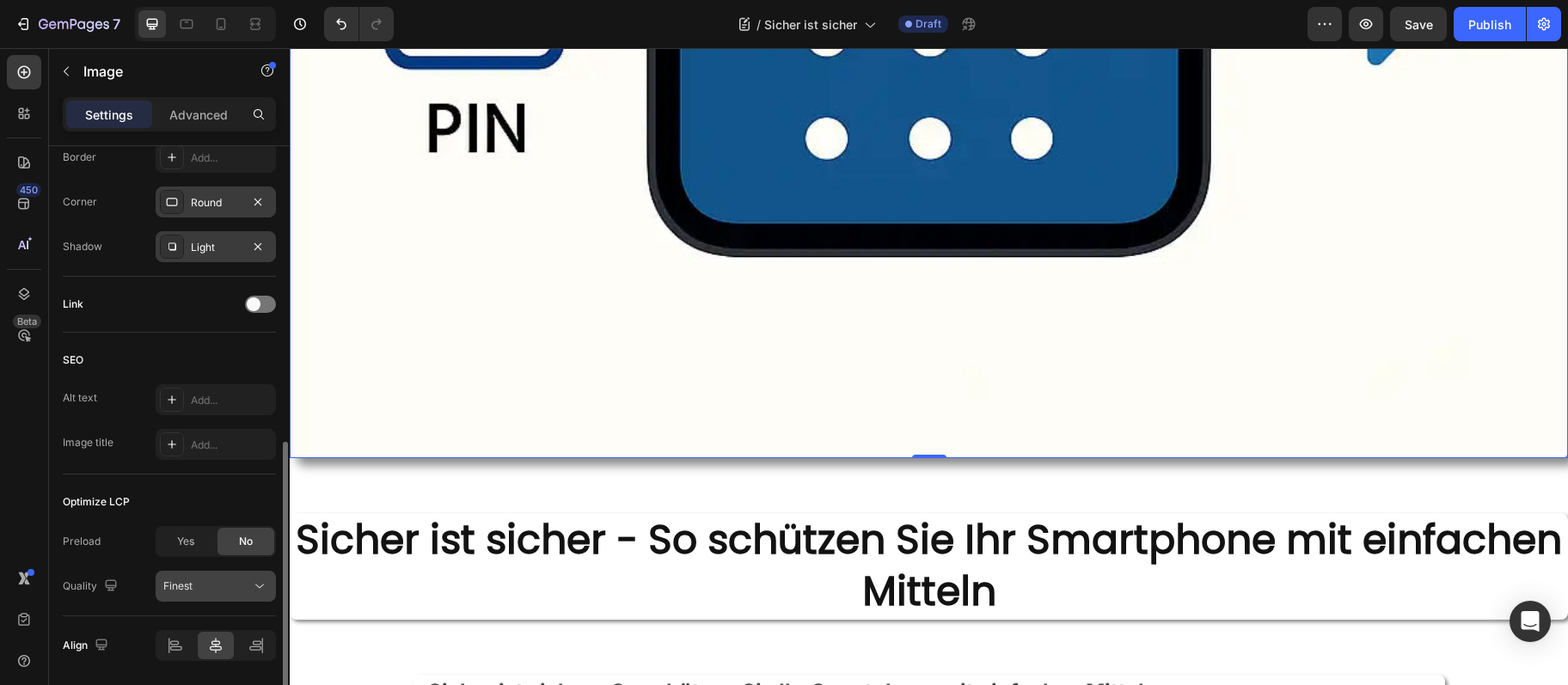
click at [209, 579] on div "Finest" at bounding box center [208, 586] width 88 height 15
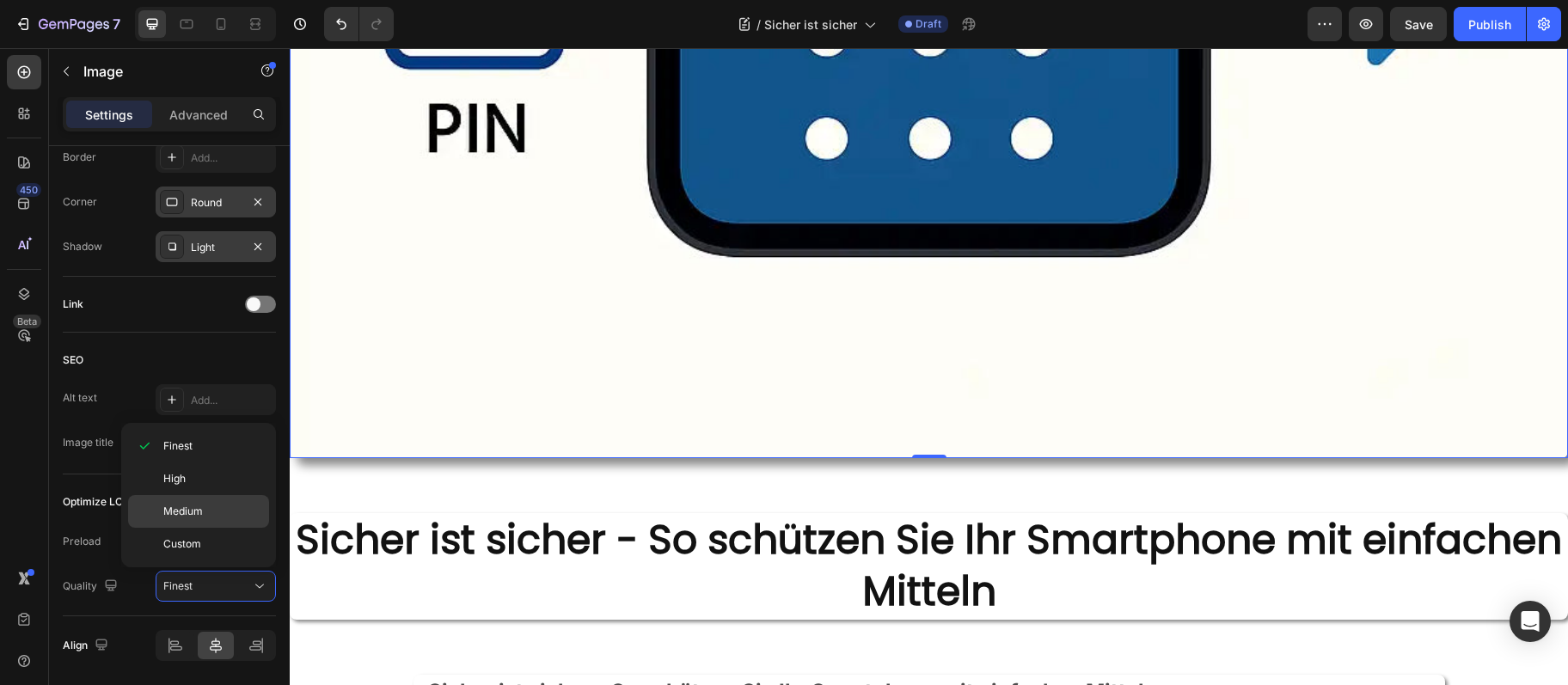
click at [206, 512] on p "Medium" at bounding box center [212, 511] width 98 height 15
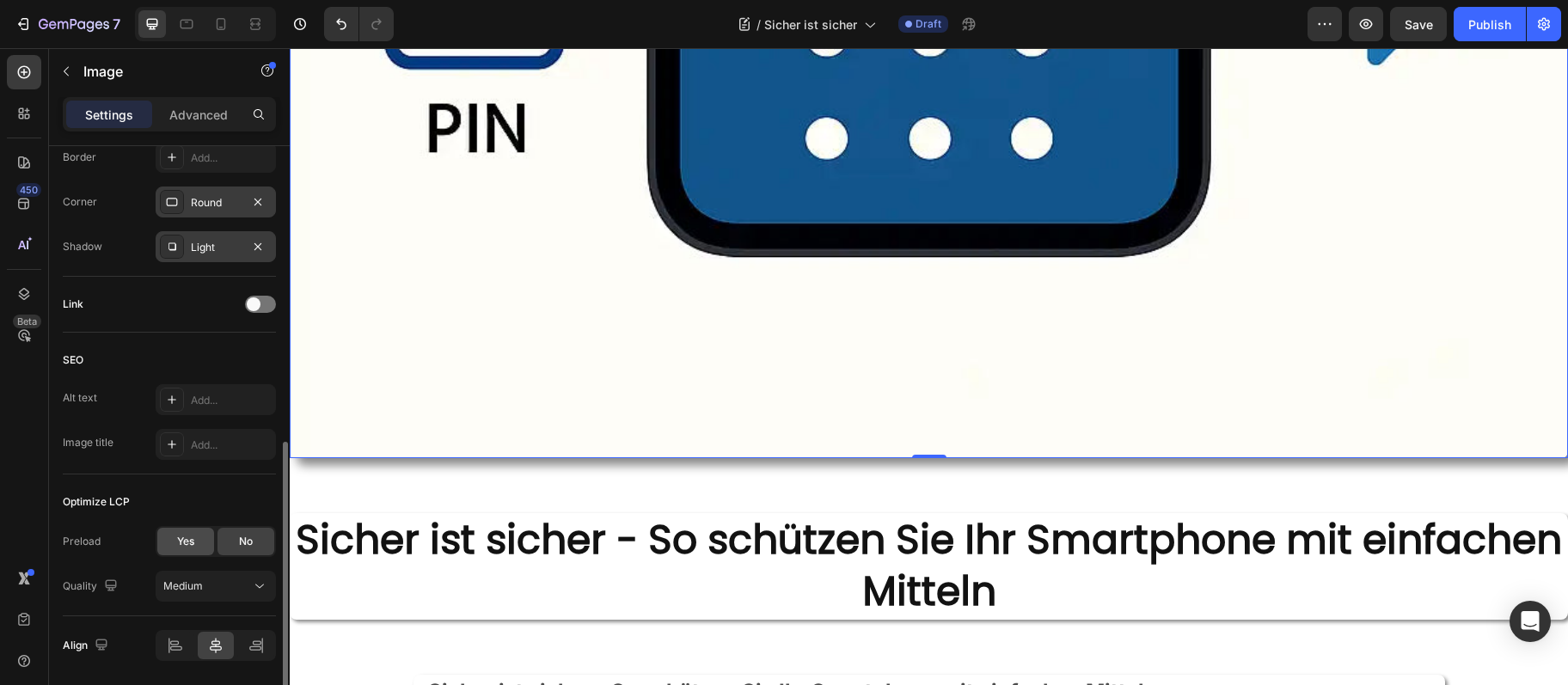
click at [196, 541] on div "Yes" at bounding box center [185, 541] width 57 height 28
click at [196, 542] on div "Yes" at bounding box center [185, 541] width 57 height 28
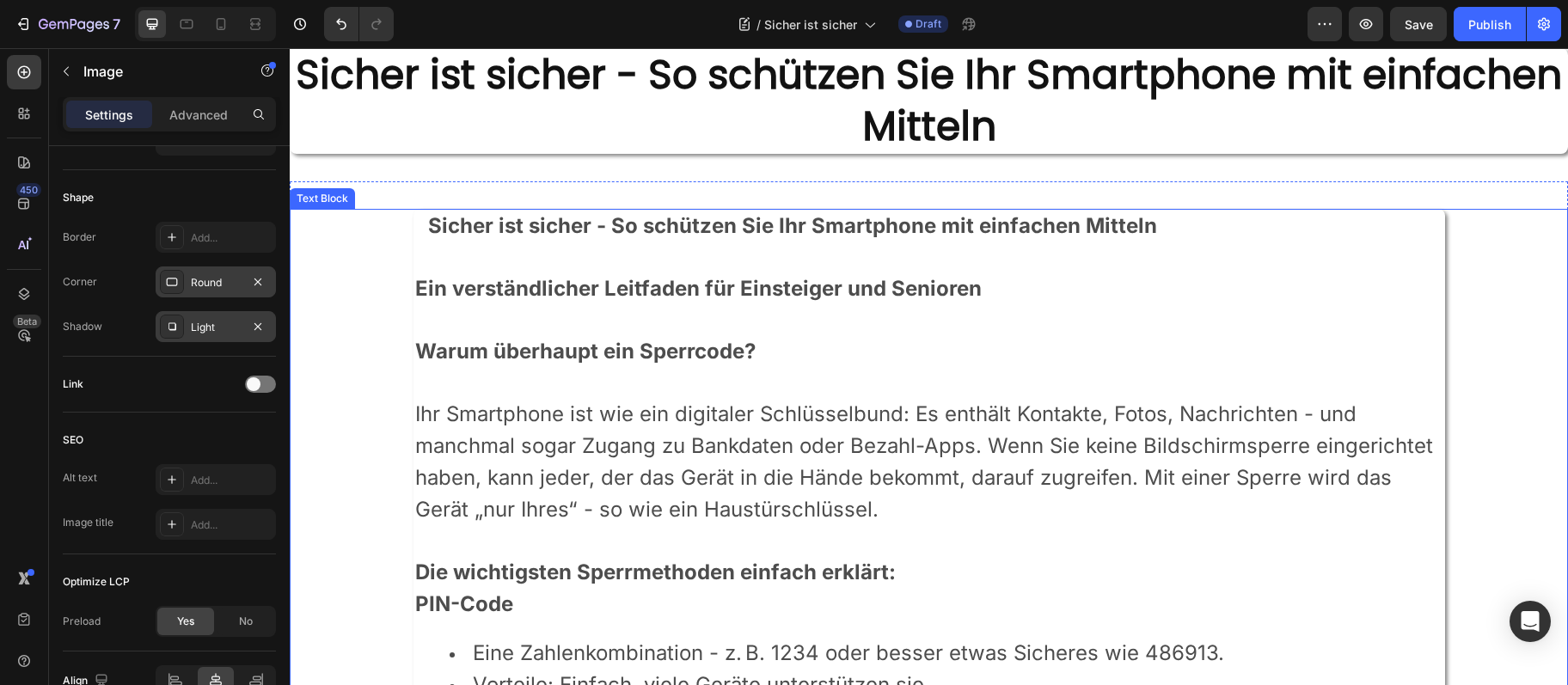
scroll to position [1210, 0]
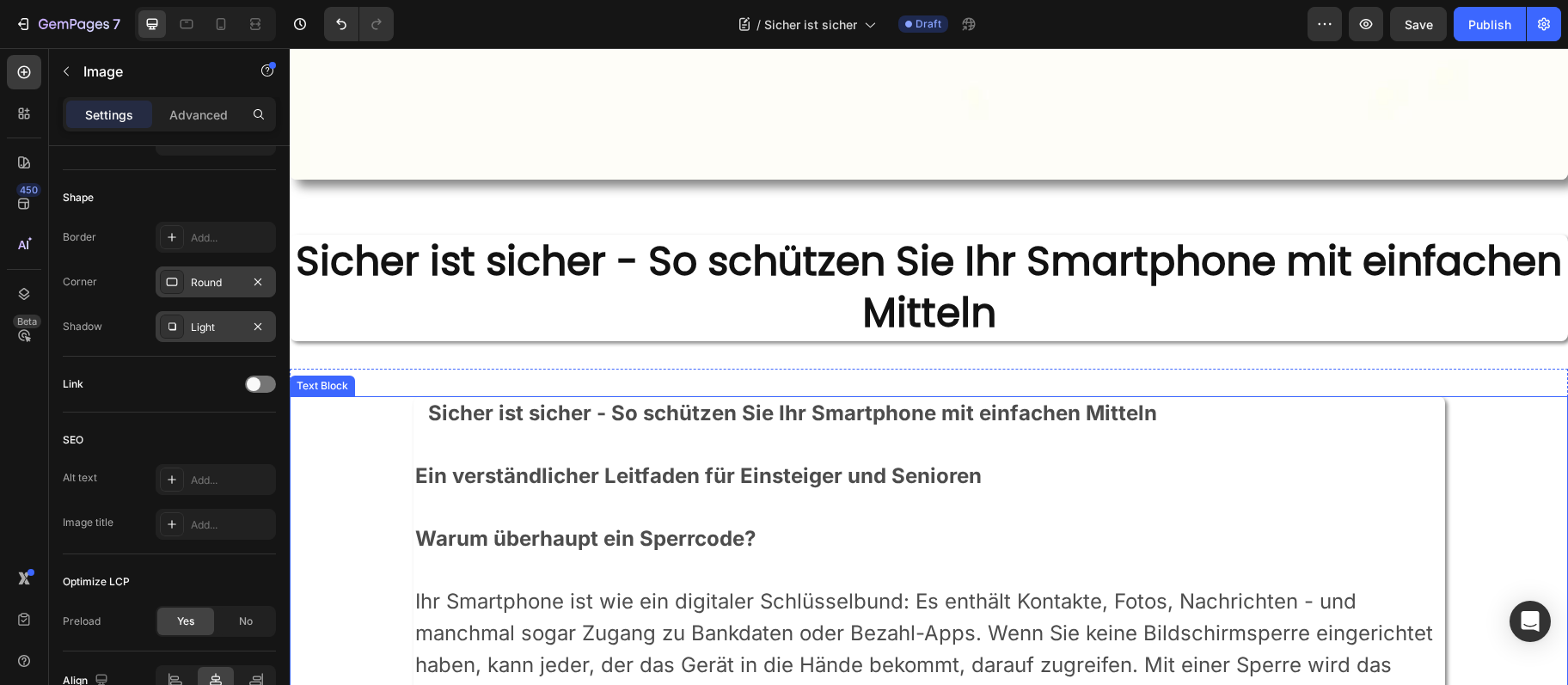
click at [1394, 467] on p "Ein verständlicher Leitfaden für Einsteiger und Senioren" at bounding box center [930, 476] width 1029 height 31
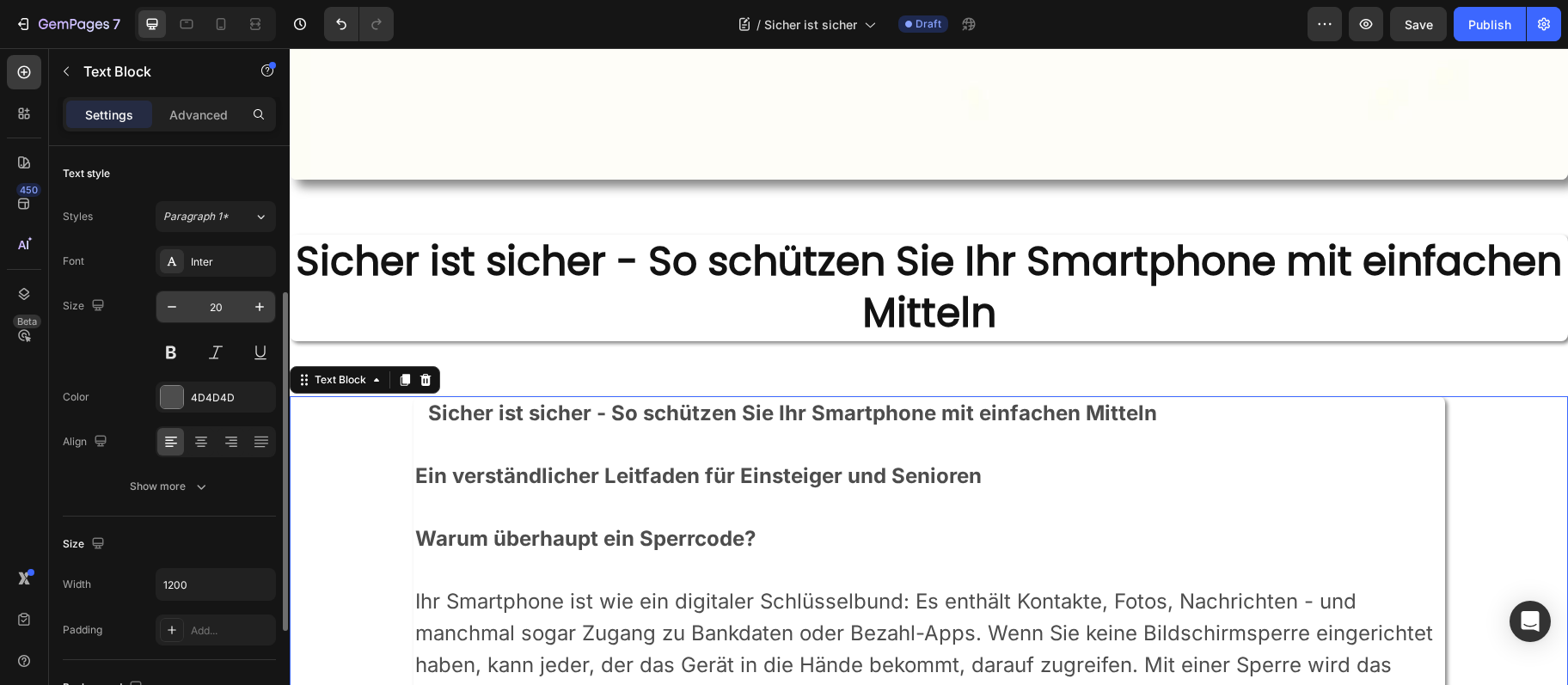
scroll to position [93, 0]
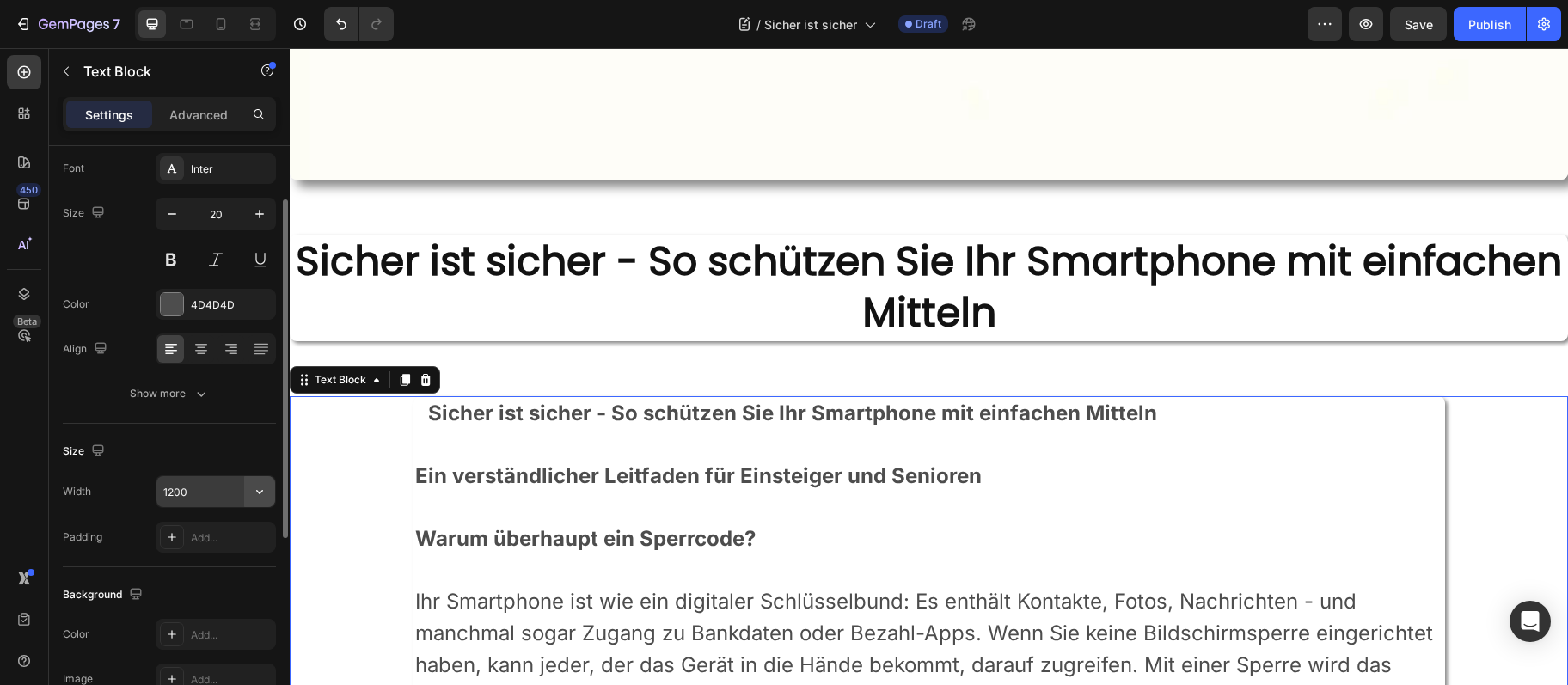
click at [256, 503] on button "button" at bounding box center [260, 492] width 31 height 31
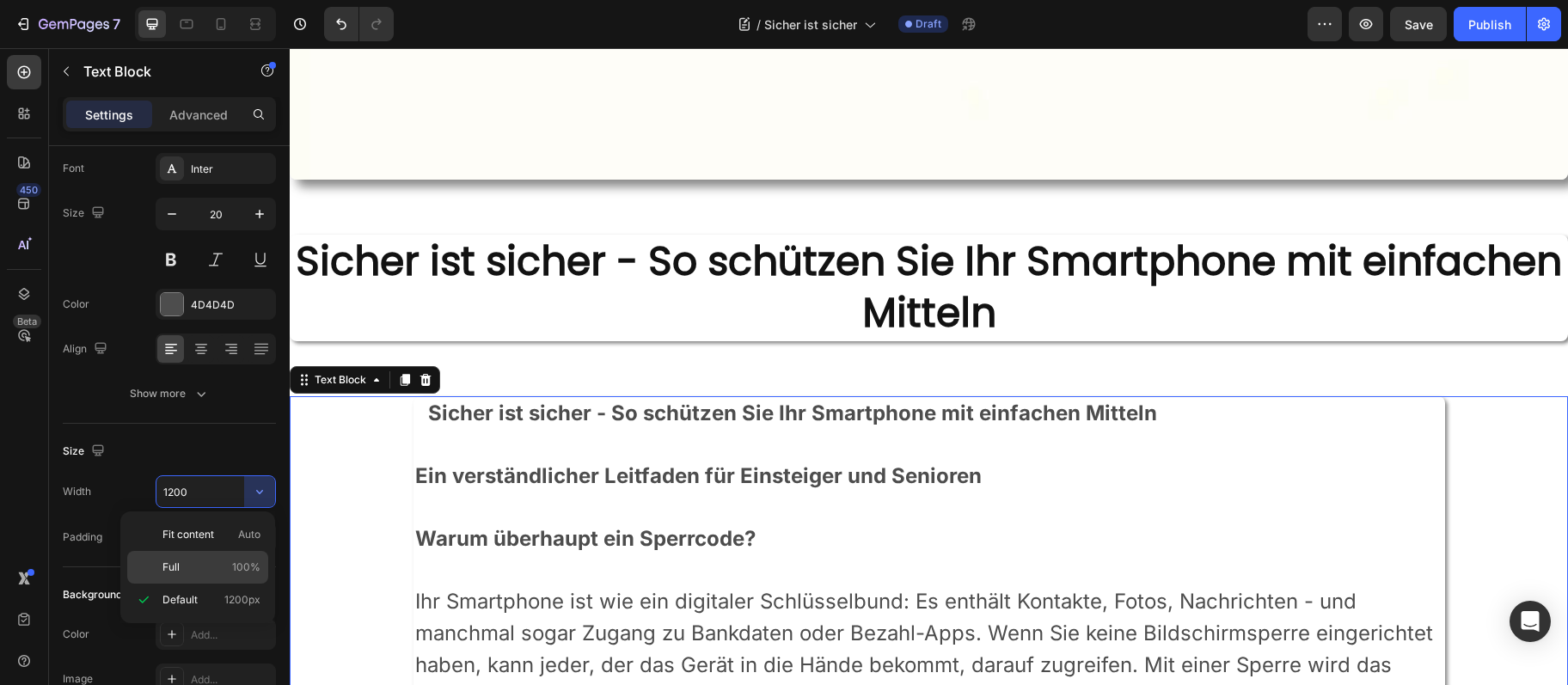
click at [190, 570] on p "Full 100%" at bounding box center [211, 567] width 98 height 15
type input "100%"
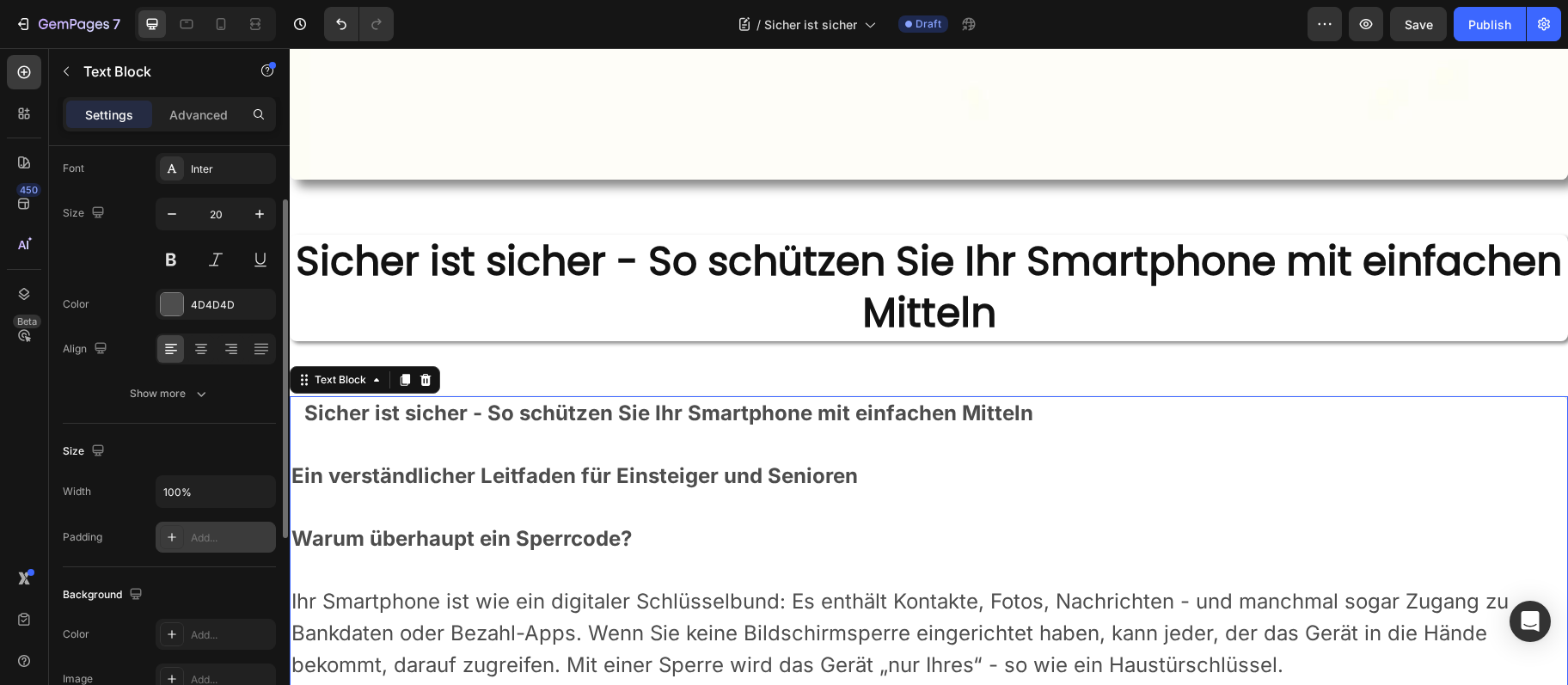
click at [205, 531] on div "Add..." at bounding box center [231, 538] width 81 height 15
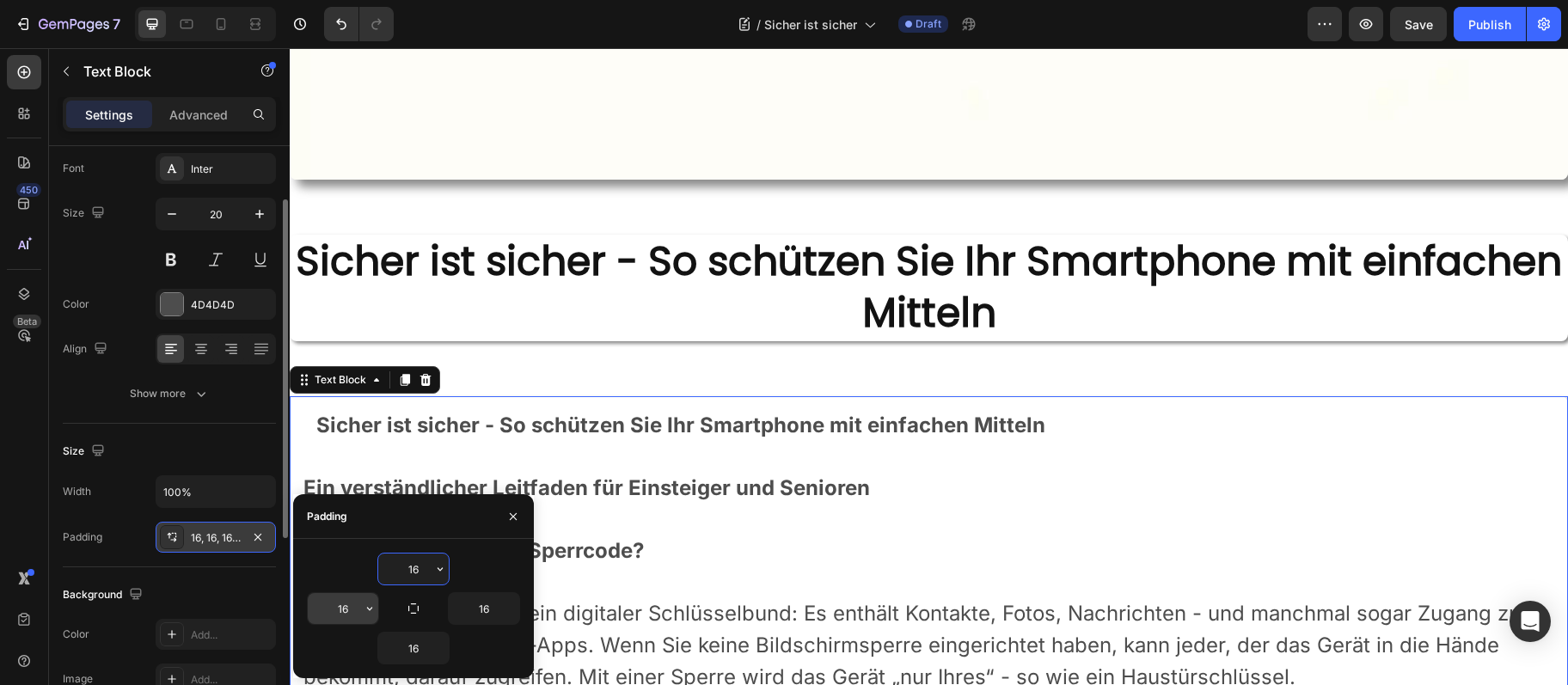
click at [342, 600] on input "16" at bounding box center [343, 609] width 70 height 31
click at [352, 601] on input "20" at bounding box center [343, 609] width 70 height 31
type input "20"
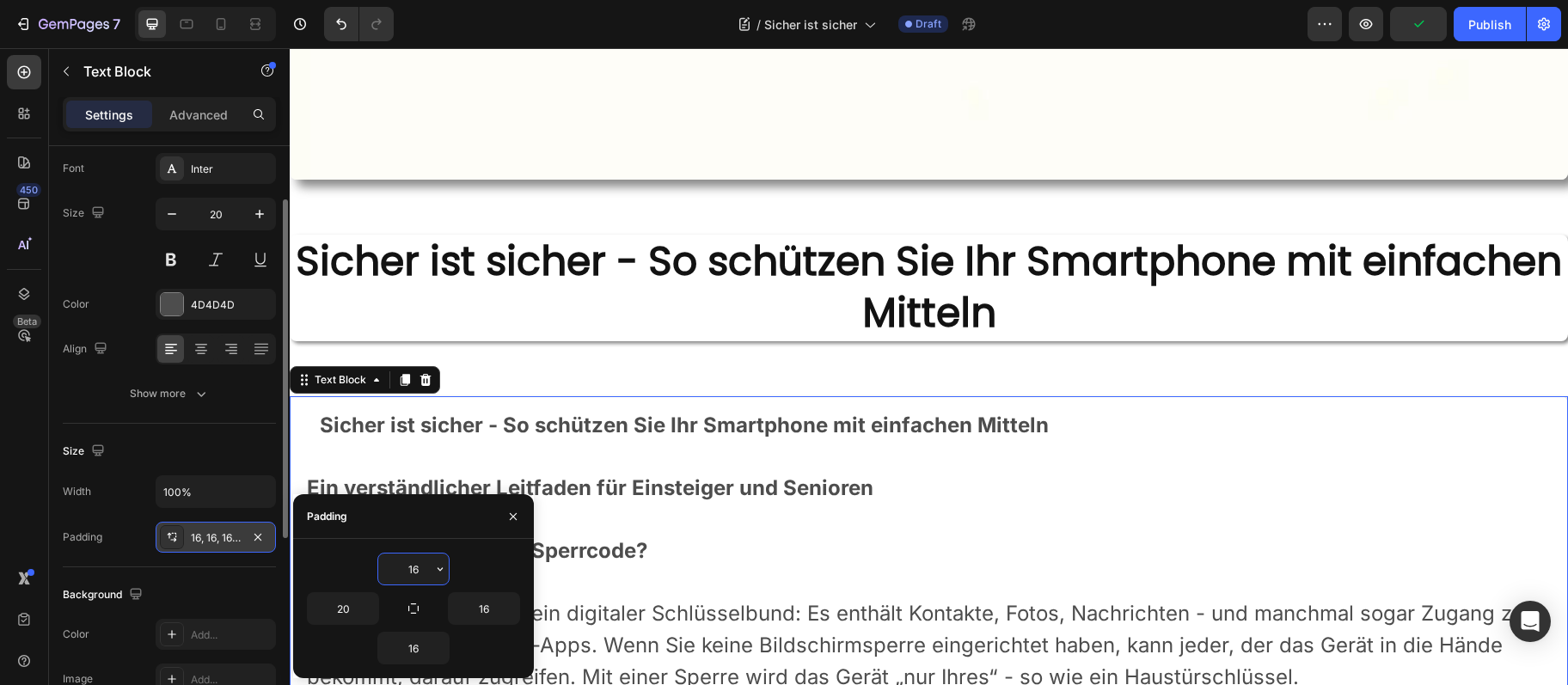
click at [404, 583] on input "16" at bounding box center [414, 569] width 70 height 31
click at [404, 583] on input "16" at bounding box center [414, 569] width 70 height 31
paste input "20"
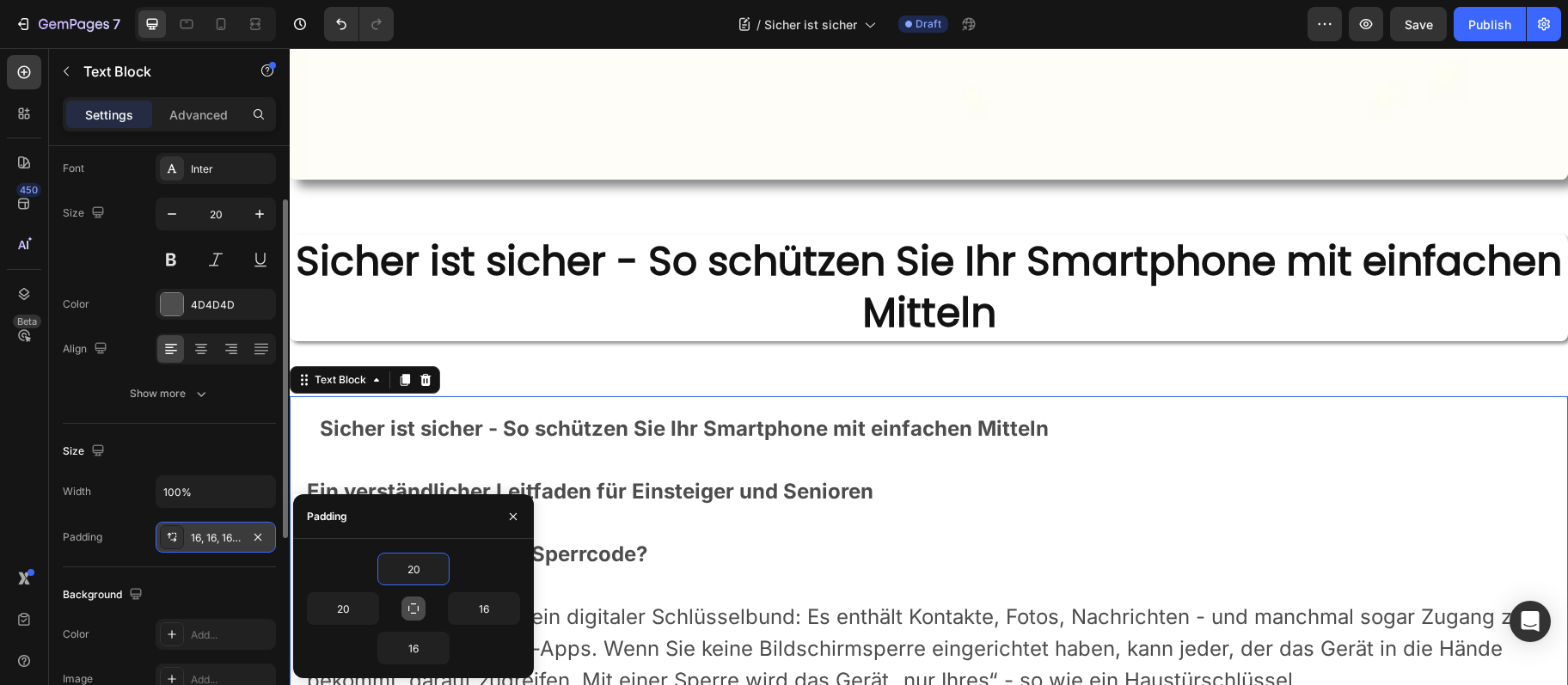
type input "20"
click at [415, 608] on icon "button" at bounding box center [413, 608] width 13 height 13
type input "20"
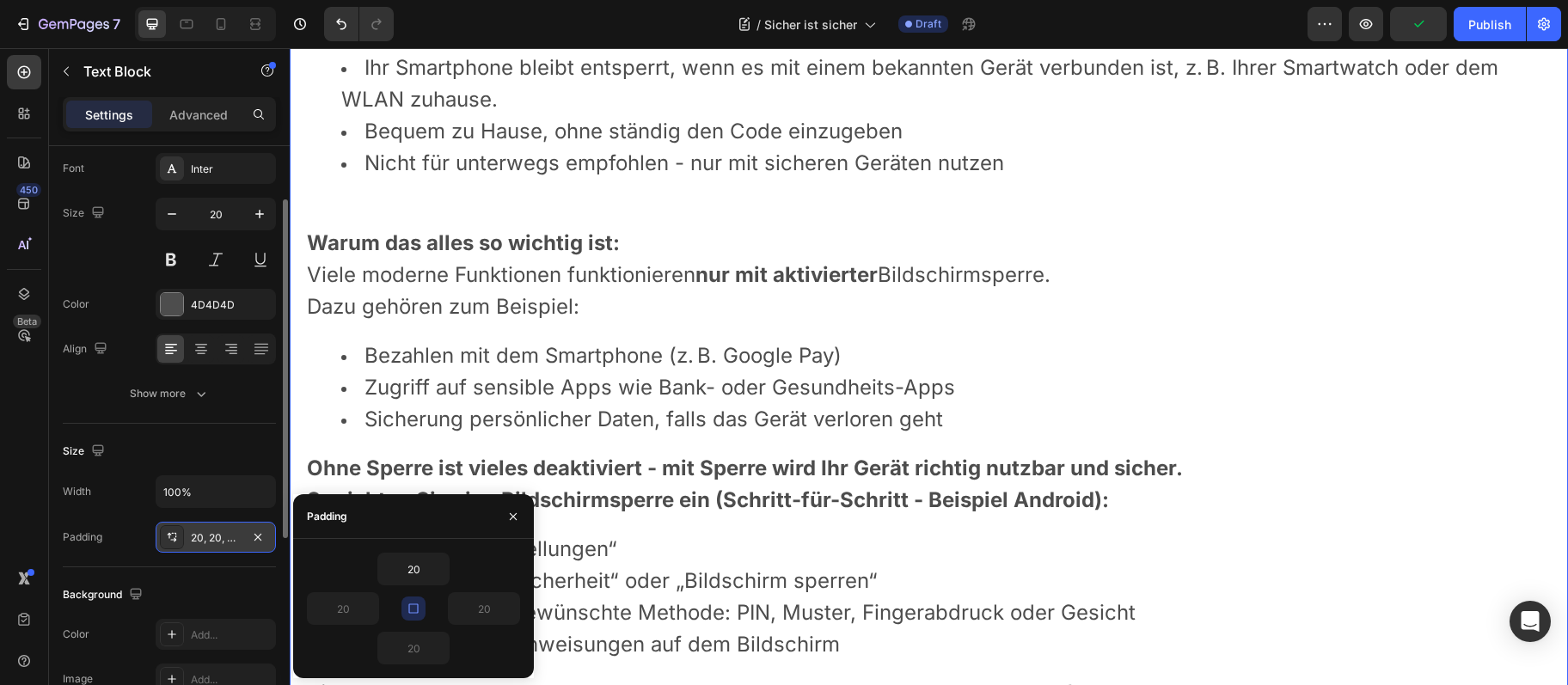
scroll to position [2425, 0]
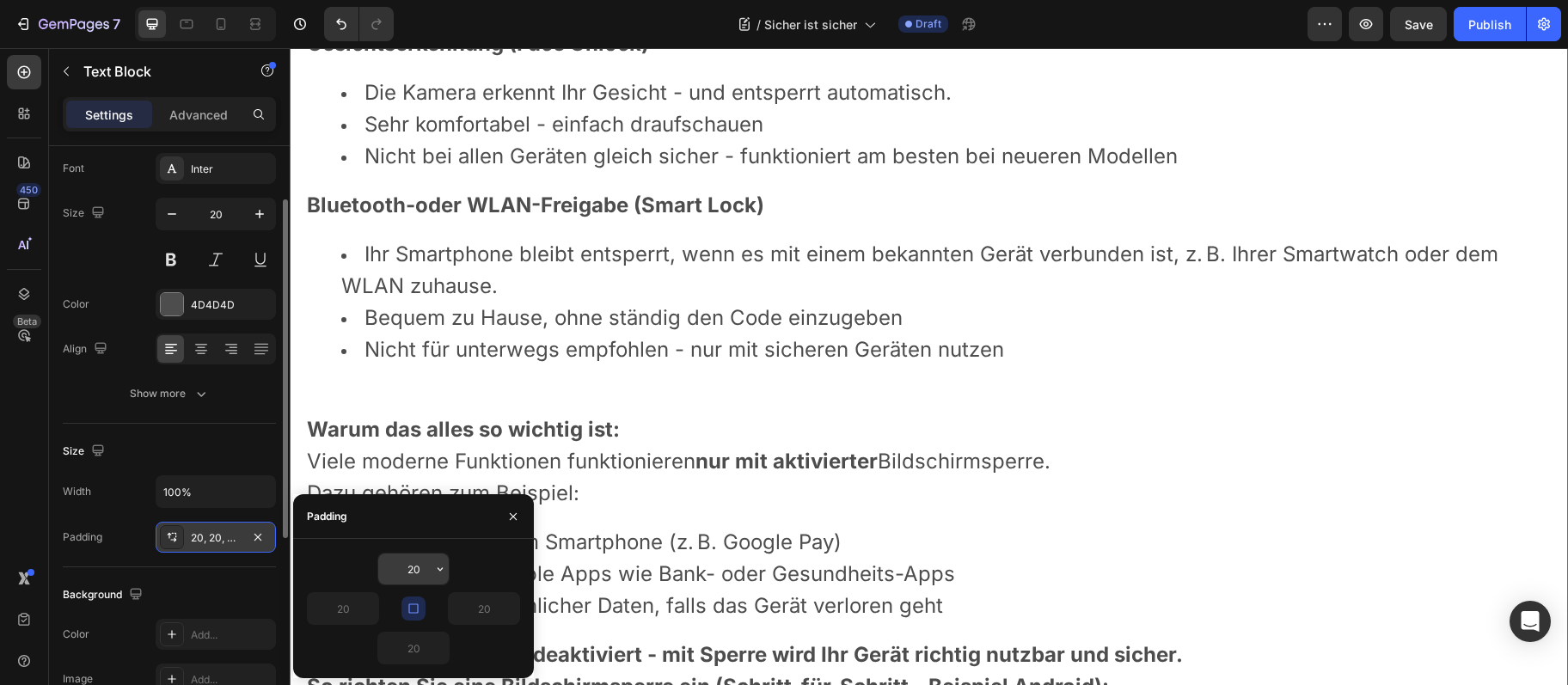
click at [431, 576] on input "20" at bounding box center [414, 569] width 70 height 31
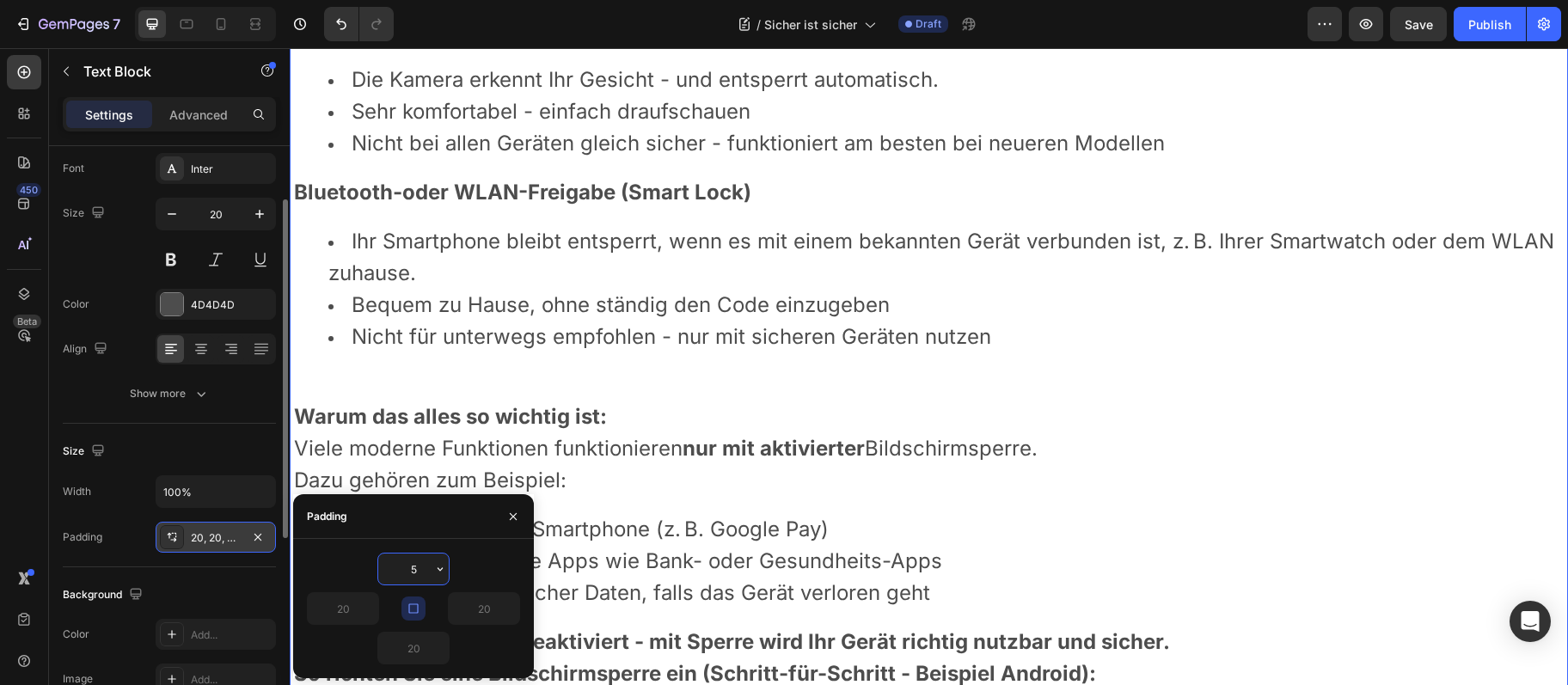
type input "50"
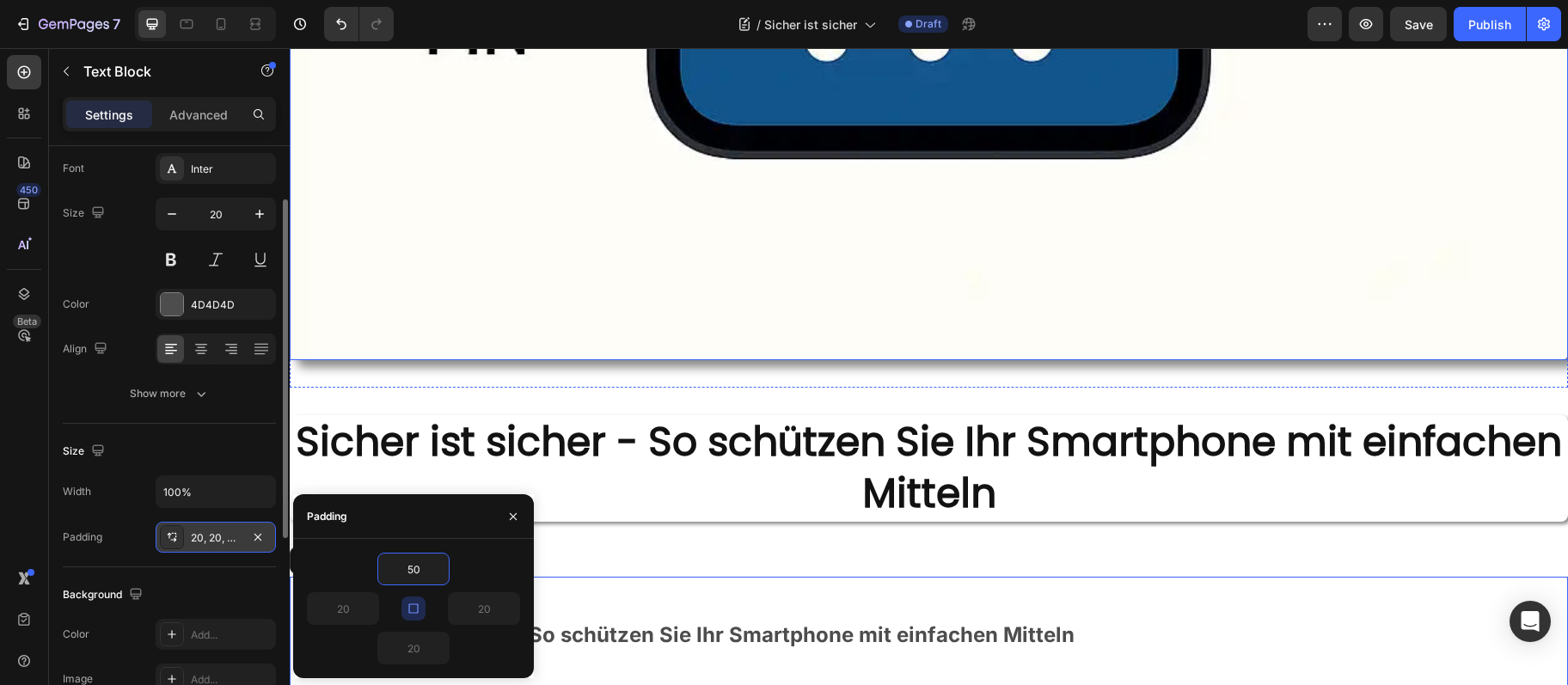
scroll to position [1122, 0]
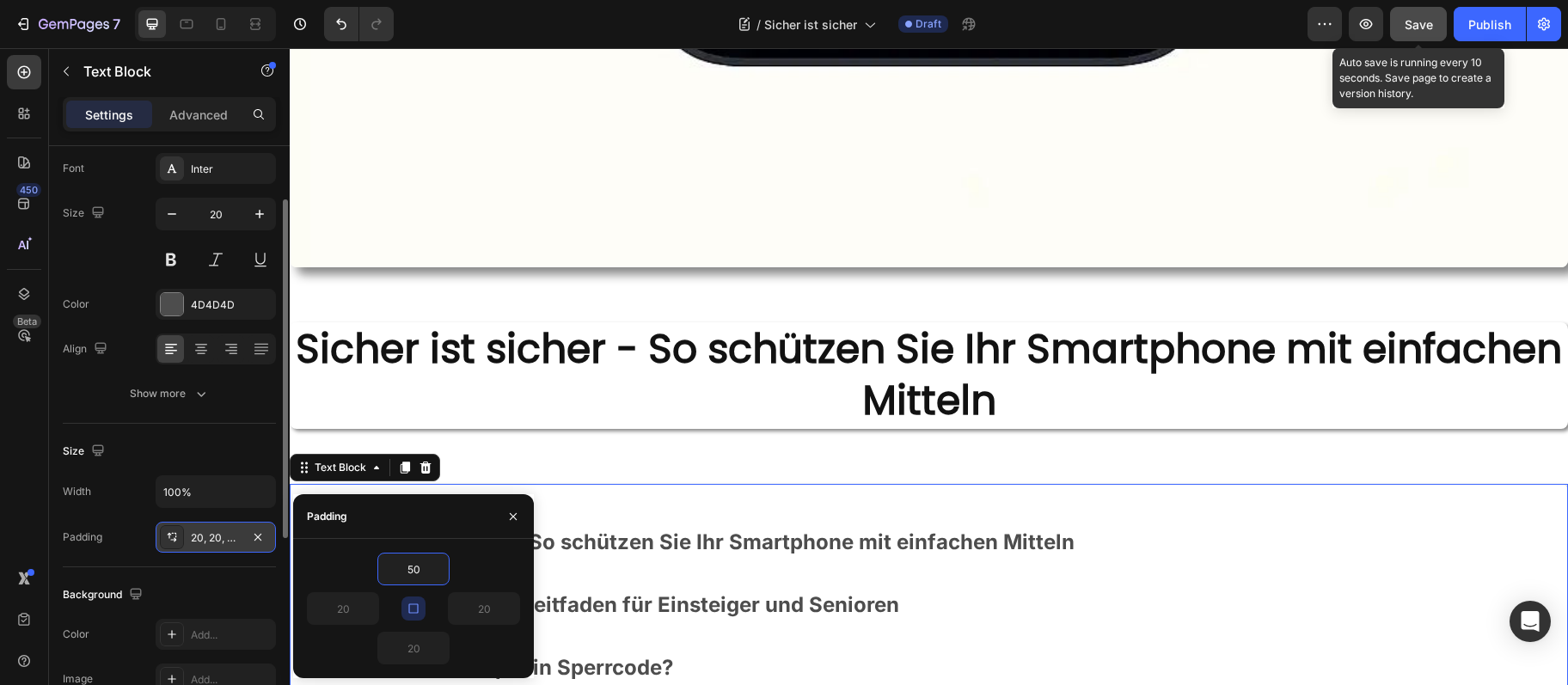
click at [1430, 32] on div "Save" at bounding box center [1420, 24] width 29 height 18
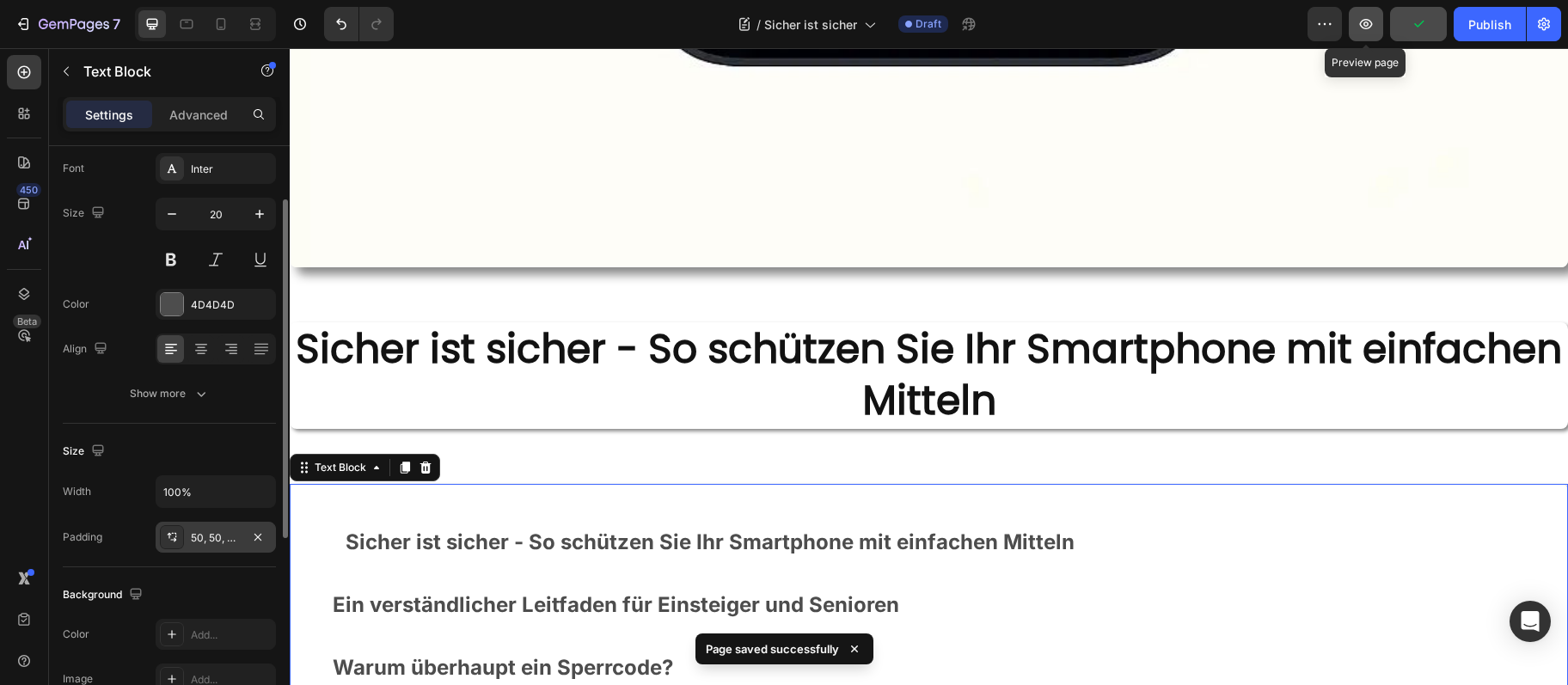
click at [1370, 39] on button "button" at bounding box center [1366, 24] width 34 height 34
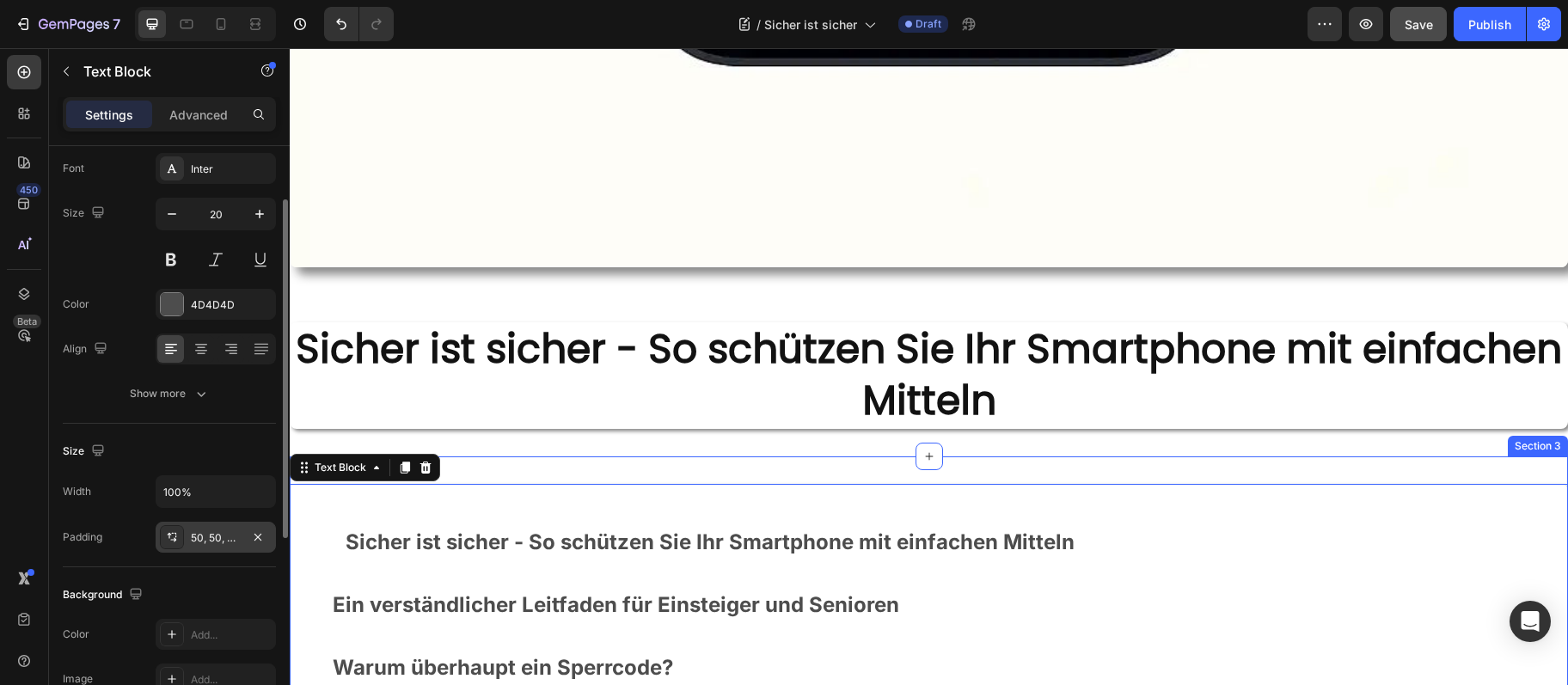
scroll to position [1214, 0]
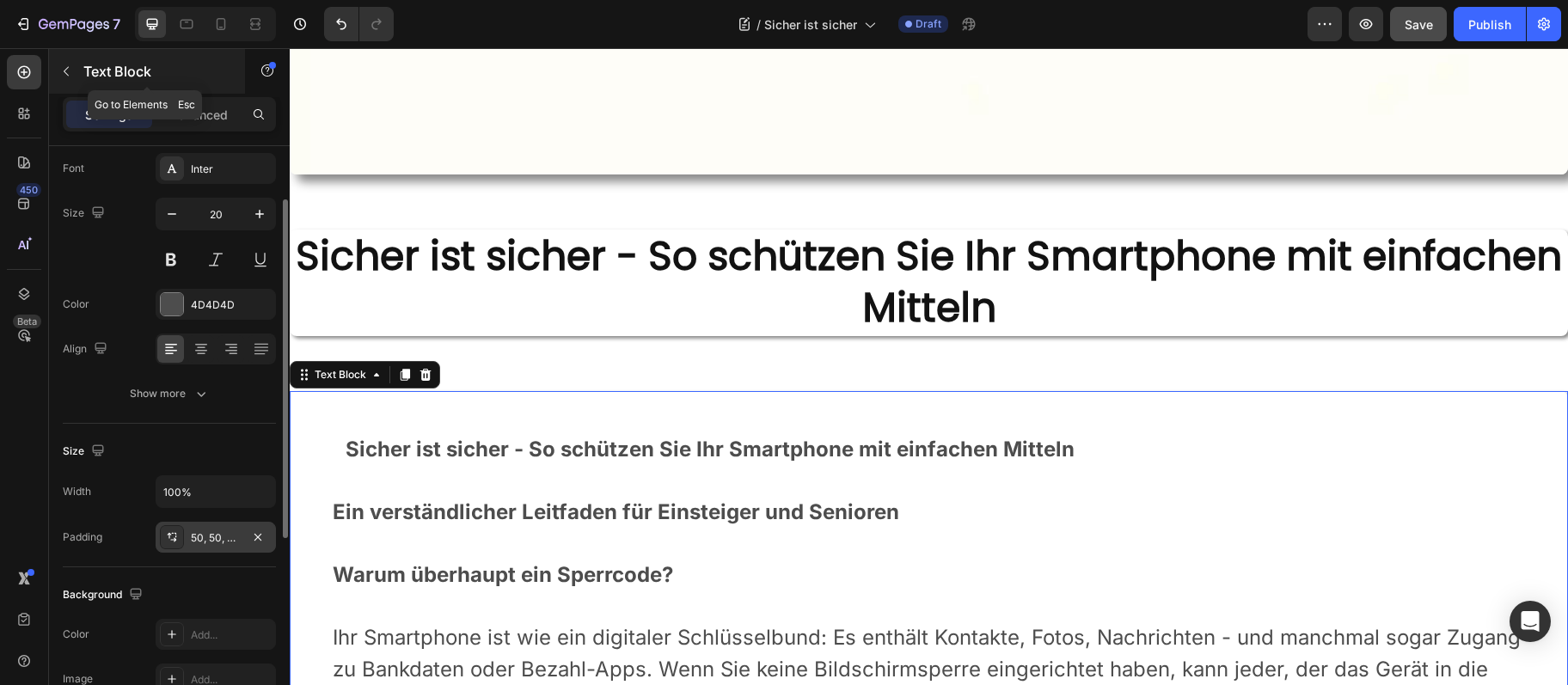
click at [73, 65] on icon "button" at bounding box center [66, 71] width 13 height 13
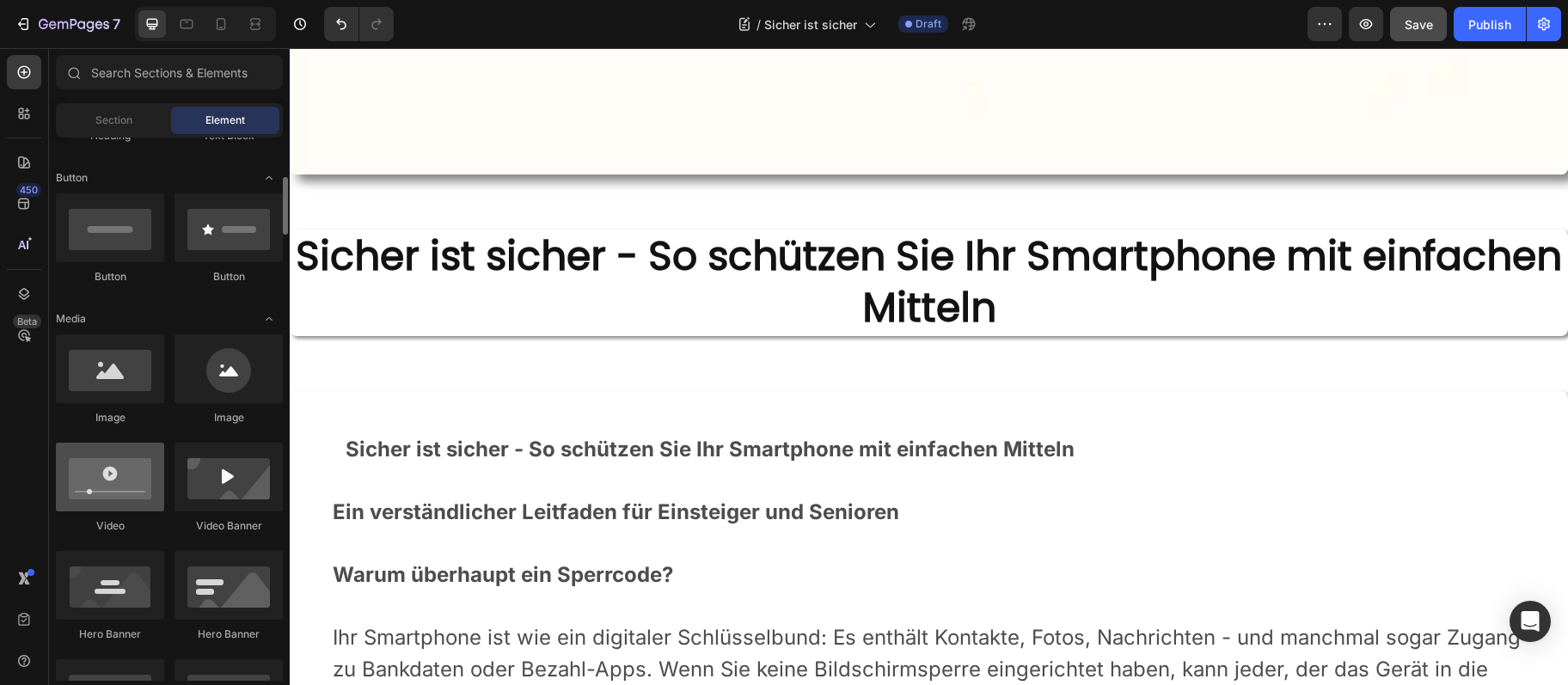
scroll to position [279, 0]
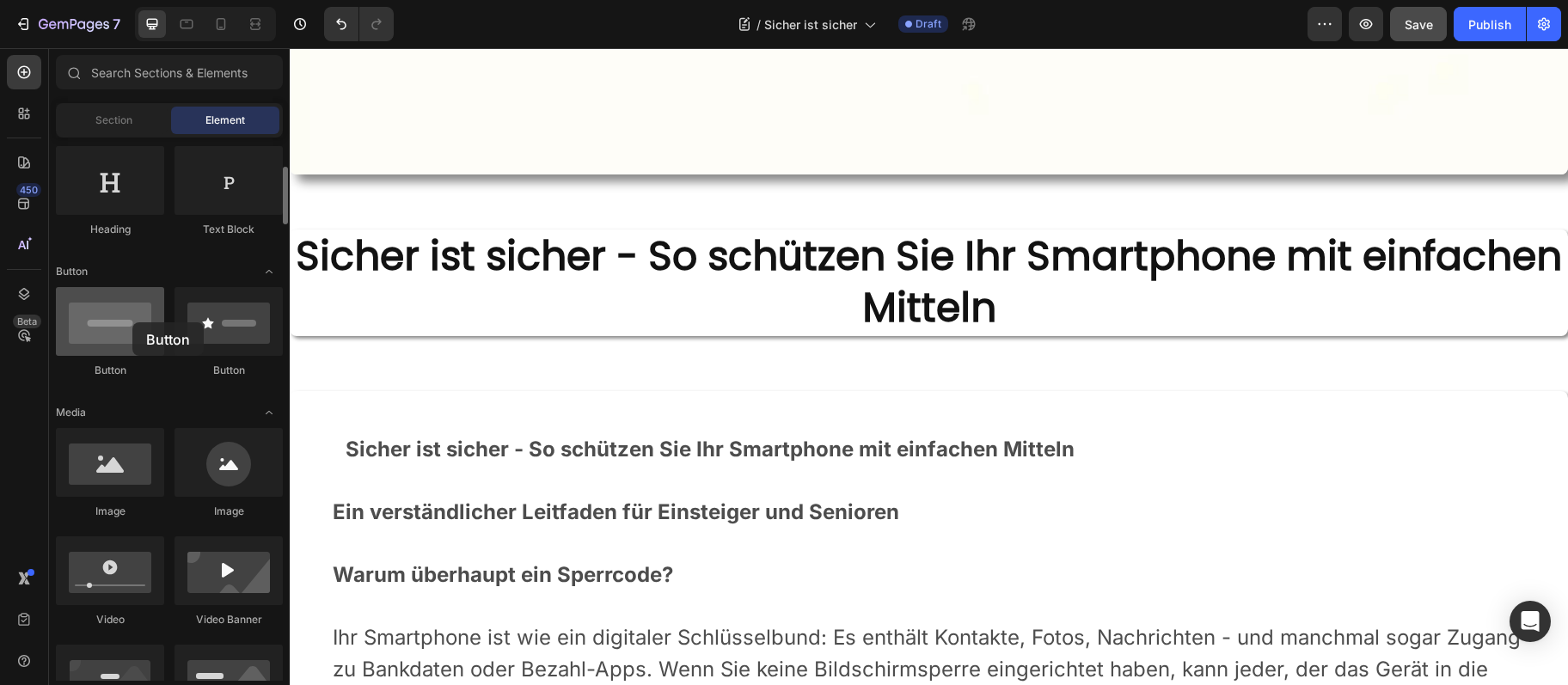
click at [132, 323] on div at bounding box center [110, 321] width 108 height 69
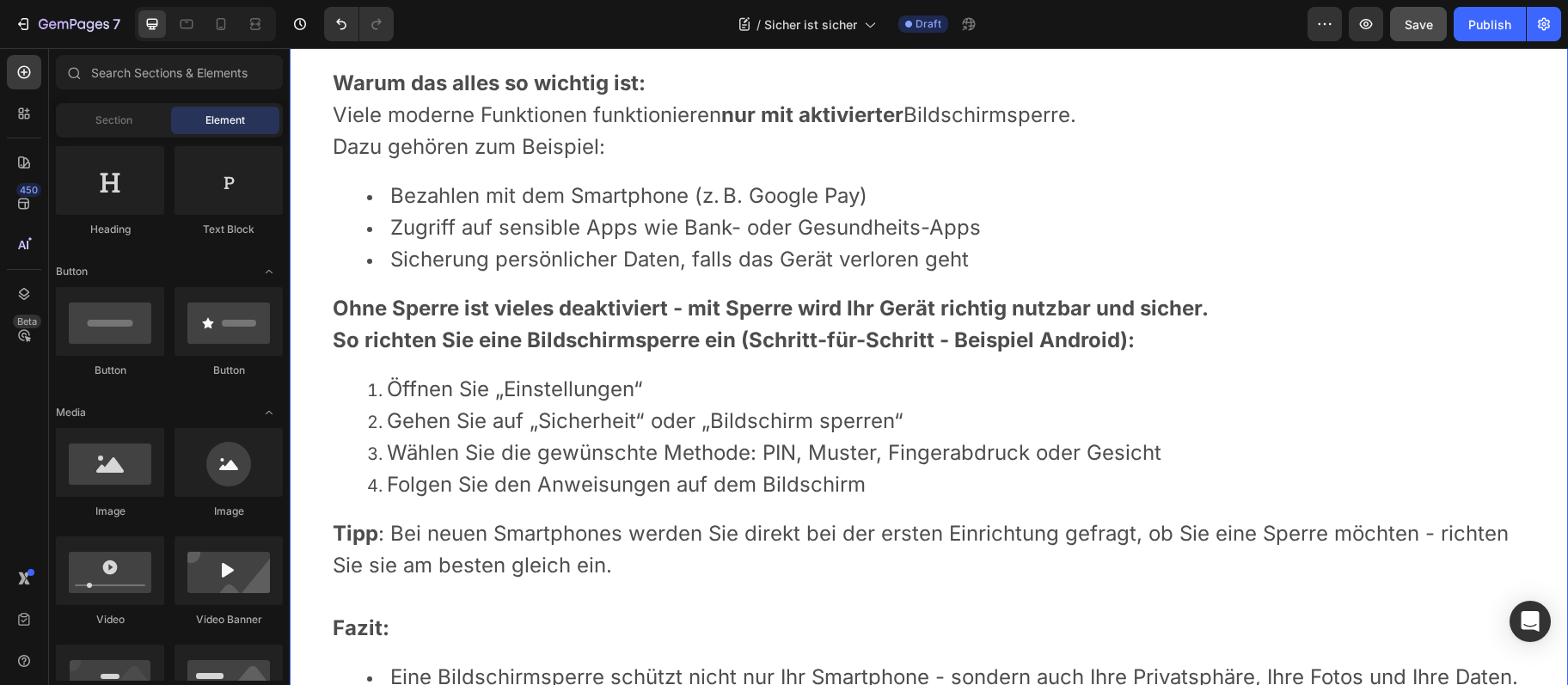
scroll to position [3170, 0]
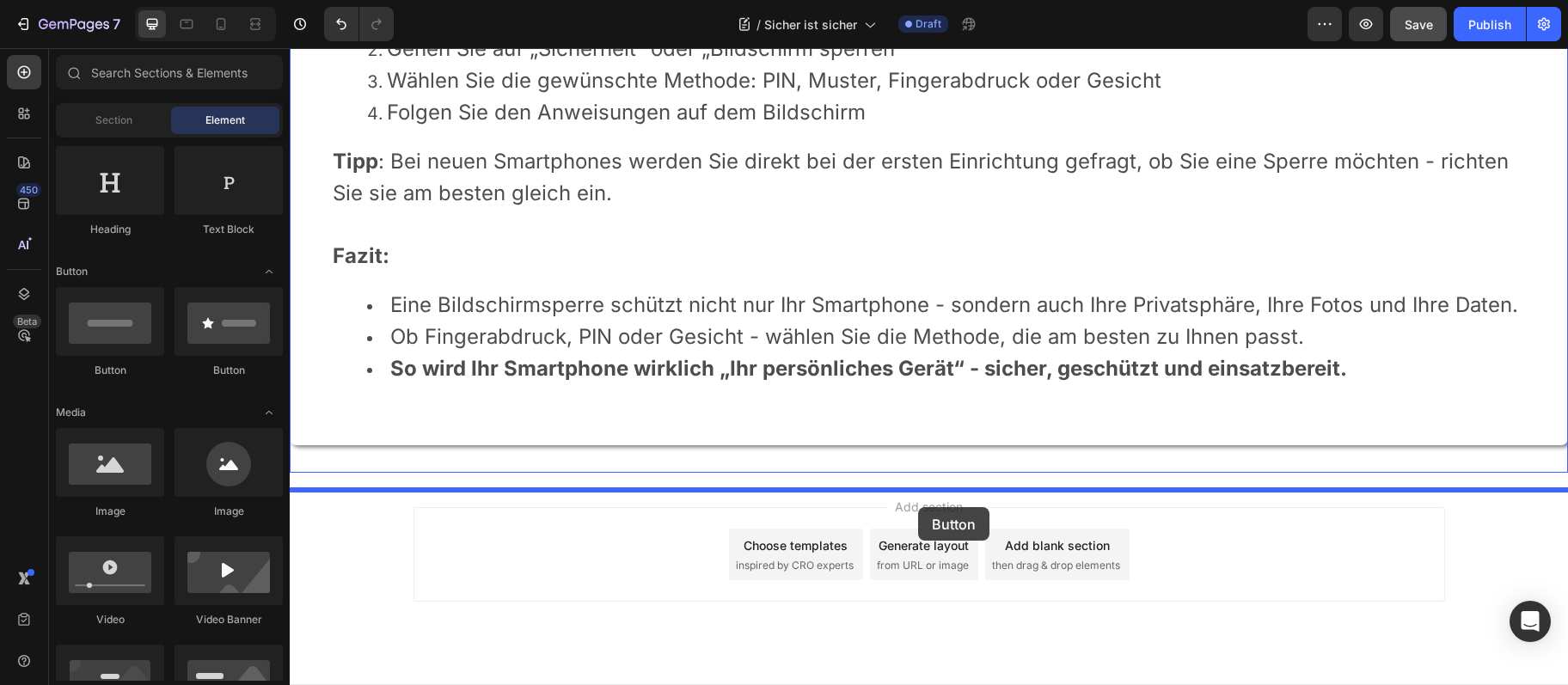
drag, startPoint x: 428, startPoint y: 385, endPoint x: 918, endPoint y: 507, distance: 505.0
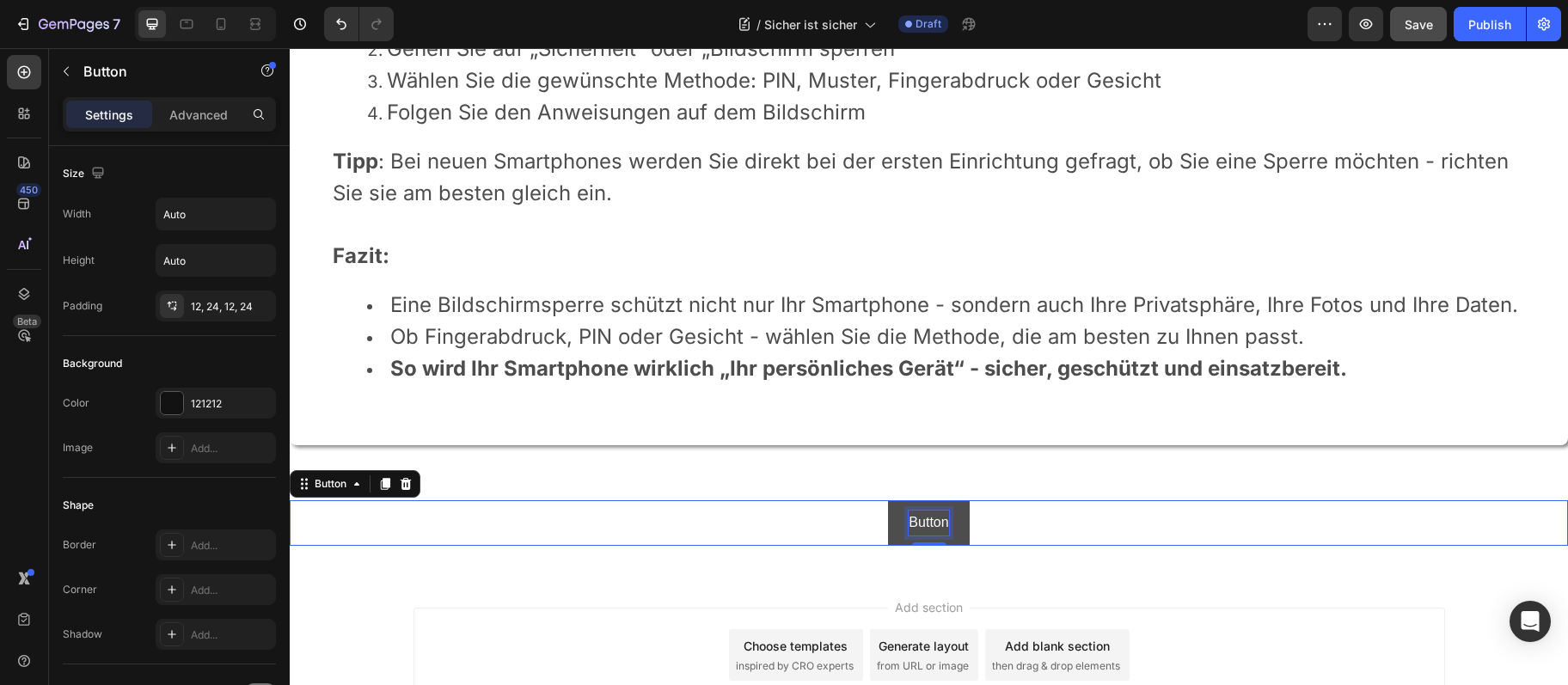
click at [918, 531] on p "Button" at bounding box center [929, 523] width 40 height 25
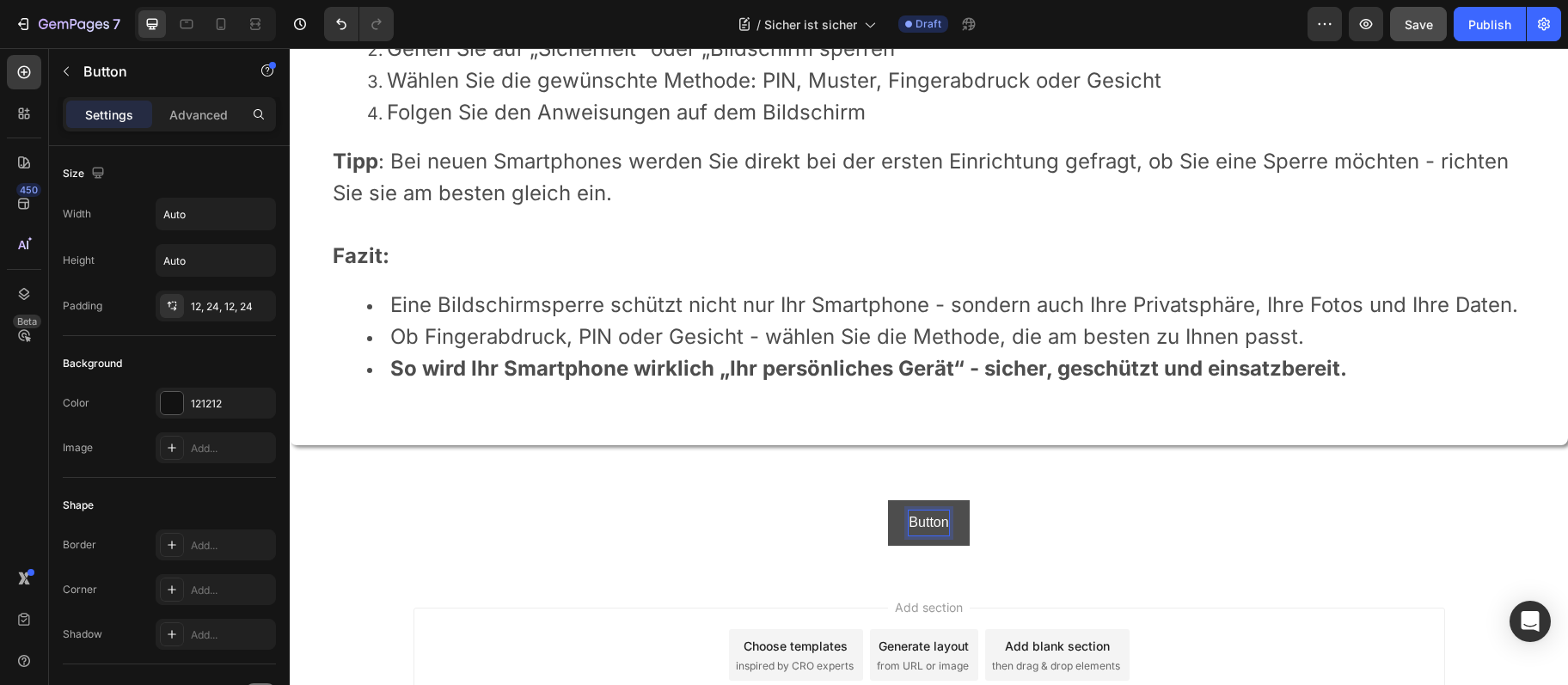
click at [918, 531] on p "Button" at bounding box center [929, 523] width 40 height 25
click at [942, 536] on p "Button" at bounding box center [929, 523] width 40 height 25
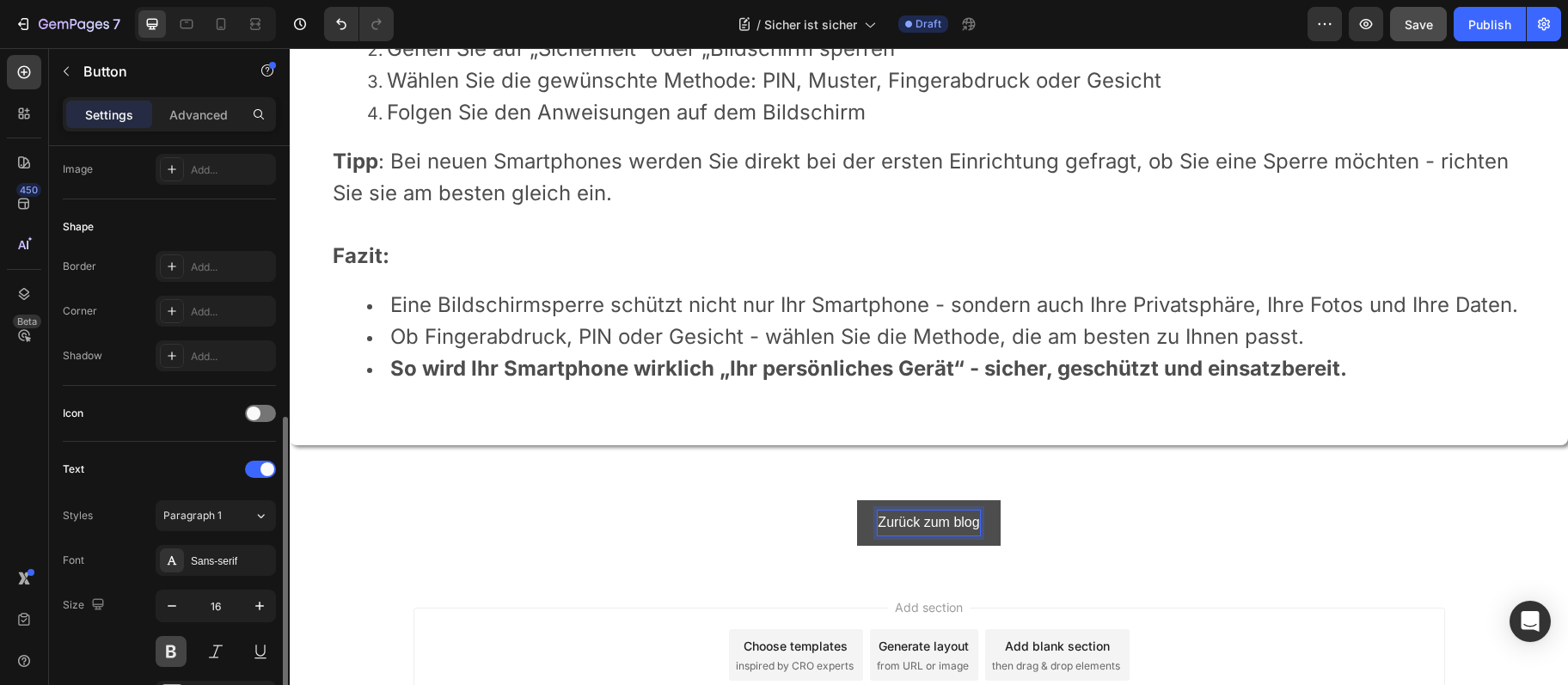
scroll to position [372, 0]
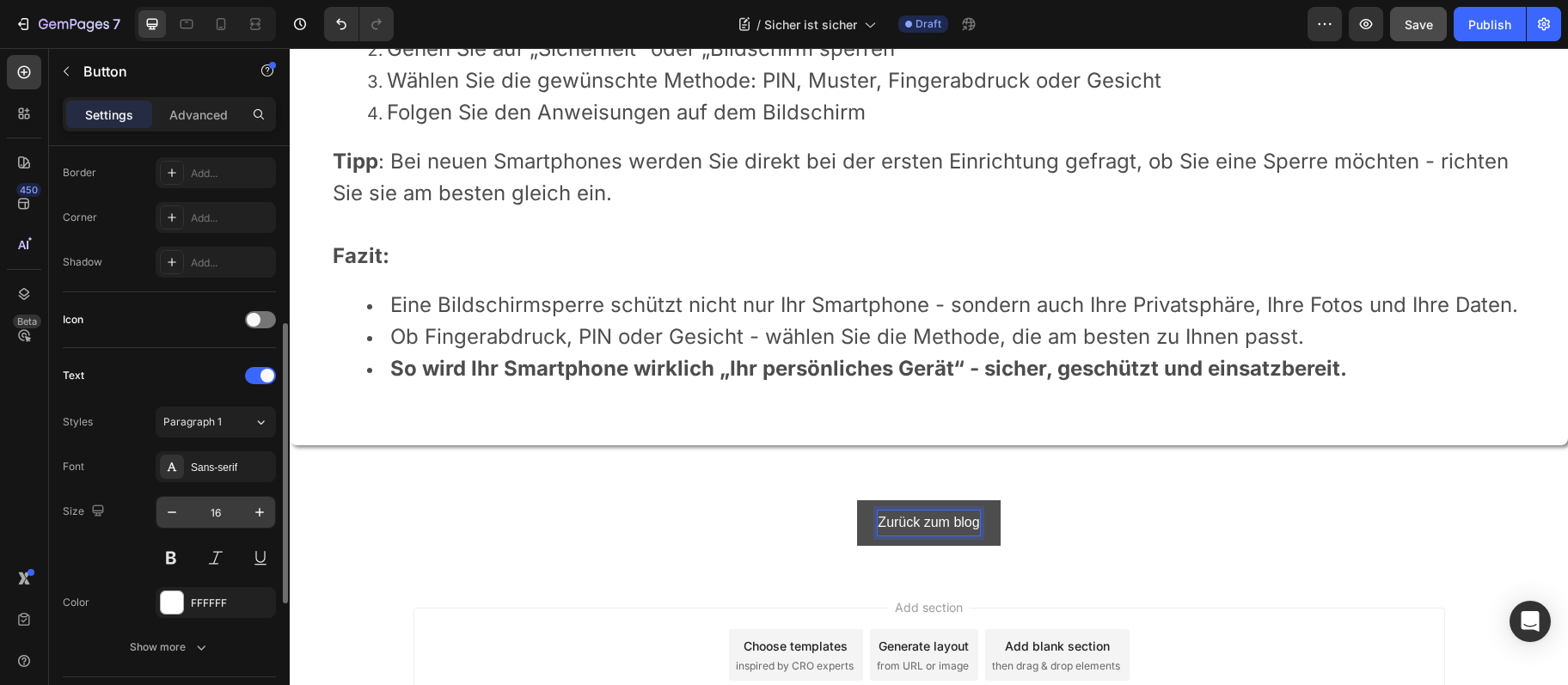
click at [198, 512] on input "16" at bounding box center [215, 512] width 57 height 31
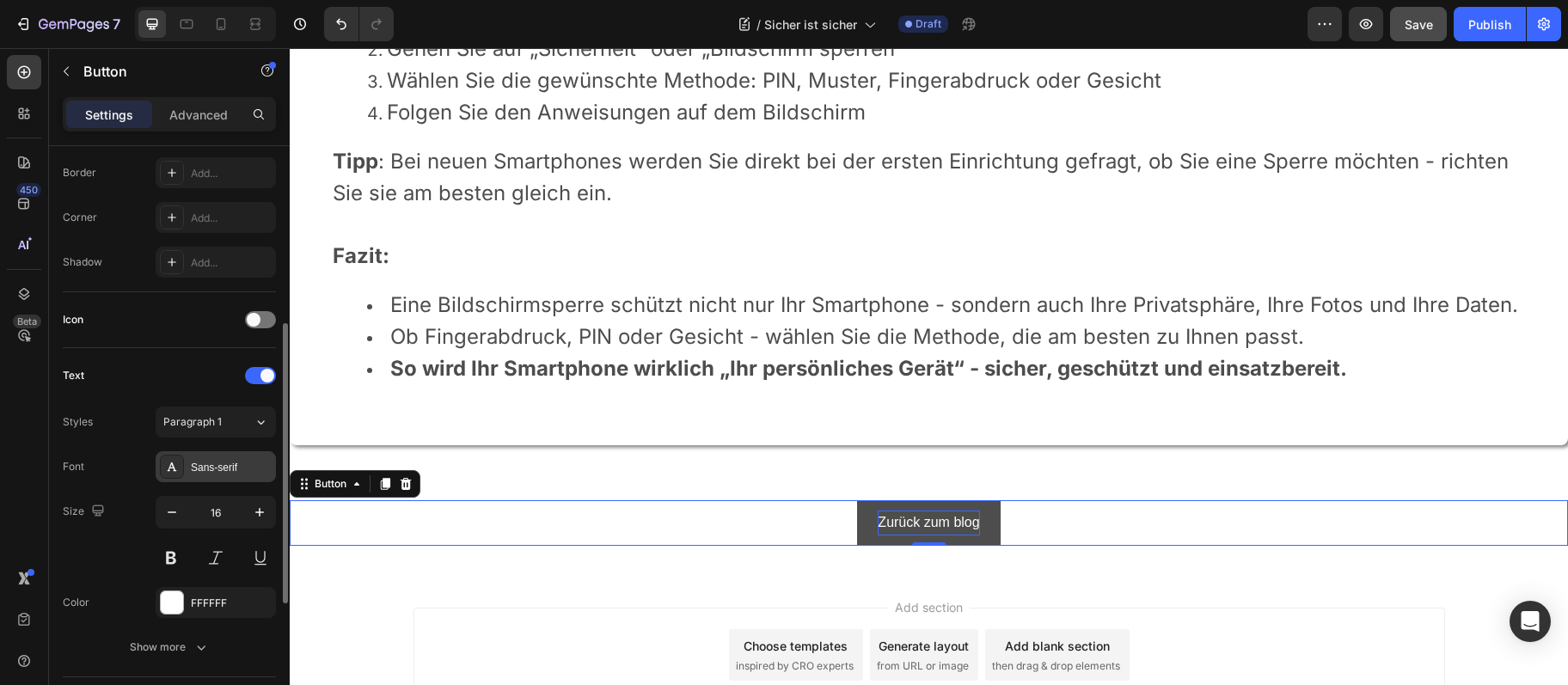
click at [198, 466] on div "Sans-serif" at bounding box center [231, 467] width 81 height 15
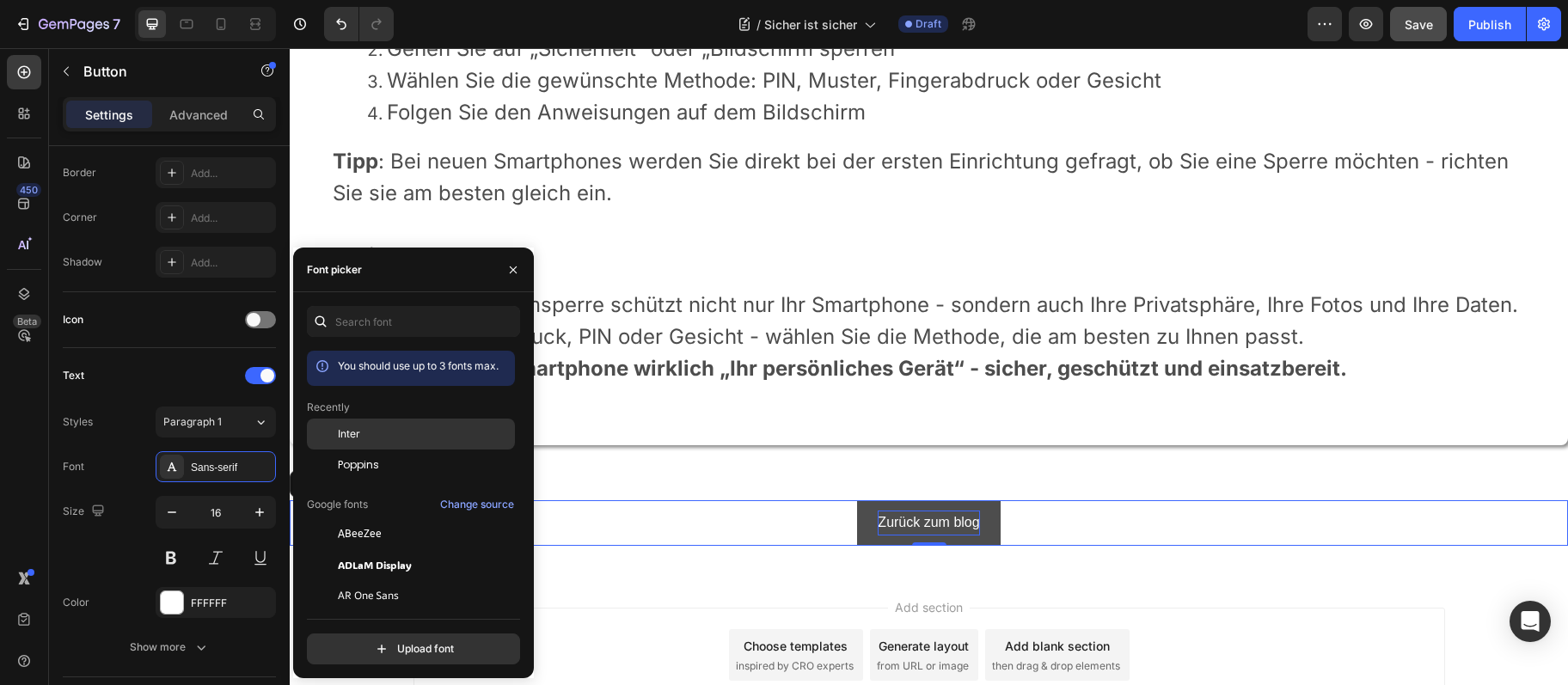
click at [358, 442] on span "Inter" at bounding box center [349, 433] width 22 height 15
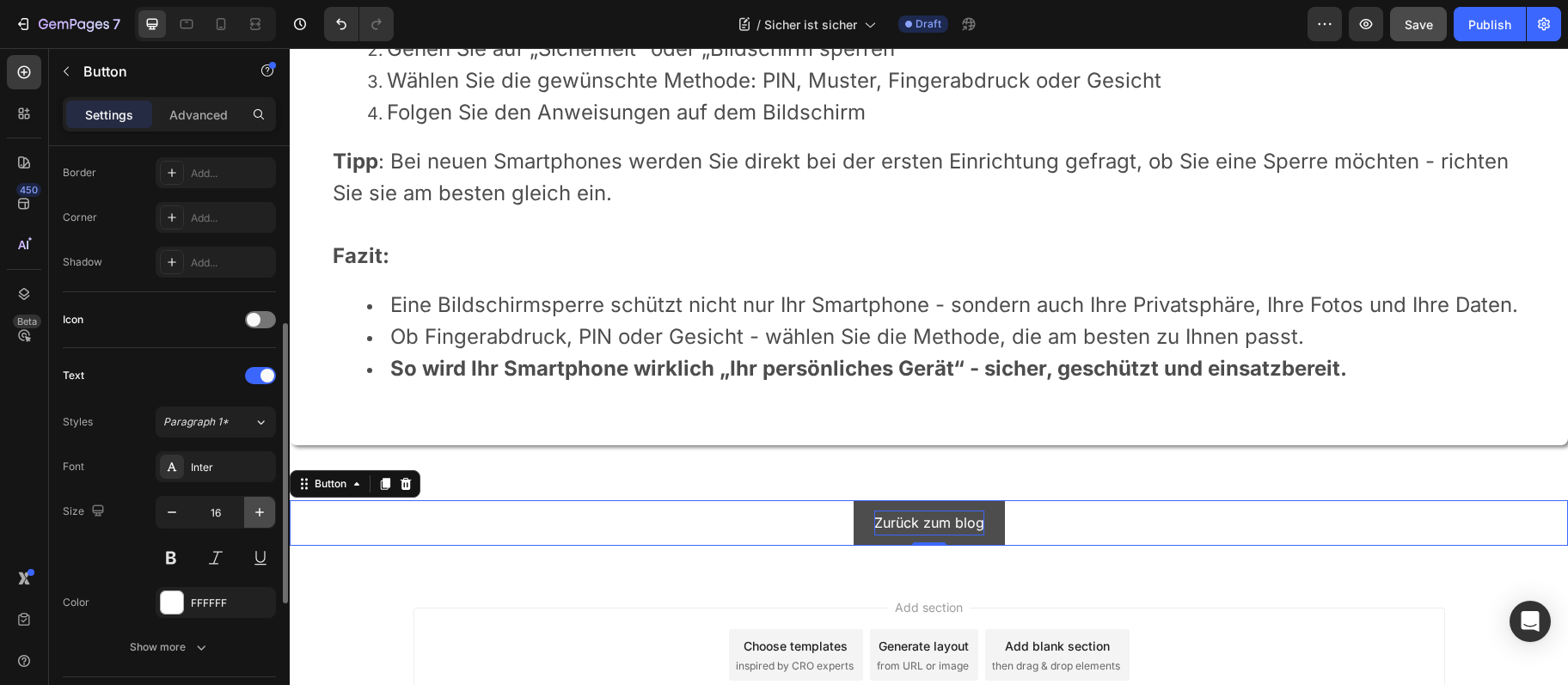
click at [265, 515] on icon "button" at bounding box center [259, 512] width 17 height 17
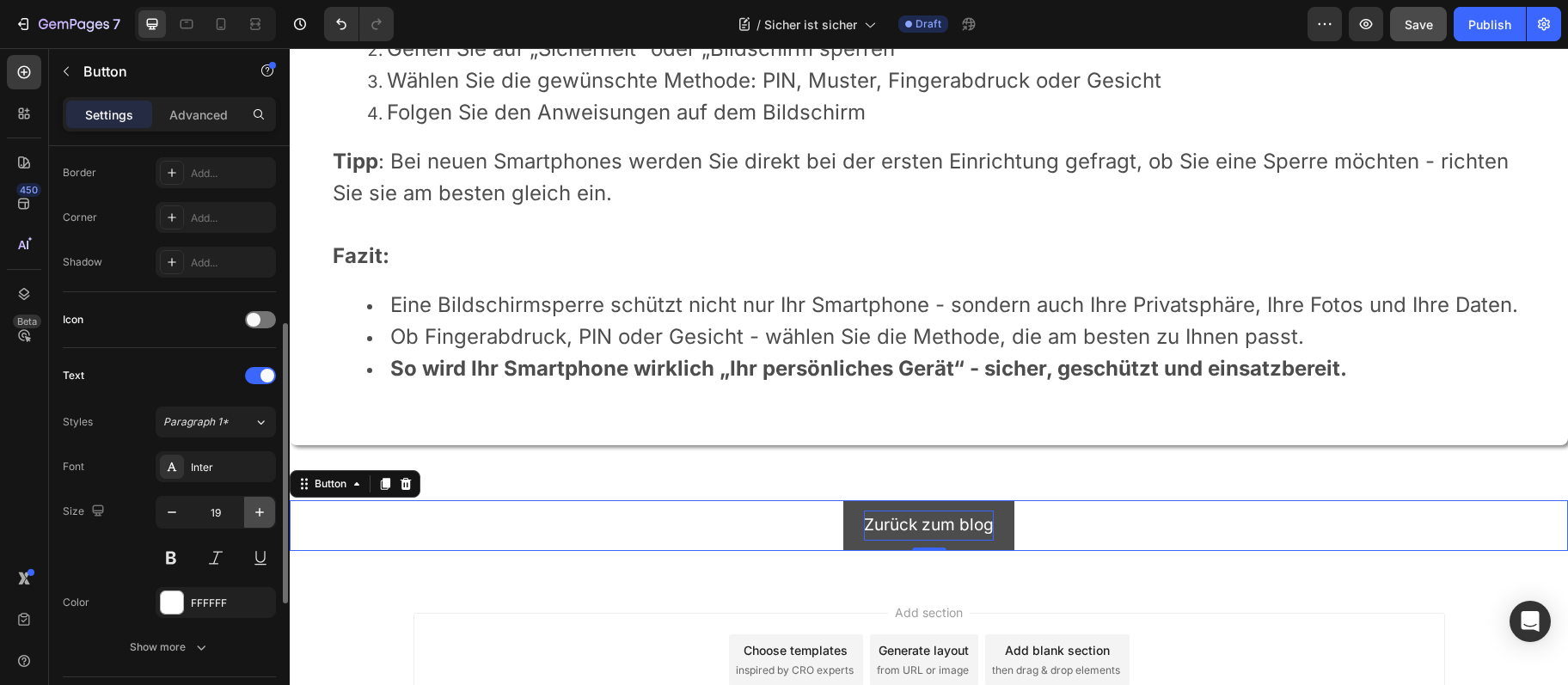
click at [265, 515] on icon "button" at bounding box center [259, 512] width 17 height 17
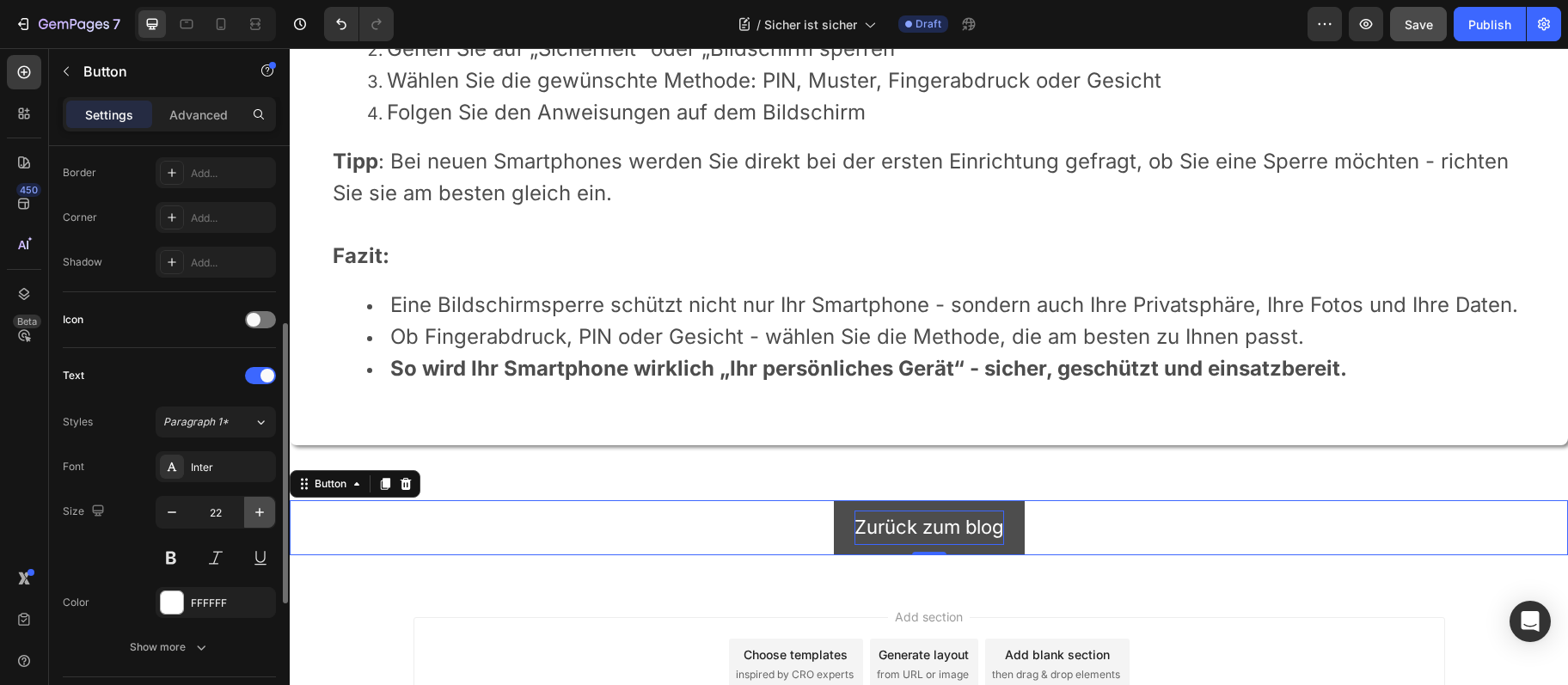
click at [265, 515] on icon "button" at bounding box center [259, 512] width 17 height 17
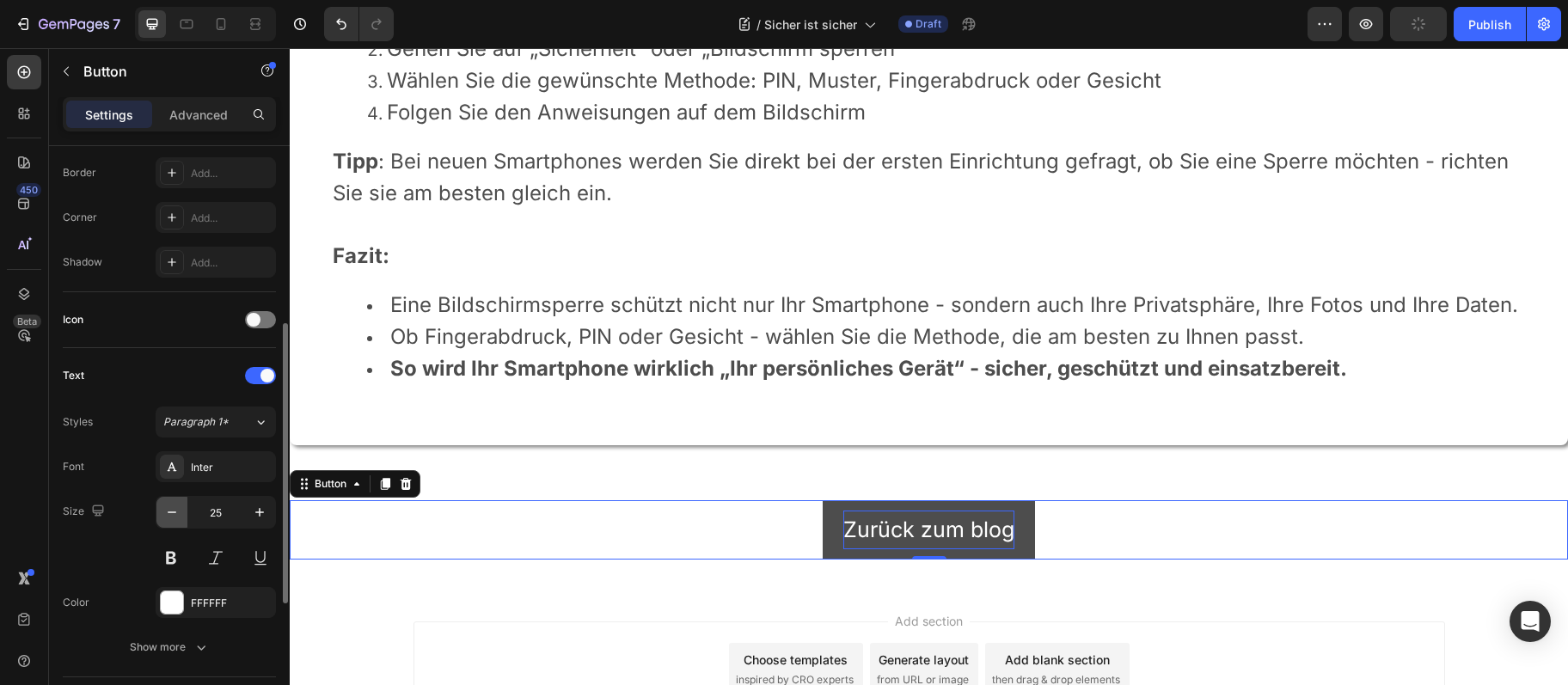
click at [187, 516] on button "button" at bounding box center [172, 512] width 31 height 31
type input "24"
click at [202, 598] on div "FFFFFF" at bounding box center [215, 603] width 49 height 15
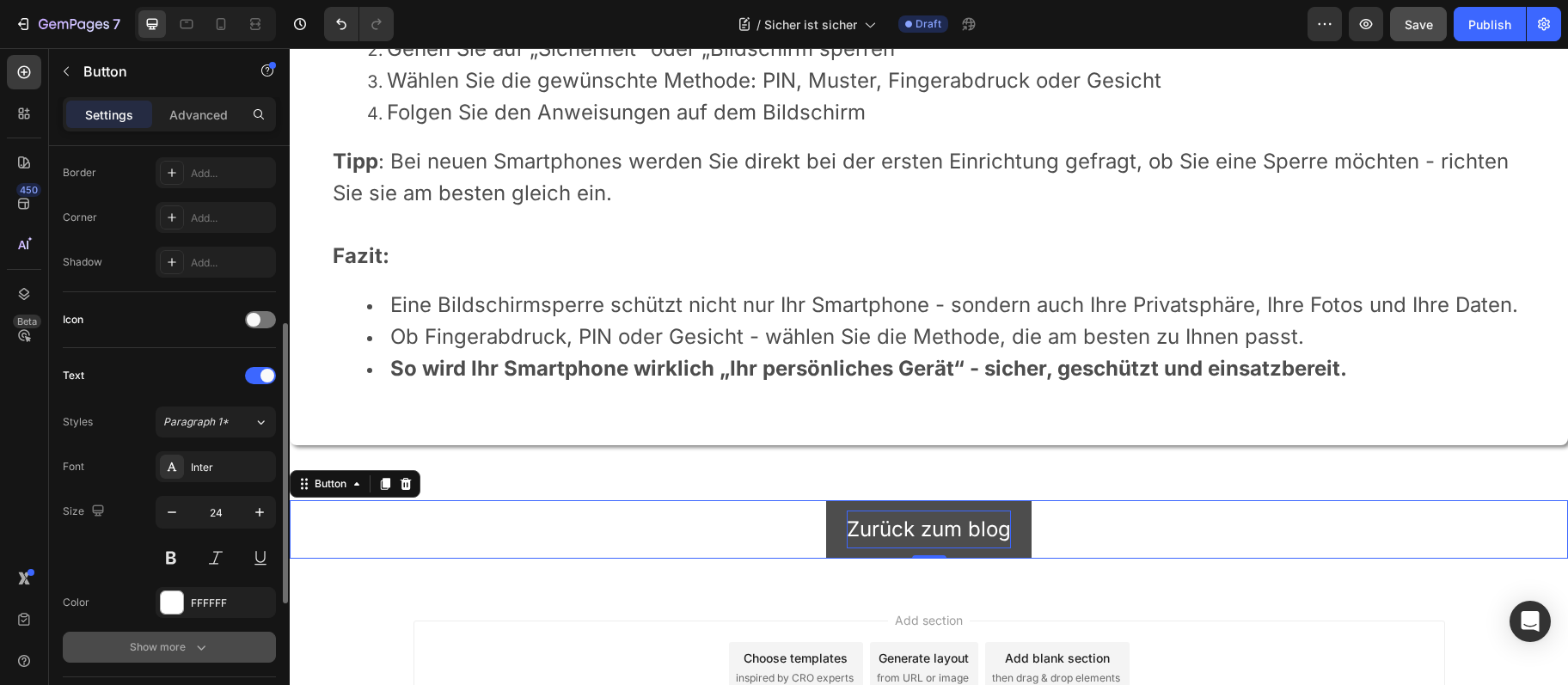
click at [203, 651] on icon "button" at bounding box center [200, 647] width 17 height 17
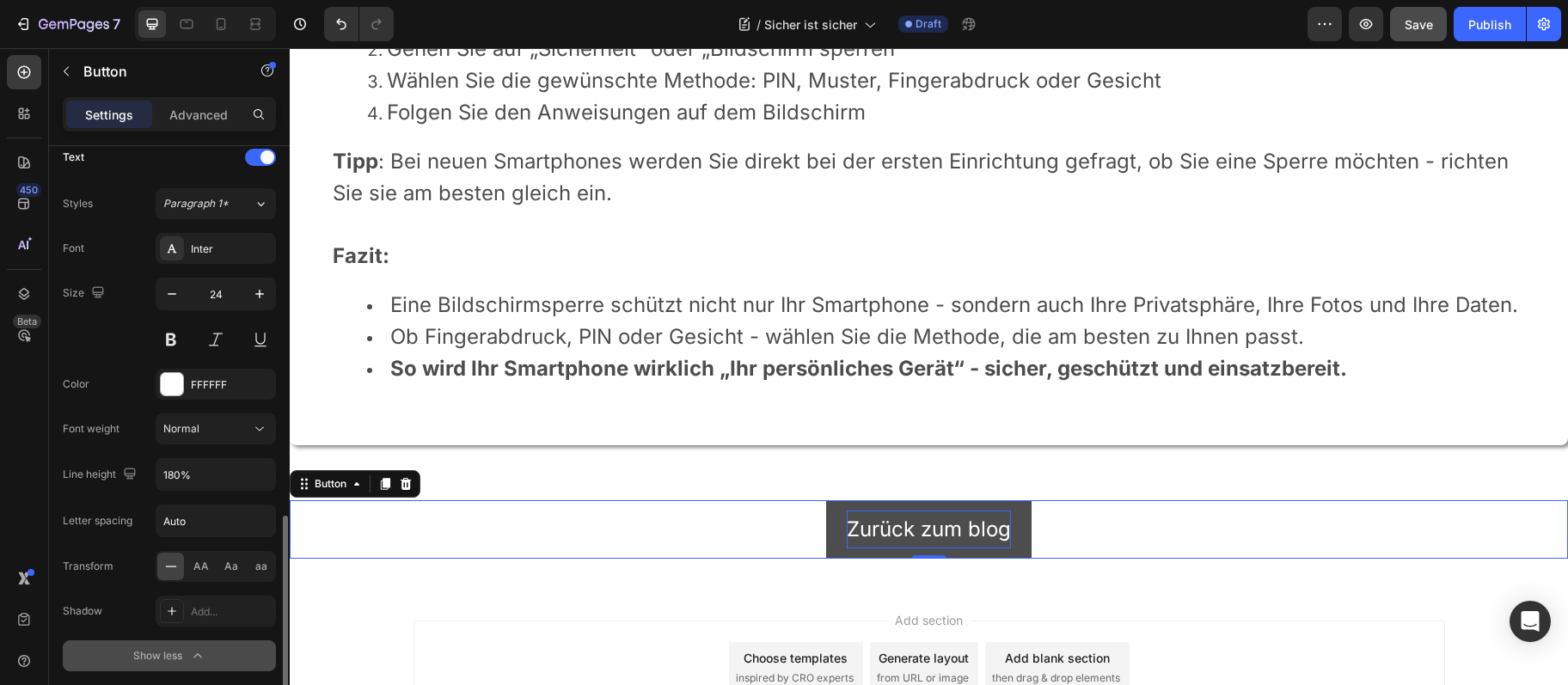
scroll to position [684, 0]
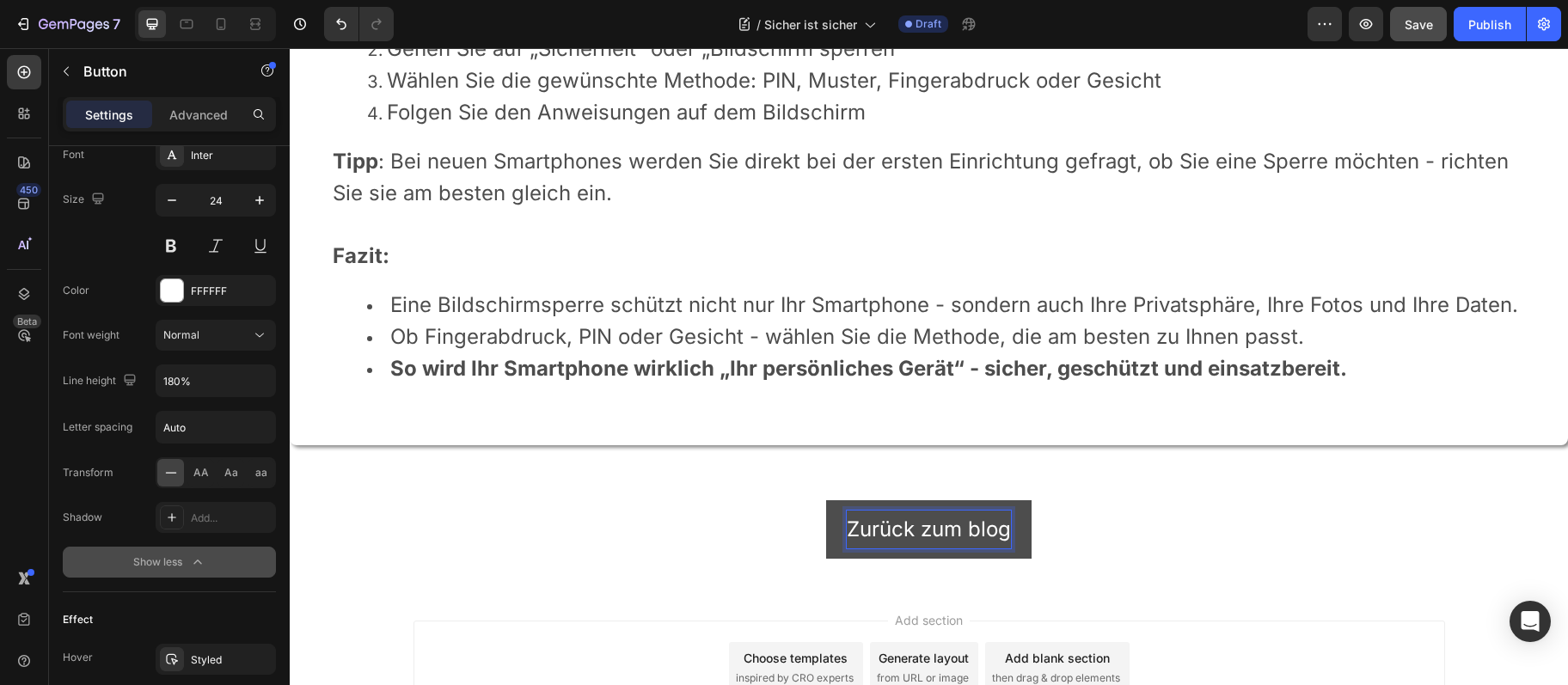
click at [910, 547] on p "Zurück zum blog" at bounding box center [929, 529] width 165 height 37
click at [837, 546] on button "Zurück zum blog" at bounding box center [929, 529] width 206 height 58
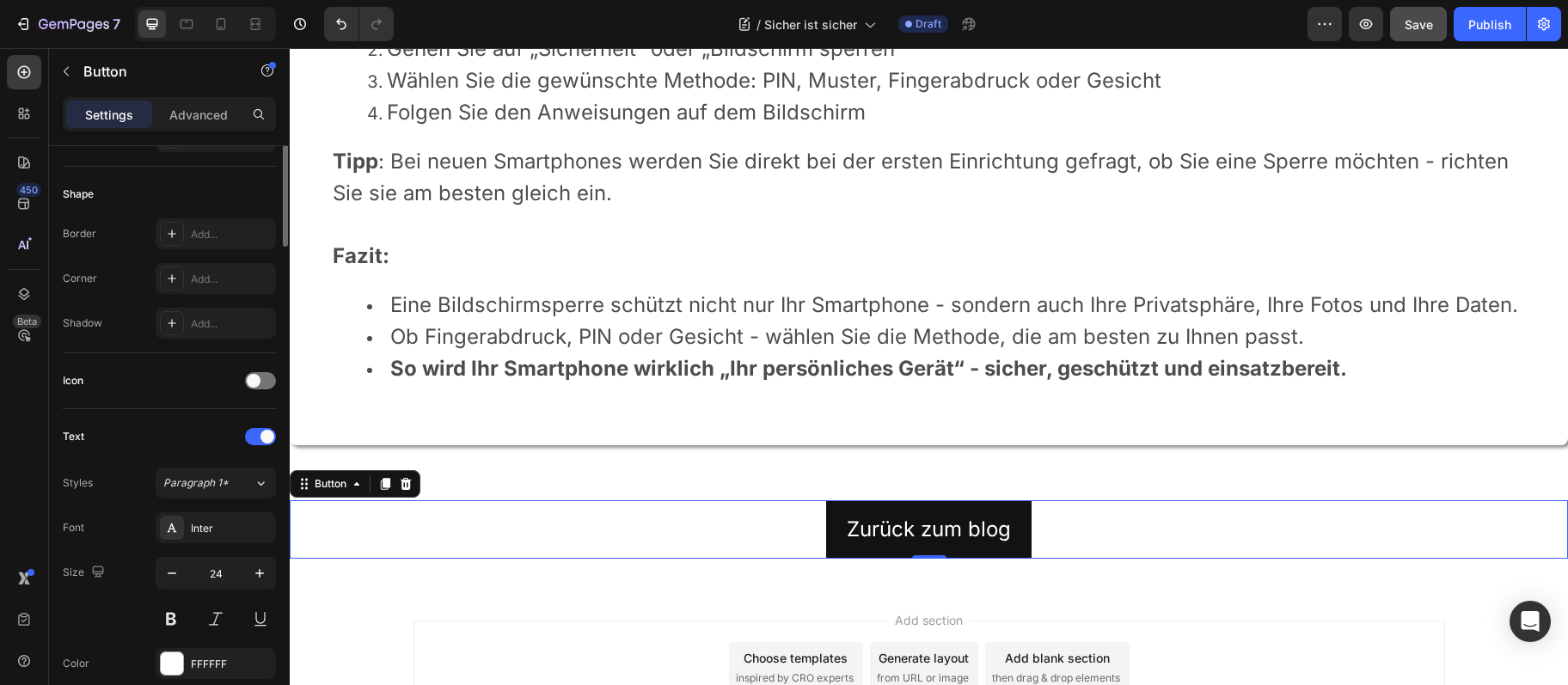
scroll to position [0, 0]
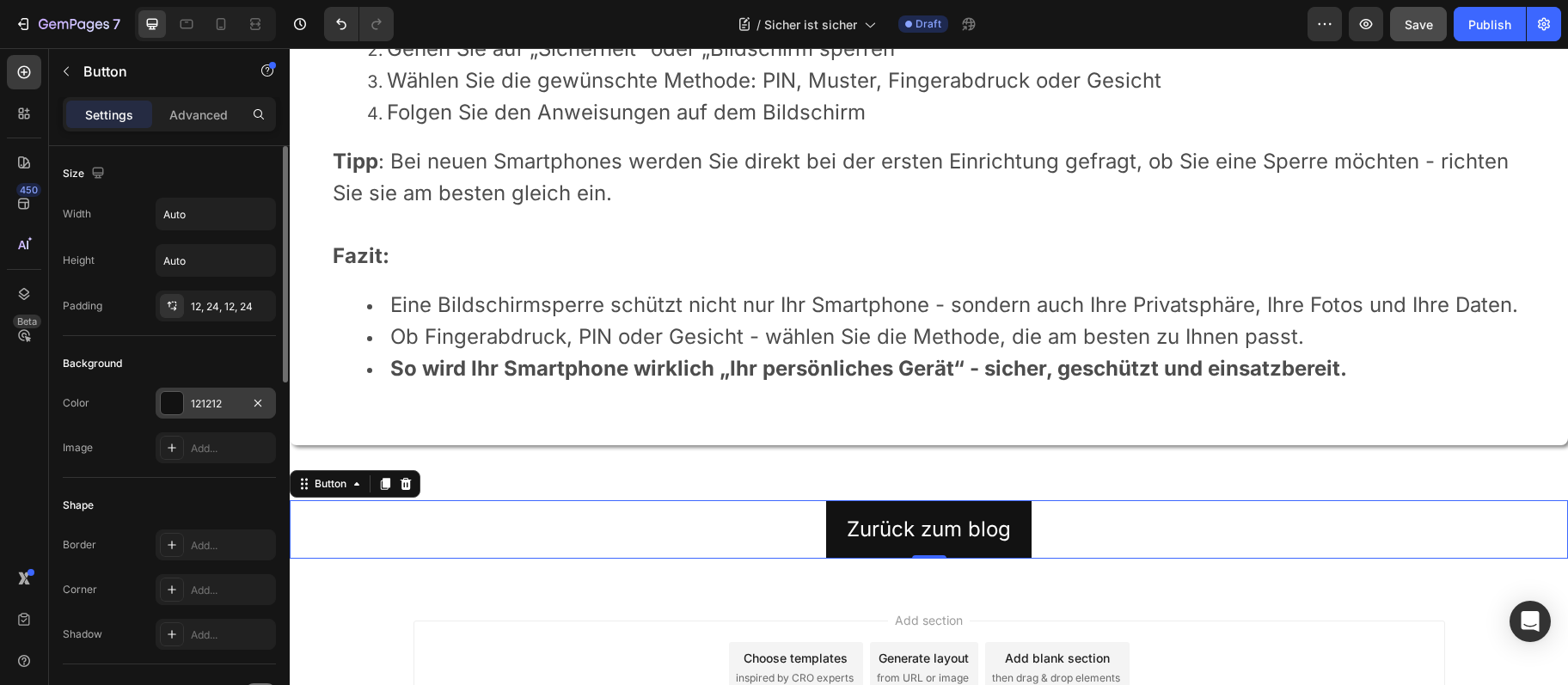
click at [188, 410] on div "121212" at bounding box center [216, 403] width 120 height 31
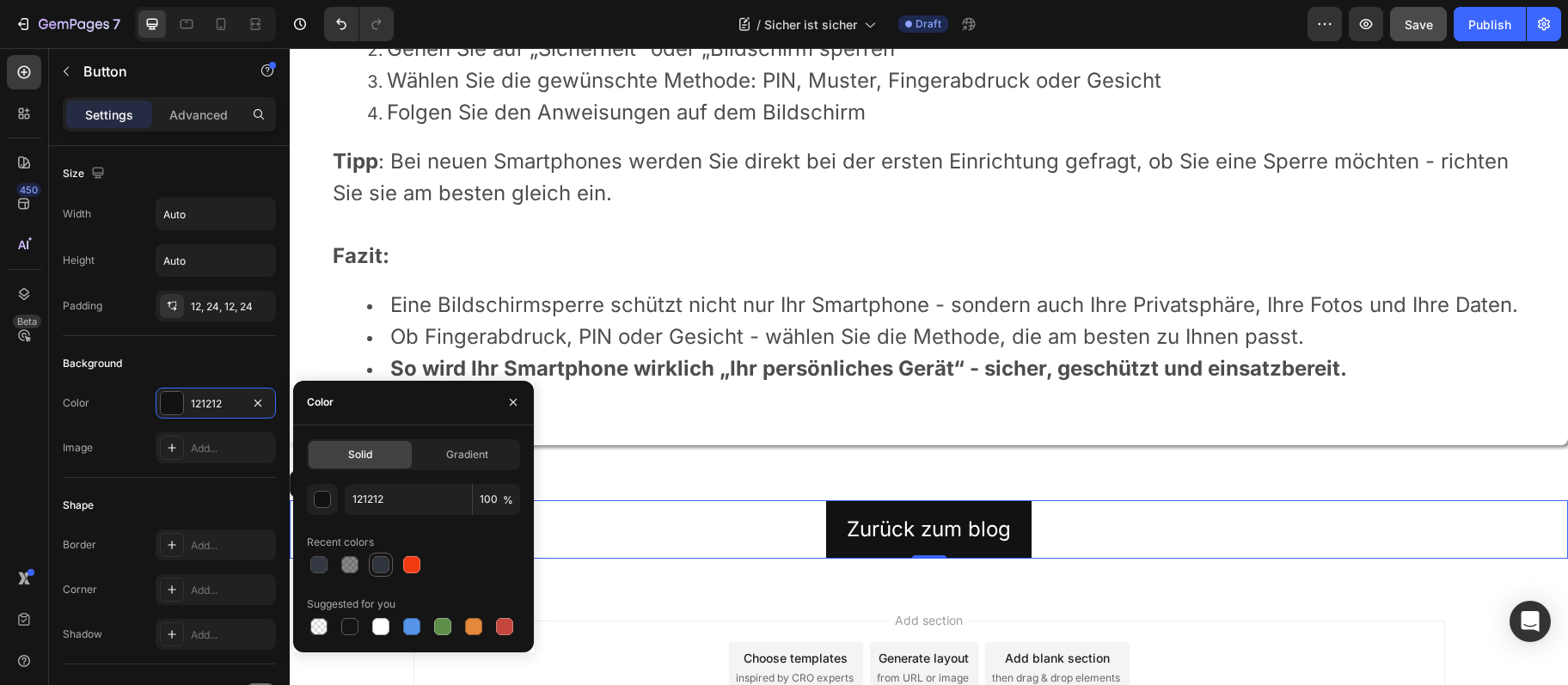
click at [385, 564] on div at bounding box center [380, 565] width 17 height 17
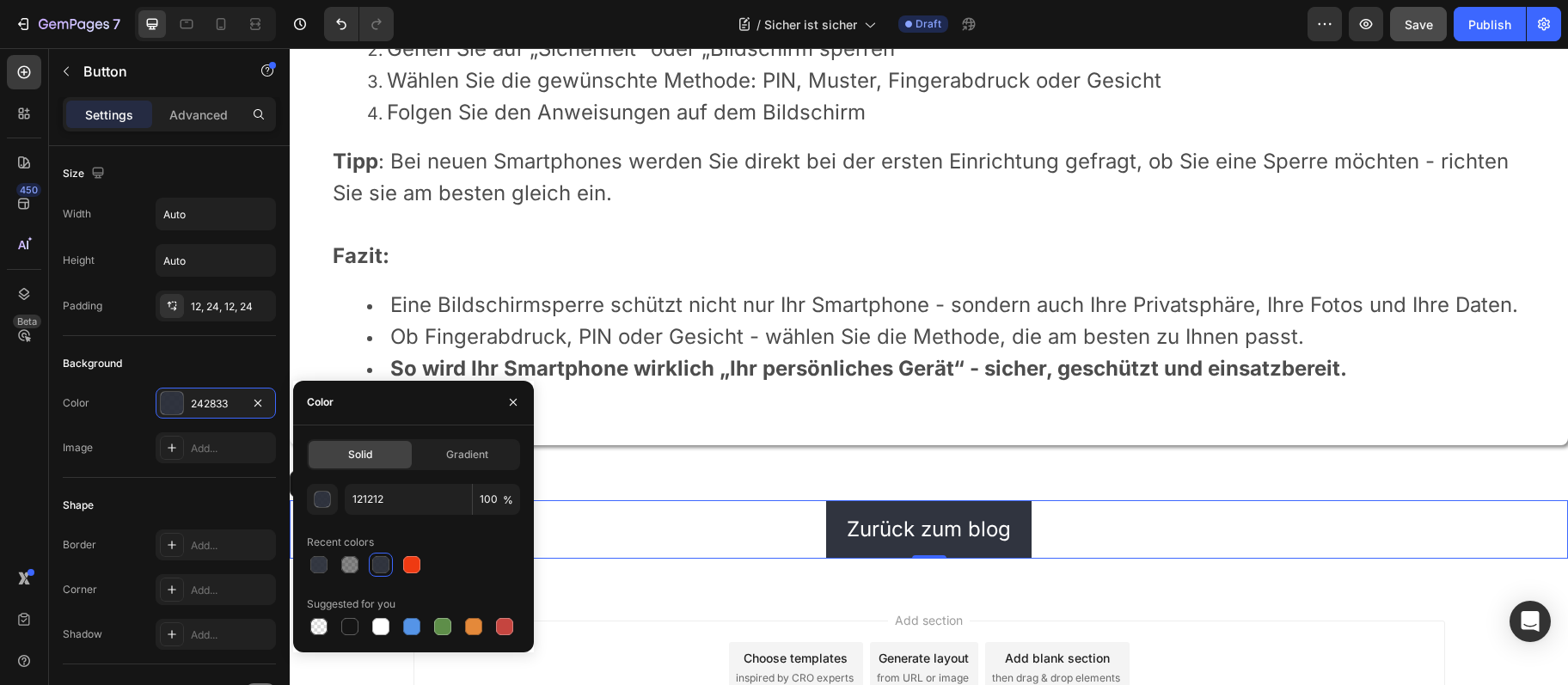
type input "242833"
type input "94"
click at [196, 592] on div "Add..." at bounding box center [231, 590] width 81 height 15
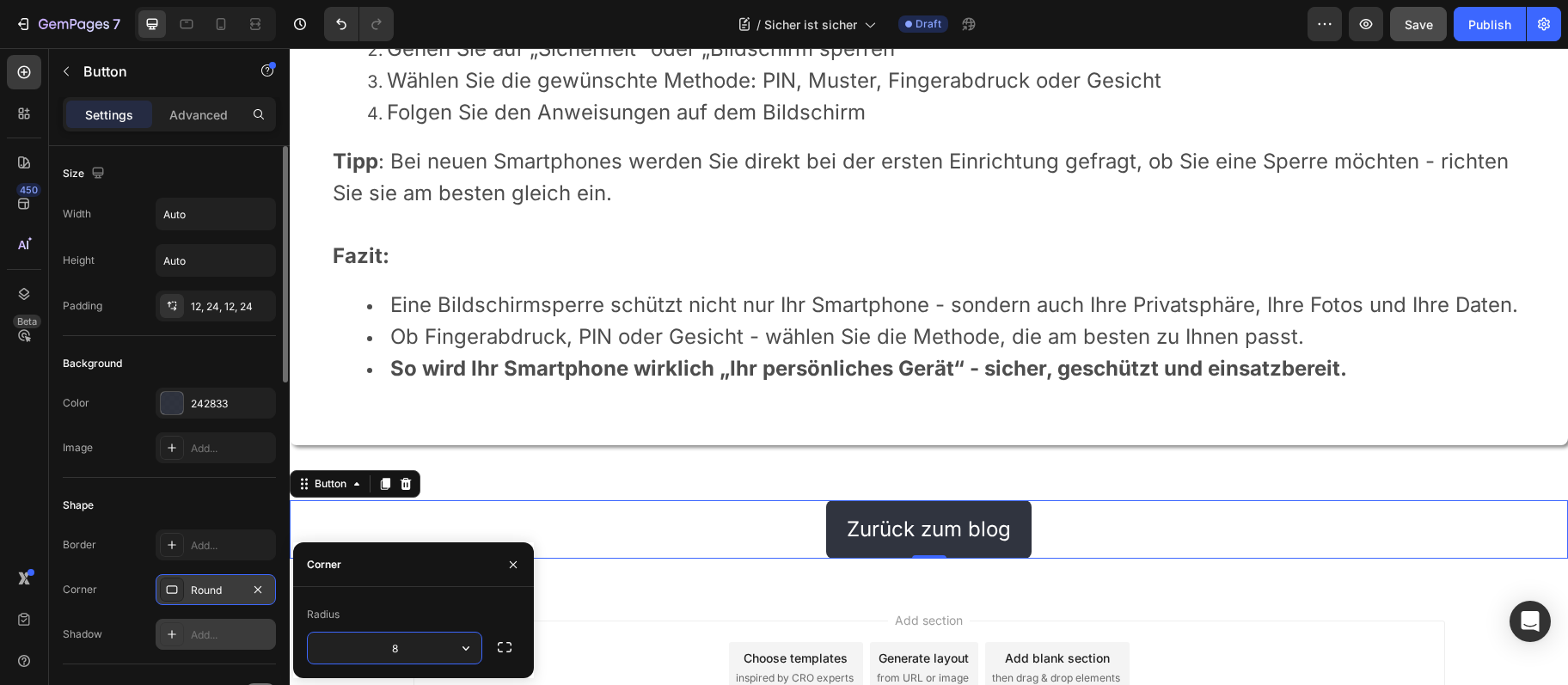
click at [215, 629] on div "Add..." at bounding box center [231, 635] width 81 height 15
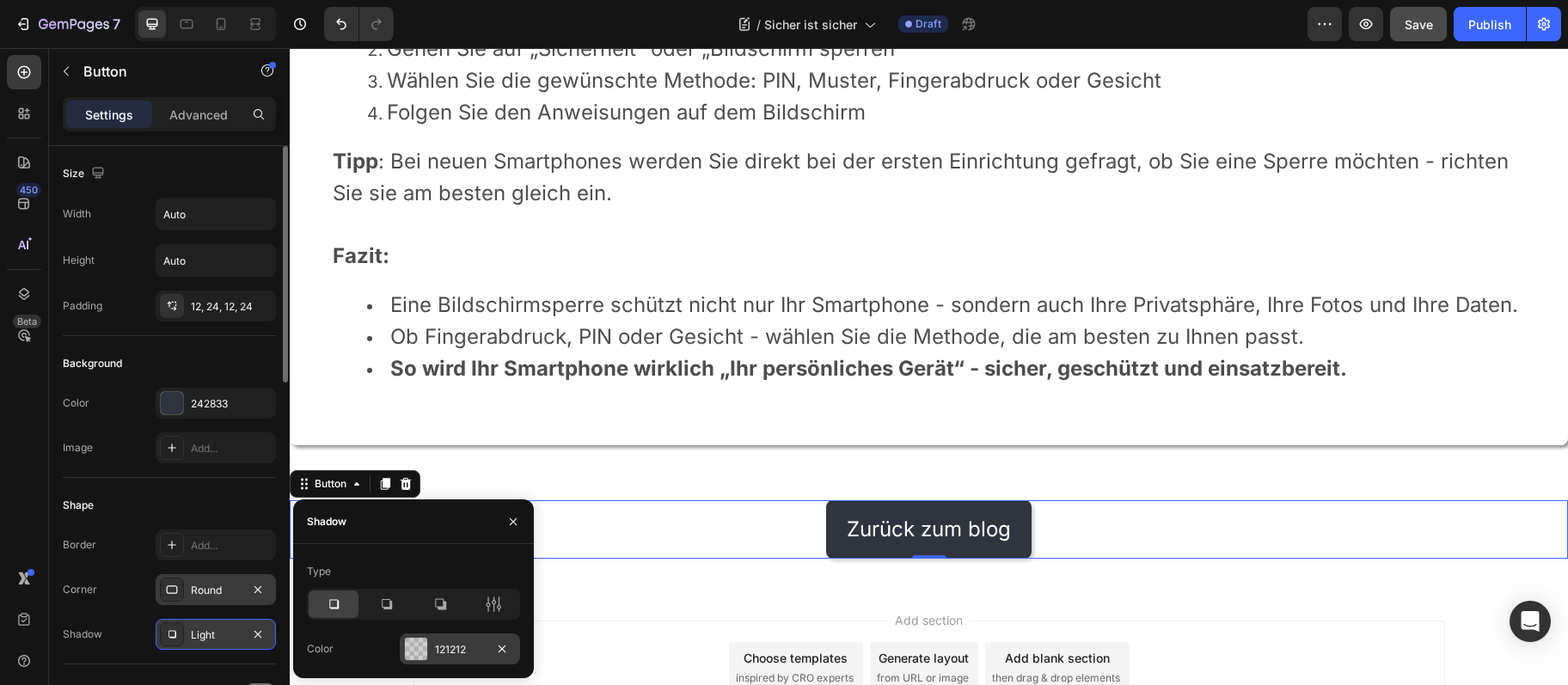
click at [442, 641] on div "121212" at bounding box center [460, 649] width 120 height 31
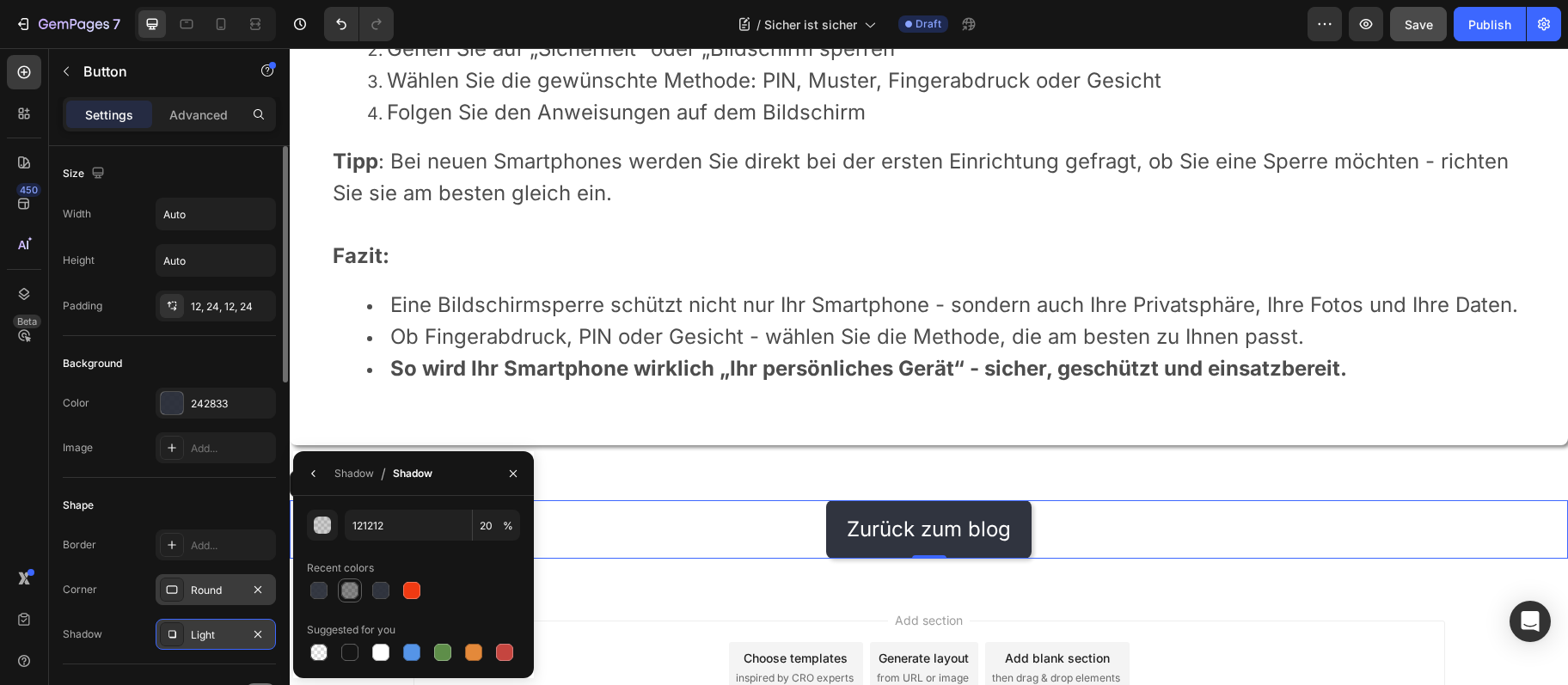
click at [351, 585] on div at bounding box center [350, 590] width 17 height 17
type input "50"
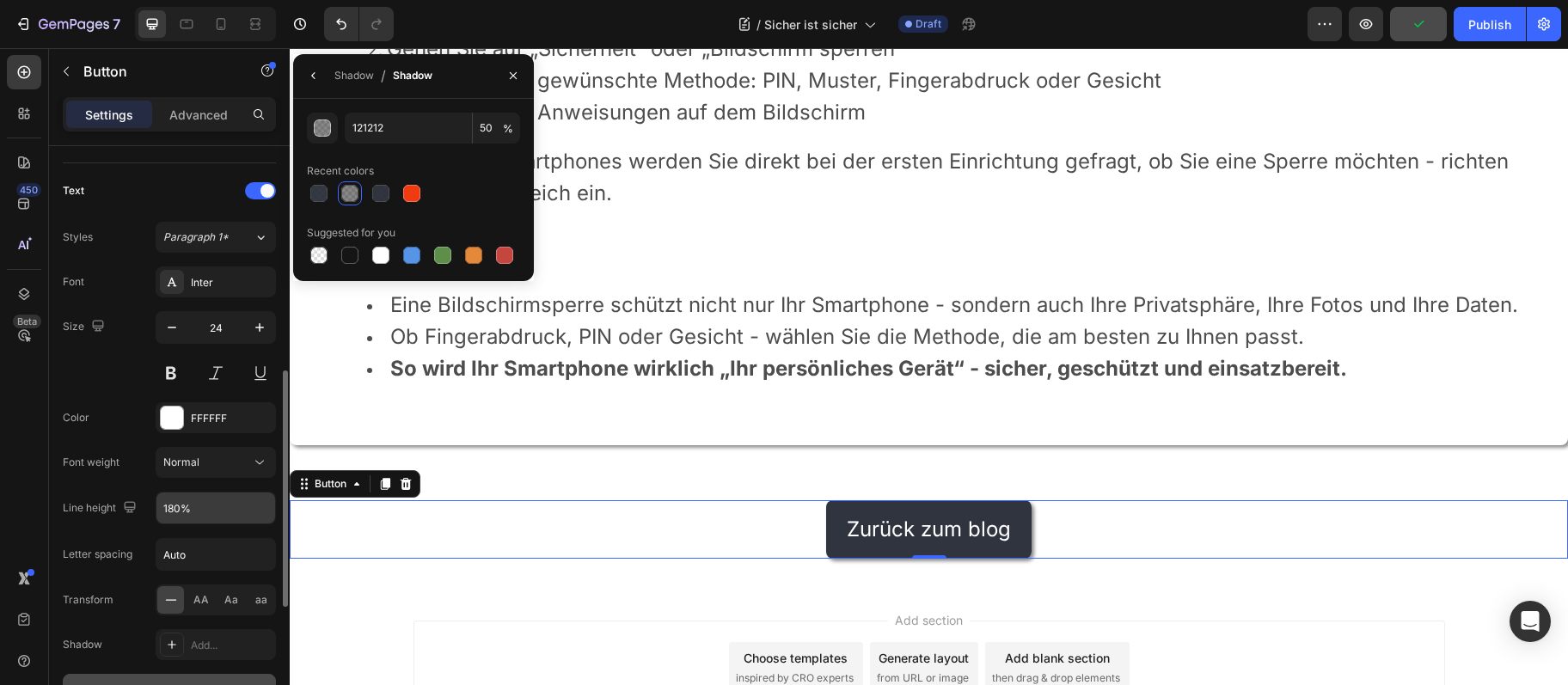
scroll to position [651, 0]
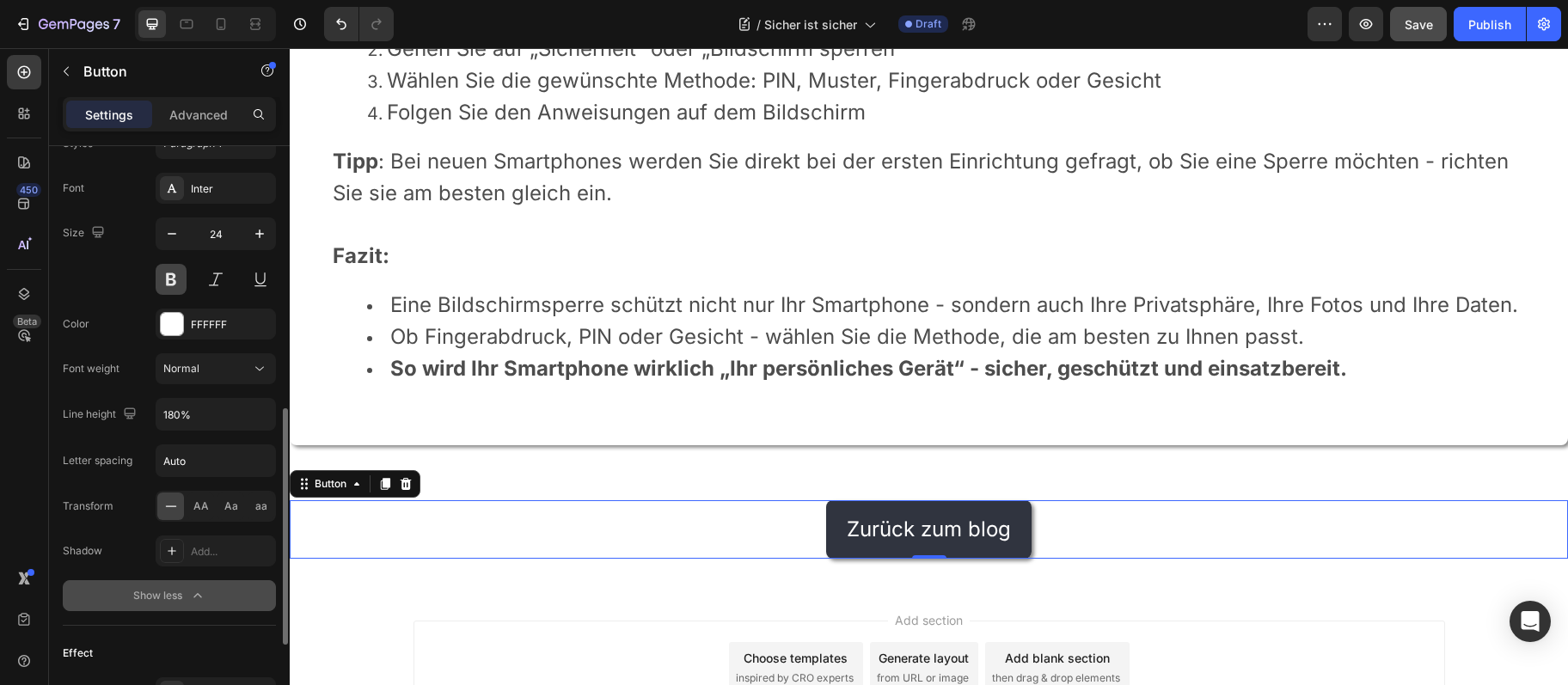
click at [174, 281] on button at bounding box center [171, 280] width 31 height 31
click at [187, 333] on div "FFFFFF" at bounding box center [216, 324] width 120 height 31
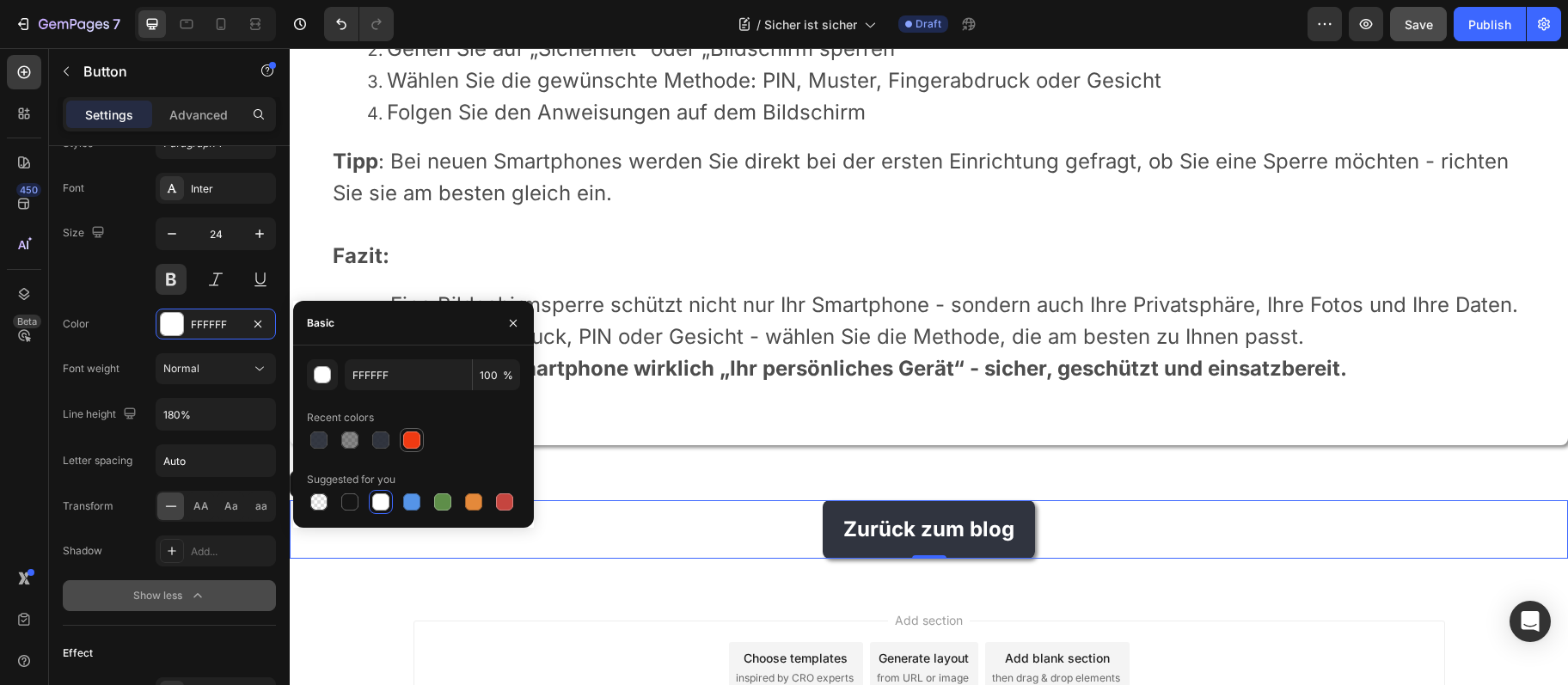
click at [414, 432] on div at bounding box center [412, 440] width 17 height 17
type input "EF3A12"
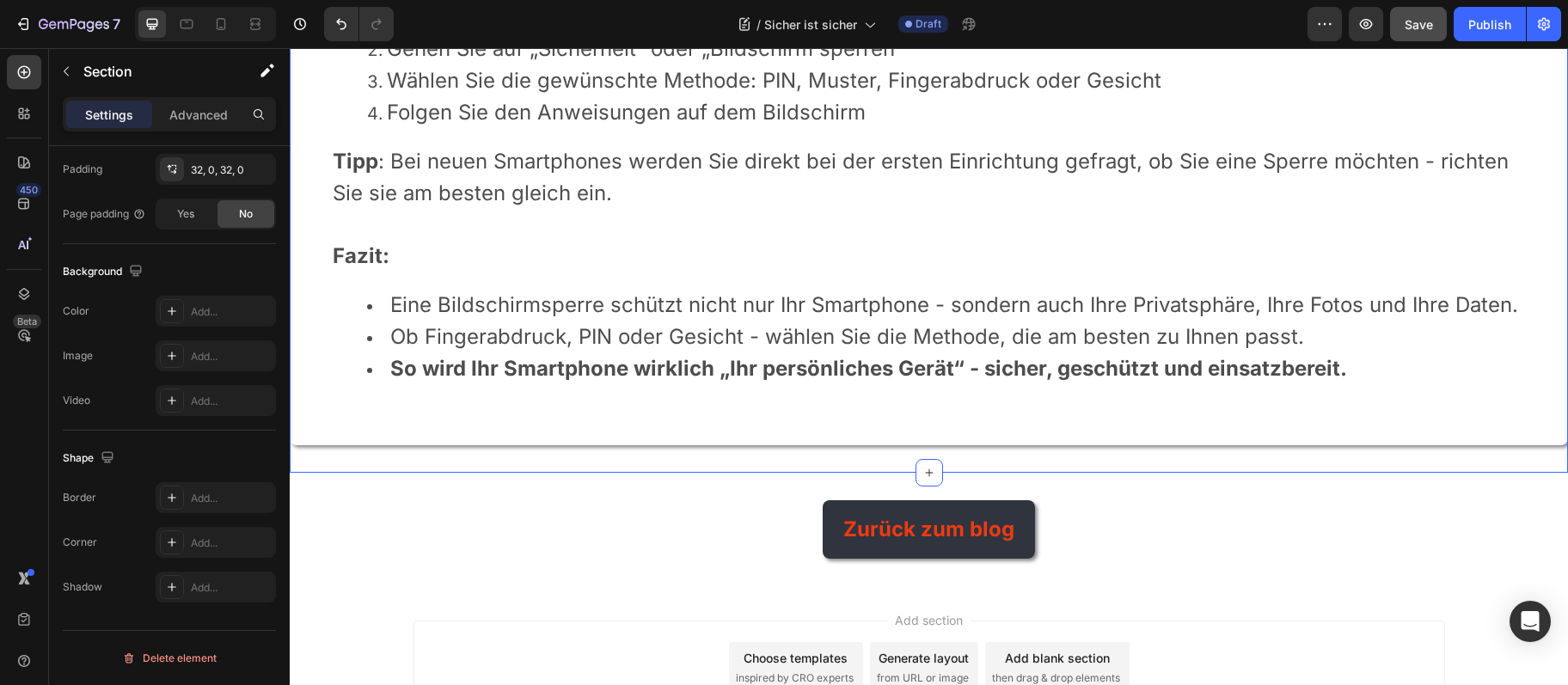
scroll to position [0, 0]
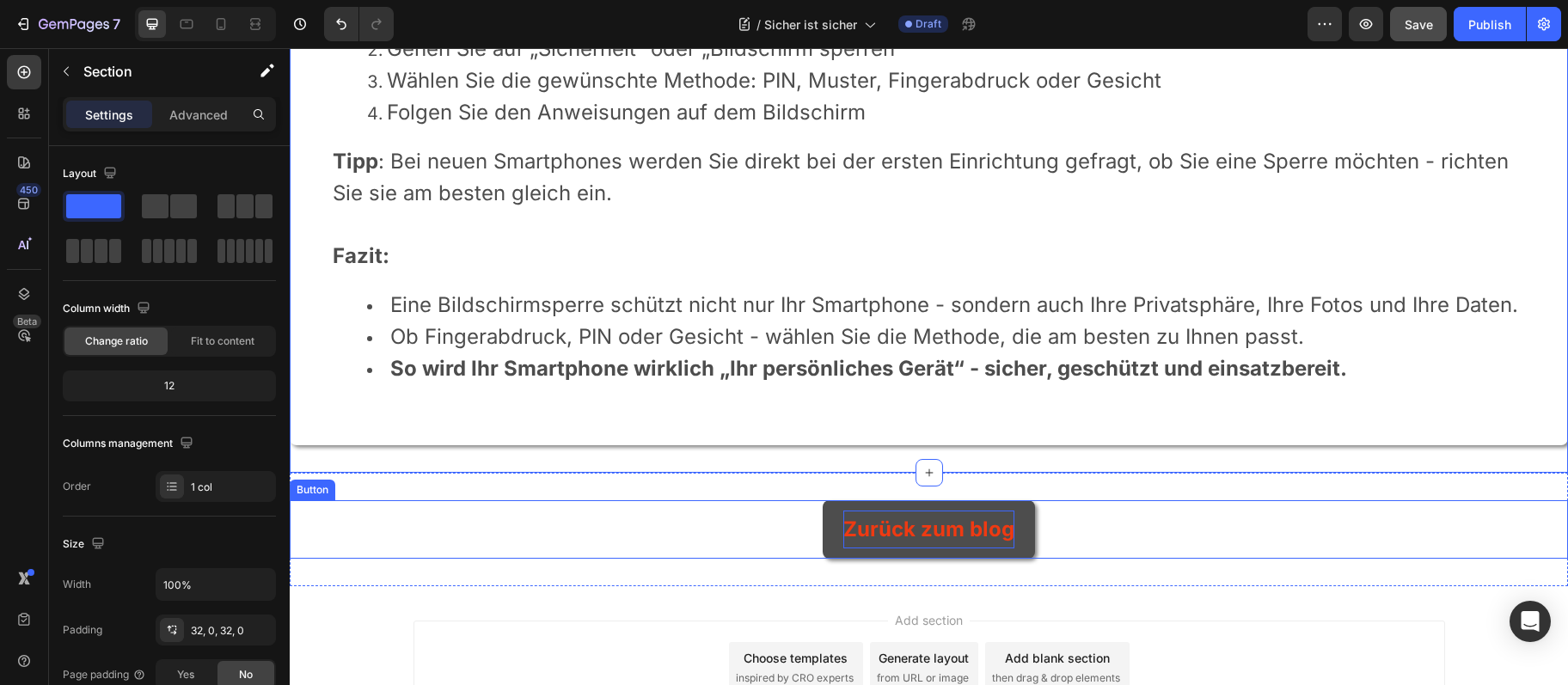
click at [928, 538] on p "Zurück zum blog" at bounding box center [929, 529] width 171 height 37
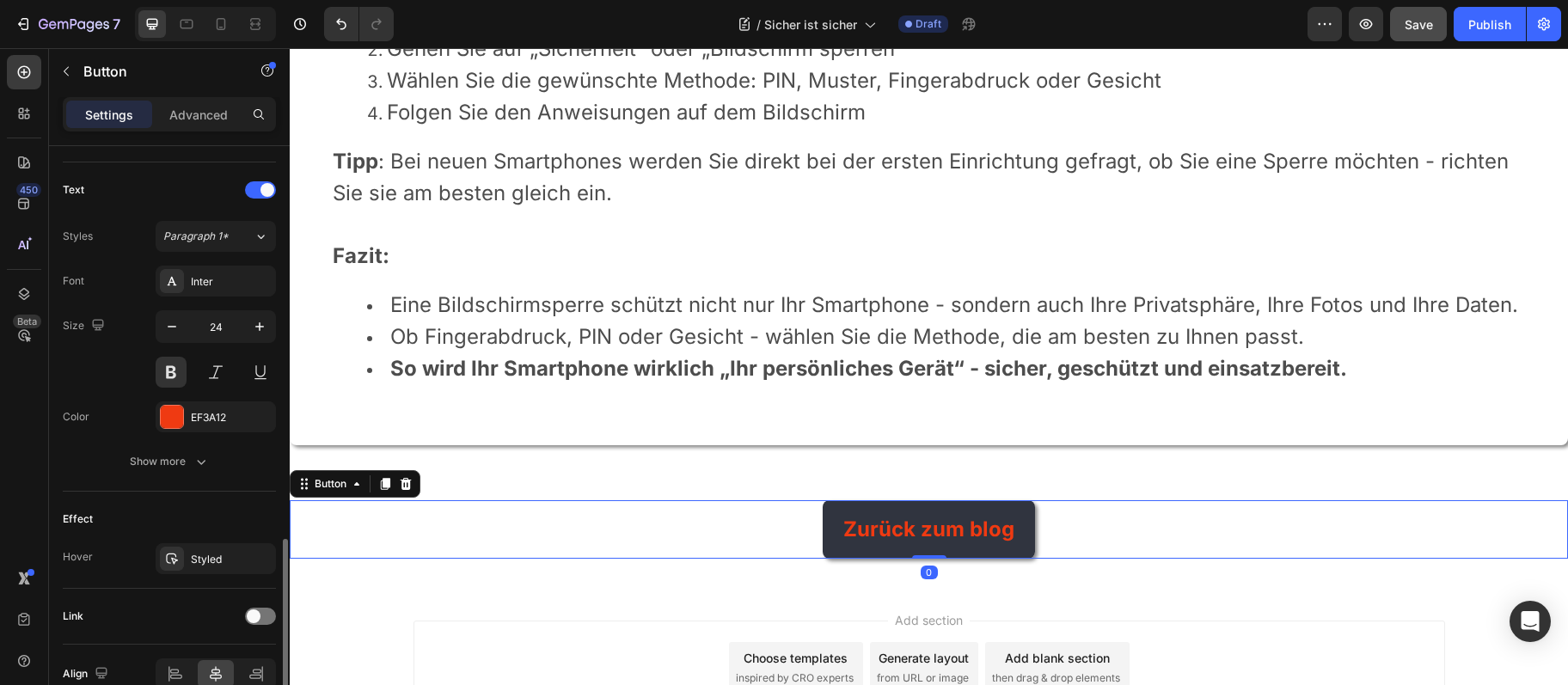
scroll to position [644, 0]
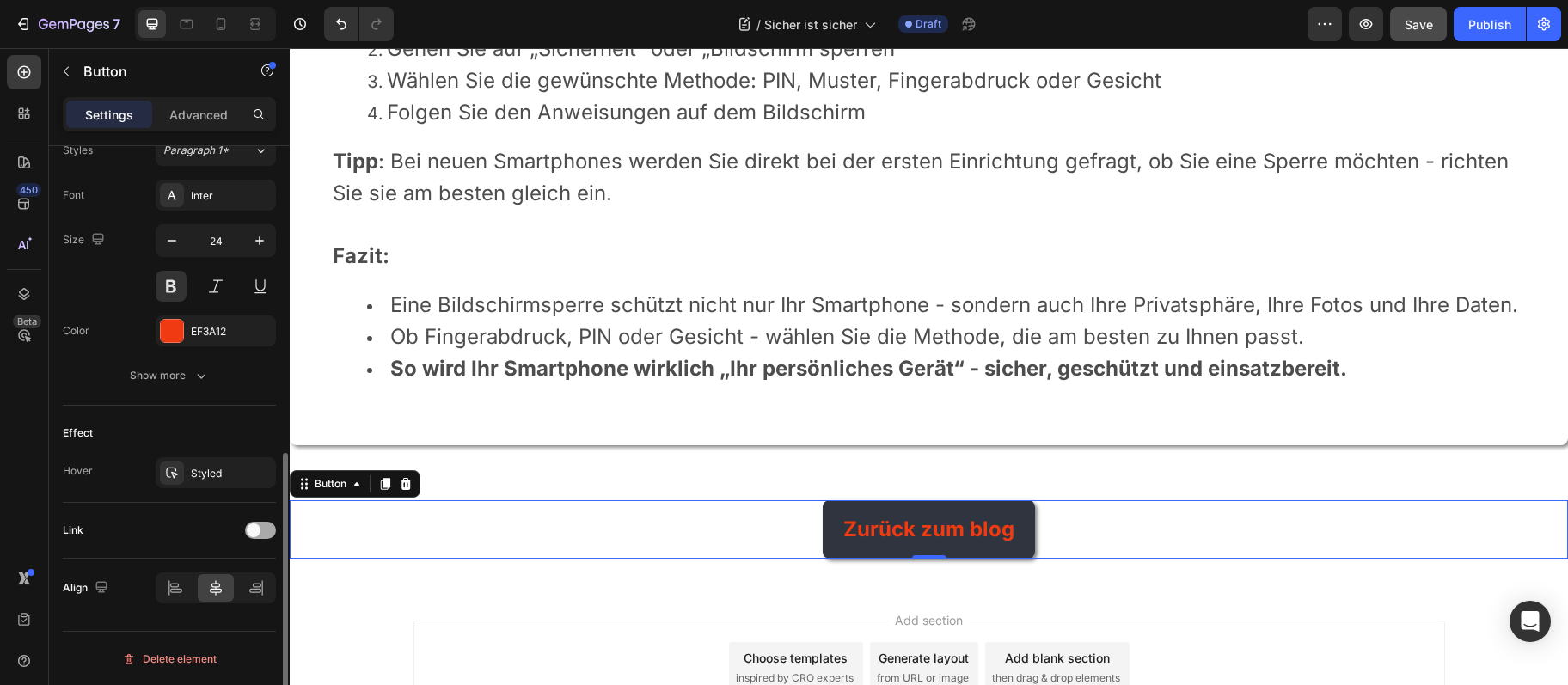
click at [258, 526] on span at bounding box center [253, 529] width 13 height 13
click at [236, 602] on div "Add..." at bounding box center [216, 618] width 120 height 31
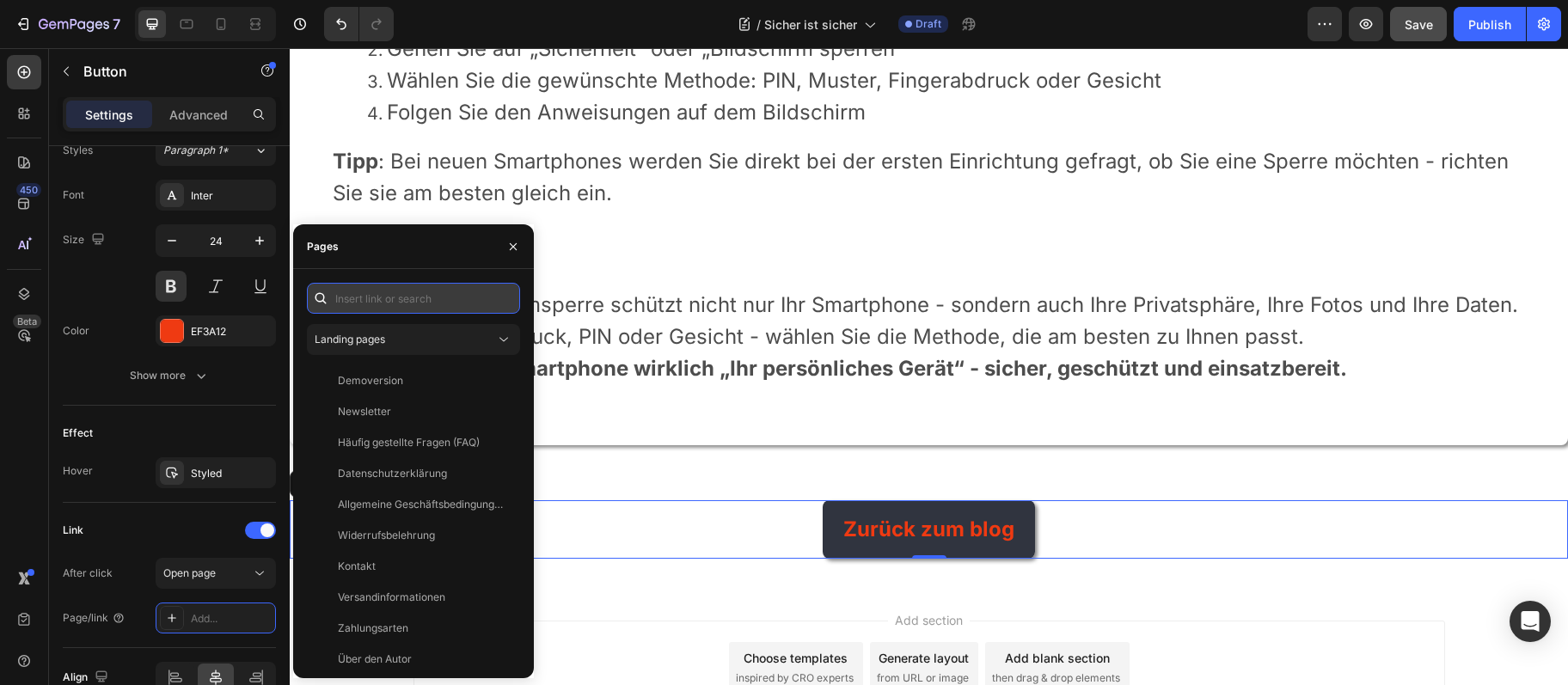
click at [408, 305] on input "text" at bounding box center [413, 298] width 213 height 31
paste input "[URL][DOMAIN_NAME]"
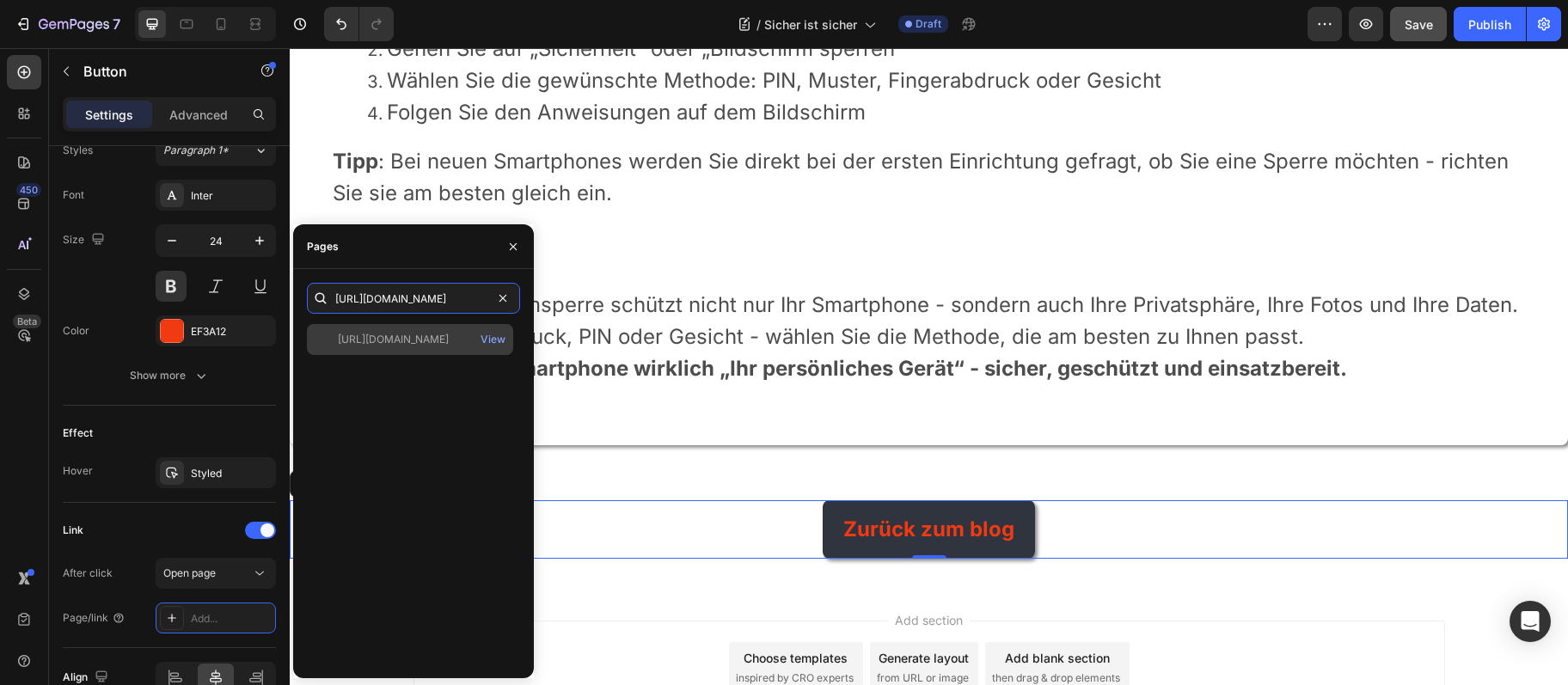
type input "[URL][DOMAIN_NAME]"
click at [403, 345] on div "[URL][DOMAIN_NAME]" at bounding box center [393, 339] width 111 height 15
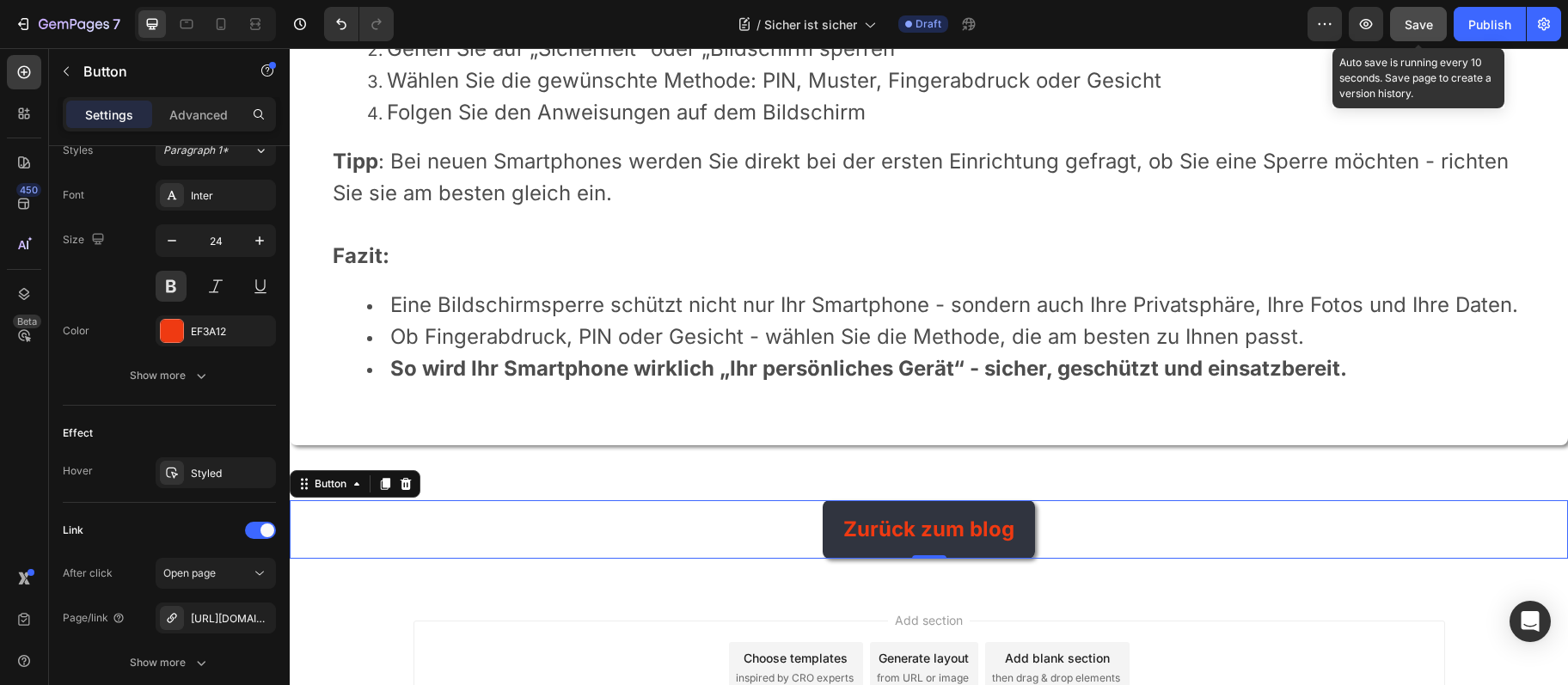
click at [1423, 16] on div "Save" at bounding box center [1420, 24] width 29 height 18
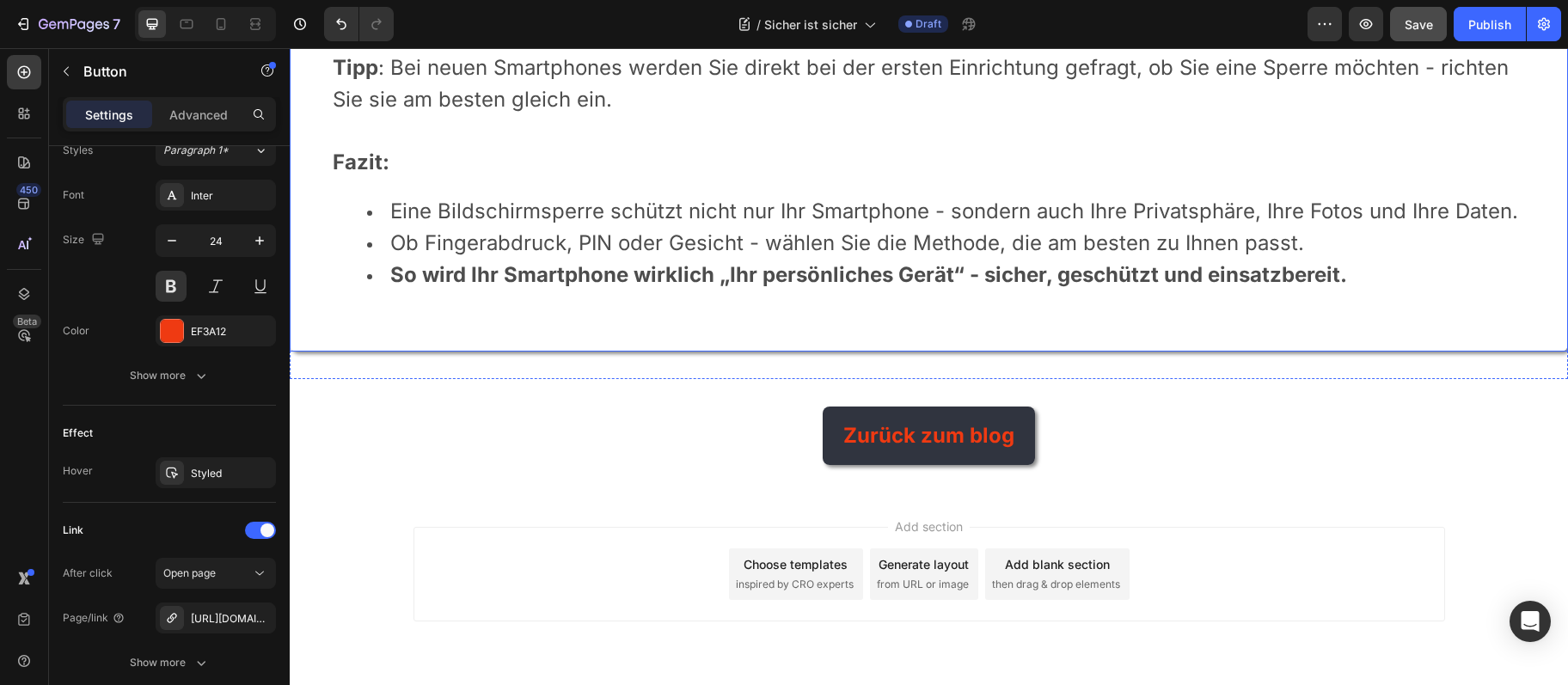
scroll to position [3334, 0]
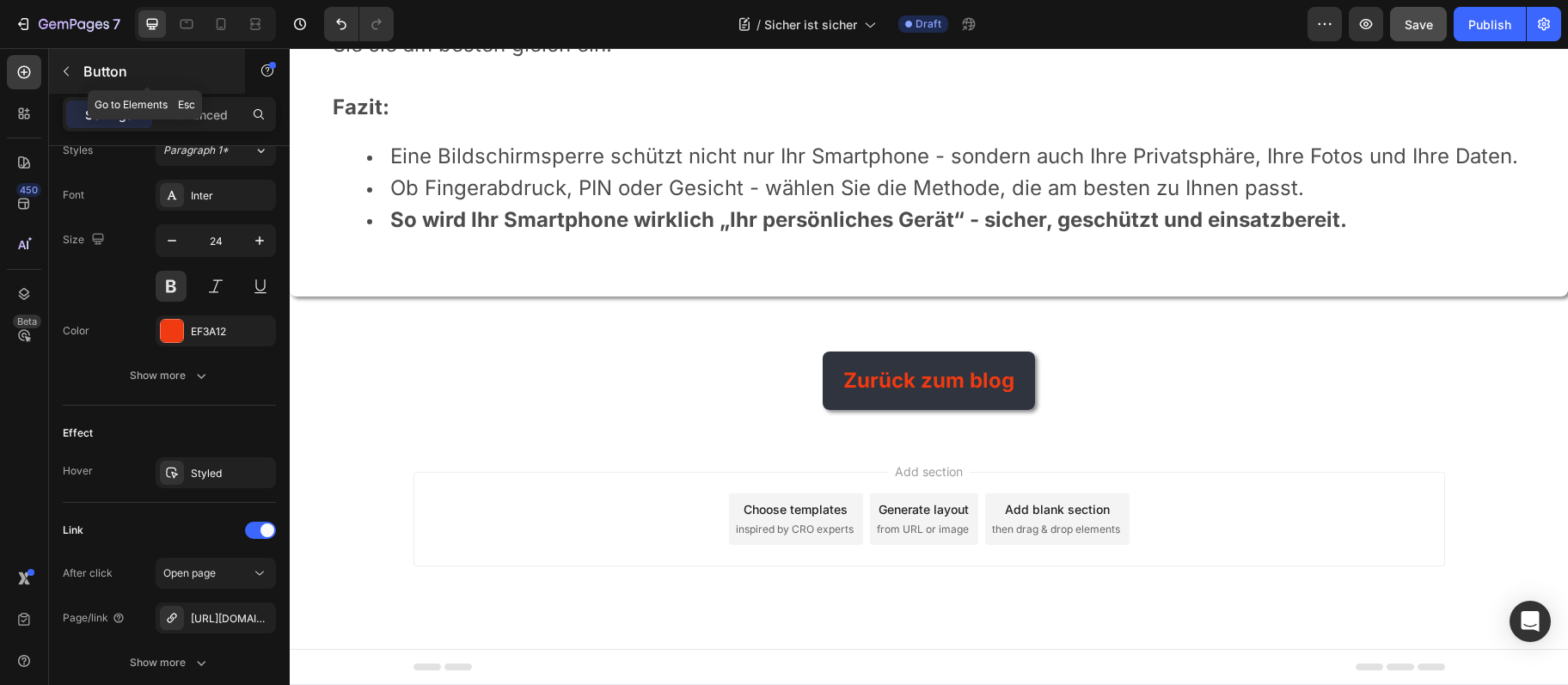
click at [69, 76] on icon "button" at bounding box center [66, 71] width 13 height 13
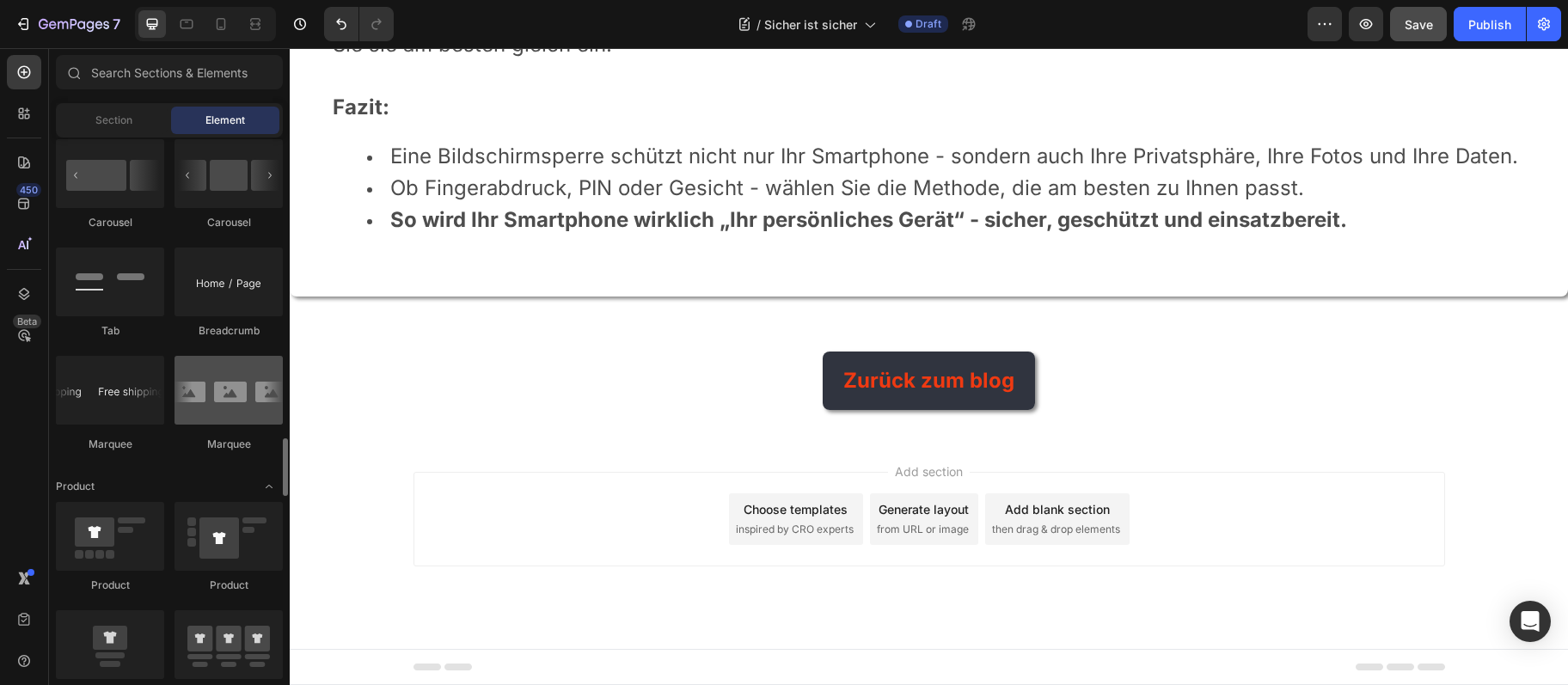
scroll to position [1955, 0]
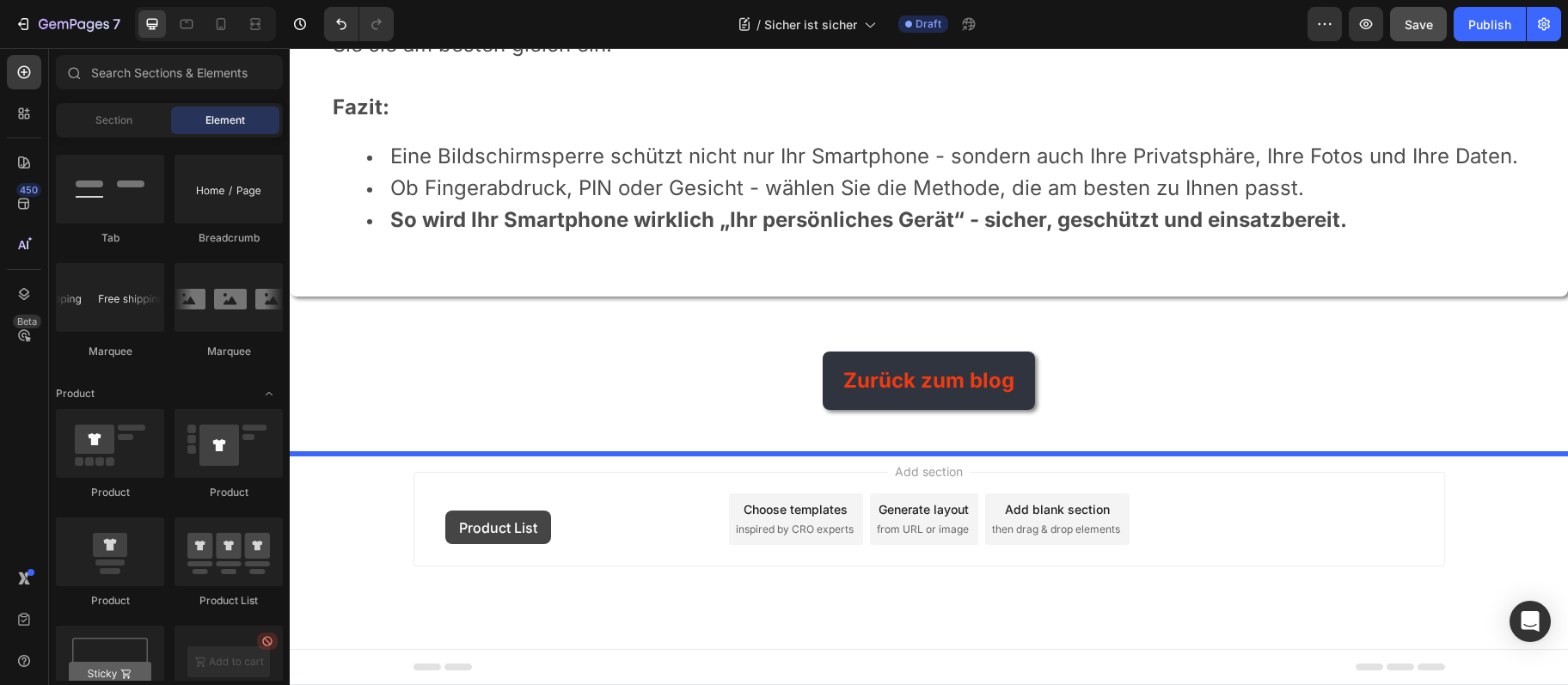
drag, startPoint x: 520, startPoint y: 608, endPoint x: 445, endPoint y: 511, distance: 122.6
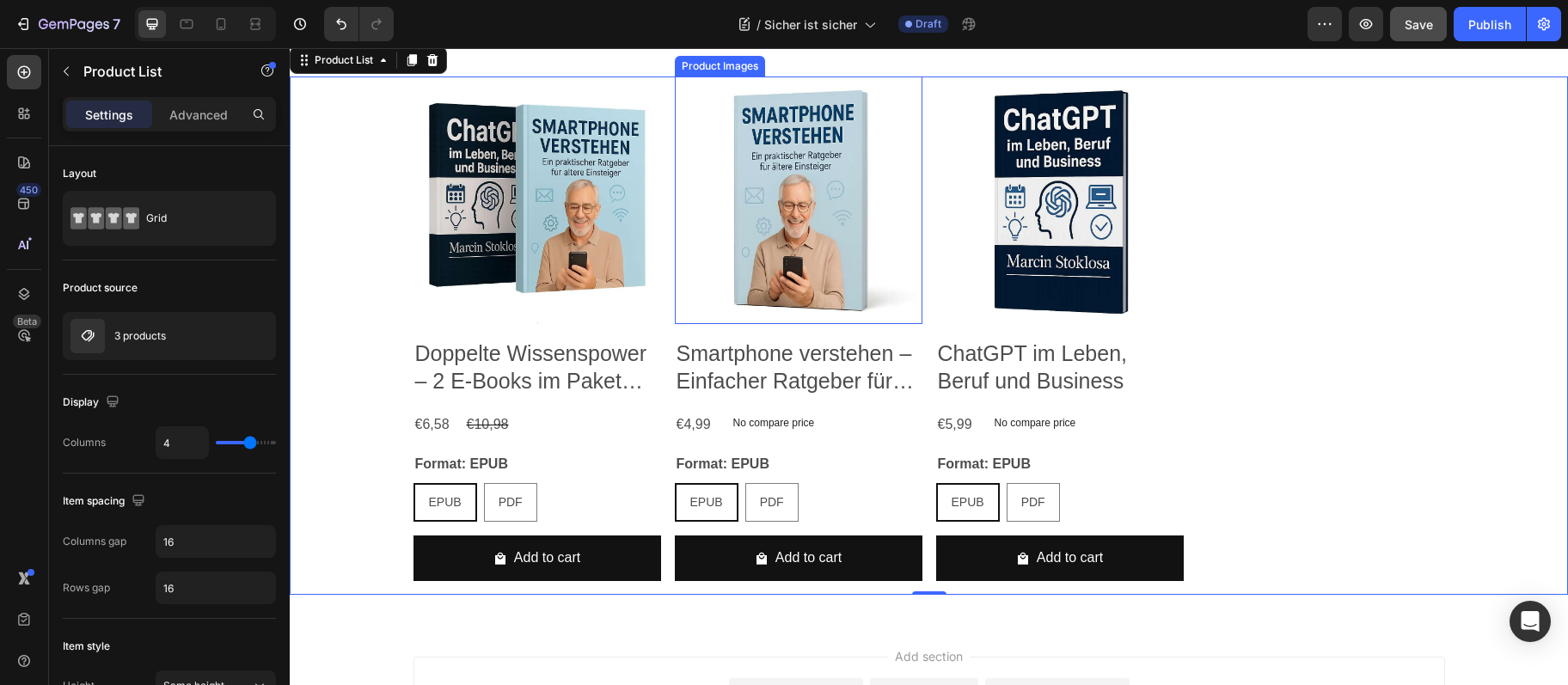
scroll to position [3428, 0]
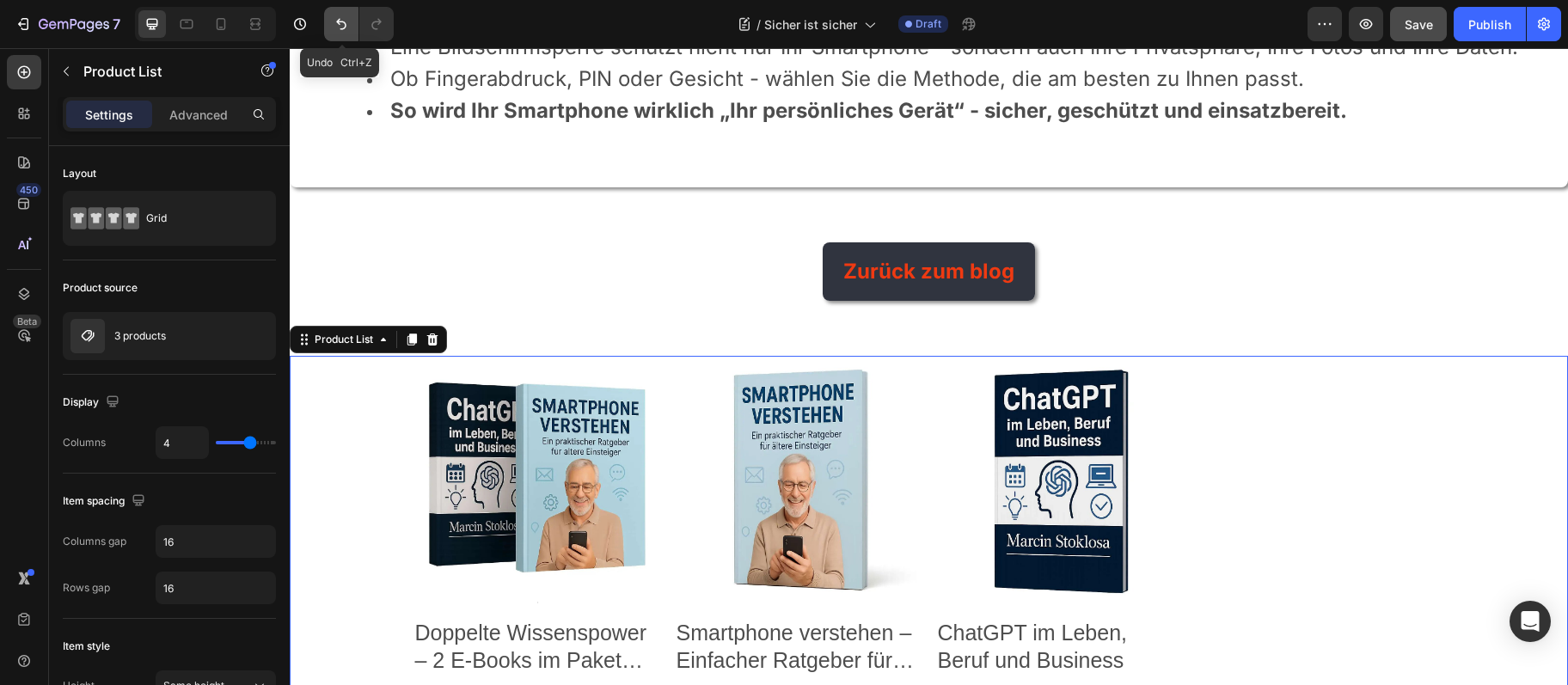
click at [343, 31] on icon "Undo/Redo" at bounding box center [341, 23] width 17 height 17
click at [343, 33] on button "Undo/Redo" at bounding box center [342, 24] width 34 height 34
click at [437, 346] on icon at bounding box center [432, 339] width 13 height 13
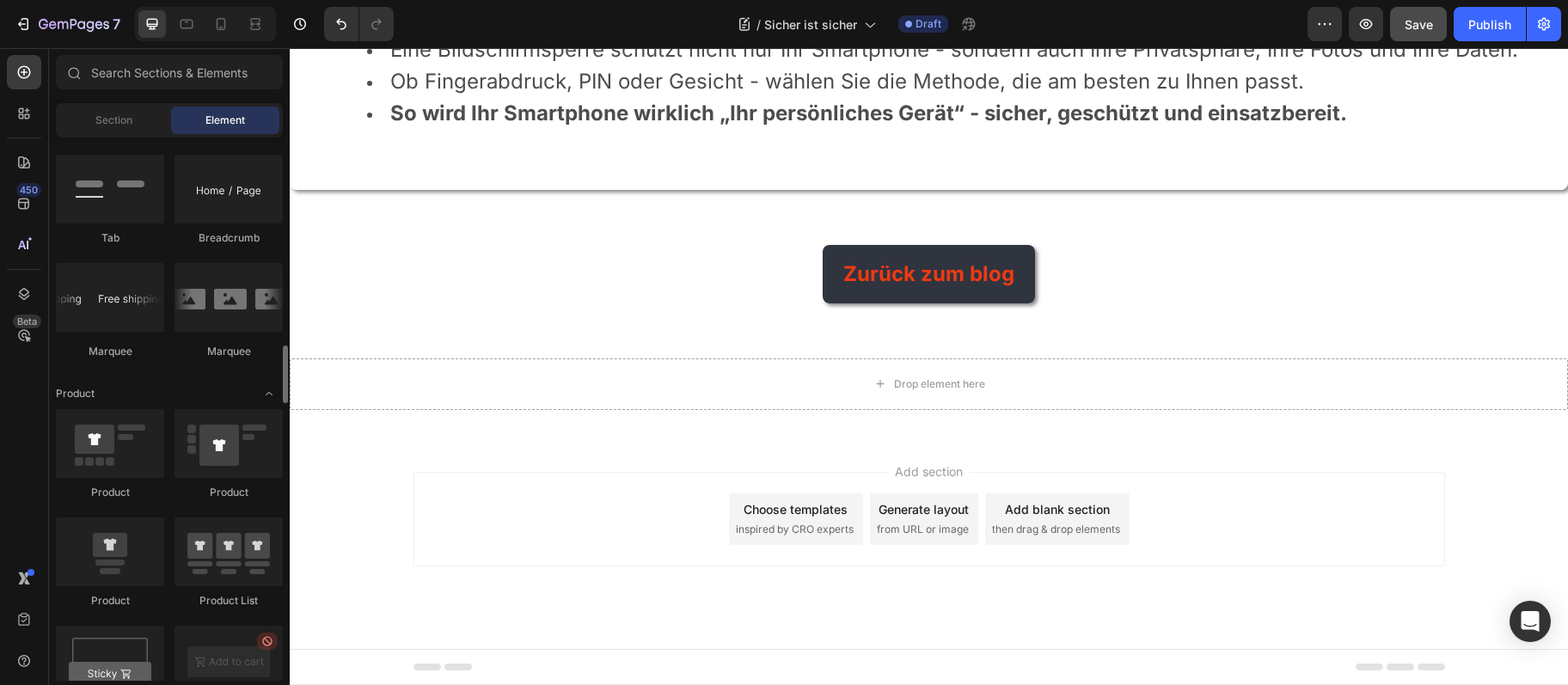
scroll to position [1955, 0]
click at [399, 405] on div "Drop element here" at bounding box center [929, 384] width 1278 height 51
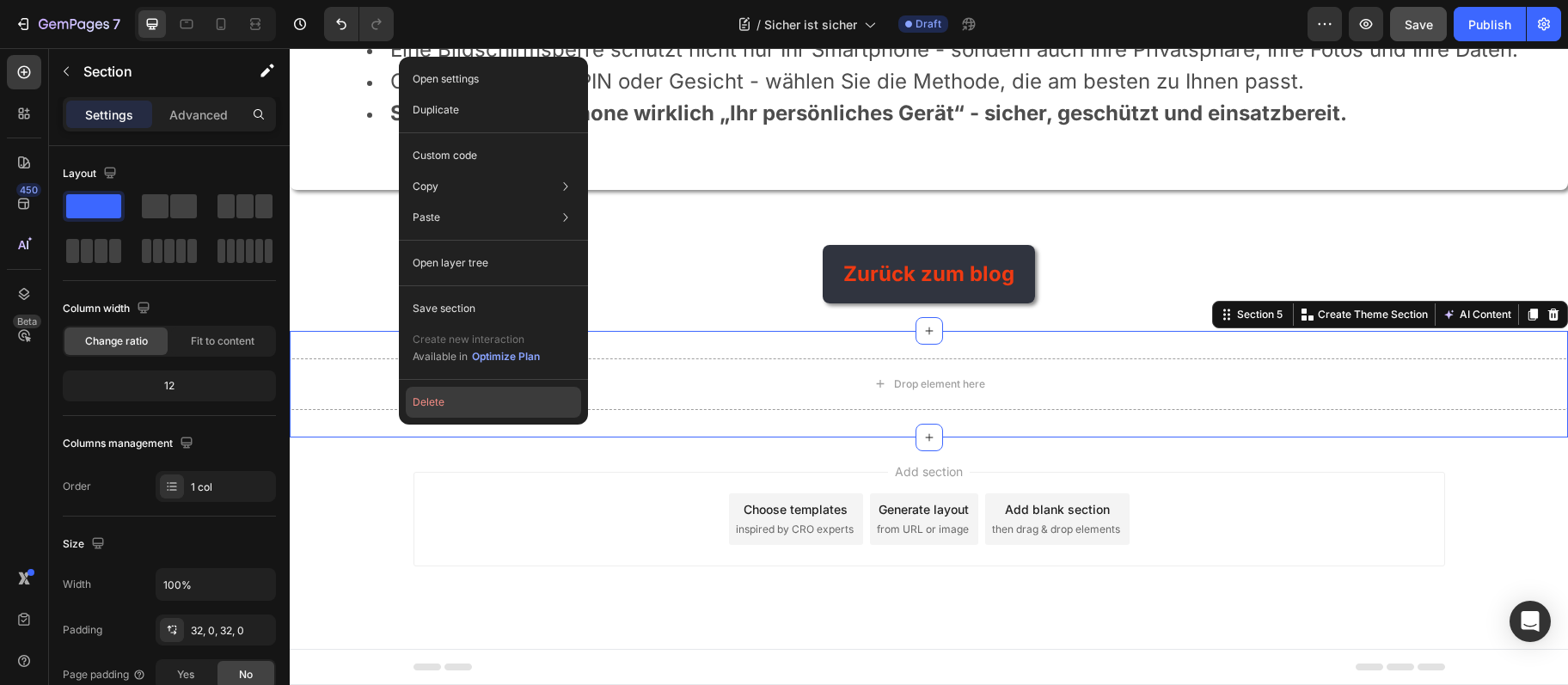
click at [423, 407] on button "Delete" at bounding box center [493, 402] width 175 height 31
click at [423, 303] on div "Zurück zum blog Button" at bounding box center [929, 274] width 1278 height 58
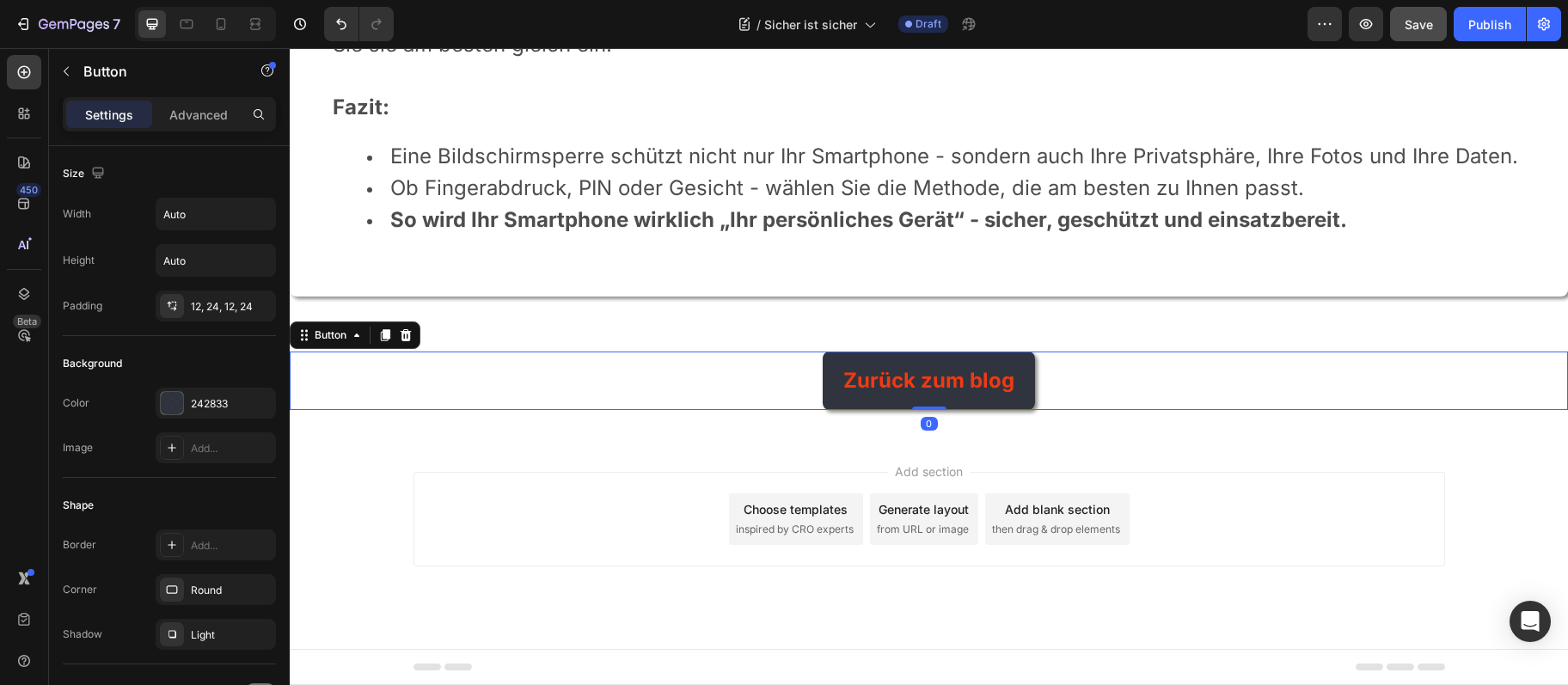
scroll to position [3334, 0]
click at [73, 76] on icon "button" at bounding box center [66, 71] width 13 height 13
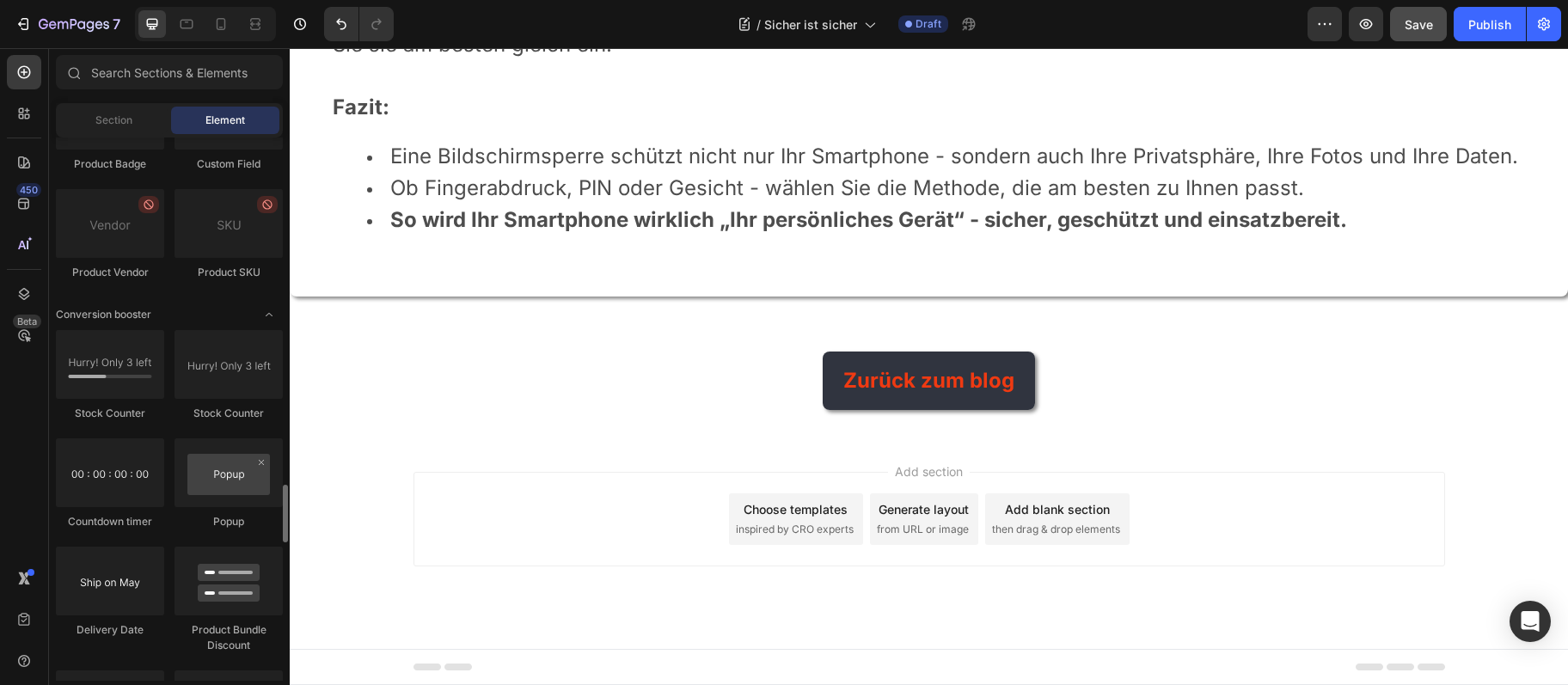
scroll to position [3351, 0]
